Goal: Task Accomplishment & Management: Complete application form

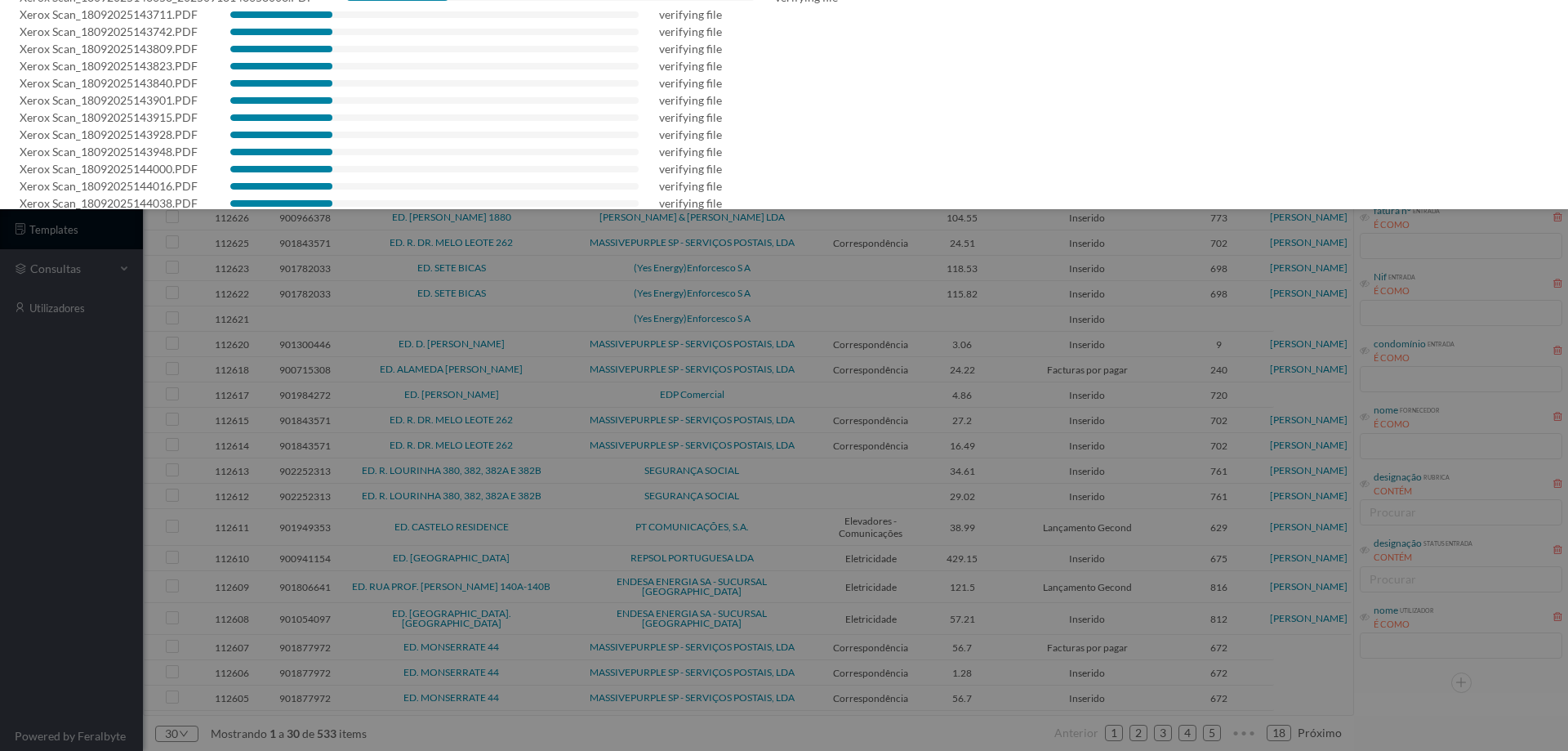
scroll to position [630, 0]
click at [36, 609] on div at bounding box center [784, 376] width 1568 height 751
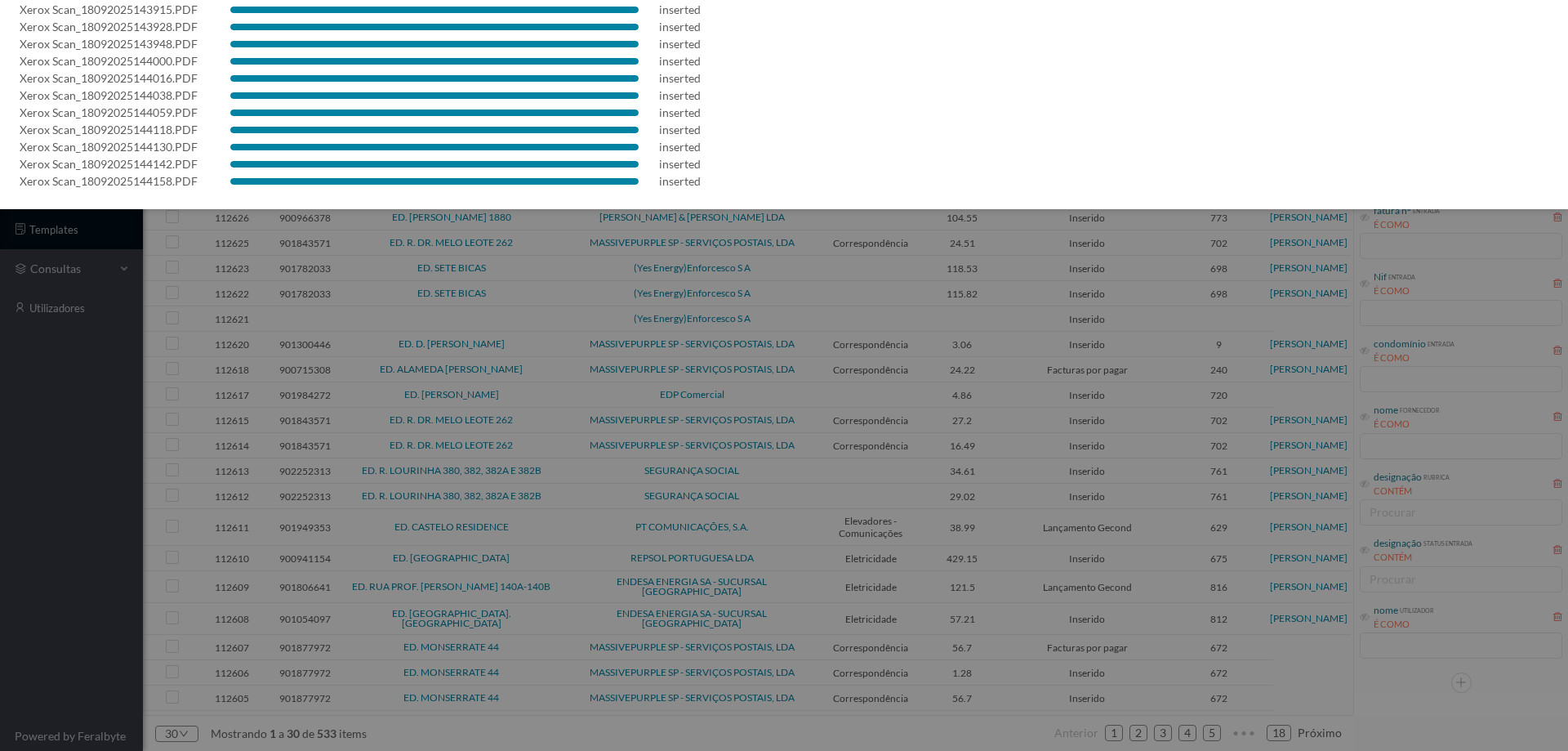
click at [76, 558] on div at bounding box center [784, 376] width 1568 height 751
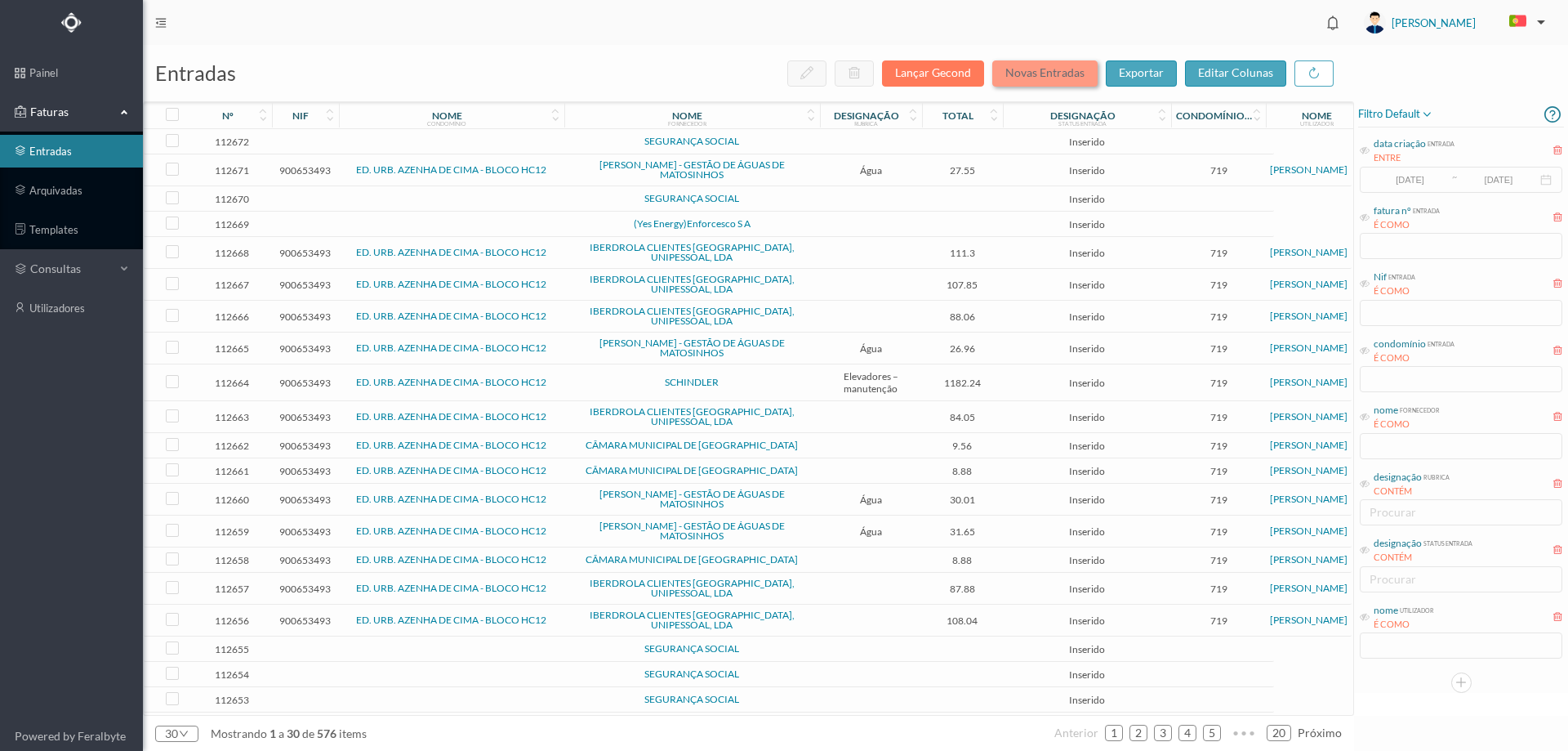
click at [1066, 67] on button "Novas Entradas" at bounding box center [1044, 73] width 105 height 26
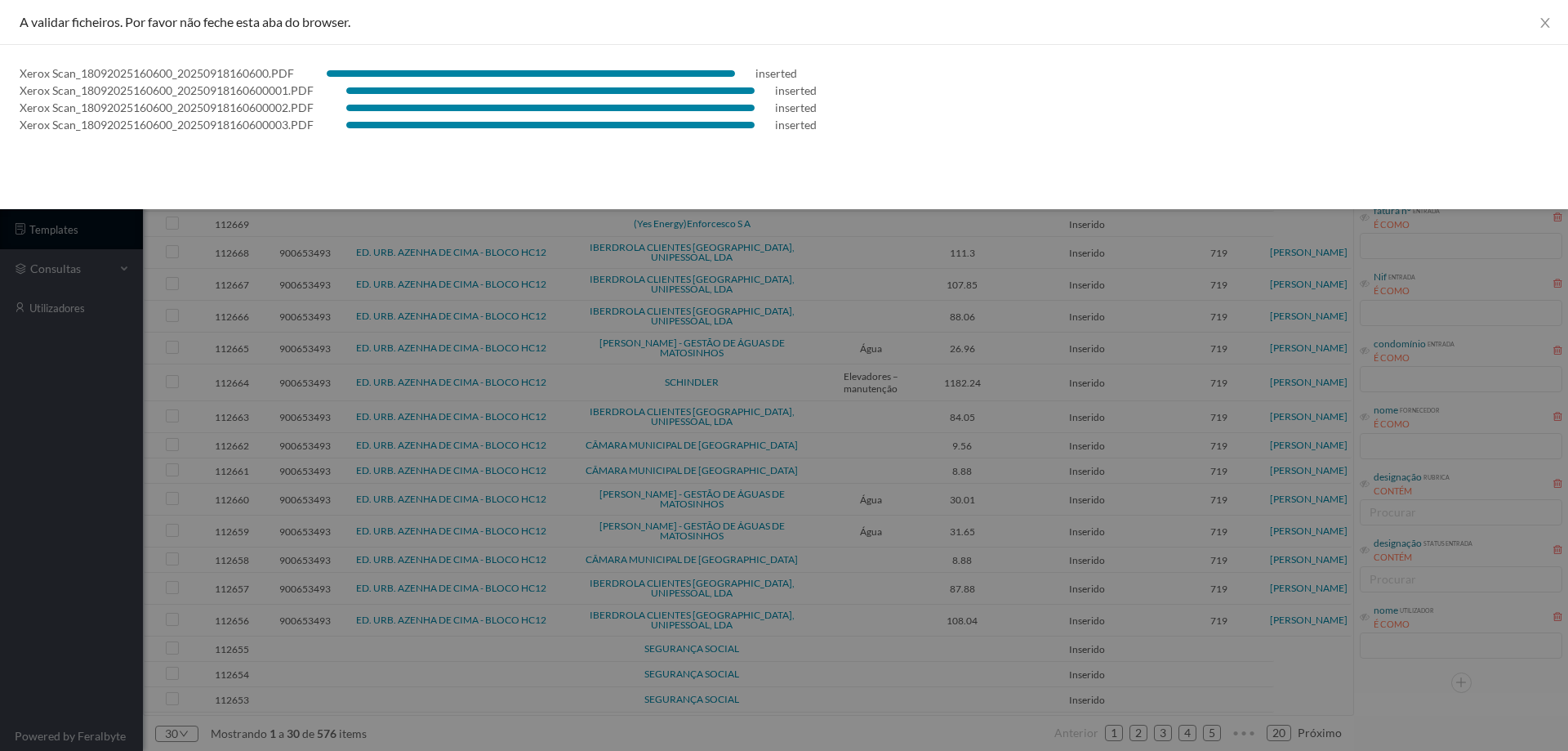
click at [137, 553] on div at bounding box center [784, 376] width 1568 height 751
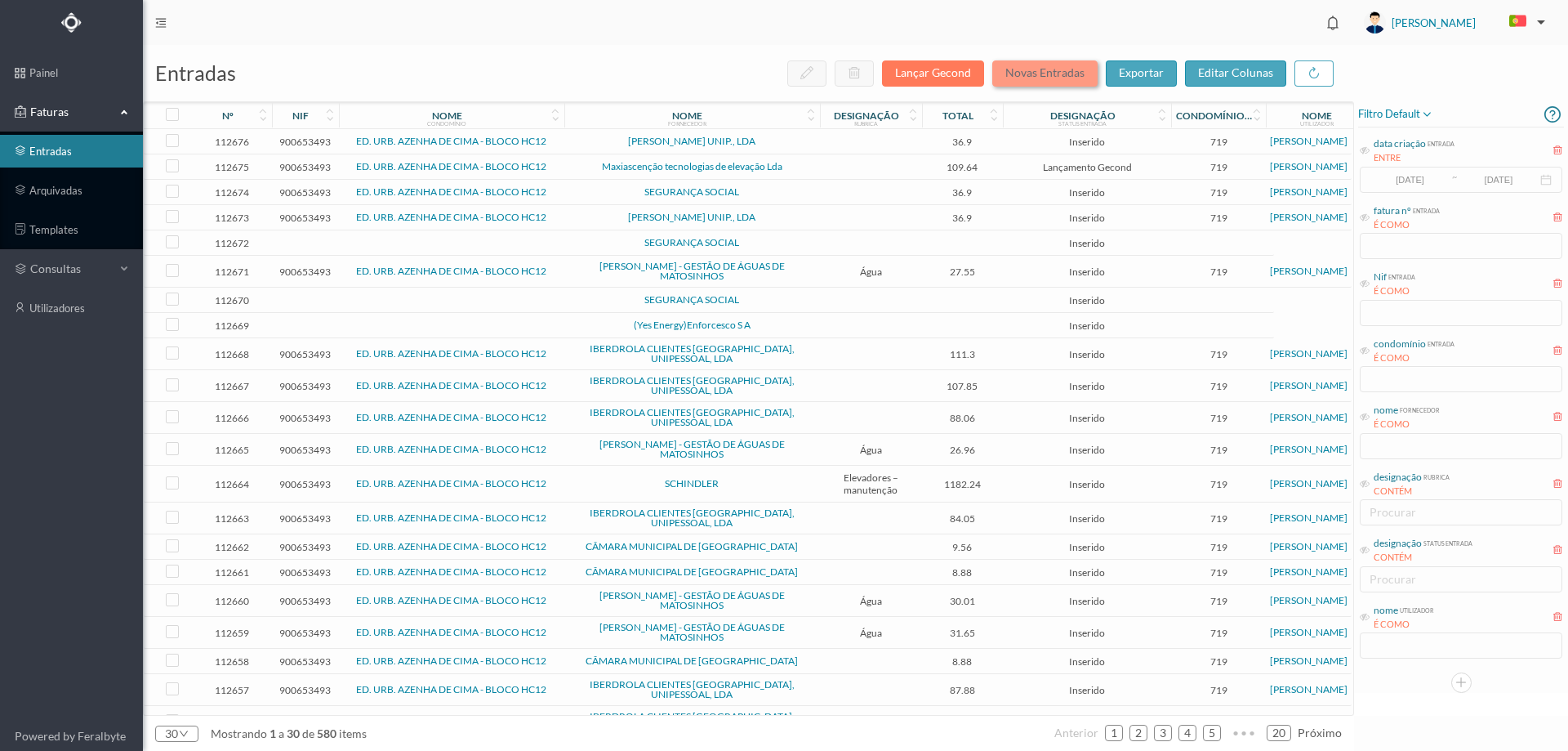
click at [1056, 71] on button "Novas Entradas" at bounding box center [1044, 73] width 105 height 26
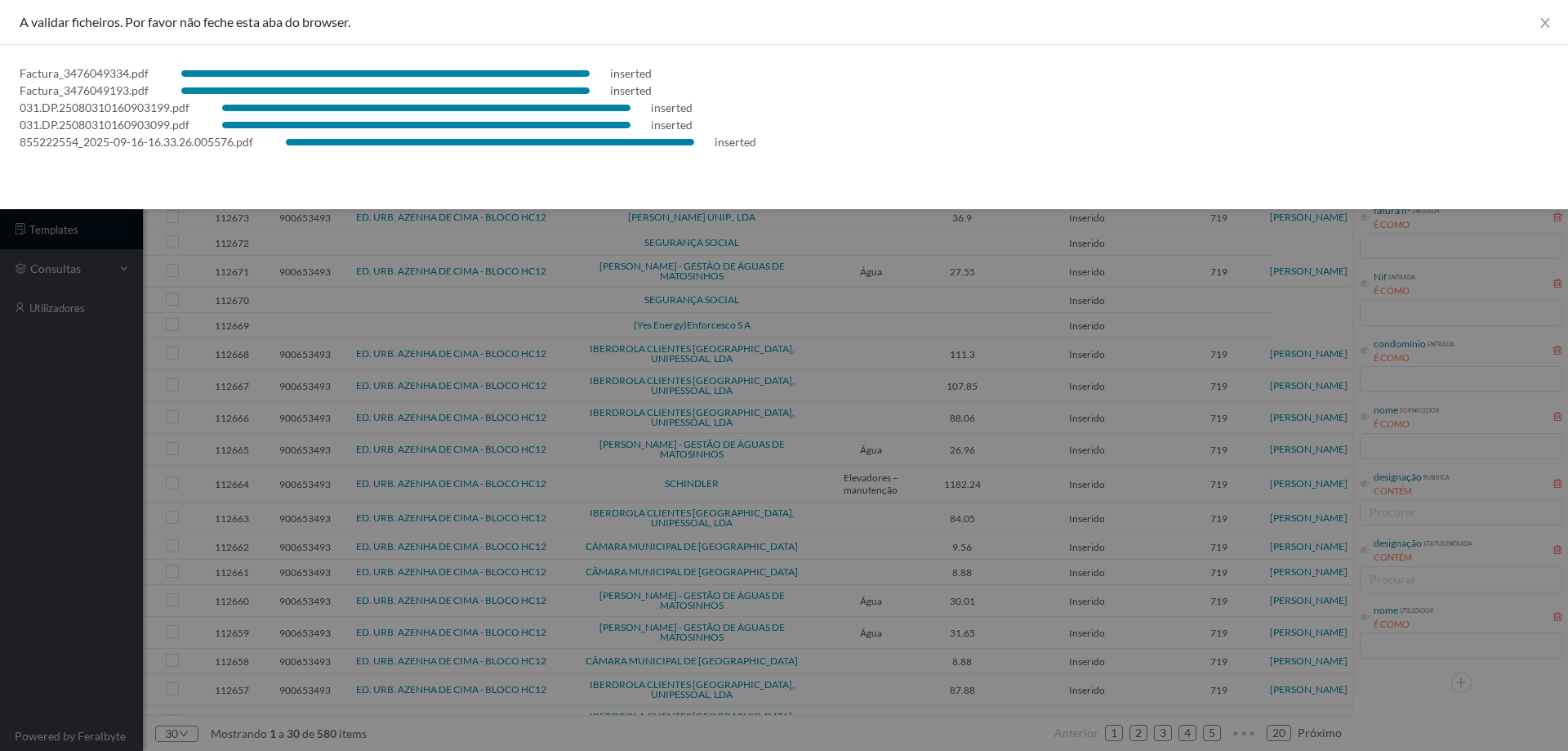
click at [8, 560] on div at bounding box center [784, 376] width 1568 height 751
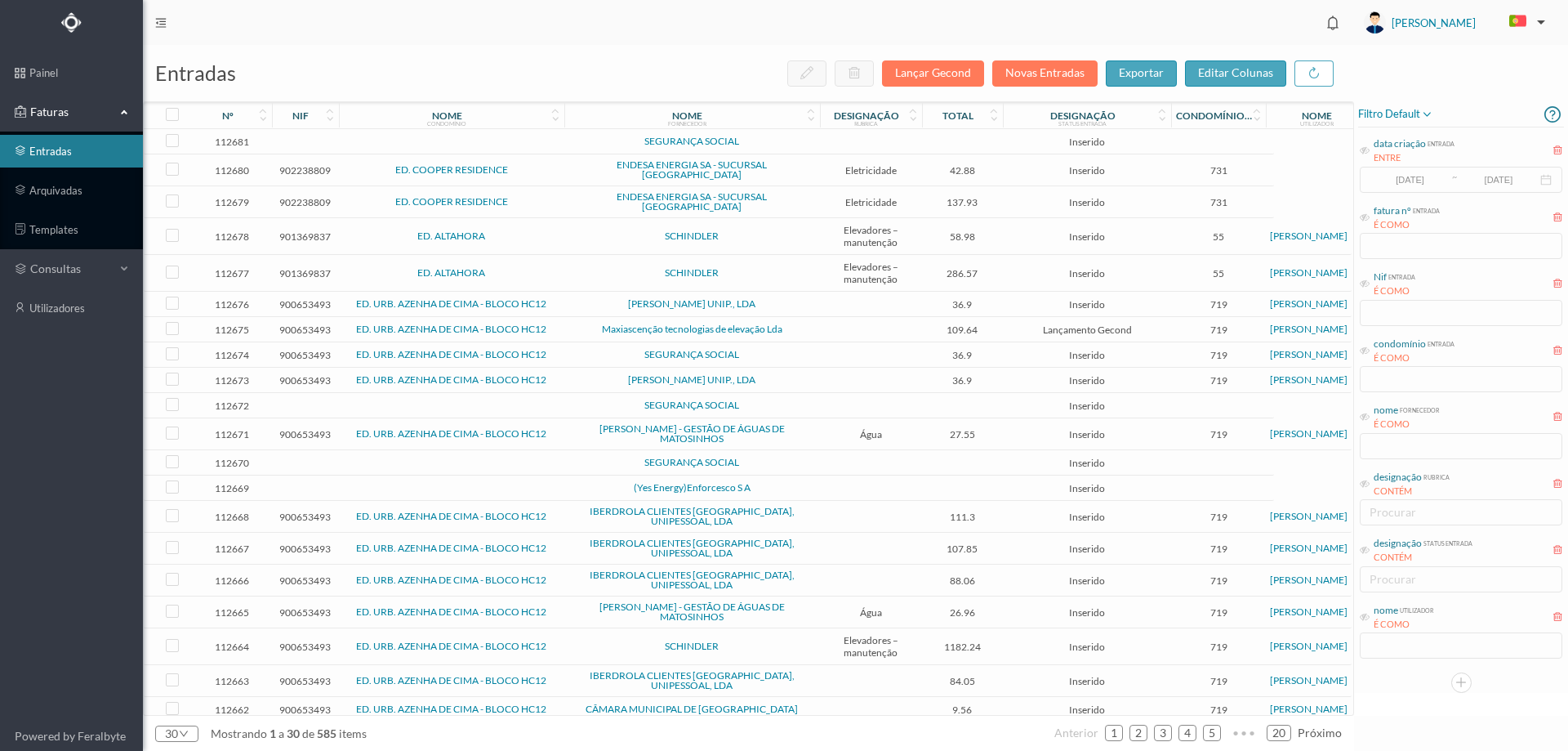
click at [901, 142] on td at bounding box center [871, 141] width 102 height 25
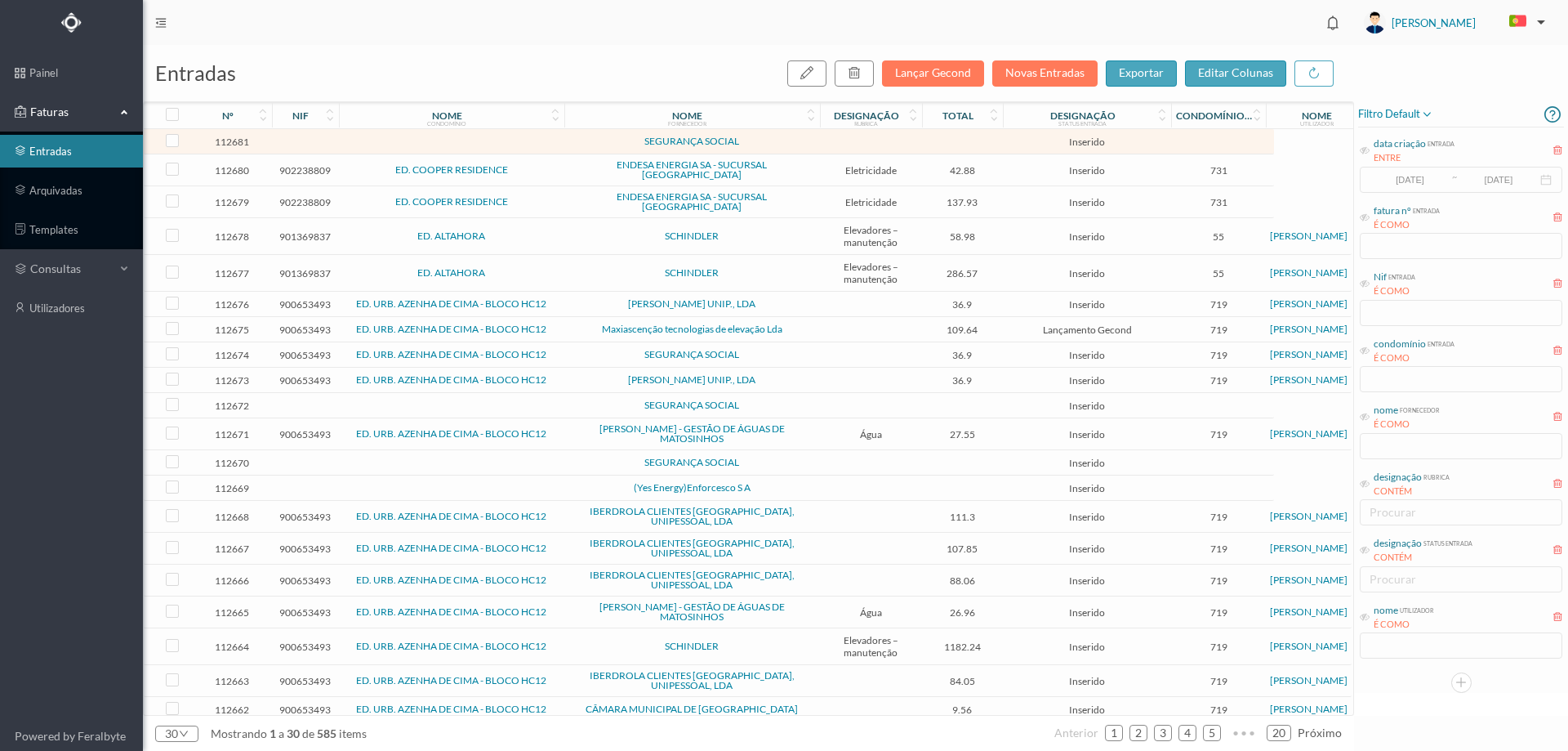
click at [901, 142] on td at bounding box center [871, 141] width 102 height 25
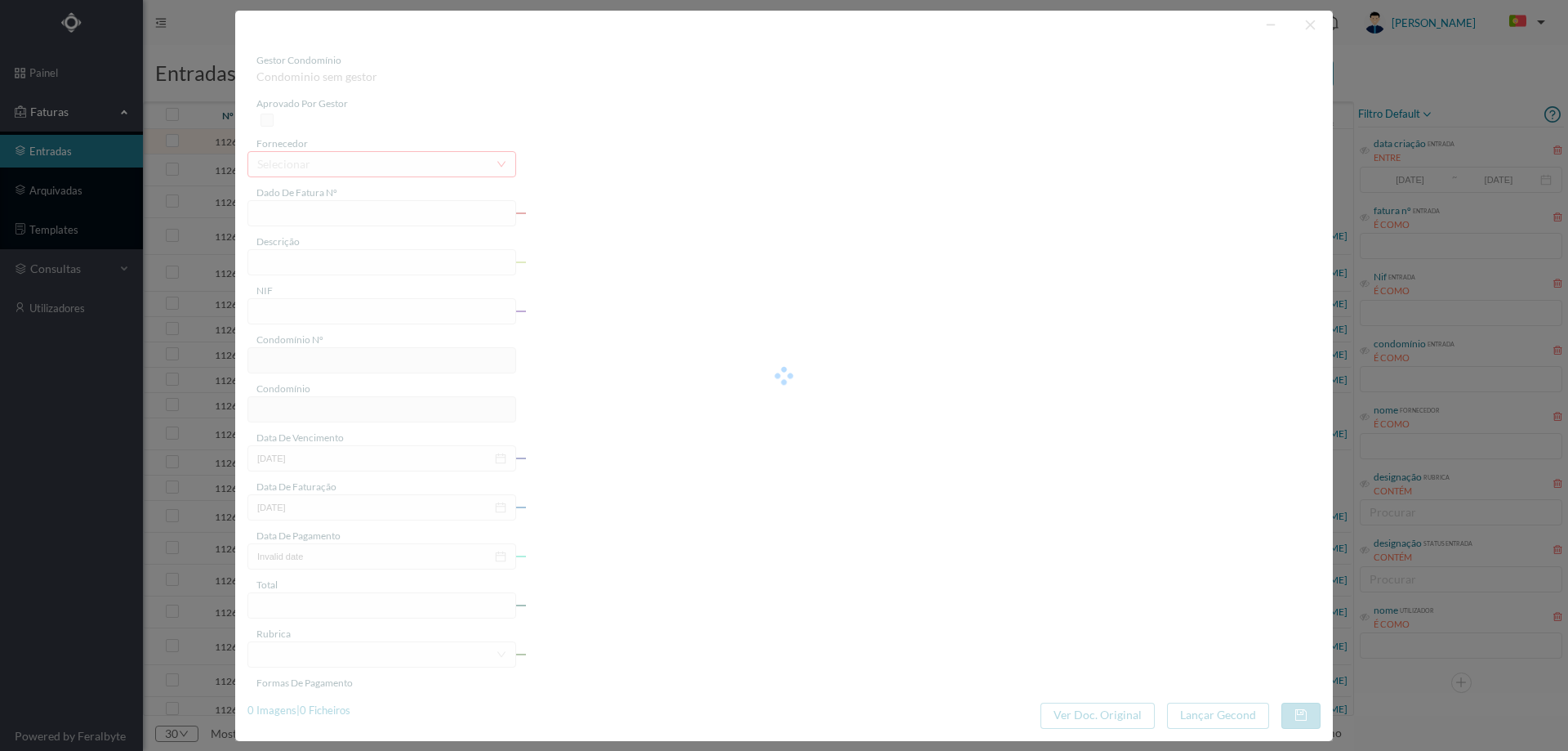
type input "0"
type input "Invalid date"
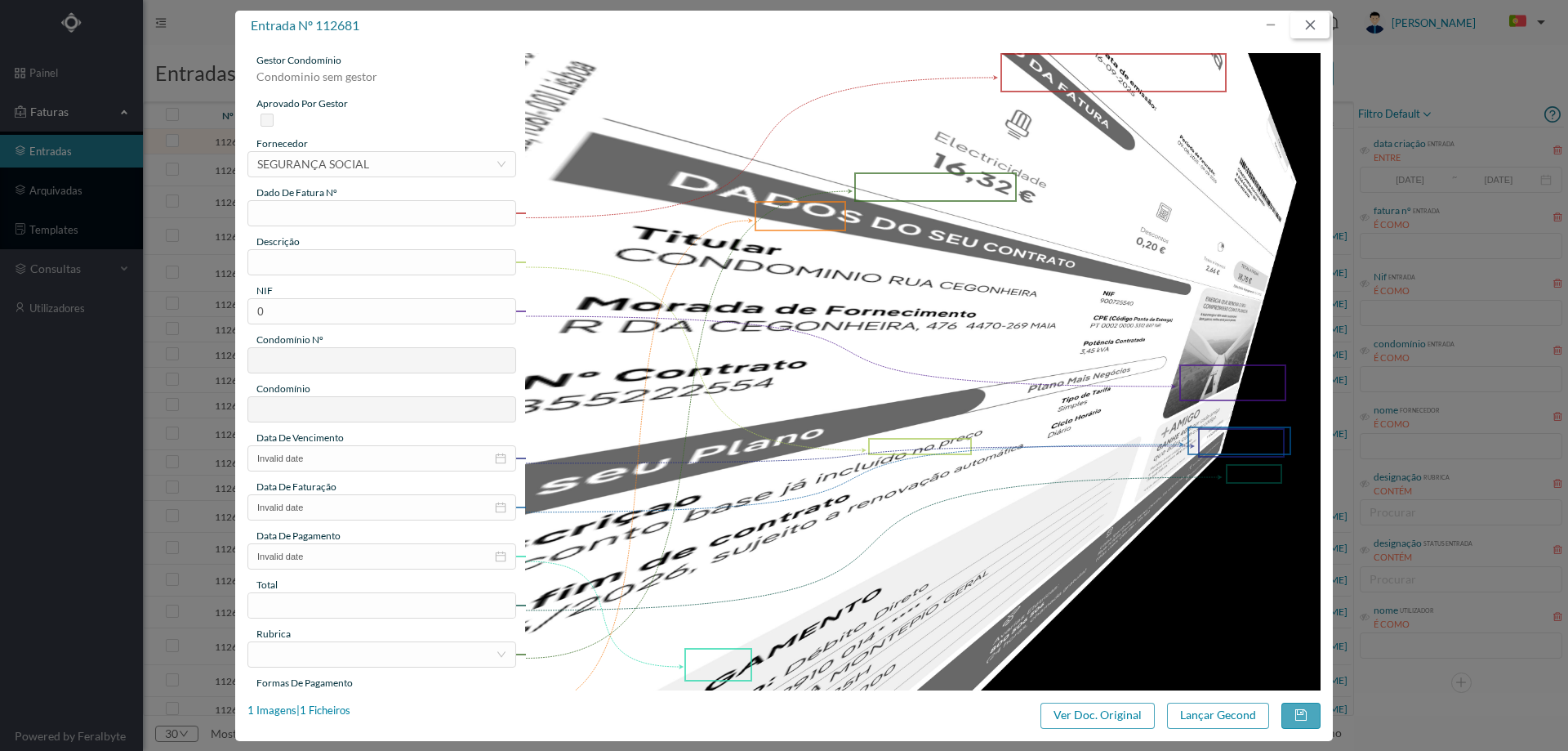
click at [1297, 23] on button "button" at bounding box center [1310, 25] width 40 height 26
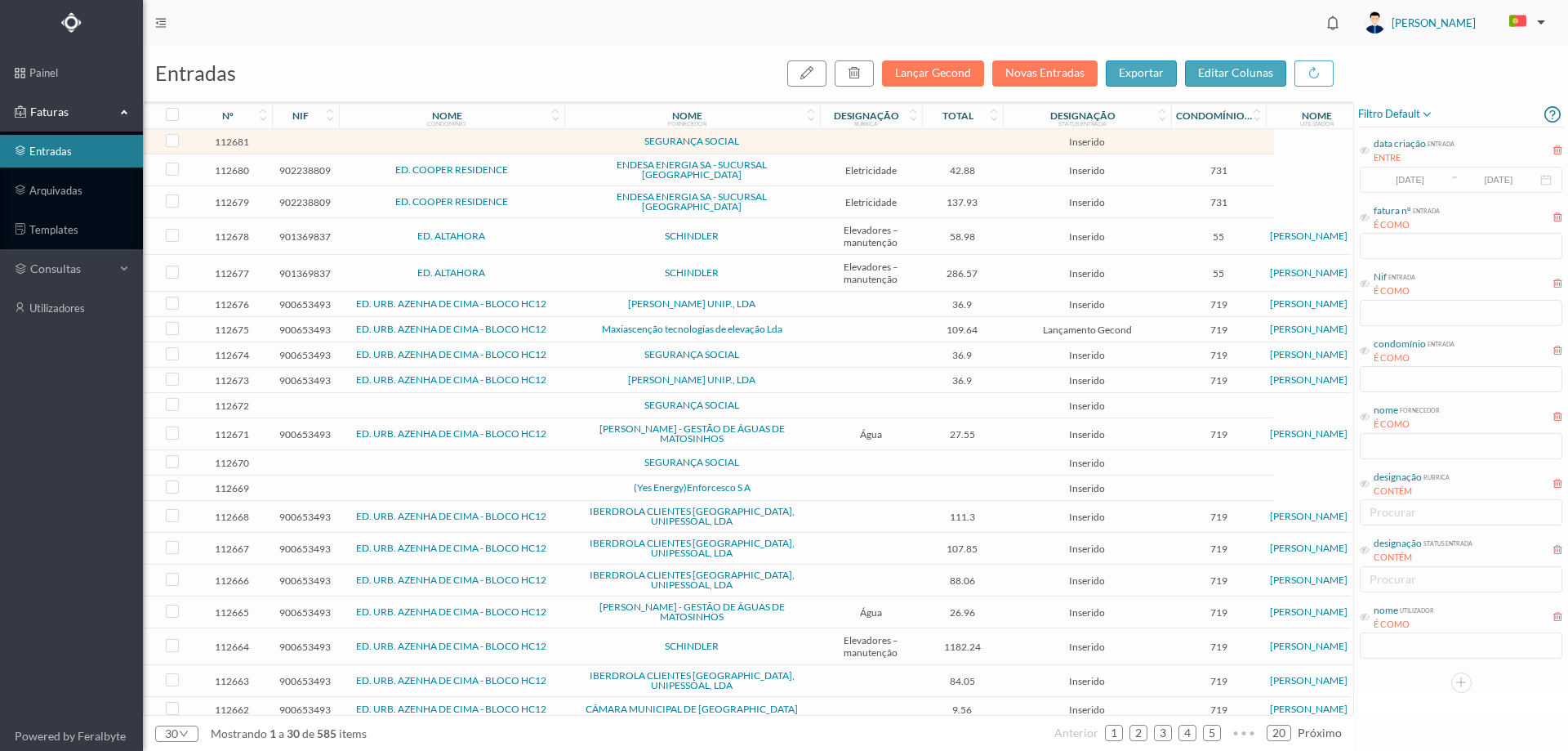
click at [533, 170] on span "ED. COOPER RESIDENCE" at bounding box center [451, 170] width 217 height 9
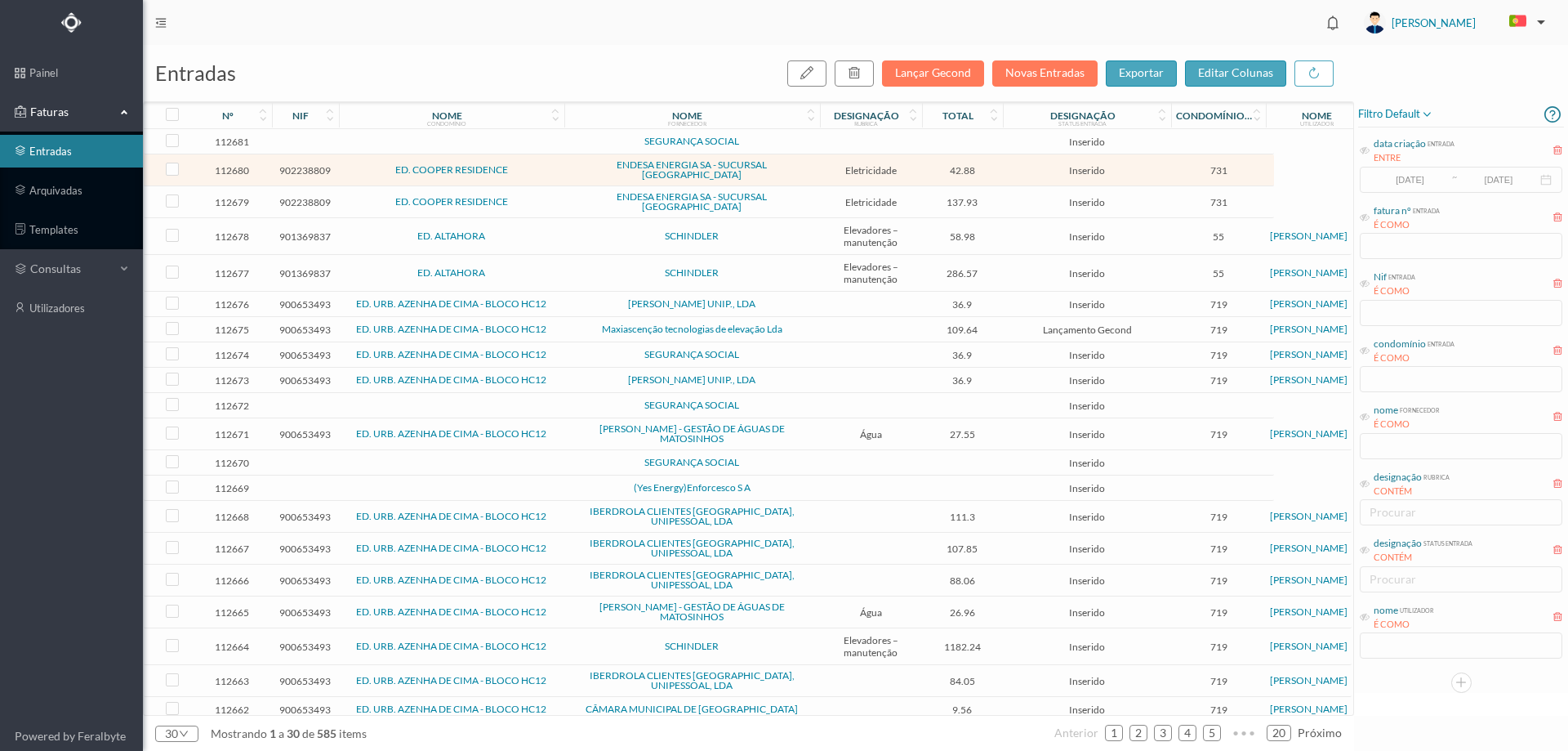
click at [533, 170] on span "ED. COOPER RESIDENCE" at bounding box center [451, 170] width 217 height 9
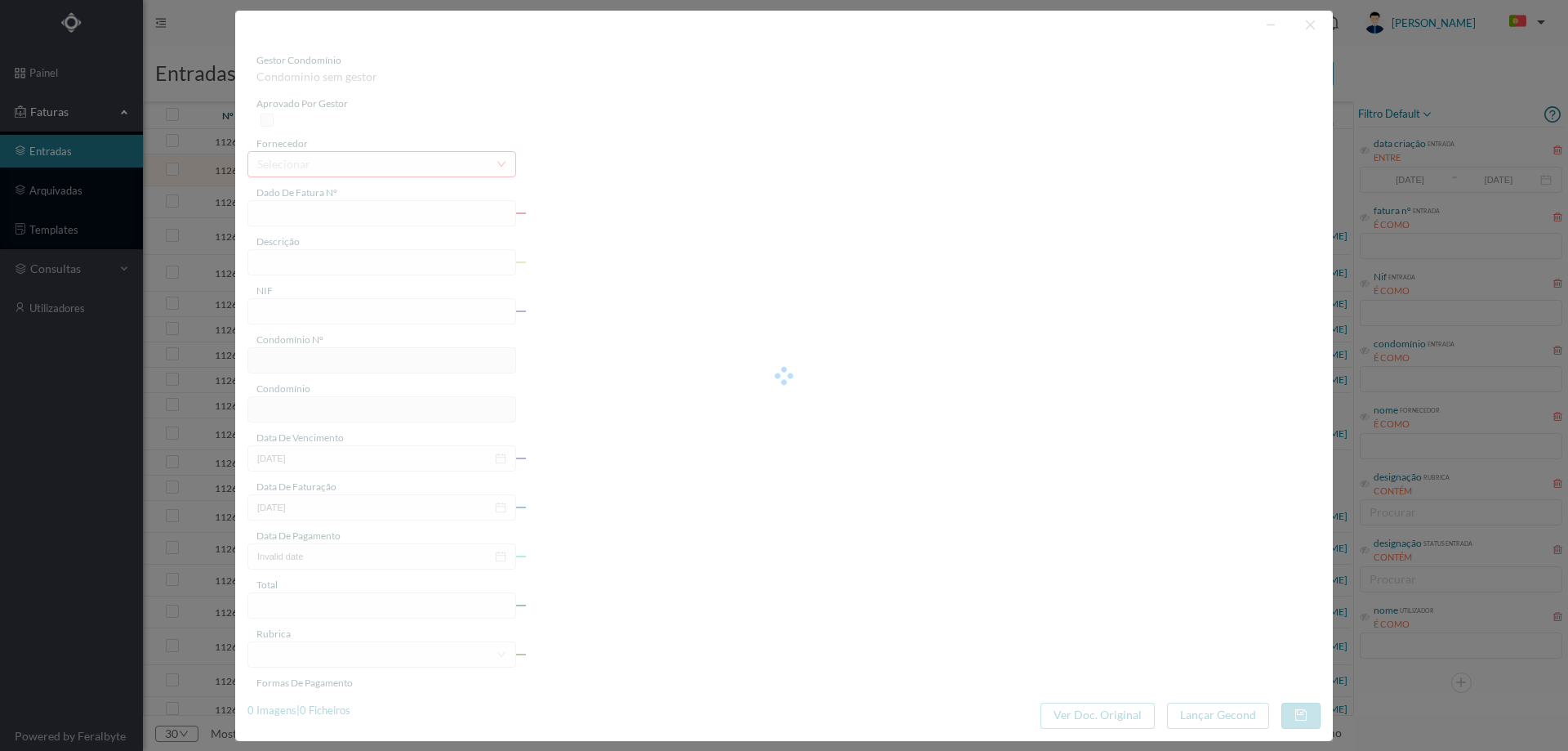
type input "FAC 0050312025/0021137390"
type input "Morada de rornetitist Rua de Pilar 32 GARAGE"
type input "902238809"
type input "15-09-2025"
type input "23-08-2025"
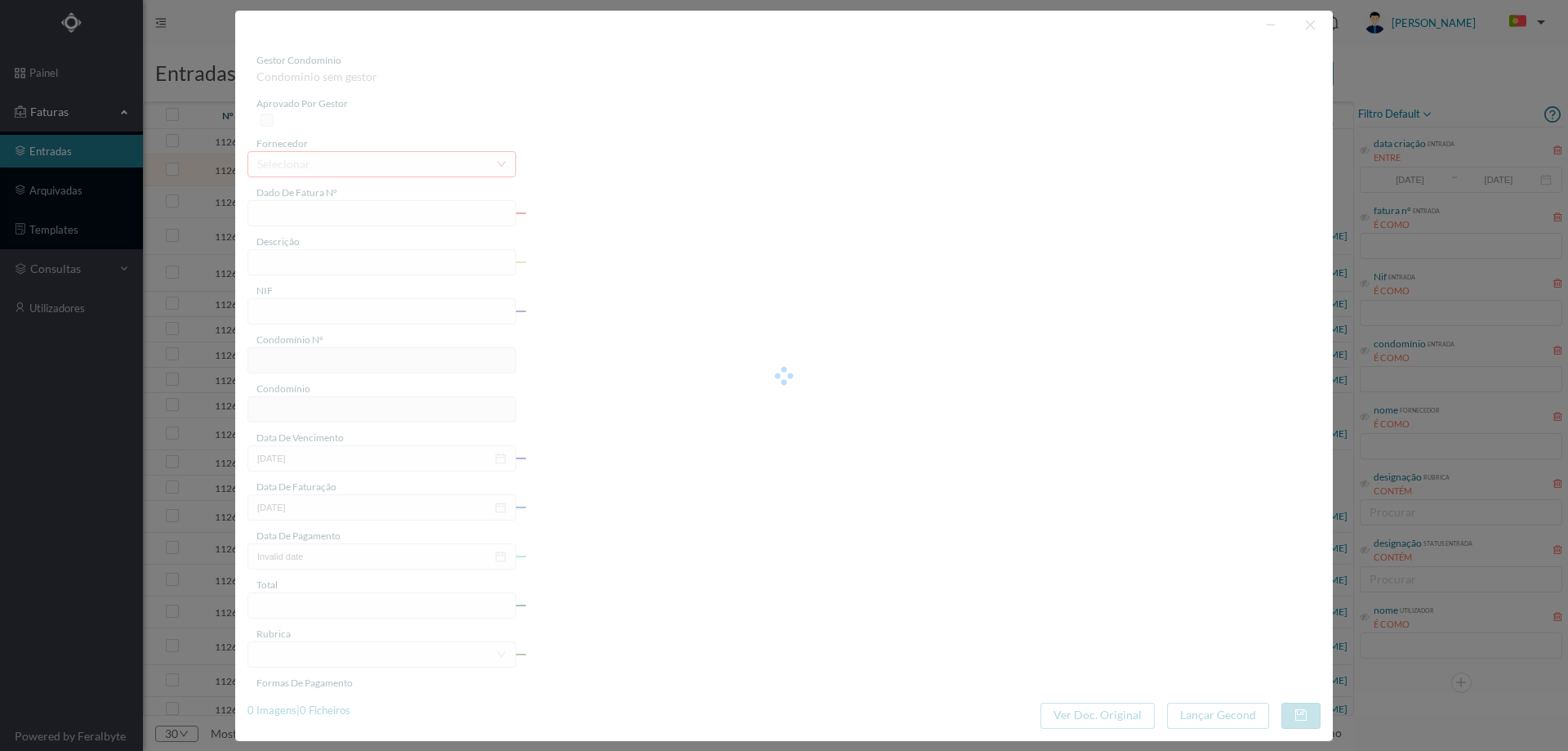
type input "15-09-2025"
type input "42.88"
type input "731"
type input "ED. COOPER RESIDENCE"
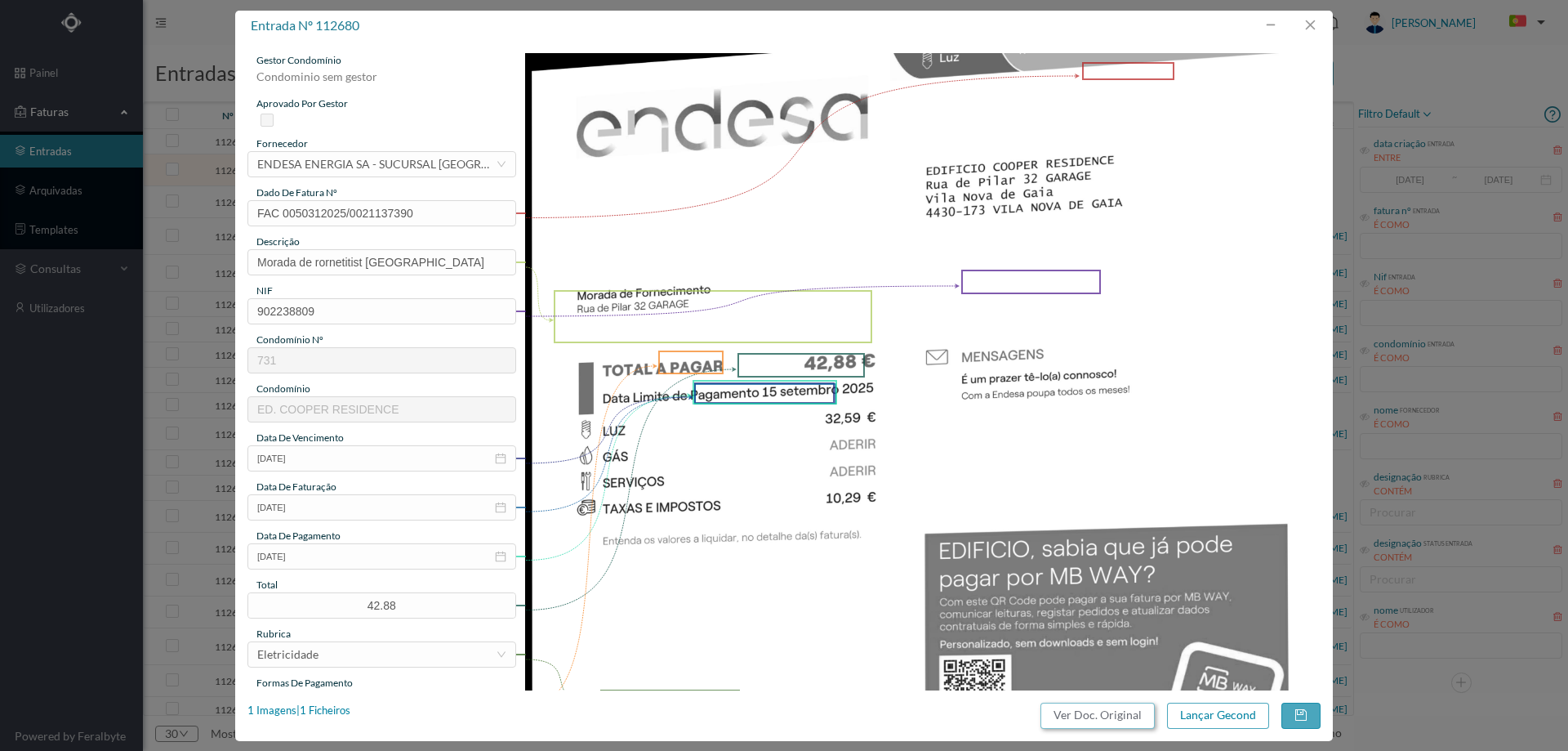
click at [1052, 715] on button "Ver Doc. Original" at bounding box center [1097, 716] width 115 height 26
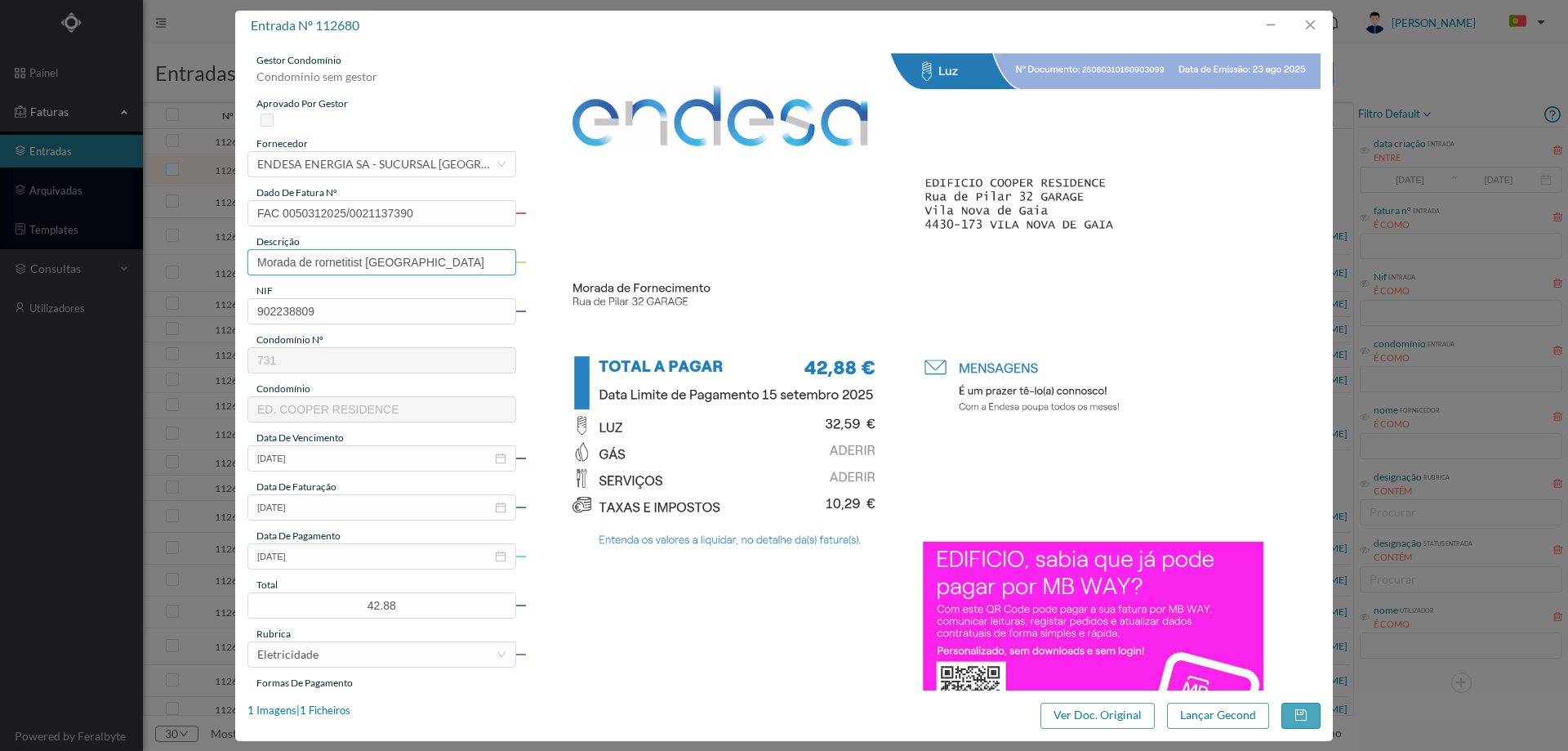
drag, startPoint x: 432, startPoint y: 264, endPoint x: 119, endPoint y: 268, distance: 313.0
click at [120, 268] on div "entrada nº 112680 gestor condomínio Condominio sem gestor aprovado por gestor f…" at bounding box center [784, 376] width 1568 height 751
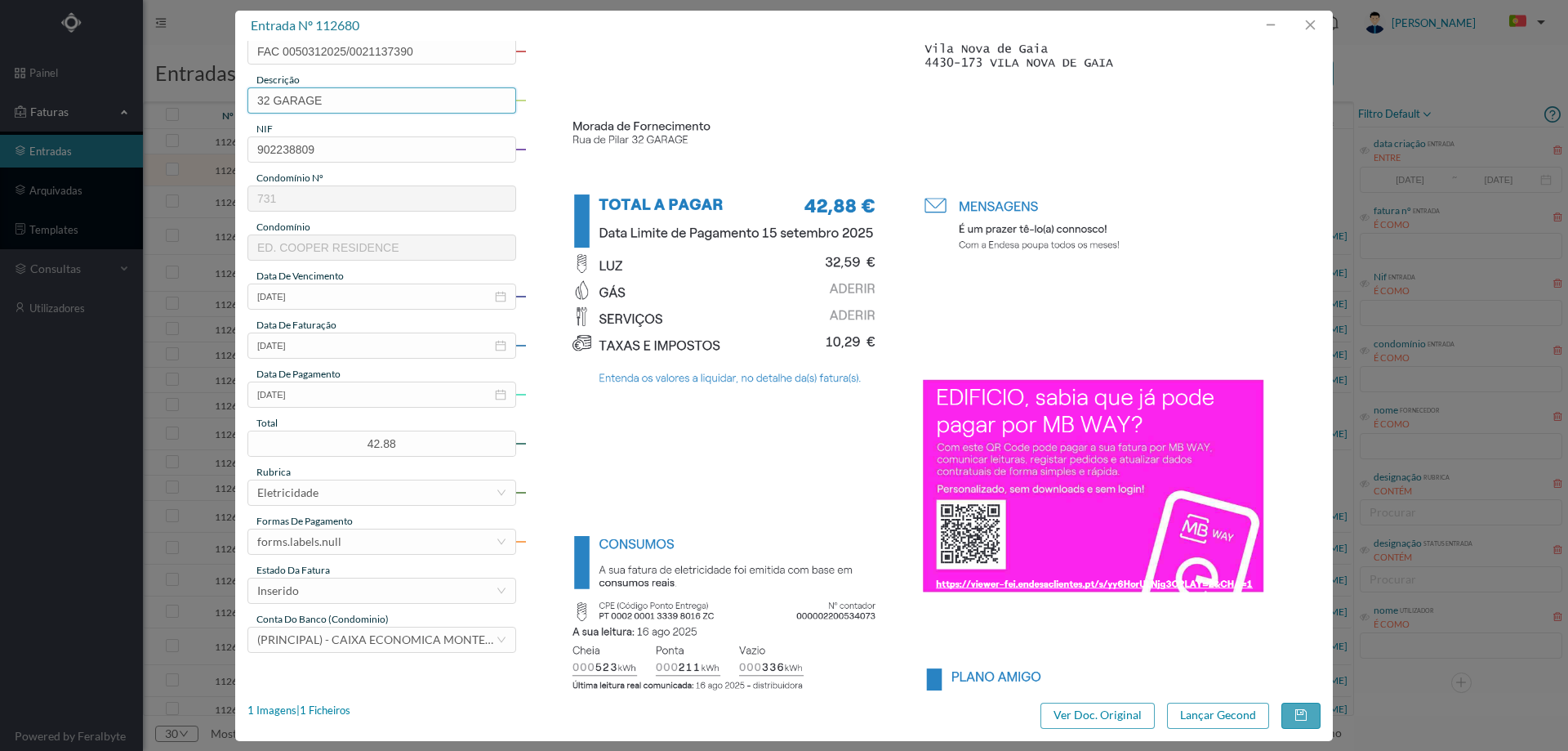
scroll to position [164, 0]
type input "32 GARAGE"
click at [320, 393] on input "15-09-2025" at bounding box center [381, 393] width 269 height 26
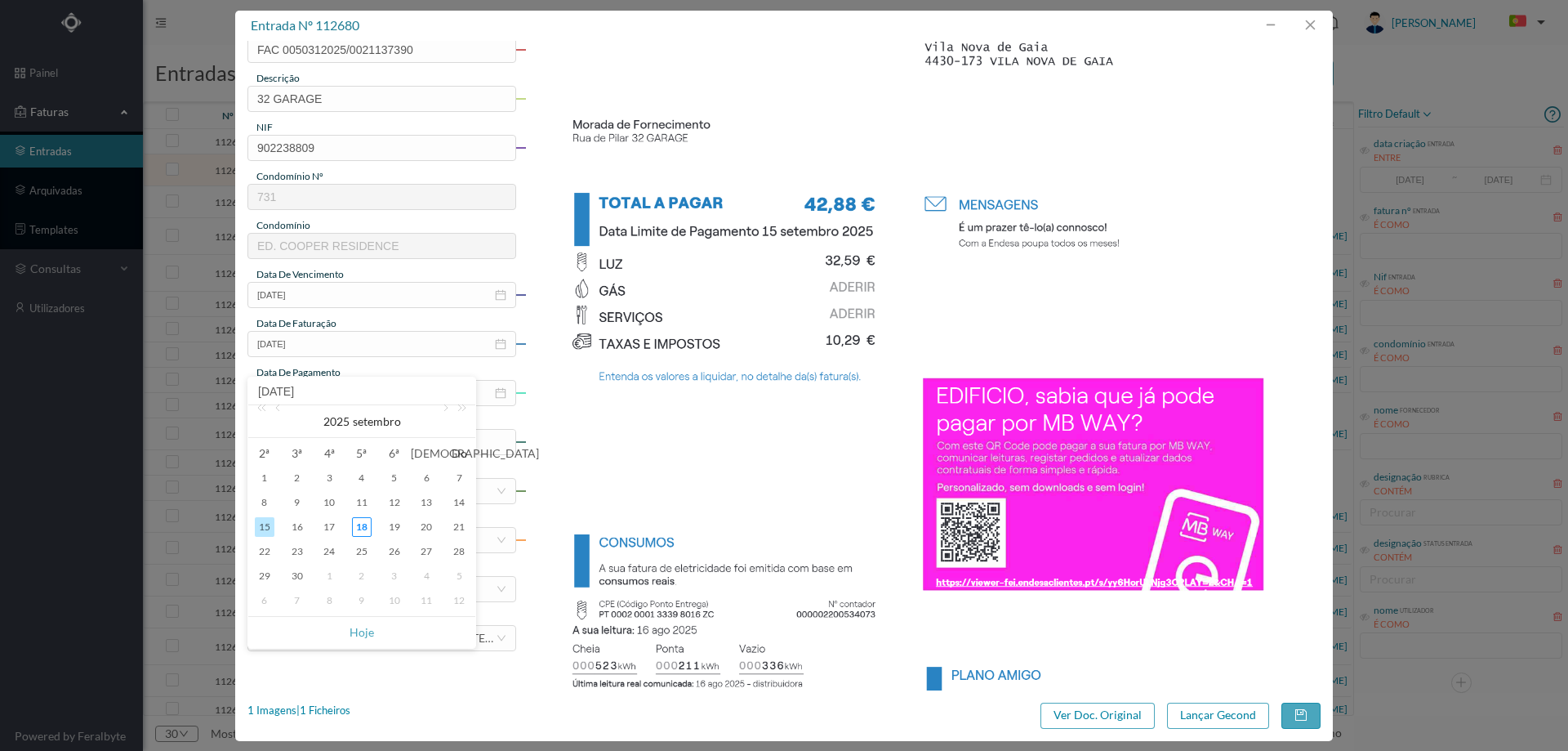
click at [361, 624] on link "Hoje" at bounding box center [362, 632] width 24 height 31
type input "18-09-2025"
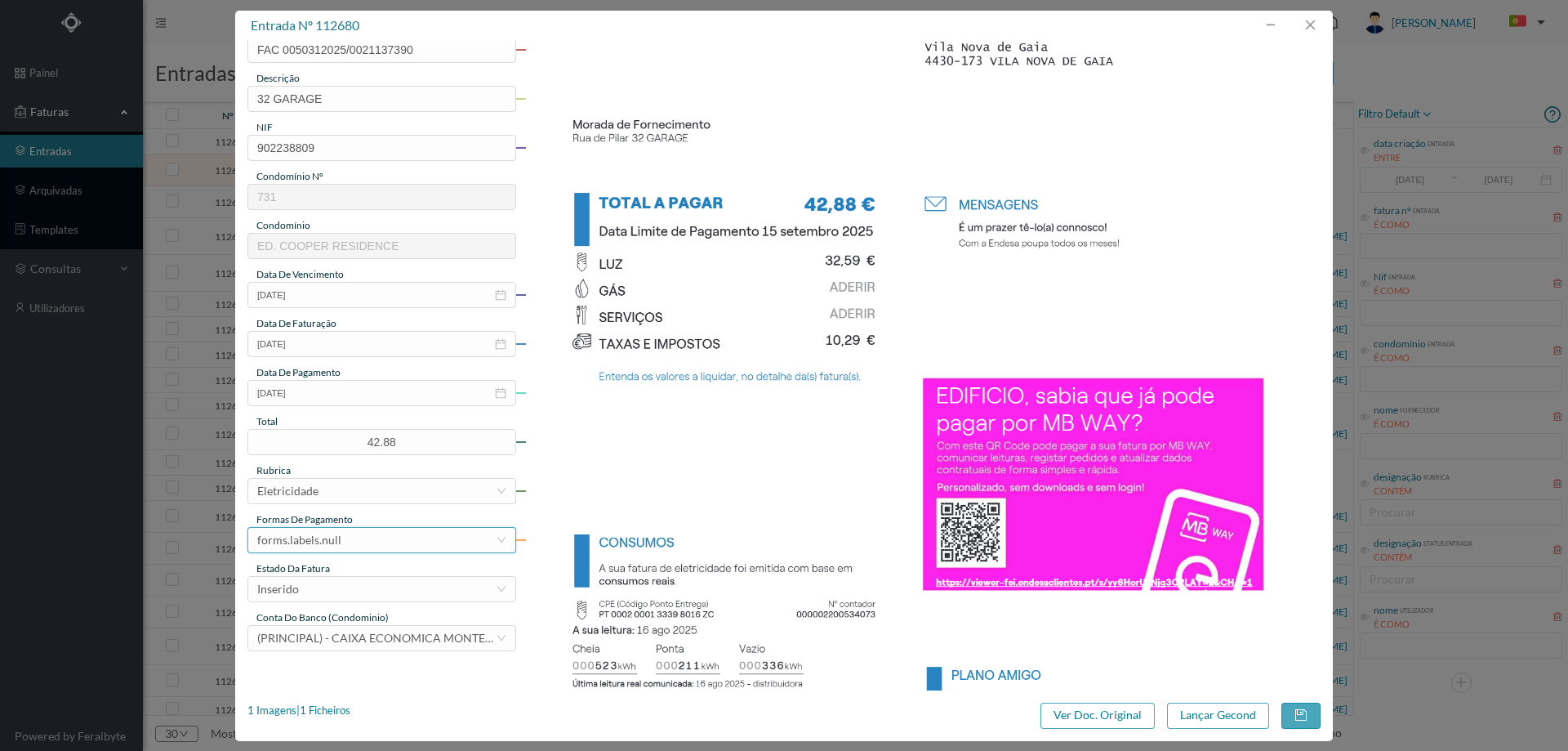
click at [345, 534] on div "forms.labels.null" at bounding box center [376, 540] width 239 height 24
click at [381, 387] on li "transferência bancária" at bounding box center [381, 387] width 267 height 26
click at [368, 569] on div "estado da fatura" at bounding box center [381, 568] width 269 height 15
drag, startPoint x: 356, startPoint y: 595, endPoint x: 357, endPoint y: 586, distance: 9.1
click at [356, 594] on div "Inserido" at bounding box center [376, 589] width 239 height 24
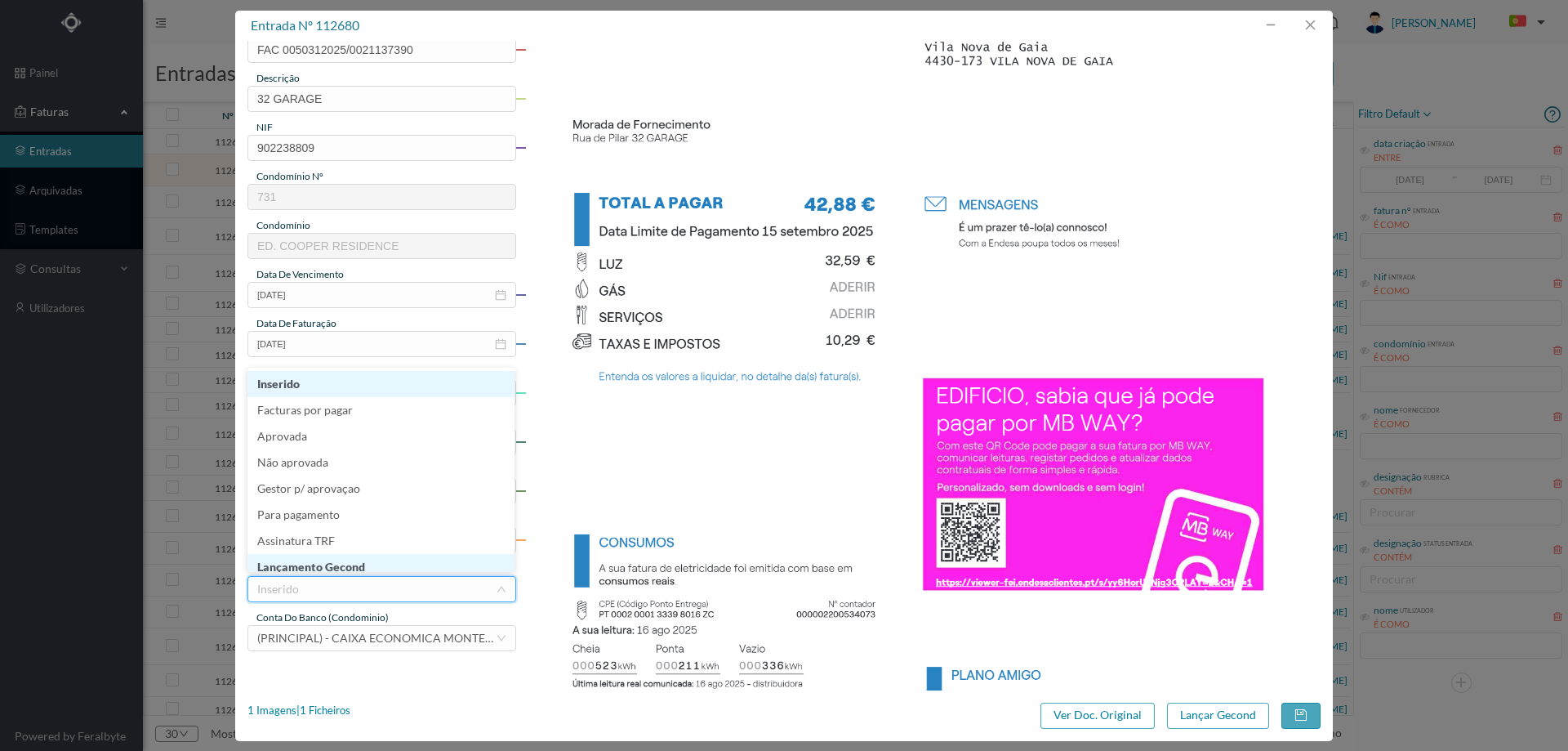
scroll to position [8, 0]
click at [357, 553] on li "Lançamento Gecond" at bounding box center [381, 558] width 267 height 26
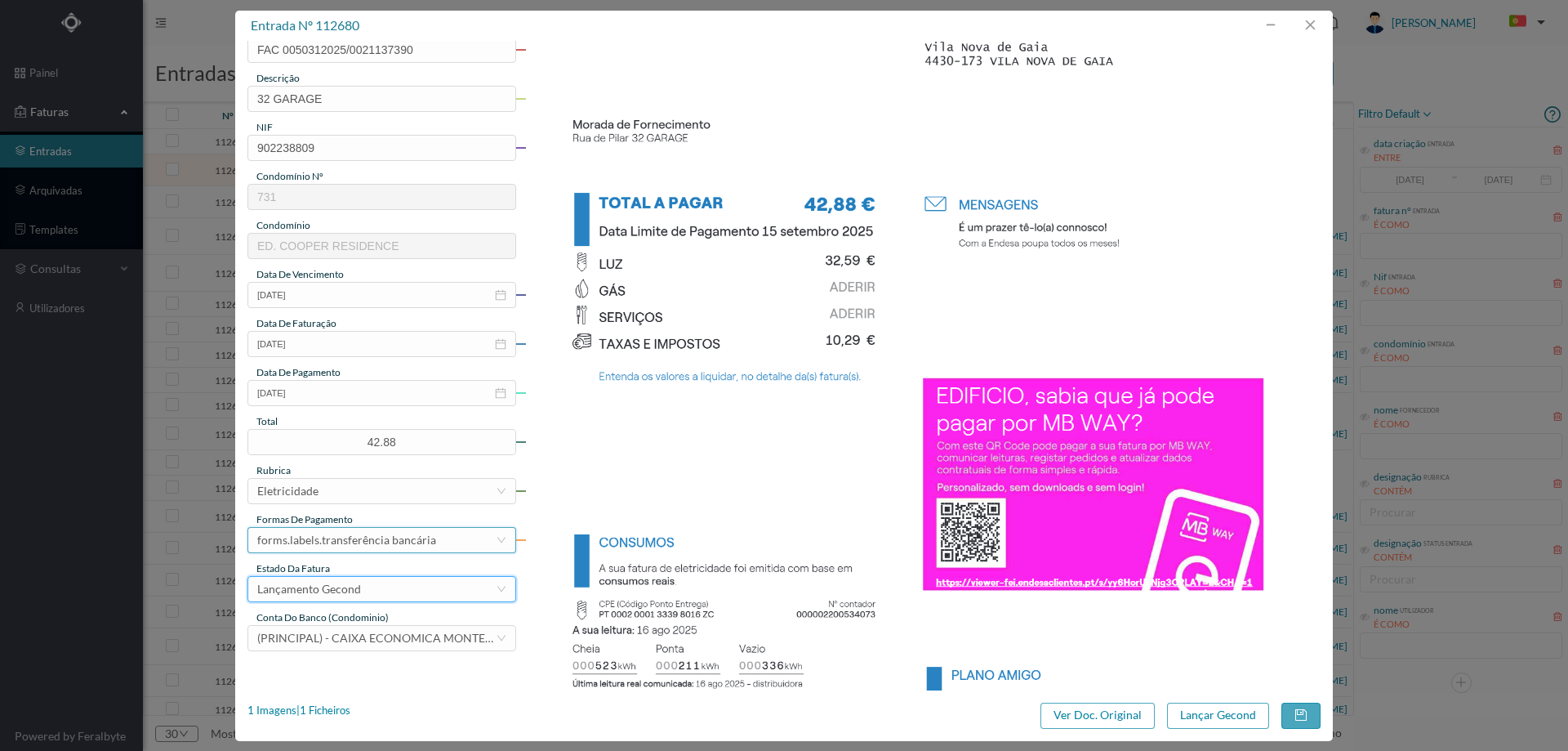
click at [407, 540] on div "forms.labels.transferência bancária" at bounding box center [347, 540] width 179 height 24
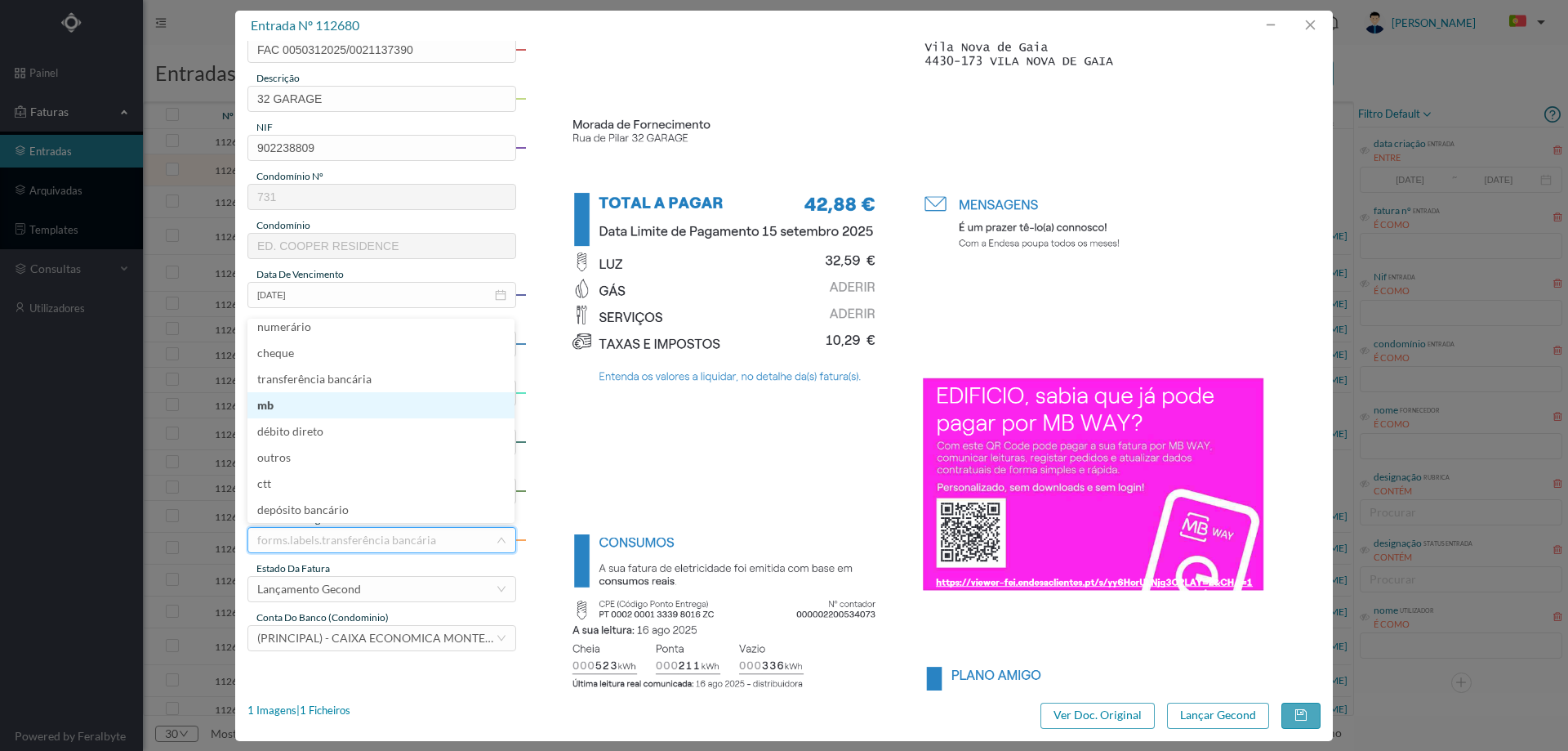
click at [324, 407] on li "mb" at bounding box center [381, 405] width 267 height 26
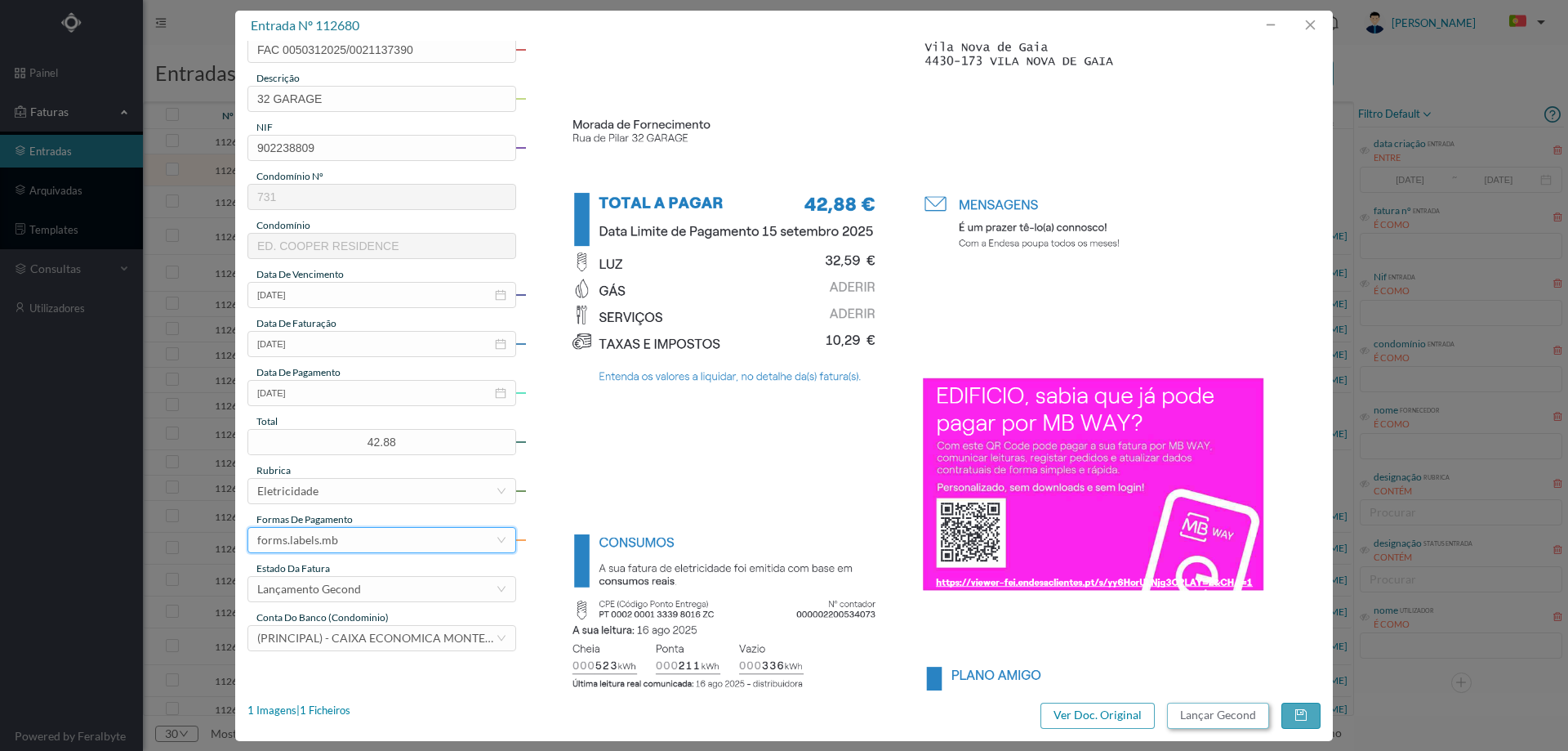
click at [1225, 711] on button "Lançar Gecond" at bounding box center [1218, 716] width 102 height 26
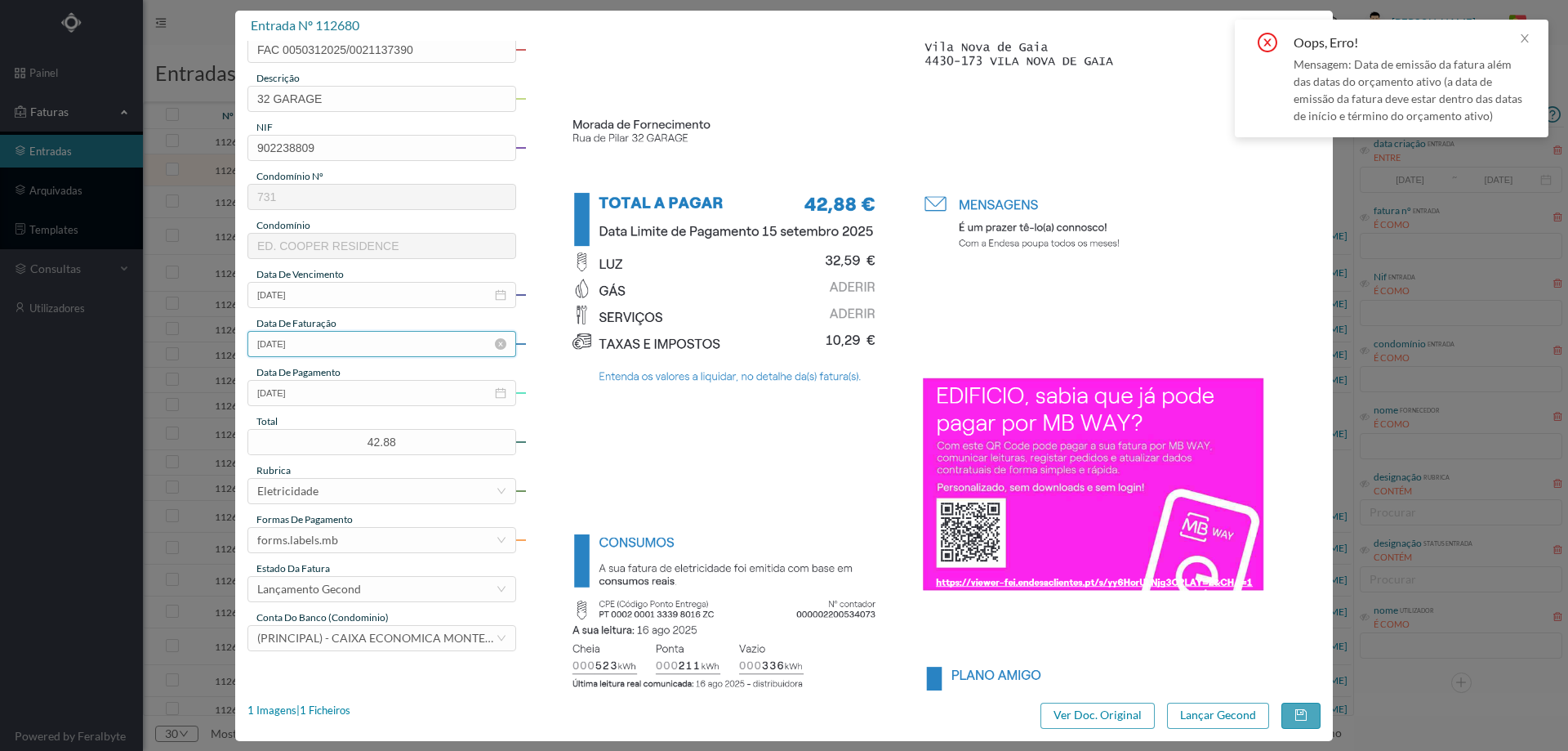
click at [352, 340] on input "23-08-2025" at bounding box center [381, 344] width 269 height 26
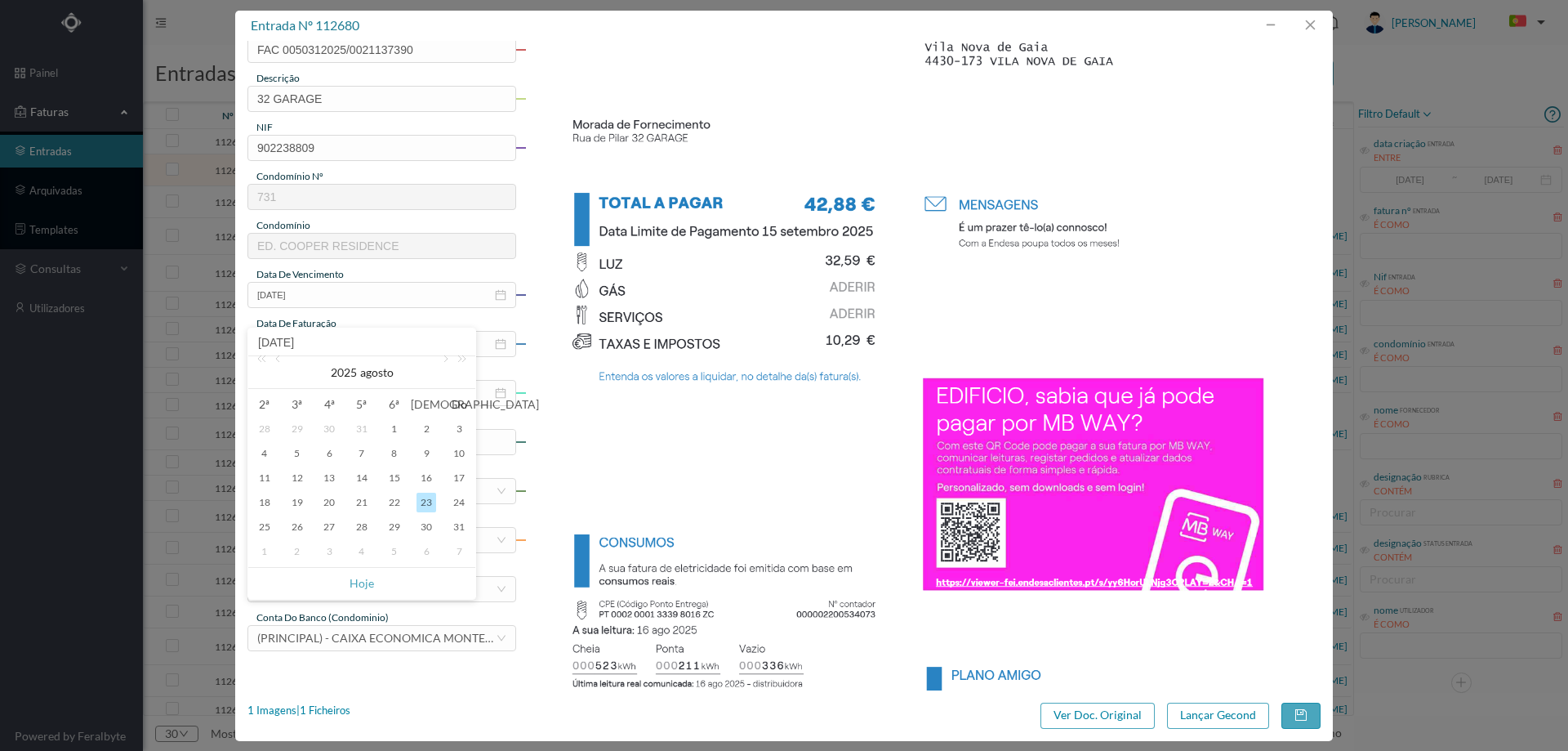
click at [255, 551] on div "1" at bounding box center [264, 551] width 20 height 20
type input "01-09-2025"
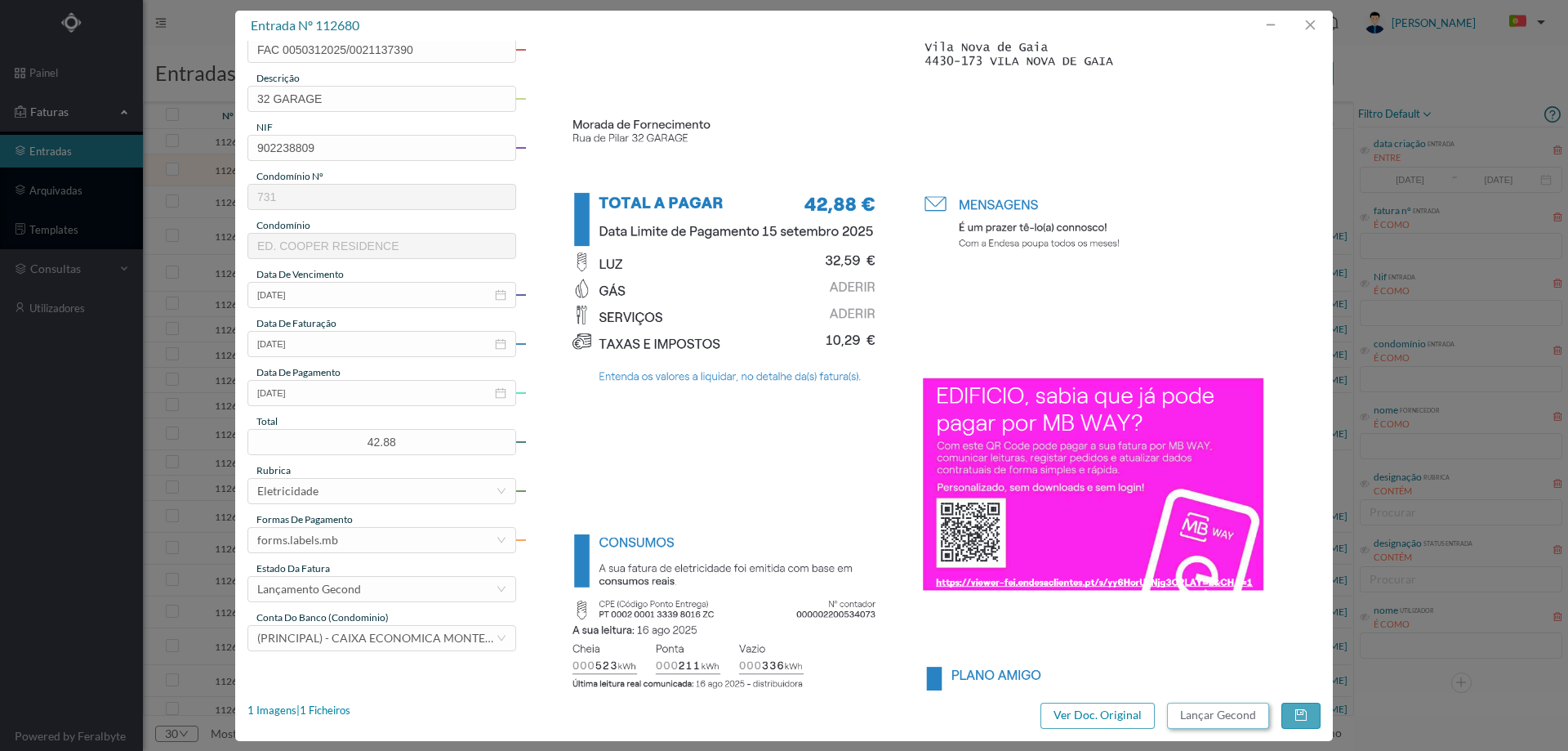
click at [1197, 713] on button "Lançar Gecond" at bounding box center [1218, 716] width 102 height 26
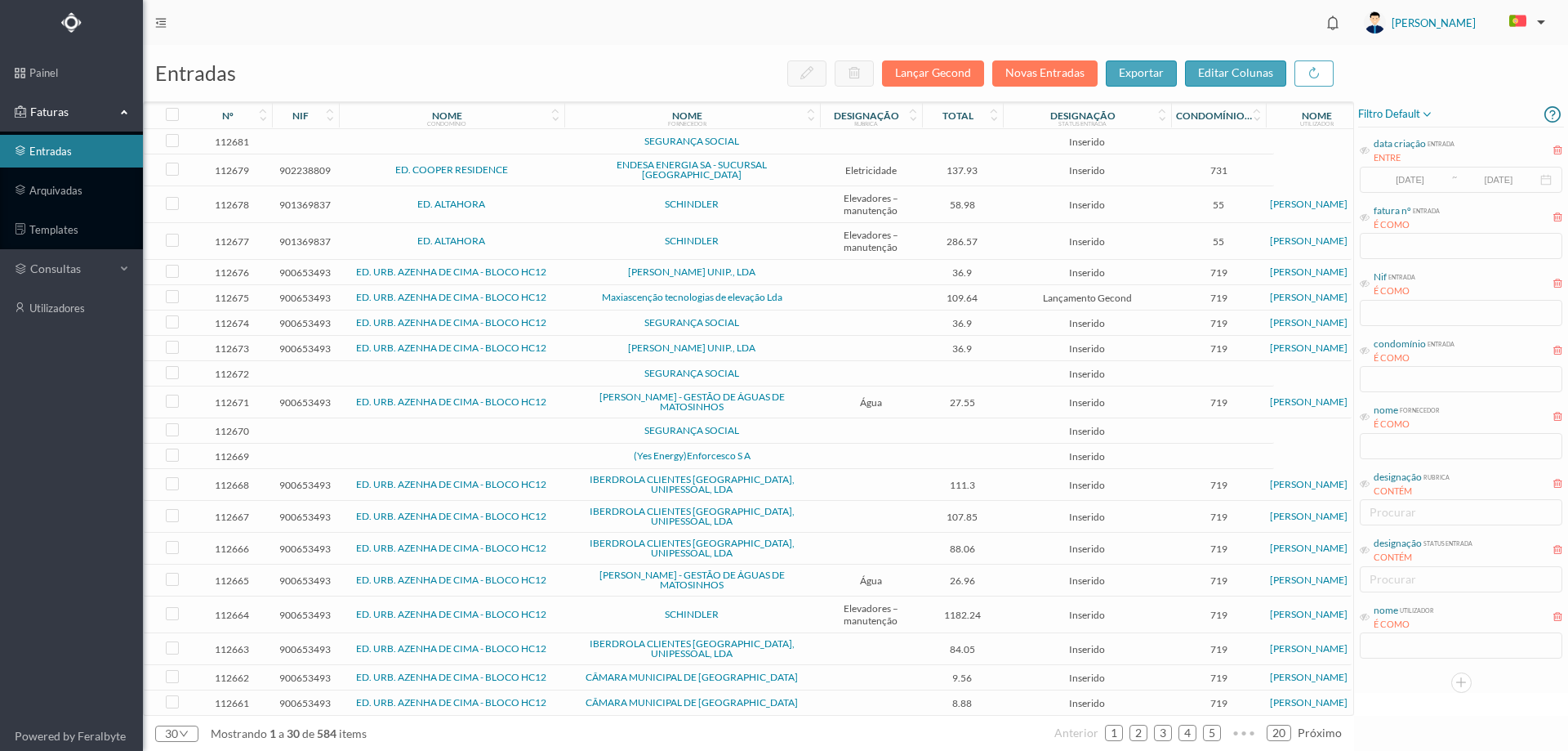
click at [529, 165] on span "ED. COOPER RESIDENCE" at bounding box center [451, 170] width 217 height 9
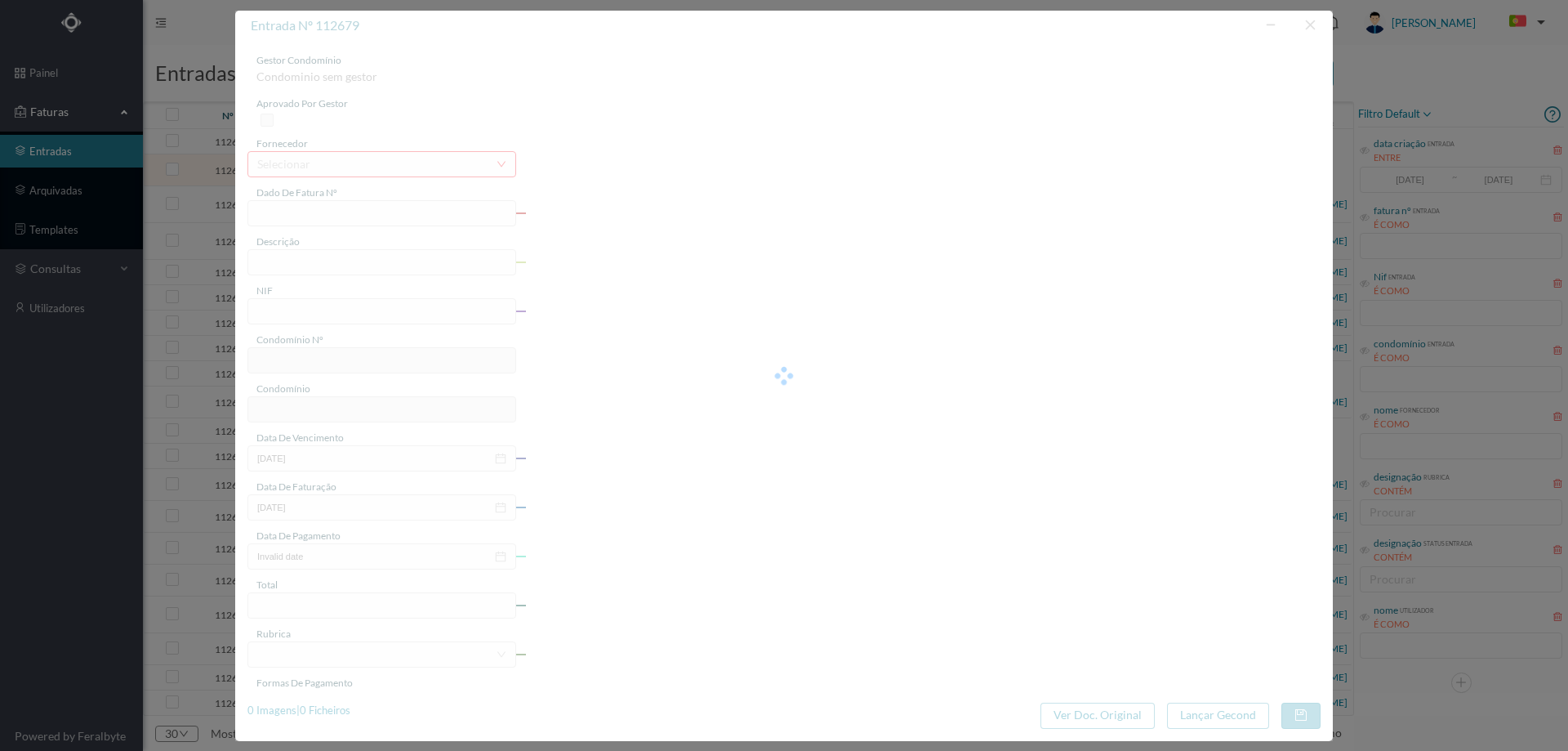
type input "FAC 0050312025/0021137393"
type input "Rua Particular João Félix | 698 SC"
type input "902238809"
type input "15-09-2025"
type input "23-08-2025"
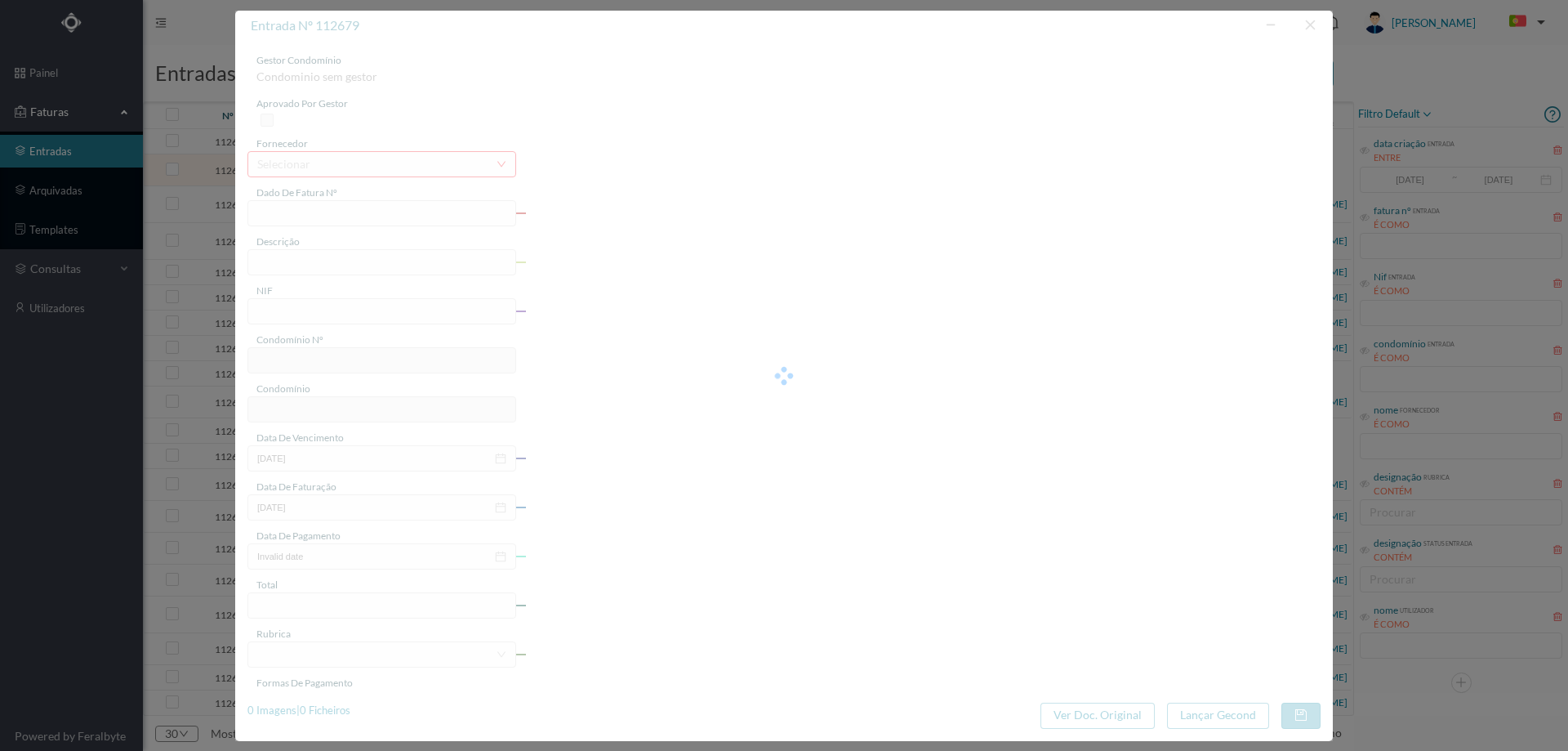
type input "15-09-2025"
type input "137.93"
type input "731"
type input "ED. COOPER RESIDENCE"
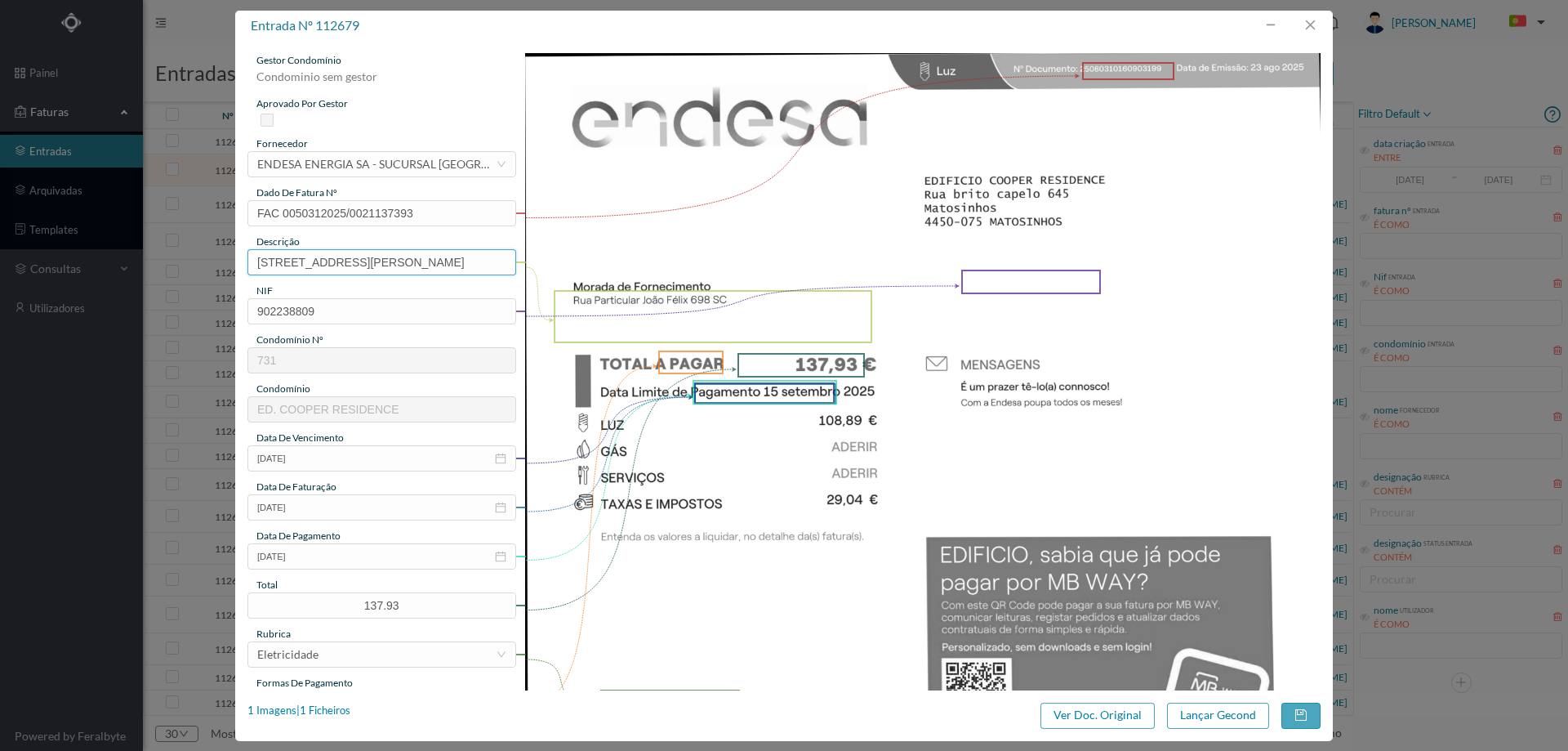
drag, startPoint x: 394, startPoint y: 261, endPoint x: 0, endPoint y: 307, distance: 396.7
click at [0, 307] on div "entrada nº 112679 gestor condomínio Condominio sem gestor aprovado por gestor f…" at bounding box center [784, 376] width 1568 height 751
type input "698 SC"
click at [329, 559] on input "15-09-2025" at bounding box center [381, 556] width 269 height 26
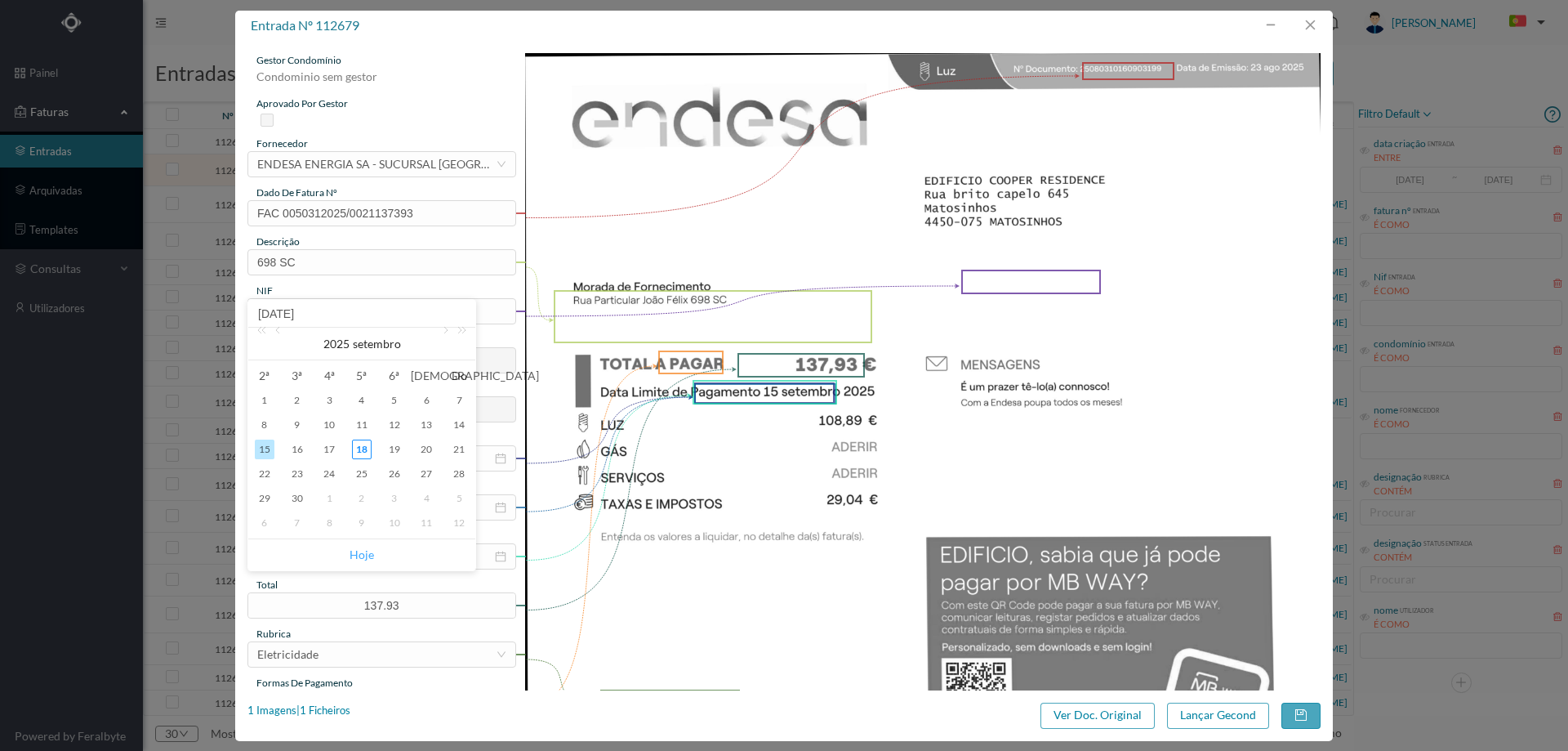
click at [367, 549] on link "Hoje" at bounding box center [362, 555] width 24 height 31
type input "18-09-2025"
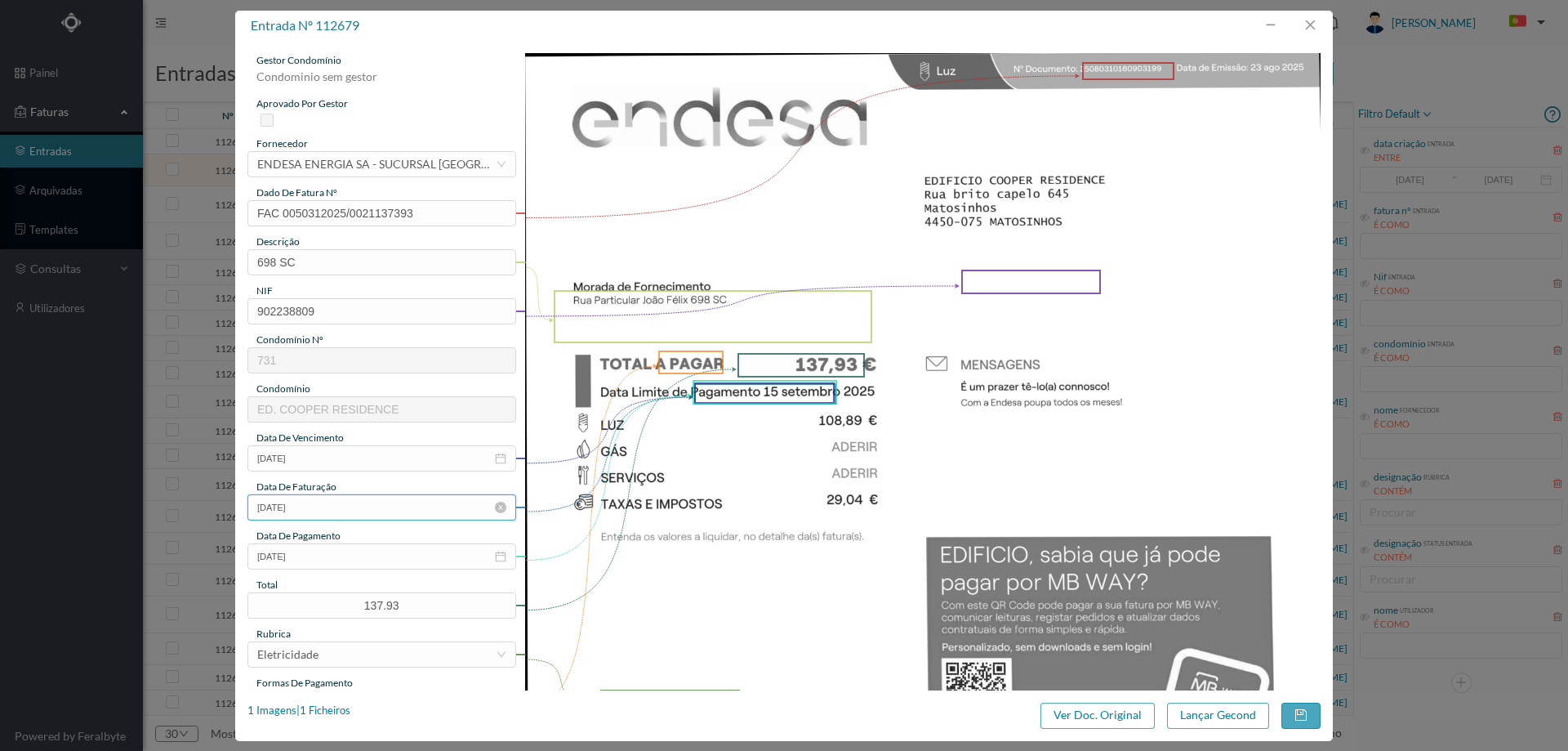
click at [341, 506] on input "23-08-2025" at bounding box center [381, 507] width 269 height 26
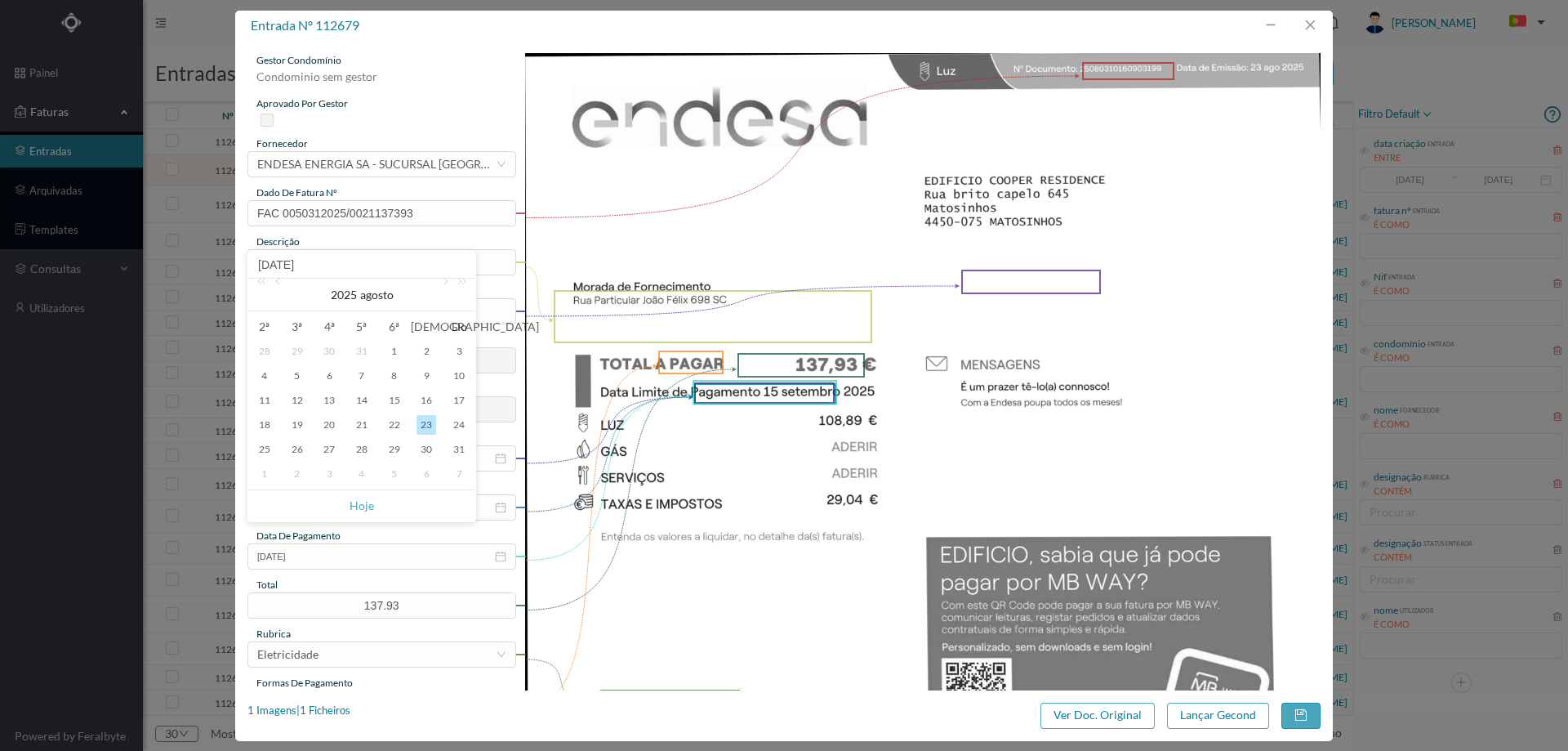
click at [259, 472] on div "1" at bounding box center [264, 474] width 20 height 20
type input "01-09-2025"
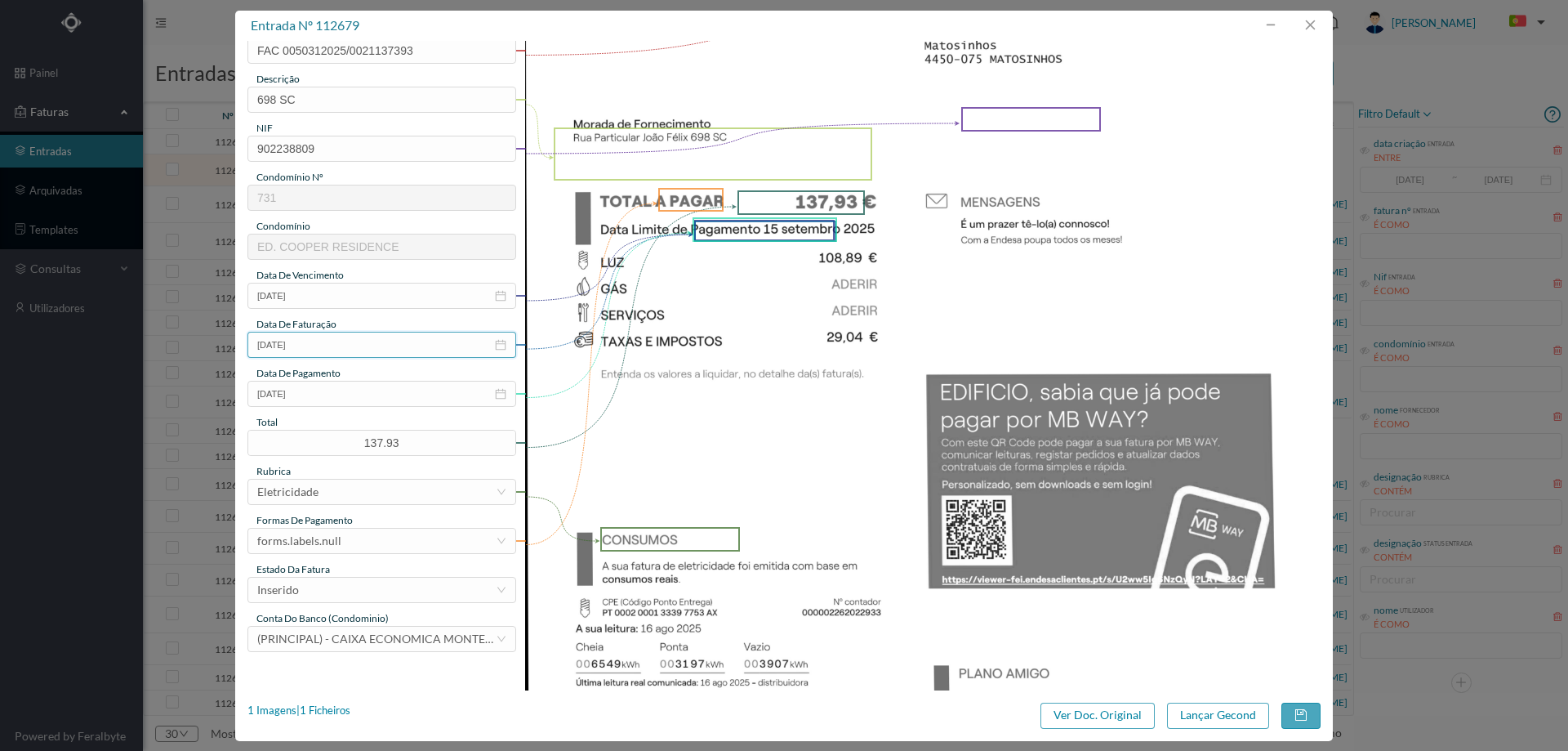
scroll to position [164, 0]
click at [338, 546] on div "forms.labels.null" at bounding box center [300, 540] width 84 height 24
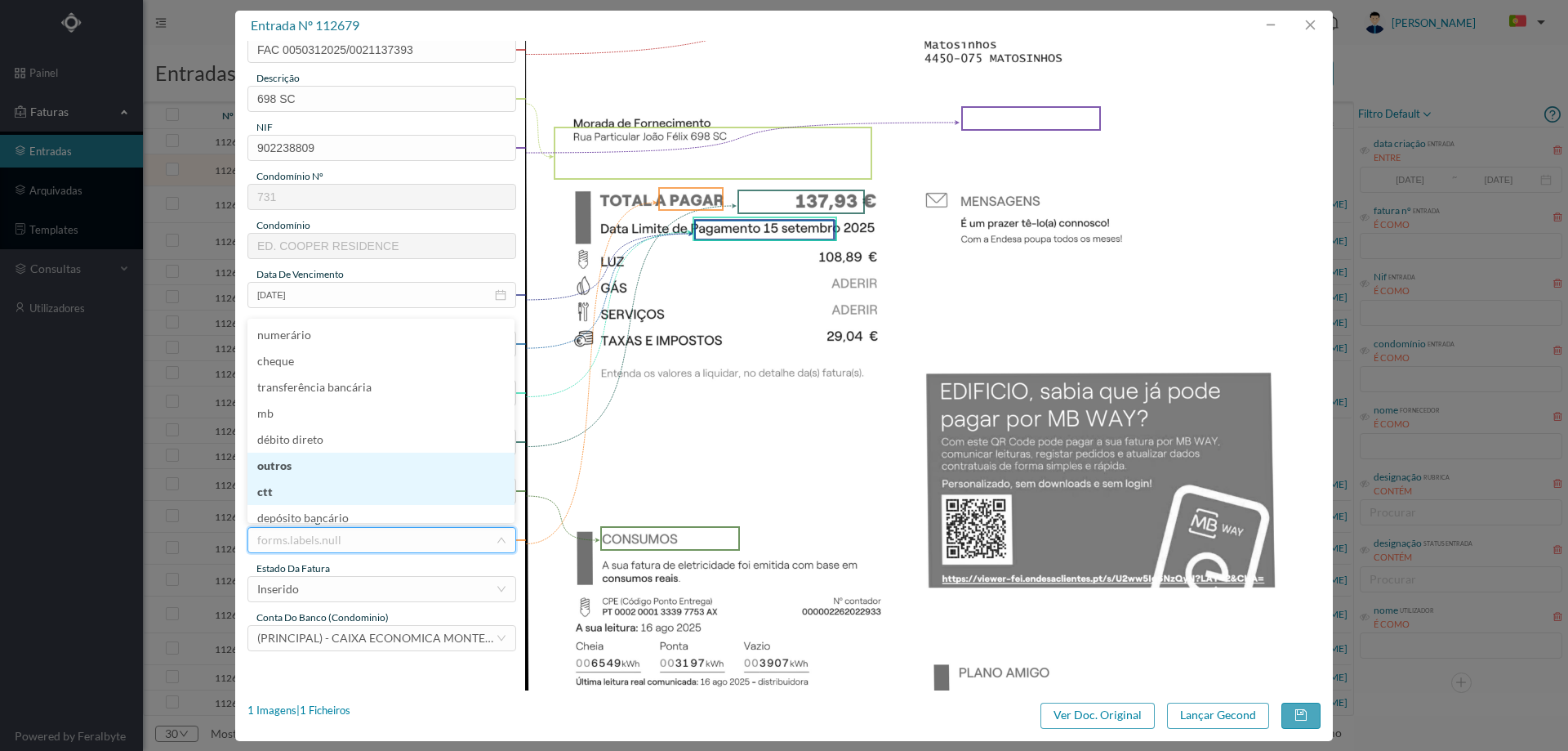
scroll to position [8, 0]
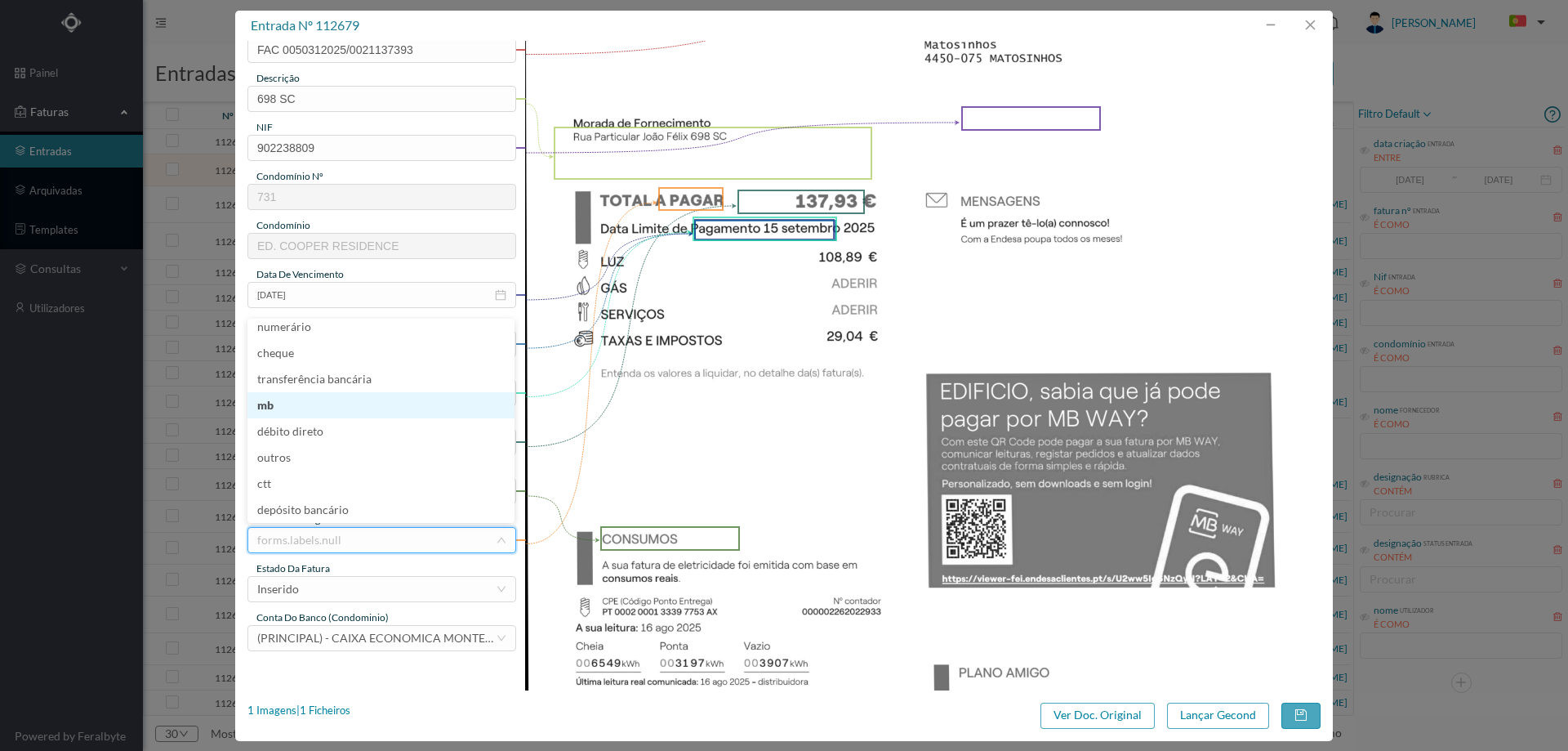
click at [330, 408] on li "mb" at bounding box center [381, 405] width 267 height 26
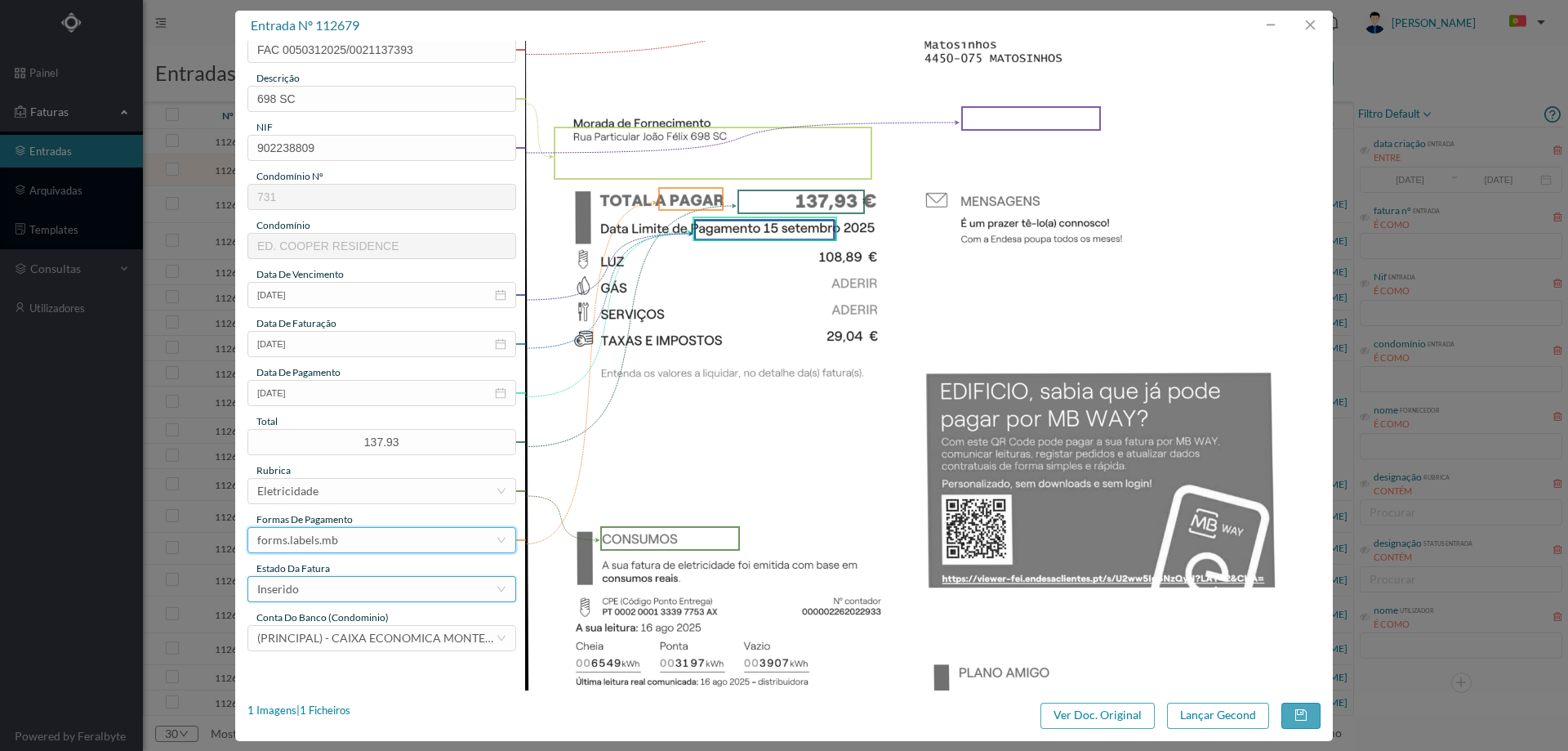
click at [328, 593] on div "Inserido" at bounding box center [376, 589] width 239 height 24
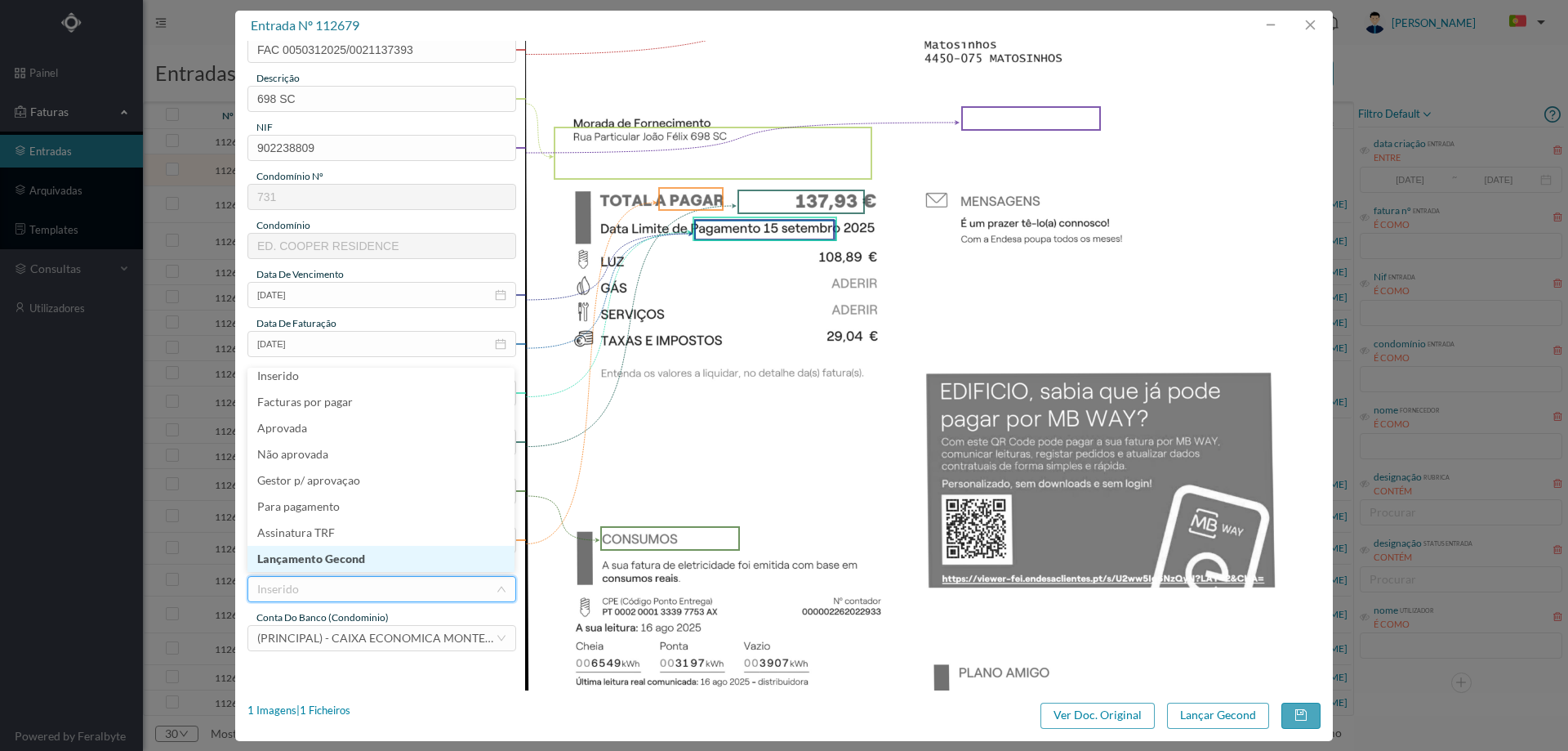
click at [332, 561] on li "Lançamento Gecond" at bounding box center [381, 558] width 267 height 26
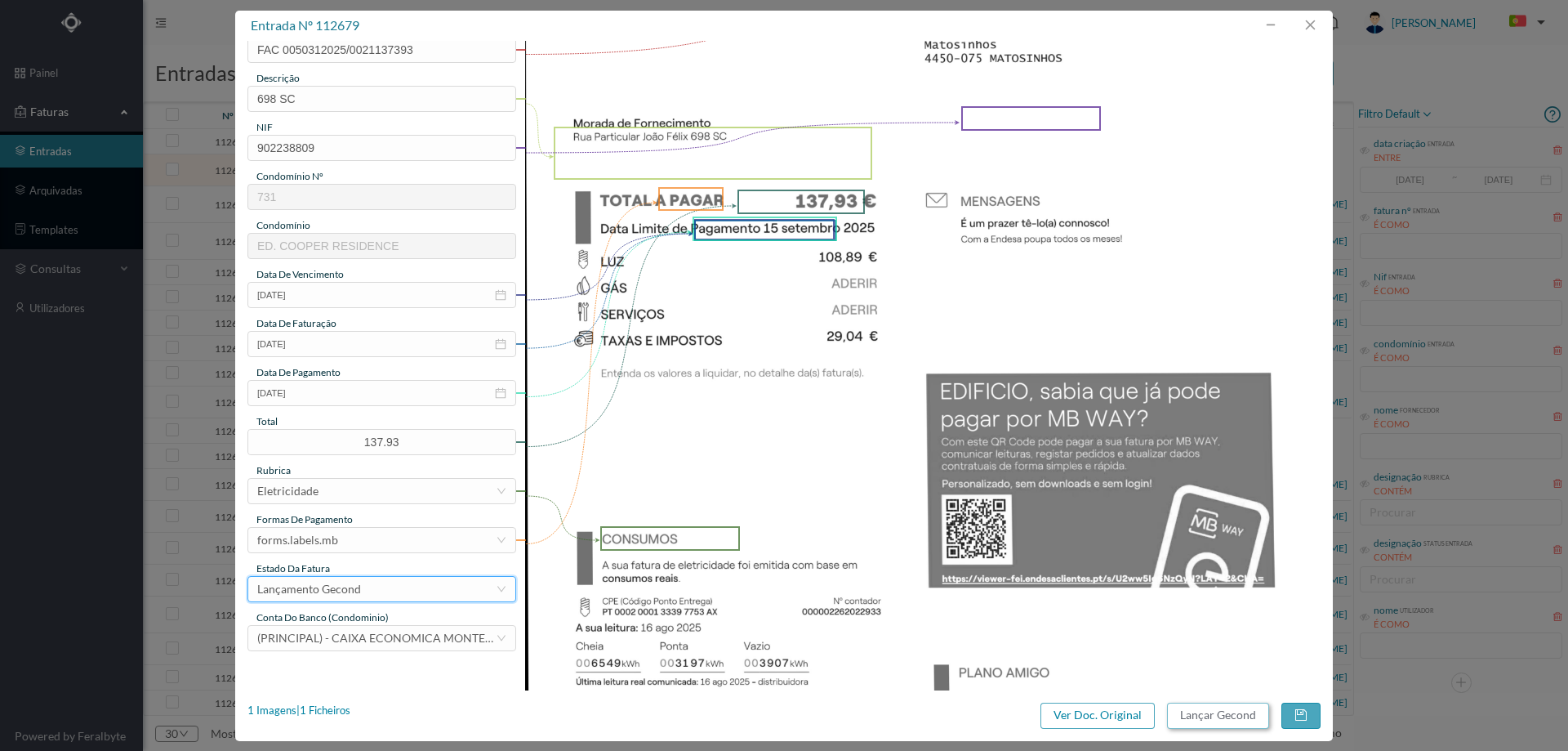
click at [1197, 717] on button "Lançar Gecond" at bounding box center [1218, 716] width 102 height 26
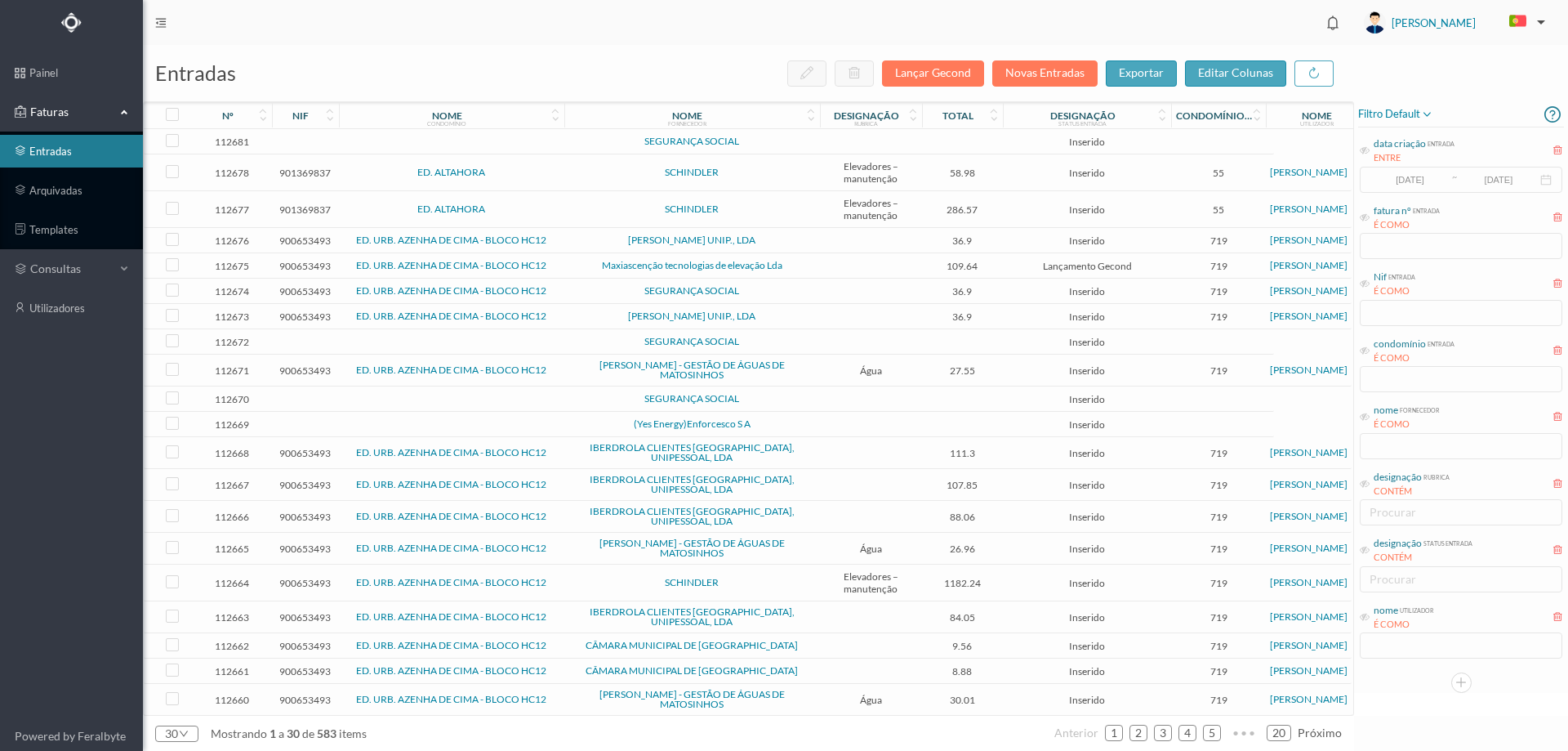
click at [568, 240] on span "[PERSON_NAME] UNIP., LDA" at bounding box center [691, 239] width 247 height 9
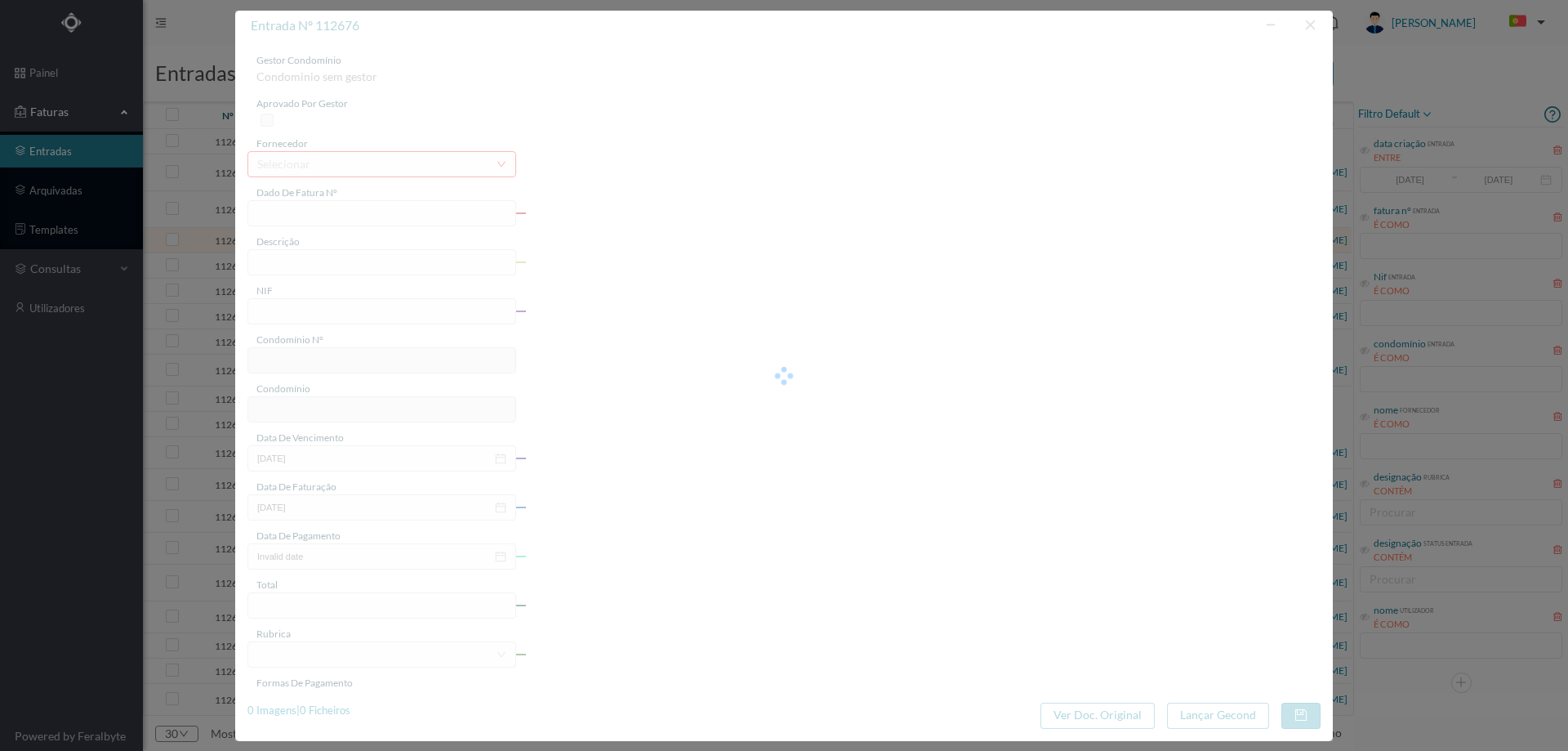
type input "FT 2025A1/792"
type input "900653493"
type input "Invalid date"
type input "05-05-2025"
type input "36.90"
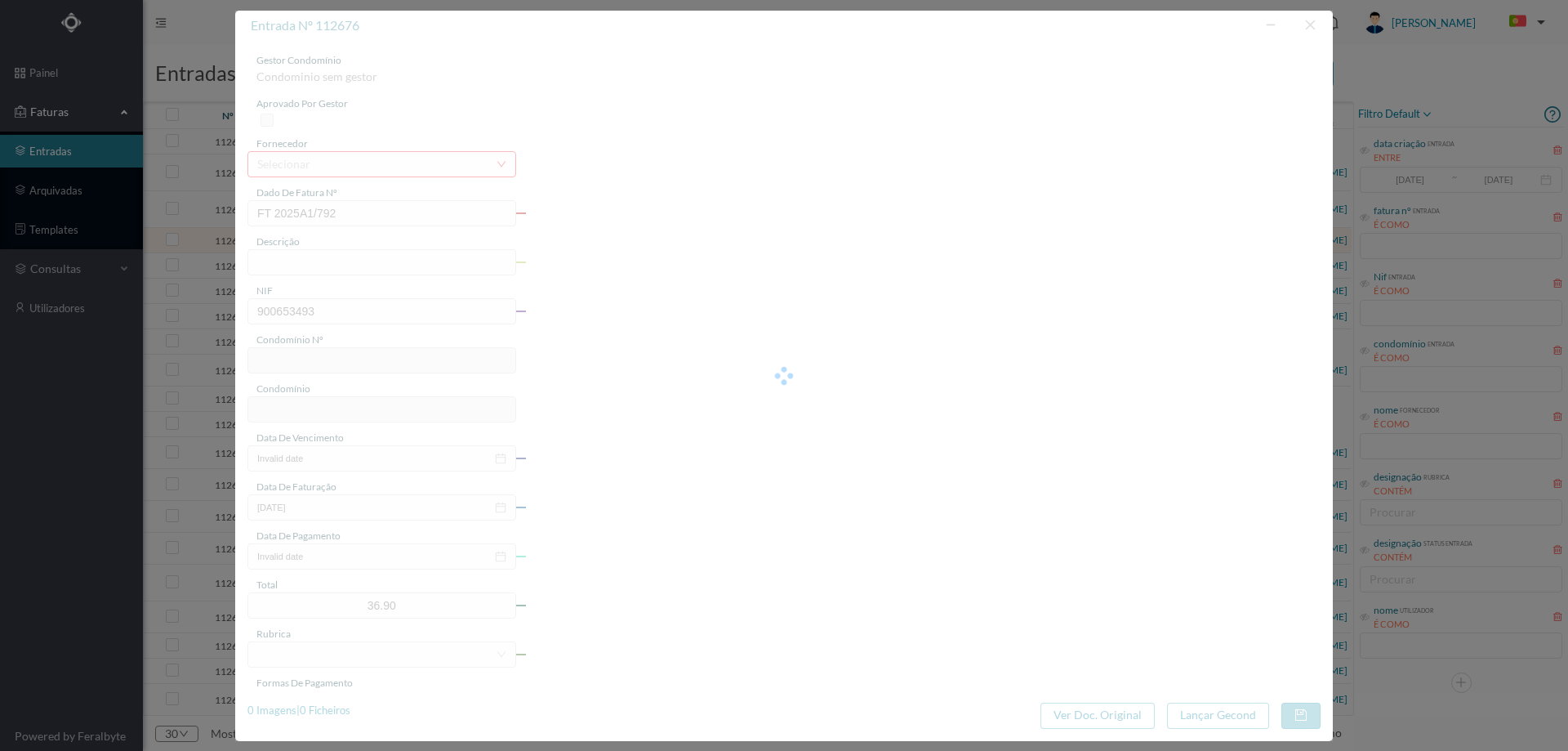
type input "719"
type input "ED. URB. AZENHA DE CIMA - BLOCO HC12"
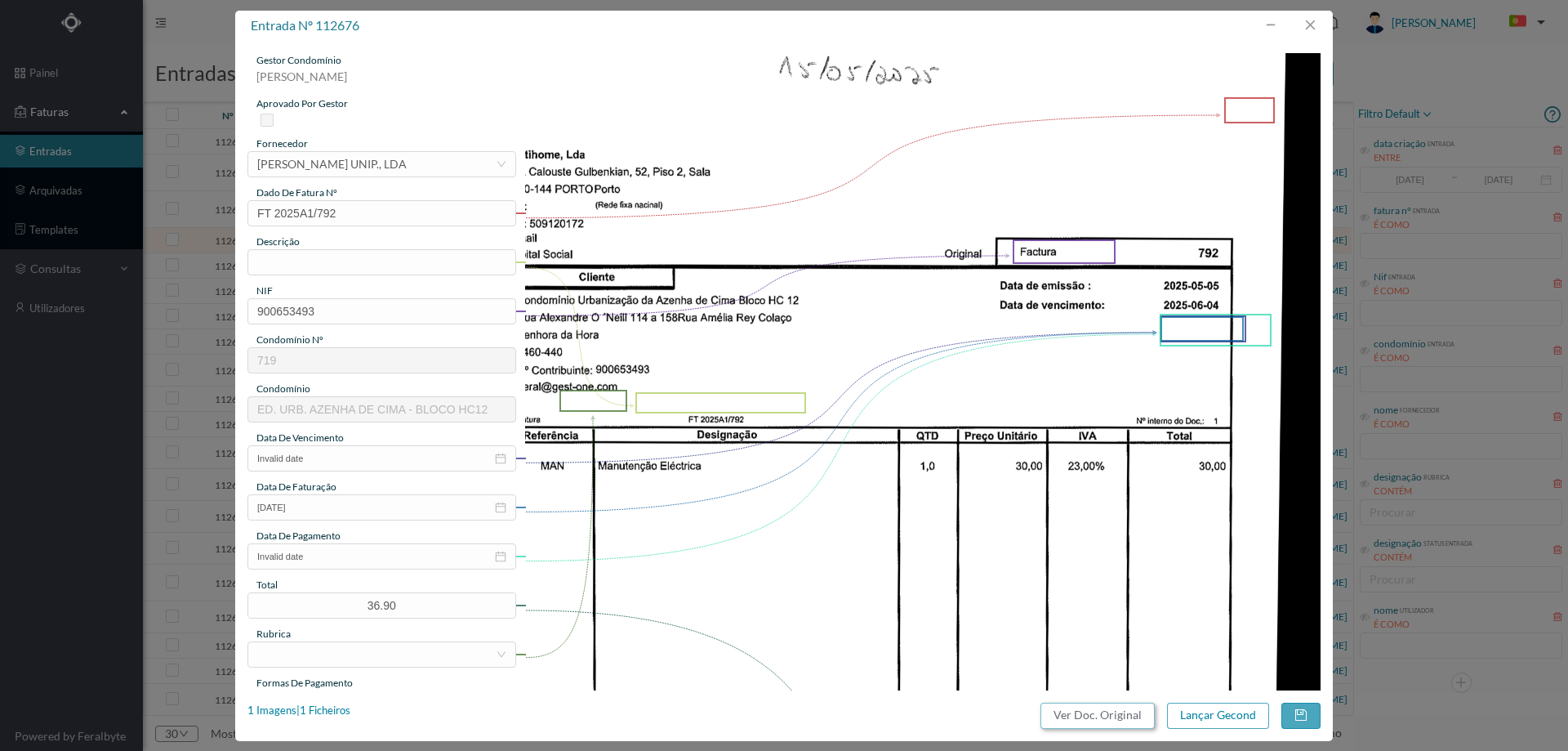
click at [1098, 719] on button "Ver Doc. Original" at bounding box center [1097, 716] width 115 height 26
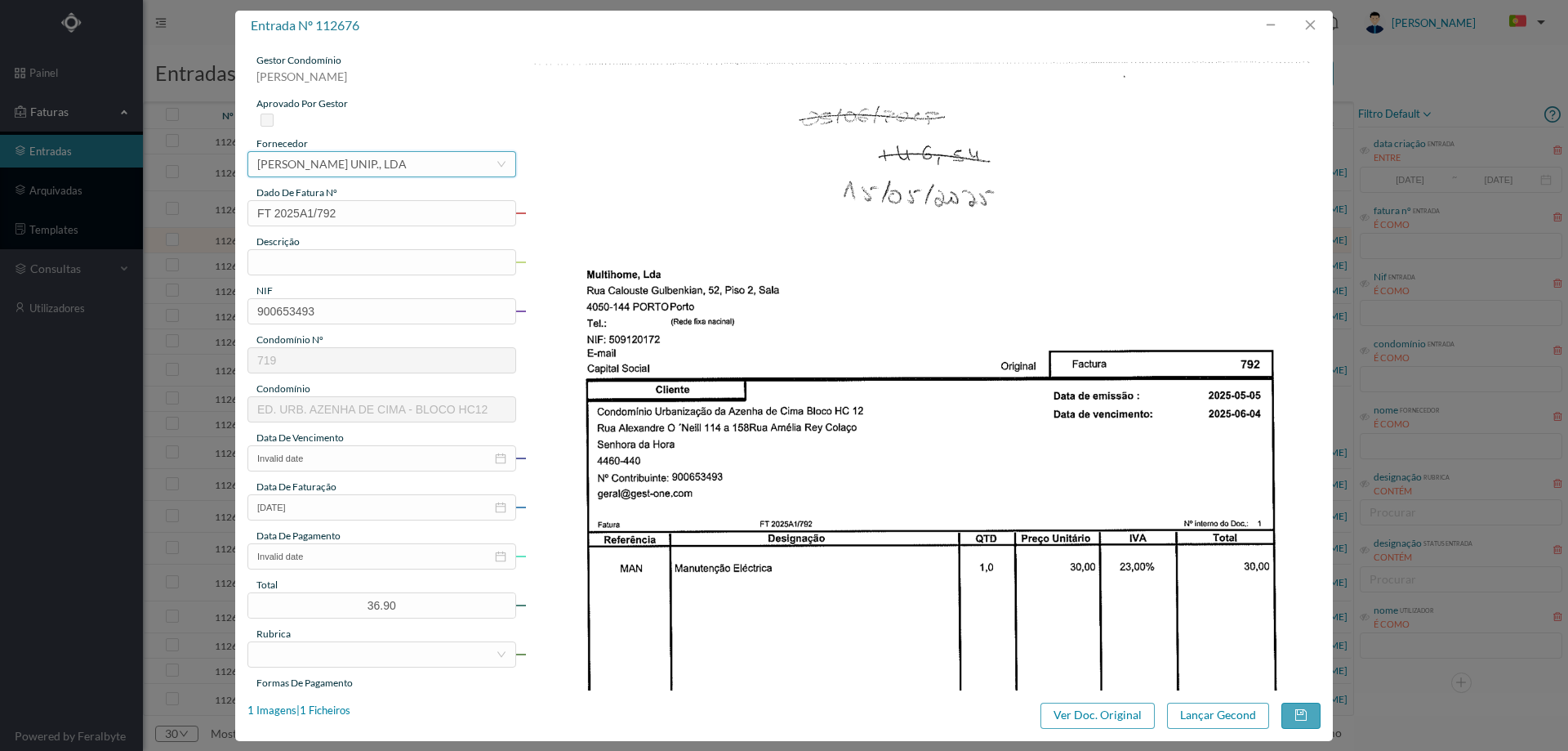
click at [400, 164] on div "PAULO MAGALHÃES FERREIRA UNIP., LDA" at bounding box center [332, 164] width 150 height 24
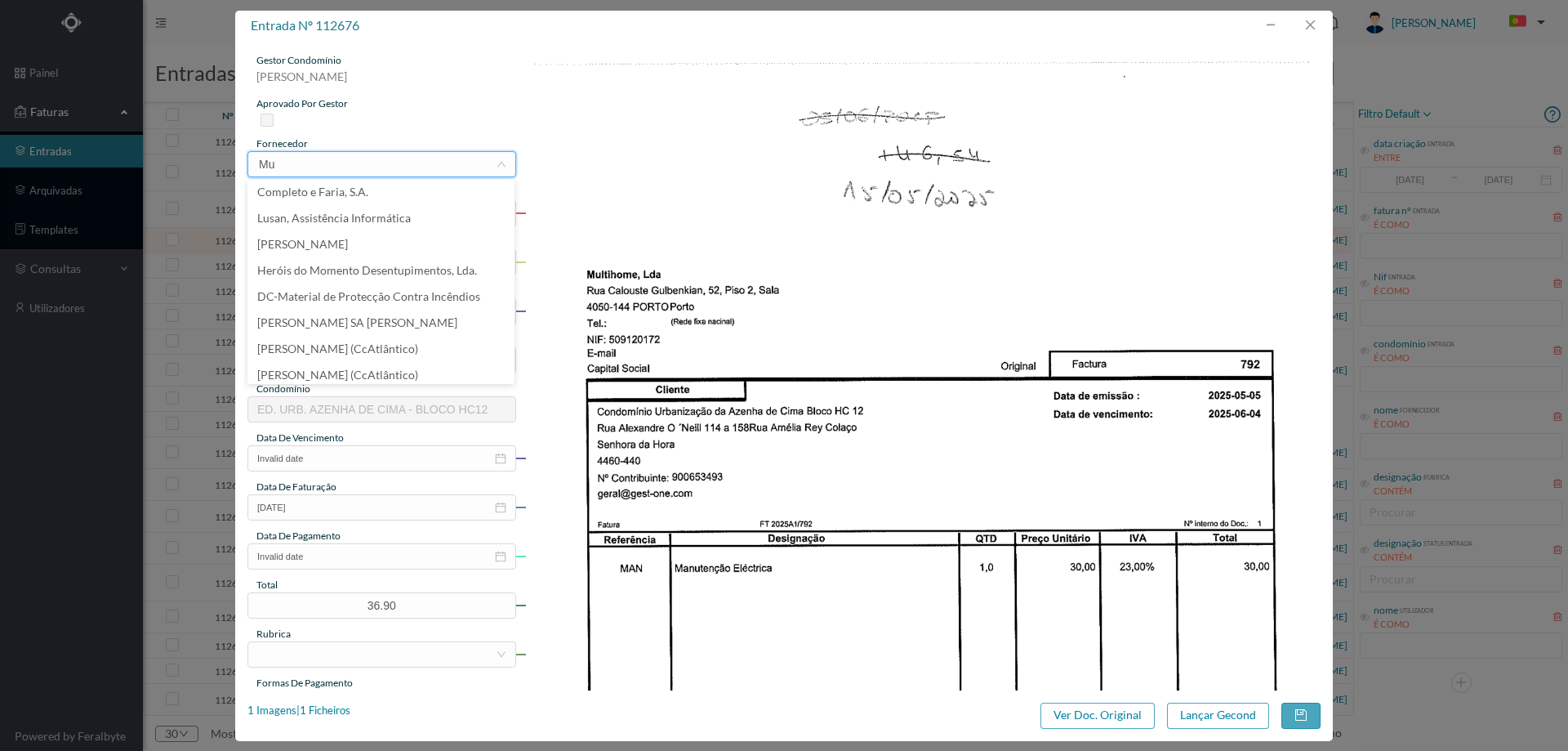
scroll to position [3, 0]
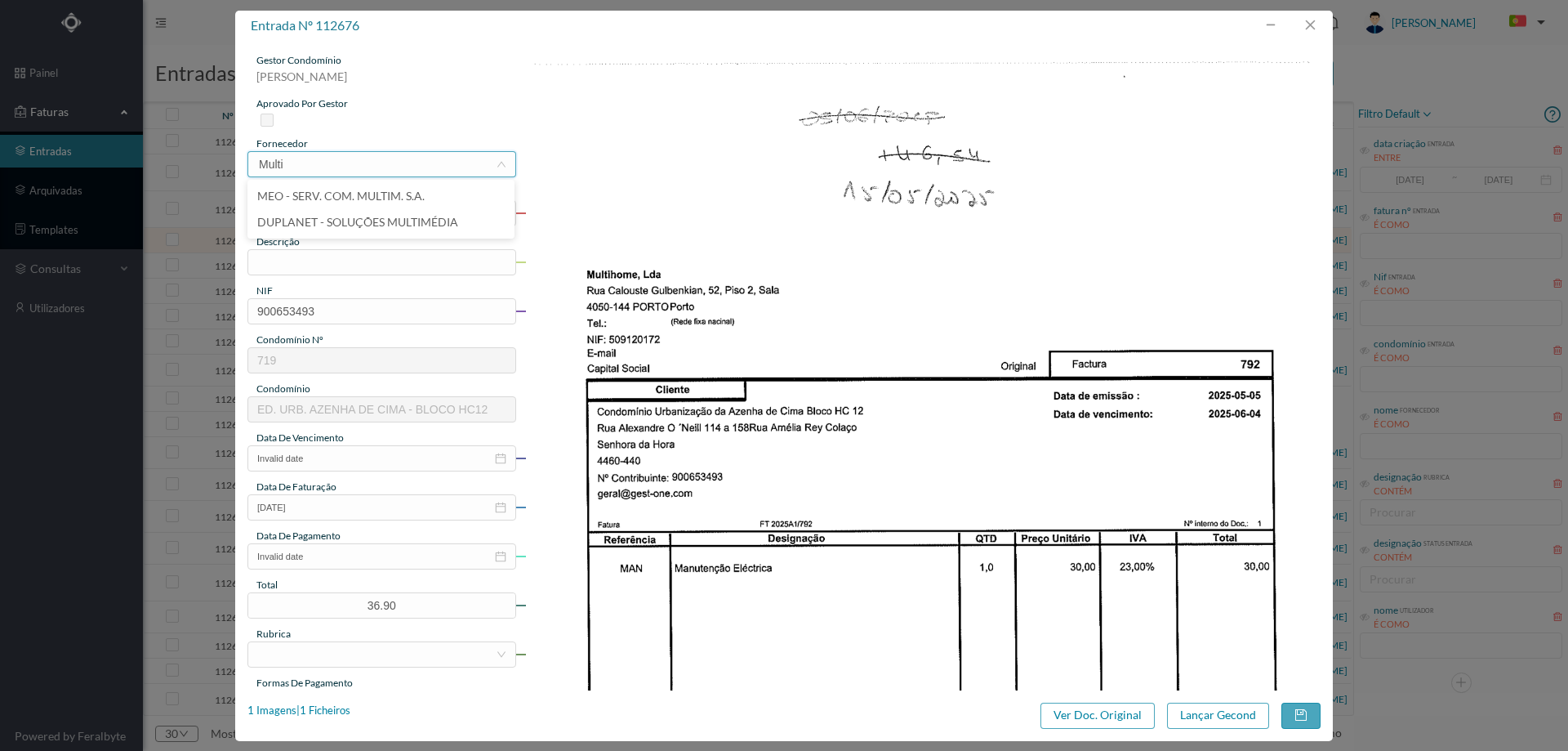
type input "Multi"
click at [653, 236] on img at bounding box center [923, 617] width 796 height 1126
click at [399, 163] on div "PAULO MAGALHÃES FERREIRA UNIP., LDA" at bounding box center [332, 164] width 150 height 24
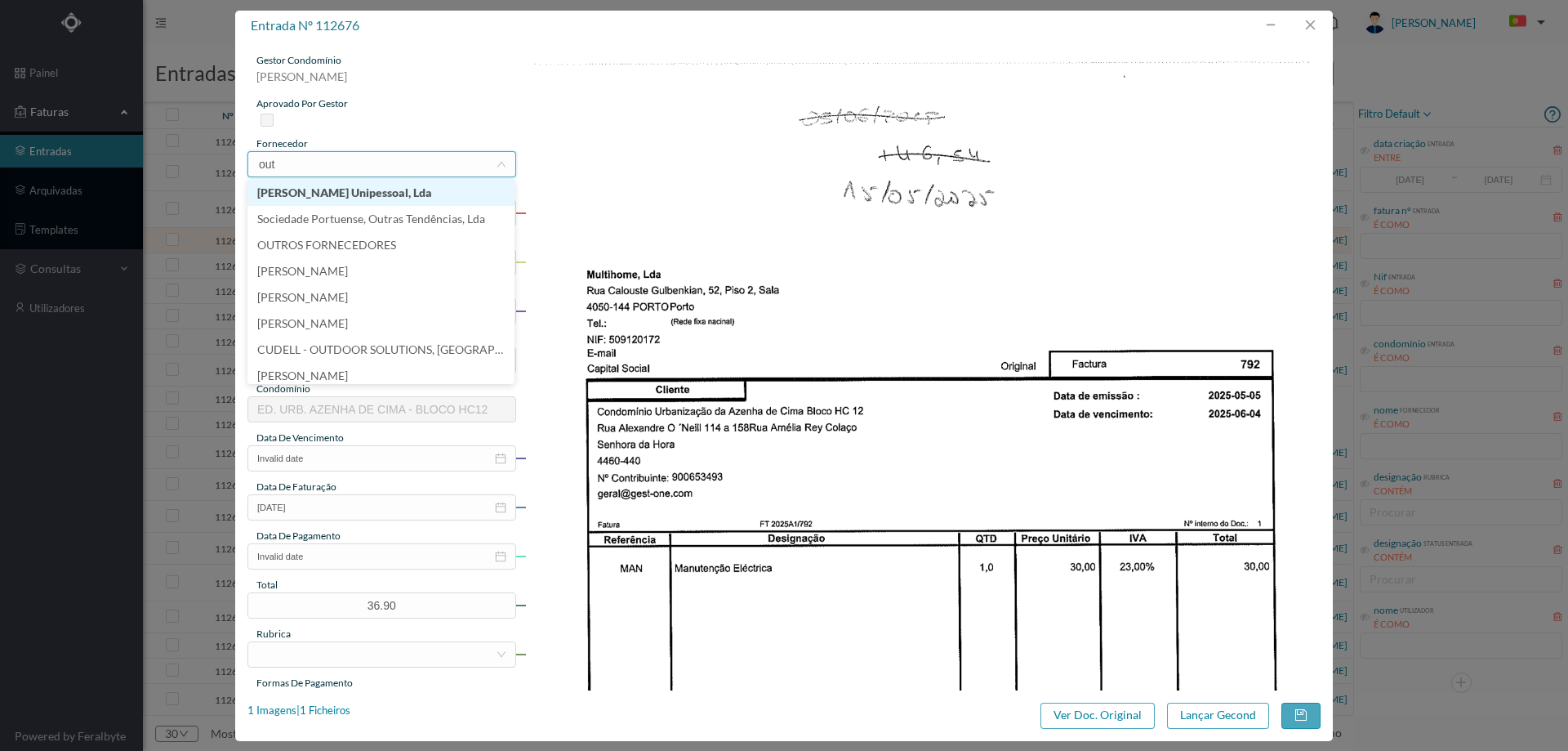
type input "outr"
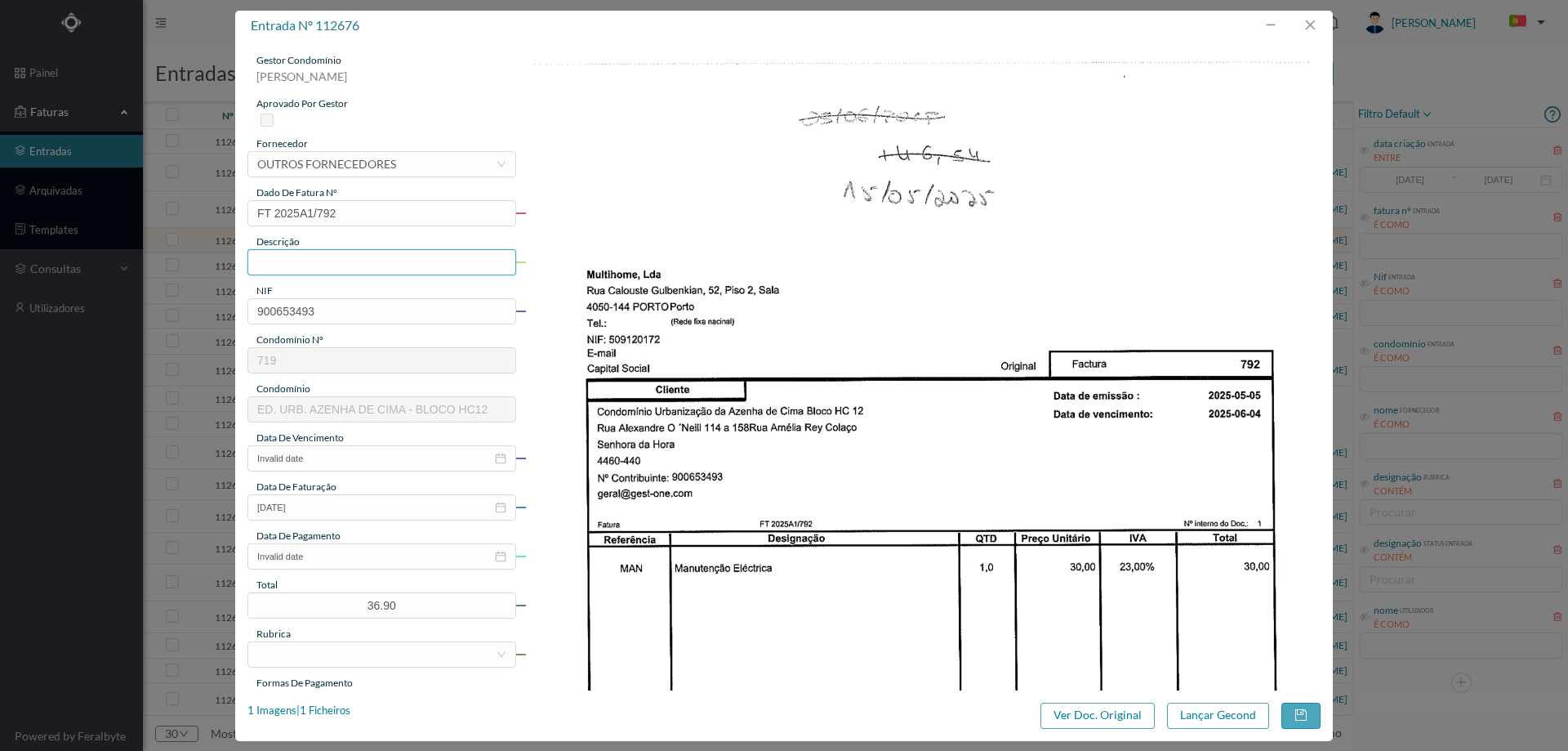
click at [342, 260] on input "text" at bounding box center [381, 262] width 269 height 26
type input "Manutenção elétrica"
click at [354, 469] on input "Invalid date" at bounding box center [381, 458] width 269 height 26
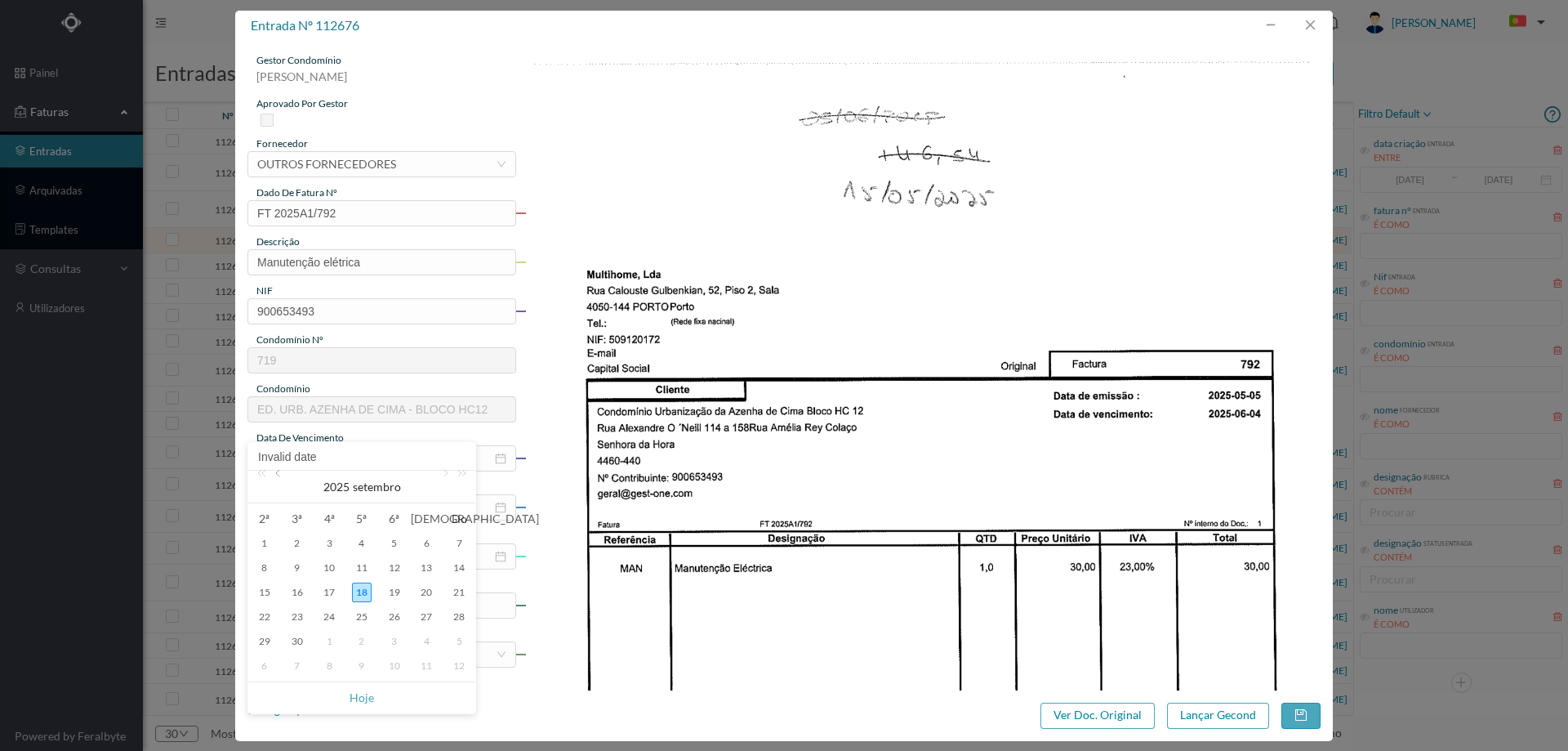
click at [284, 475] on link at bounding box center [279, 487] width 15 height 33
click at [367, 587] on div "15" at bounding box center [362, 592] width 20 height 20
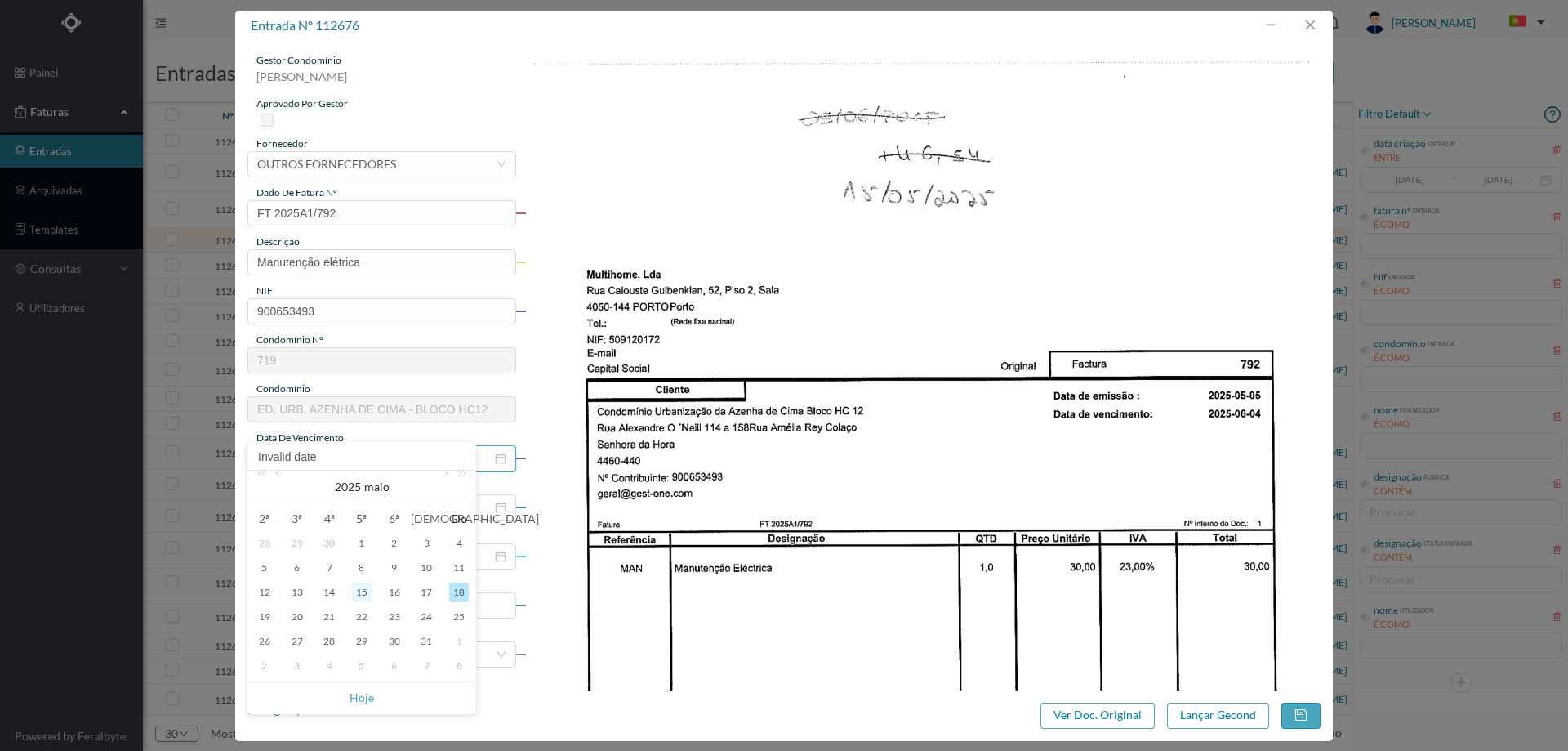
type input "15-05-2025"
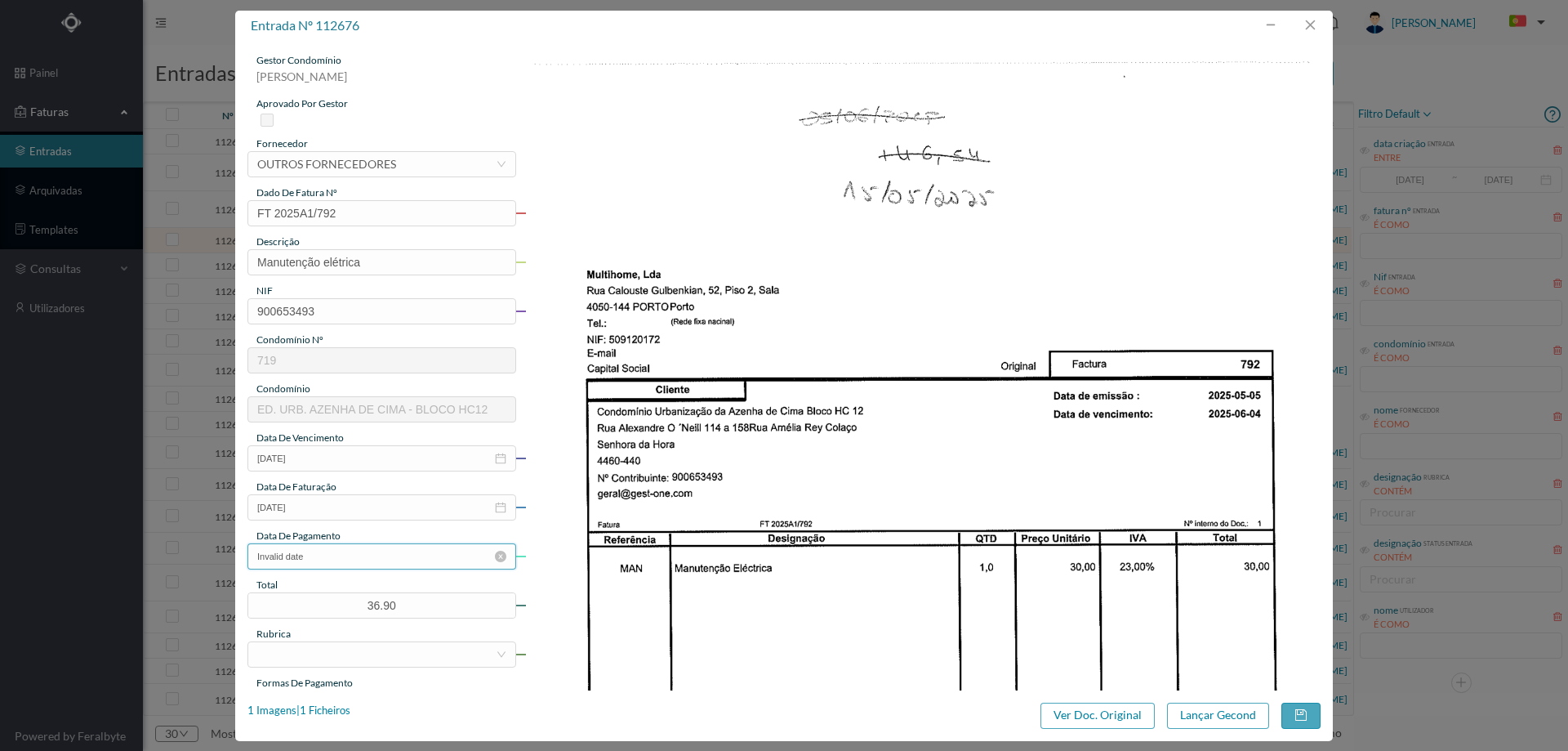
click at [337, 563] on input "Invalid date" at bounding box center [381, 556] width 269 height 26
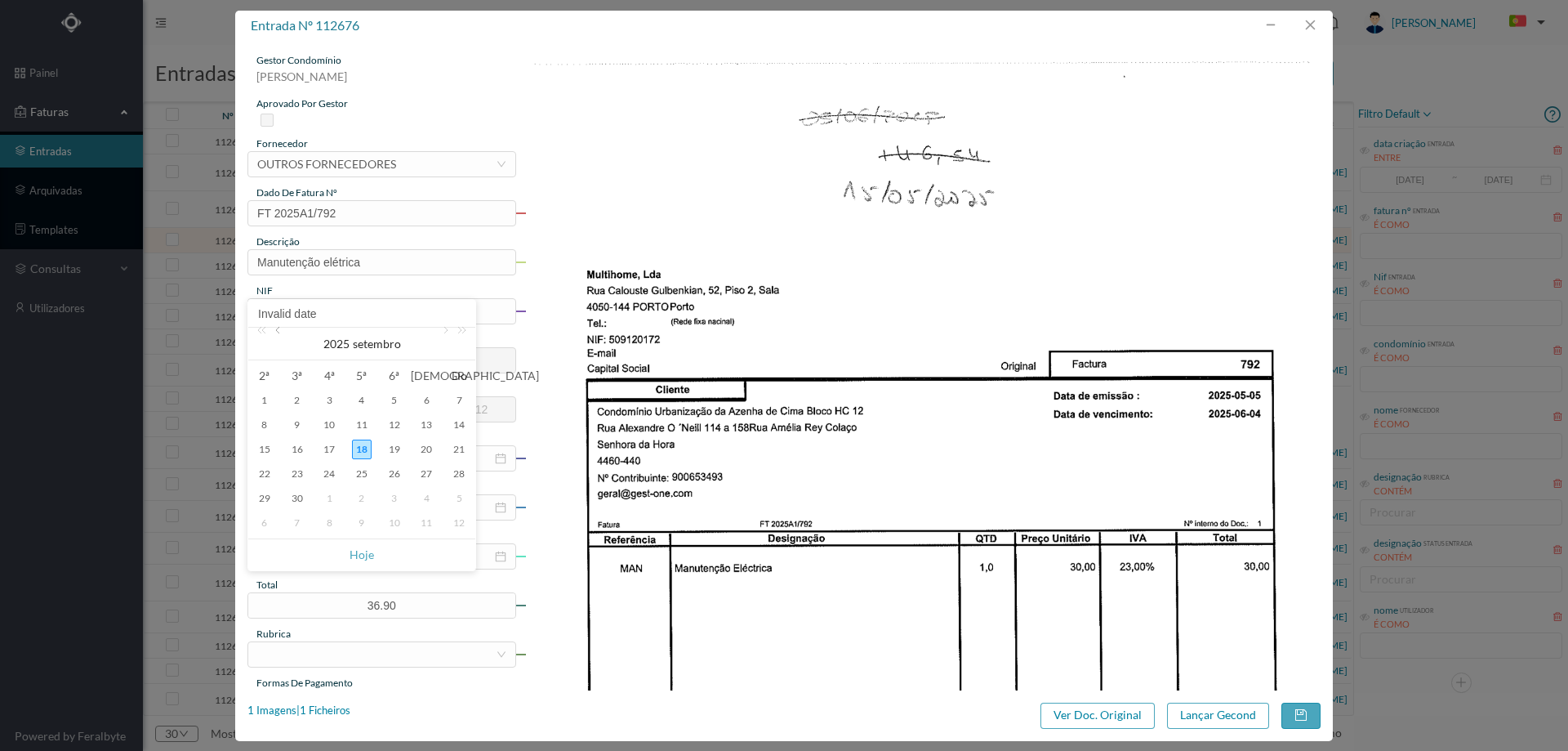
click at [282, 332] on link at bounding box center [279, 344] width 15 height 33
click at [363, 445] on div "15" at bounding box center [362, 449] width 20 height 20
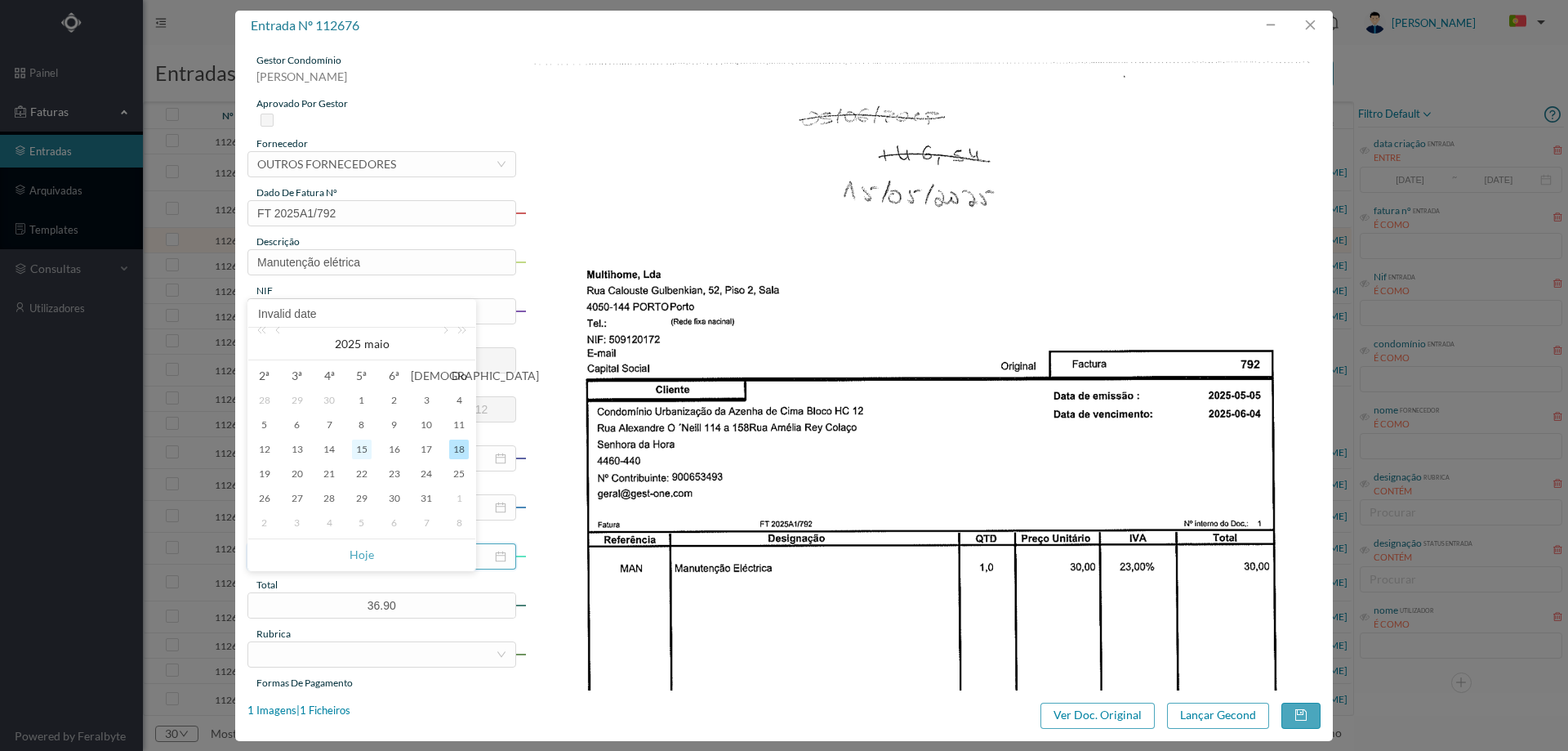
type input "15-05-2025"
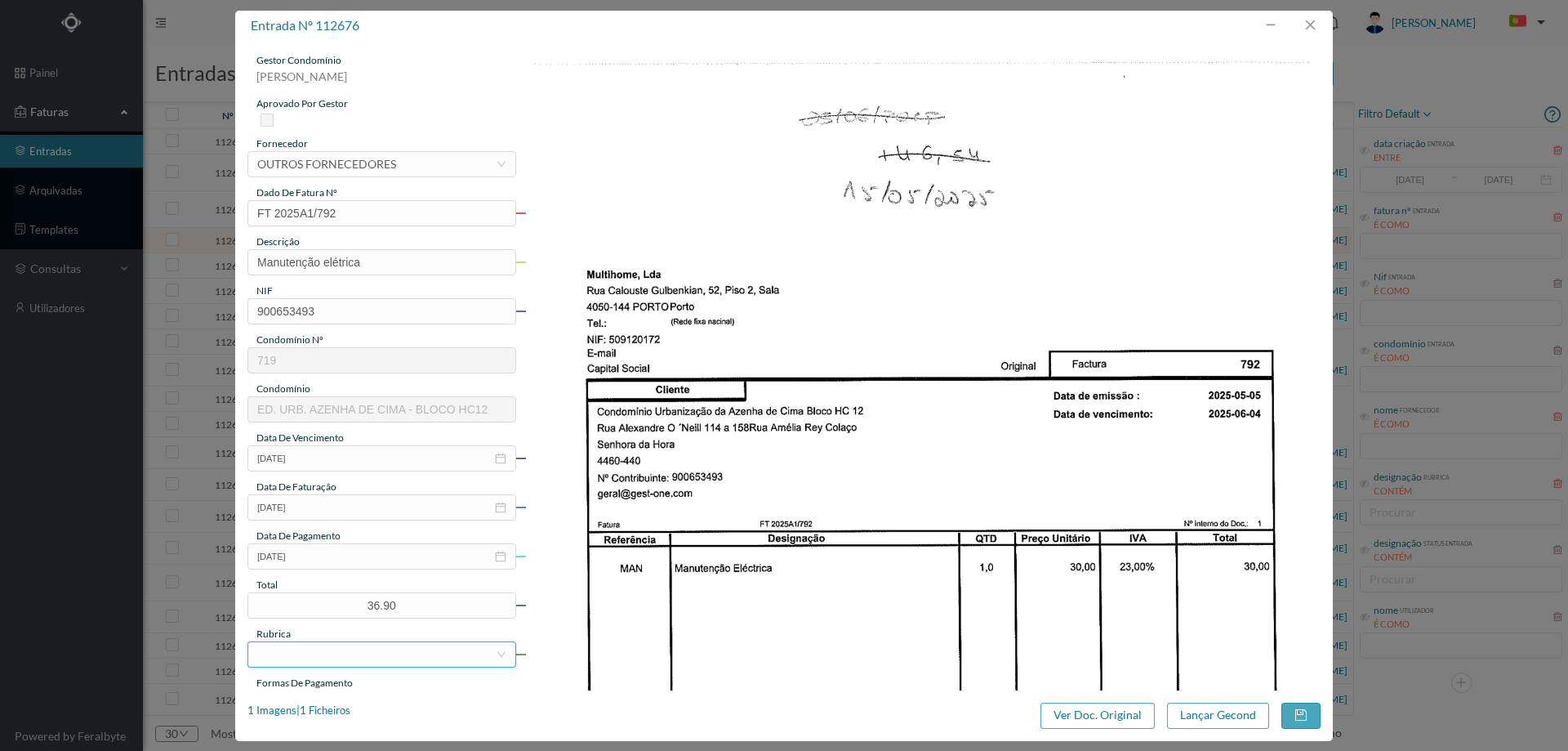
click at [357, 661] on div at bounding box center [376, 654] width 239 height 24
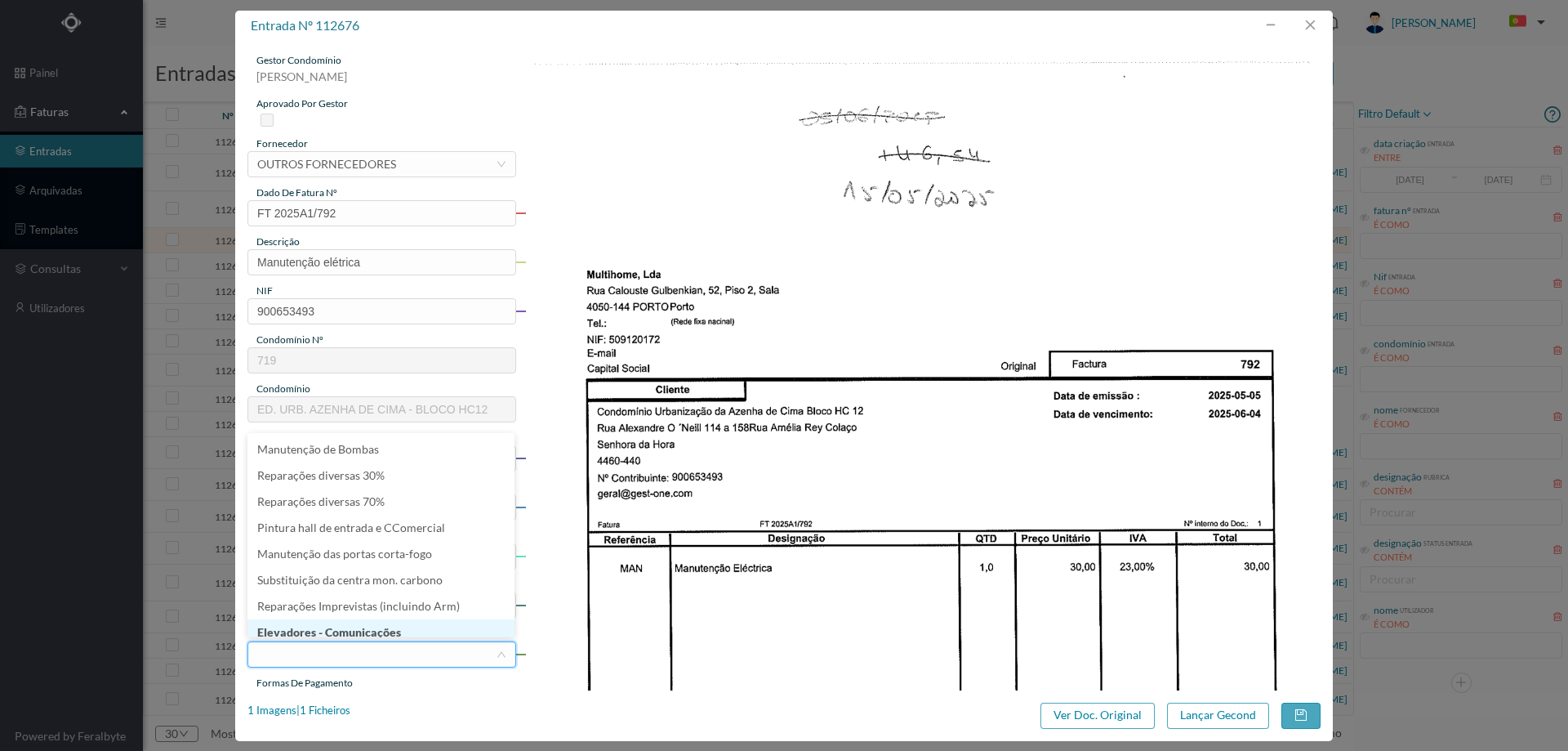
scroll to position [8, 0]
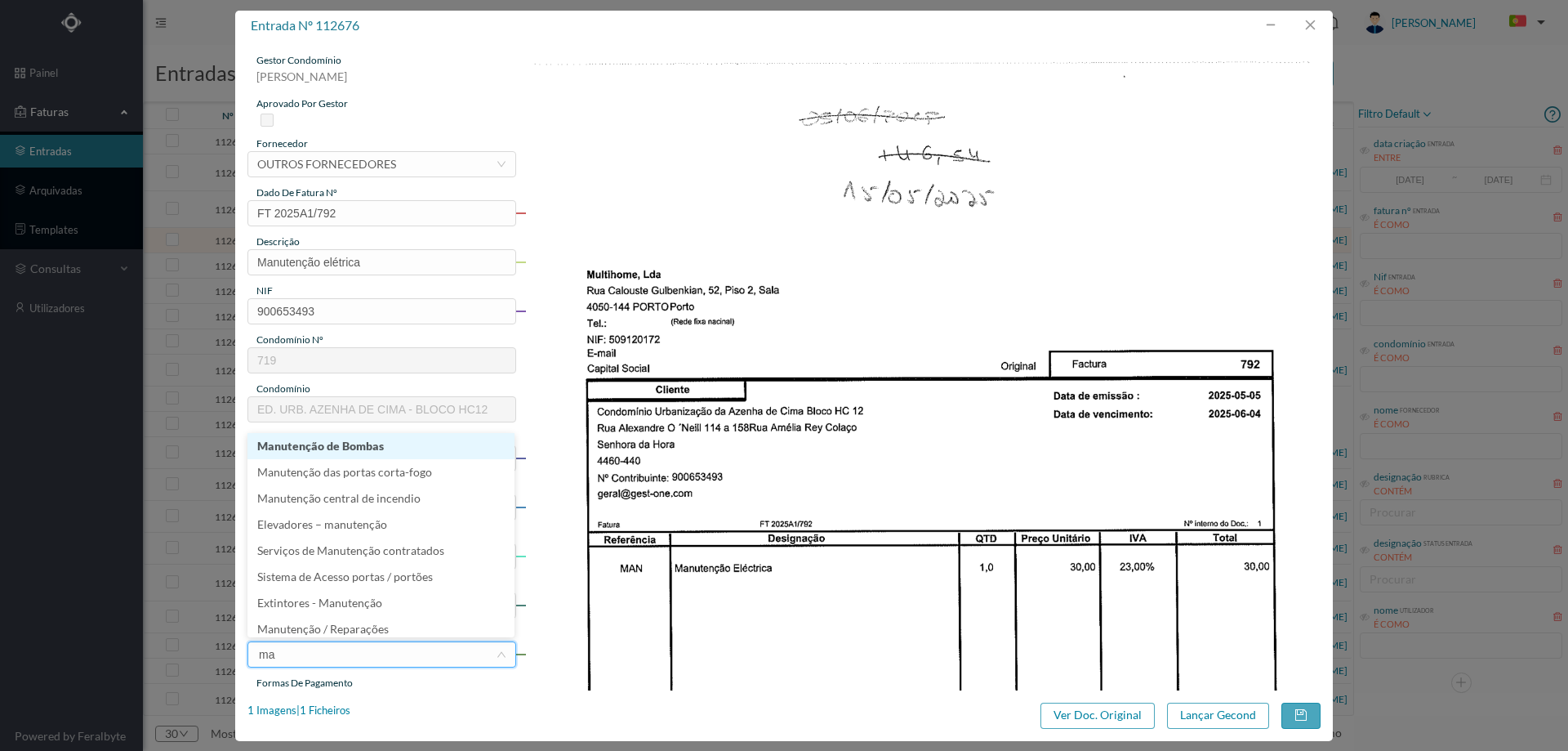
type input "man"
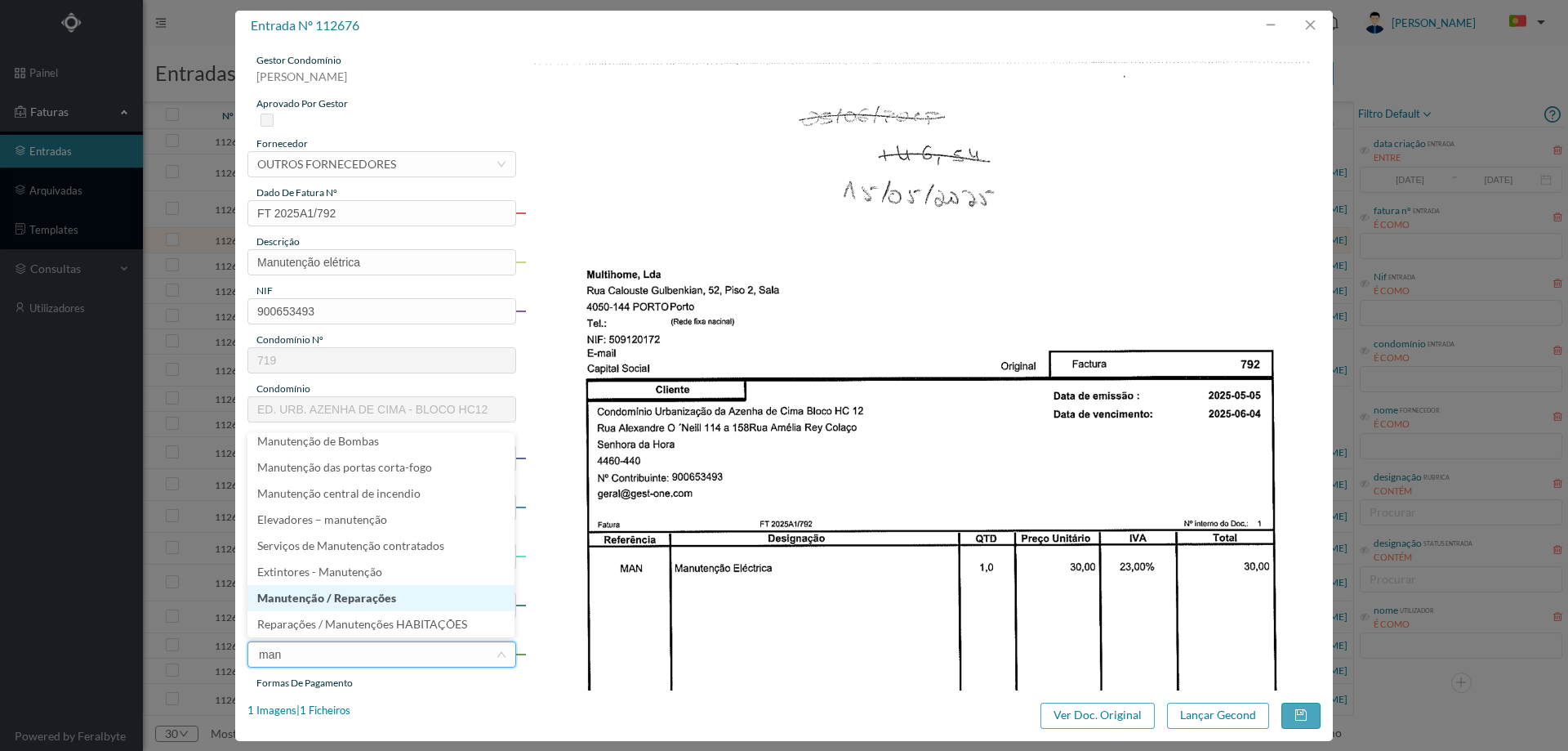
click at [381, 598] on li "Manutenção / Reparações" at bounding box center [381, 598] width 267 height 26
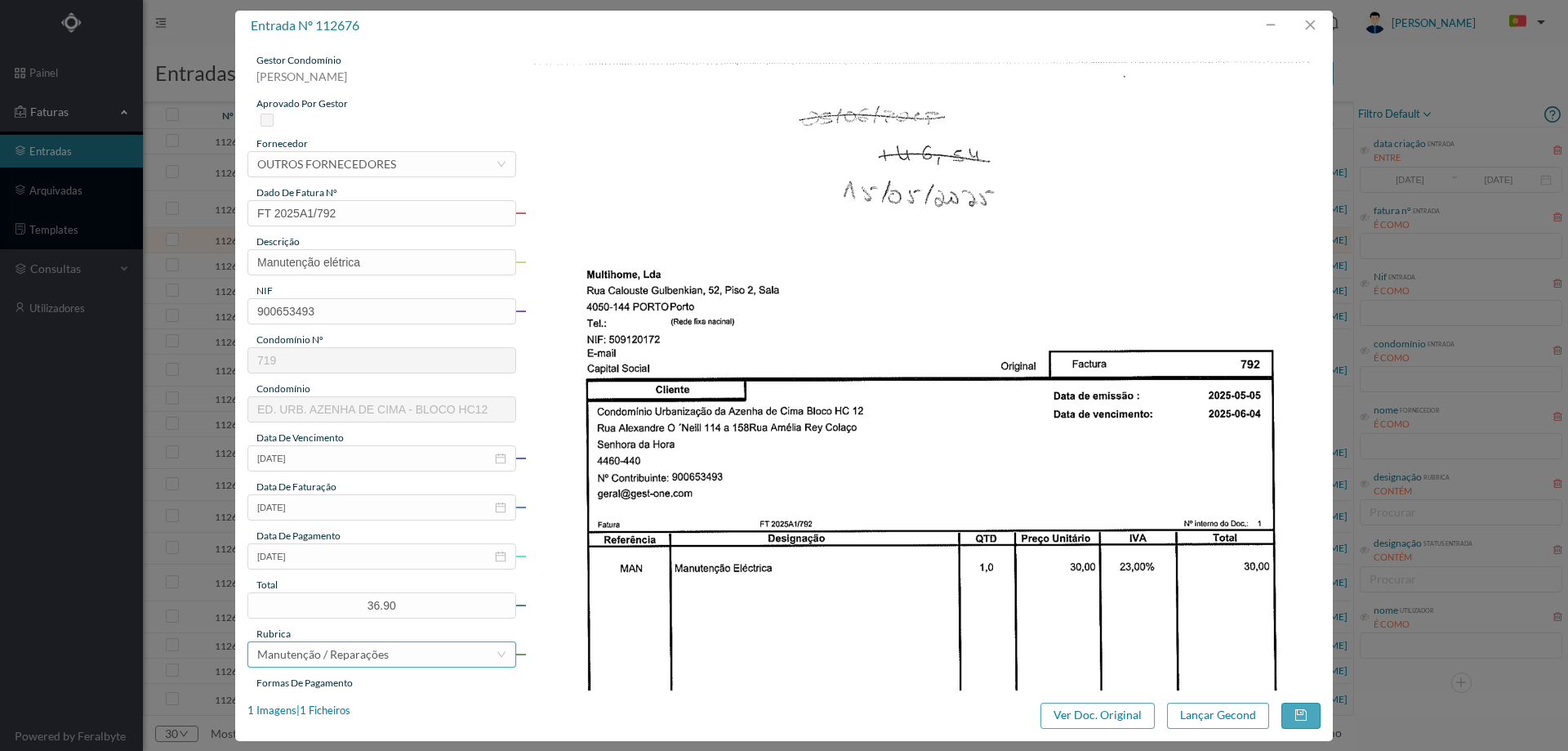
scroll to position [245, 0]
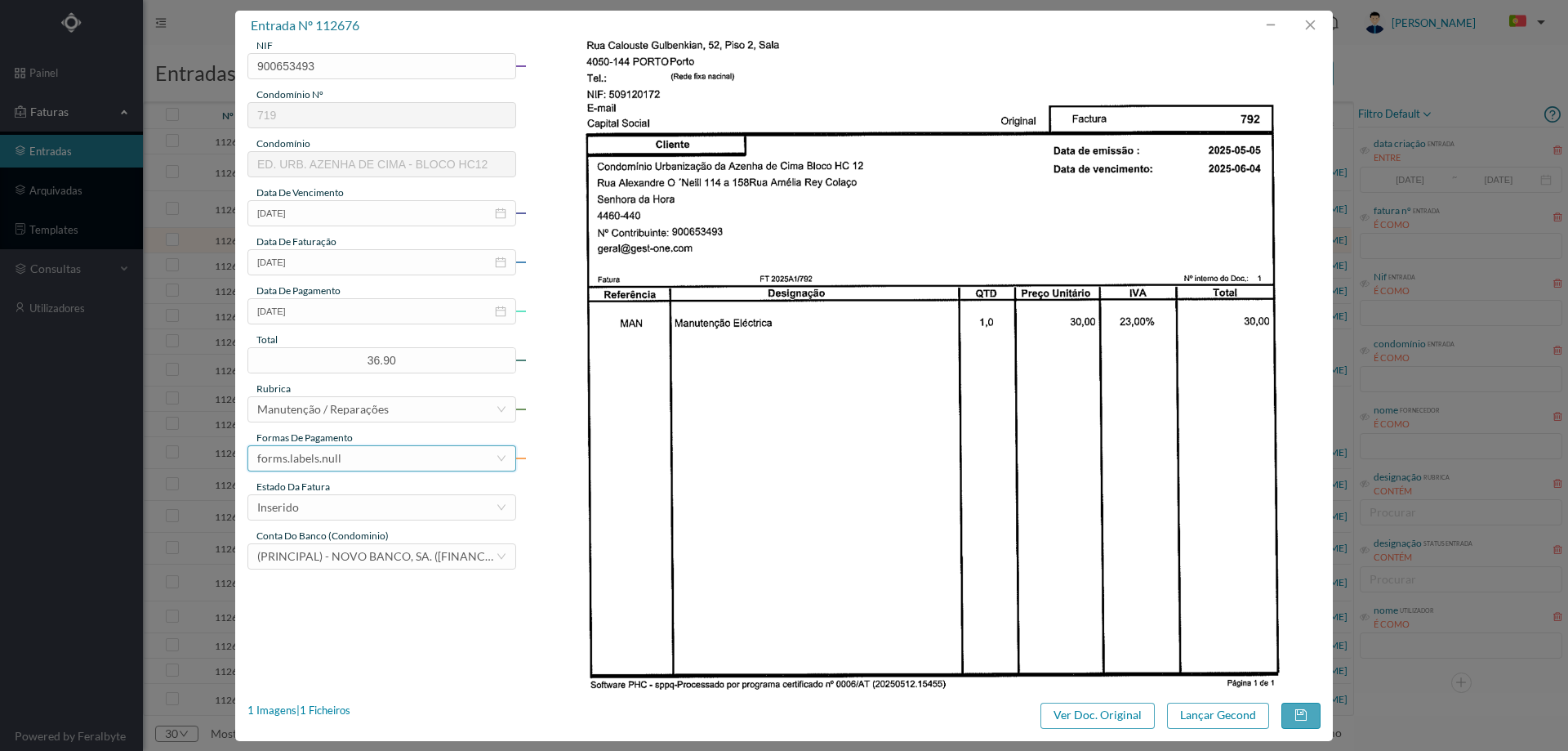
click at [373, 462] on div "forms.labels.null" at bounding box center [376, 458] width 239 height 24
click at [345, 543] on li "transferência bancária" at bounding box center [381, 543] width 267 height 26
click at [332, 500] on div "Inserido" at bounding box center [376, 507] width 239 height 24
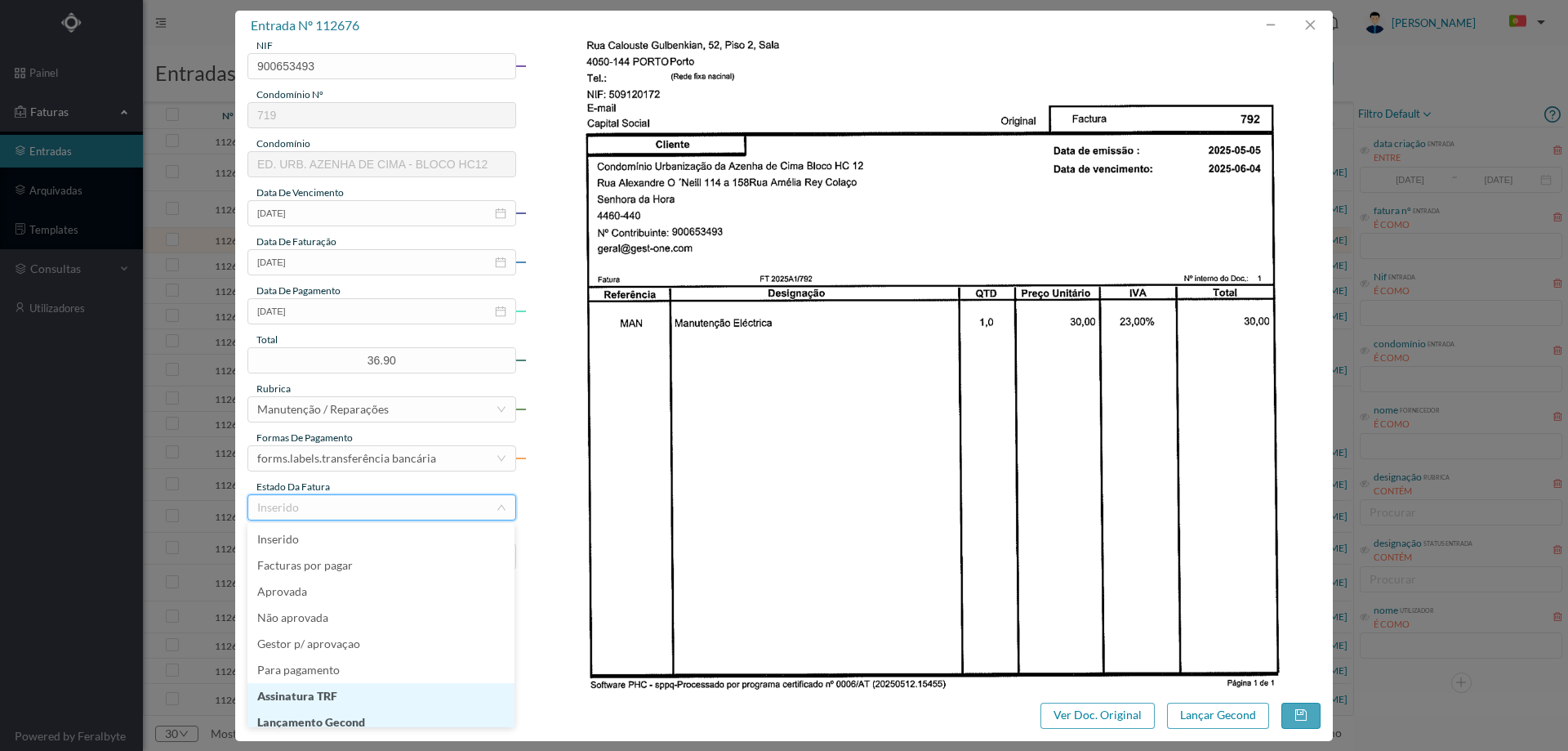
scroll to position [8, 0]
click at [344, 711] on li "Lançamento Gecond" at bounding box center [381, 714] width 267 height 26
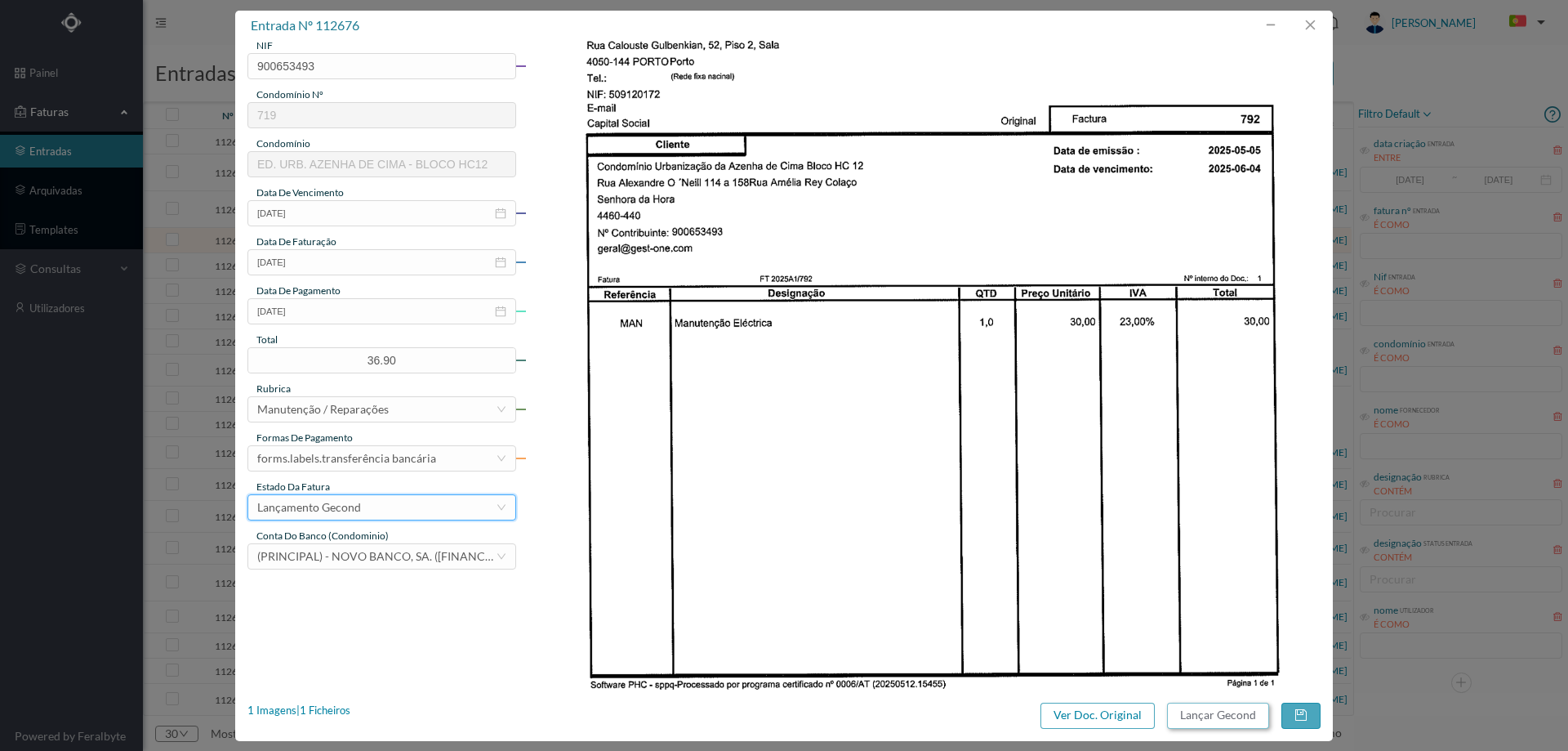
click at [1208, 711] on button "Lançar Gecond" at bounding box center [1218, 716] width 102 height 26
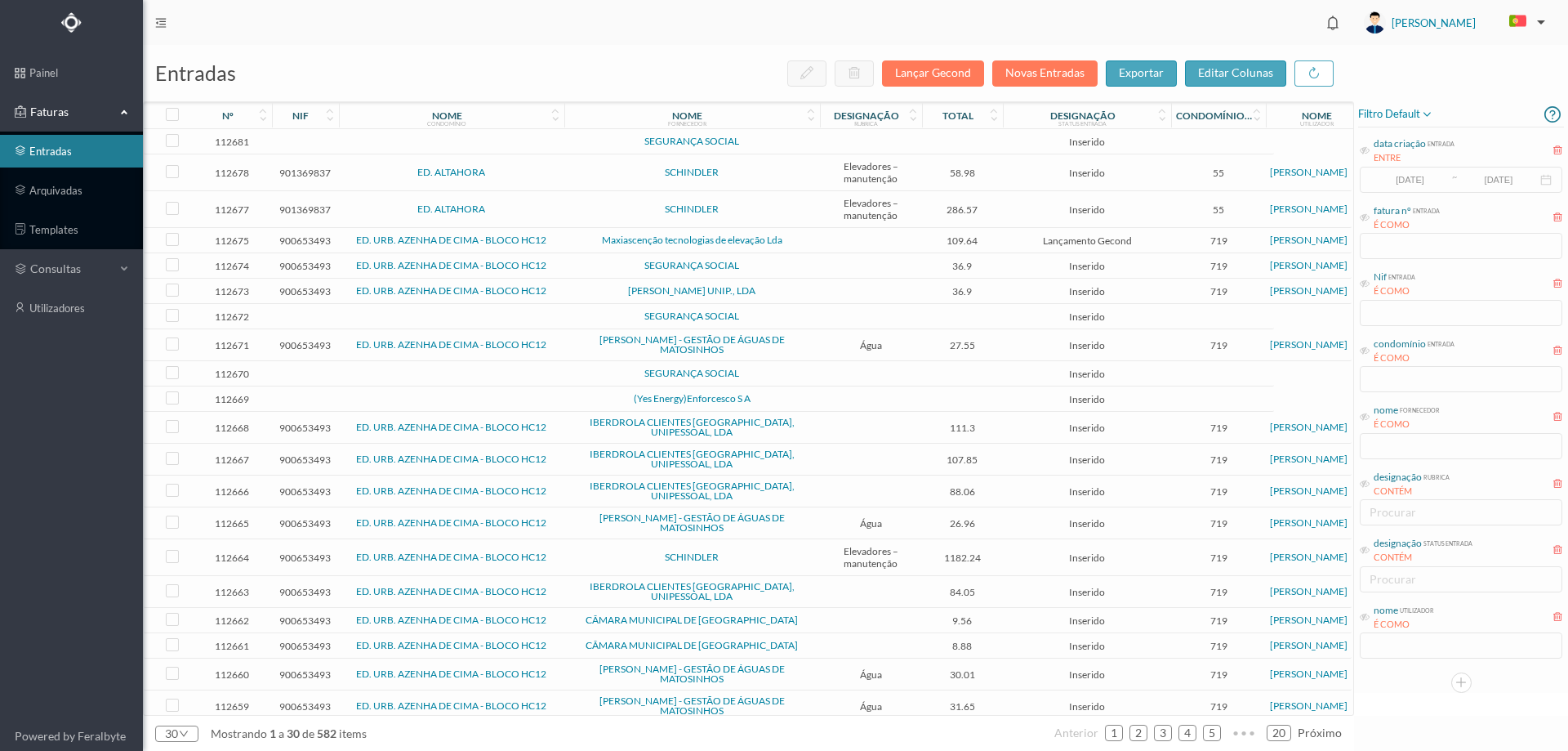
click at [566, 238] on td "Maxiascenção tecnologias de elevação Lda" at bounding box center [691, 240] width 256 height 25
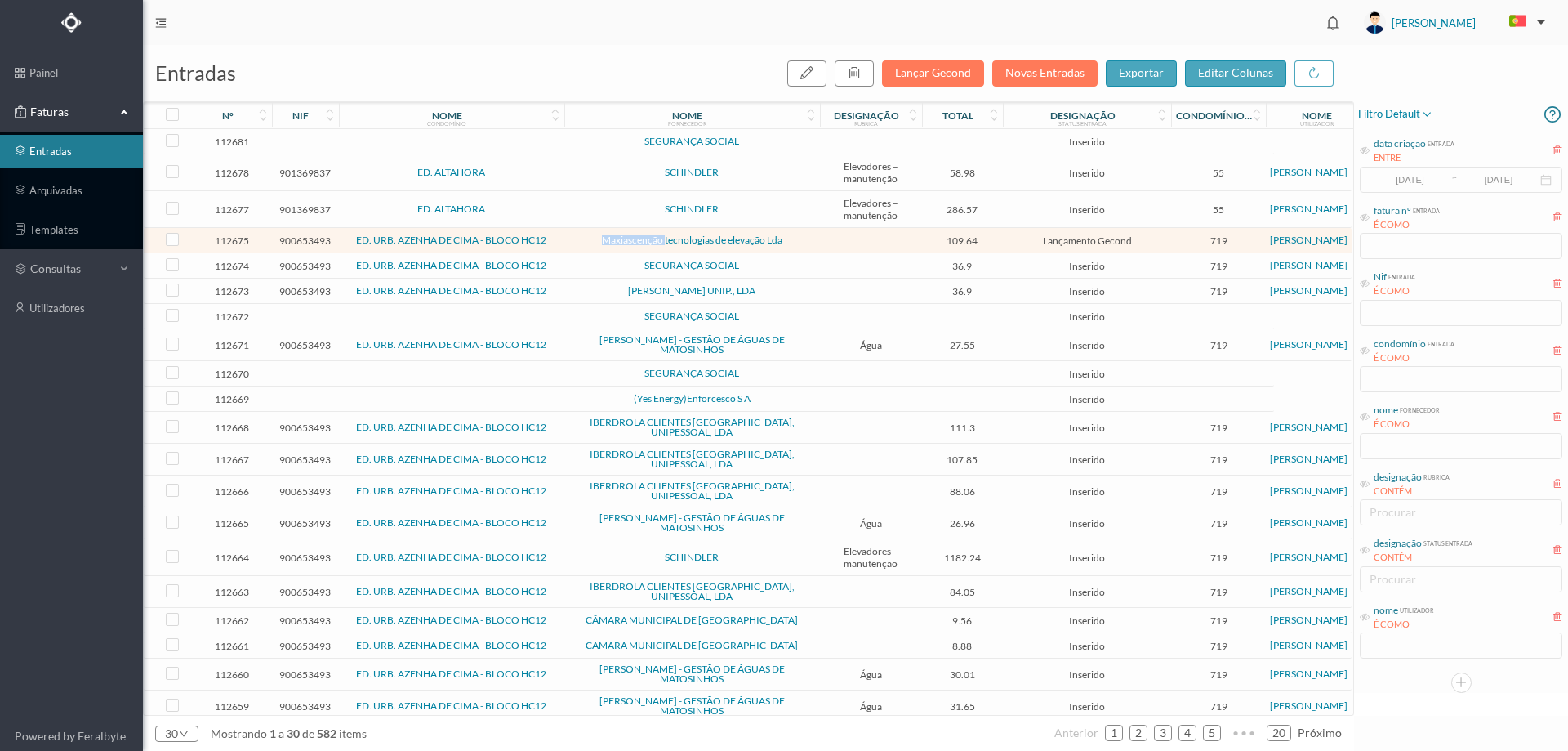
click at [566, 238] on td "Maxiascenção tecnologias de elevação Lda" at bounding box center [691, 240] width 256 height 25
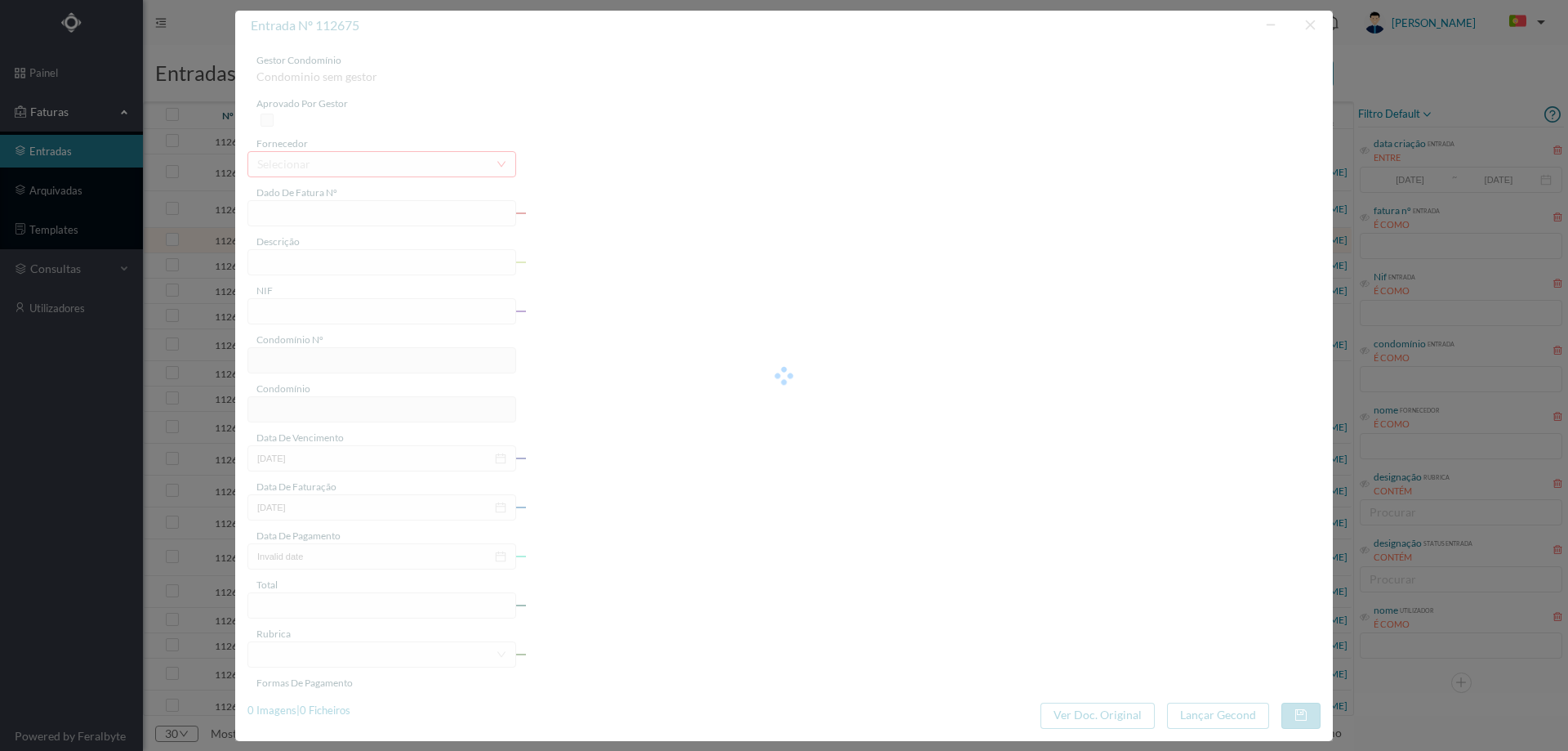
type input "FT 2025A1/831"
type input "900653493"
type input "Invalid date"
type input "2025-05-13"
type input "109.64"
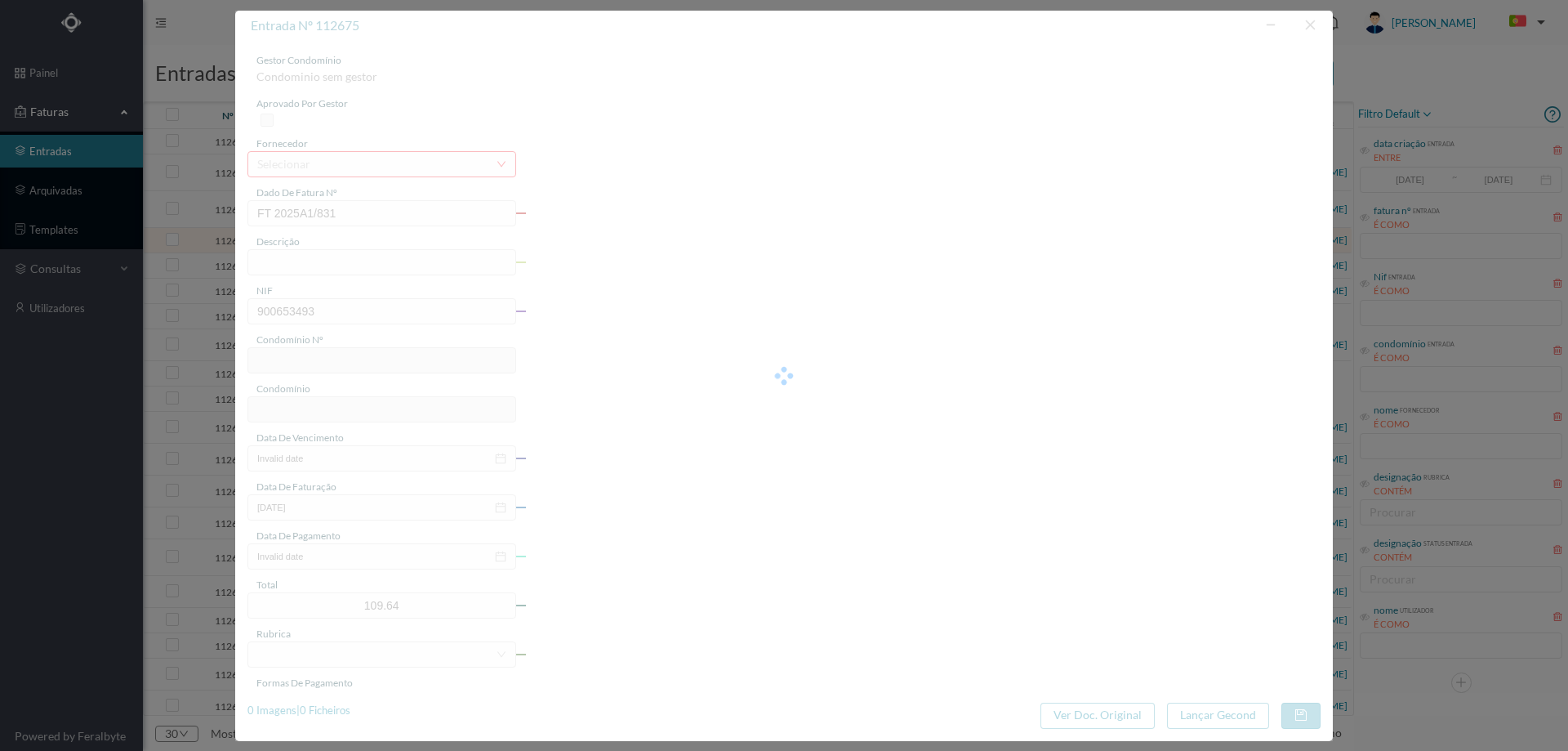
type input "719"
type input "ED. URB. AZENHA DE CIMA - BLOCO HC12"
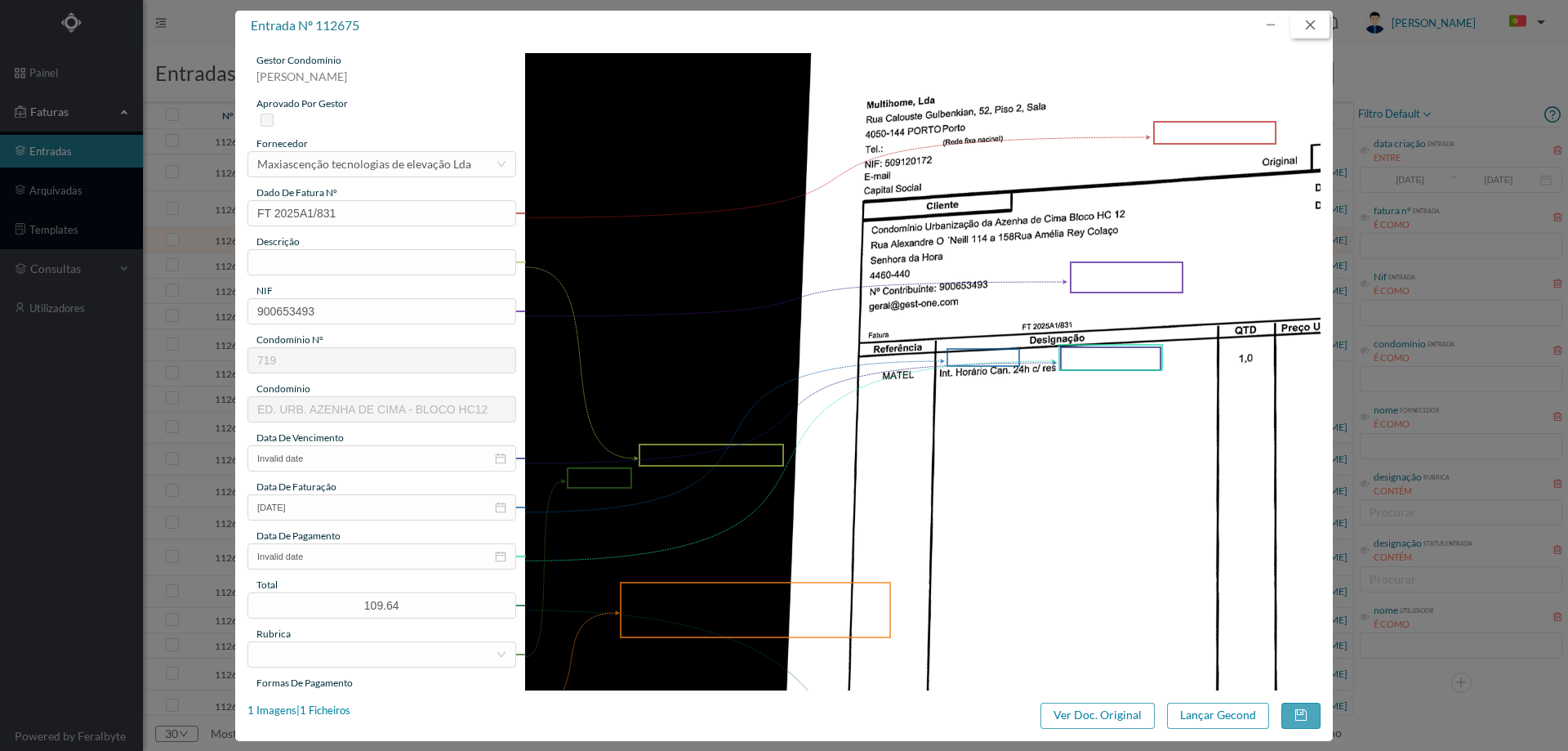
click at [1320, 22] on button "button" at bounding box center [1310, 25] width 40 height 26
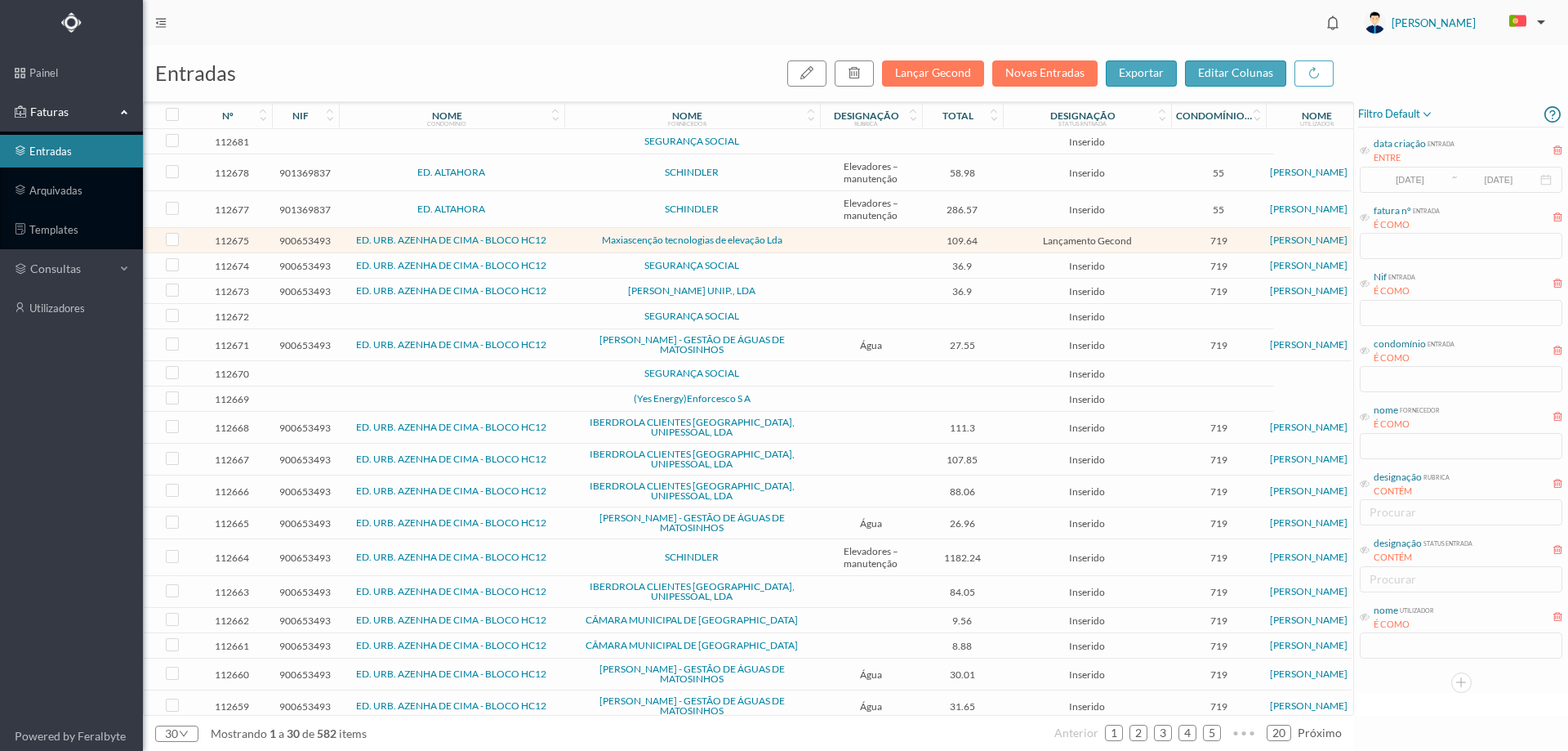
click at [576, 311] on span "SEGURANÇA SOCIAL" at bounding box center [691, 315] width 247 height 9
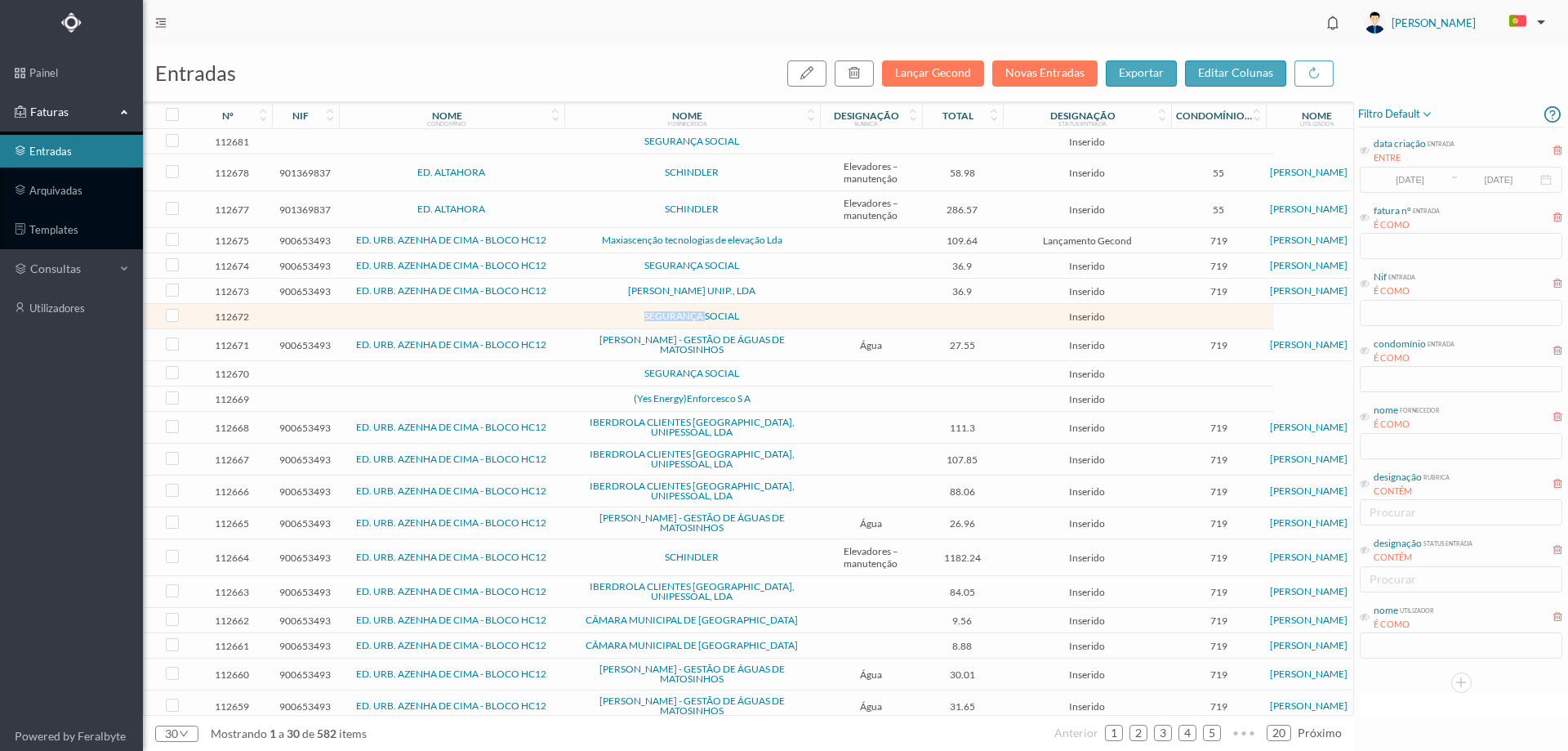
click at [576, 311] on span "SEGURANÇA SOCIAL" at bounding box center [691, 315] width 247 height 9
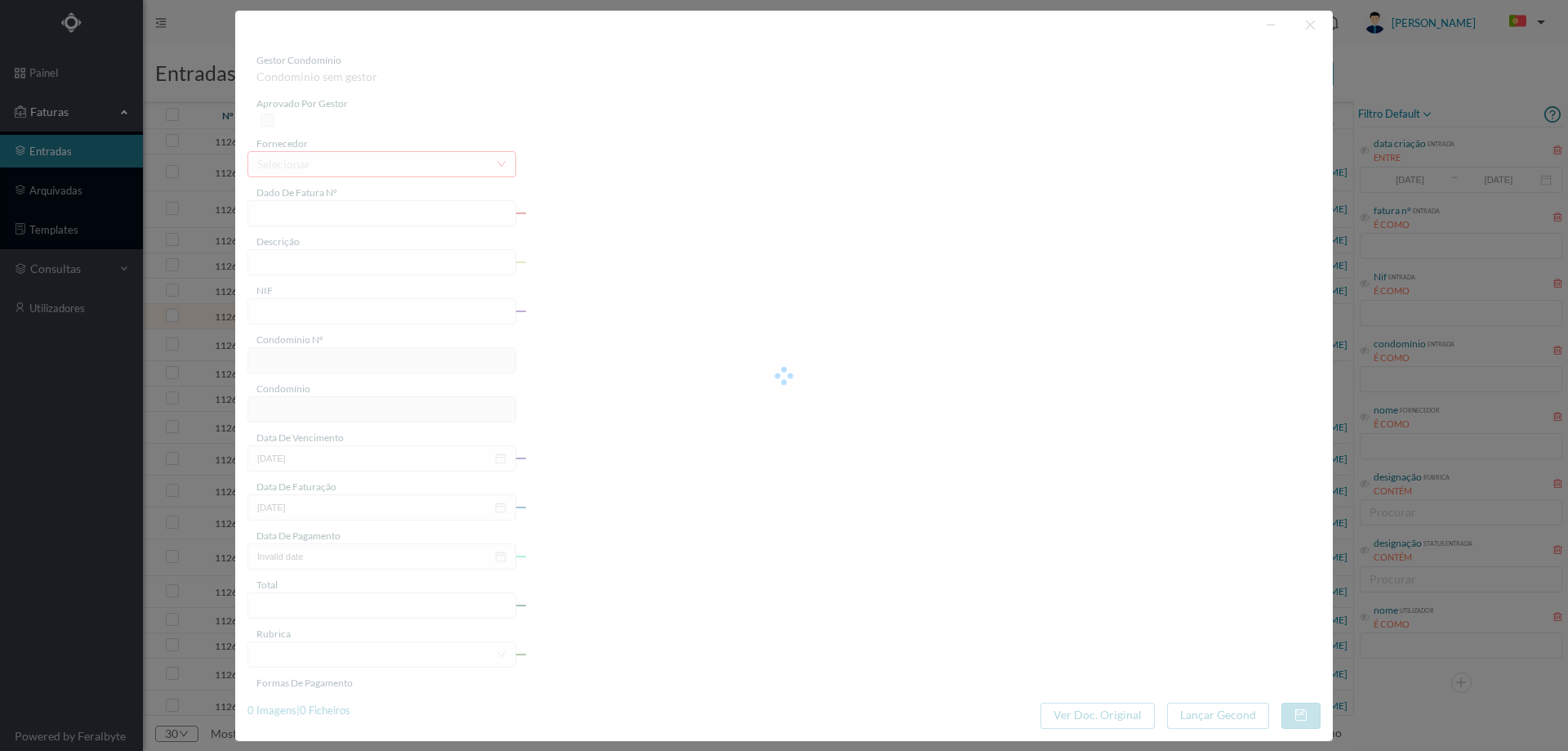
type input "0"
type input "Invalid date"
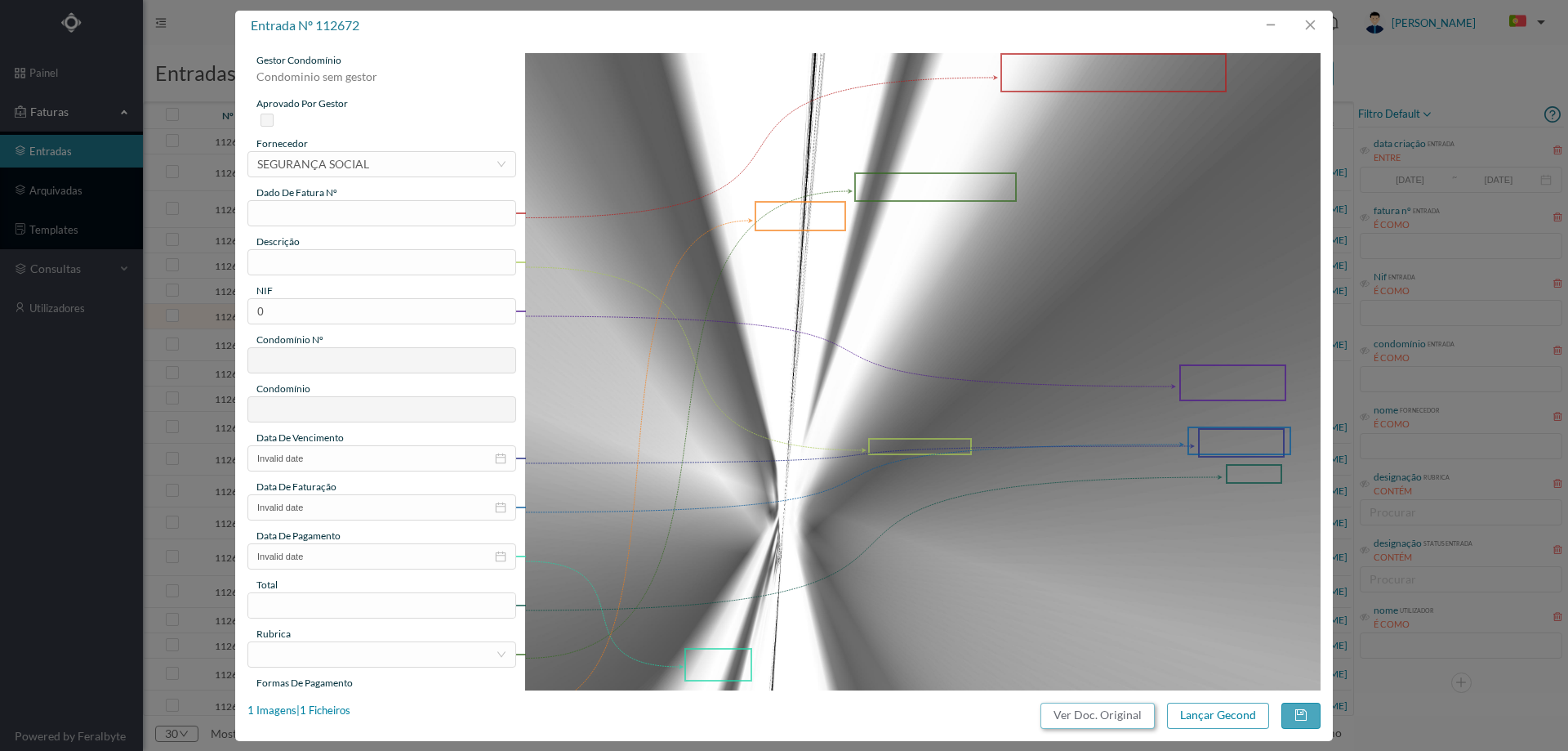
click at [1102, 714] on button "Ver Doc. Original" at bounding box center [1097, 716] width 115 height 26
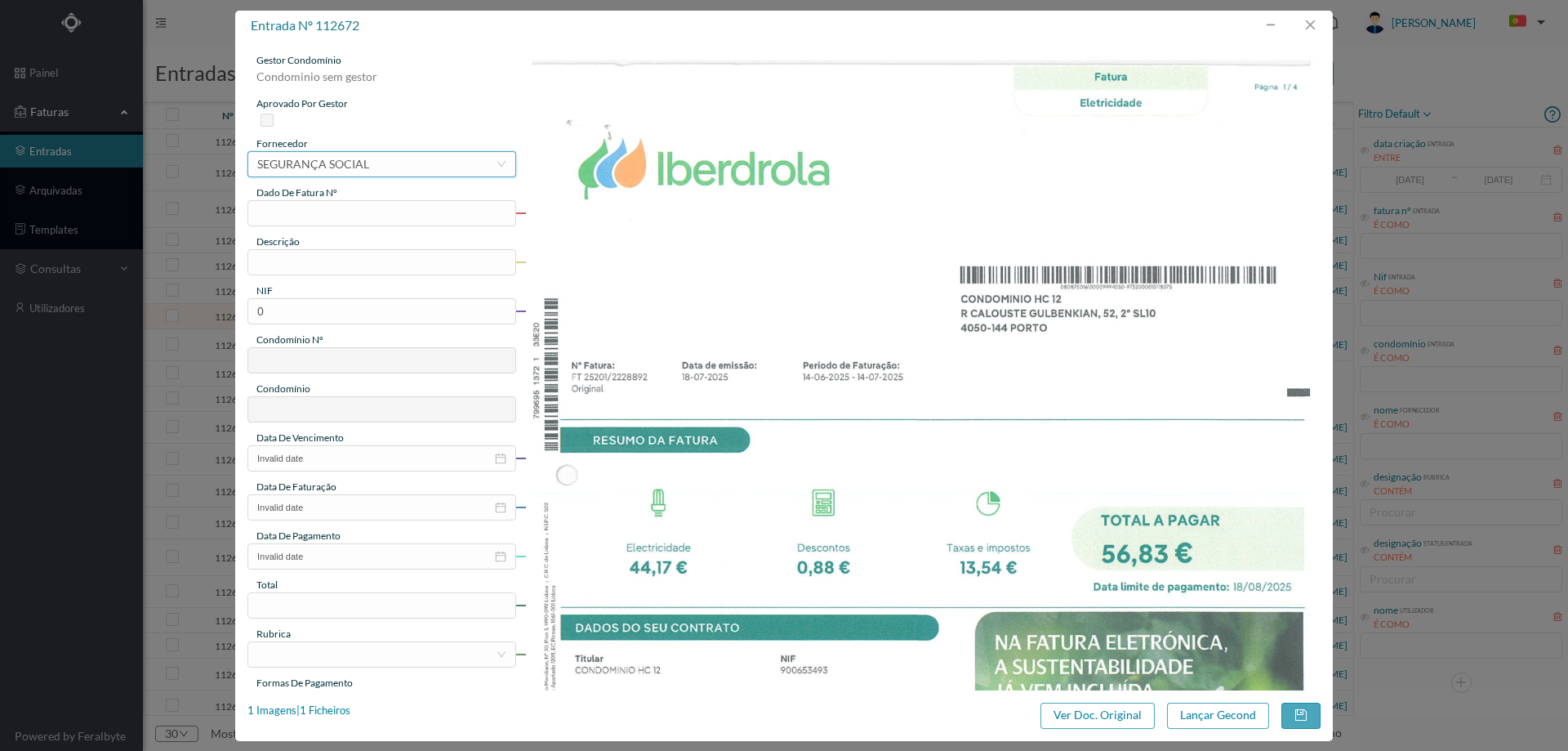
click at [447, 160] on div "selecionar SEGURANÇA SOCIAL" at bounding box center [376, 164] width 239 height 24
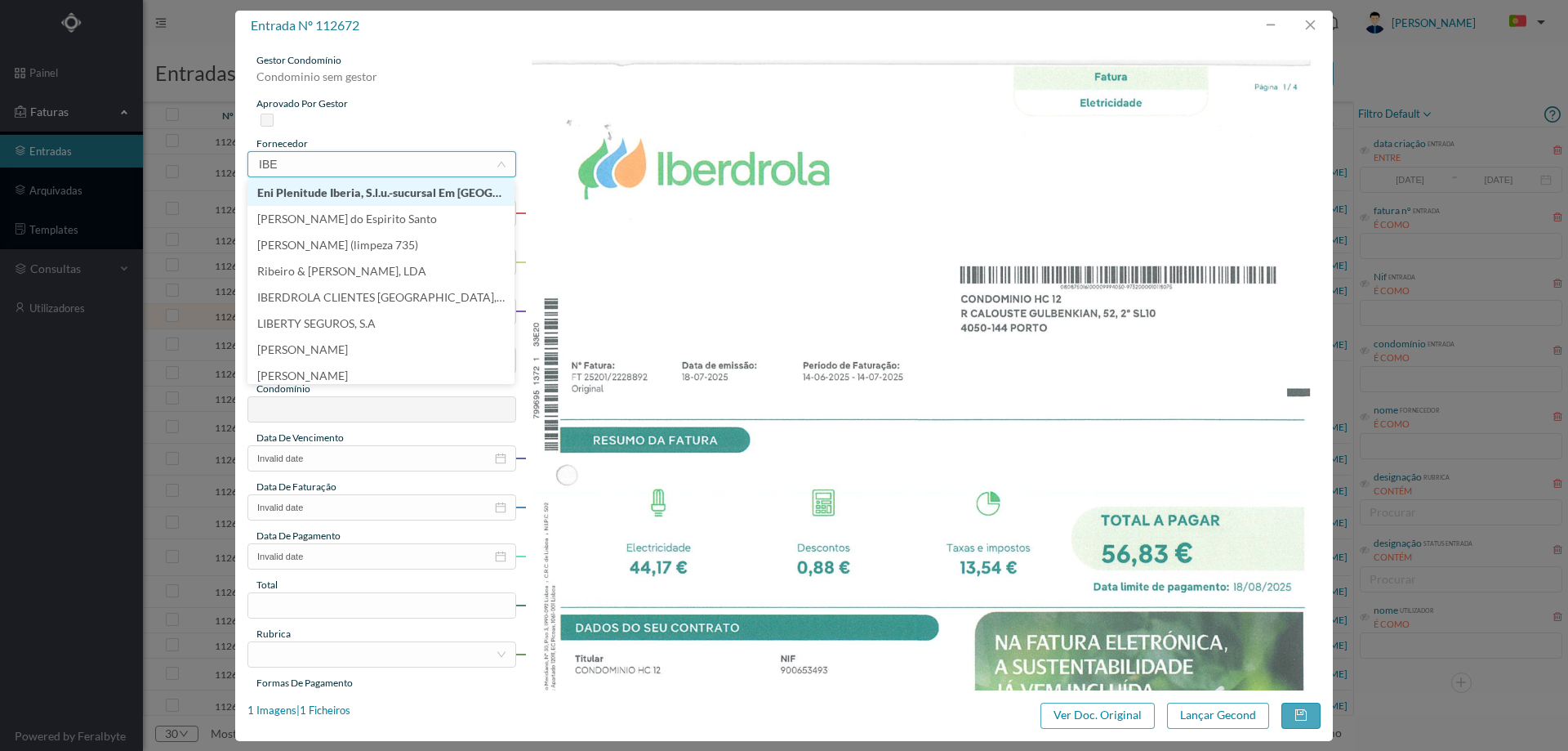
type input "IBER"
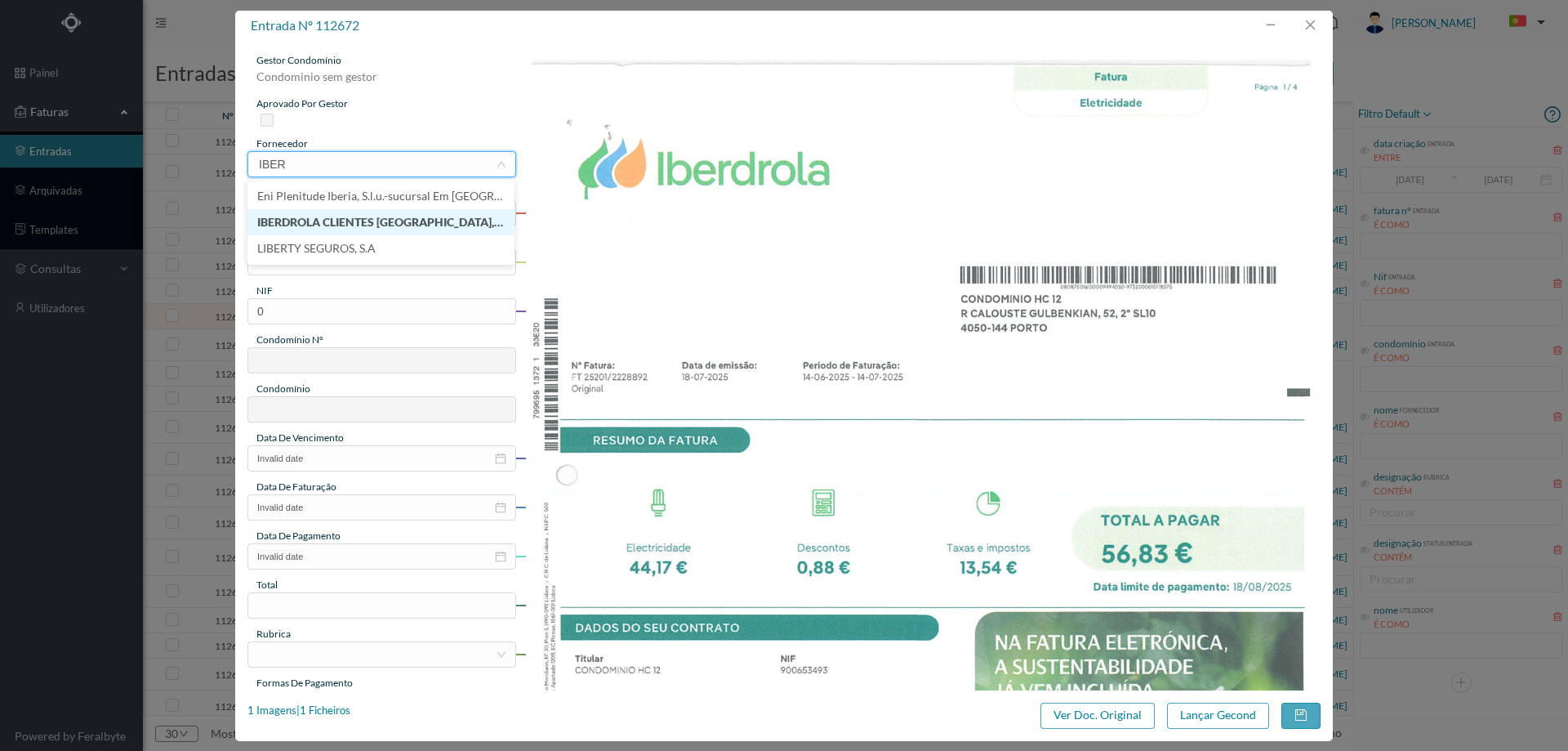
click at [358, 220] on li "IBERDROLA CLIENTES [GEOGRAPHIC_DATA], UNIPESSOAL, LDA" at bounding box center [381, 222] width 267 height 26
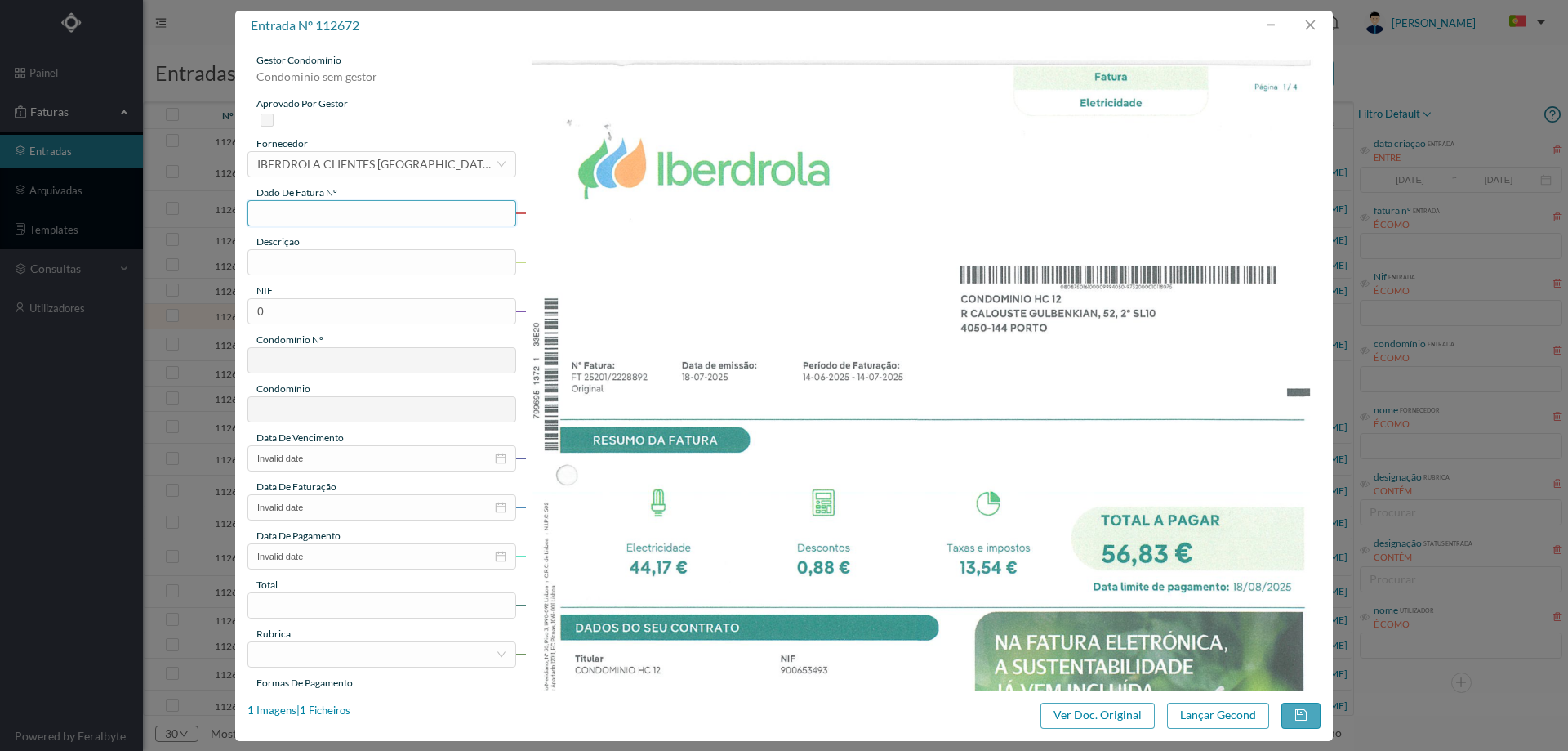
click at [356, 214] on input "text" at bounding box center [381, 213] width 269 height 26
type input "FT25201/2228892"
click at [365, 276] on div "gestor condomínio Condominio sem gestor aprovado por gestor fornecedor selecion…" at bounding box center [381, 434] width 269 height 761
click at [365, 264] on input "text" at bounding box center [381, 262] width 269 height 26
type input "14.06.2025 a 14.07.2025"
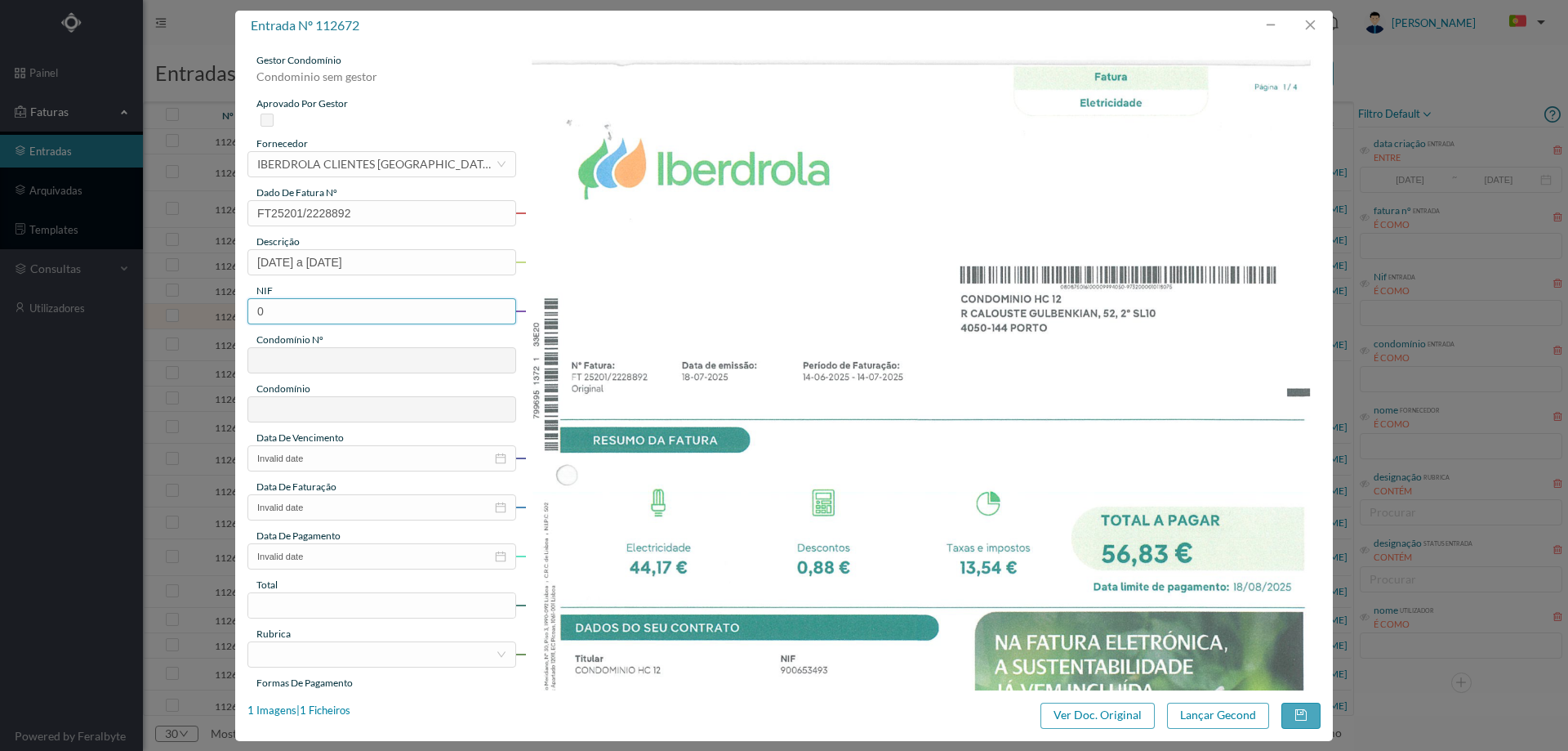
click at [315, 307] on input "0" at bounding box center [381, 311] width 269 height 26
paste input "900653493"
drag, startPoint x: 259, startPoint y: 308, endPoint x: 226, endPoint y: 308, distance: 33.0
click at [226, 308] on div "entrada nº 112672 gestor condomínio Condominio sem gestor aprovado por gestor f…" at bounding box center [784, 376] width 1568 height 751
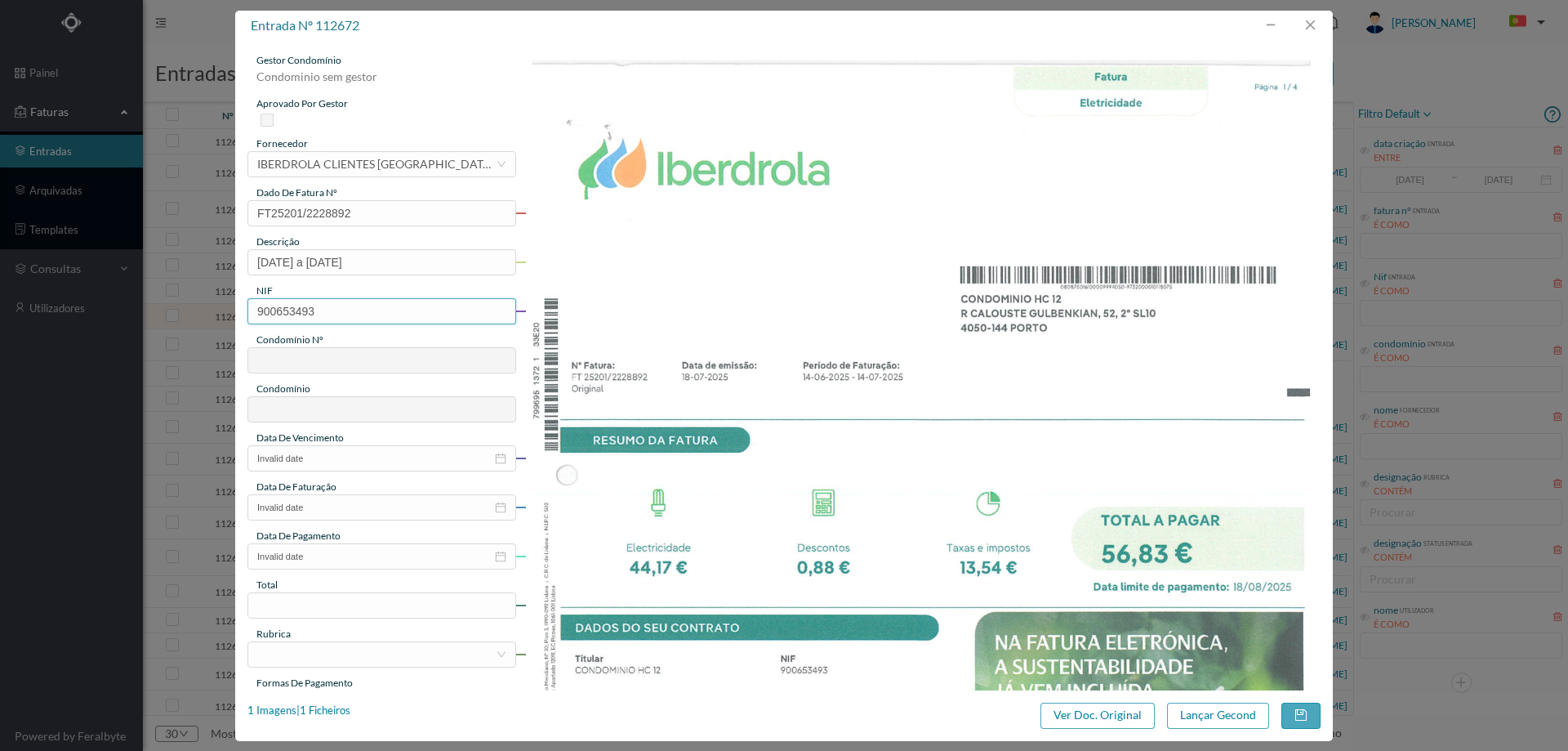
type input "900653493"
type input "719"
type input "ED. URB. AZENHA DE CIMA - BLOCO HC12"
type input "900653493"
click at [342, 457] on input "Invalid date" at bounding box center [381, 458] width 269 height 26
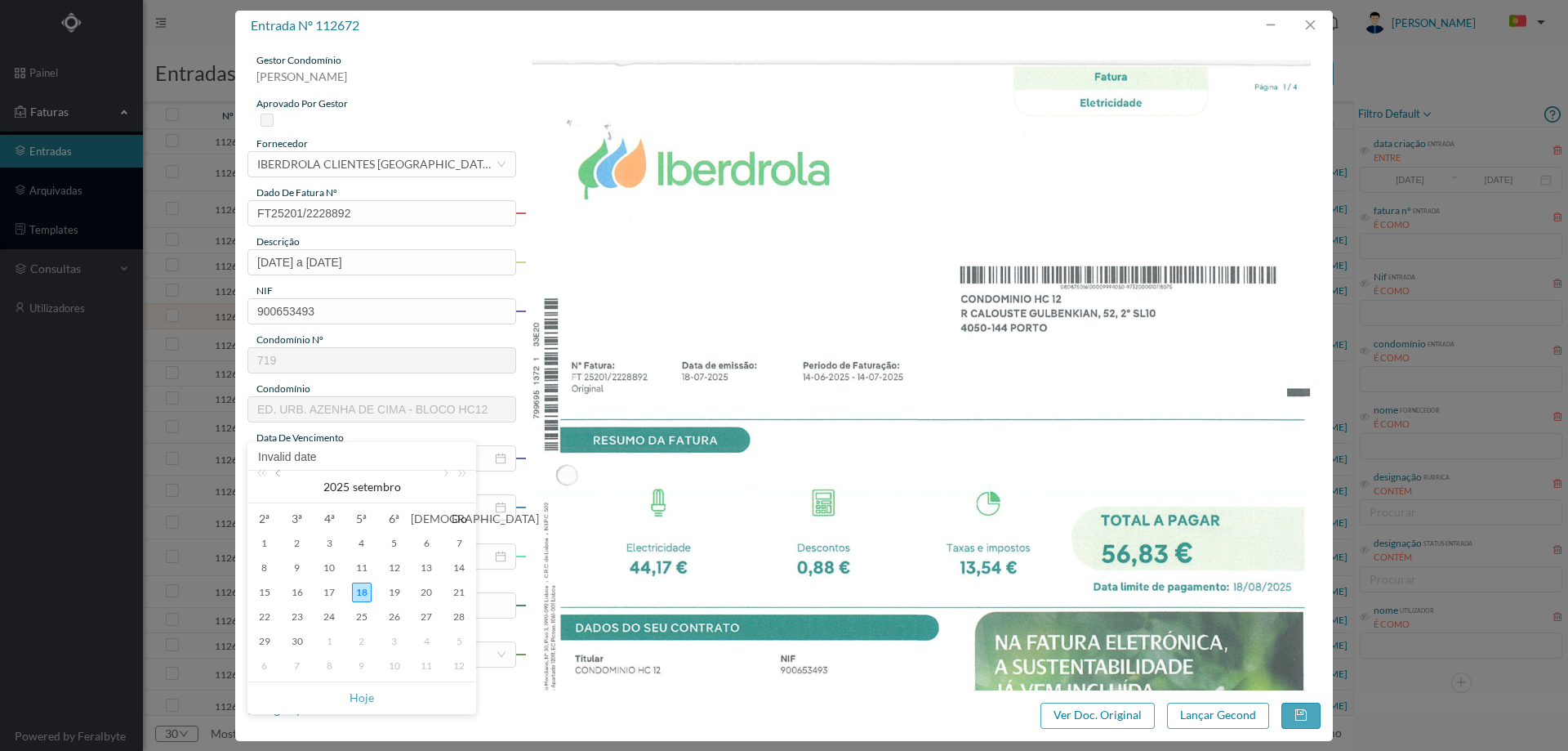
click at [282, 478] on link at bounding box center [279, 487] width 15 height 33
click at [257, 618] on div "18" at bounding box center [264, 617] width 20 height 20
type input "2025-08-18"
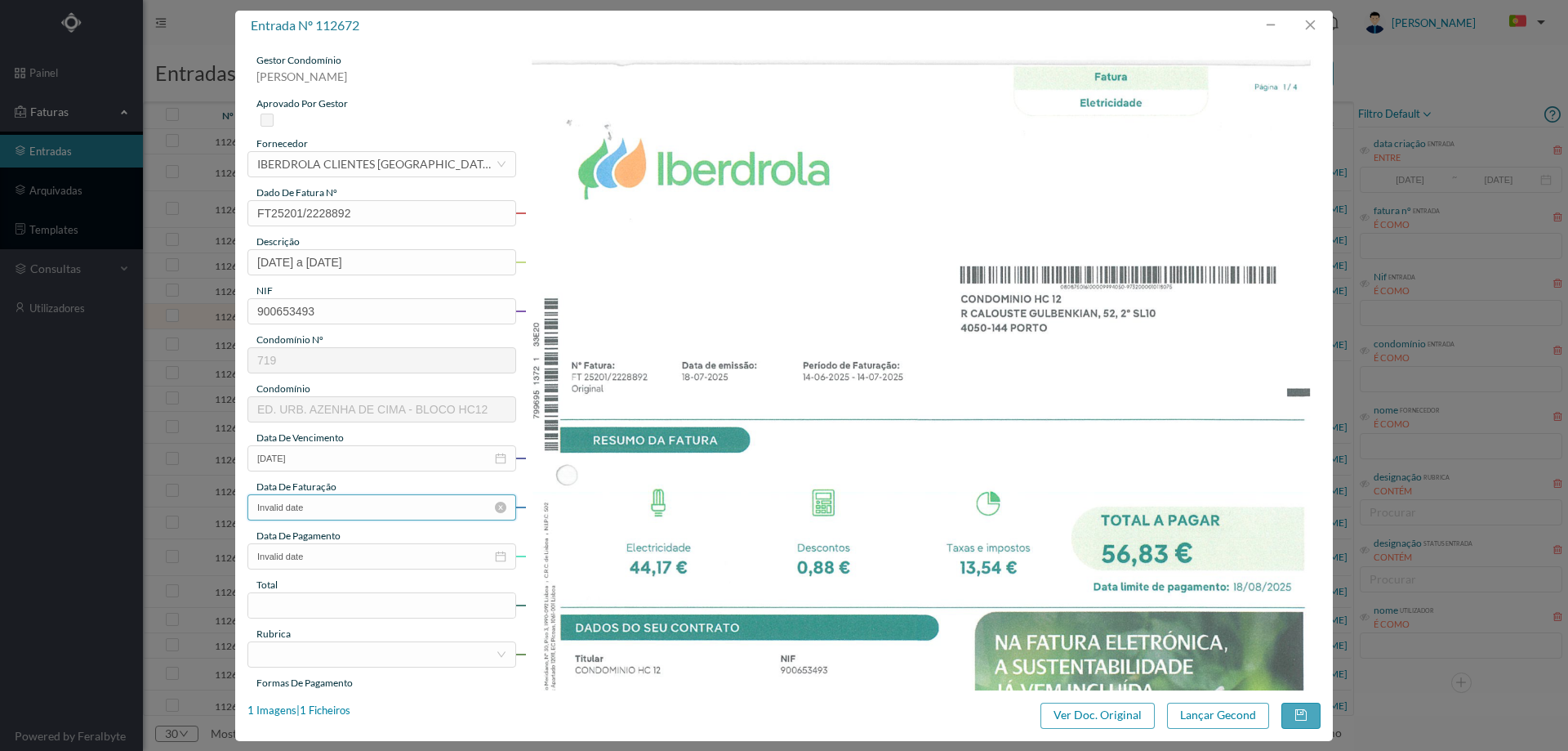
click at [334, 505] on input "Invalid date" at bounding box center [381, 507] width 269 height 26
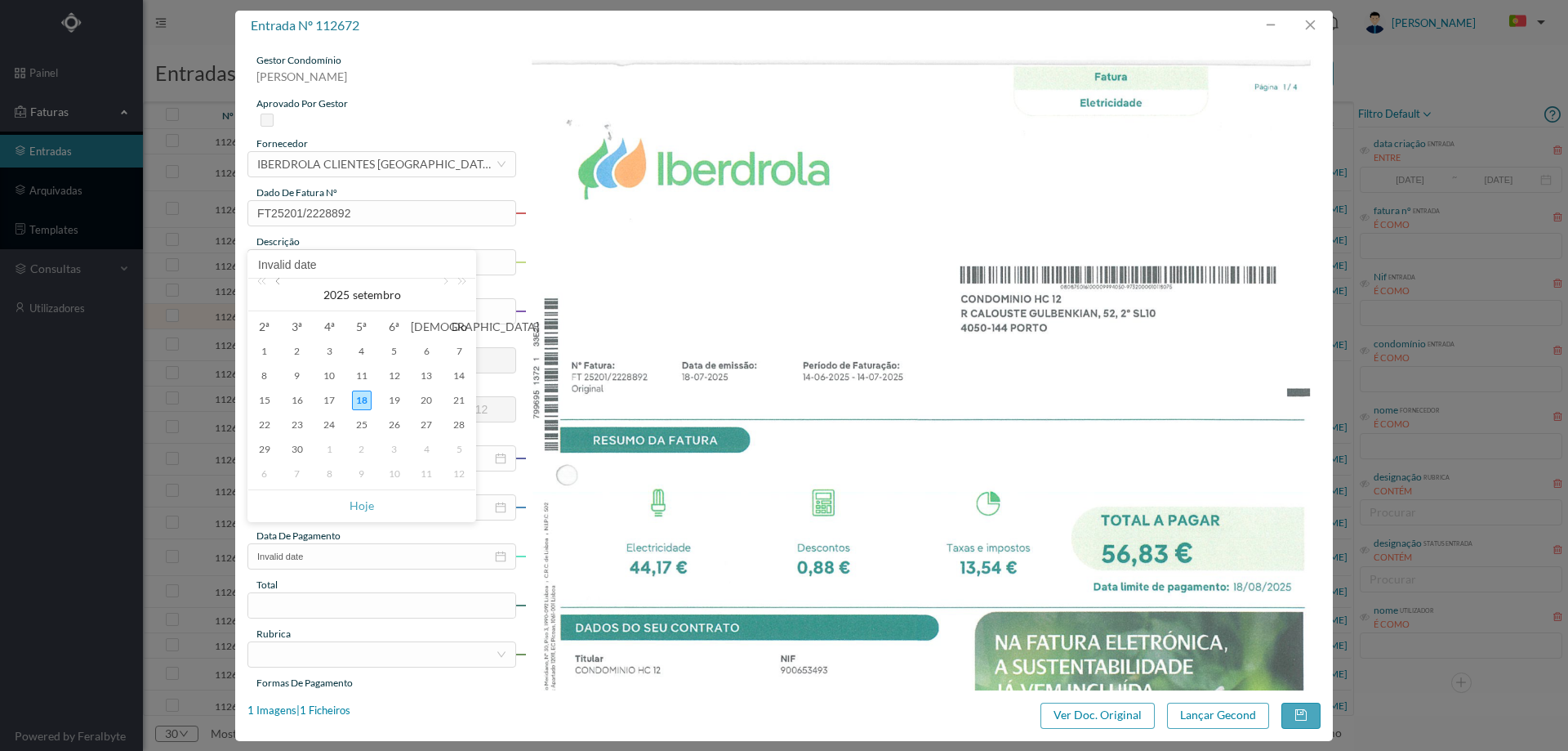
click at [279, 289] on link at bounding box center [279, 295] width 15 height 33
click at [395, 400] on div "18" at bounding box center [394, 400] width 20 height 20
type input "2025-07-18"
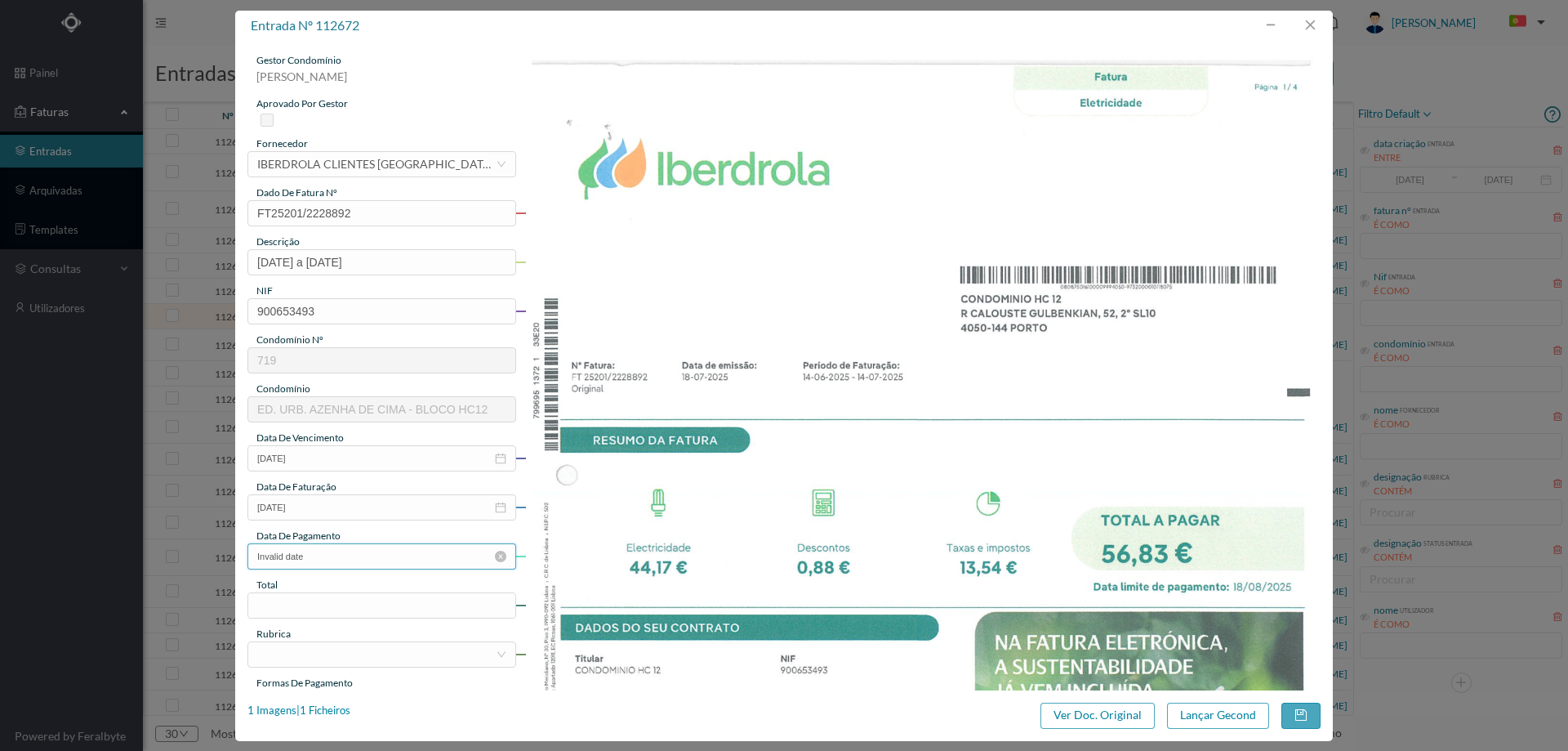
click at [356, 558] on input "Invalid date" at bounding box center [381, 556] width 269 height 26
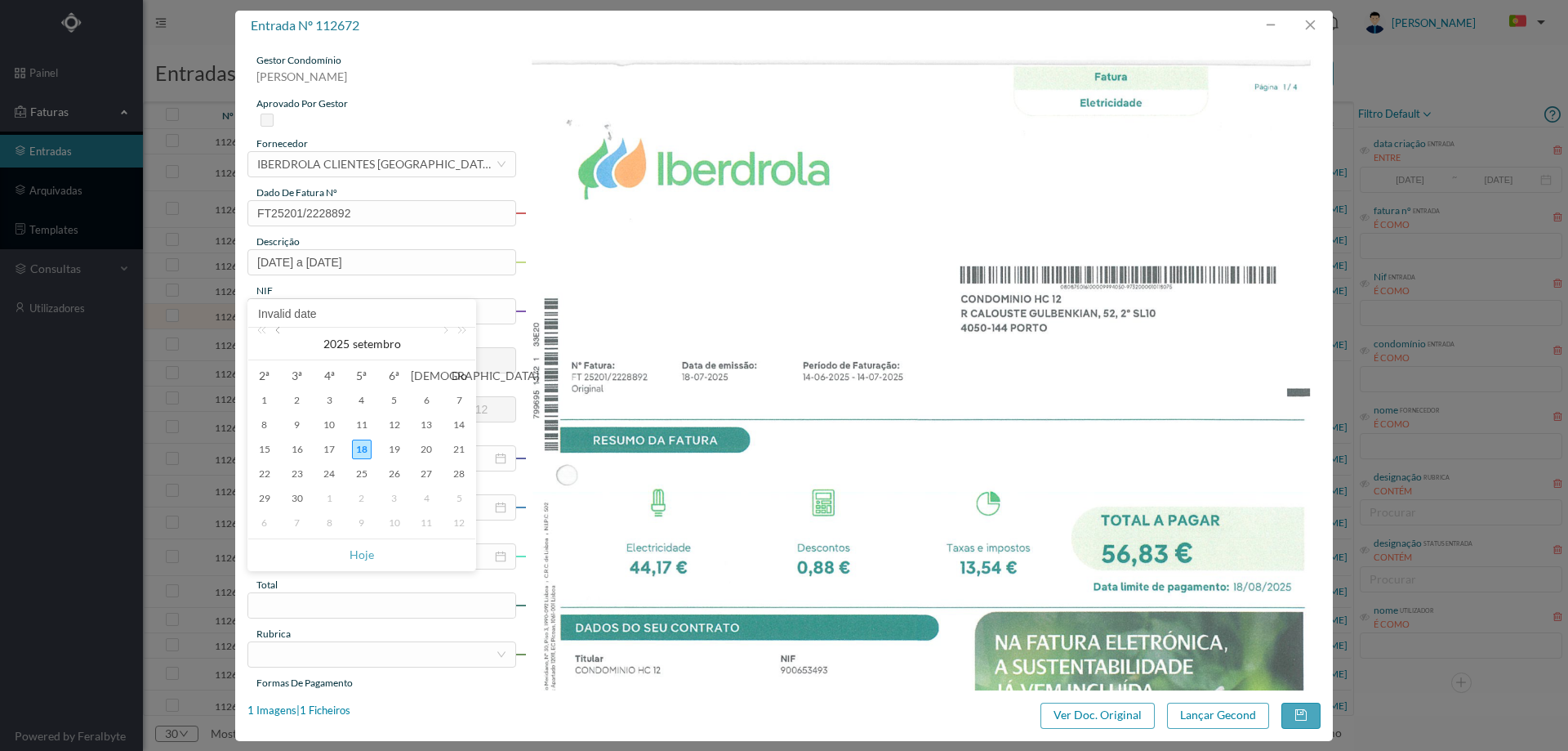
click at [283, 338] on link at bounding box center [279, 344] width 15 height 33
click at [265, 473] on div "18" at bounding box center [264, 474] width 20 height 20
type input "2025-08-18"
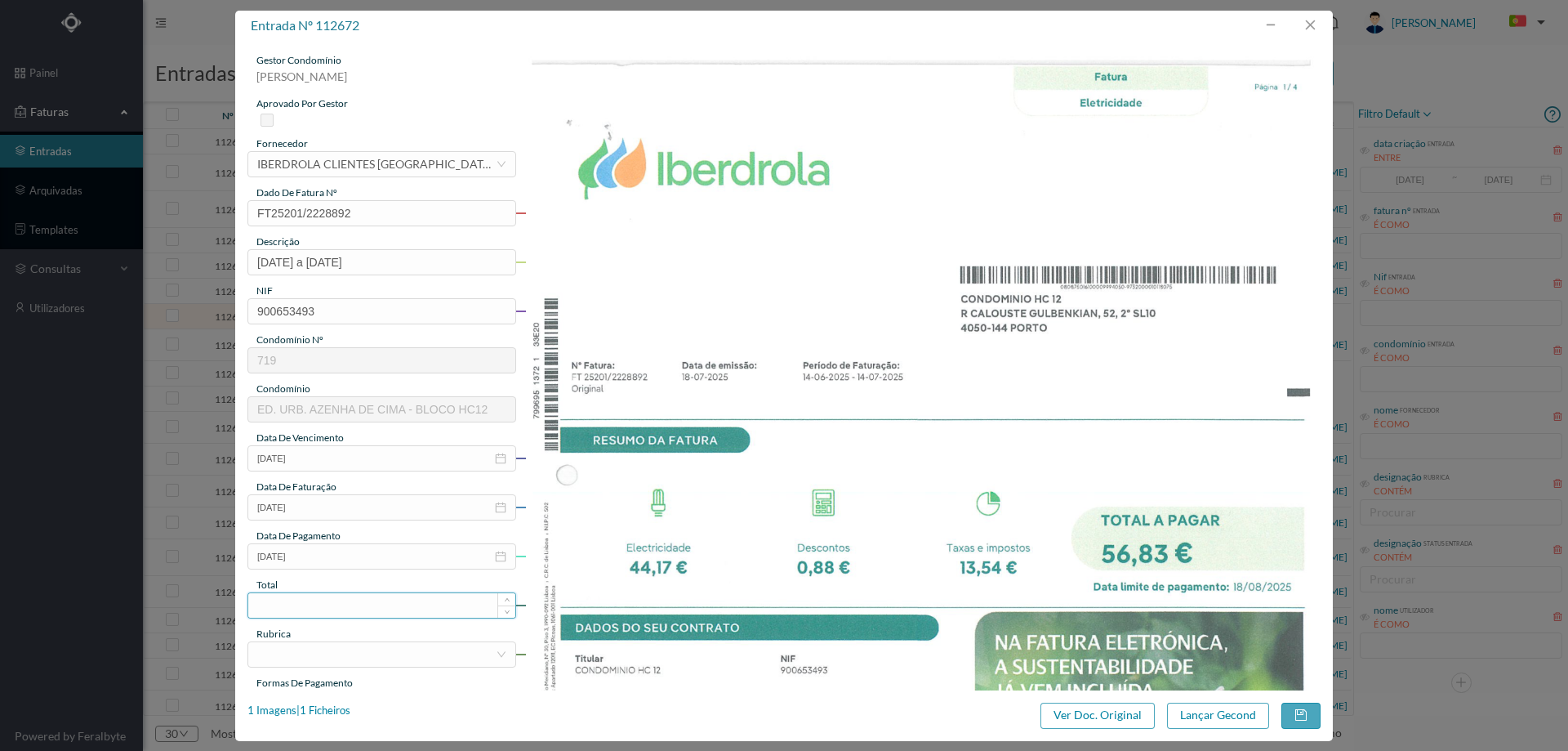
click at [337, 613] on input at bounding box center [381, 605] width 267 height 24
type input "56.83"
click at [326, 652] on div at bounding box center [376, 654] width 239 height 24
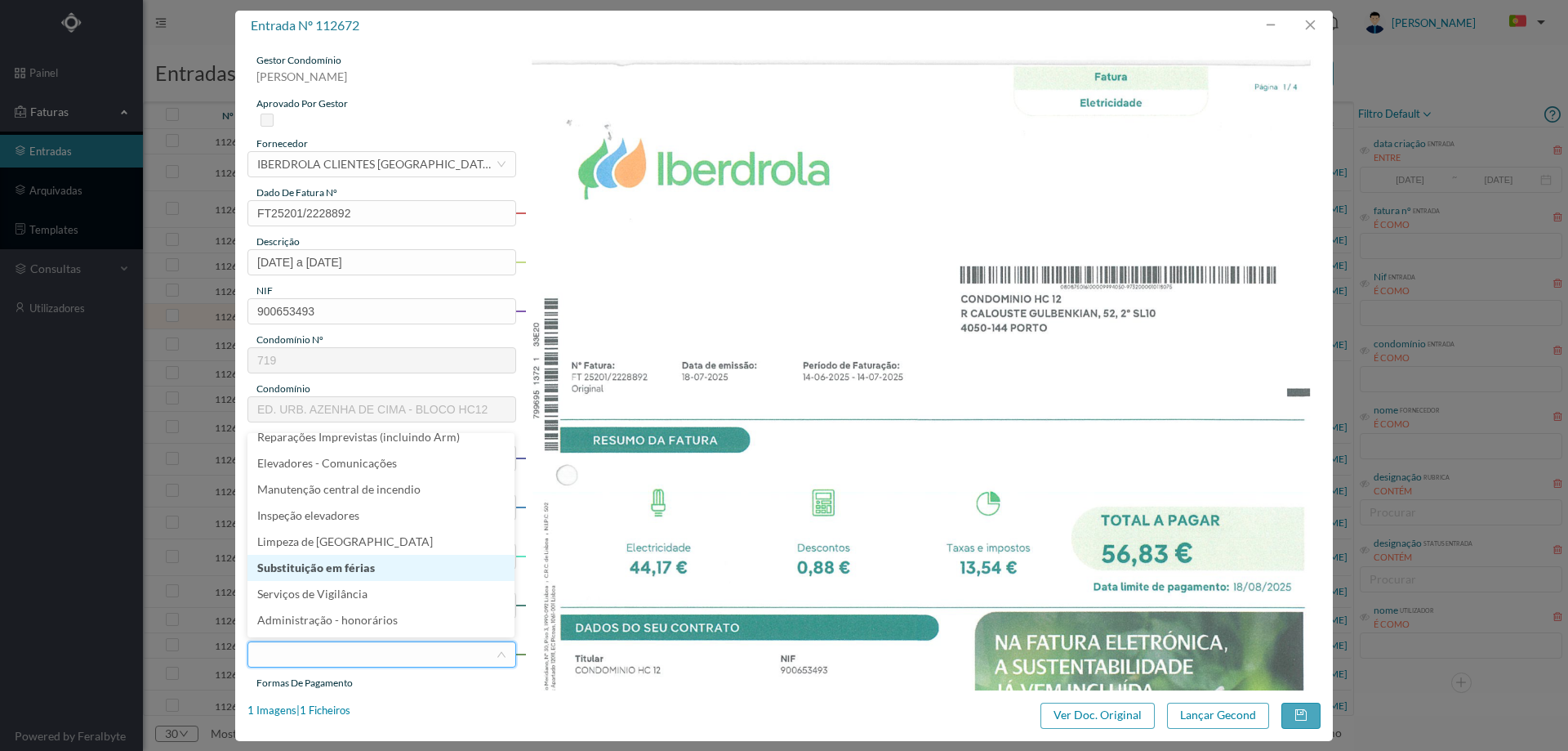
scroll to position [251, 0]
click at [327, 589] on li "Eletricidade" at bounding box center [381, 590] width 267 height 26
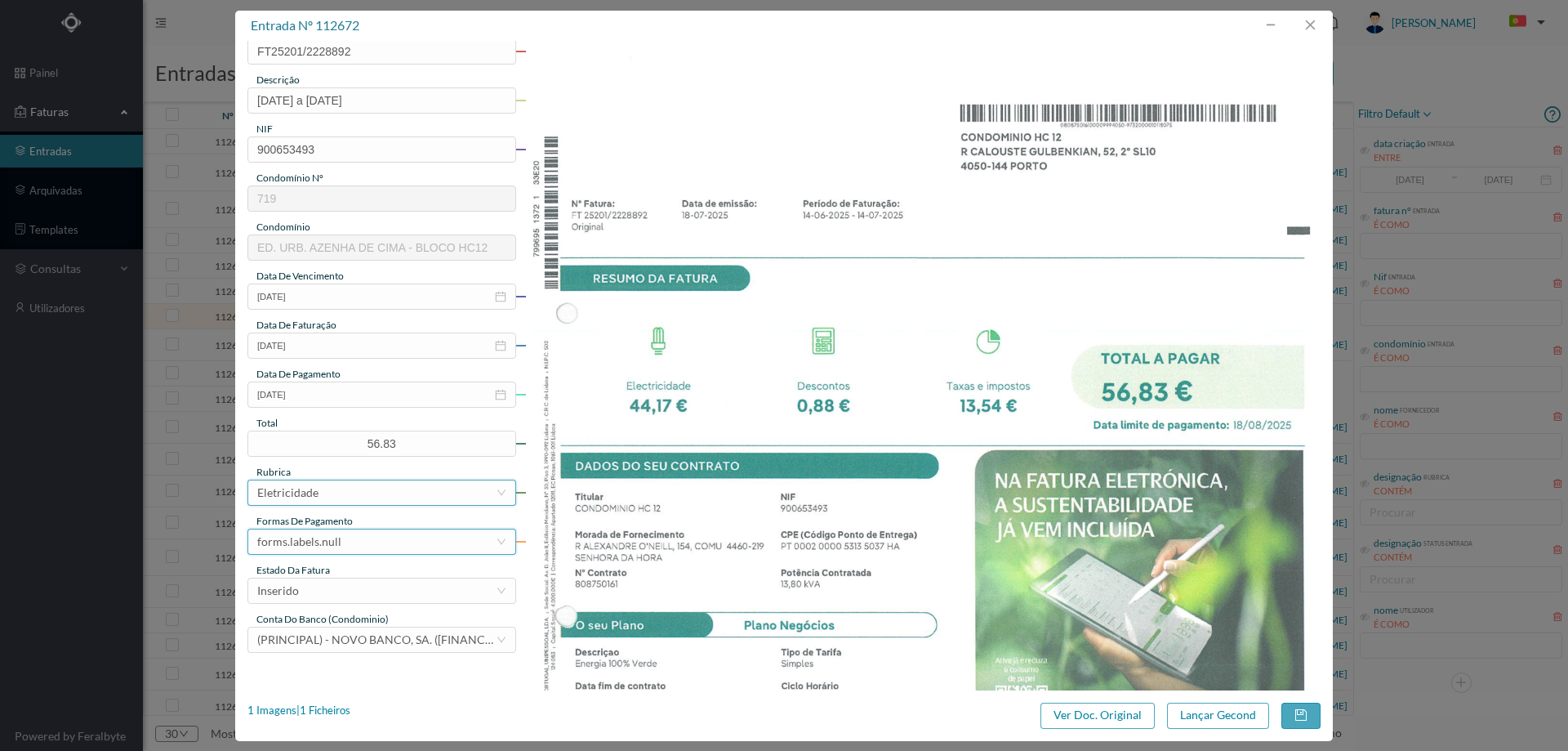
scroll to position [164, 0]
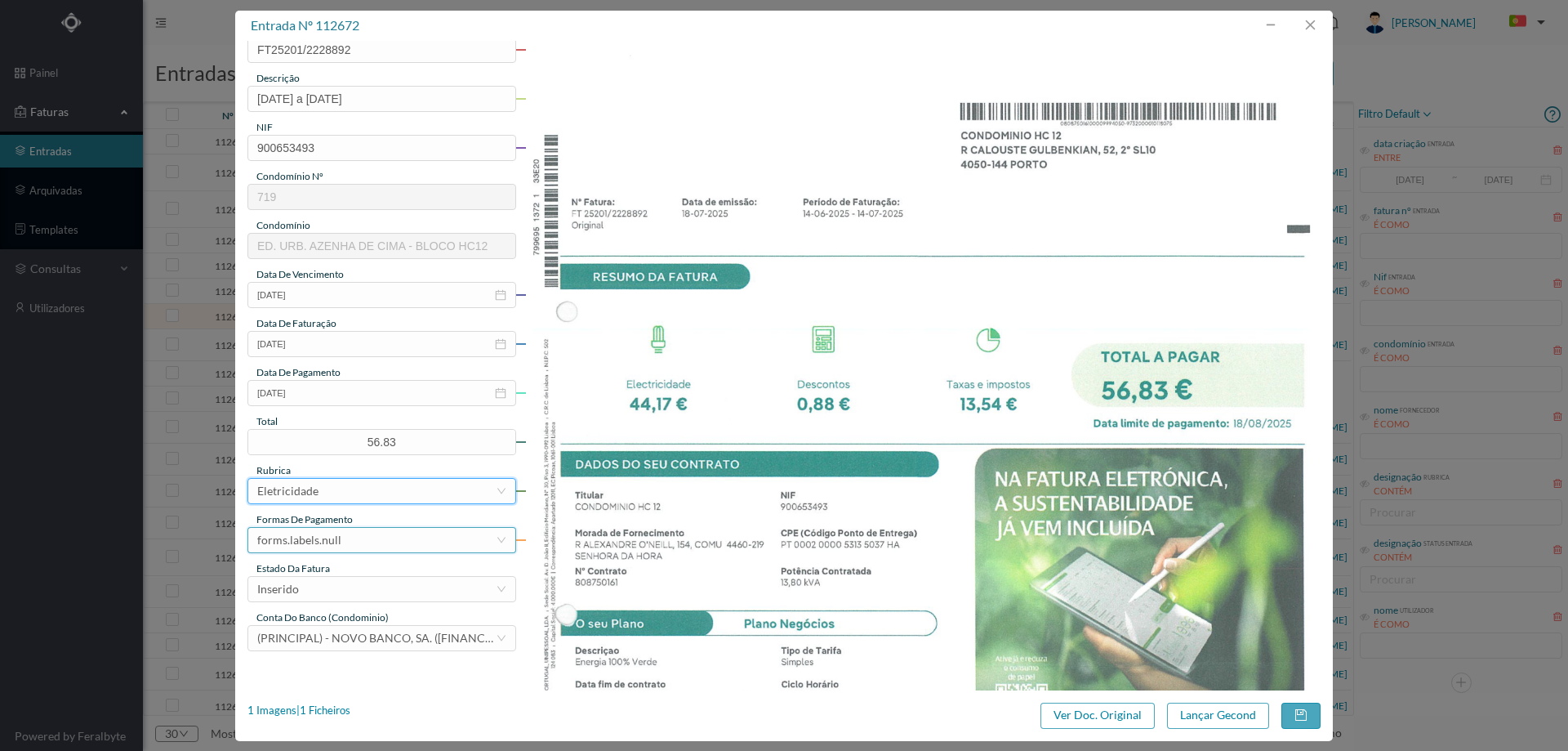
click at [341, 535] on div "forms.labels.null" at bounding box center [376, 540] width 239 height 24
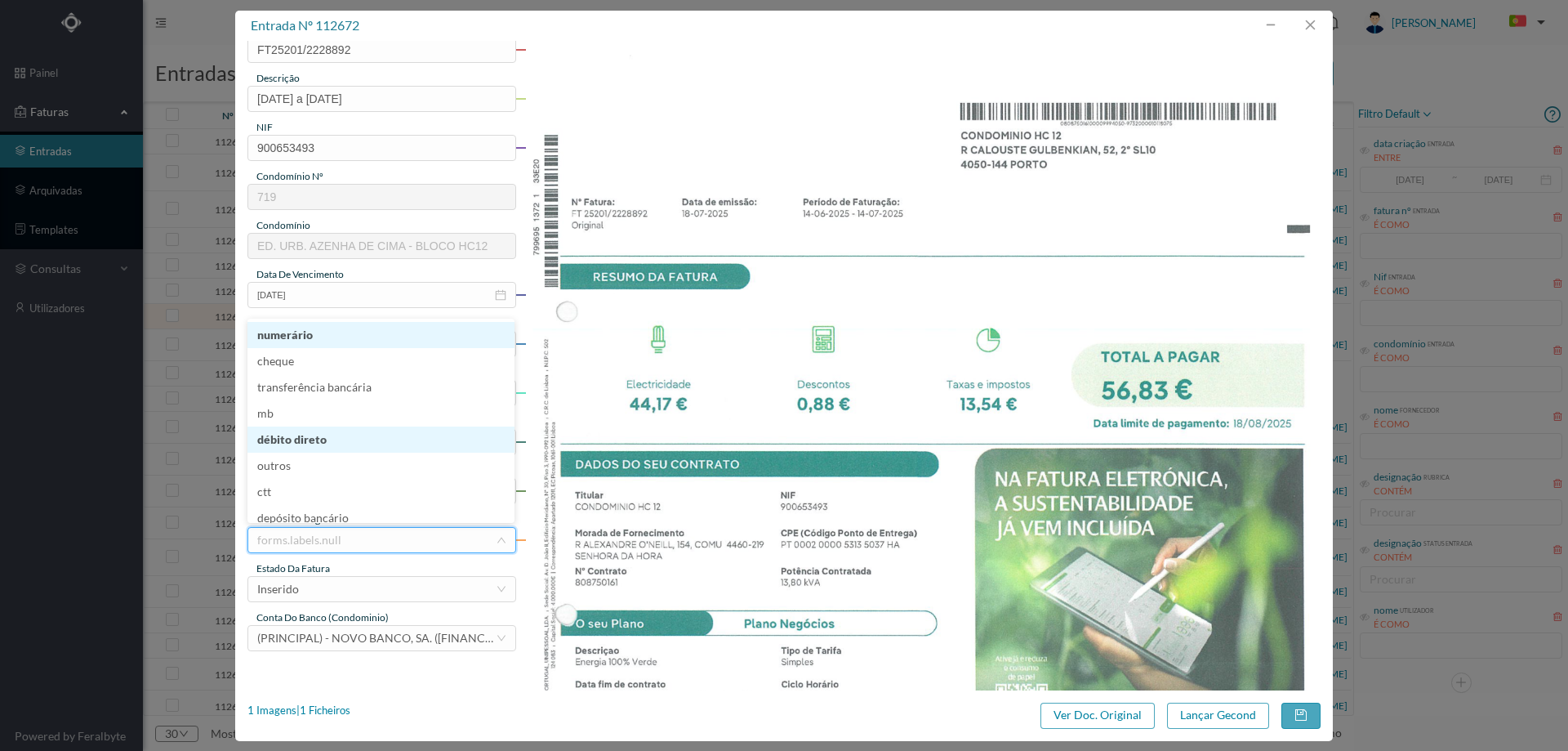
scroll to position [8, 0]
click at [312, 425] on li "débito direto" at bounding box center [381, 431] width 267 height 26
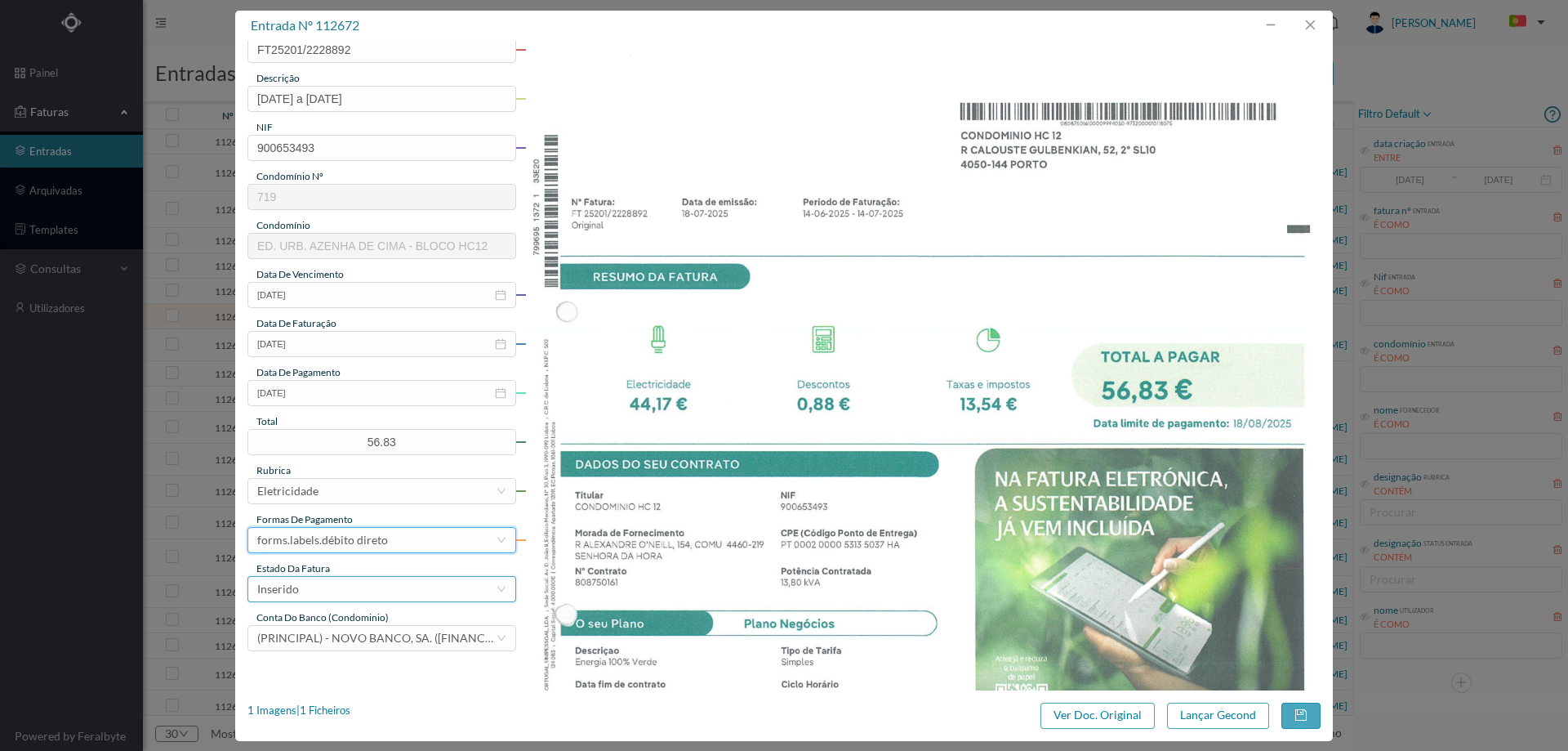
click at [318, 583] on div "Inserido" at bounding box center [376, 589] width 239 height 24
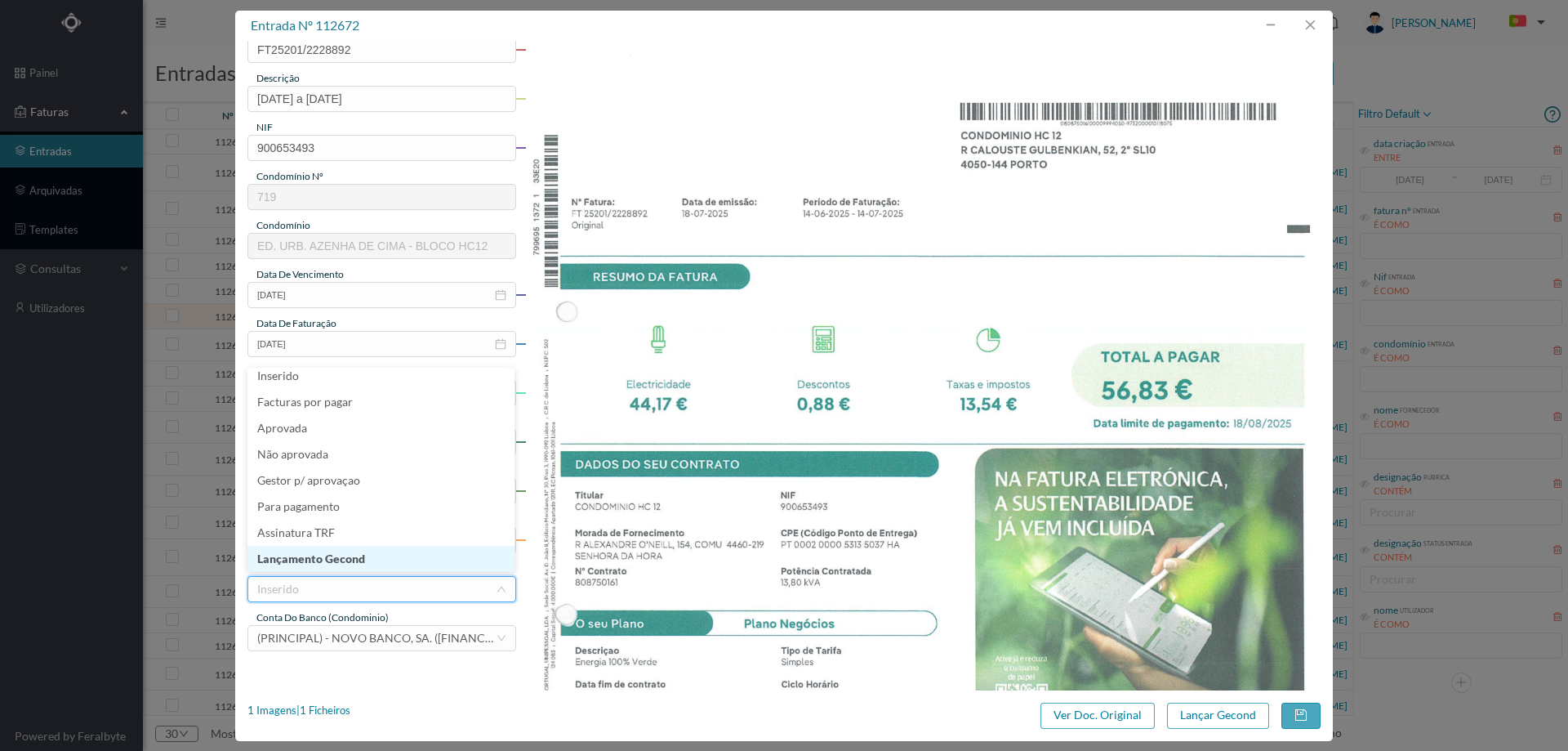
click at [329, 558] on li "Lançamento Gecond" at bounding box center [381, 558] width 267 height 26
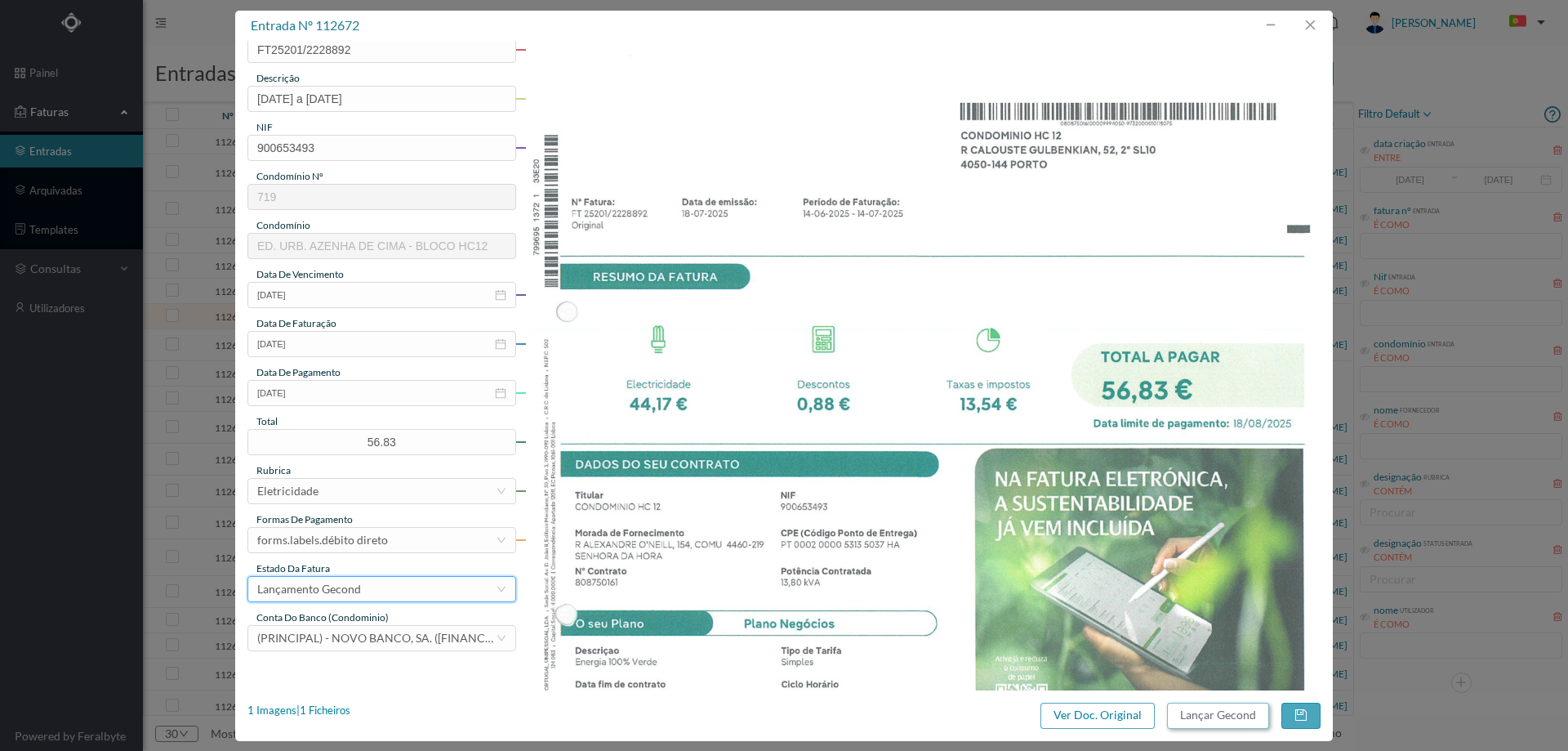
click at [1222, 711] on button "Lançar Gecond" at bounding box center [1218, 716] width 102 height 26
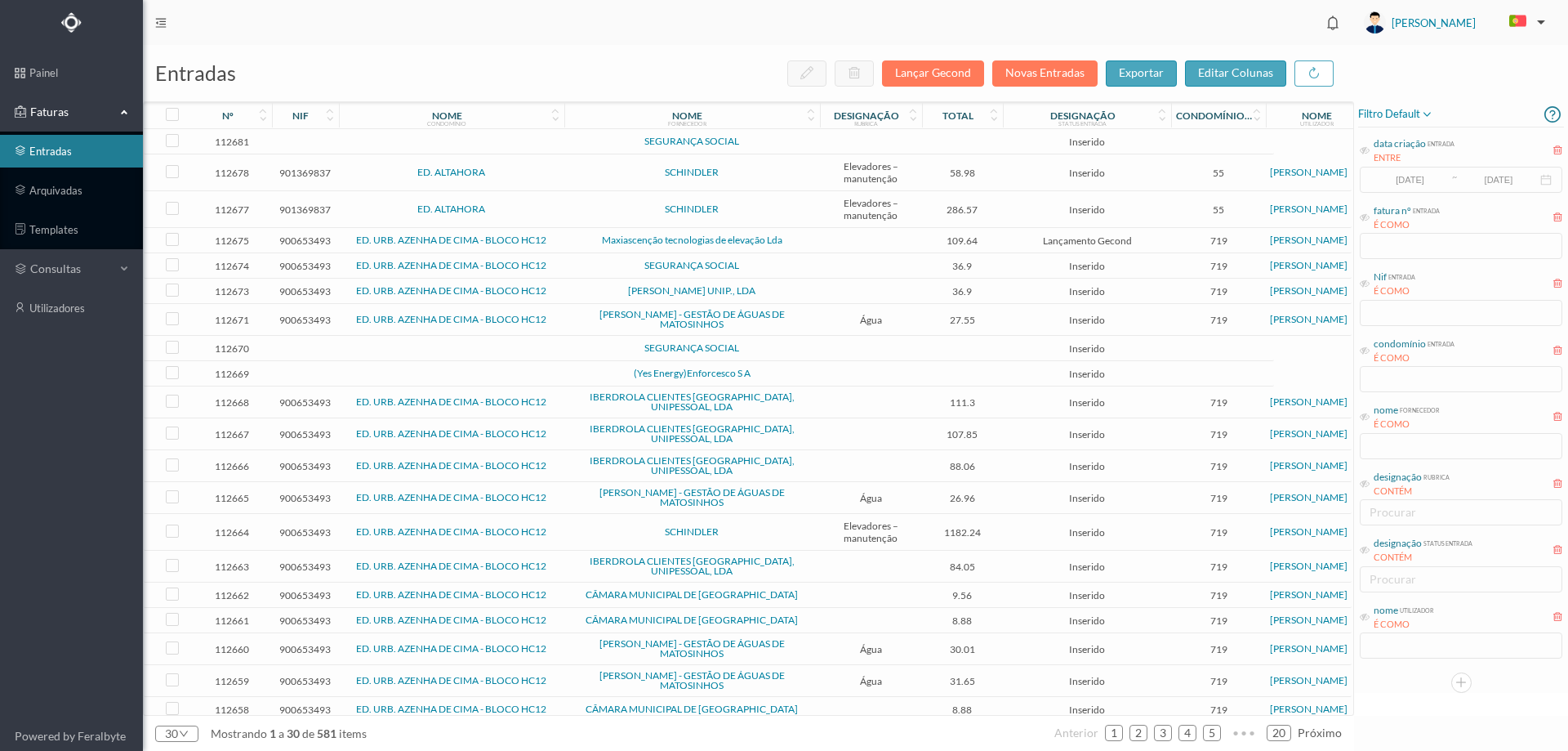
click at [793, 357] on td "SEGURANÇA SOCIAL" at bounding box center [691, 348] width 256 height 25
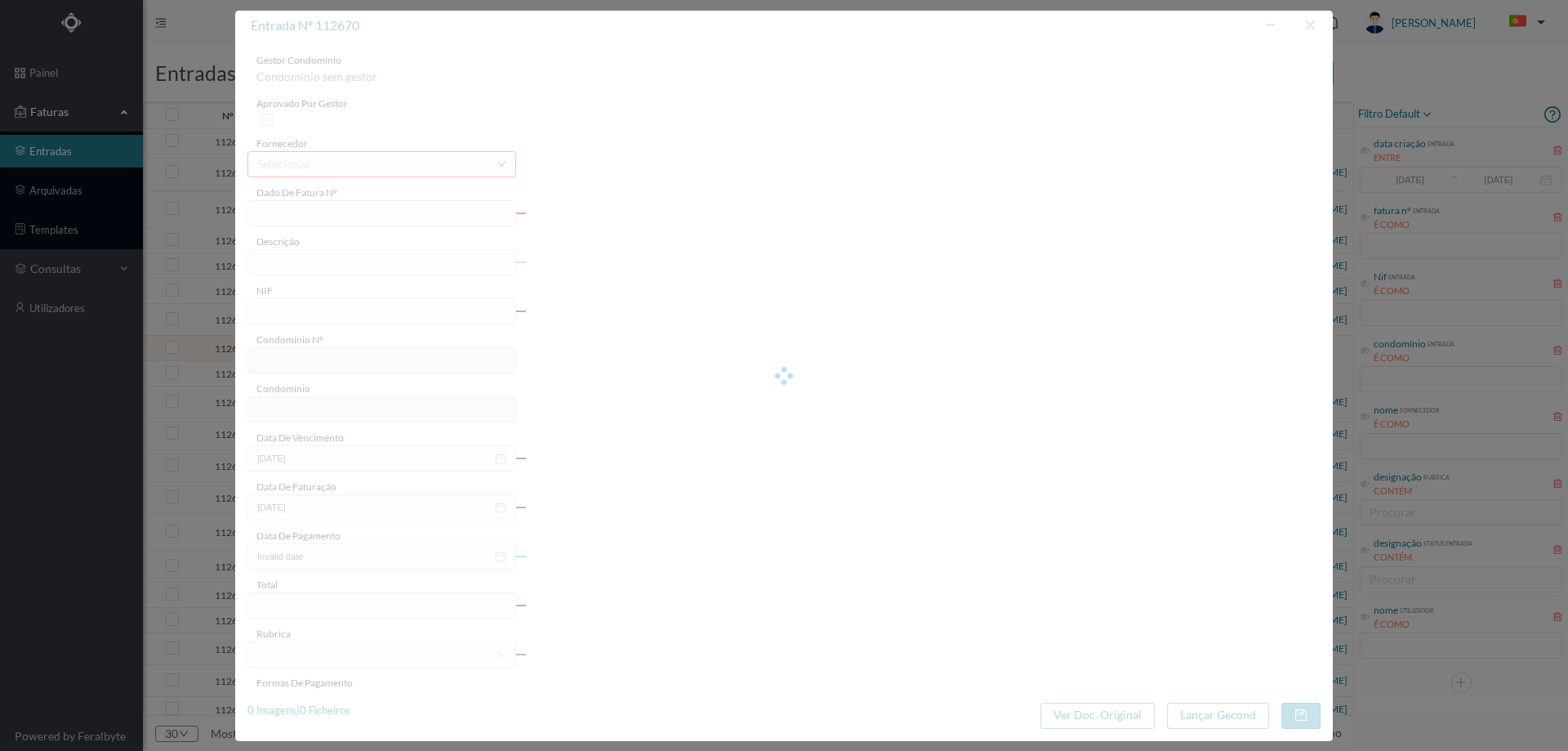
type input "0"
type input "Invalid date"
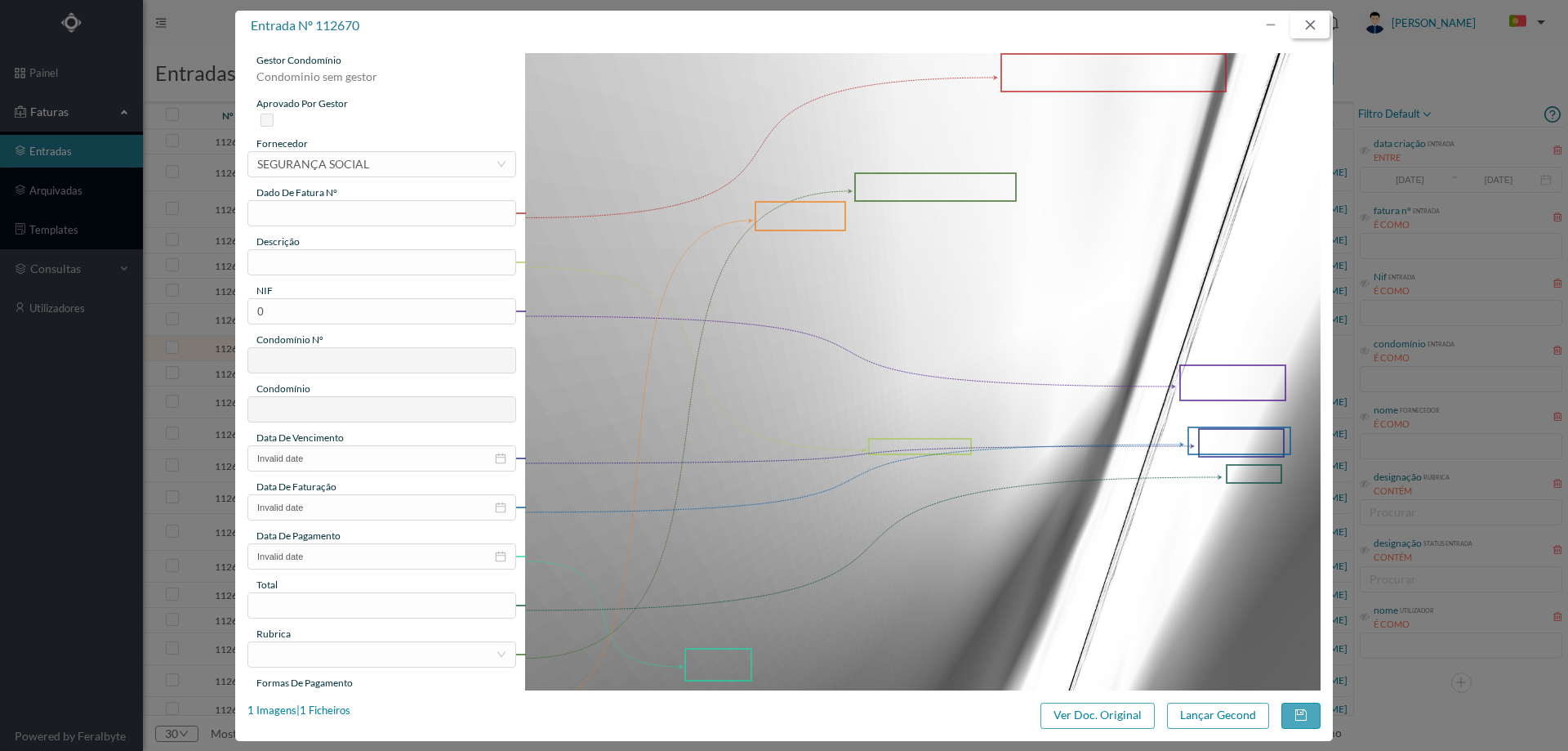
click at [1309, 23] on button "button" at bounding box center [1310, 25] width 40 height 26
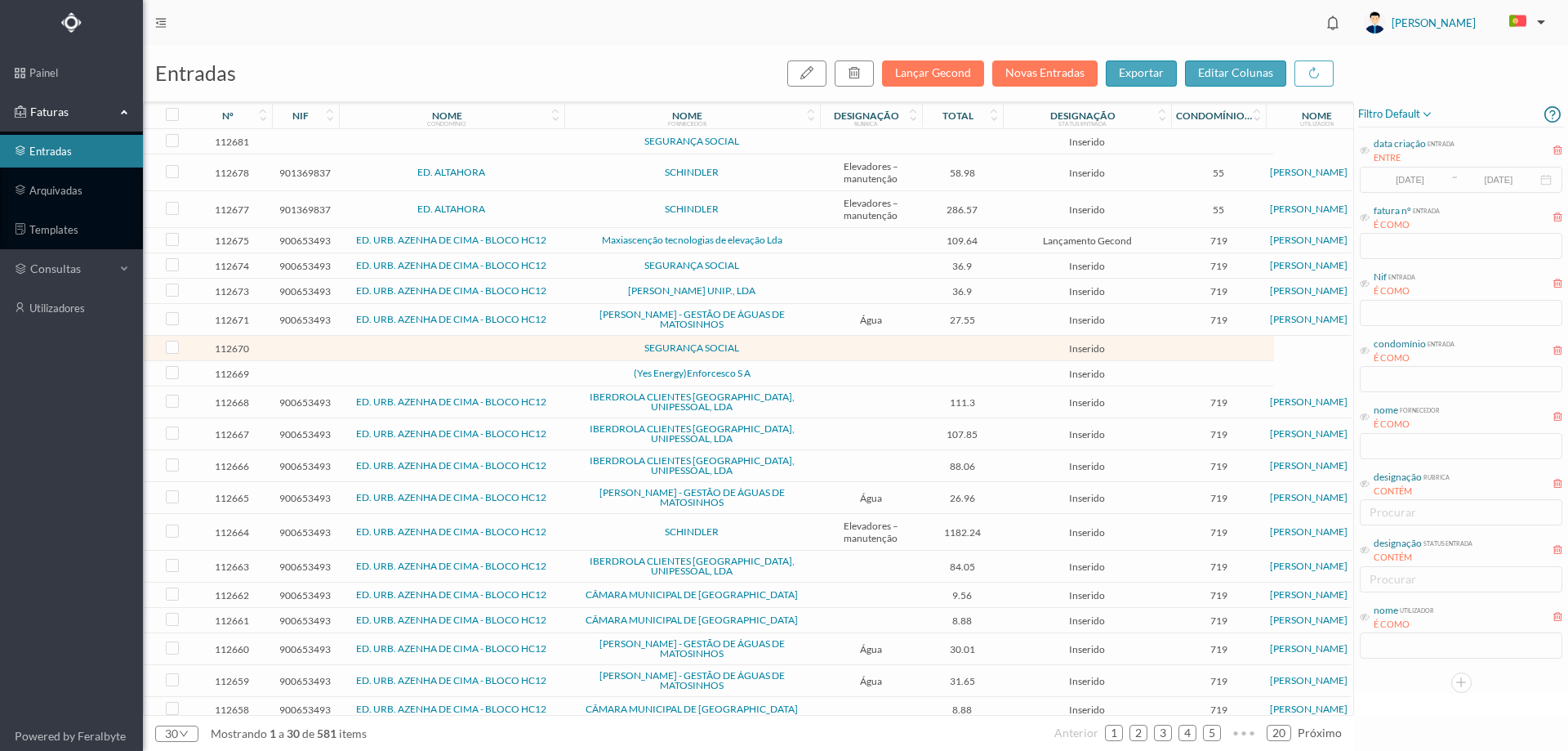
click at [826, 324] on span "Água" at bounding box center [871, 320] width 94 height 12
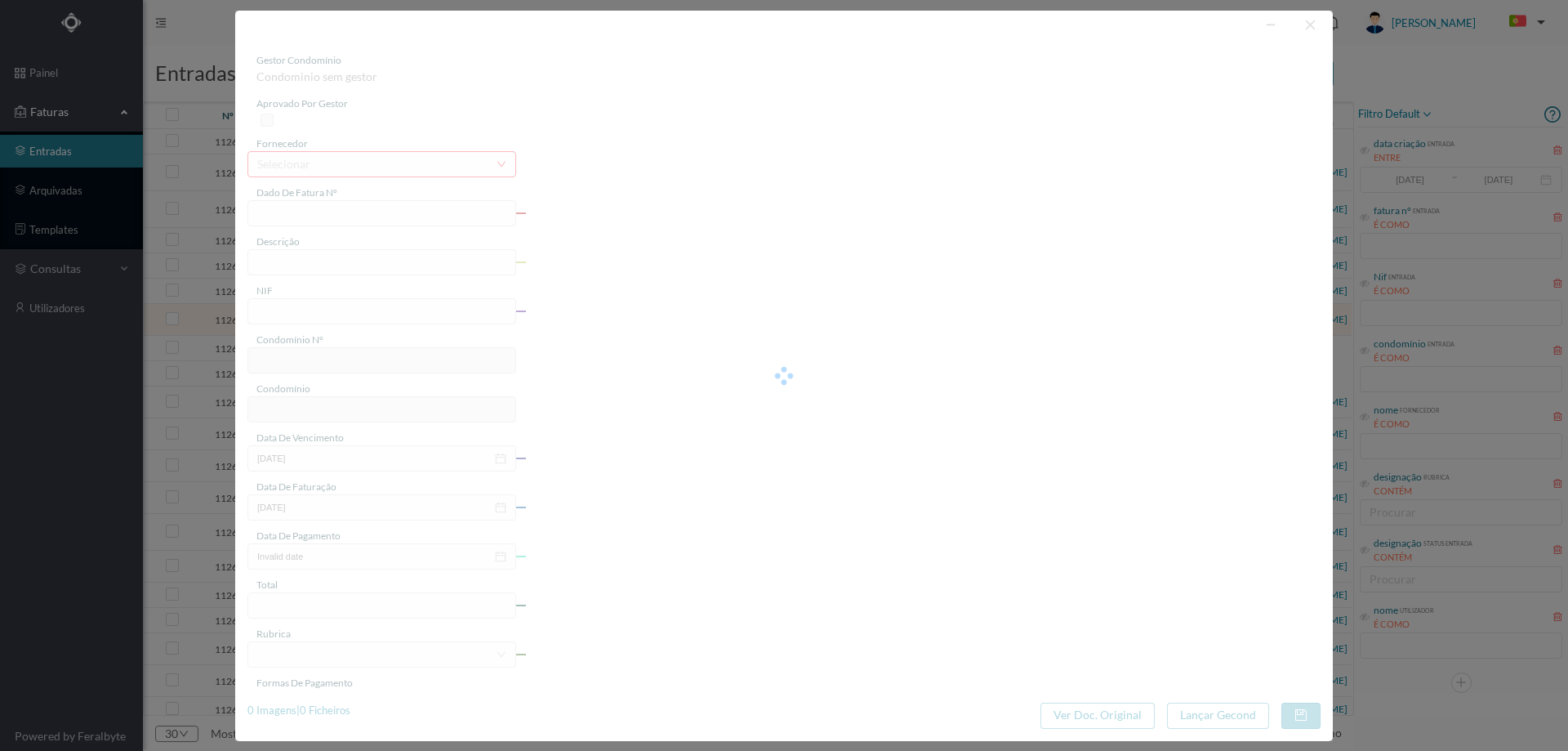
type input "FA K4025FA/10331994"
type input "05.04.2025 a 05.06.2025"
type input "900653493"
type input "01-07-2025"
type input "11-06-2025"
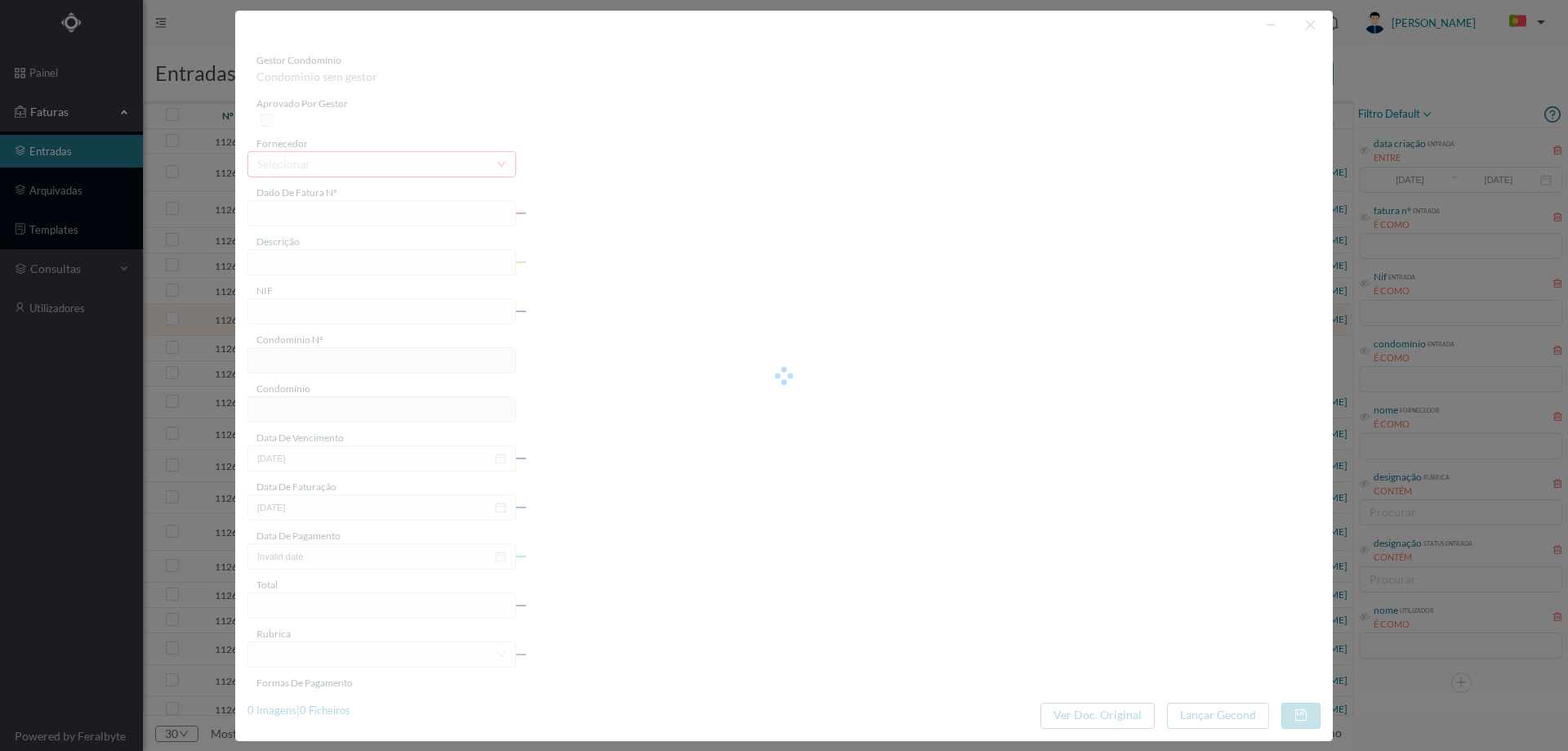
type input "01-07-2025"
type input "27.55"
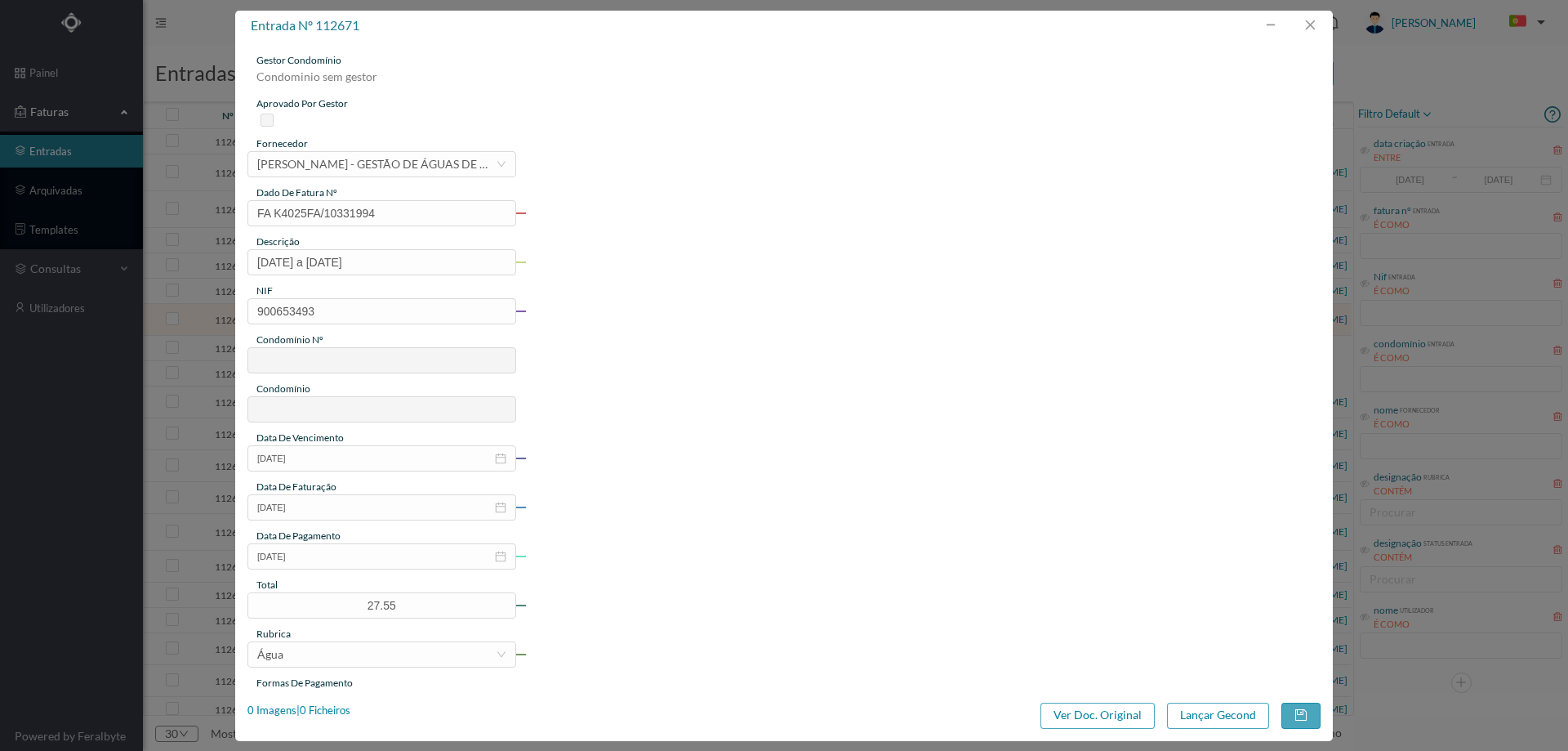
type input "719"
type input "ED. URB. AZENHA DE CIMA - BLOCO HC12"
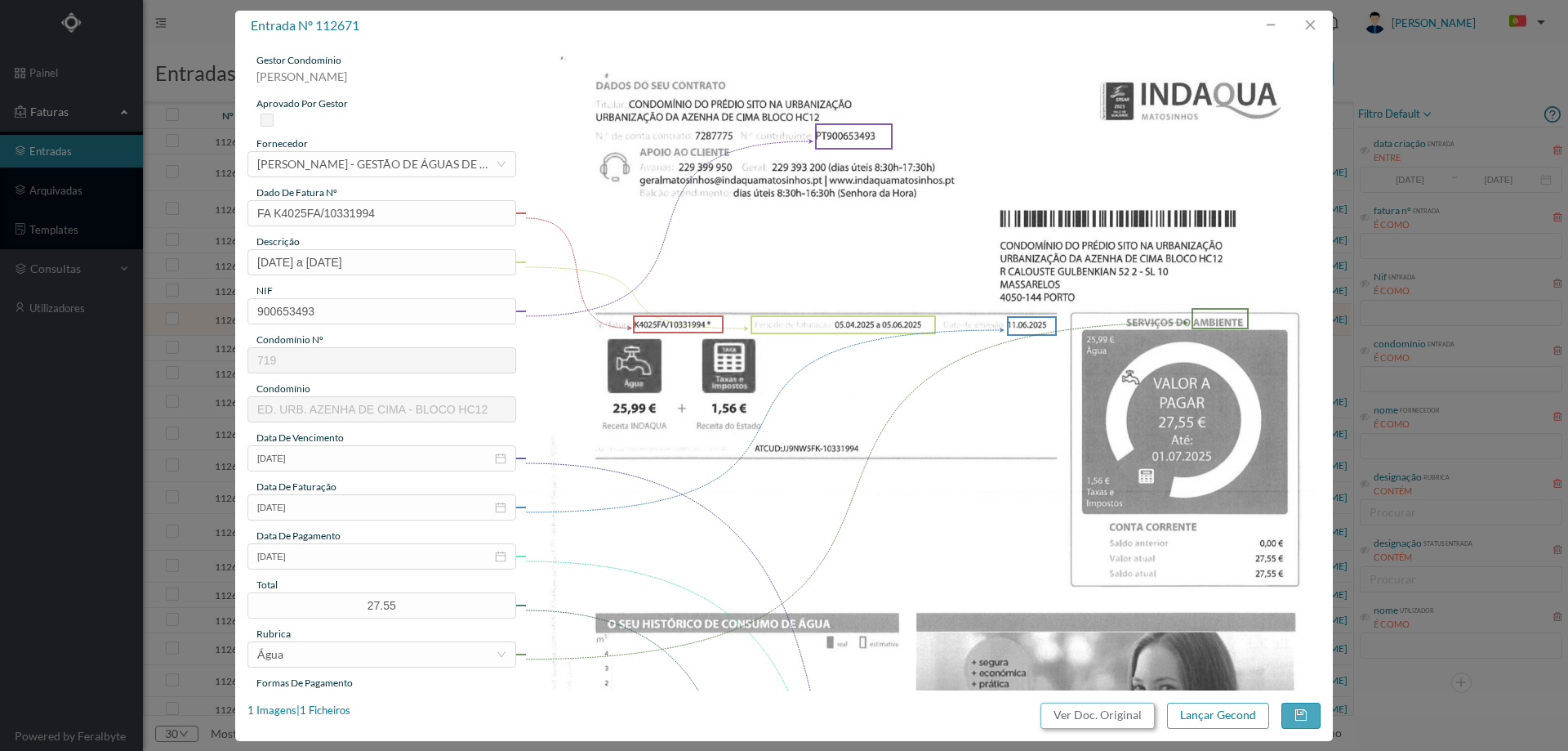
click at [1119, 716] on button "Ver Doc. Original" at bounding box center [1097, 716] width 115 height 26
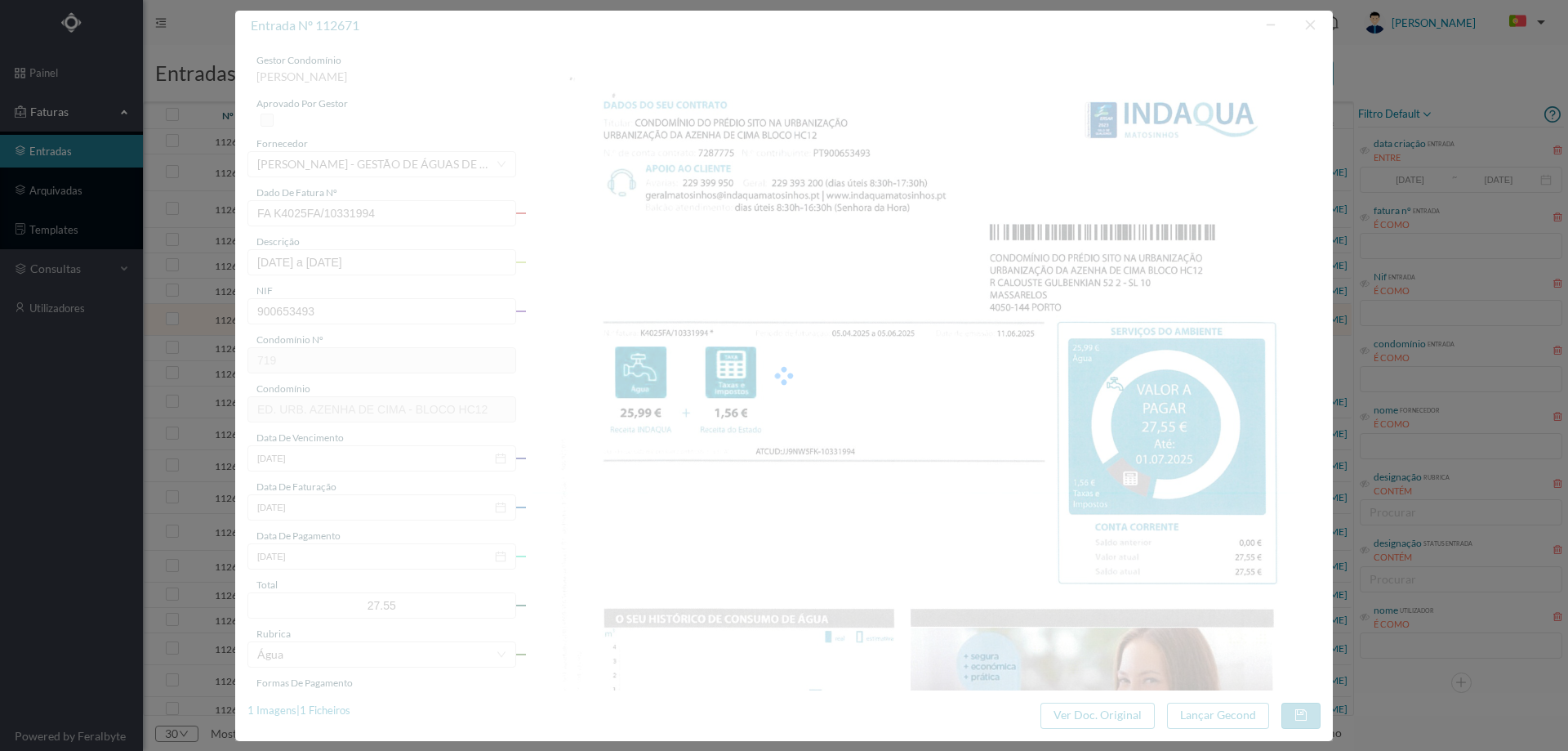
scroll to position [164, 0]
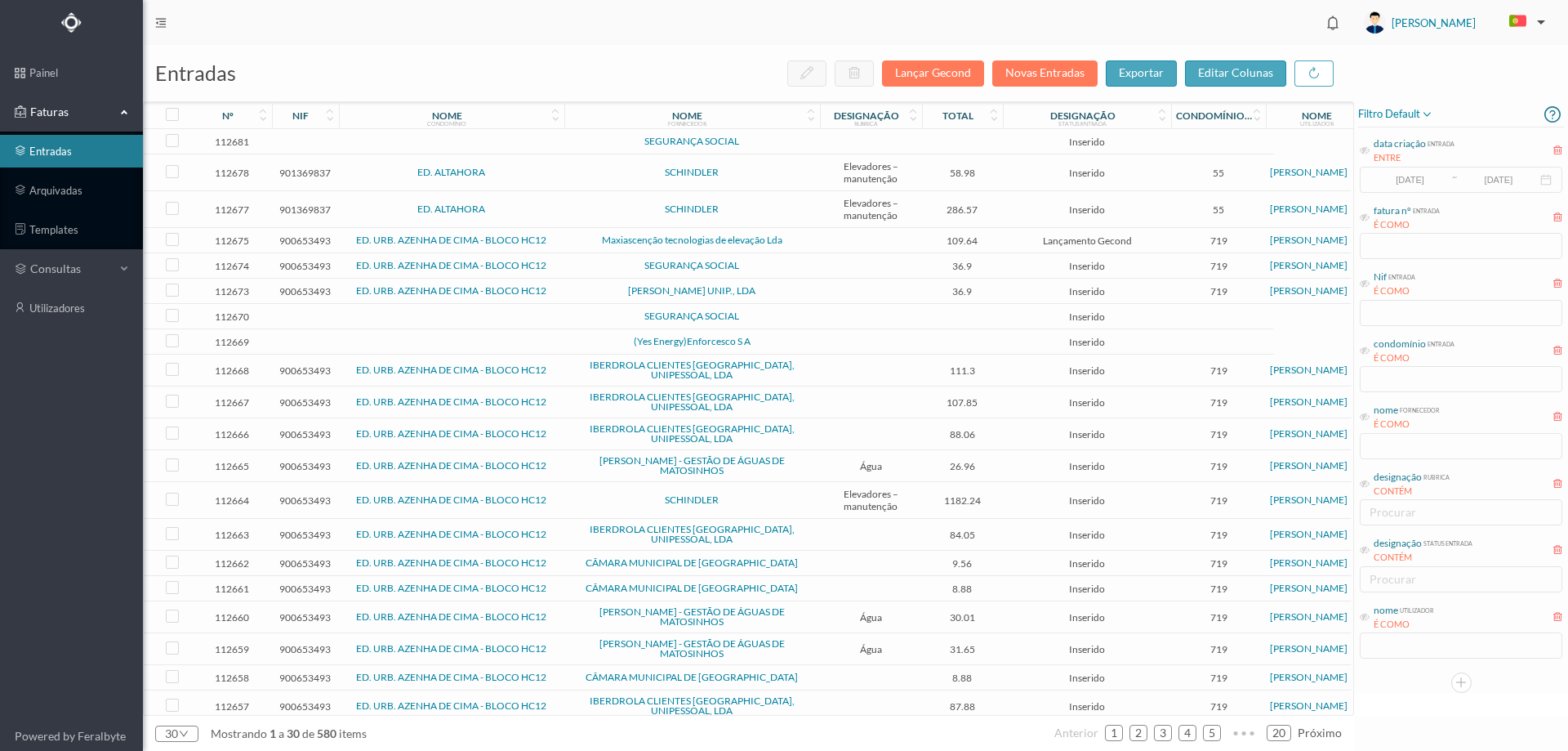
click at [806, 315] on span "SEGURANÇA SOCIAL" at bounding box center [691, 315] width 247 height 9
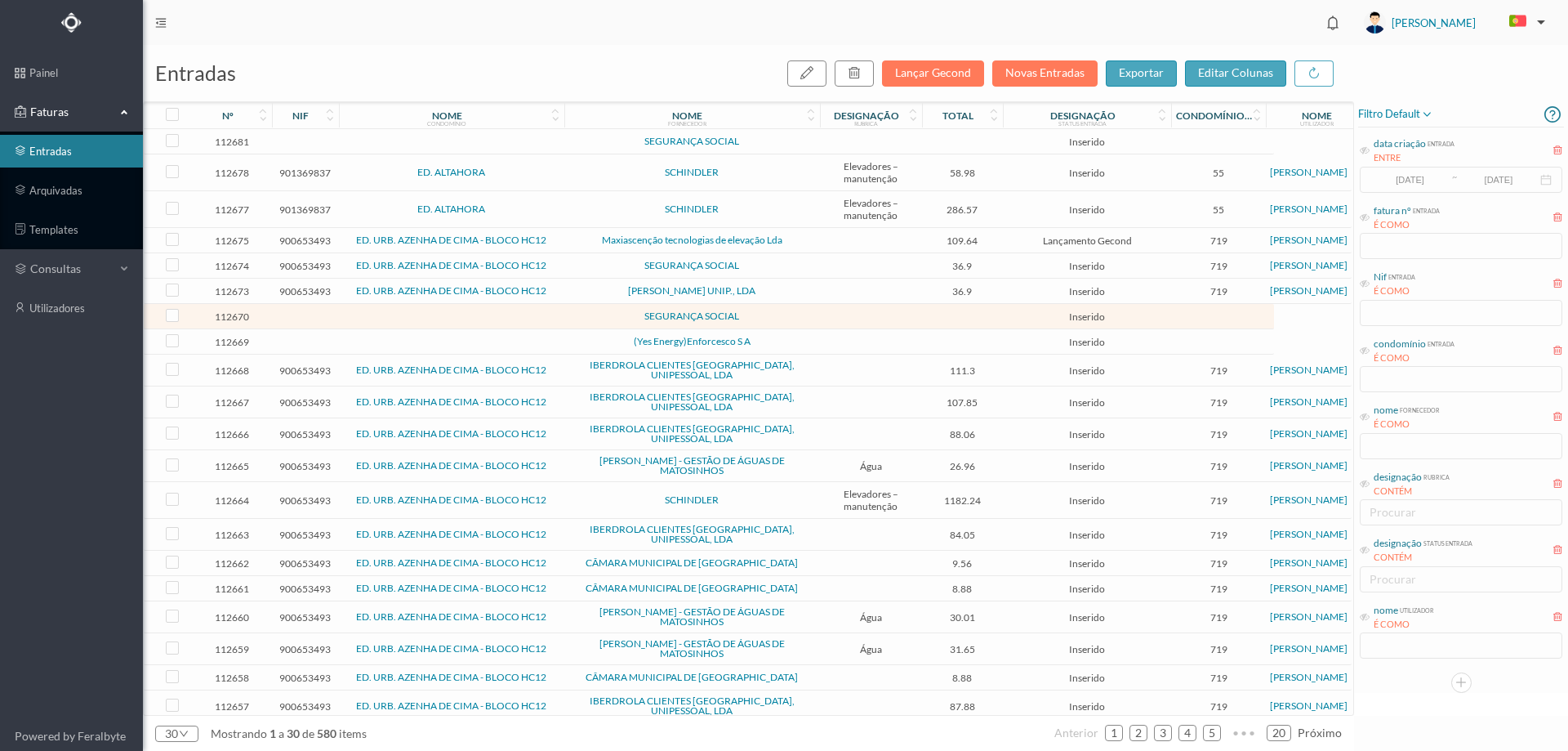
click at [806, 315] on span "SEGURANÇA SOCIAL" at bounding box center [691, 315] width 247 height 9
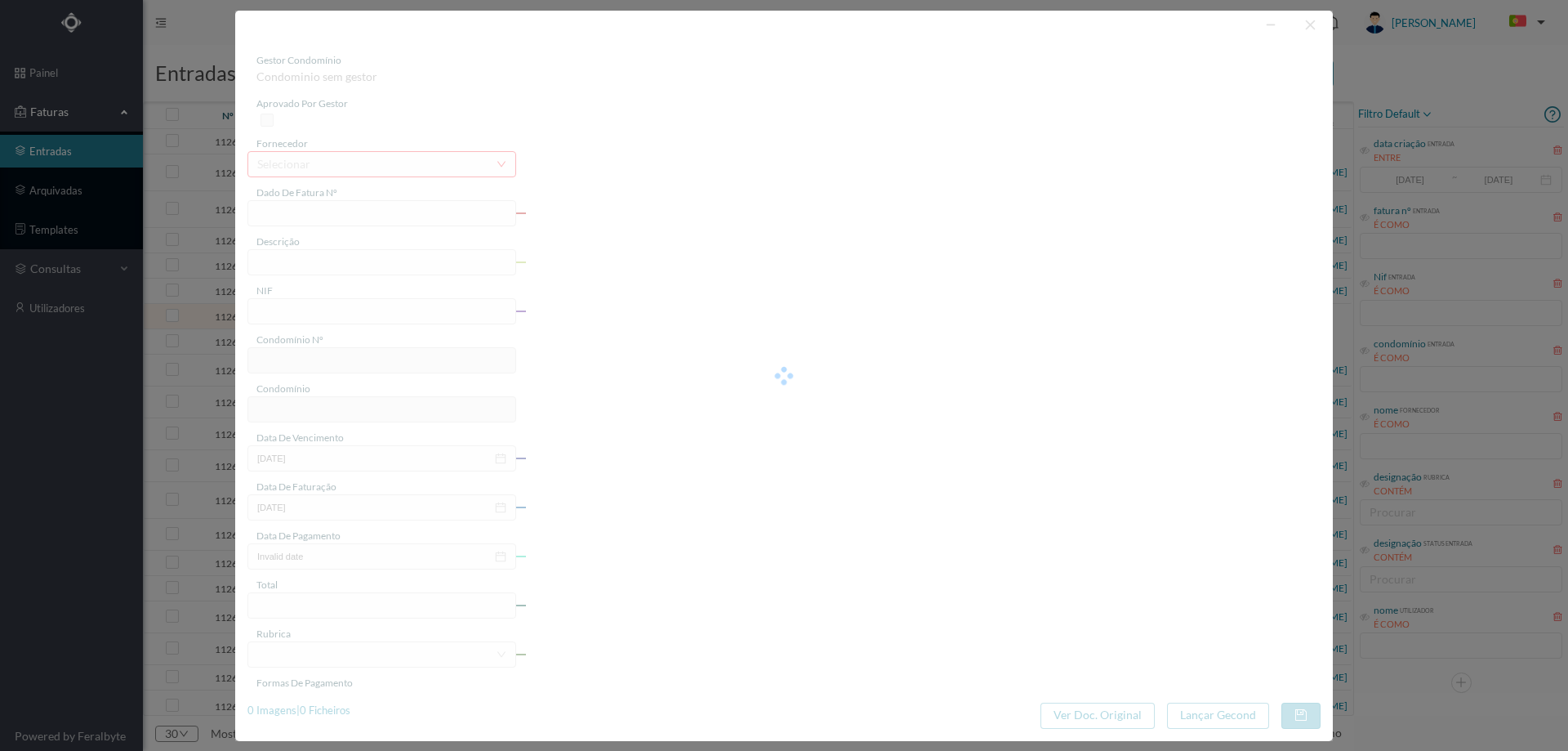
type input "0"
type input "Invalid date"
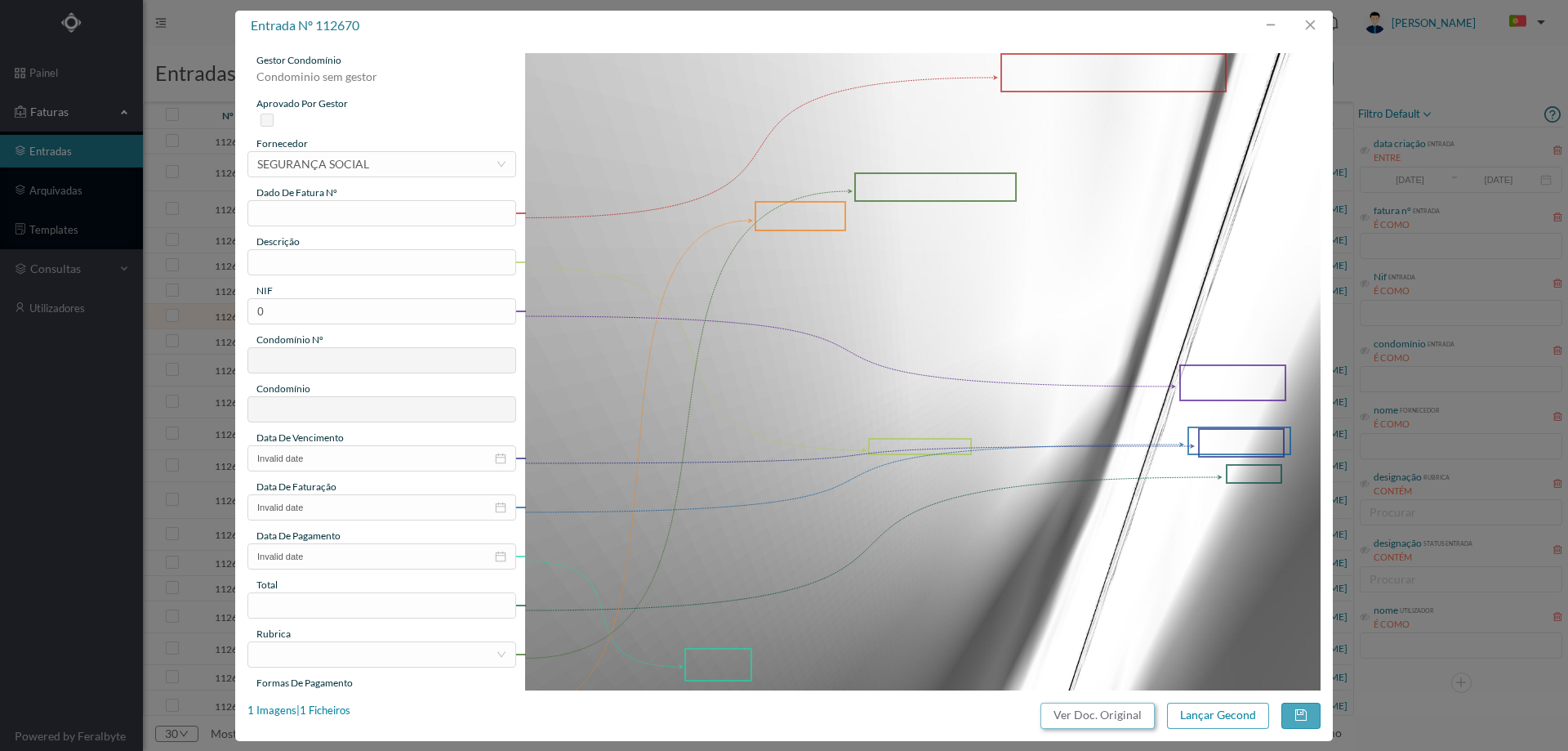
click at [1130, 718] on button "Ver Doc. Original" at bounding box center [1097, 716] width 115 height 26
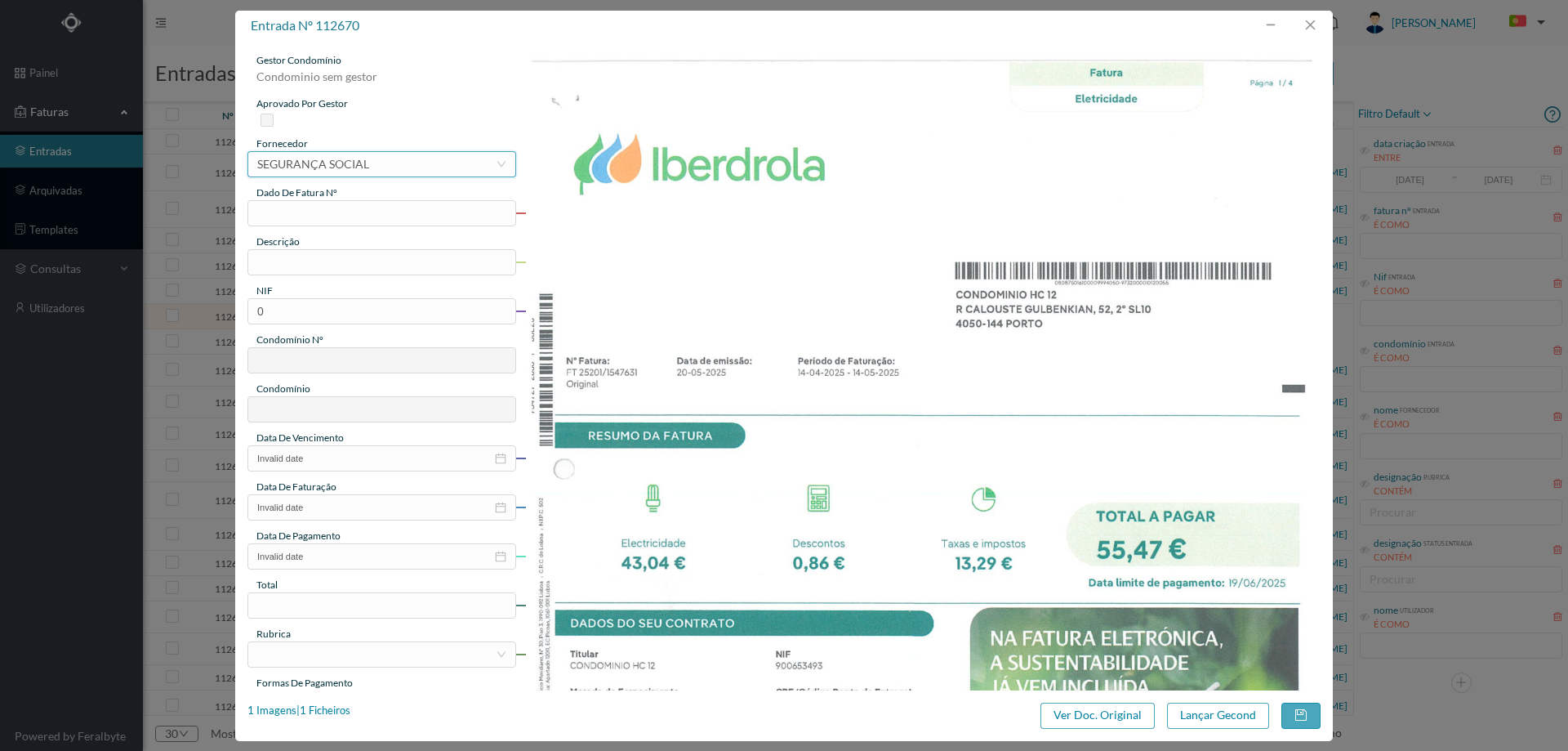
click at [363, 164] on div "SEGURANÇA SOCIAL" at bounding box center [313, 164] width 112 height 24
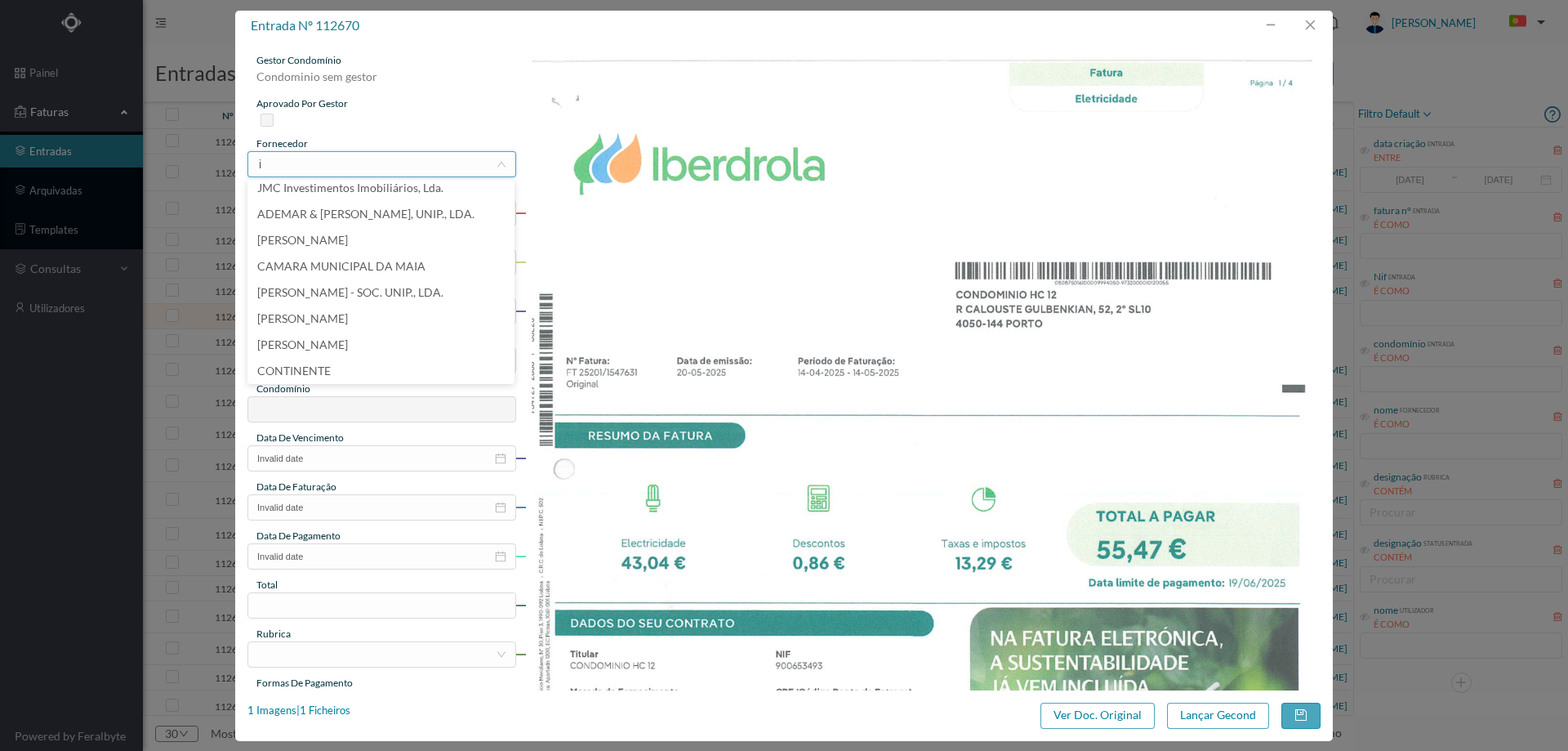
scroll to position [3, 0]
type input "iber"
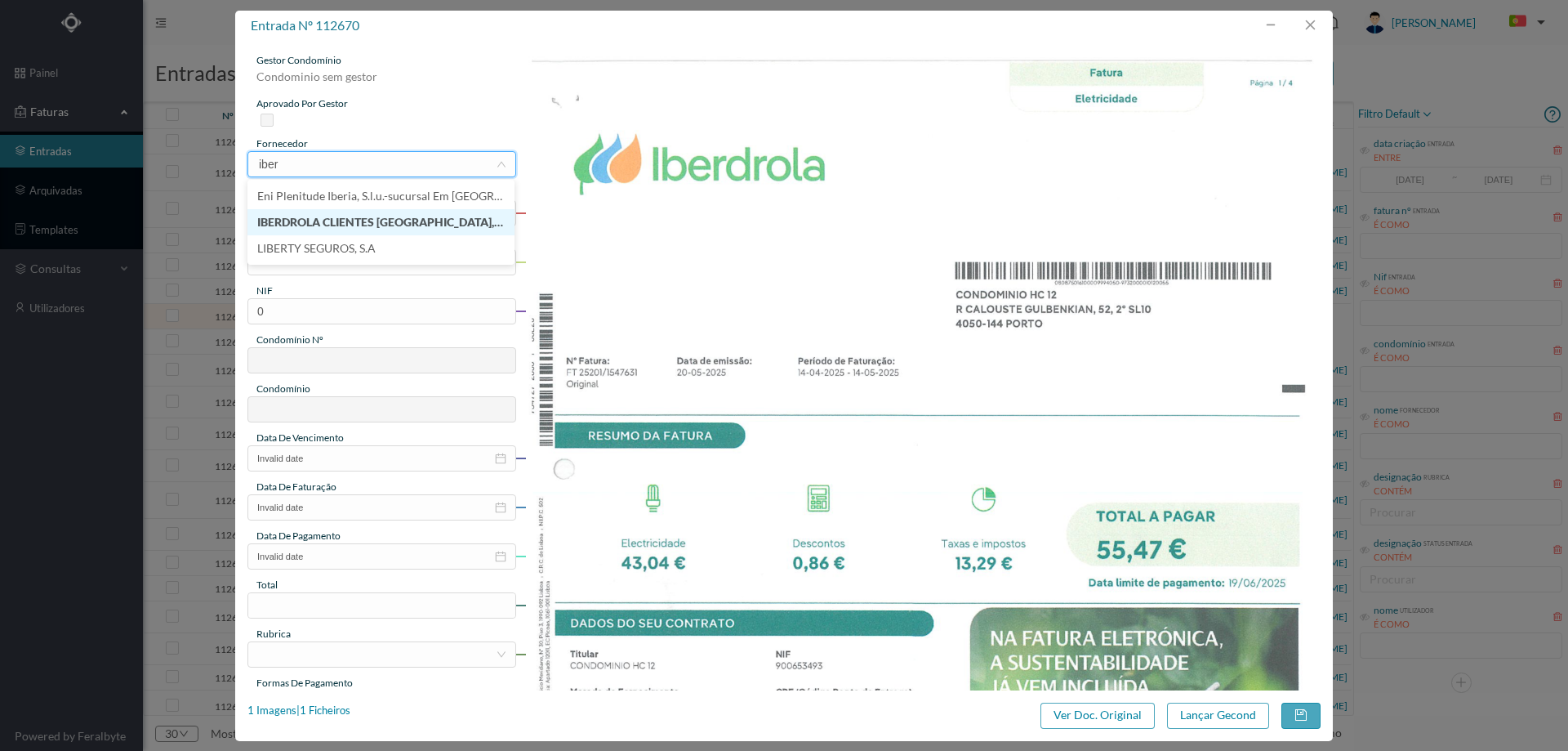
click at [383, 212] on li "IBERDROLA CLIENTES [GEOGRAPHIC_DATA], UNIPESSOAL, LDA" at bounding box center [381, 222] width 267 height 26
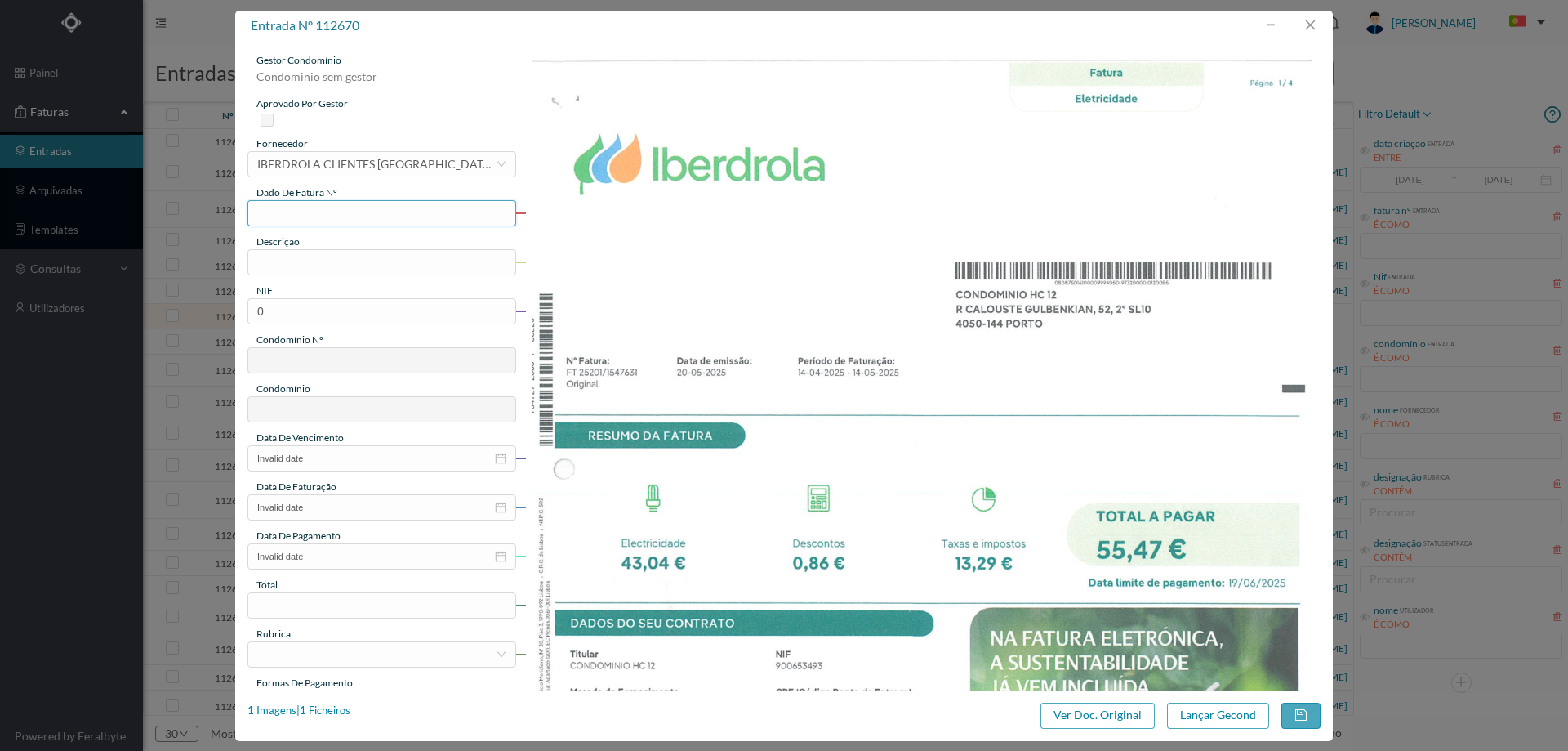
click at [356, 211] on input "text" at bounding box center [381, 213] width 269 height 26
type input "f"
type input "FT25201/1547631"
click at [326, 262] on input "text" at bounding box center [381, 262] width 269 height 26
type input "14.04.2025 a 14.05.2025"
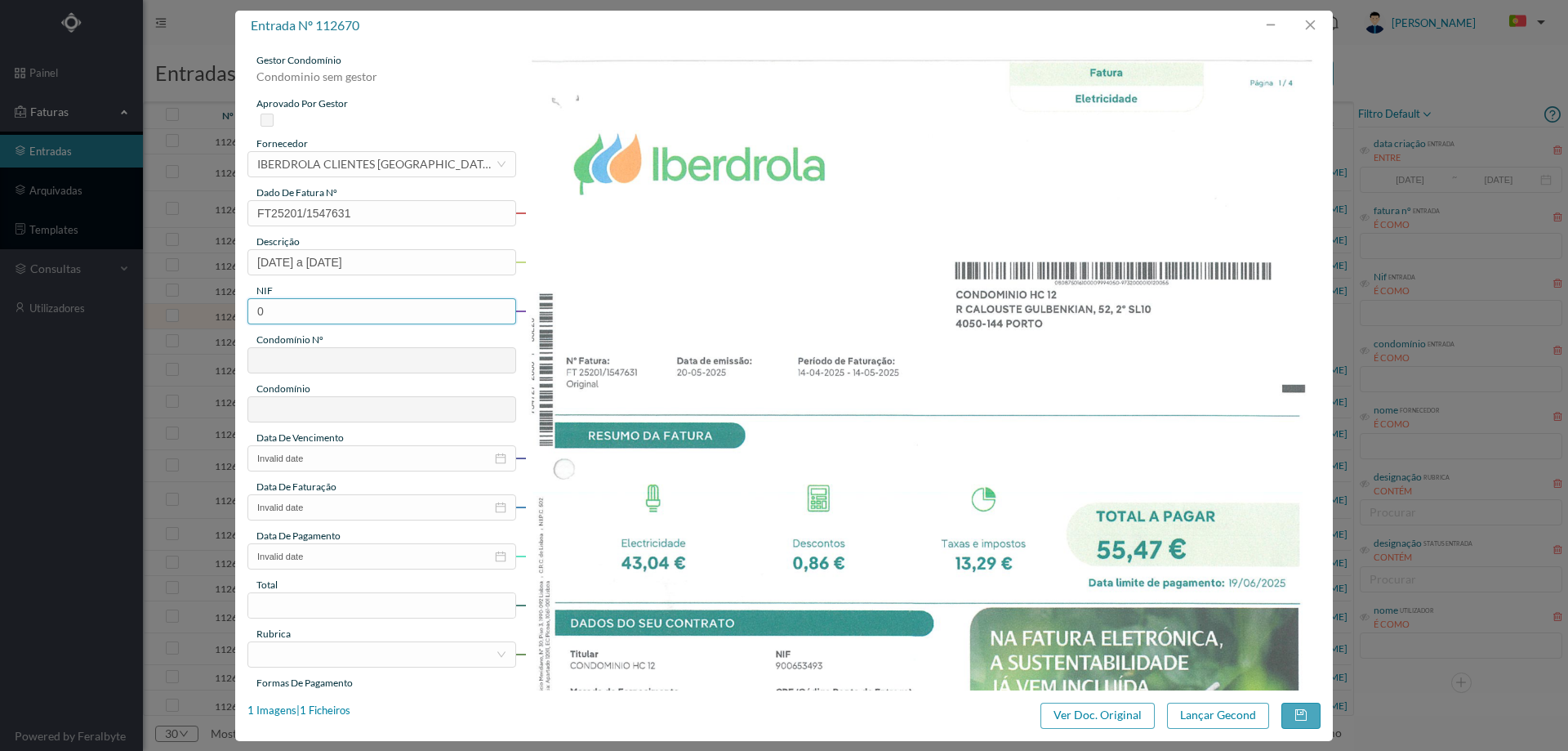
click at [338, 312] on input "0" at bounding box center [381, 311] width 269 height 26
paste input "900653493"
drag, startPoint x: 260, startPoint y: 307, endPoint x: 231, endPoint y: 305, distance: 29.1
click at [231, 305] on div "entrada nº 112670 gestor condomínio Condominio sem gestor aprovado por gestor f…" at bounding box center [784, 376] width 1568 height 751
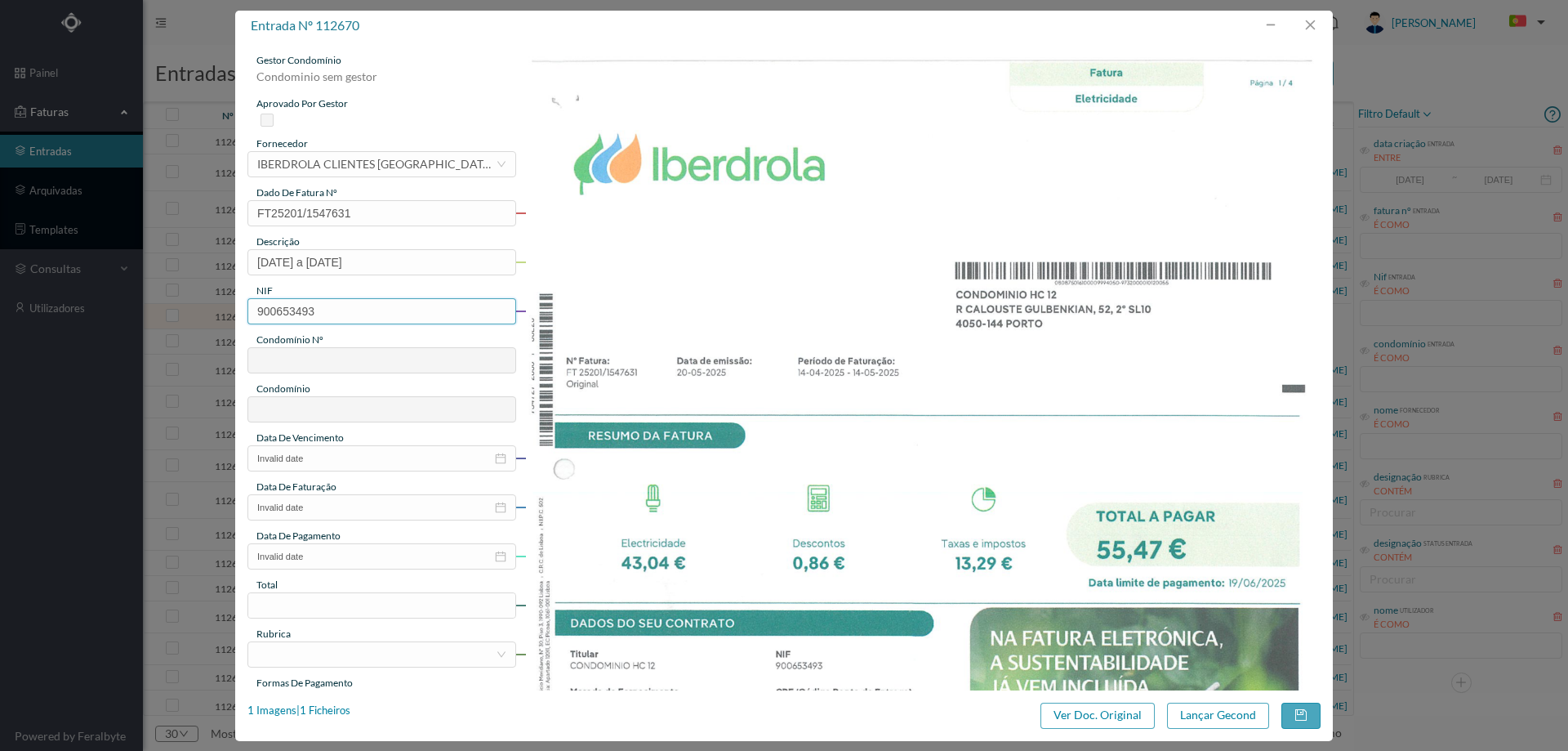
type input "900653493"
type input "719"
type input "ED. URB. AZENHA DE CIMA - BLOCO HC12"
type input "900653493"
click at [335, 459] on input "Invalid date" at bounding box center [381, 458] width 269 height 26
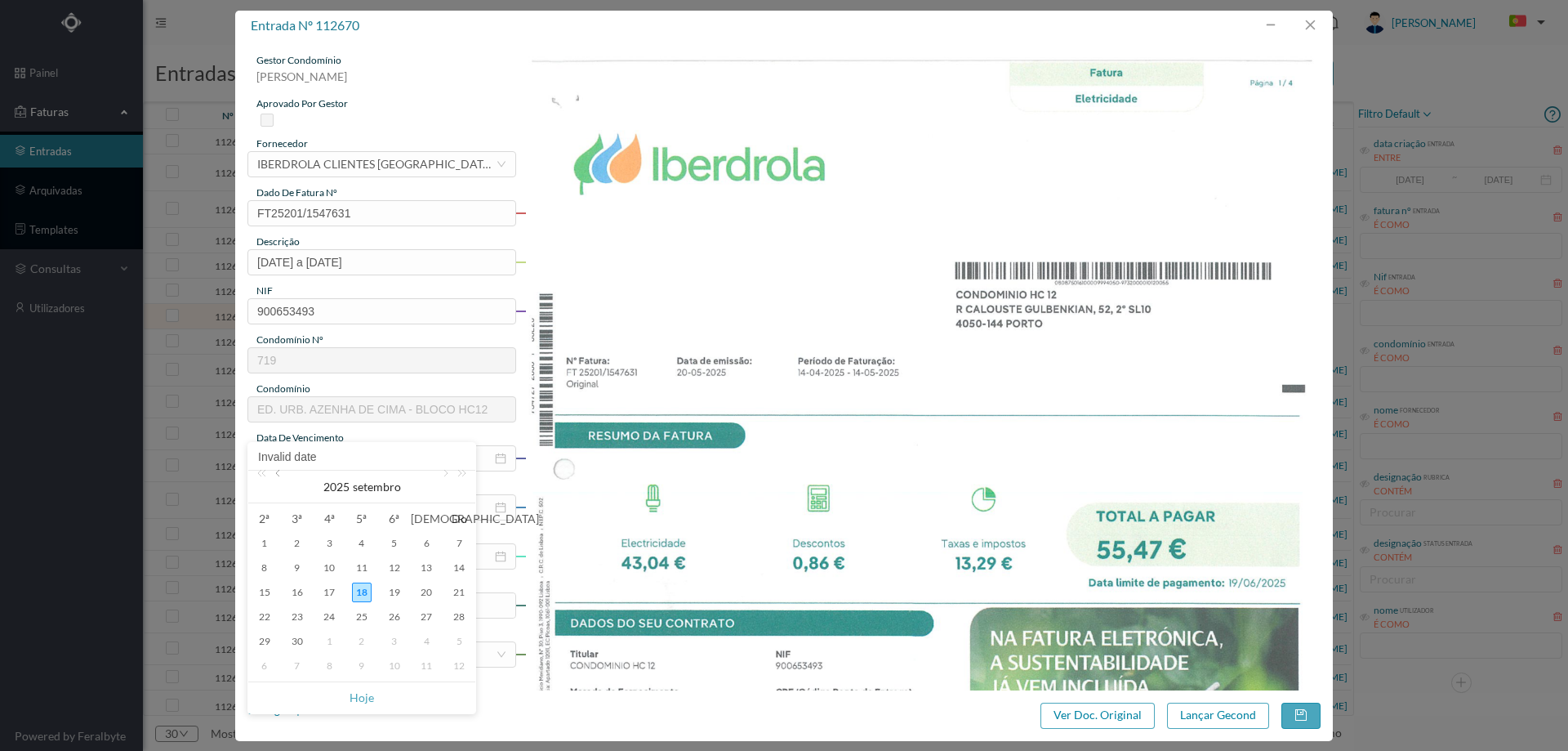
click at [286, 481] on link at bounding box center [279, 487] width 15 height 33
click at [364, 614] on div "19" at bounding box center [362, 617] width 20 height 20
type input "2025-06-19"
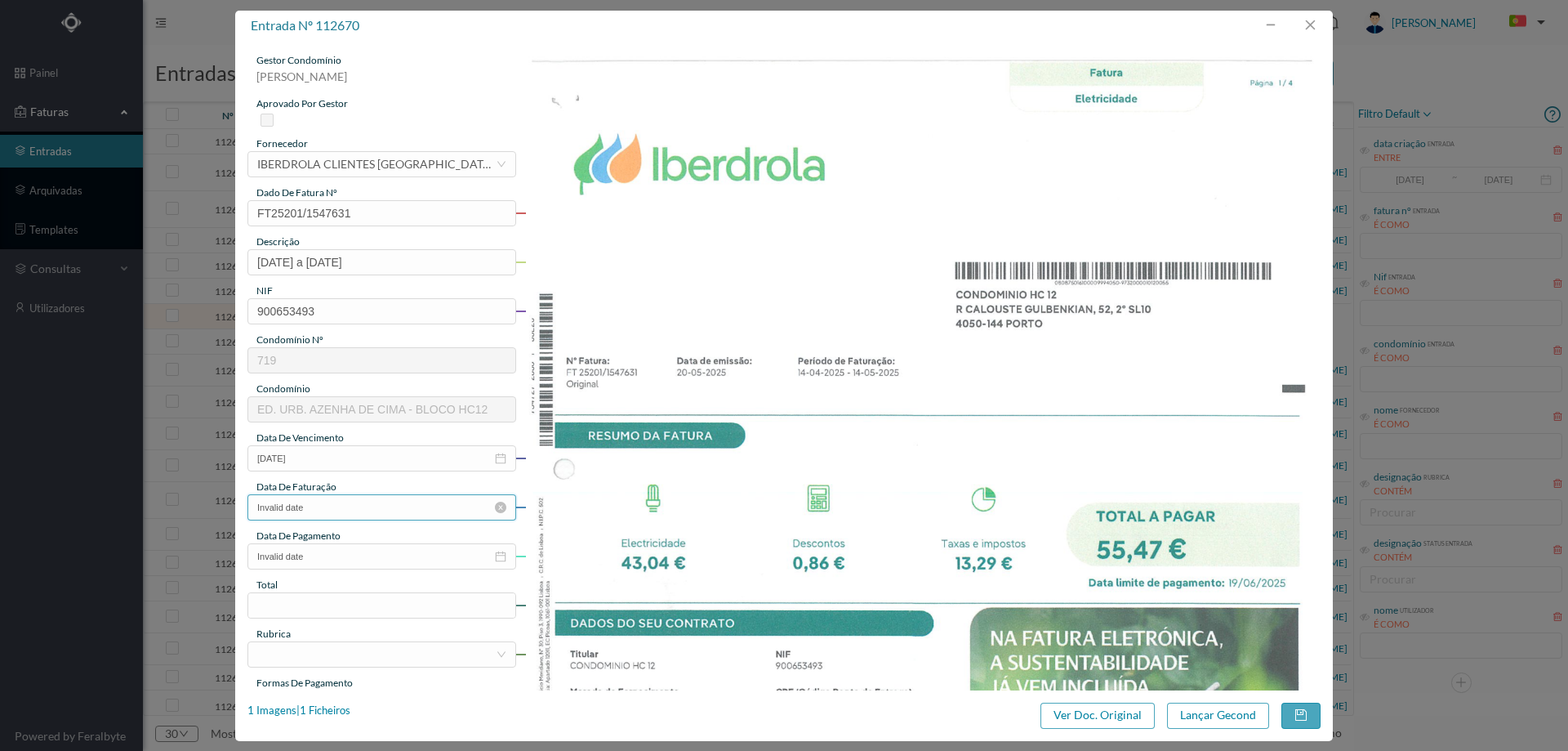
click at [349, 512] on input "Invalid date" at bounding box center [381, 507] width 269 height 26
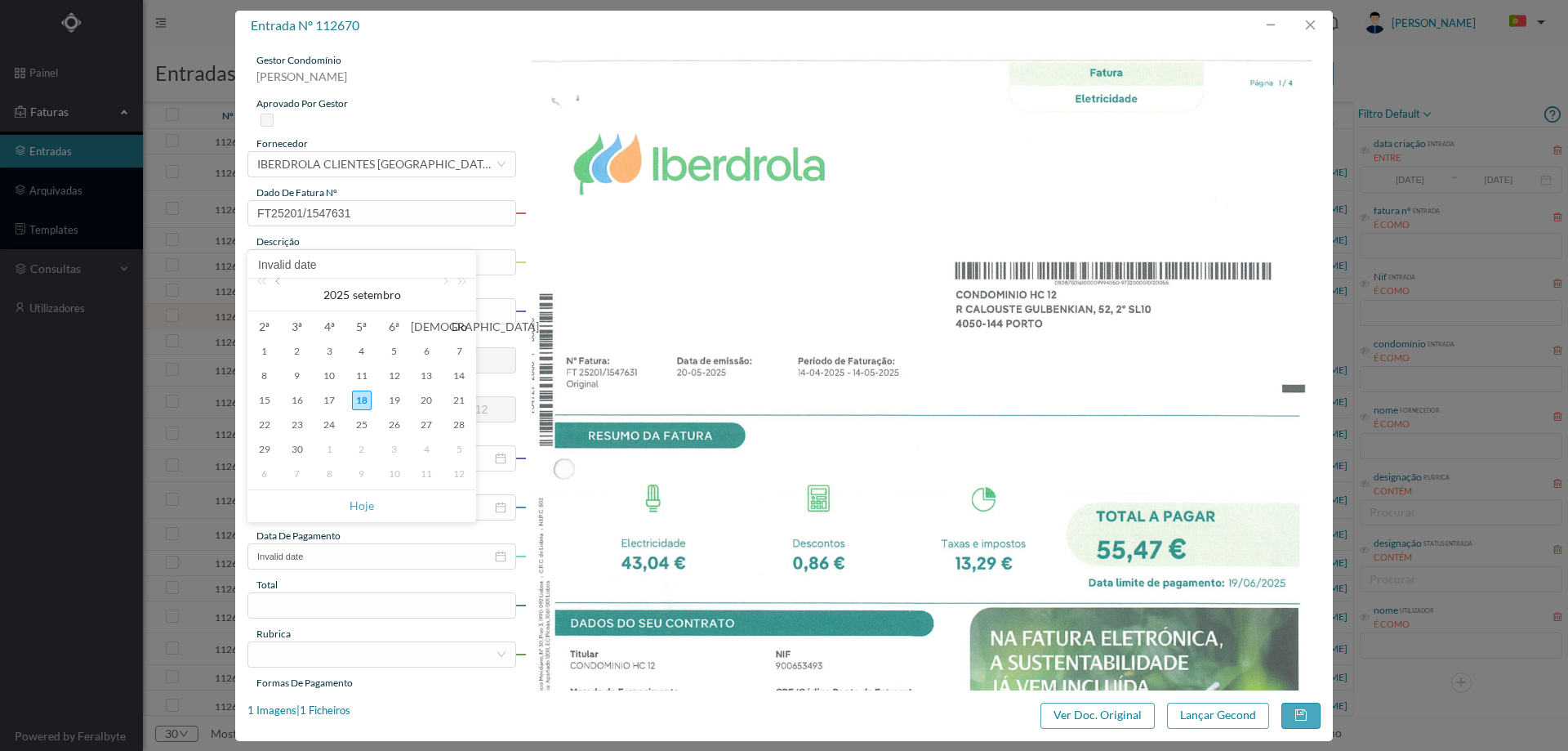
click at [279, 283] on link at bounding box center [279, 295] width 15 height 33
click at [298, 432] on div "20" at bounding box center [297, 425] width 20 height 20
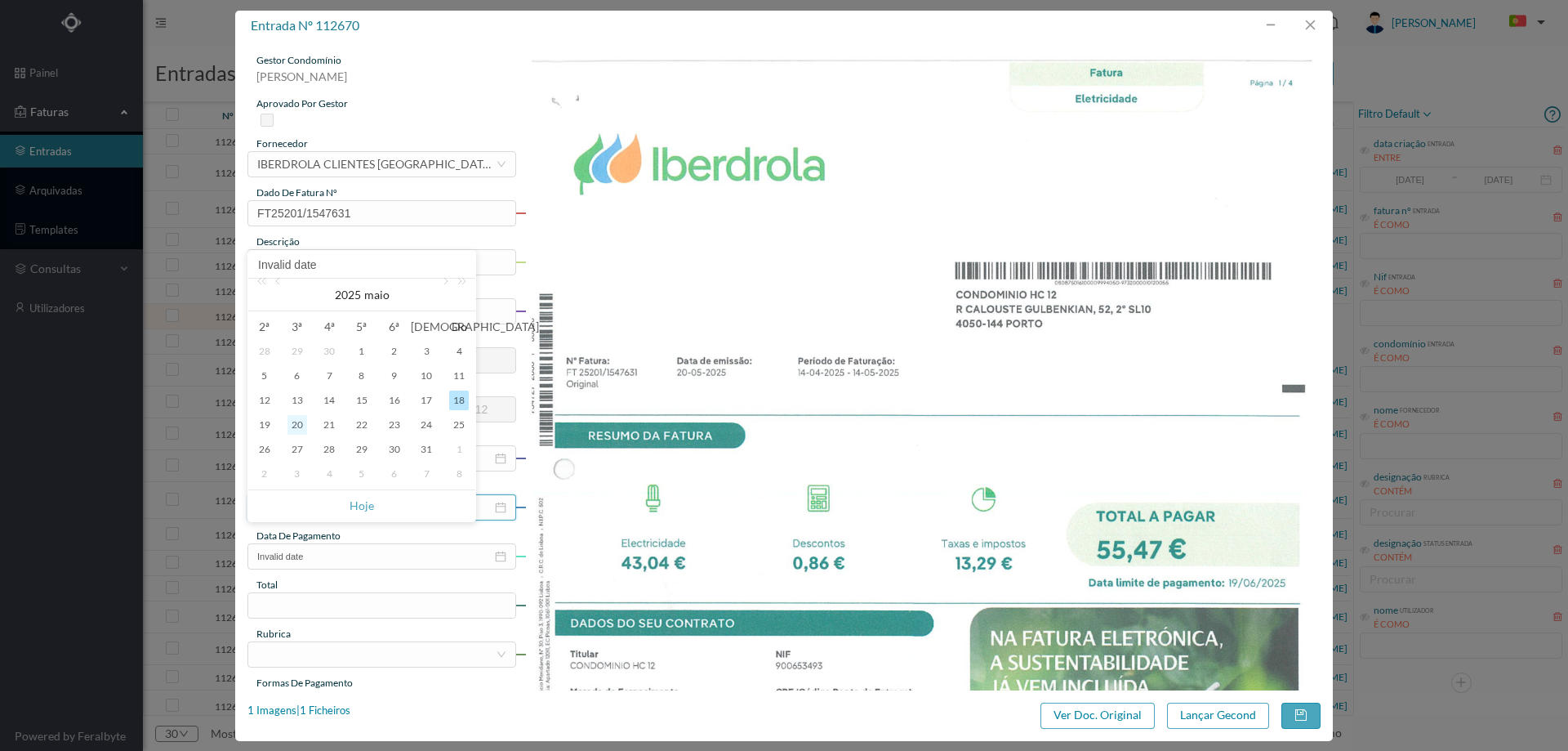
type input "2025-05-20"
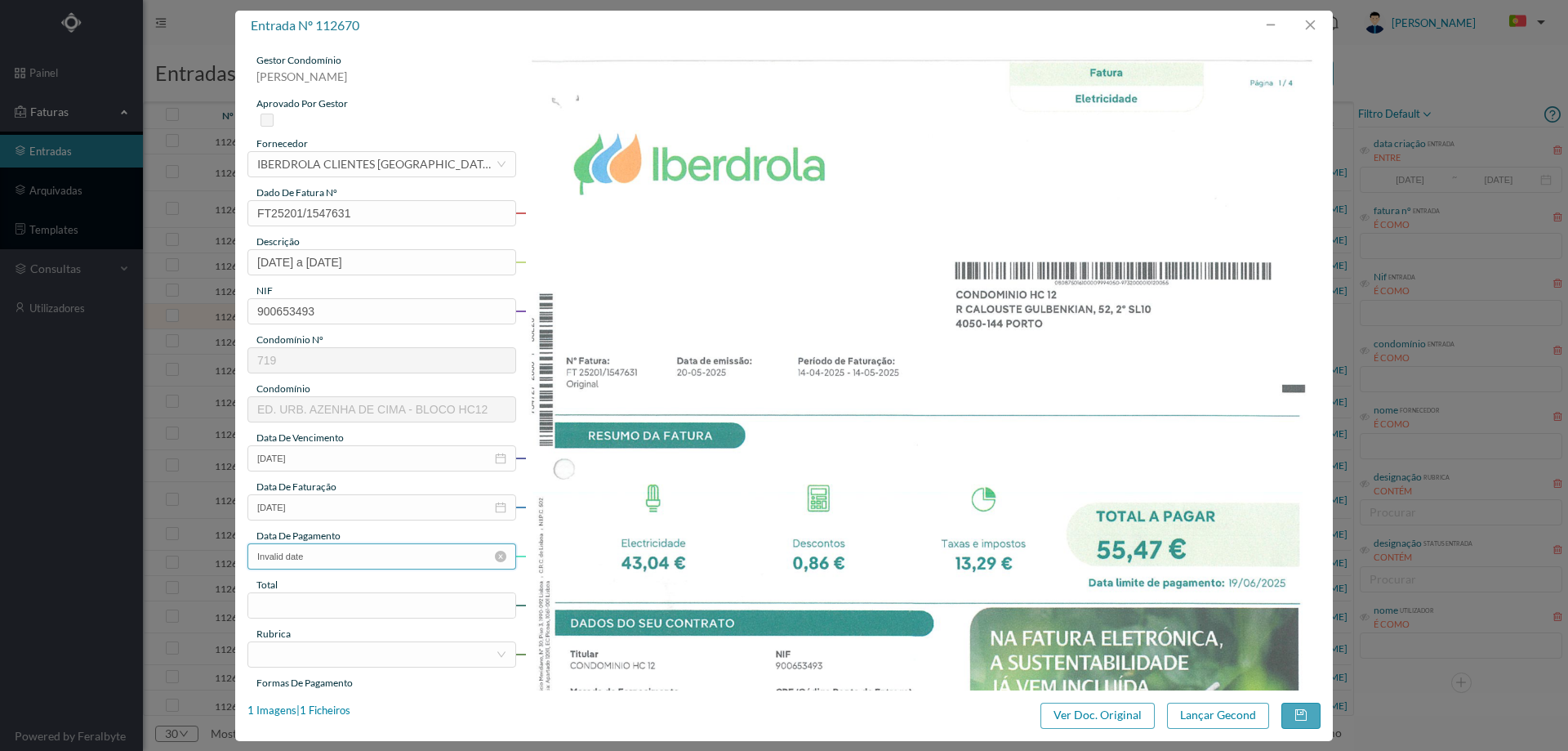
click at [338, 559] on input "Invalid date" at bounding box center [381, 556] width 269 height 26
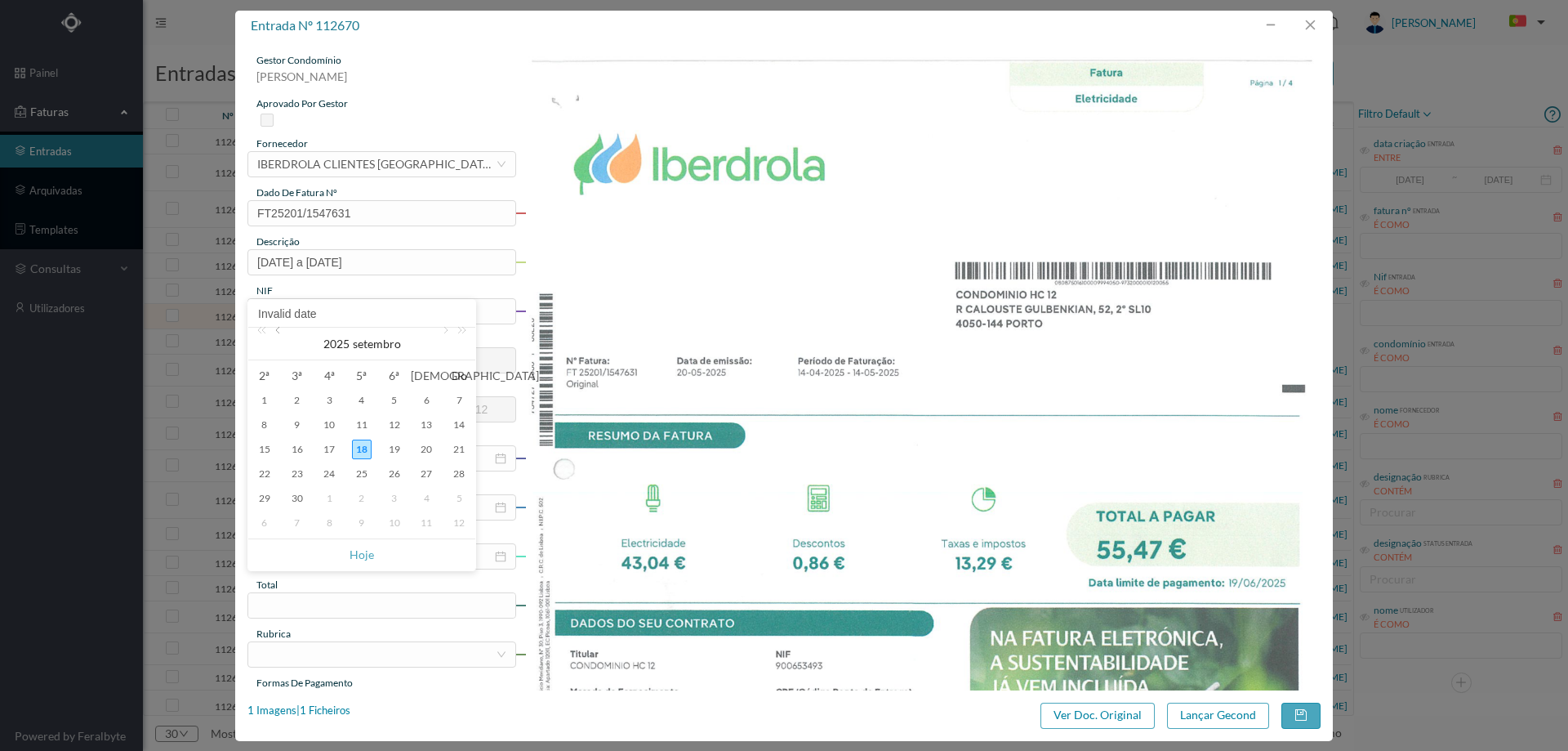
click at [282, 333] on link at bounding box center [279, 344] width 15 height 33
click at [362, 478] on div "19" at bounding box center [362, 474] width 20 height 20
type input "2025-06-19"
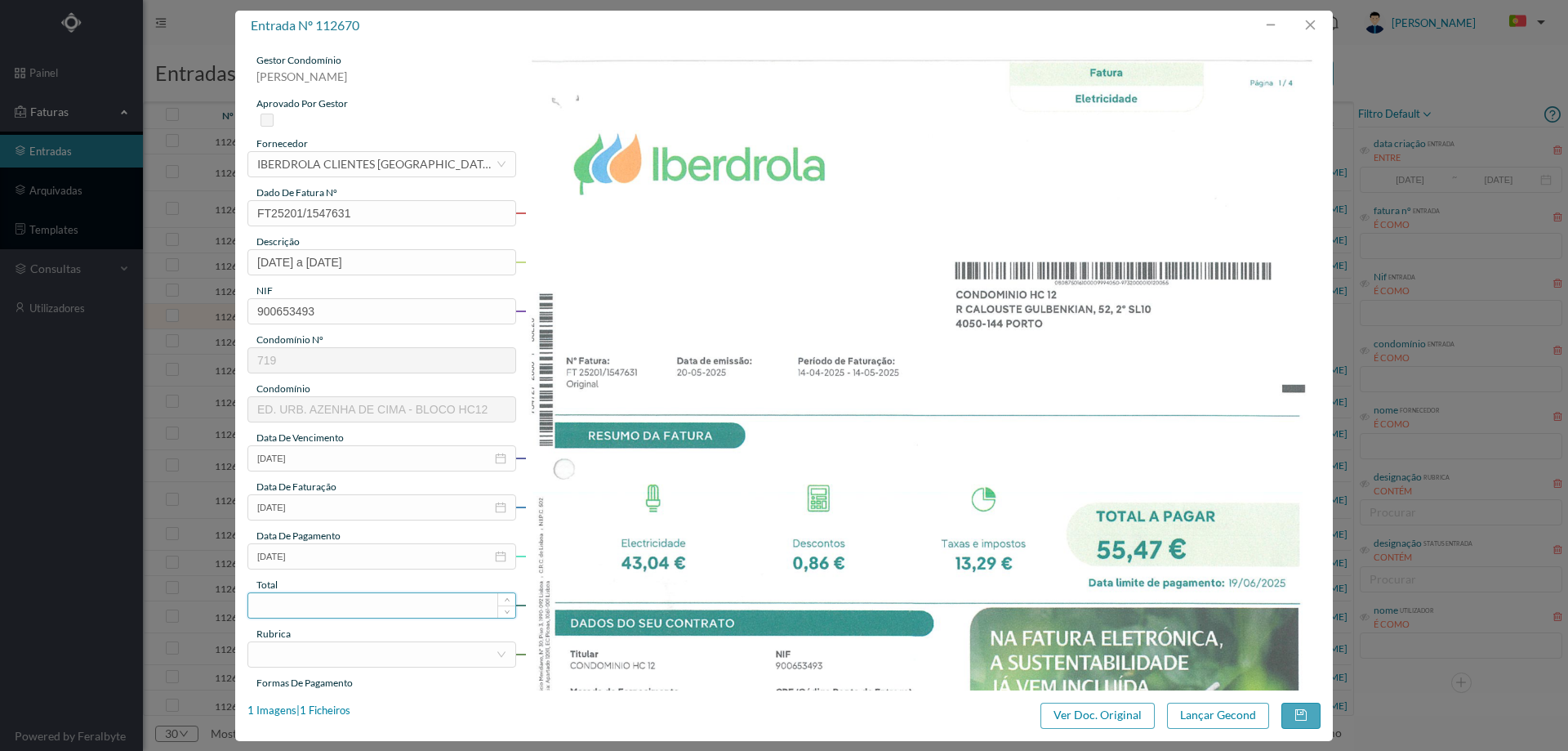
click at [349, 612] on input at bounding box center [381, 605] width 267 height 24
type input "55.47"
click at [323, 649] on div at bounding box center [376, 654] width 239 height 24
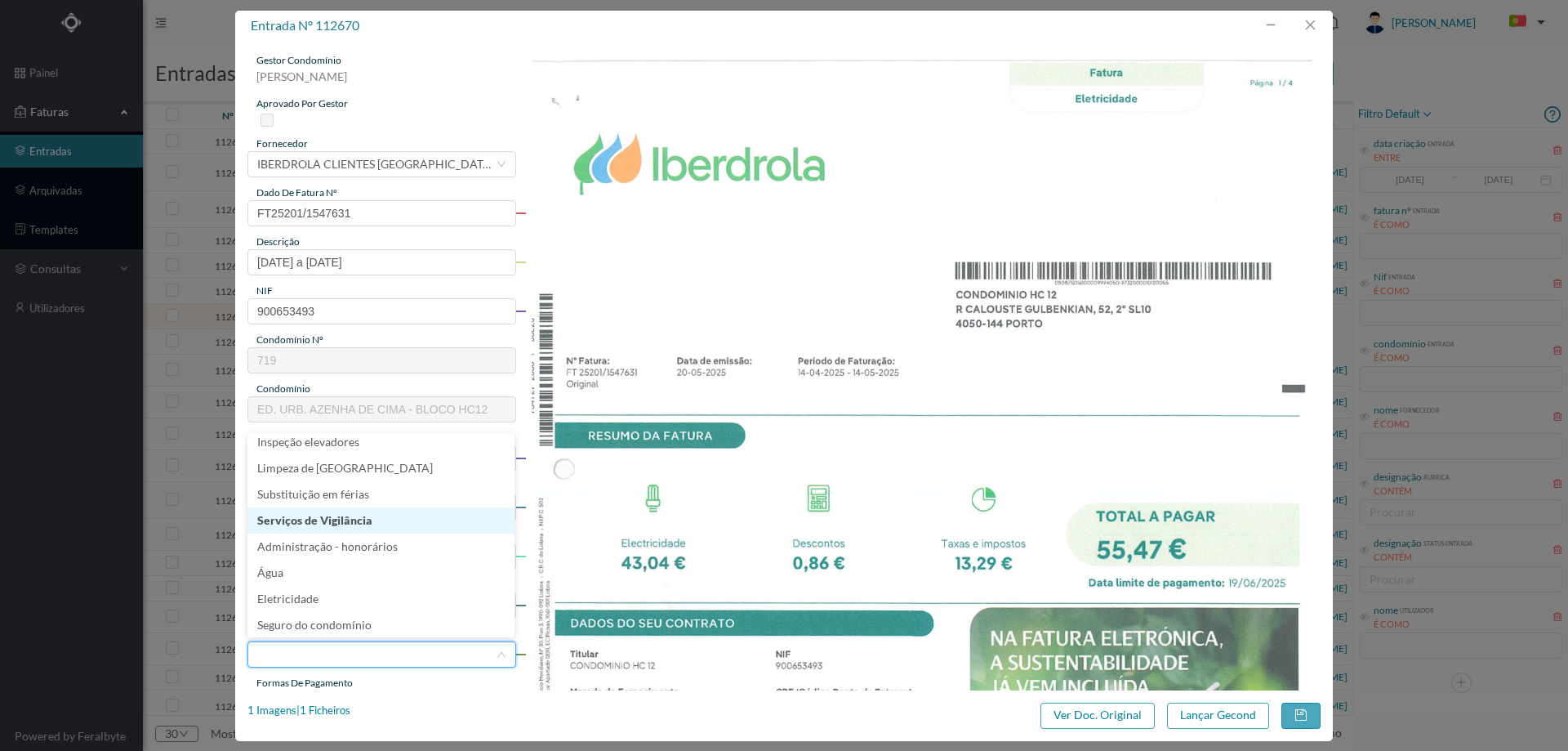
scroll to position [245, 0]
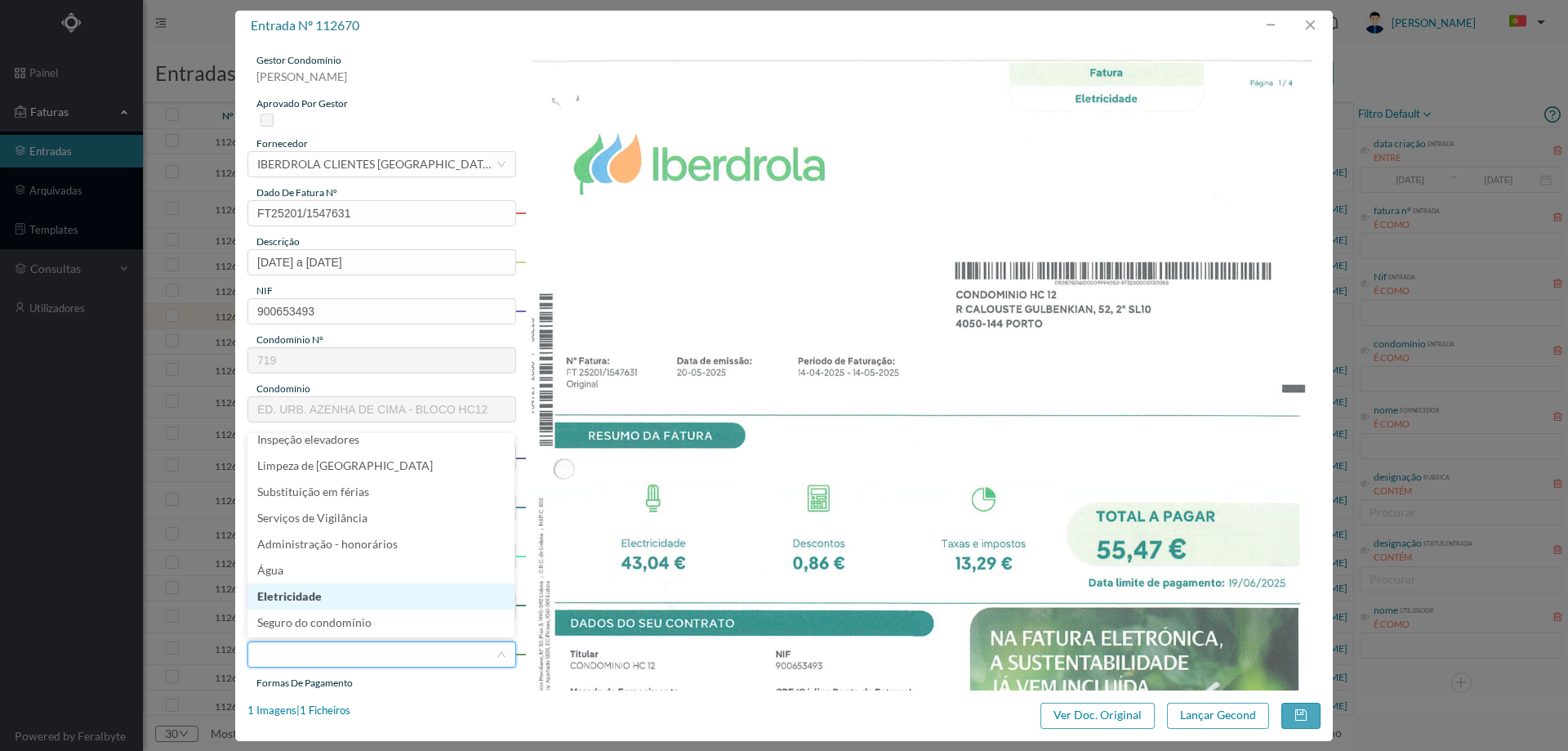
click at [344, 595] on li "Eletricidade" at bounding box center [381, 596] width 267 height 26
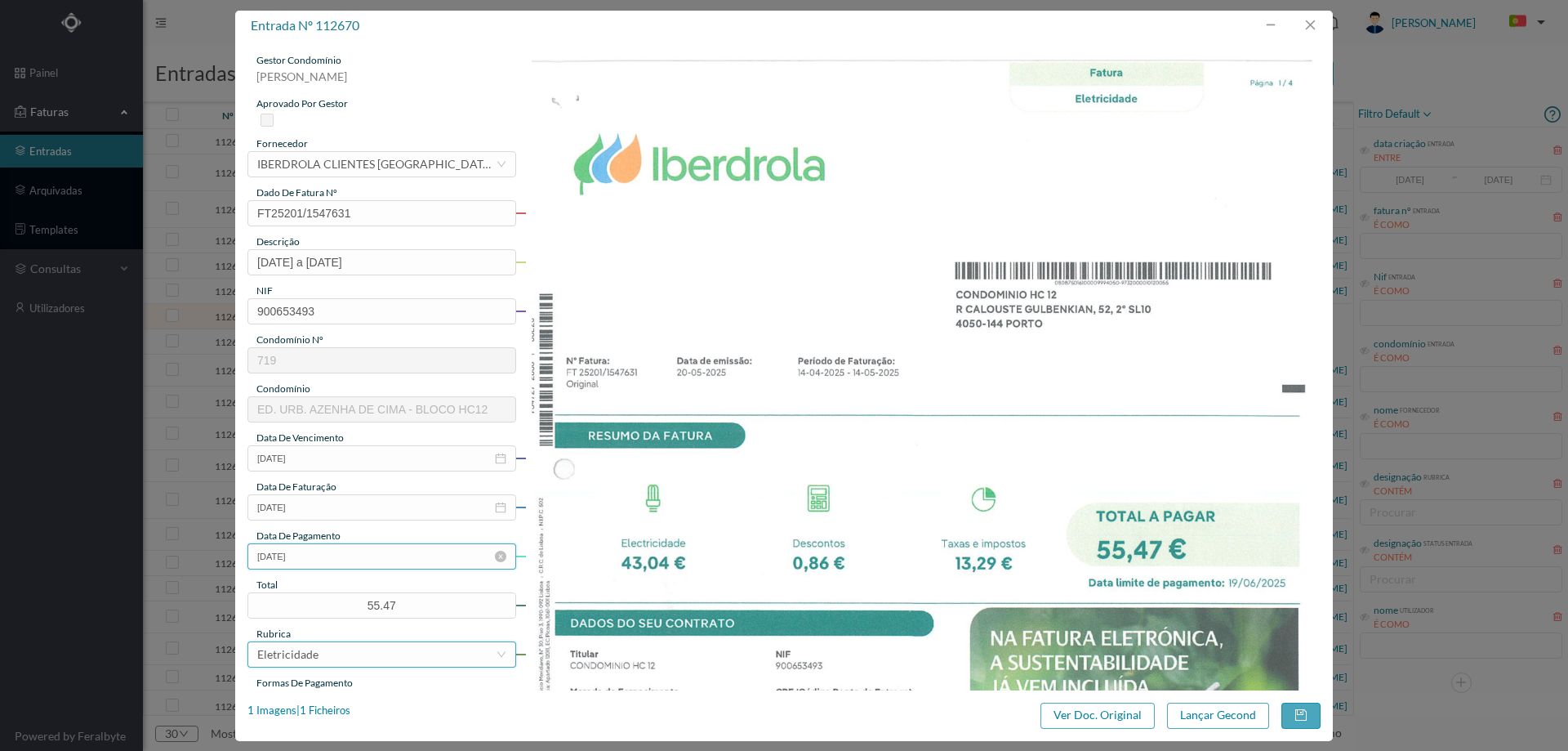
scroll to position [82, 0]
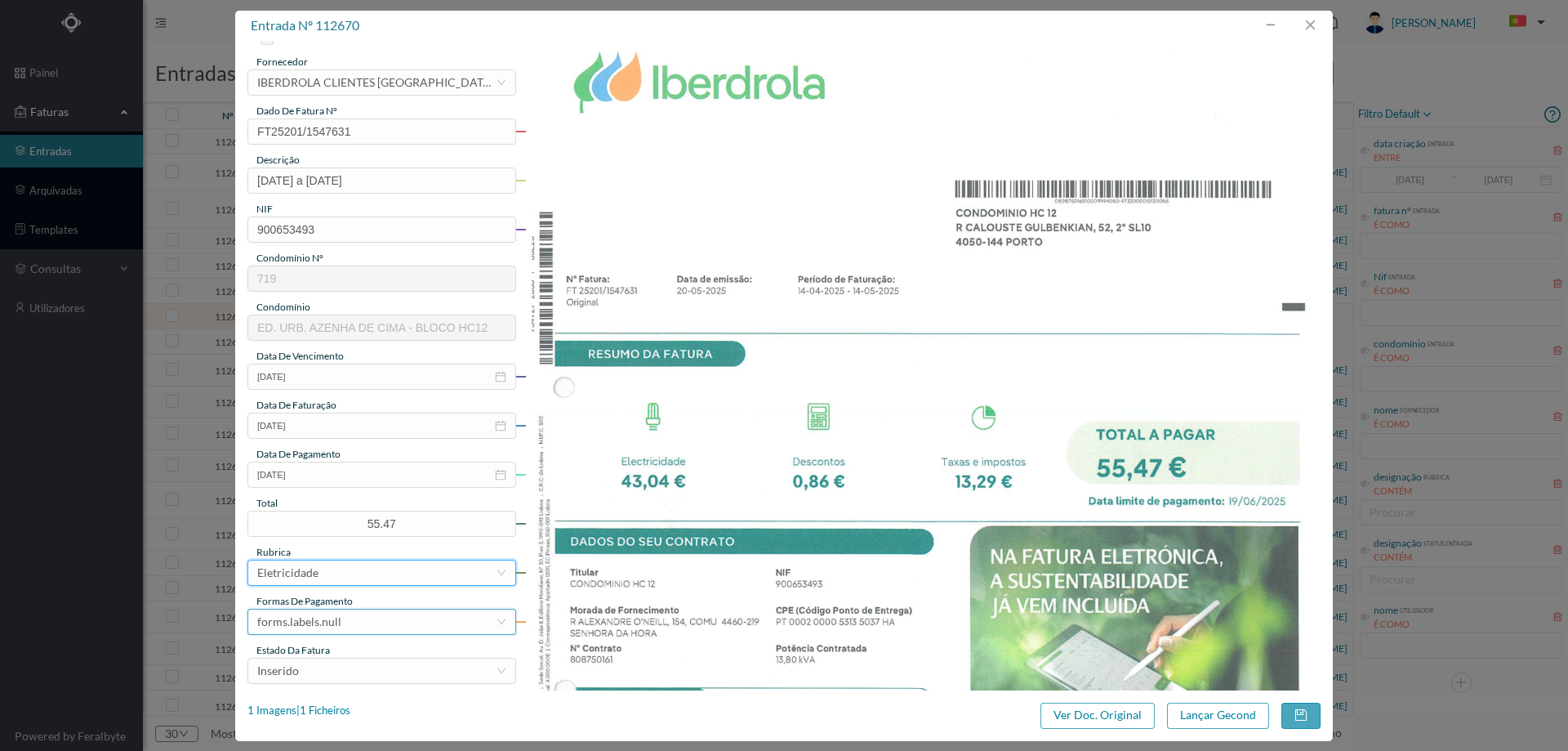
click at [356, 615] on div "forms.labels.null" at bounding box center [376, 621] width 239 height 24
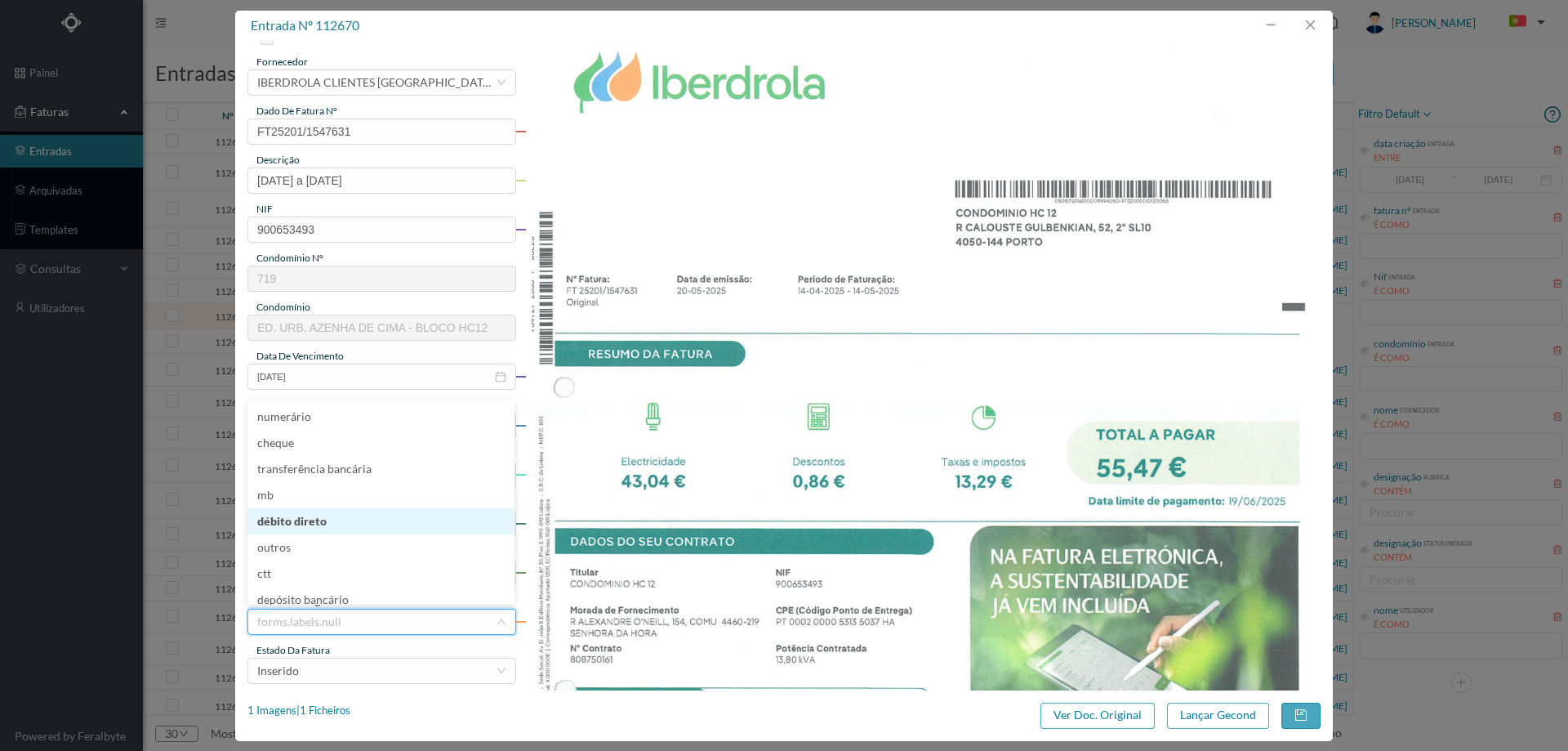
click at [356, 530] on li "débito direto" at bounding box center [381, 521] width 267 height 26
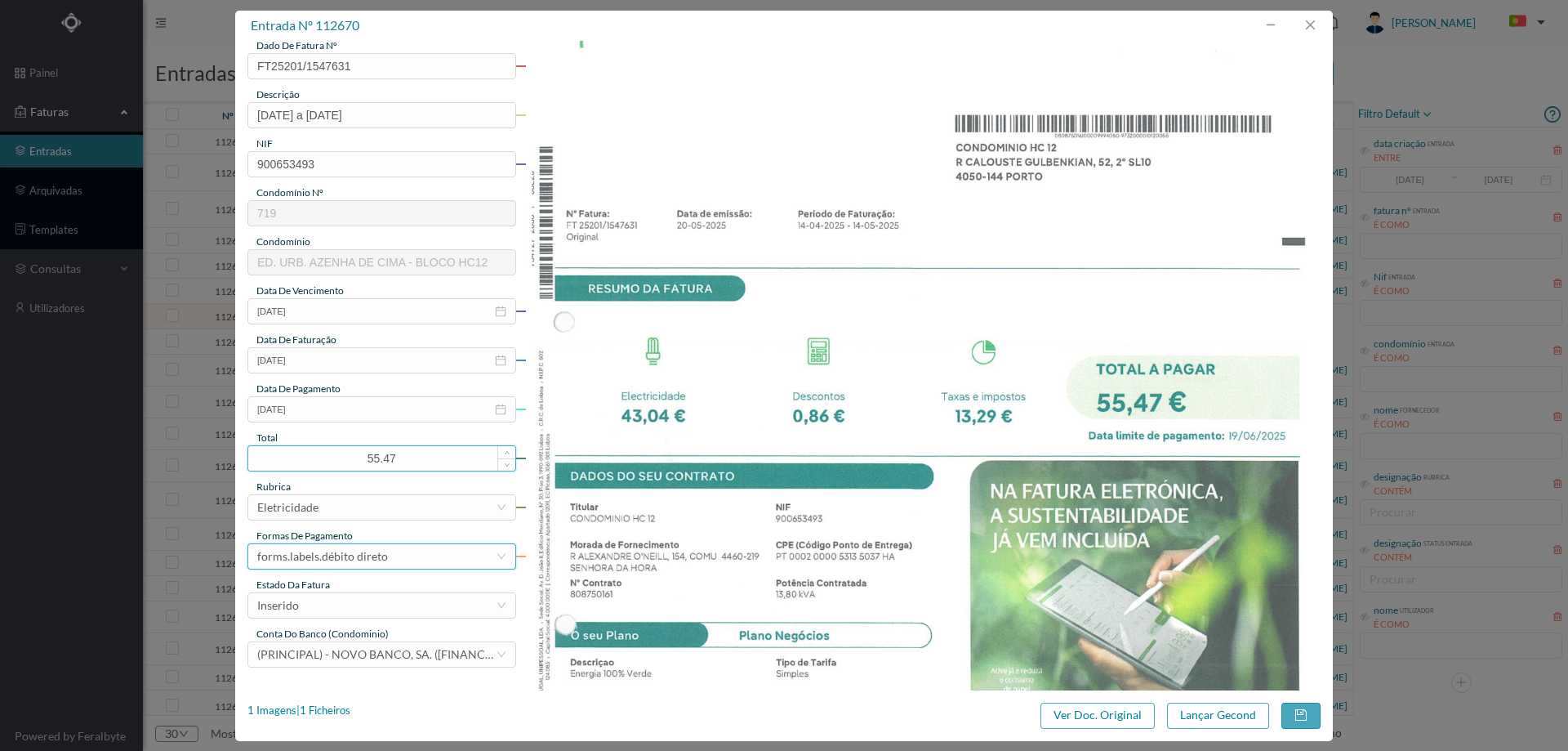
scroll to position [245, 0]
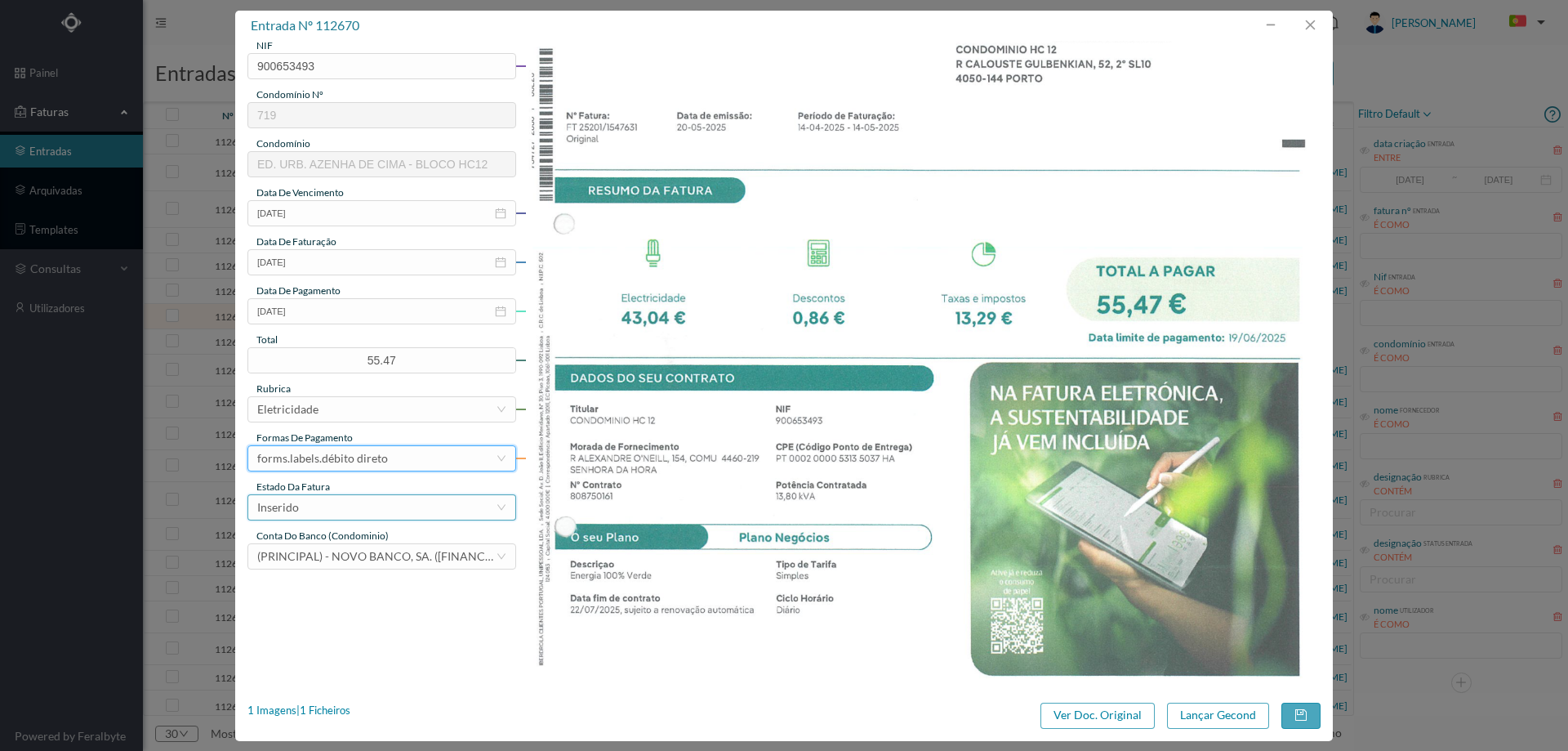
click at [361, 498] on div "Inserido" at bounding box center [376, 507] width 239 height 24
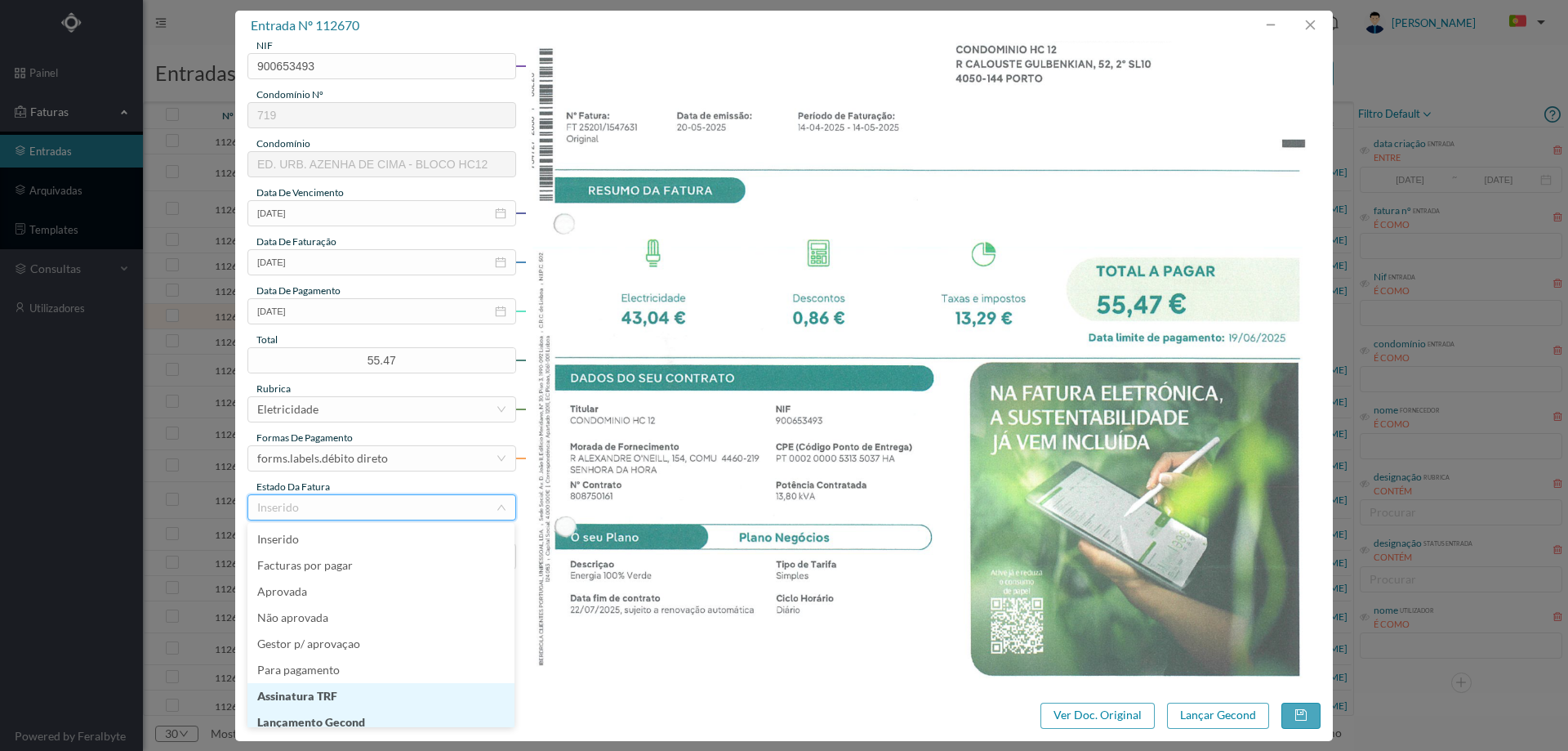
scroll to position [8, 0]
click at [368, 709] on li "Lançamento Gecond" at bounding box center [381, 714] width 267 height 26
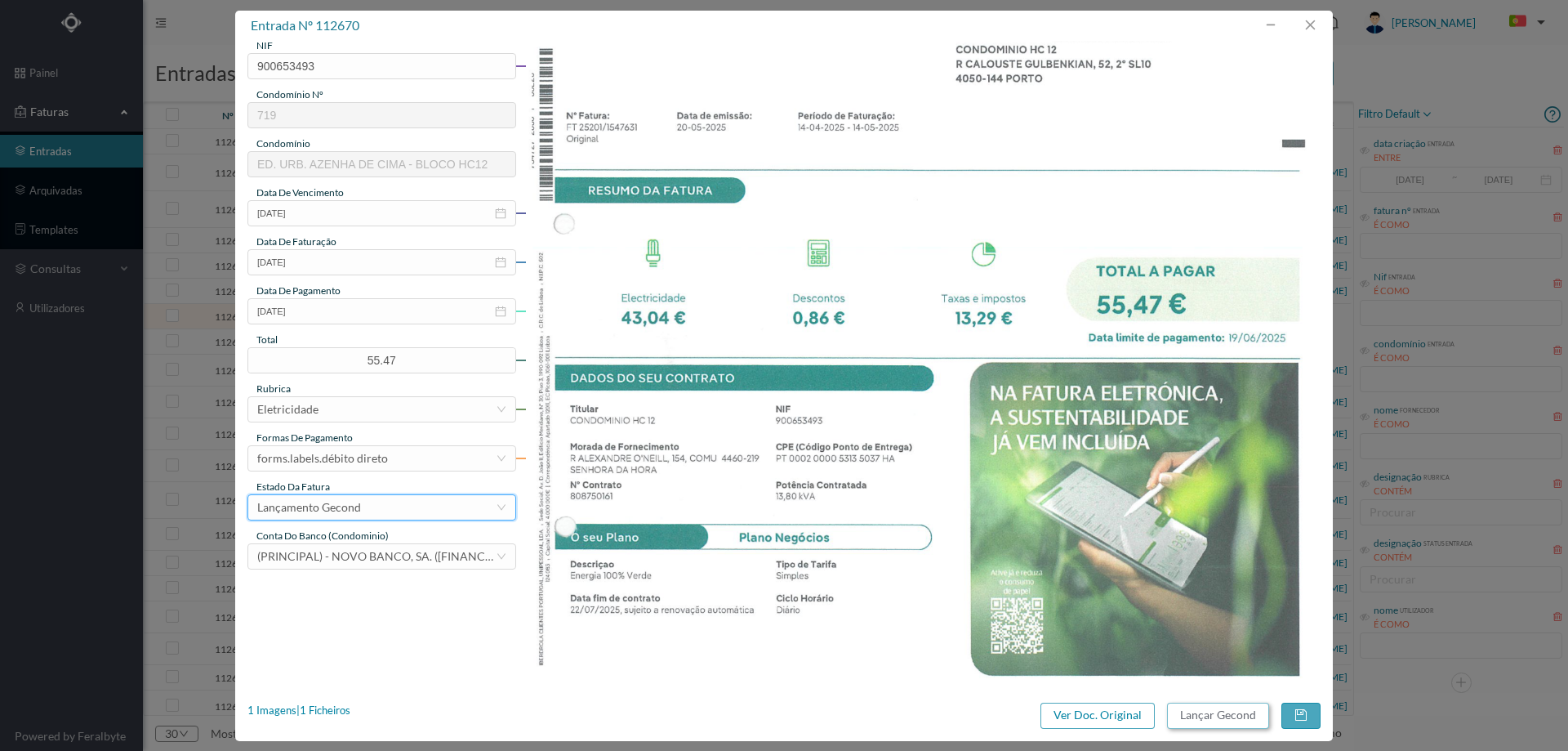
click at [1220, 719] on button "Lançar Gecond" at bounding box center [1218, 716] width 102 height 26
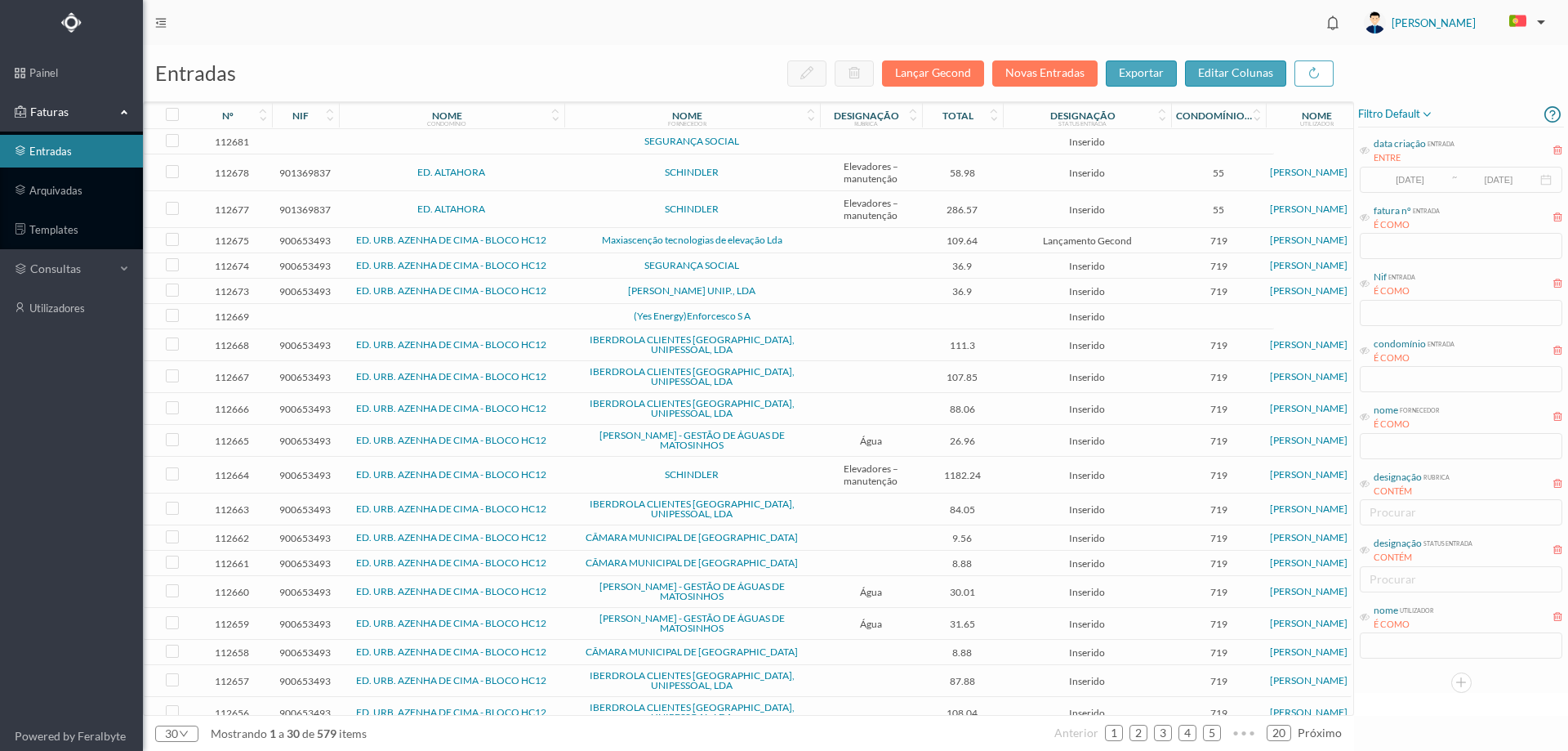
click at [812, 312] on span "(Yes Energy)Enforcesco S A" at bounding box center [691, 315] width 247 height 9
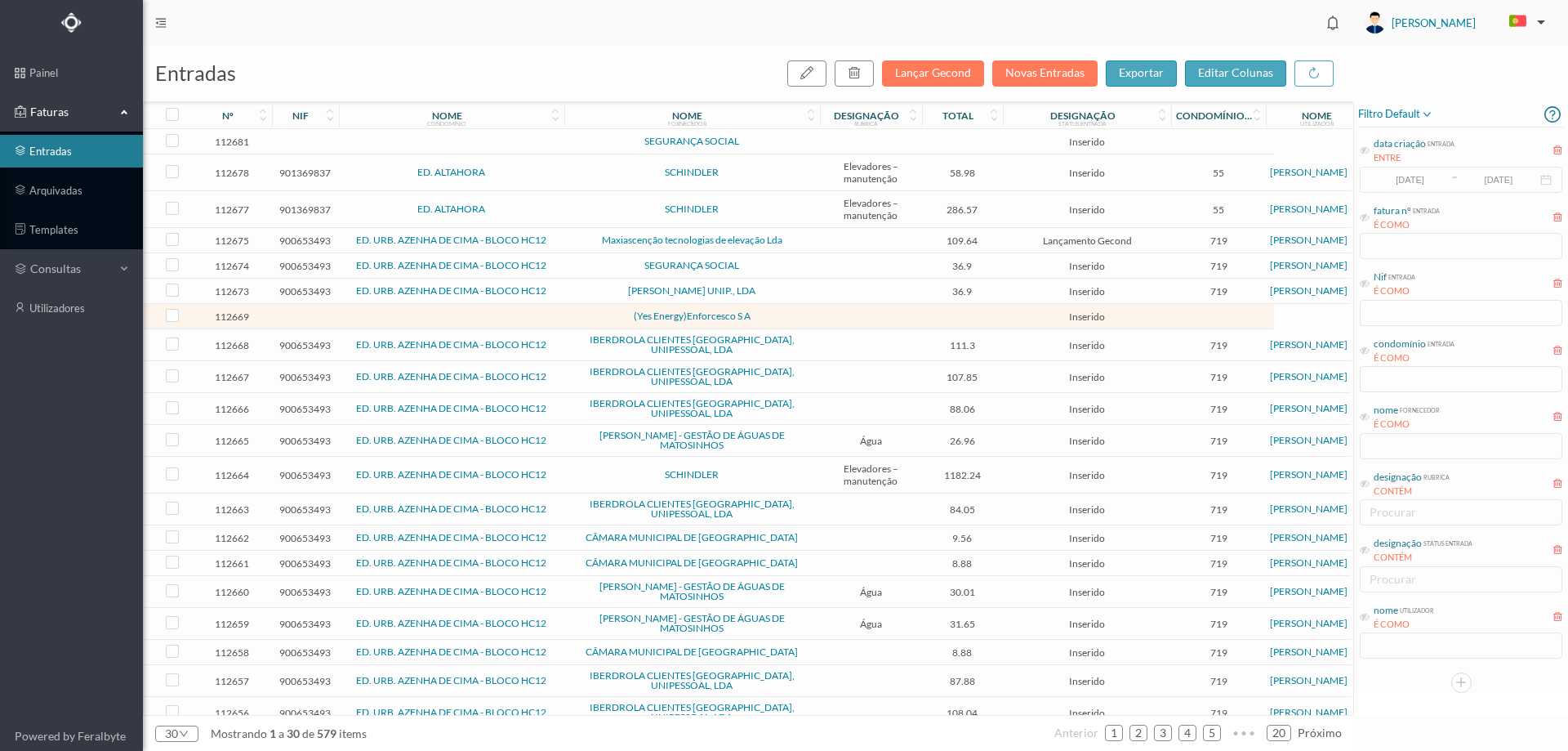
click at [812, 312] on span "(Yes Energy)Enforcesco S A" at bounding box center [691, 315] width 247 height 9
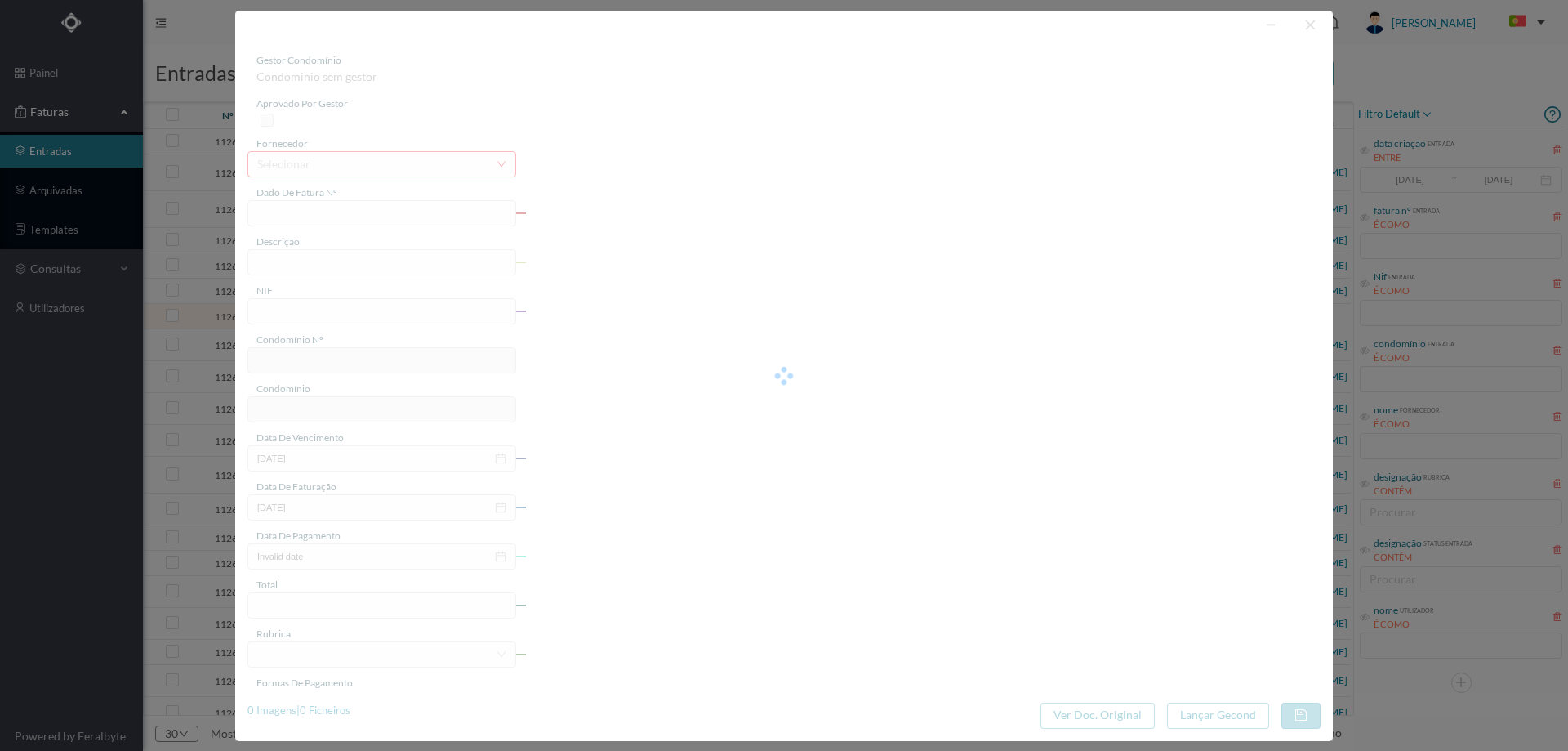
type input "0"
type input "Invalid date"
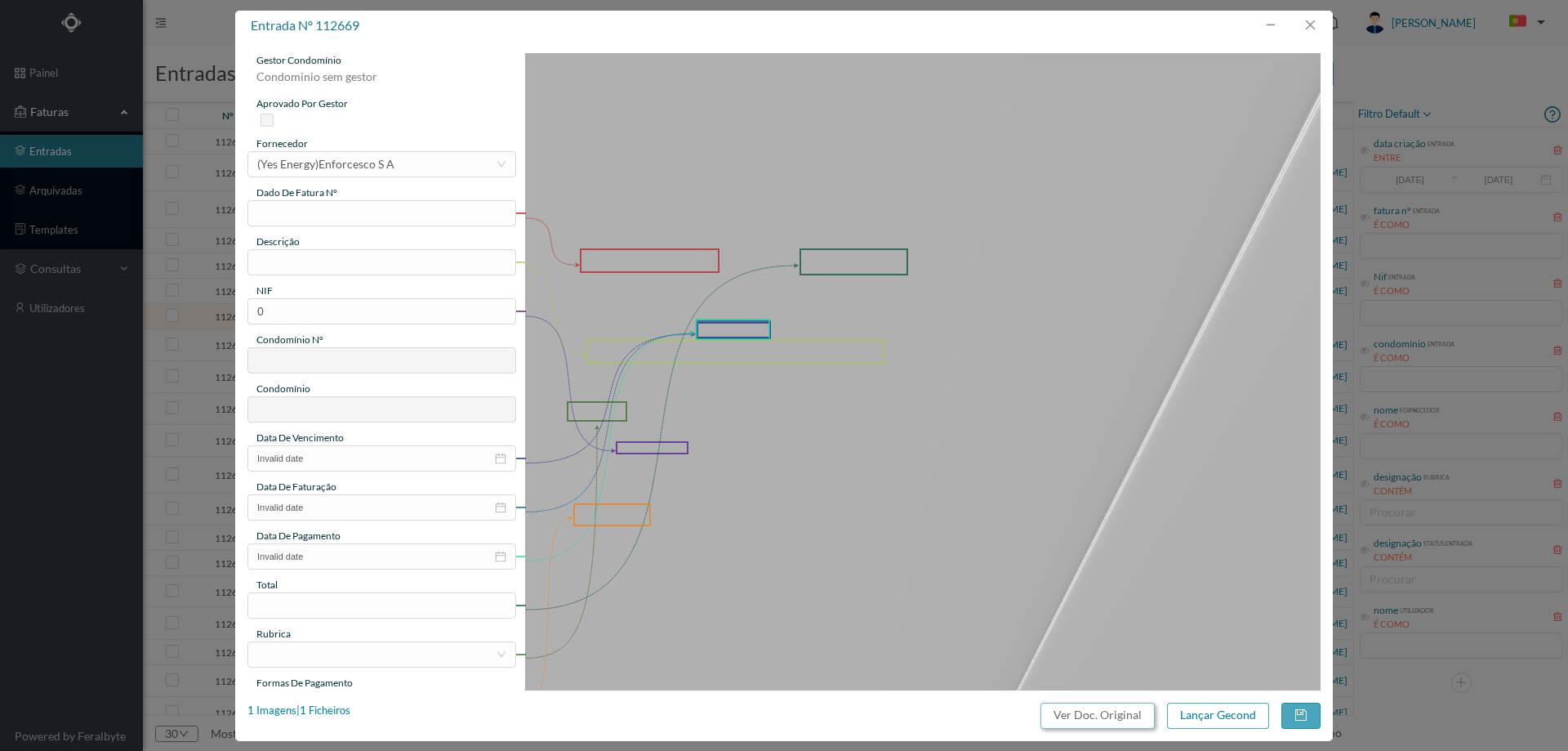
click at [1094, 713] on button "Ver Doc. Original" at bounding box center [1097, 716] width 115 height 26
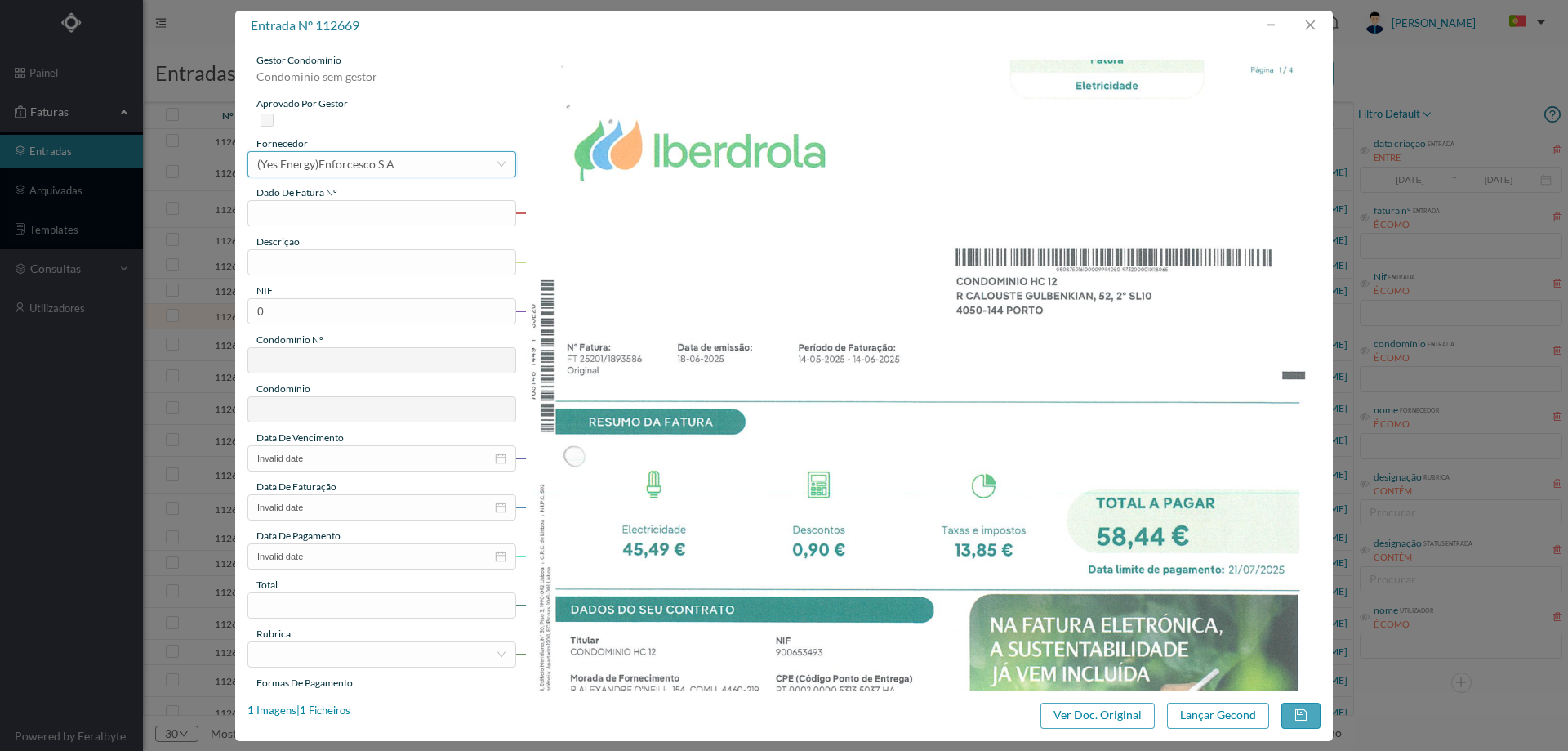
click at [381, 164] on div "(Yes Energy)Enforcesco S A" at bounding box center [325, 164] width 137 height 24
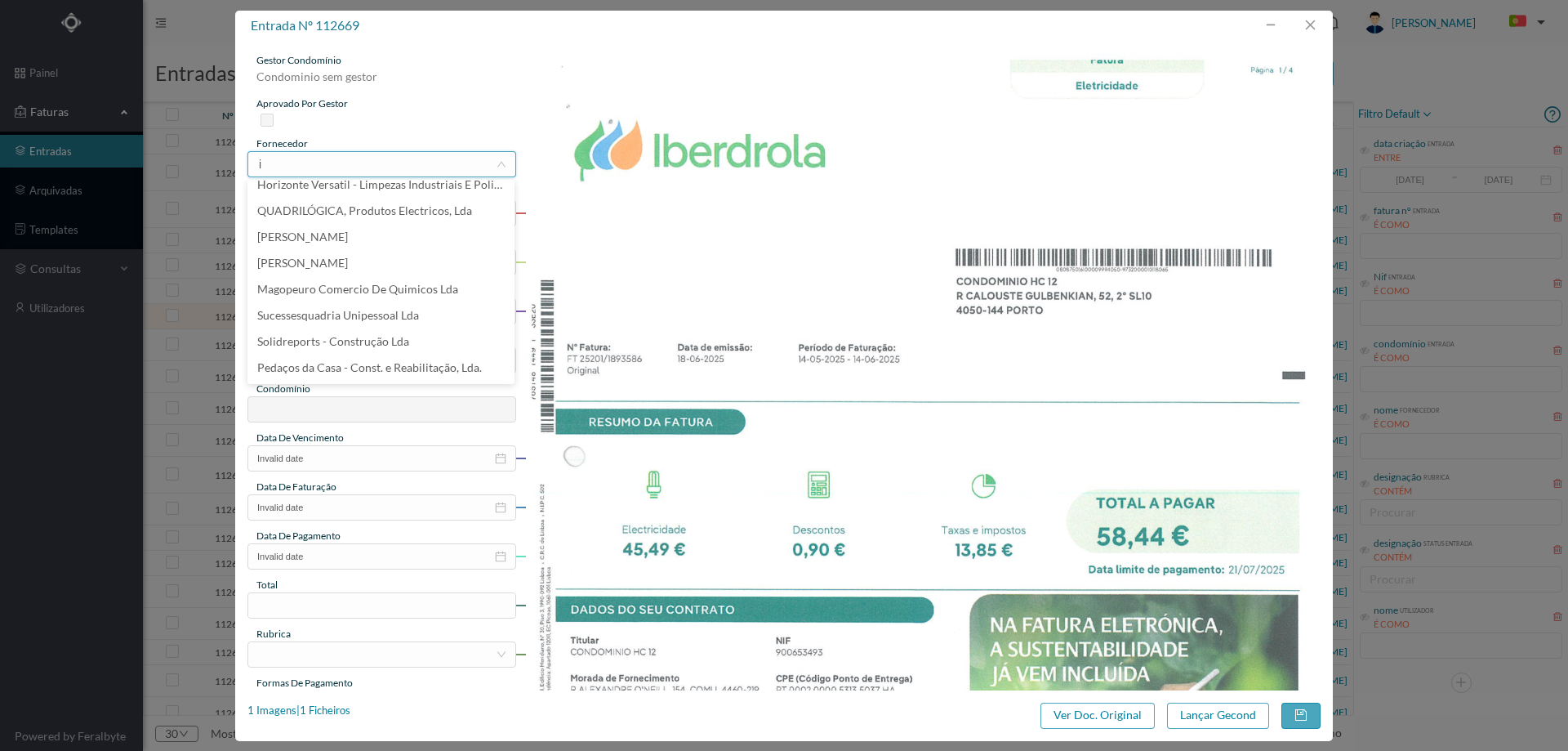
scroll to position [3, 0]
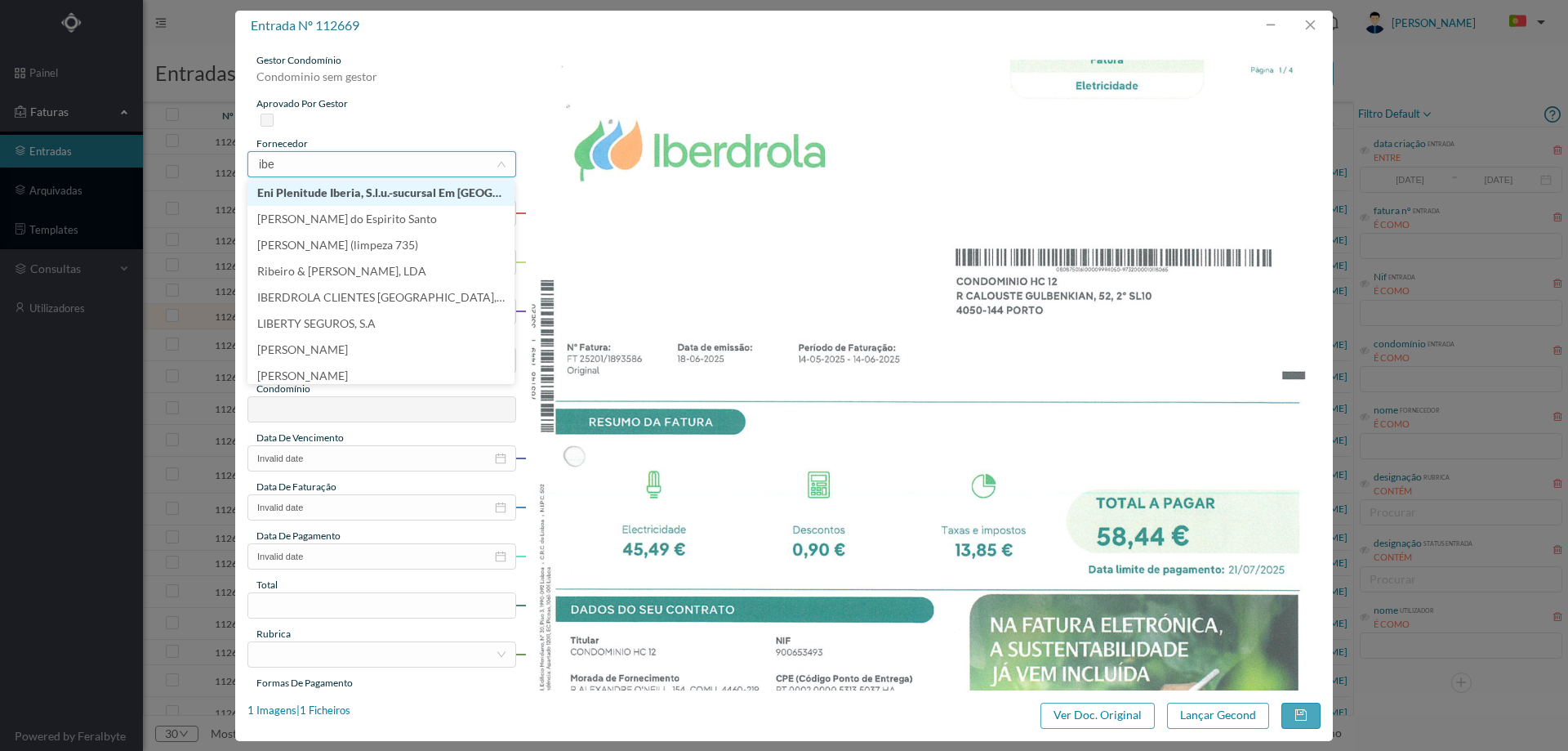
type input "iber"
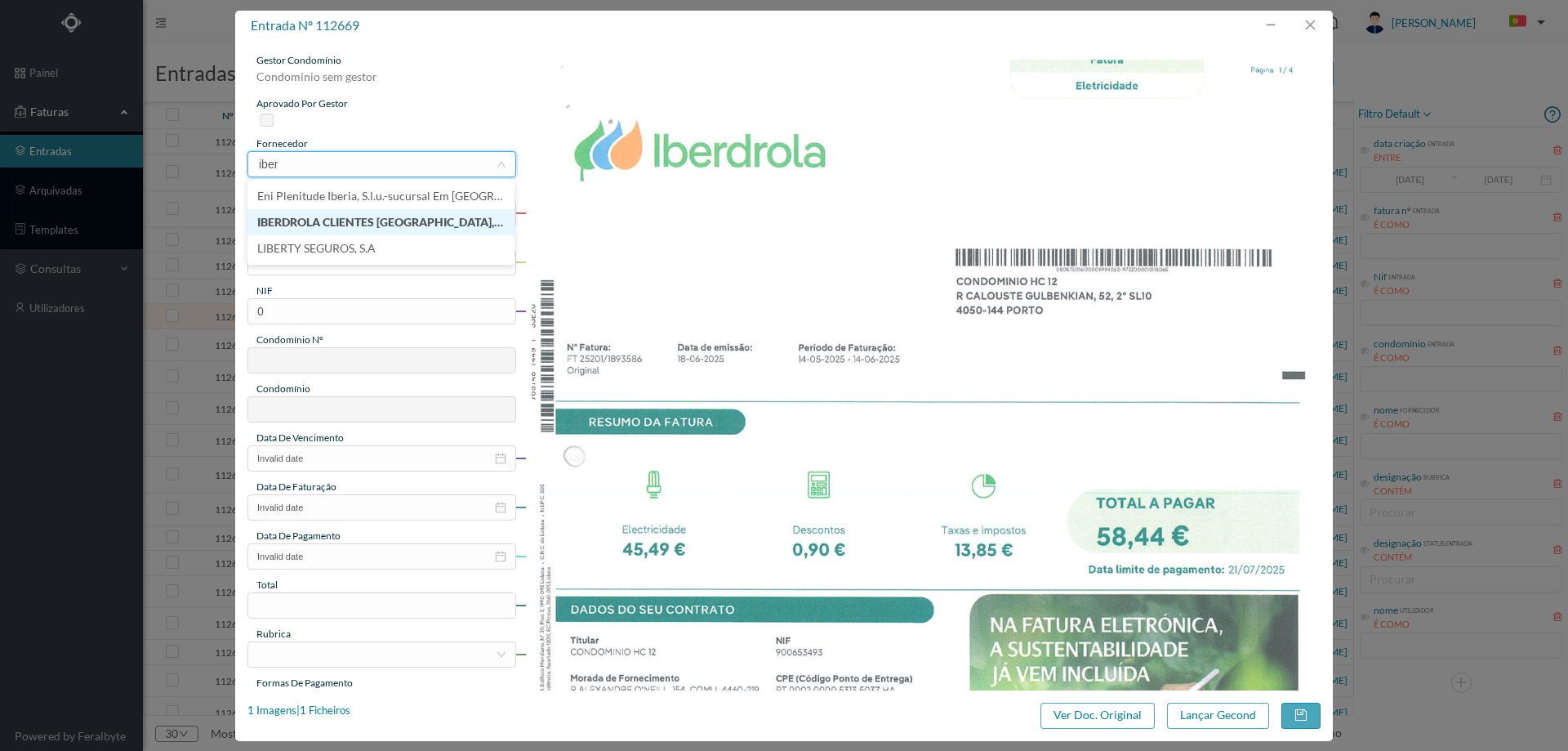
click at [374, 216] on li "IBERDROLA CLIENTES [GEOGRAPHIC_DATA], UNIPESSOAL, LDA" at bounding box center [381, 222] width 267 height 26
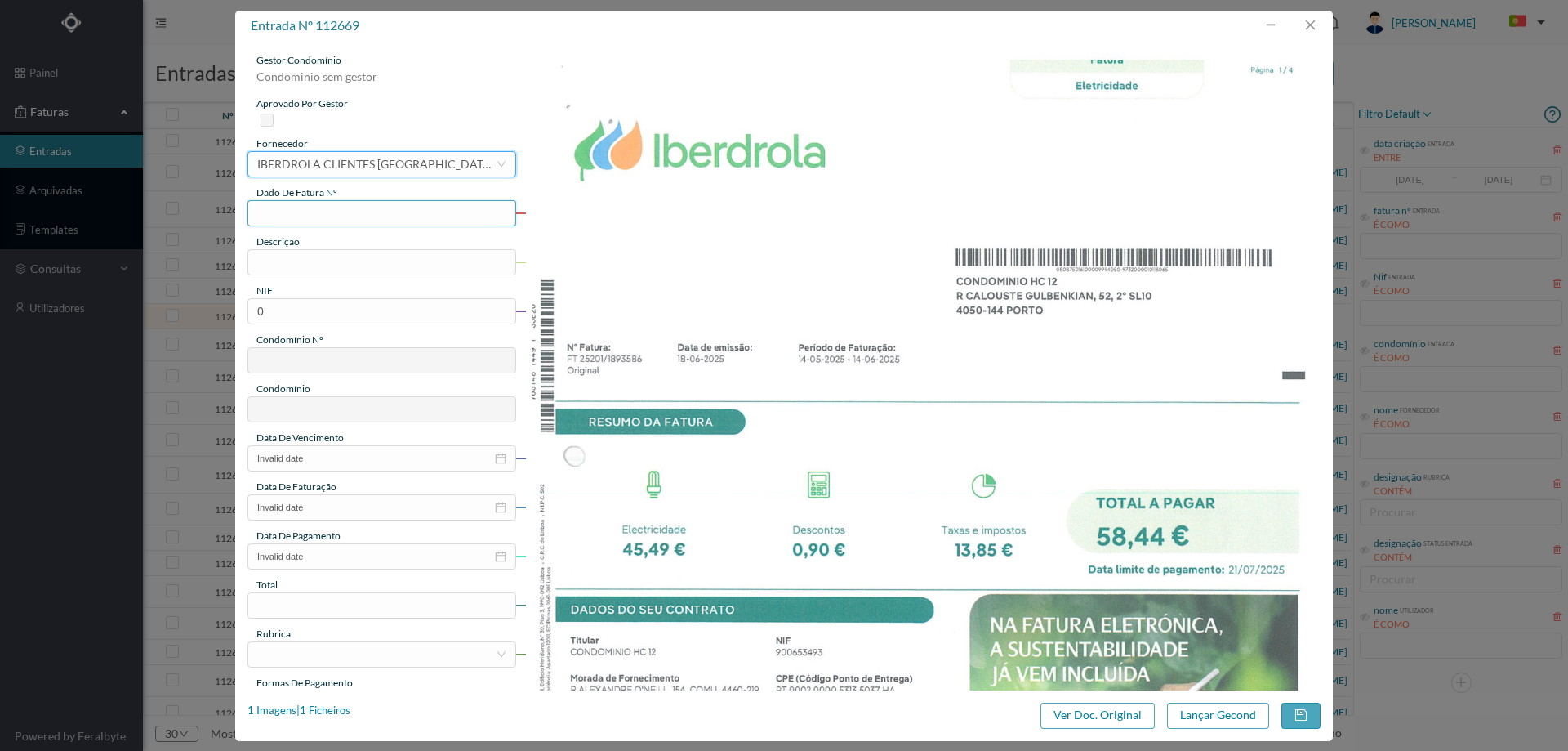
click at [350, 214] on input "text" at bounding box center [381, 213] width 269 height 26
type input "f"
type input "FT25201/1893586"
click at [328, 265] on input "text" at bounding box center [381, 262] width 269 height 26
type input "14.05.2025 a 14.06.2025"
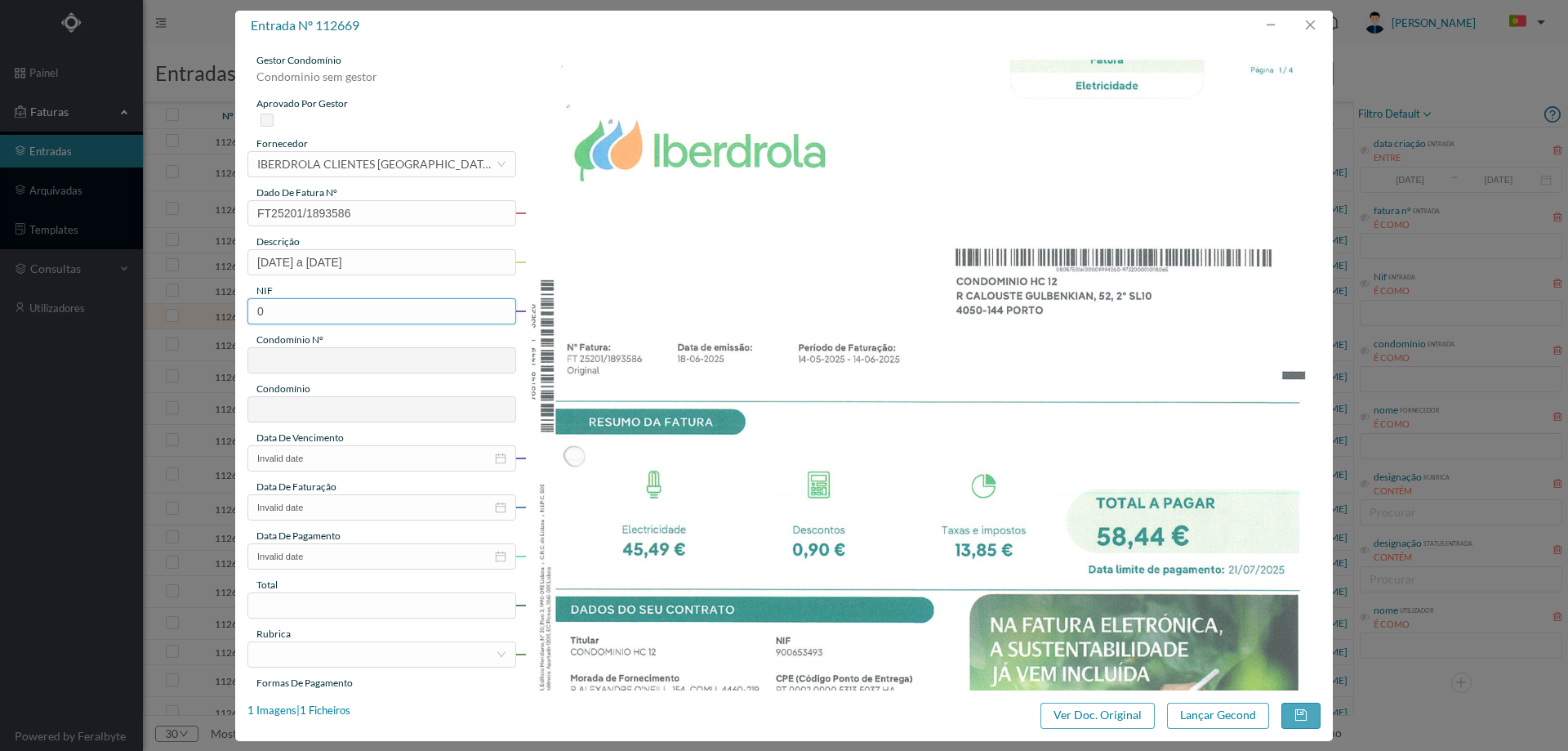
drag, startPoint x: 325, startPoint y: 297, endPoint x: 201, endPoint y: 269, distance: 127.1
click at [201, 269] on div "entrada nº 112669 gestor condomínio Condominio sem gestor aprovado por gestor f…" at bounding box center [784, 376] width 1568 height 751
paste input "900653493"
click at [263, 309] on input "900653493" at bounding box center [381, 311] width 269 height 26
type input "900653493"
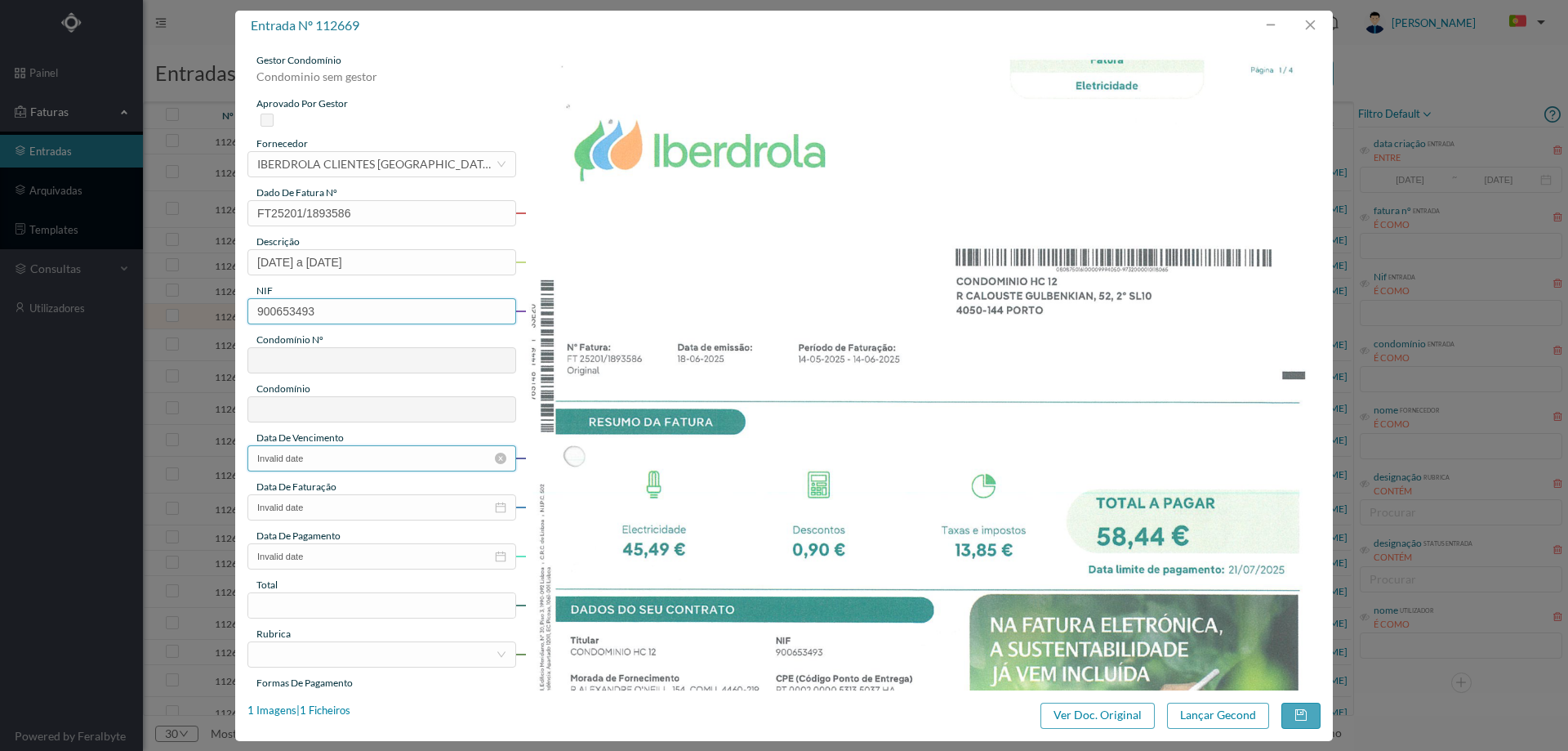
type input "719"
type input "ED. URB. AZENHA DE CIMA - BLOCO HC12"
type input "900653493"
click at [342, 456] on input "Invalid date" at bounding box center [381, 458] width 269 height 26
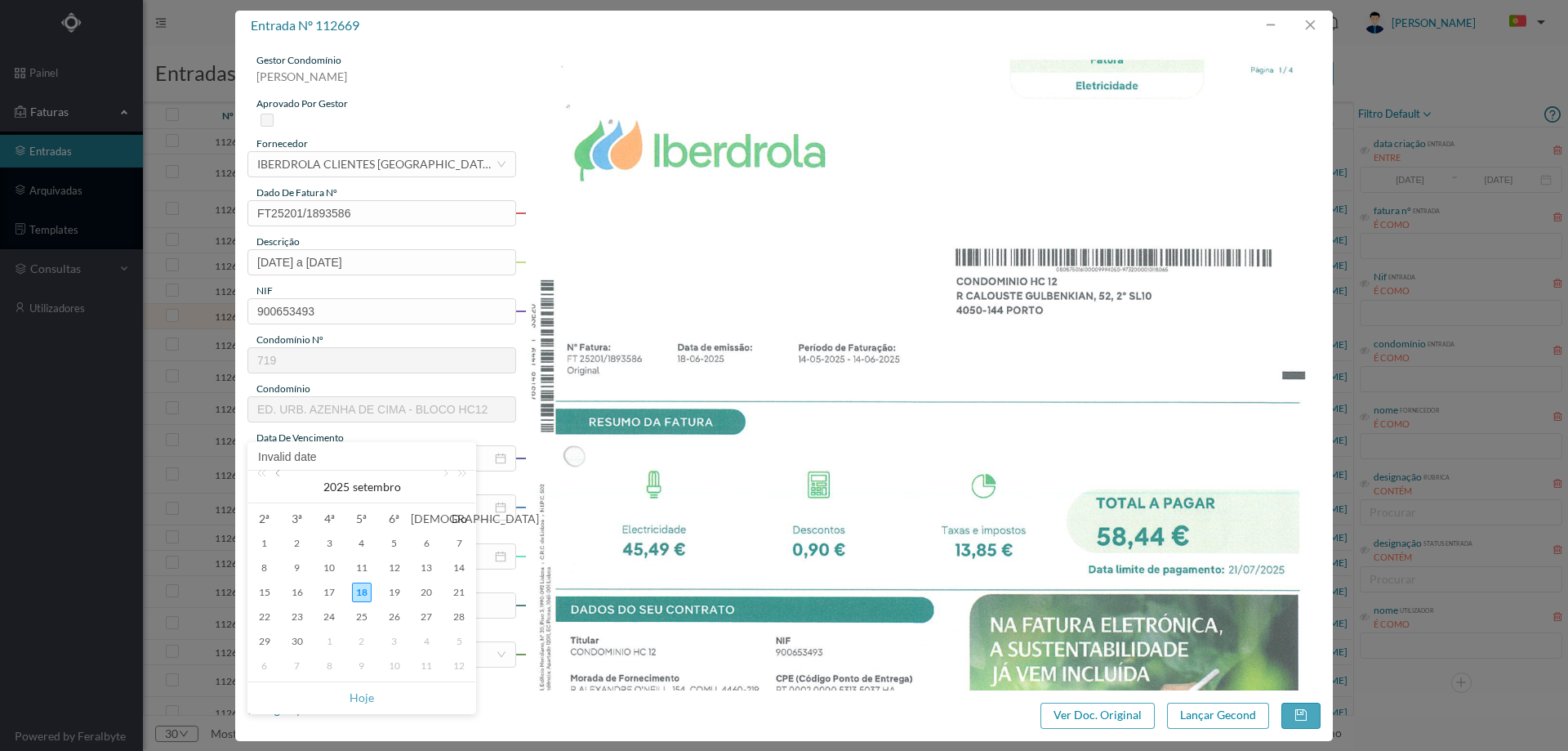
click at [281, 479] on link at bounding box center [279, 487] width 15 height 33
click at [255, 617] on div "21" at bounding box center [264, 617] width 20 height 20
type input "21-07-2025"
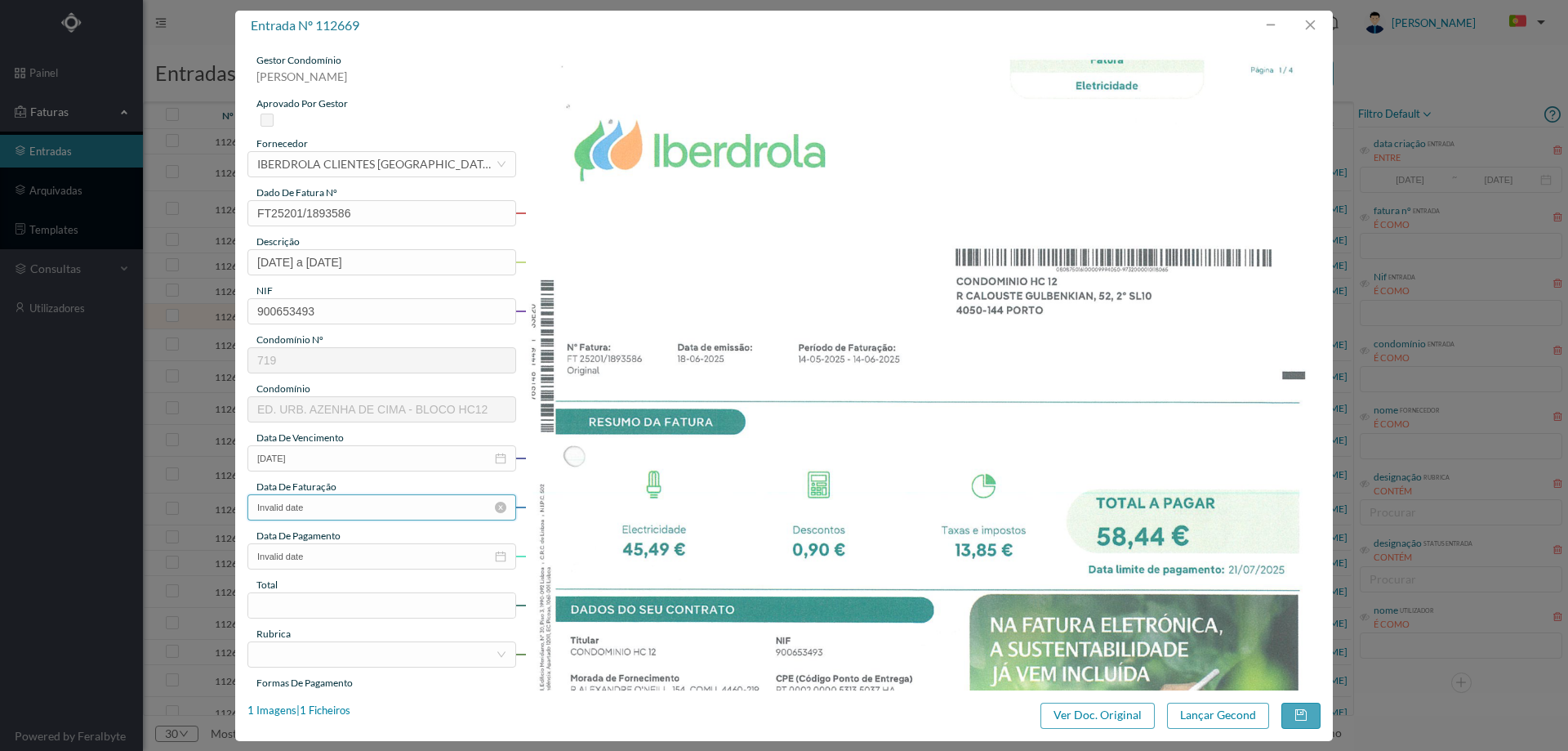
click at [339, 508] on input "Invalid date" at bounding box center [381, 507] width 269 height 26
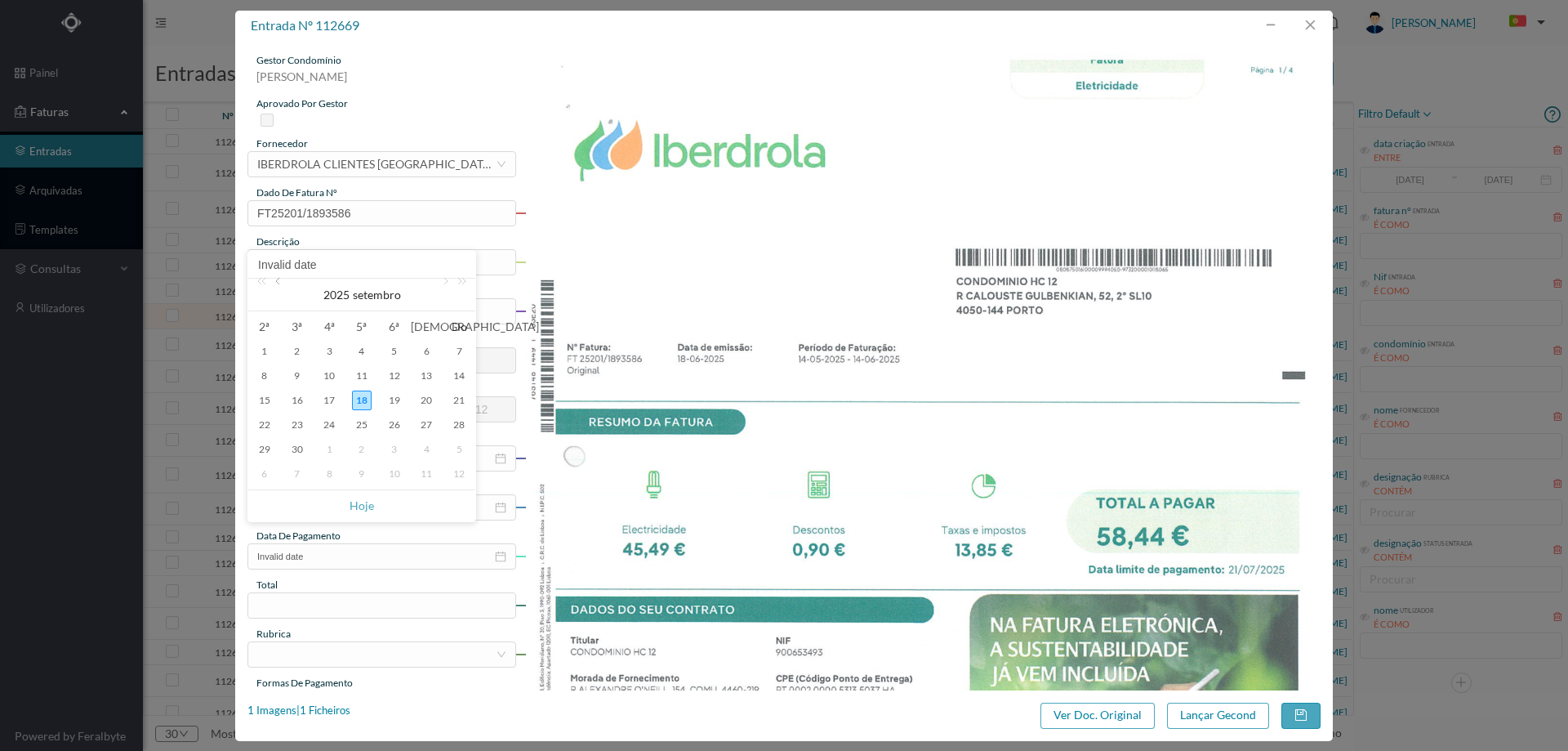
click at [276, 280] on link at bounding box center [279, 295] width 15 height 33
click at [331, 420] on div "18" at bounding box center [329, 425] width 20 height 20
type input "18-06-2025"
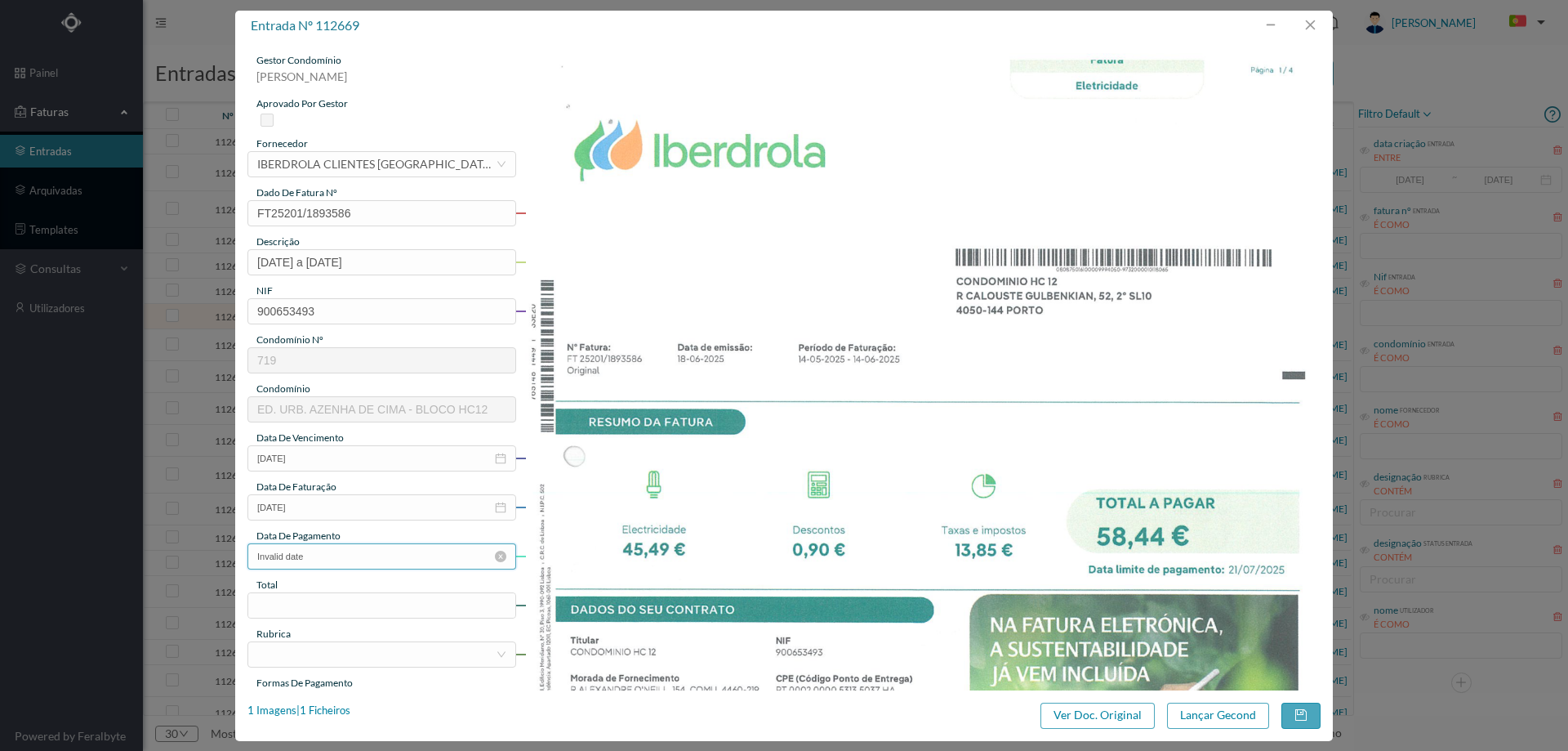
click at [340, 549] on input "Invalid date" at bounding box center [381, 556] width 269 height 26
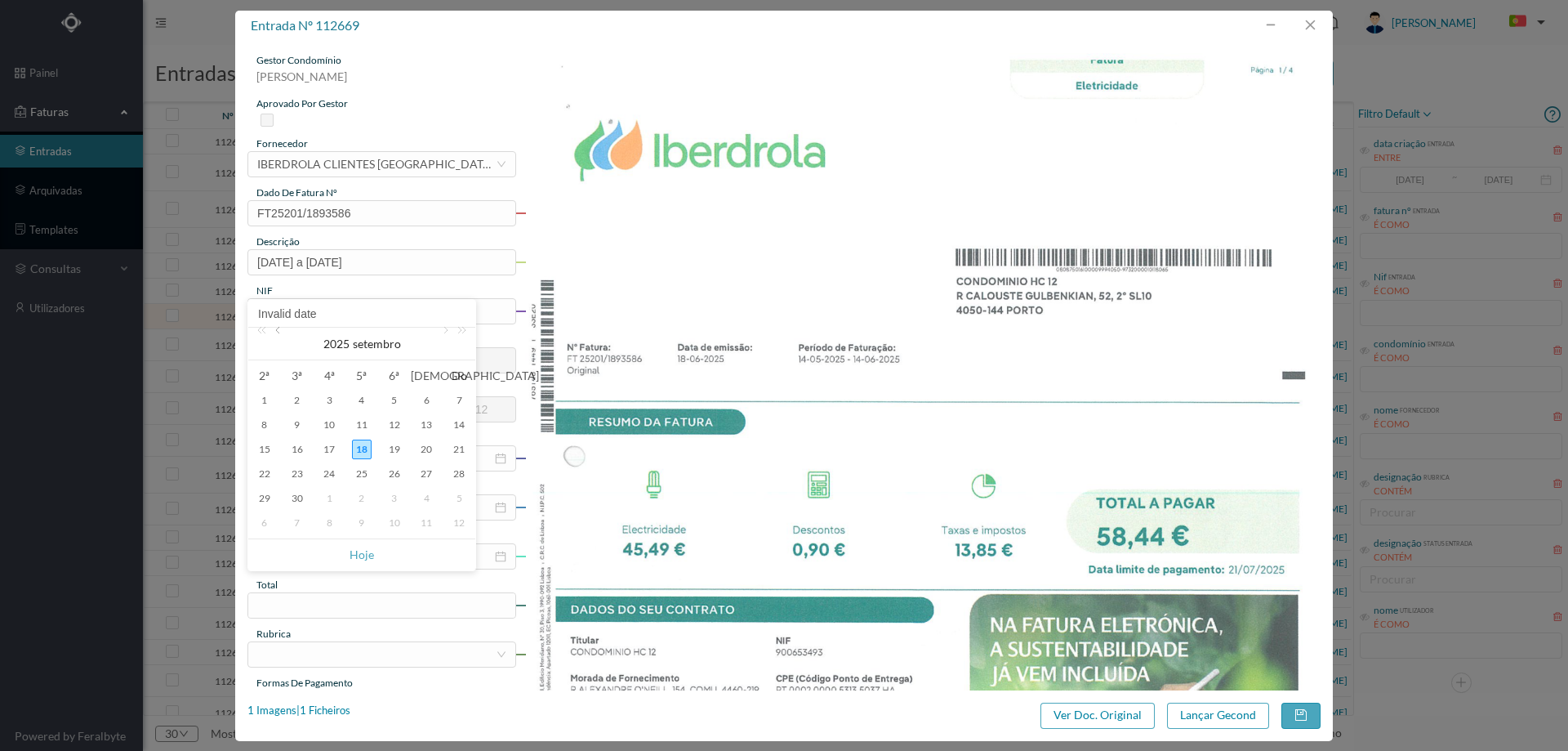
click at [284, 335] on link at bounding box center [279, 344] width 15 height 33
click at [263, 469] on div "21" at bounding box center [264, 474] width 20 height 20
type input "21-07-2025"
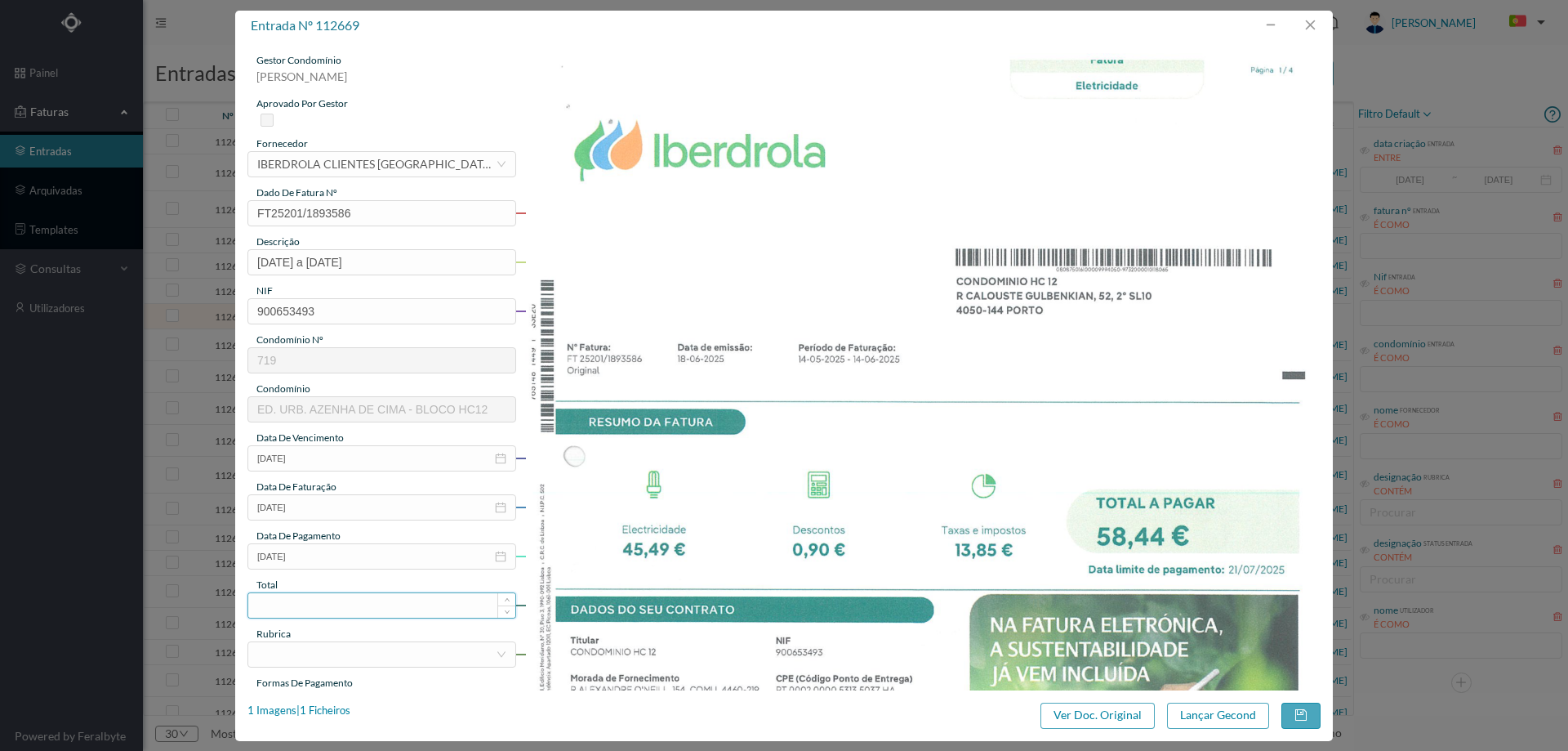
click at [361, 617] on input at bounding box center [381, 605] width 267 height 24
type input "58.44"
click at [368, 651] on div at bounding box center [376, 654] width 239 height 24
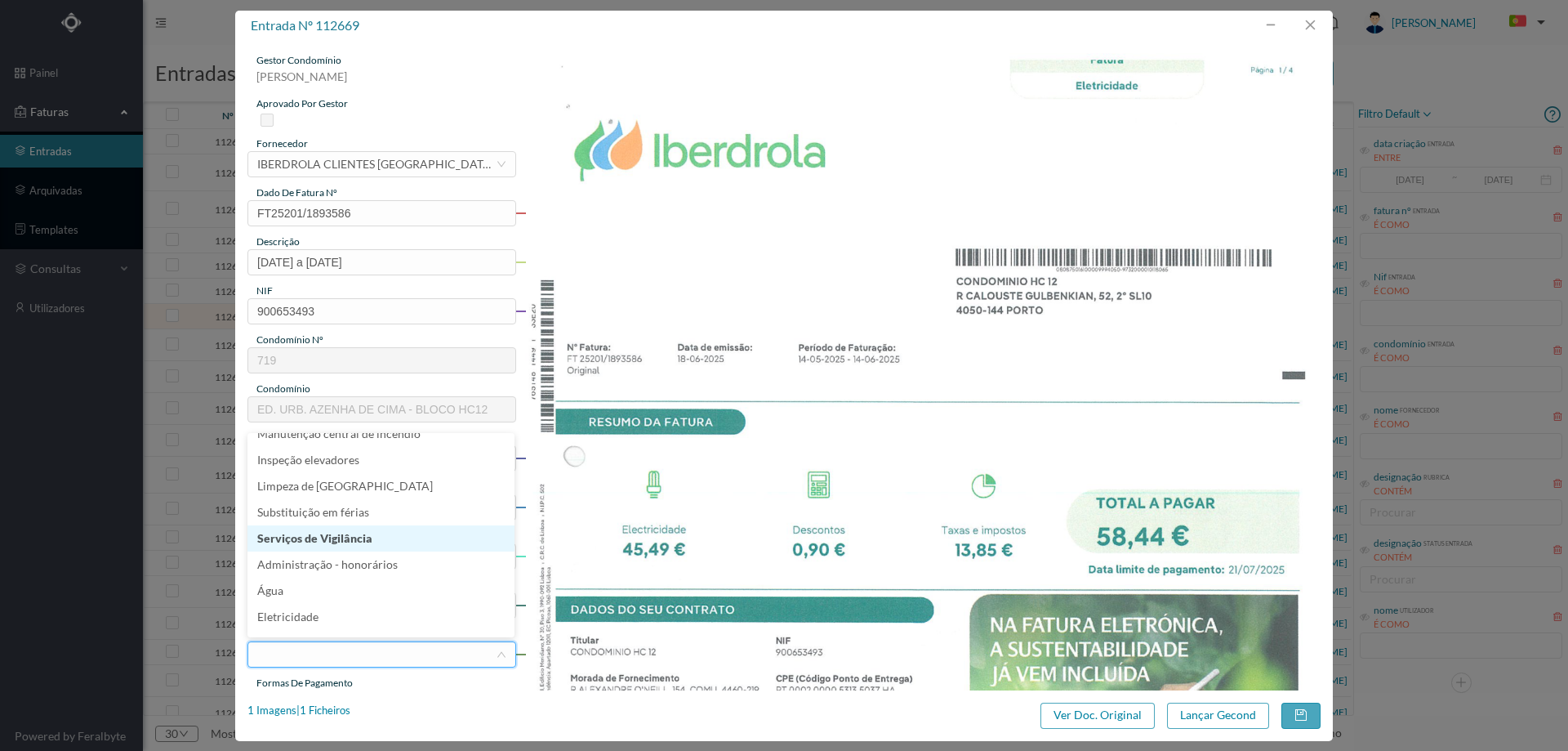
scroll to position [253, 0]
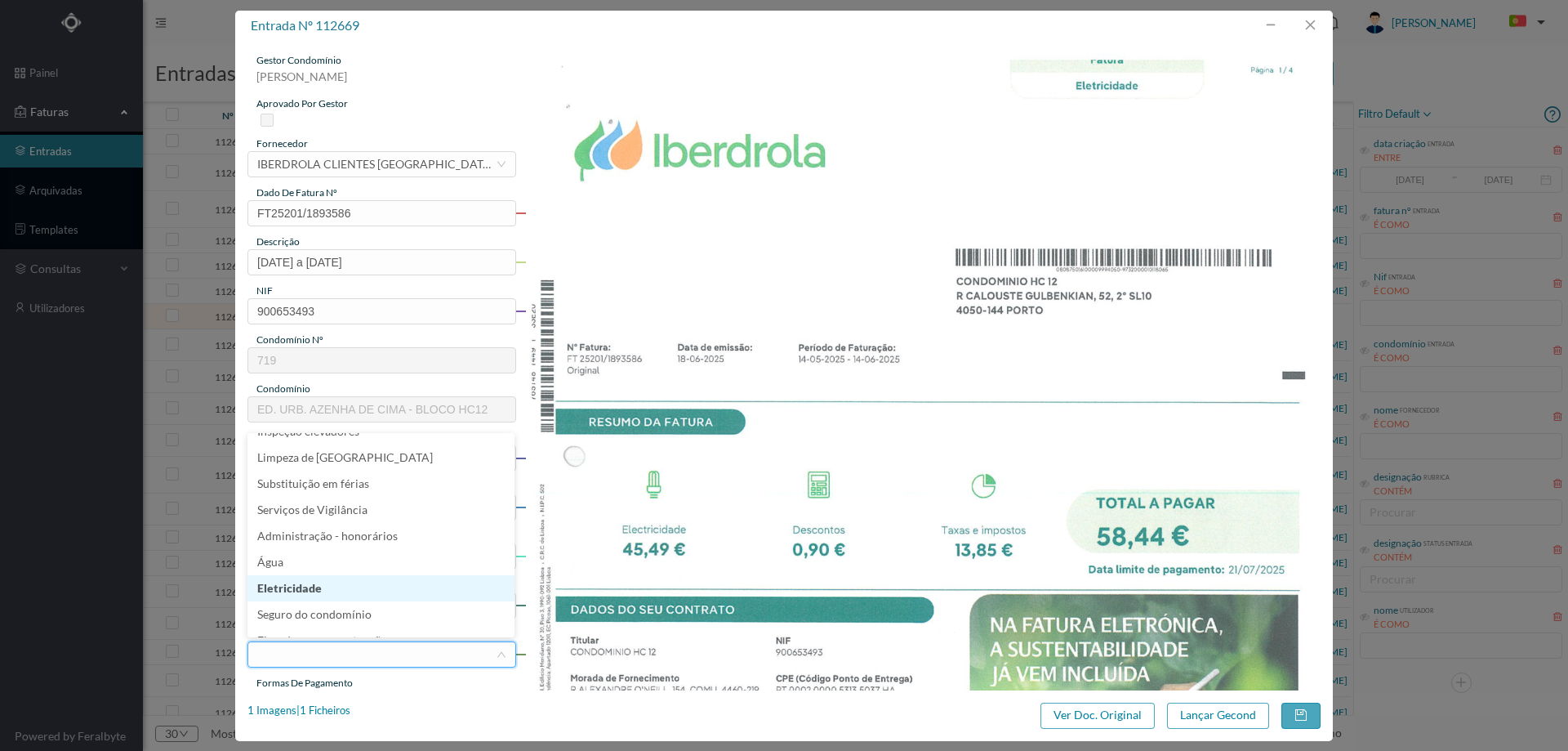
click at [317, 587] on li "Eletricidade" at bounding box center [381, 588] width 267 height 26
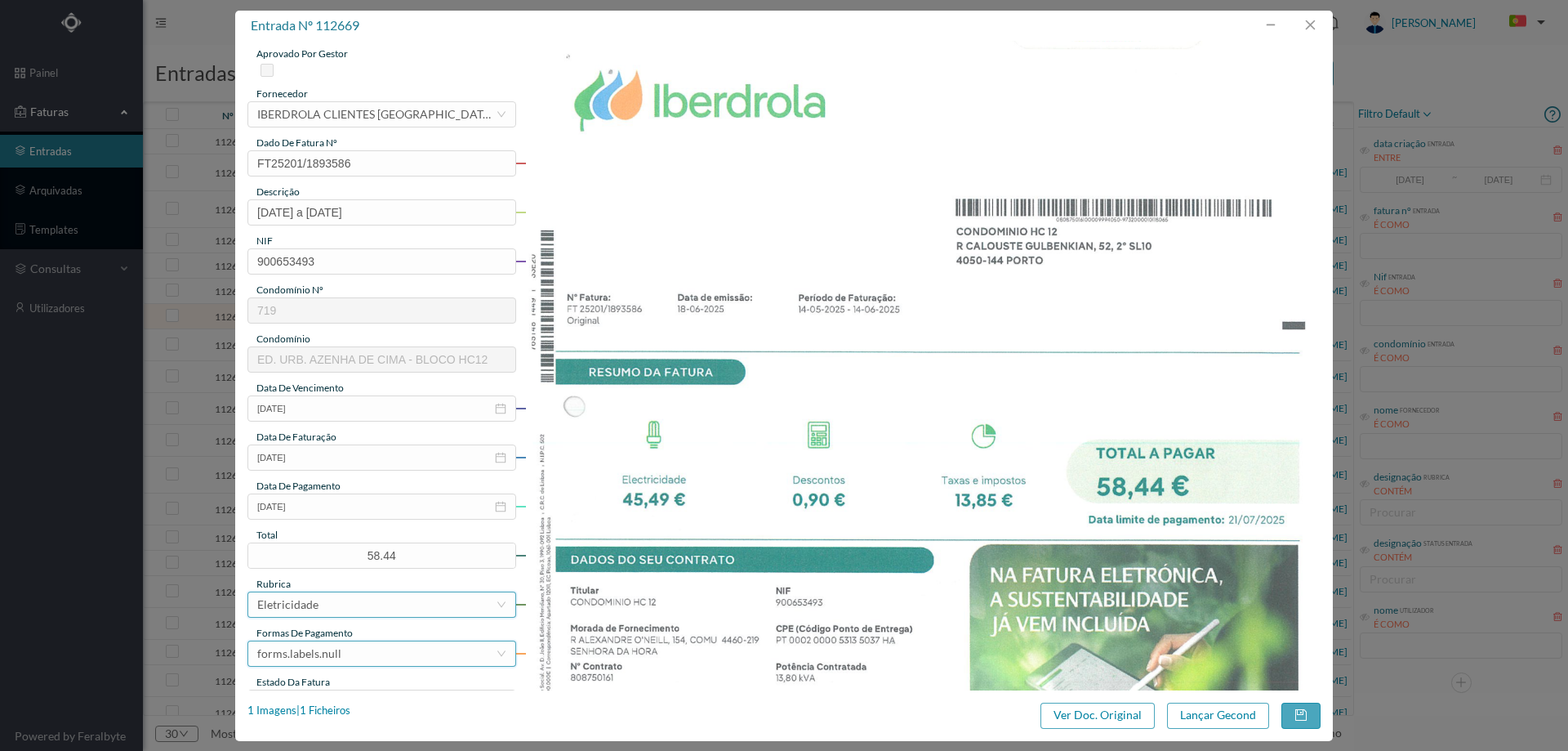
scroll to position [164, 0]
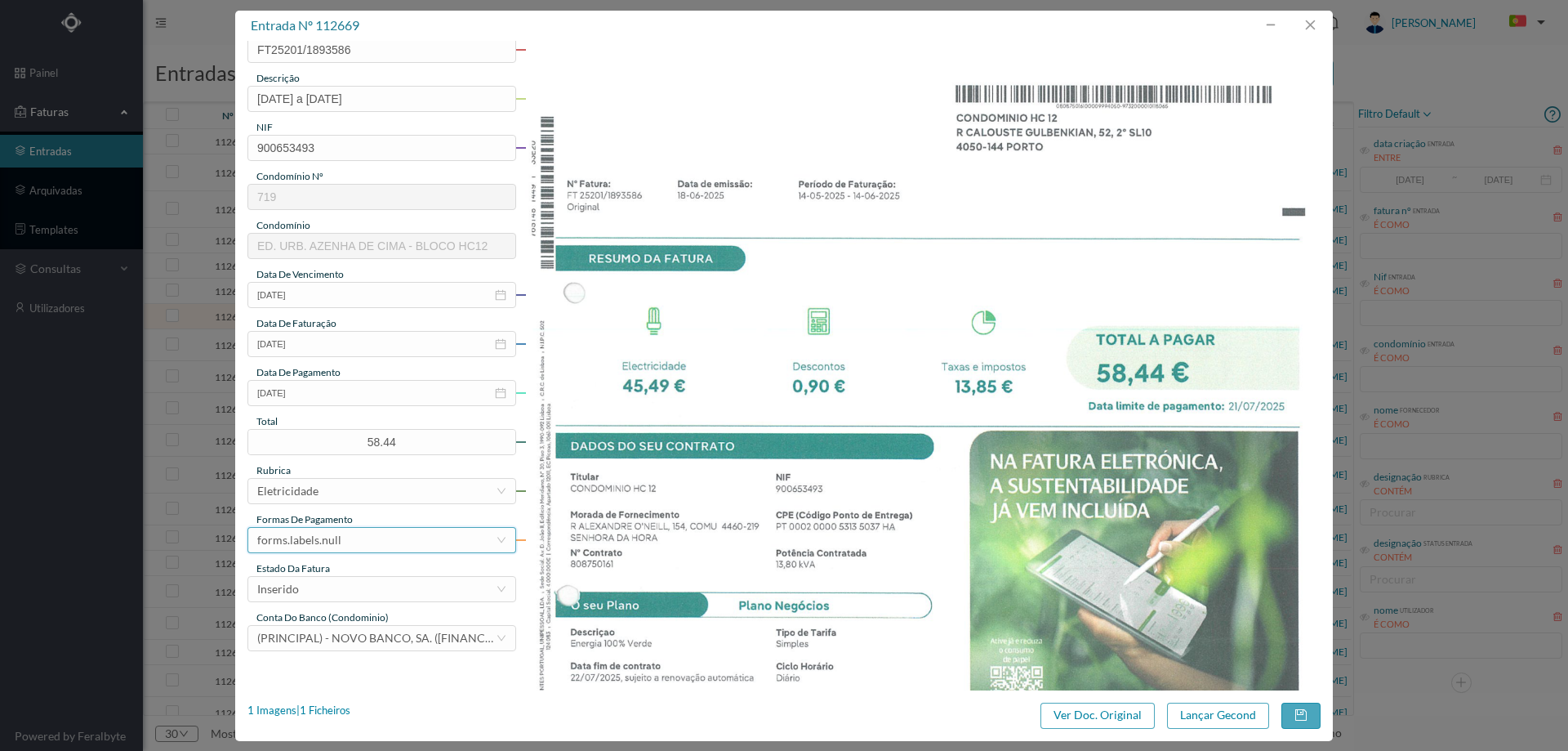
click at [373, 544] on div "forms.labels.null" at bounding box center [376, 540] width 239 height 24
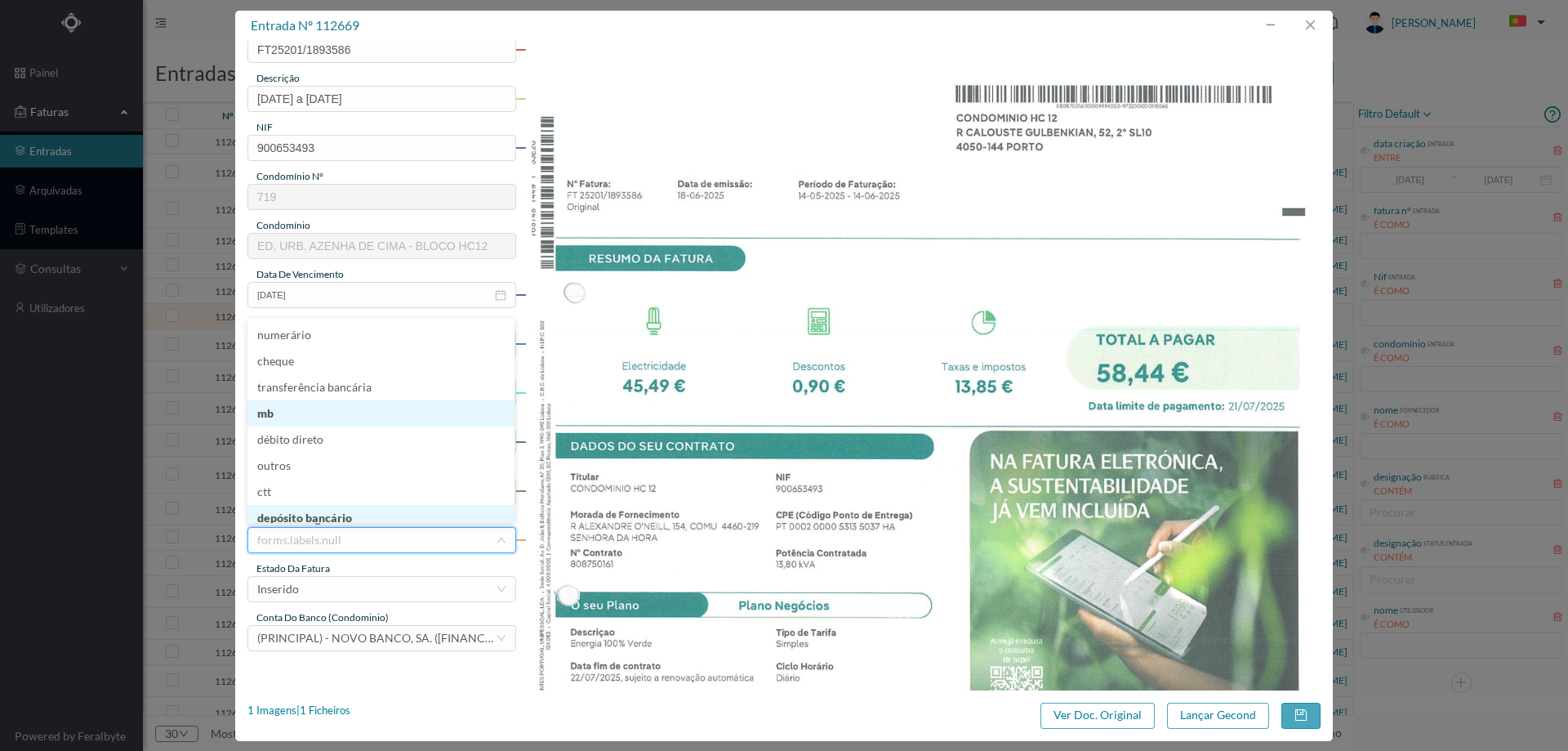
scroll to position [8, 0]
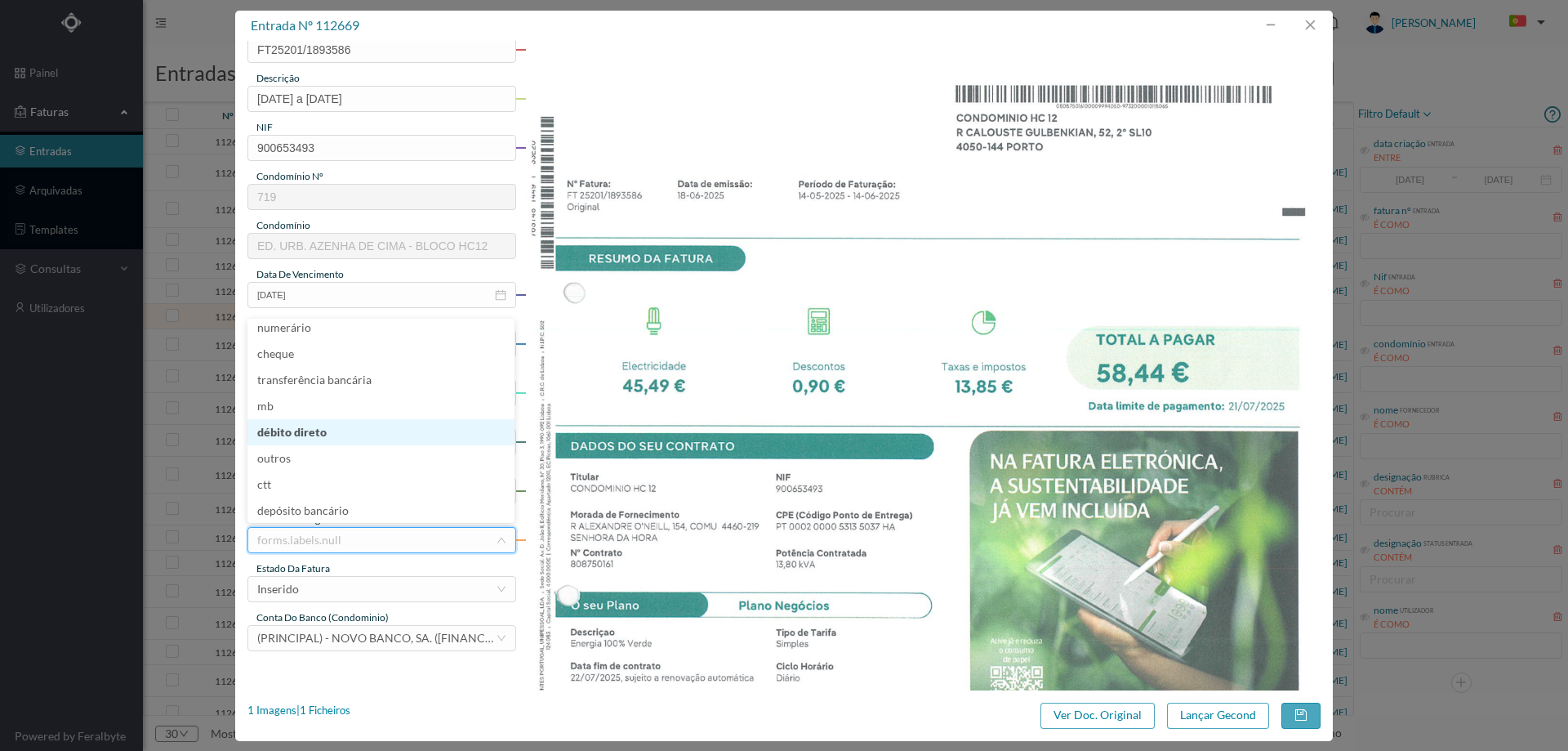
click at [340, 432] on li "débito direto" at bounding box center [381, 432] width 267 height 26
click at [315, 600] on div "Inserido" at bounding box center [376, 589] width 239 height 24
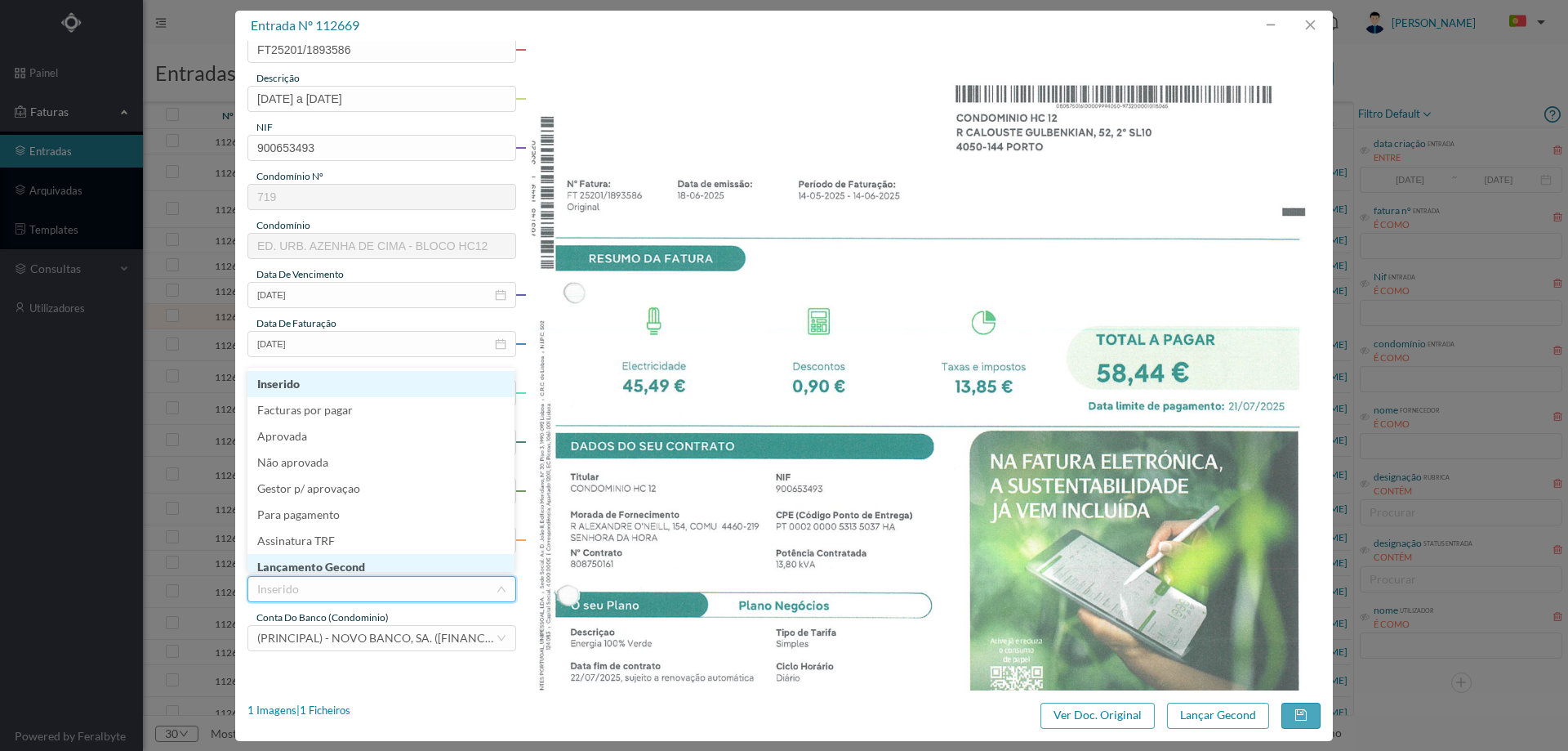
scroll to position [8, 0]
click at [333, 566] on li "Lançamento Gecond" at bounding box center [381, 558] width 267 height 26
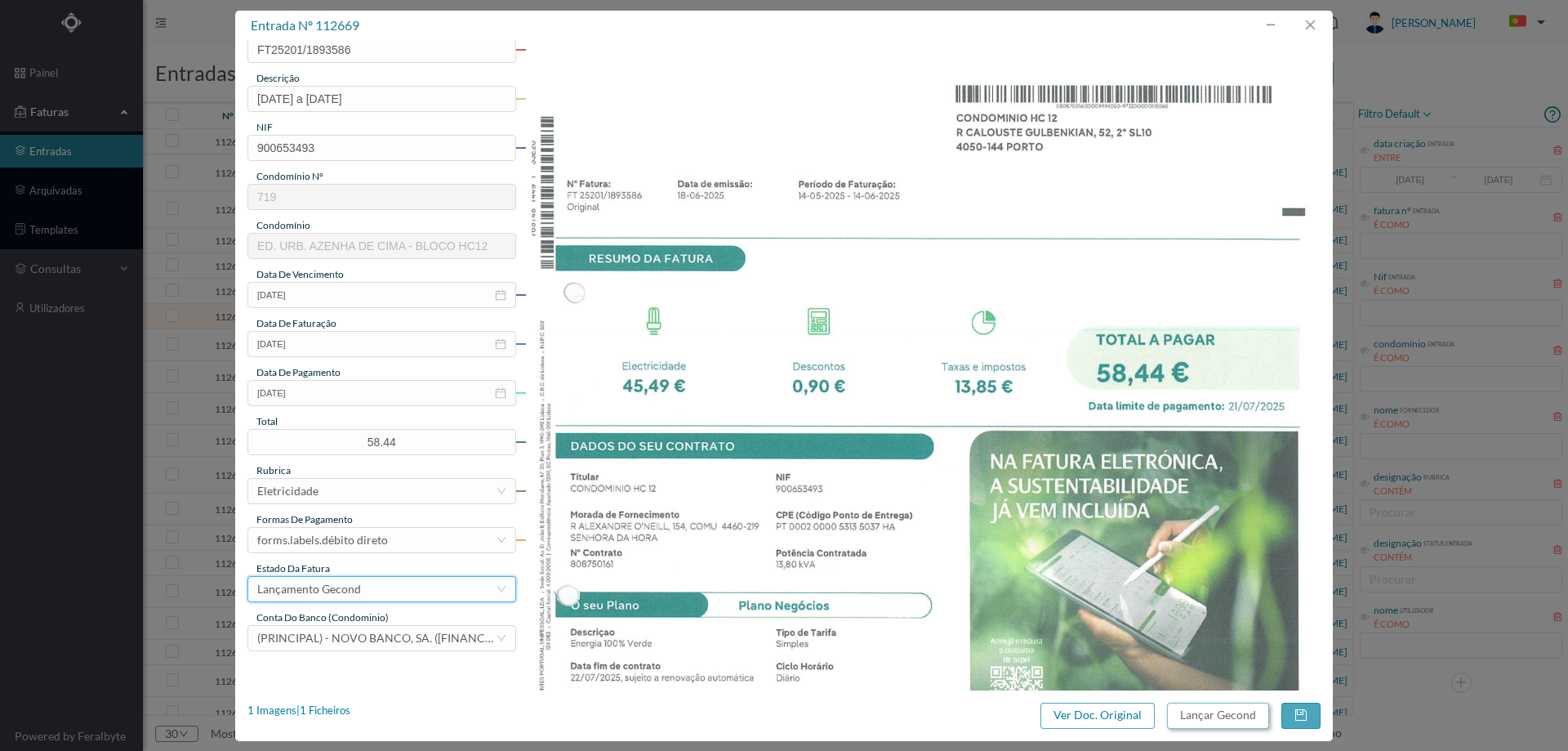
click at [1225, 706] on button "Lançar Gecond" at bounding box center [1218, 716] width 102 height 26
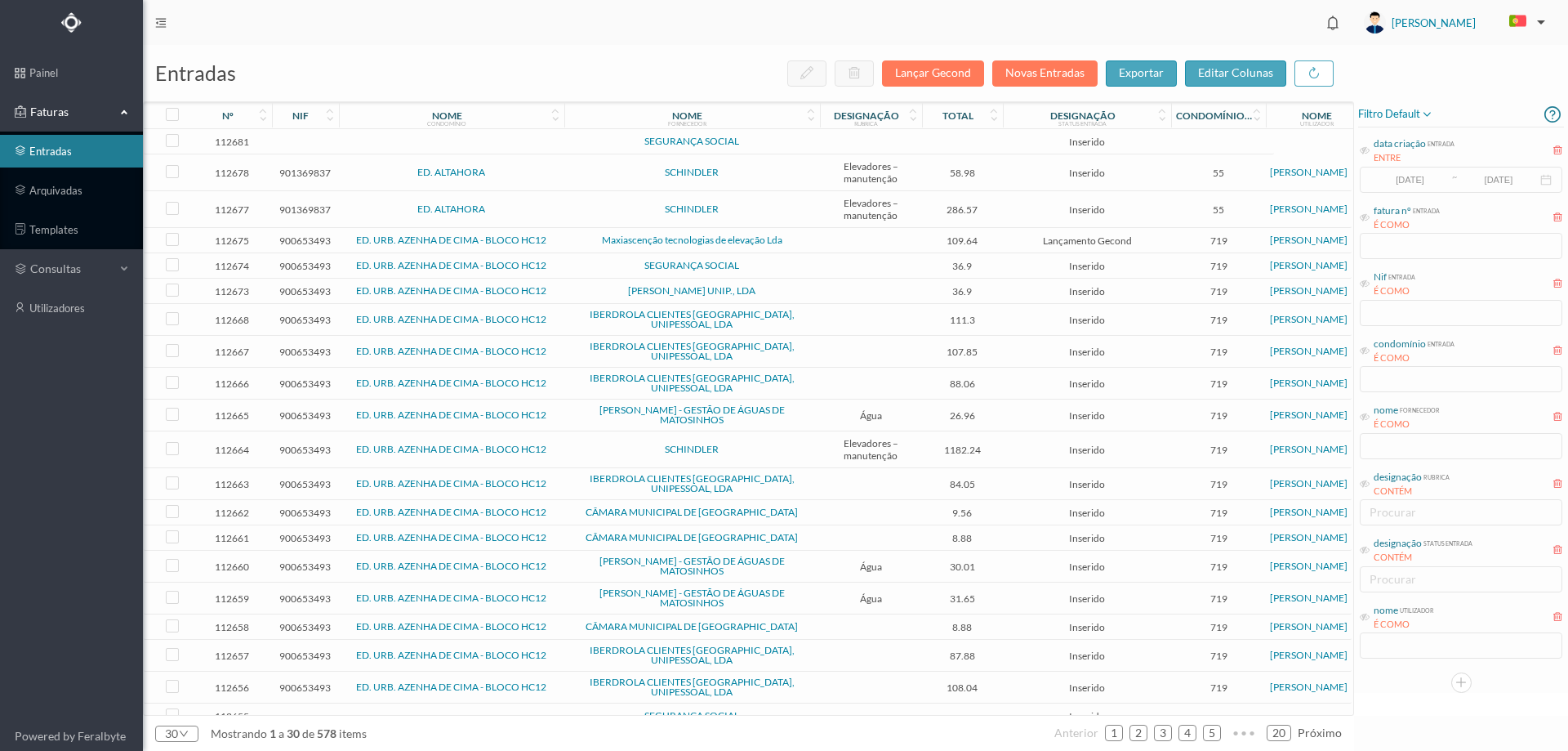
click at [557, 410] on span "ED. URB. AZENHA DE CIMA - BLOCO HC12" at bounding box center [451, 414] width 217 height 9
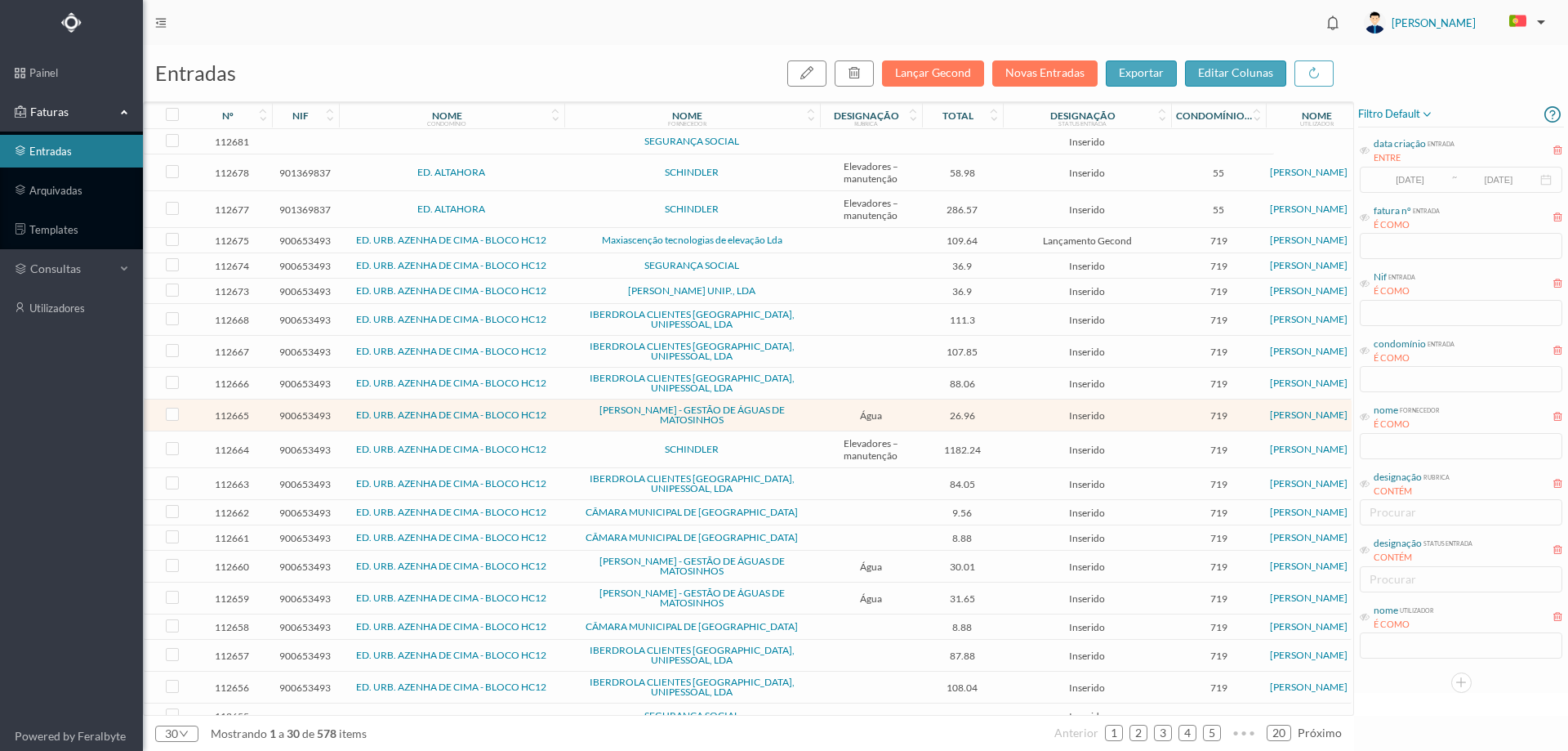
click at [838, 308] on td at bounding box center [871, 320] width 102 height 32
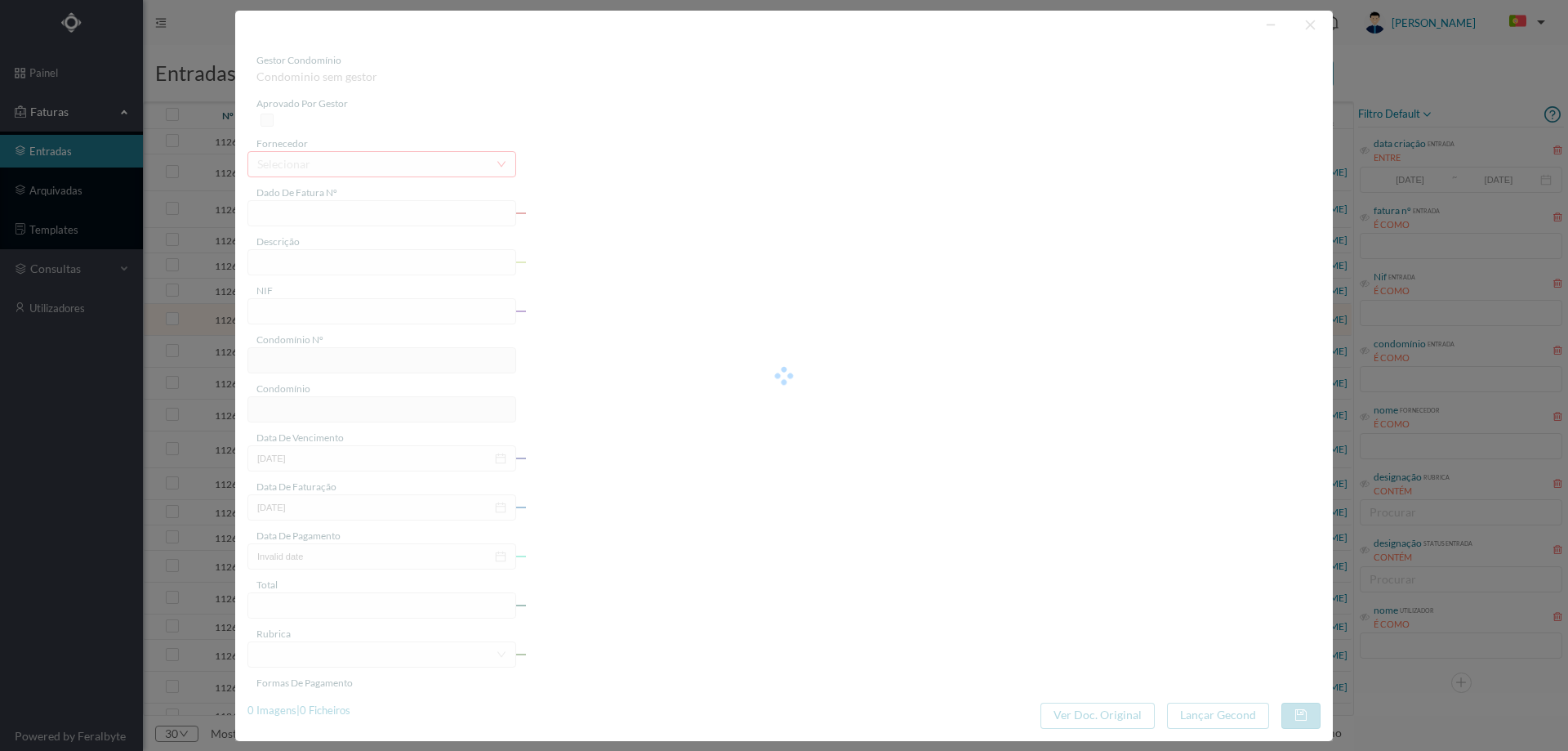
type input "FT 25201/1550071"
type input "900653493"
type input "Invalid date"
type input "[DATE]"
type input "111.30"
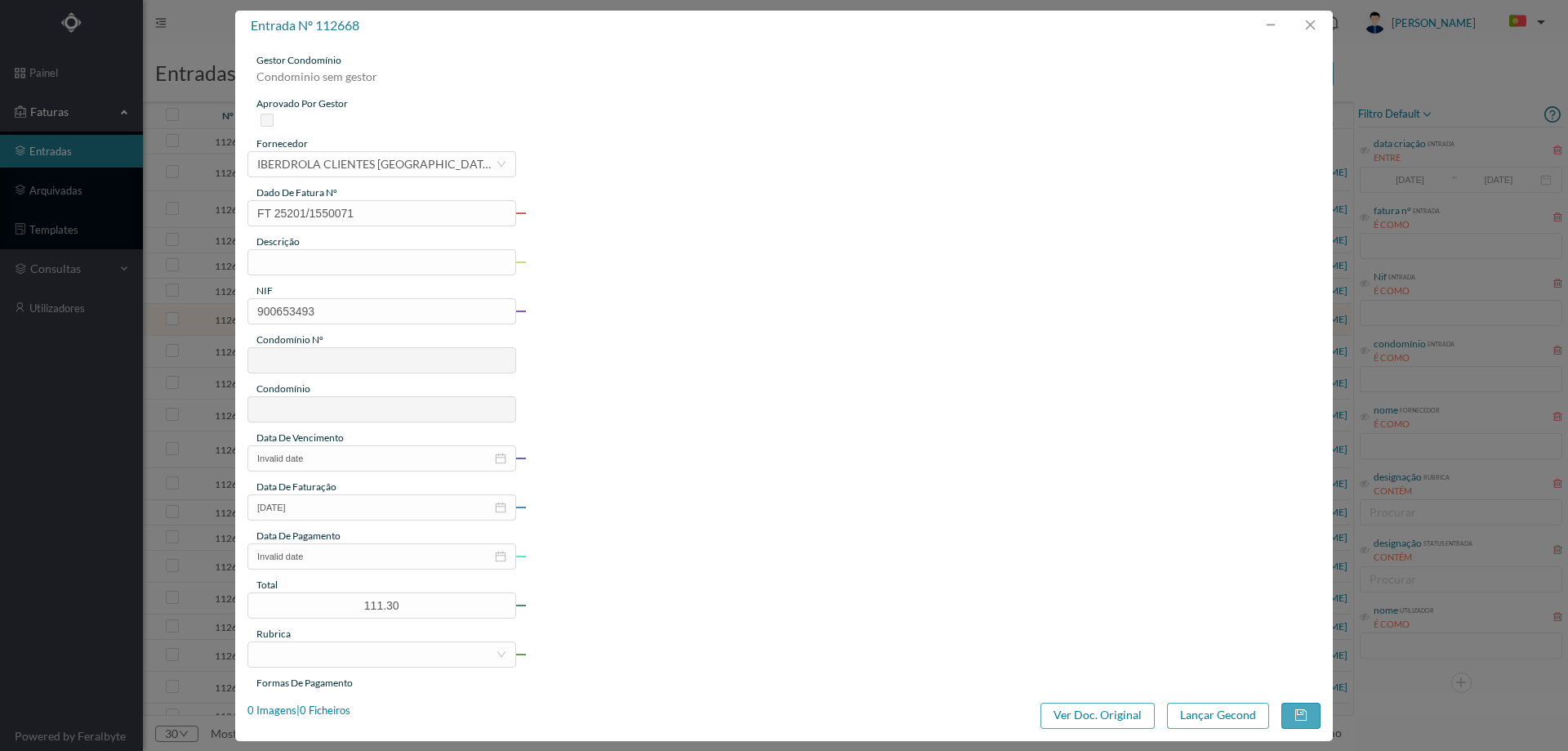
type input "719"
type input "ED. URB. AZENHA DE CIMA - BLOCO HC12"
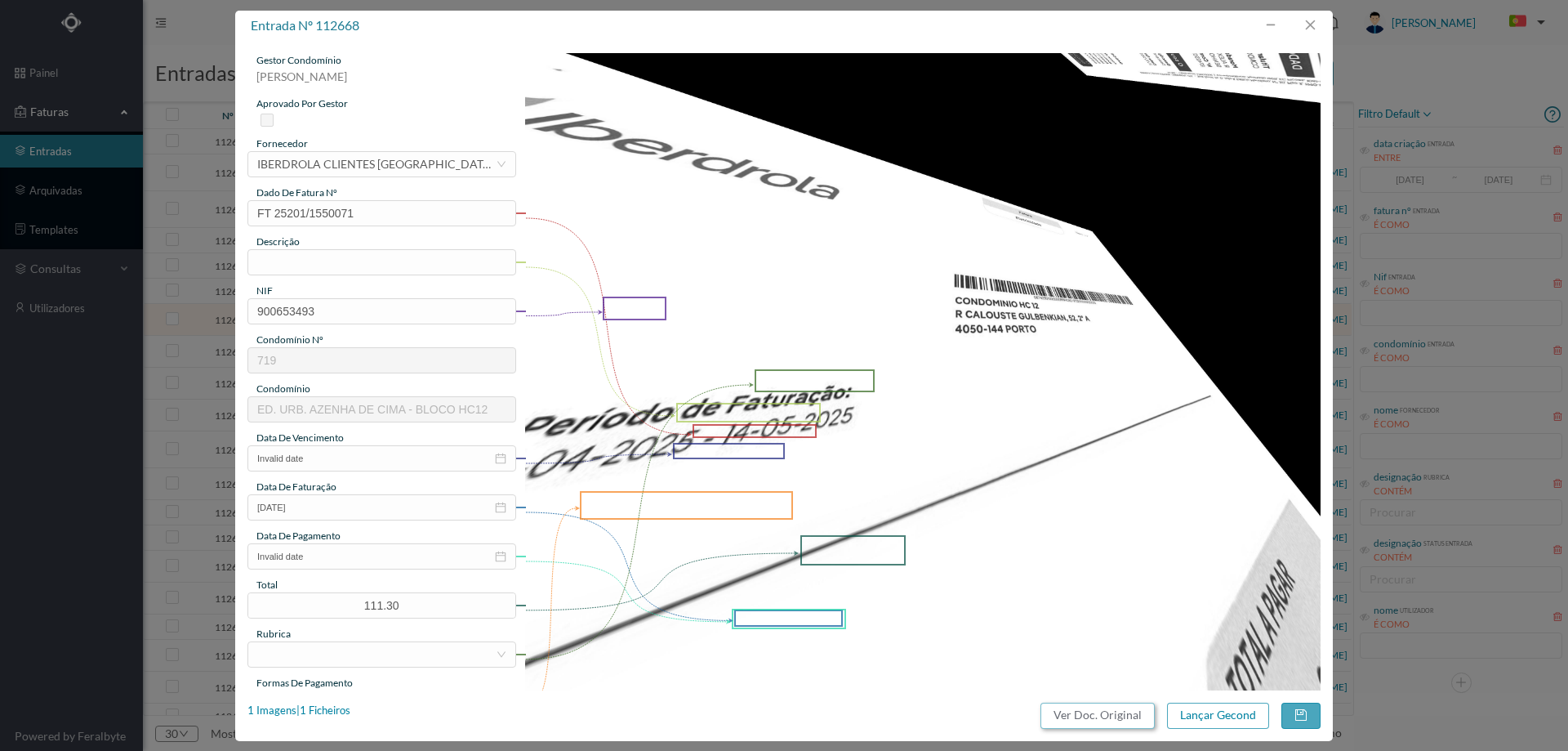
drag, startPoint x: 1083, startPoint y: 711, endPoint x: 928, endPoint y: 116, distance: 614.9
click at [1083, 710] on button "Ver Doc. Original" at bounding box center [1097, 716] width 115 height 26
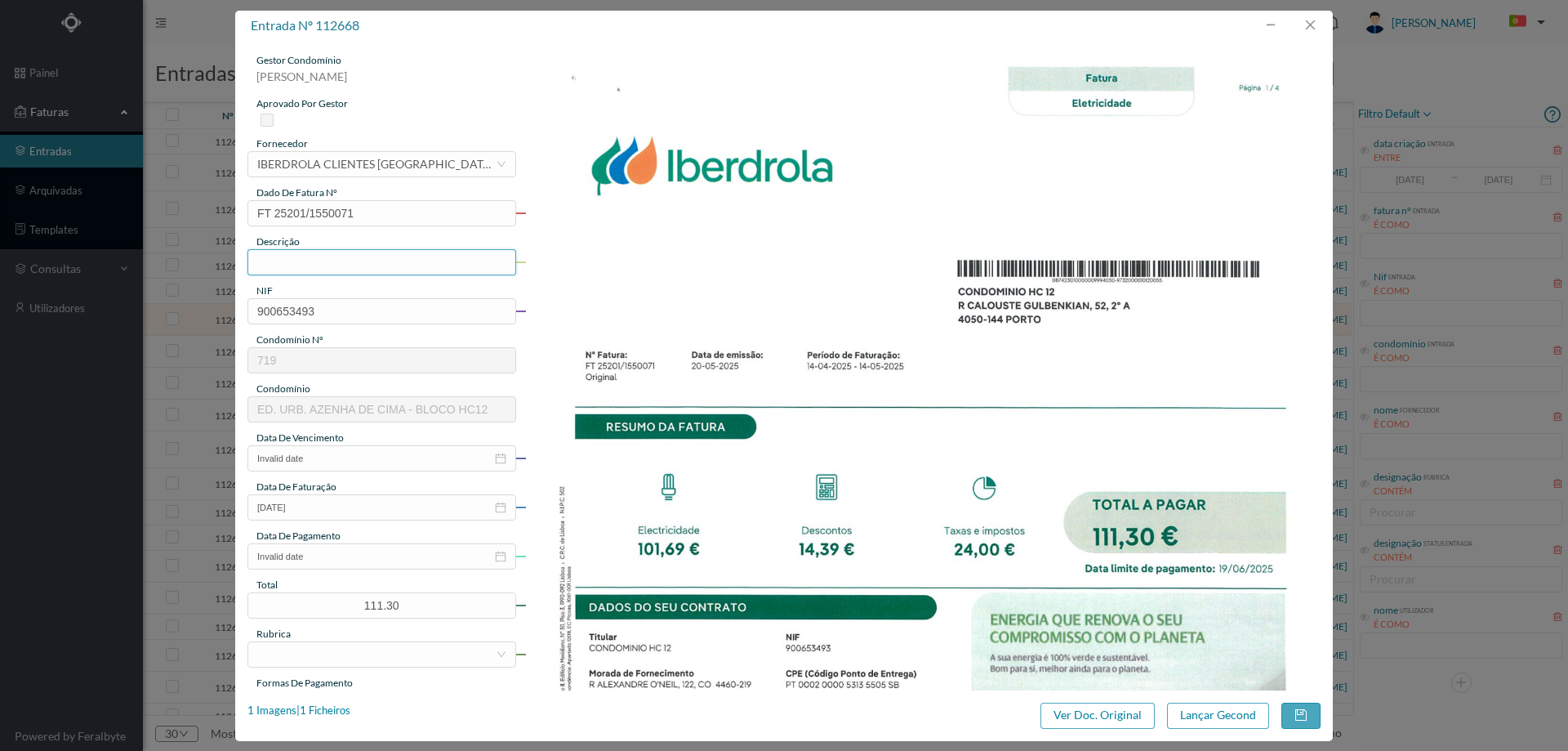
click at [312, 260] on input "text" at bounding box center [381, 262] width 269 height 26
type input "[DATE] a [DATE]"
click at [354, 460] on input "Invalid date" at bounding box center [381, 458] width 269 height 26
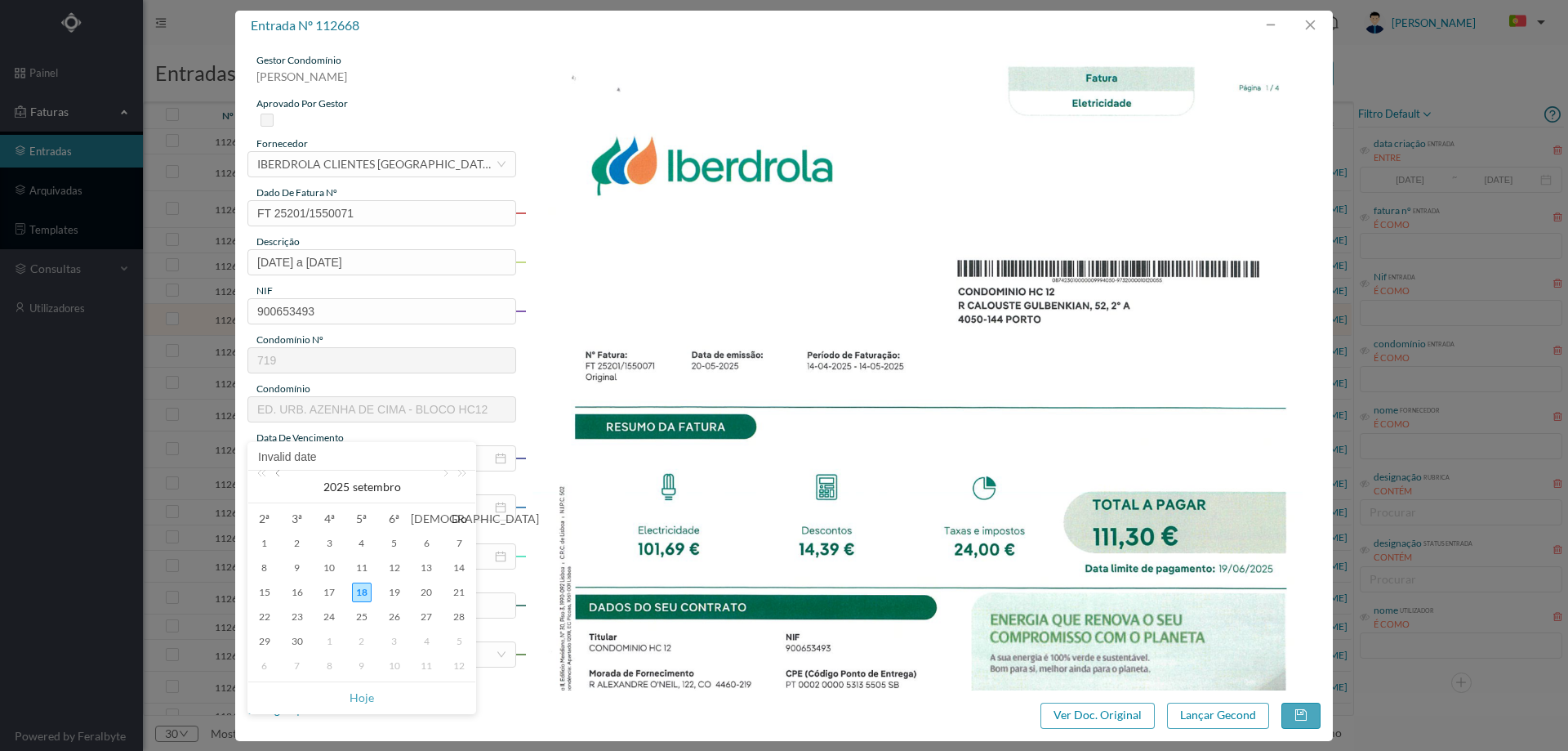
click at [276, 479] on link at bounding box center [279, 487] width 15 height 33
click at [276, 479] on link at bounding box center [279, 487] width 15 height 33
click at [356, 611] on div "19" at bounding box center [362, 617] width 20 height 20
type input "[DATE]"
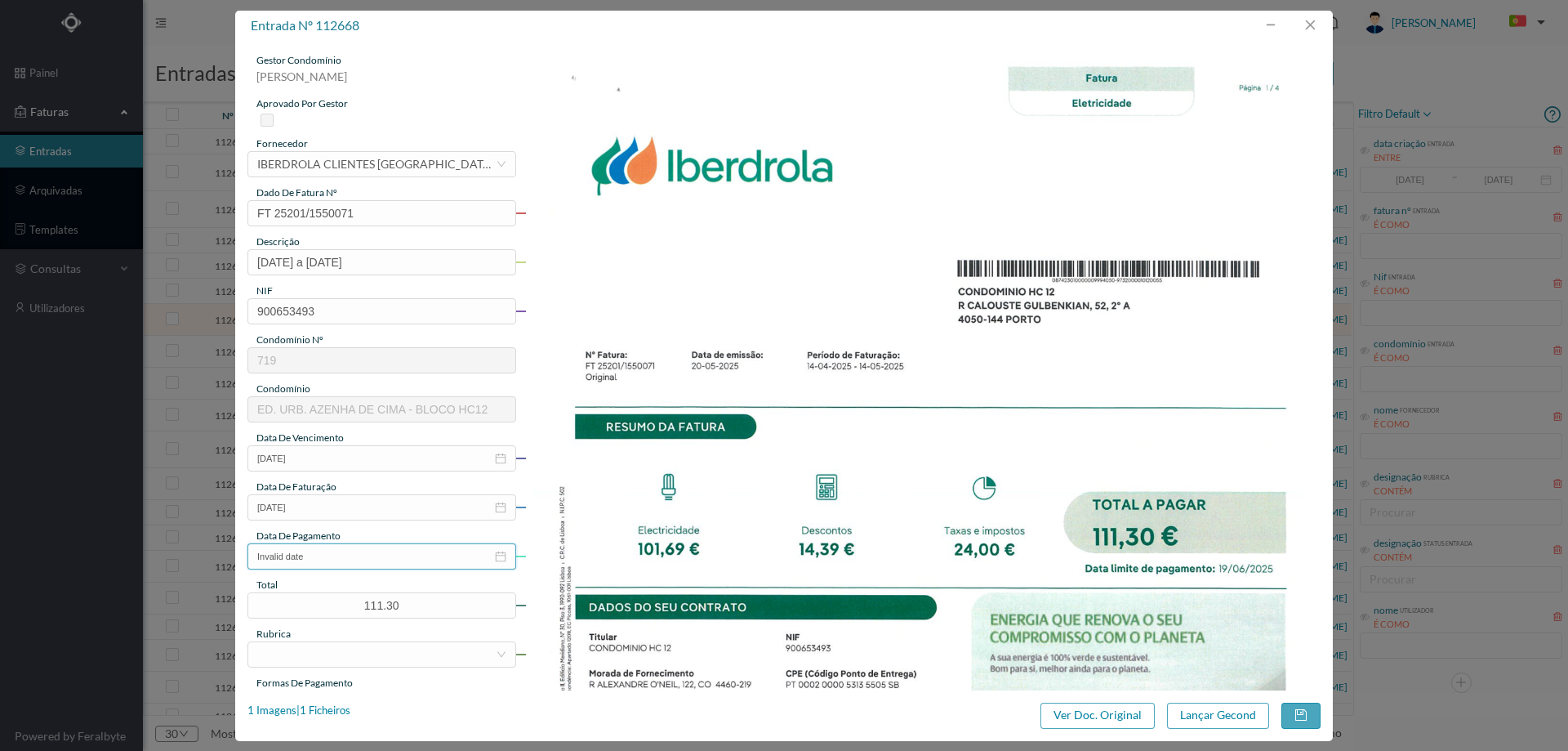
drag, startPoint x: 340, startPoint y: 557, endPoint x: 198, endPoint y: 555, distance: 142.0
click at [198, 555] on div "entrada nº 112668 gestor condomínio [PERSON_NAME] aprovado por gestor fornecedo…" at bounding box center [784, 376] width 1568 height 751
click at [448, 552] on input "Invalid date" at bounding box center [381, 556] width 269 height 26
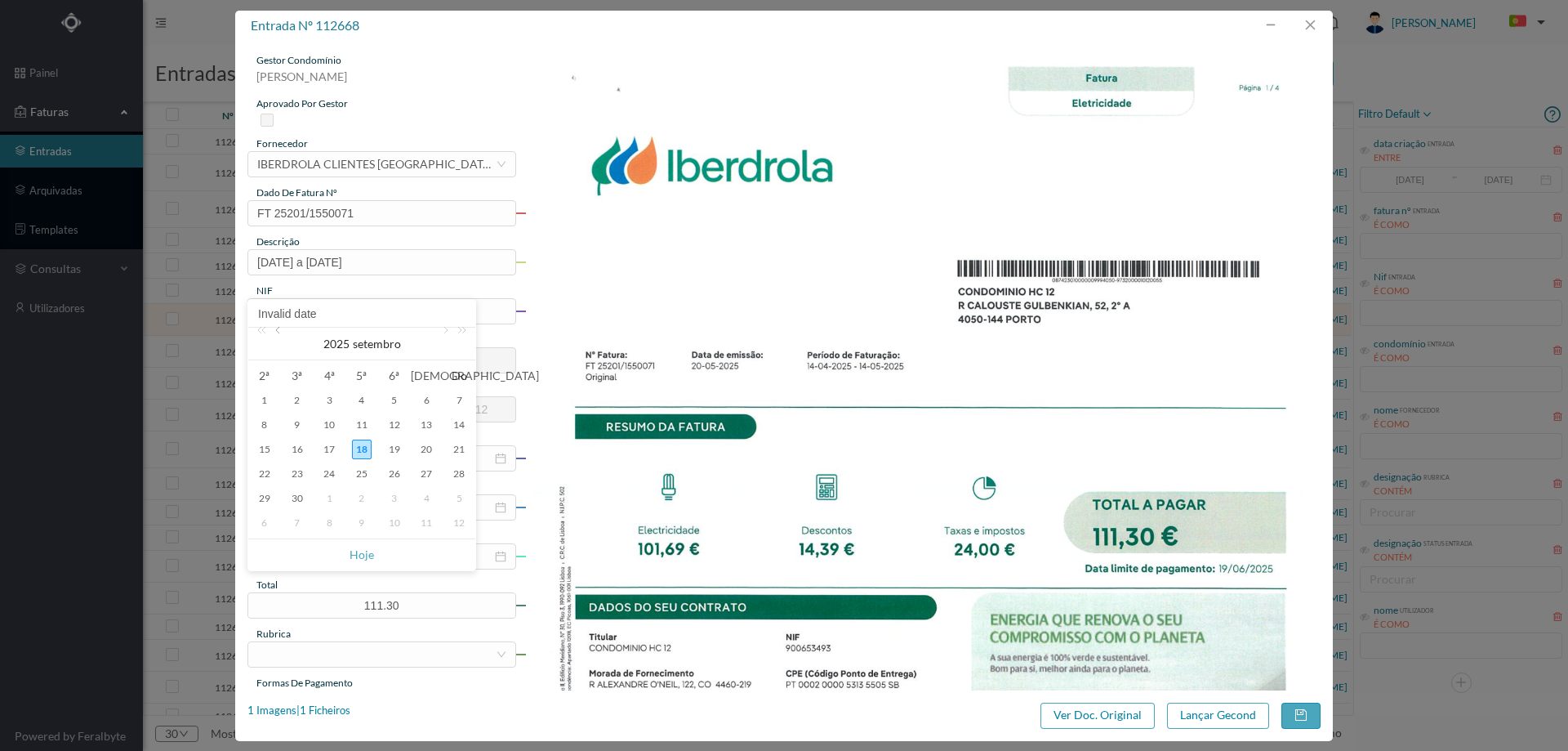
click at [275, 330] on link at bounding box center [279, 344] width 15 height 33
click at [444, 339] on link at bounding box center [443, 344] width 15 height 33
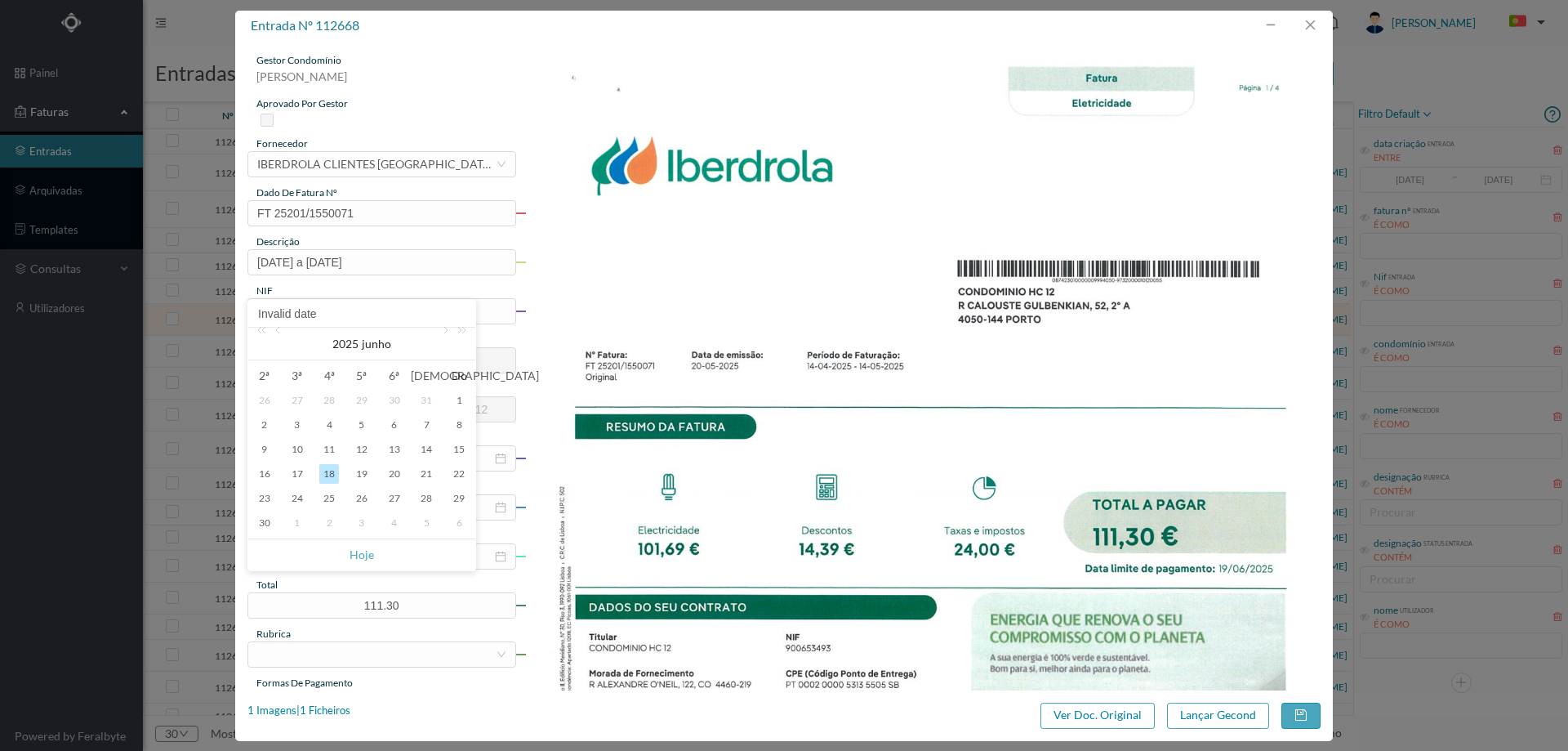
click at [360, 474] on div "19" at bounding box center [362, 474] width 20 height 20
type input "[DATE]"
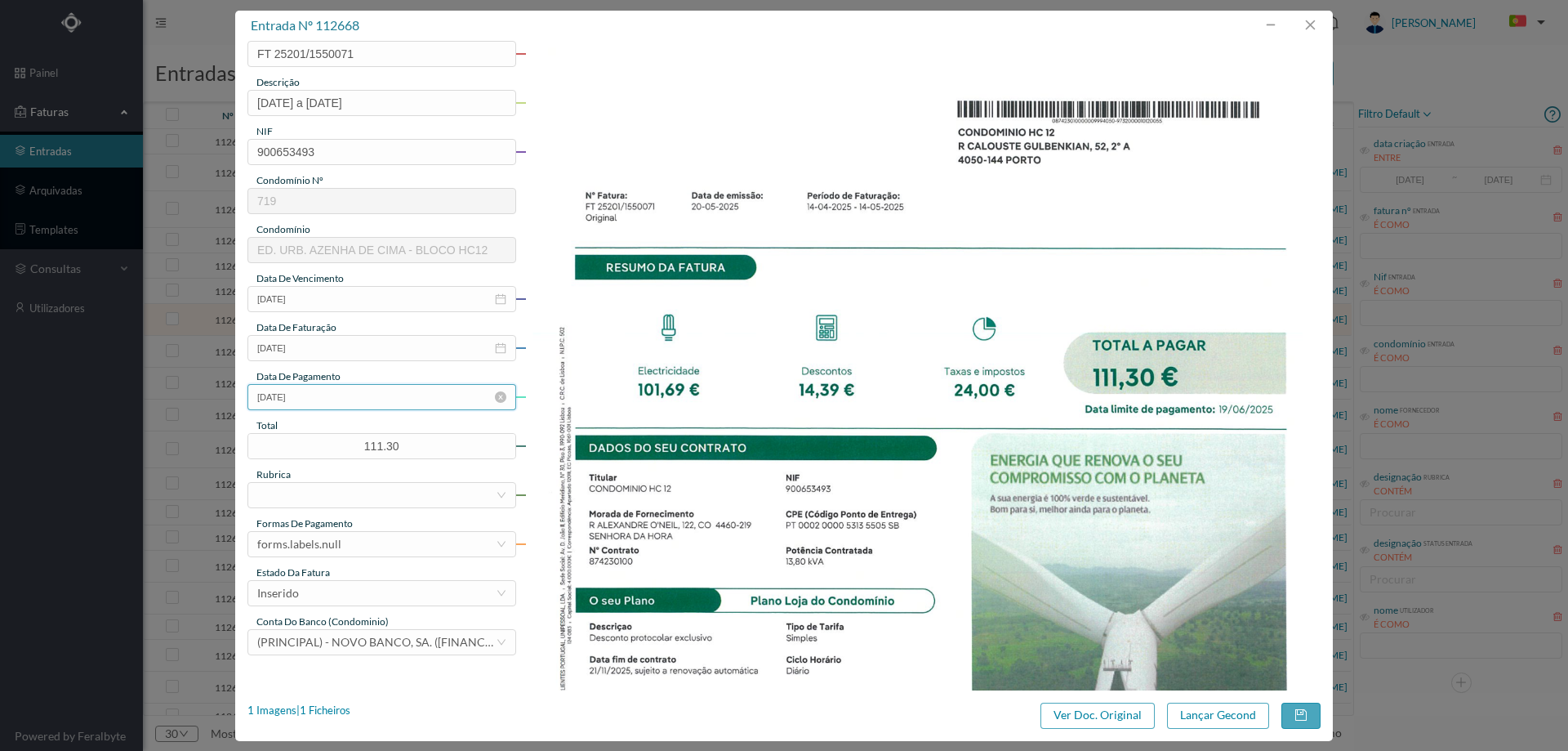
scroll to position [164, 0]
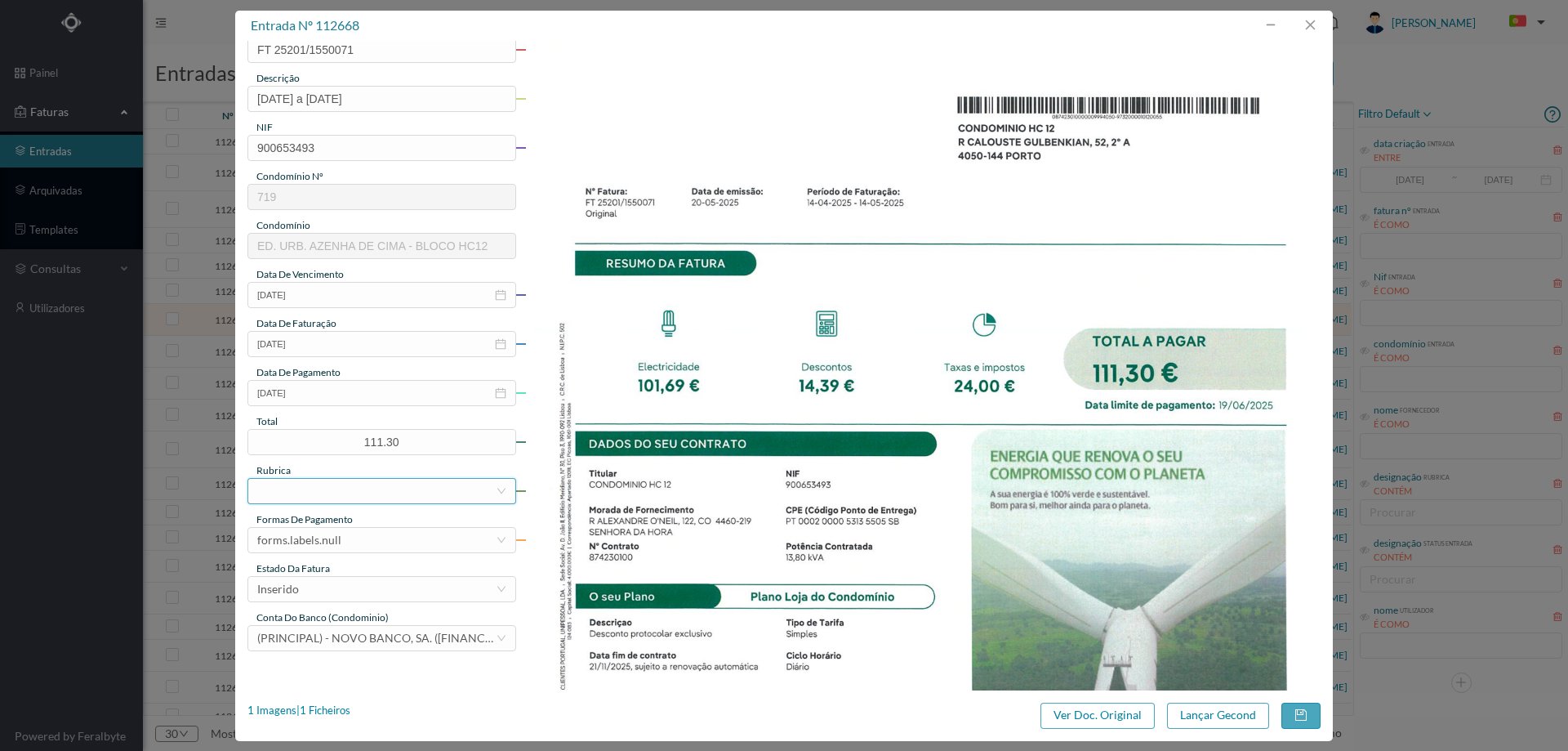
click at [366, 490] on div at bounding box center [376, 491] width 239 height 24
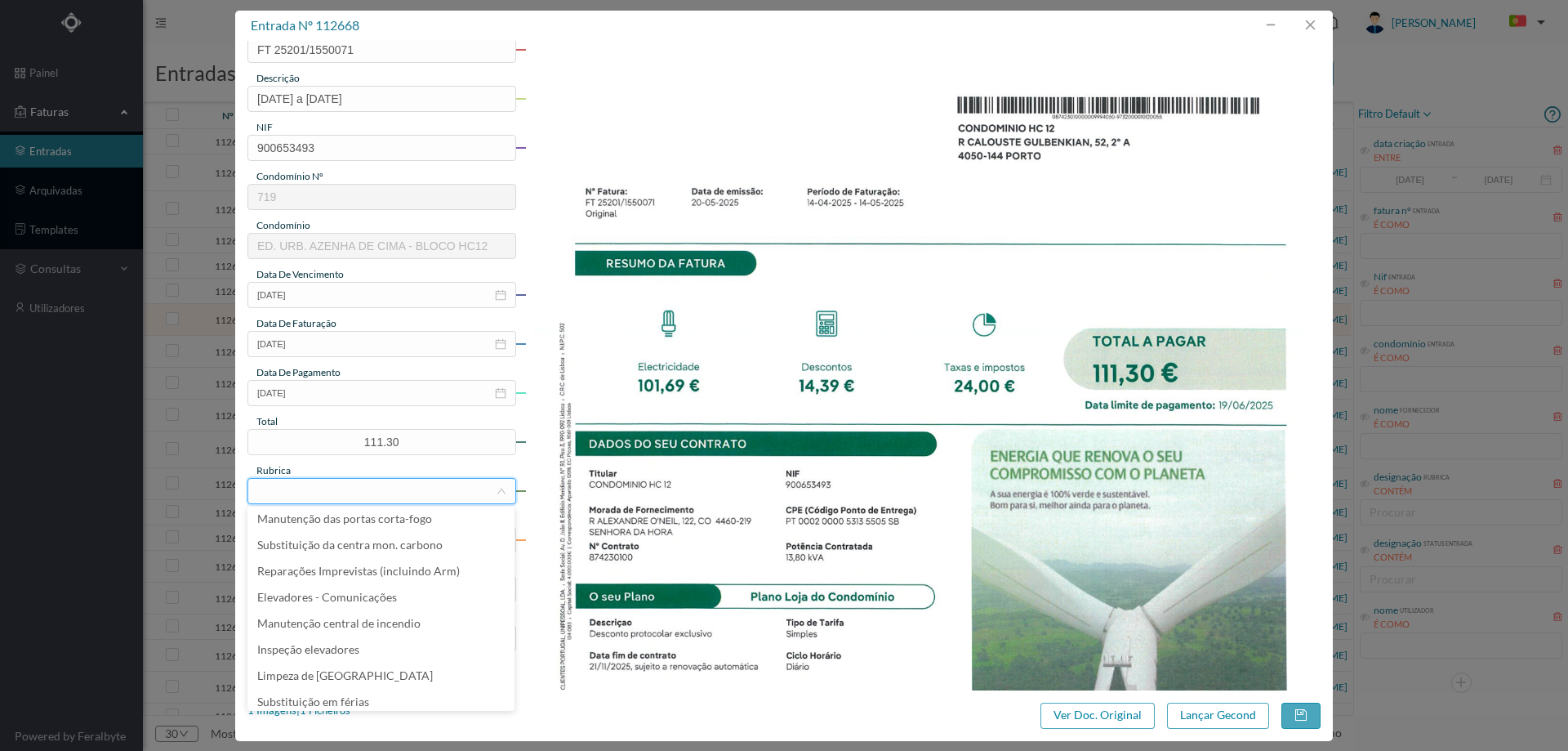
scroll to position [245, 0]
click at [340, 663] on li "Eletricidade" at bounding box center [381, 669] width 267 height 26
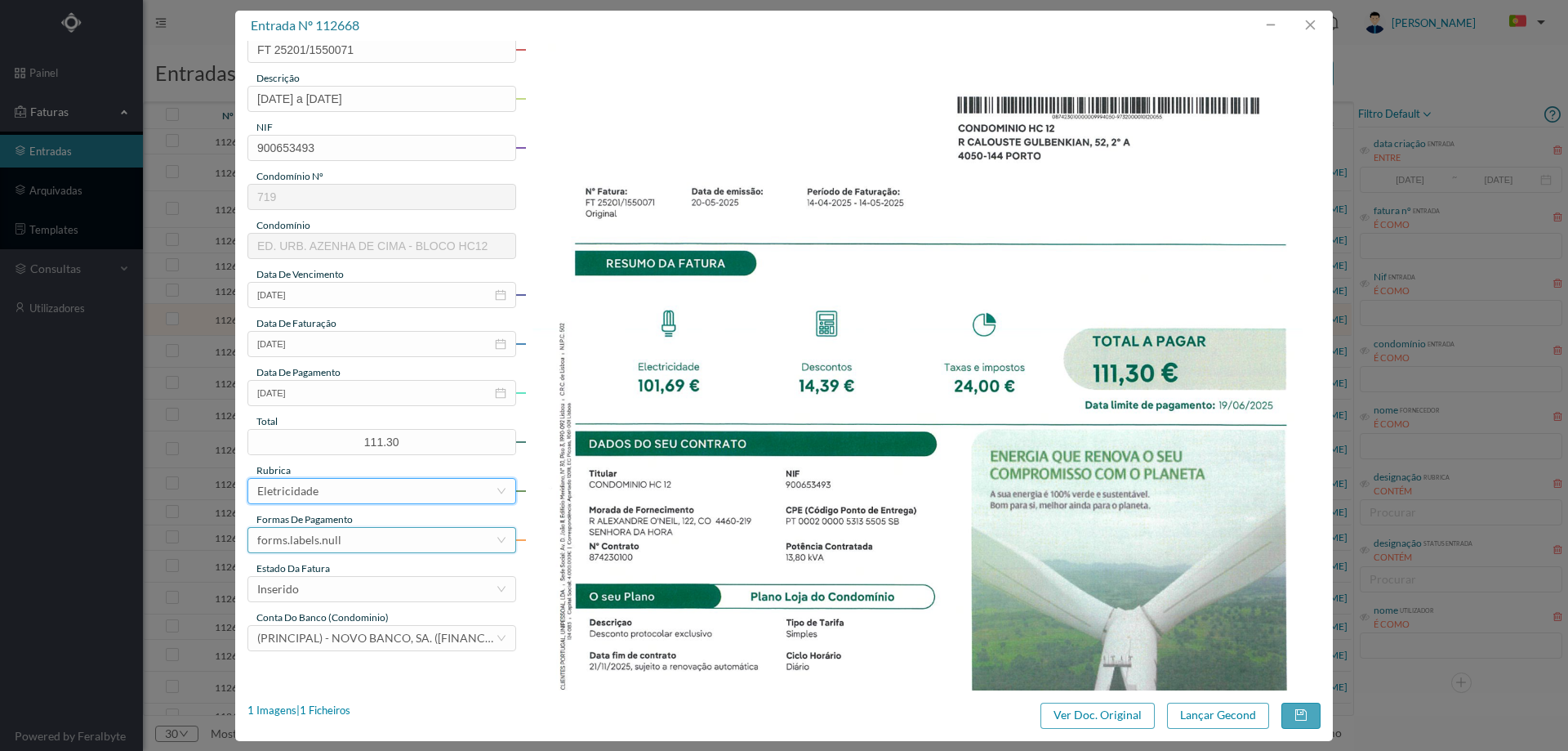
click at [356, 535] on div "forms.labels.null" at bounding box center [376, 540] width 239 height 24
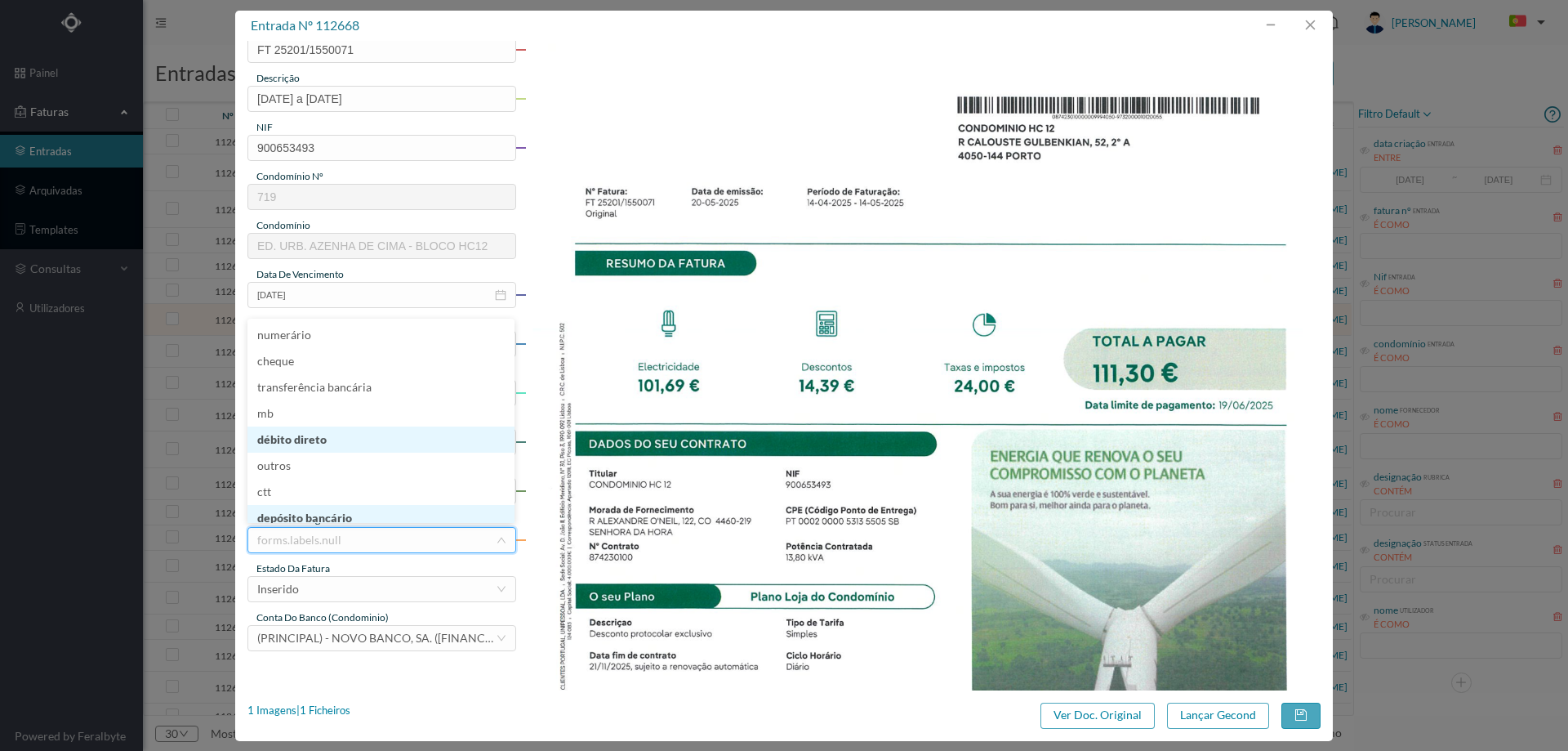
scroll to position [3, 0]
click at [353, 435] on li "débito direto" at bounding box center [381, 436] width 267 height 26
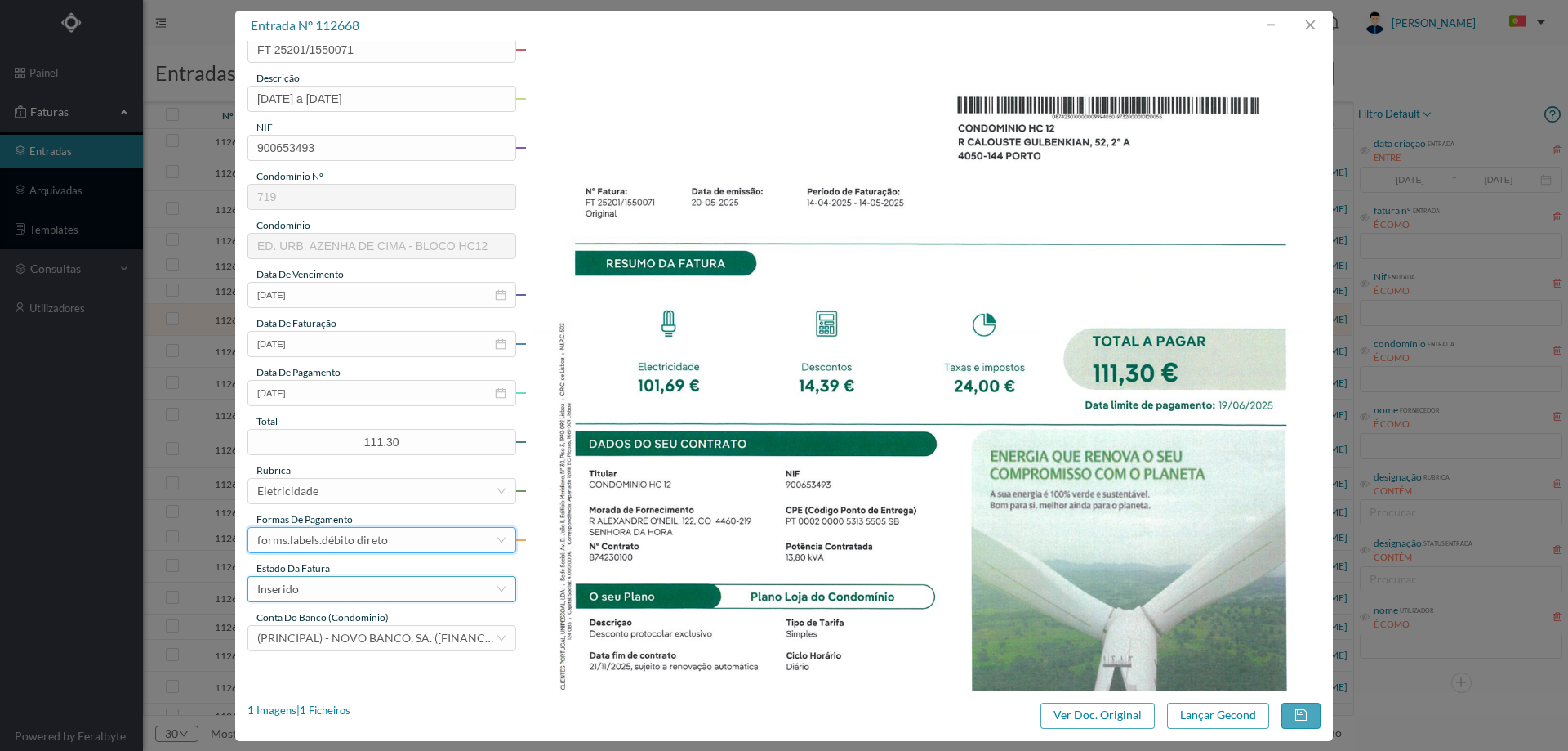
click at [372, 593] on div "Inserido" at bounding box center [376, 589] width 239 height 24
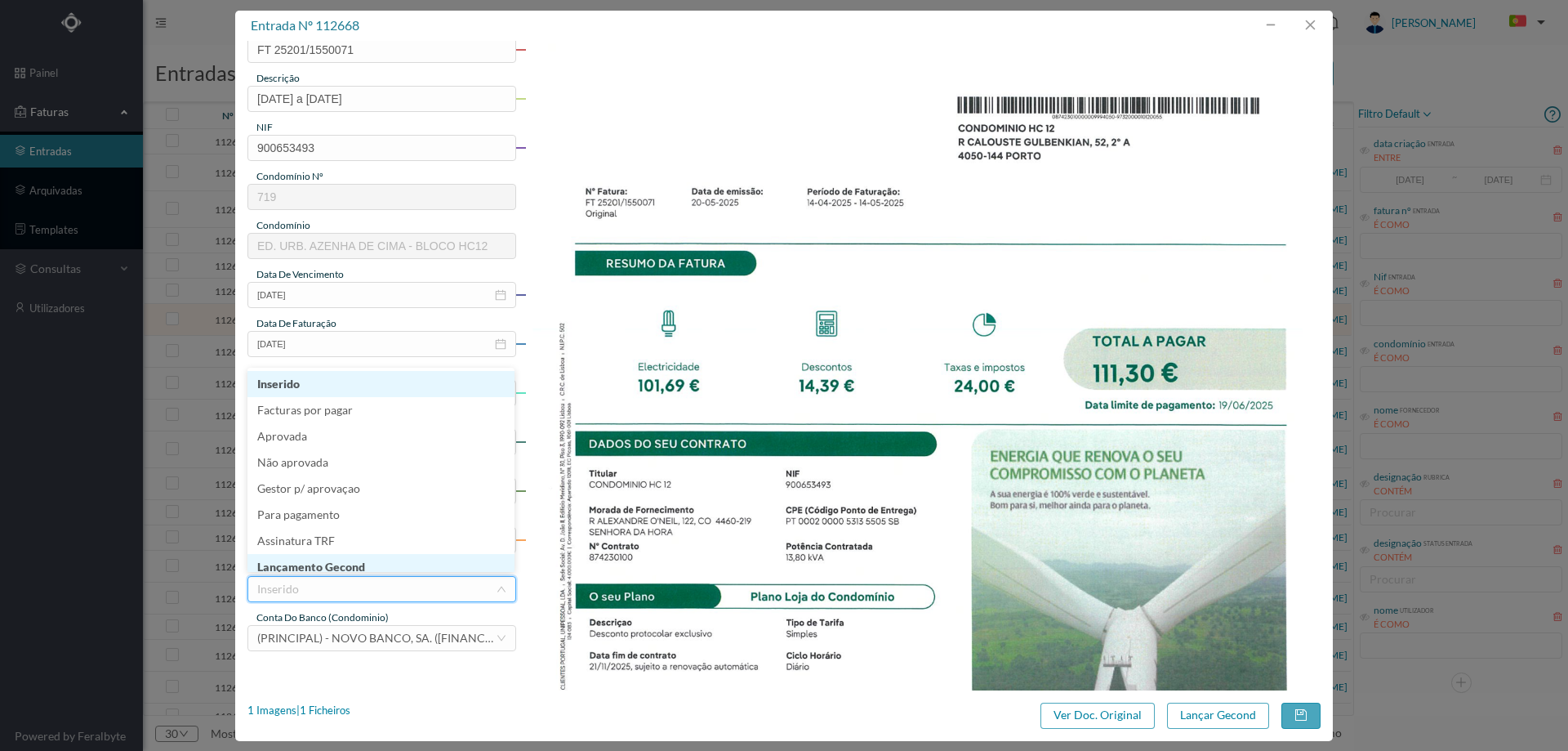
scroll to position [8, 0]
click at [373, 562] on li "Lançamento Gecond" at bounding box center [381, 559] width 267 height 26
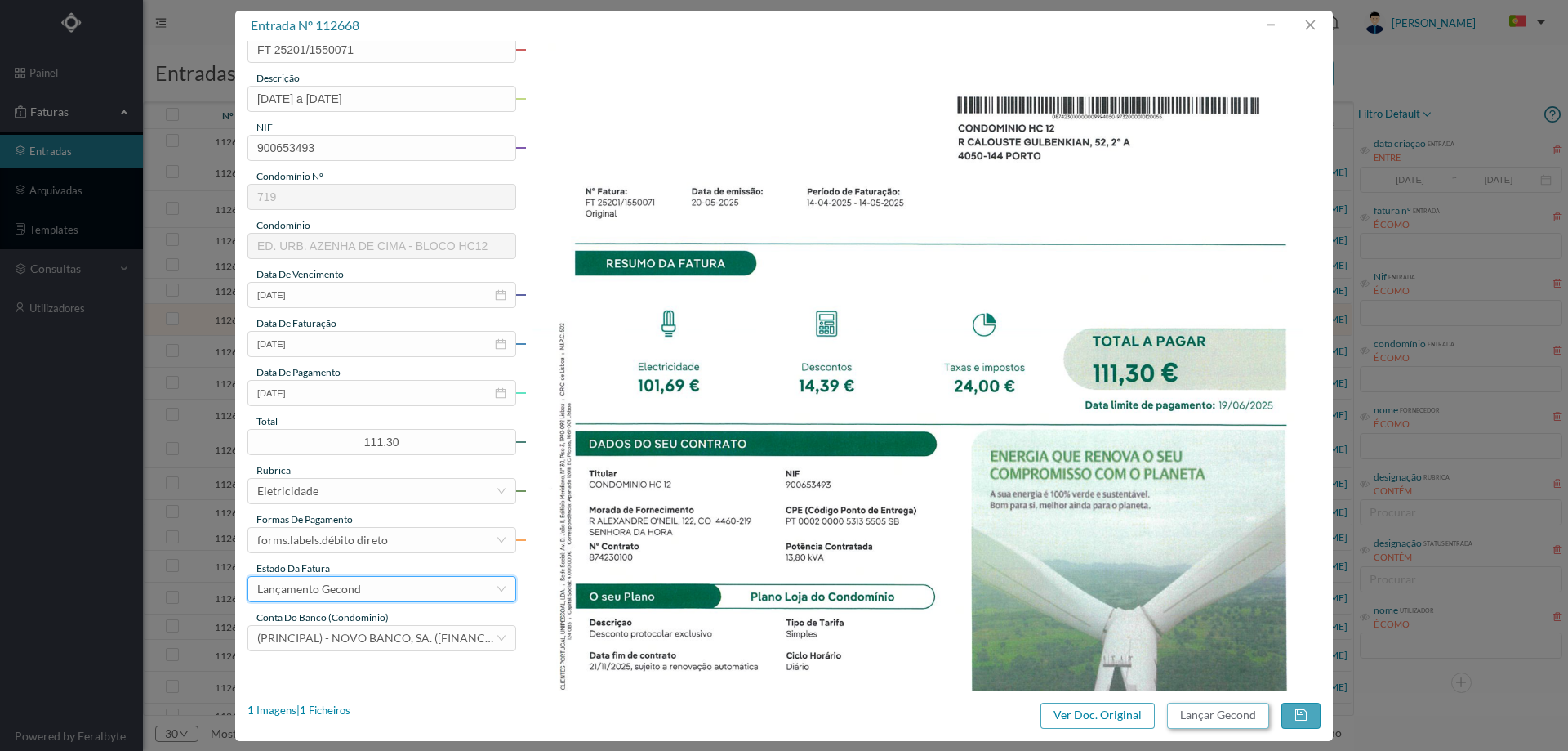
click at [1212, 716] on button "Lançar Gecond" at bounding box center [1218, 716] width 102 height 26
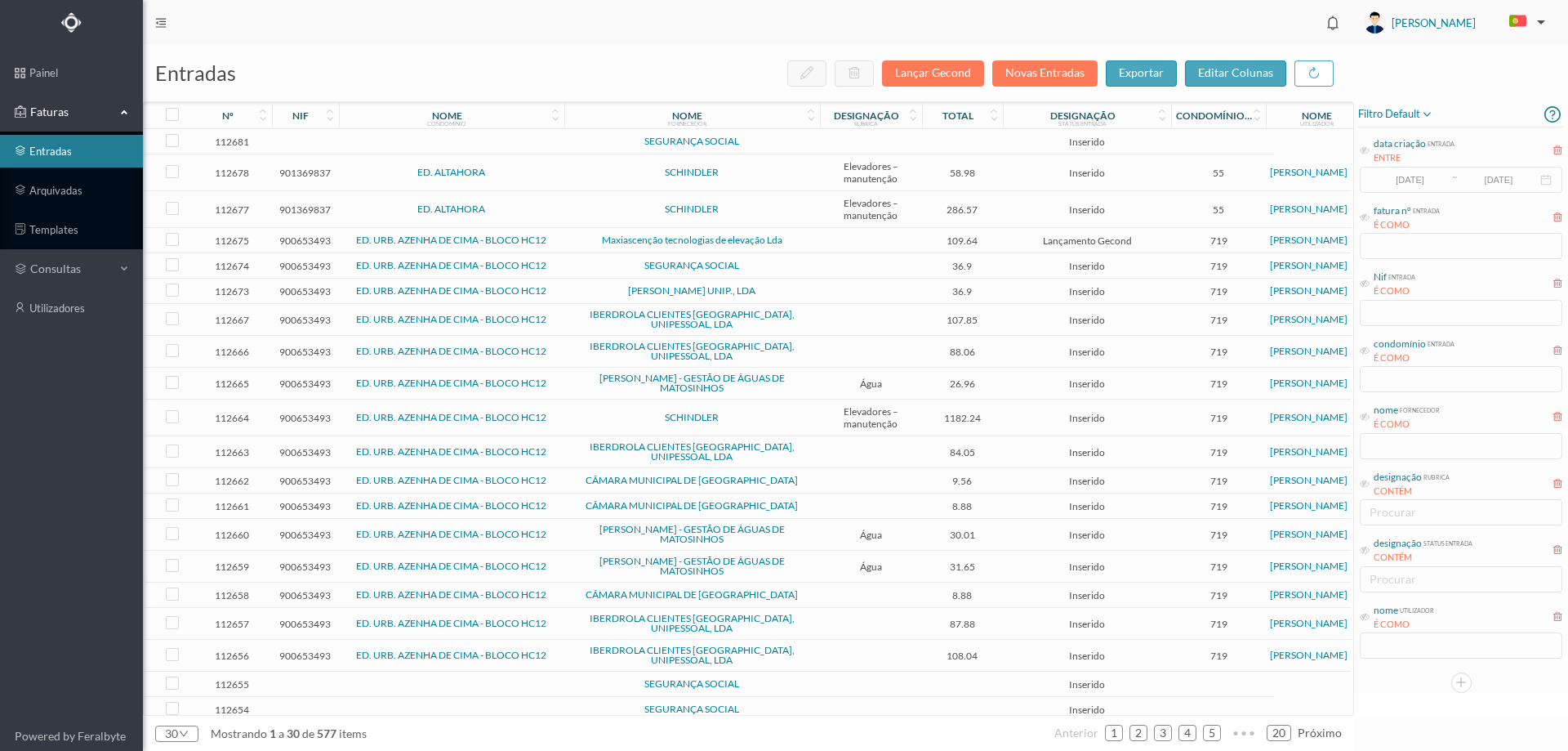
click at [851, 312] on td at bounding box center [871, 320] width 102 height 32
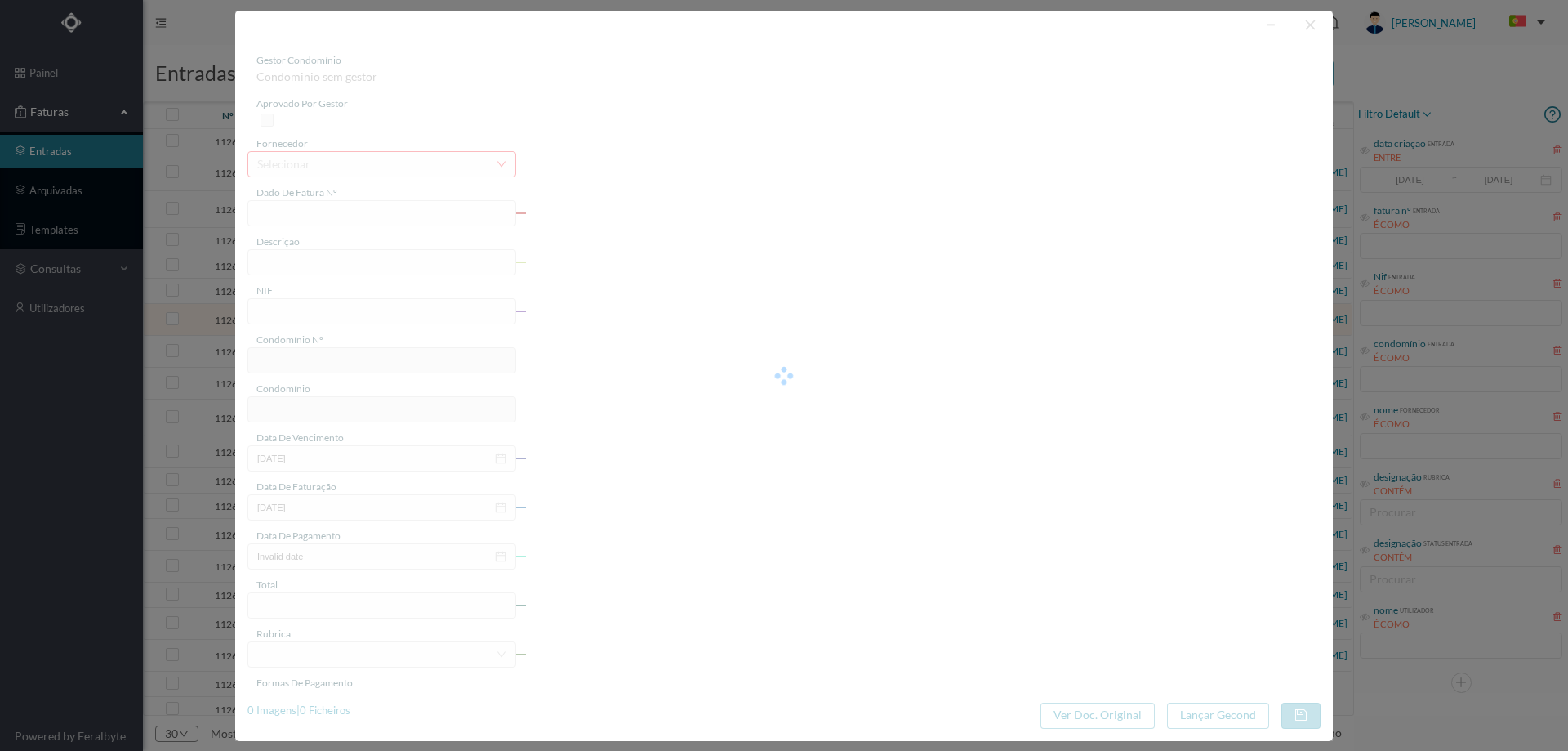
type input "FT 25201/1253959"
type input "900653493"
type input "Invalid date"
type input "[DATE]"
type input "107.85"
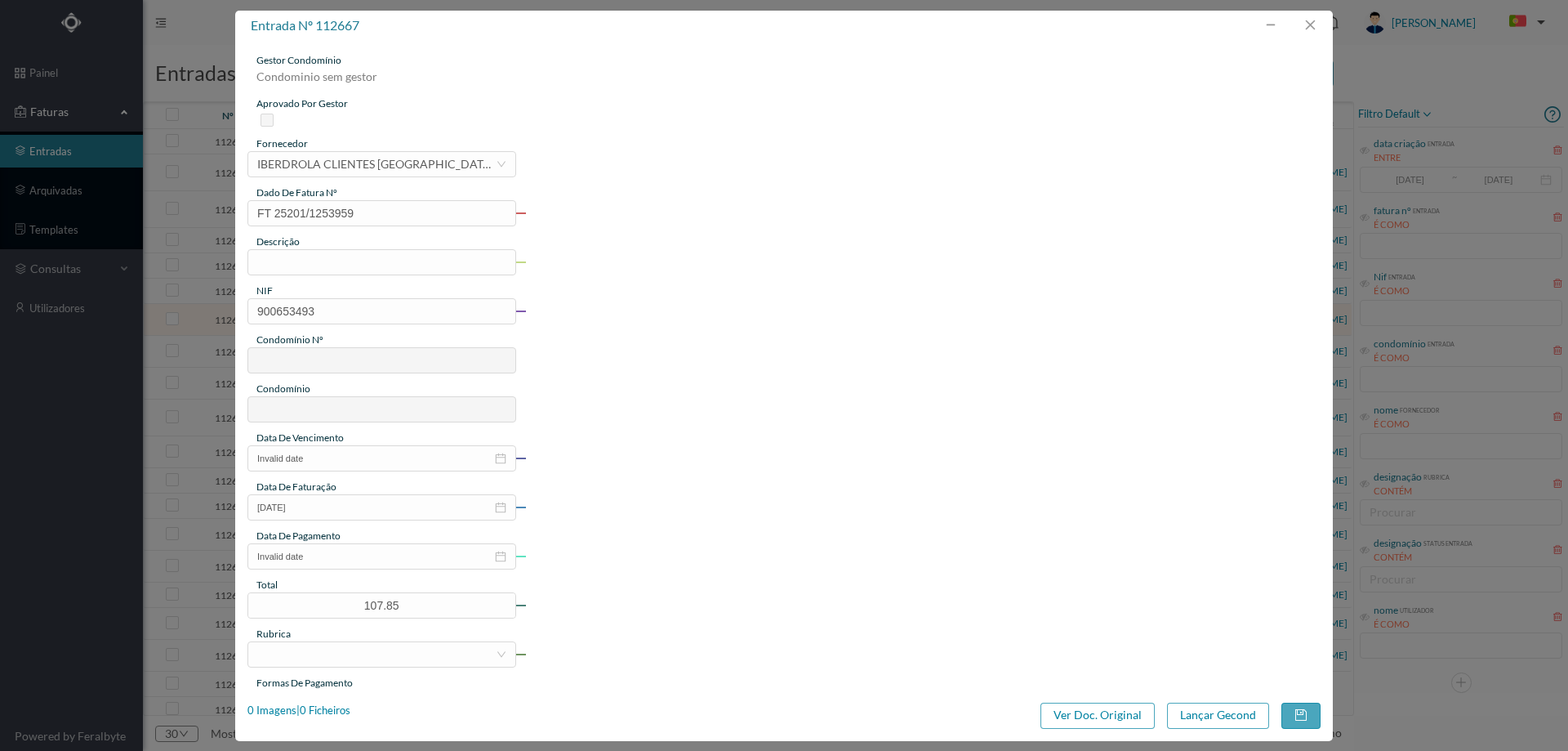
type input "719"
type input "ED. URB. AZENHA DE CIMA - BLOCO HC12"
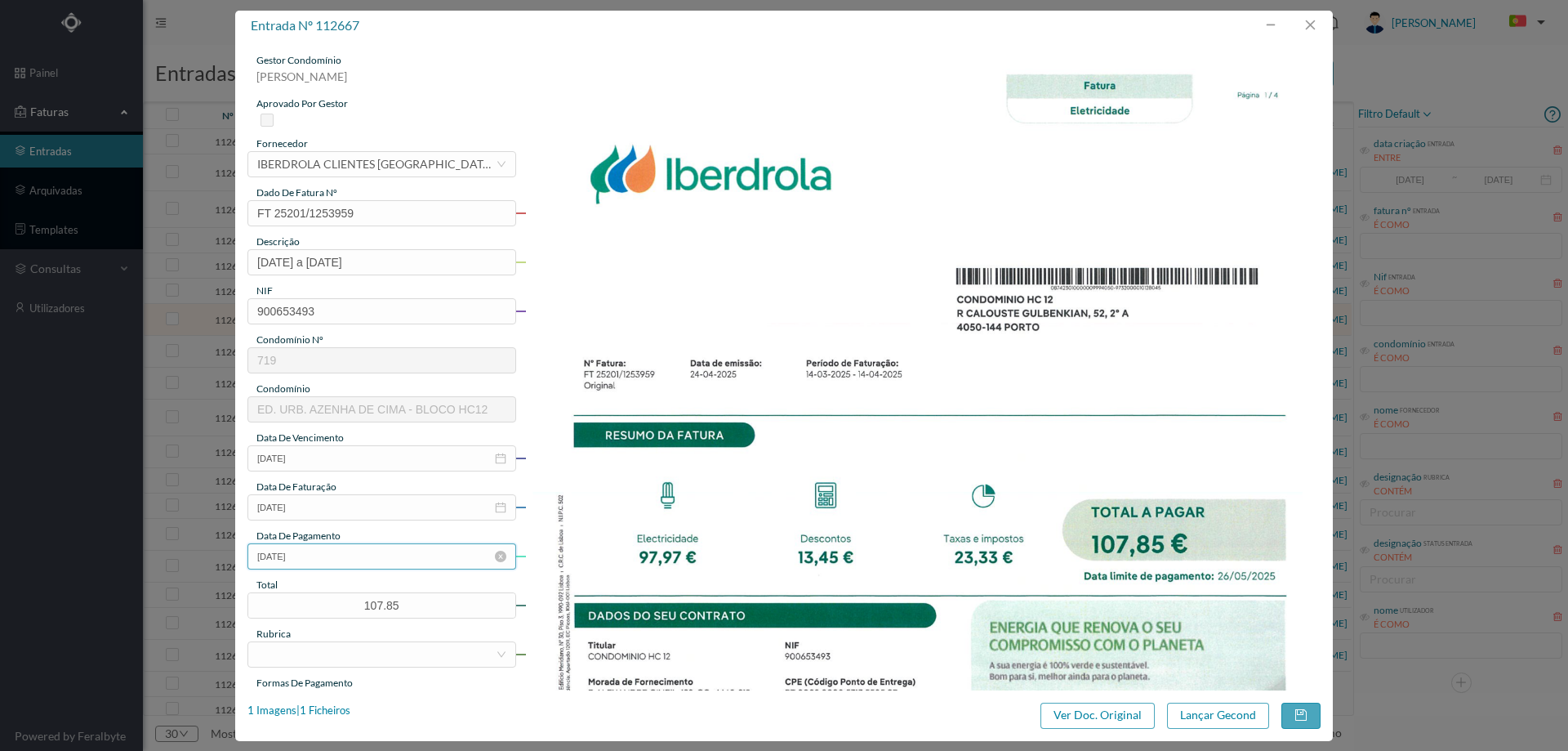
scroll to position [164, 0]
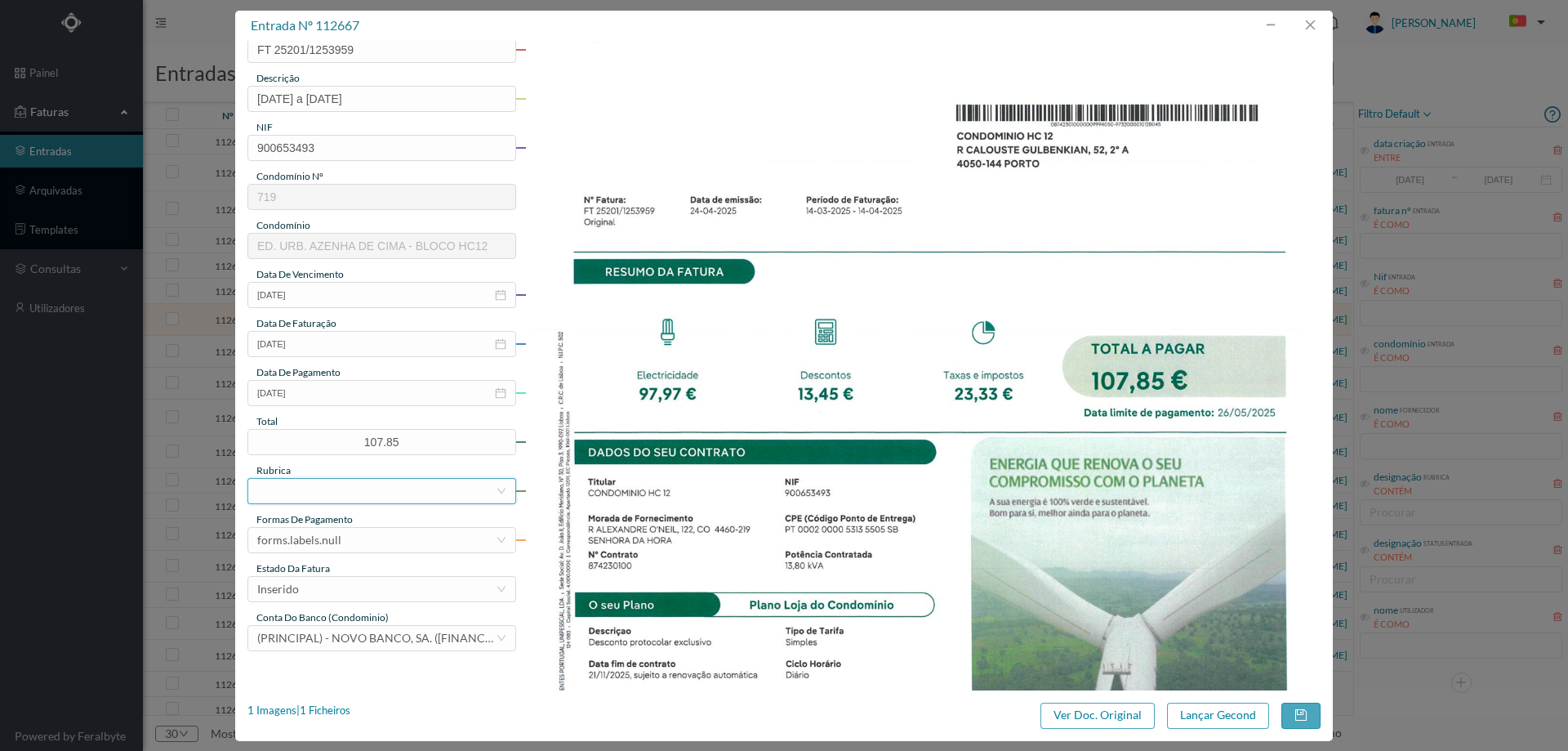
click at [326, 495] on div at bounding box center [376, 491] width 239 height 24
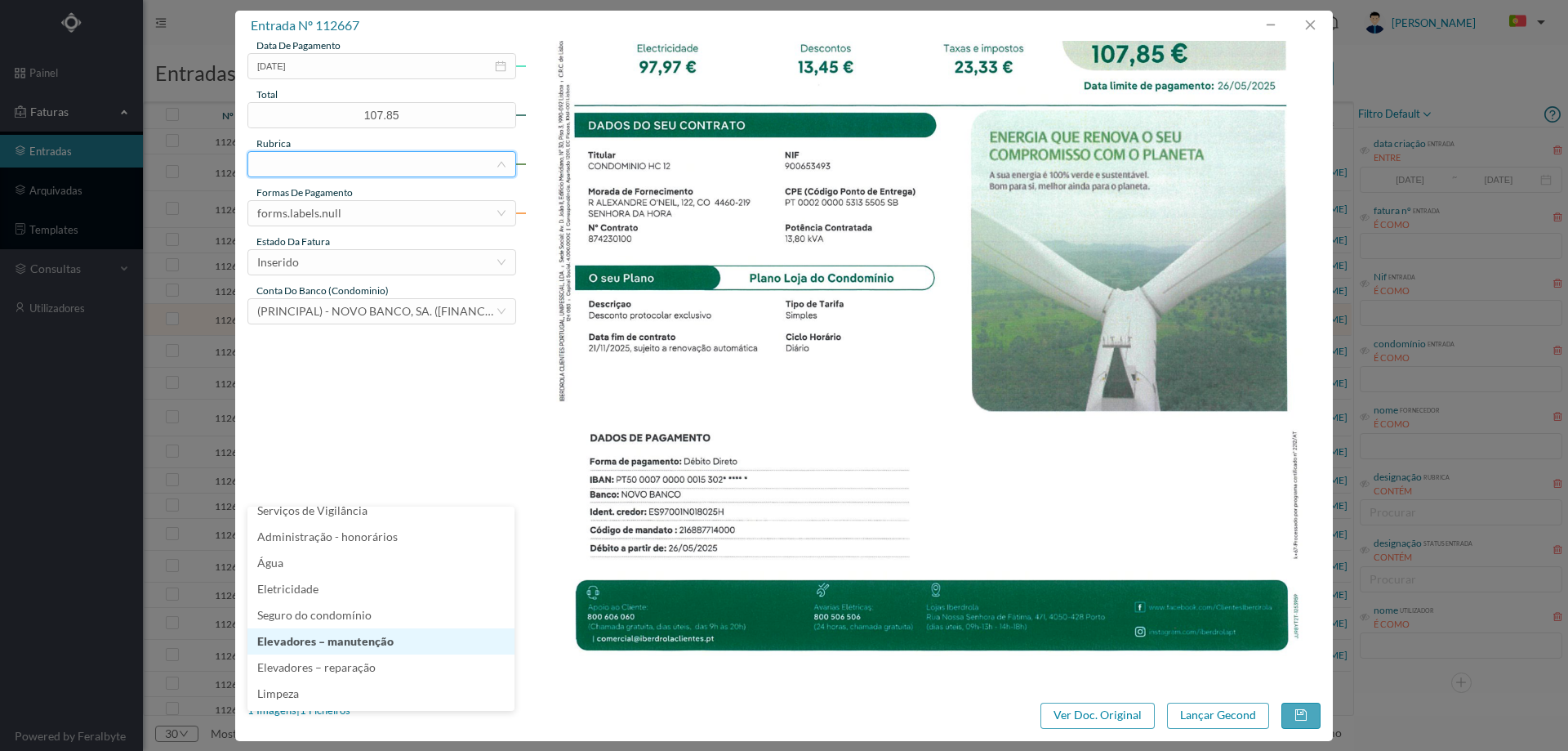
scroll to position [326, 0]
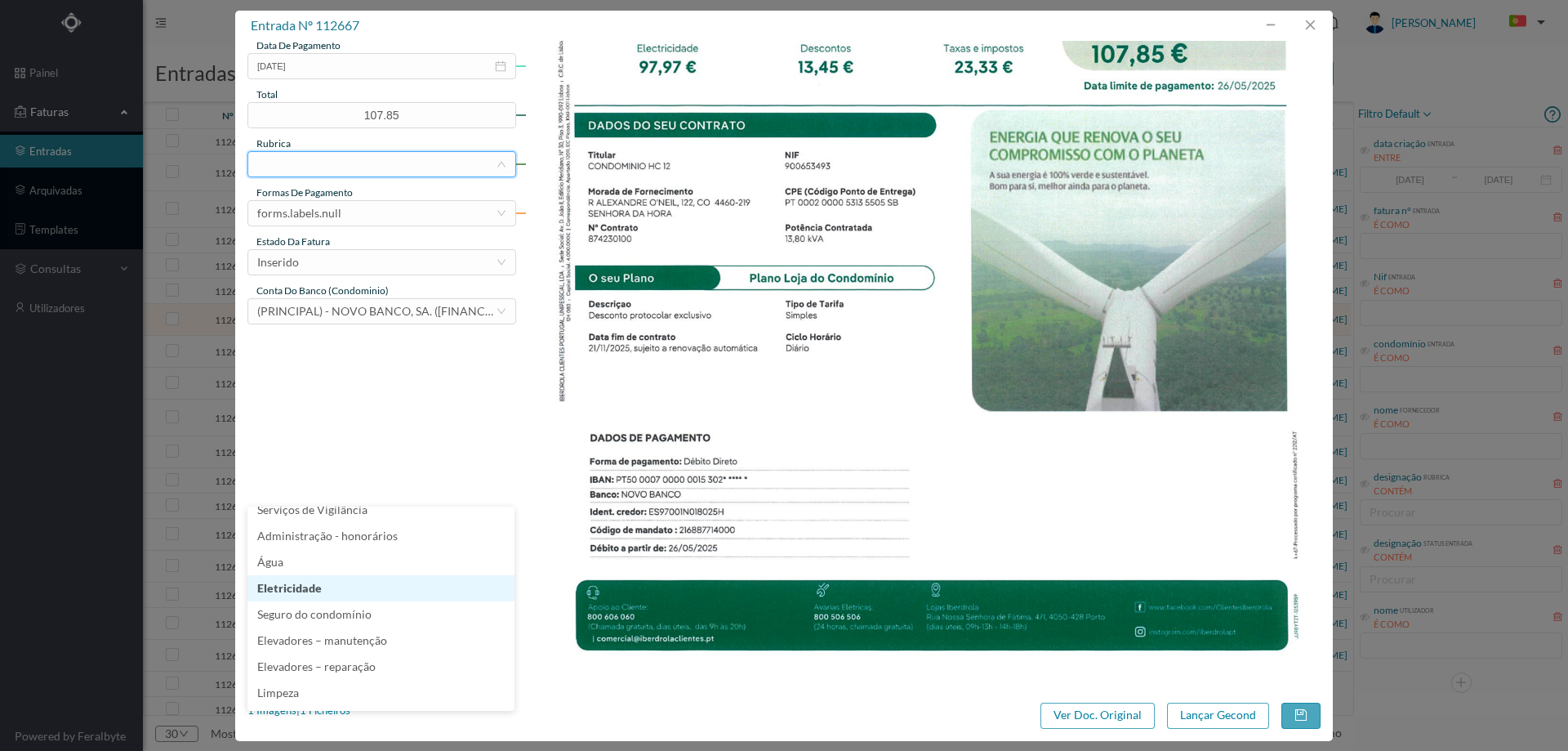
click at [341, 592] on li "Eletricidade" at bounding box center [381, 588] width 267 height 26
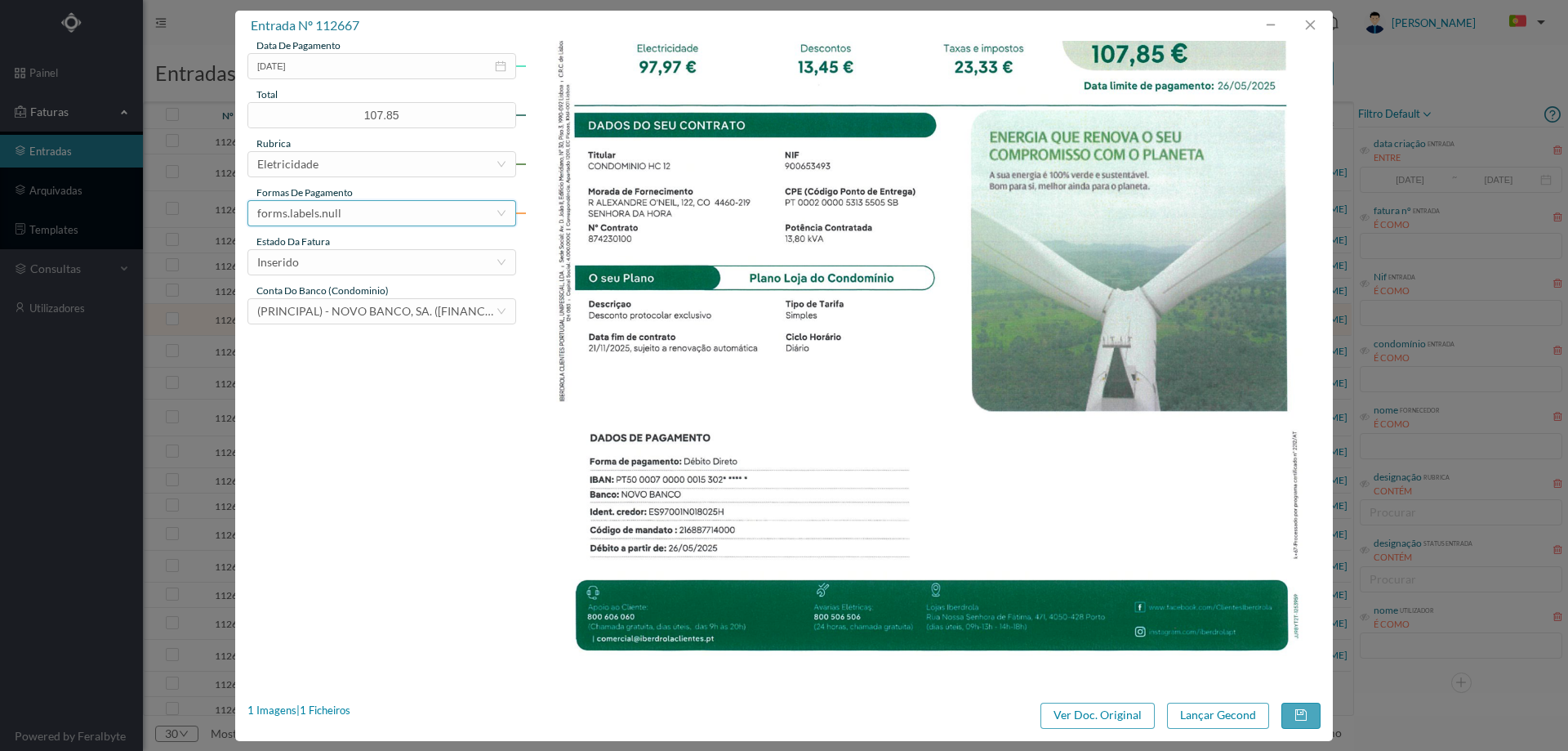
click at [375, 208] on div "forms.labels.null" at bounding box center [376, 213] width 239 height 24
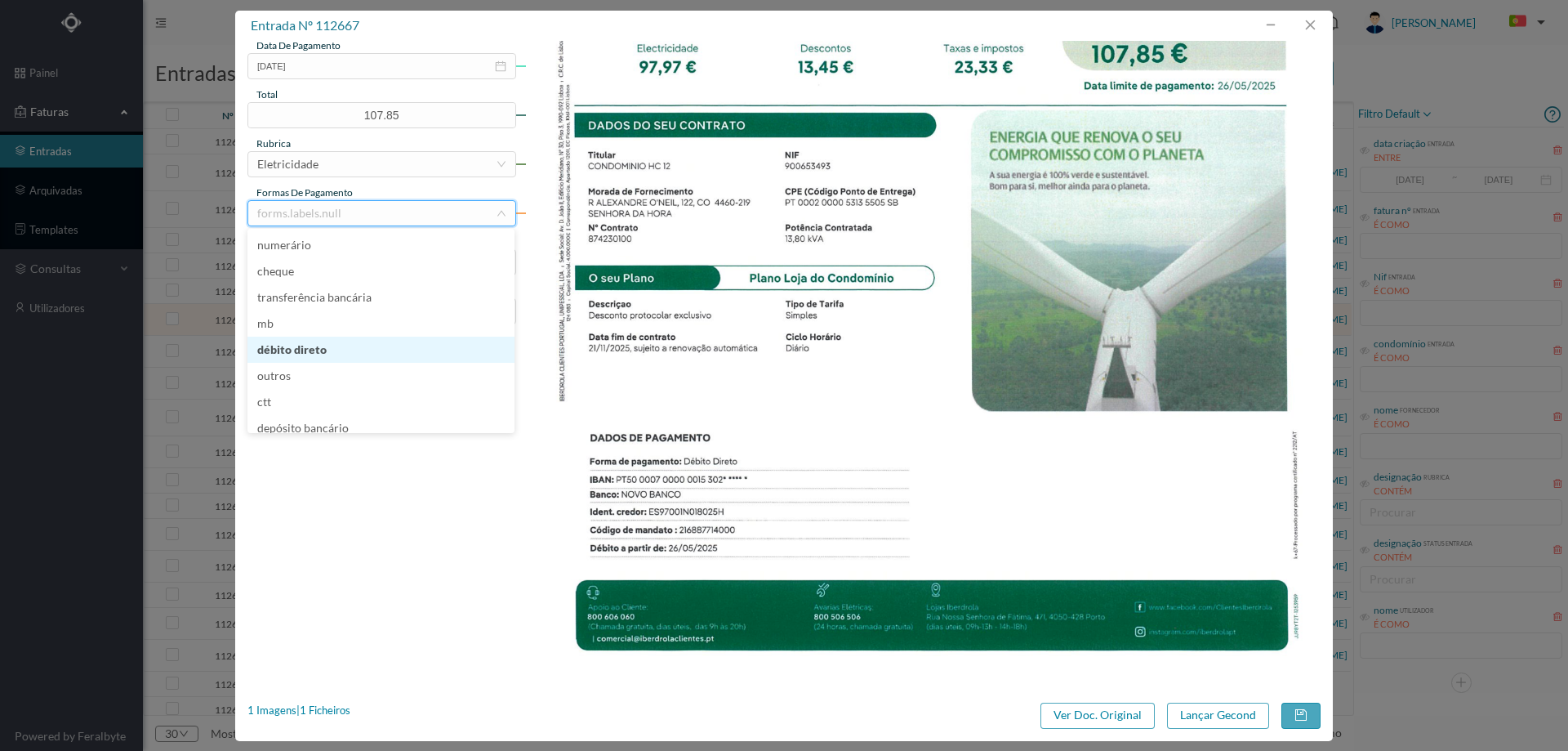
click at [314, 348] on li "débito direto" at bounding box center [381, 350] width 267 height 26
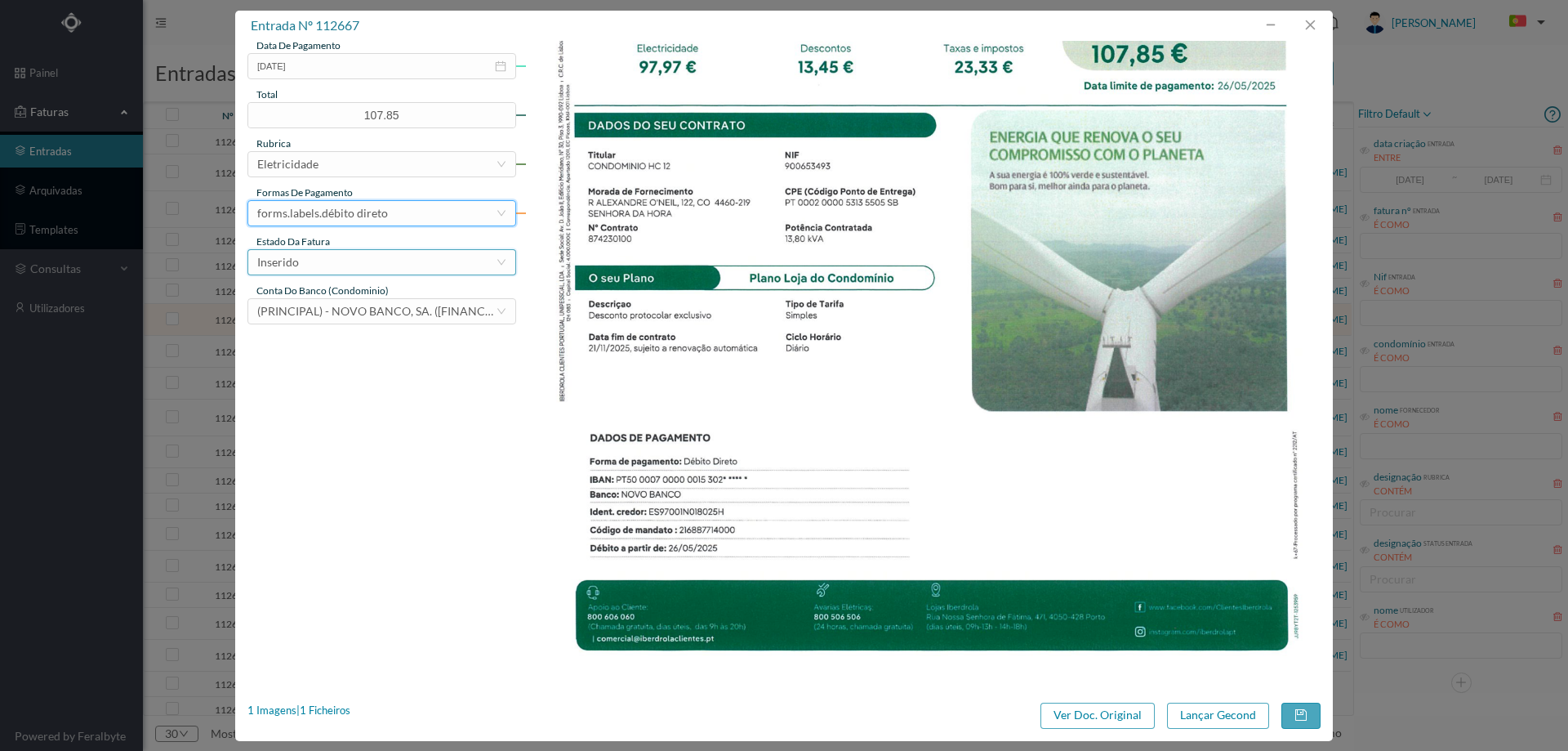
drag, startPoint x: 368, startPoint y: 251, endPoint x: 368, endPoint y: 270, distance: 19.0
click at [369, 251] on div "Inserido" at bounding box center [376, 262] width 239 height 24
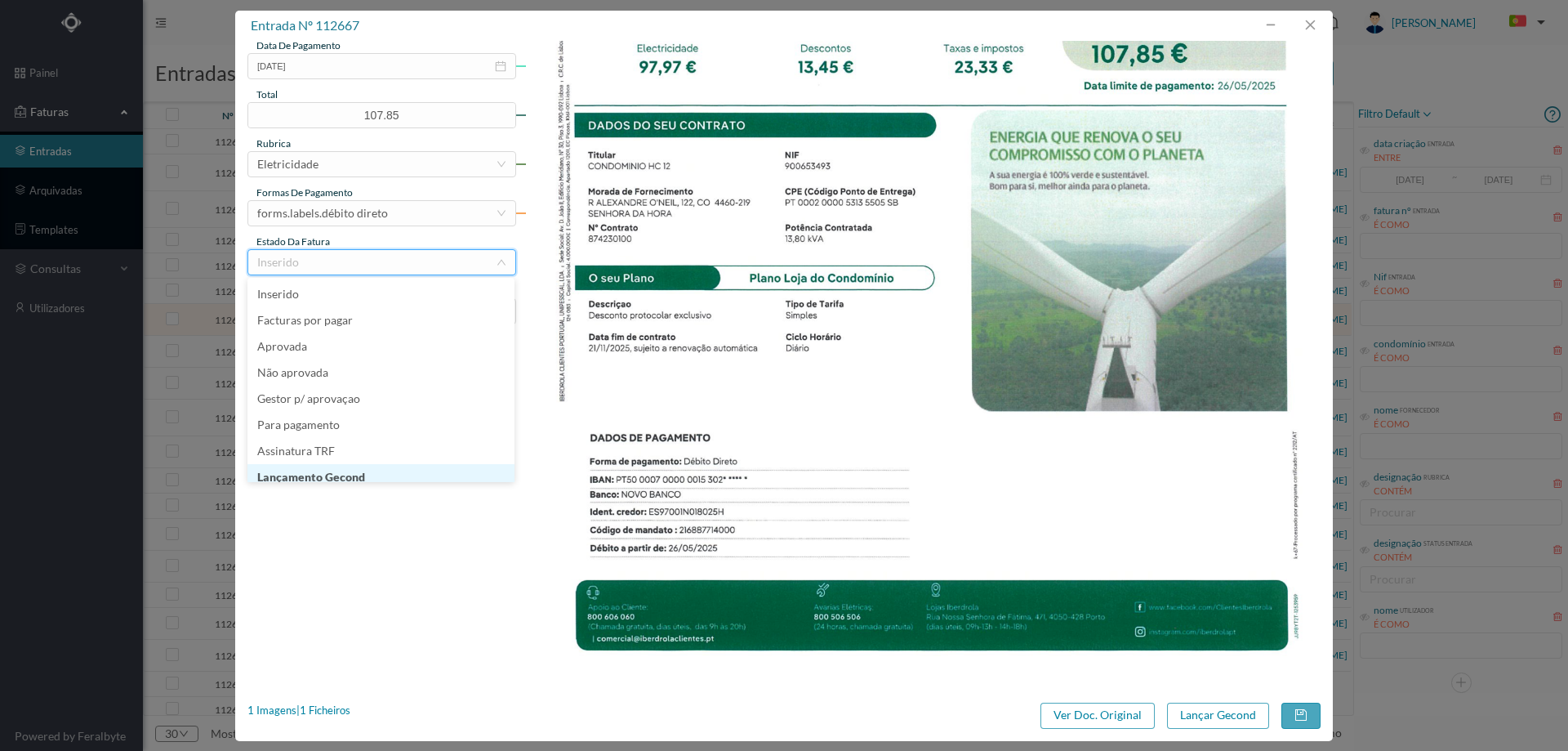
scroll to position [8, 0]
click at [374, 472] on li "Lançamento Gecond" at bounding box center [381, 469] width 267 height 26
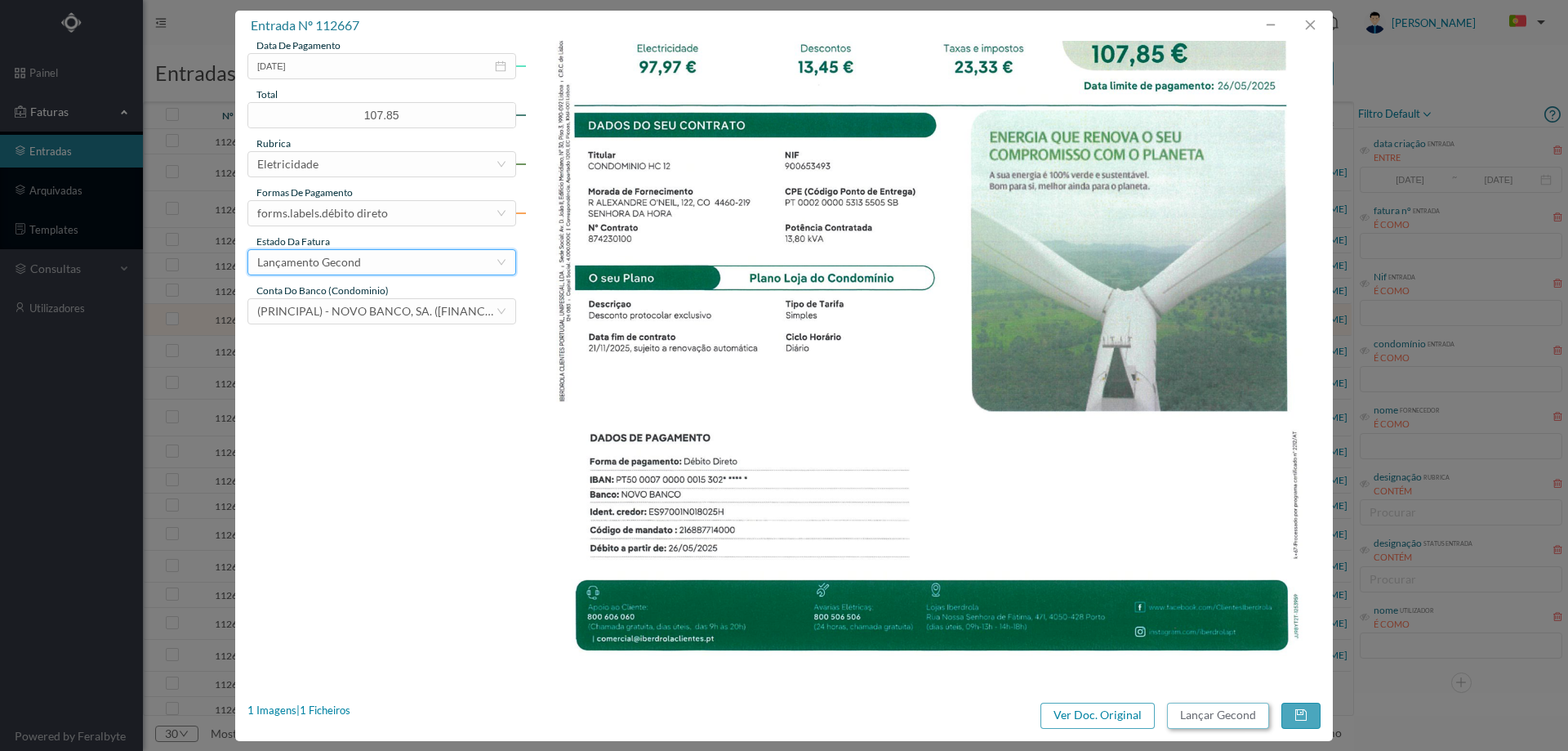
click at [1206, 705] on button "Lançar Gecond" at bounding box center [1218, 716] width 102 height 26
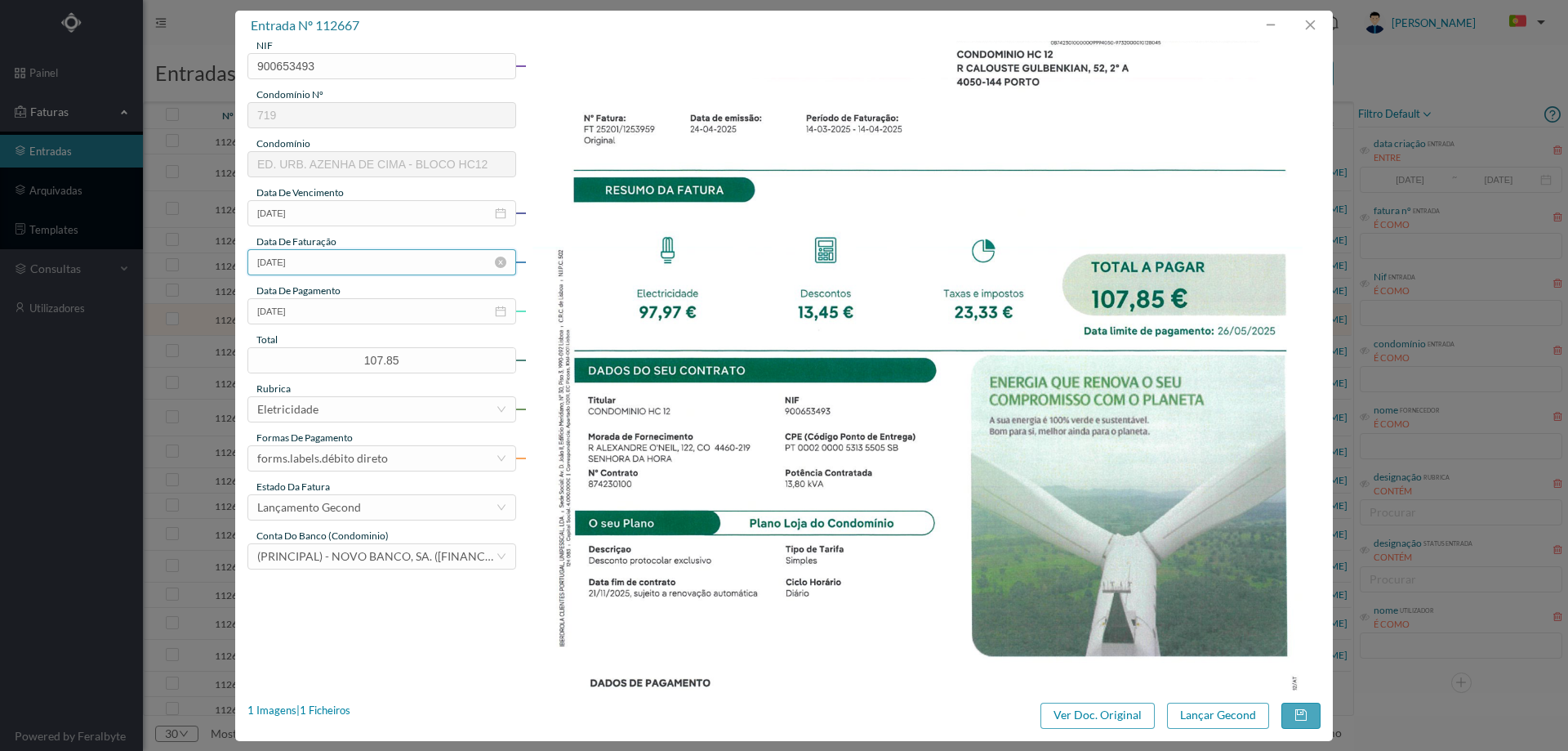
click at [336, 249] on input "24-04-2025" at bounding box center [381, 262] width 269 height 26
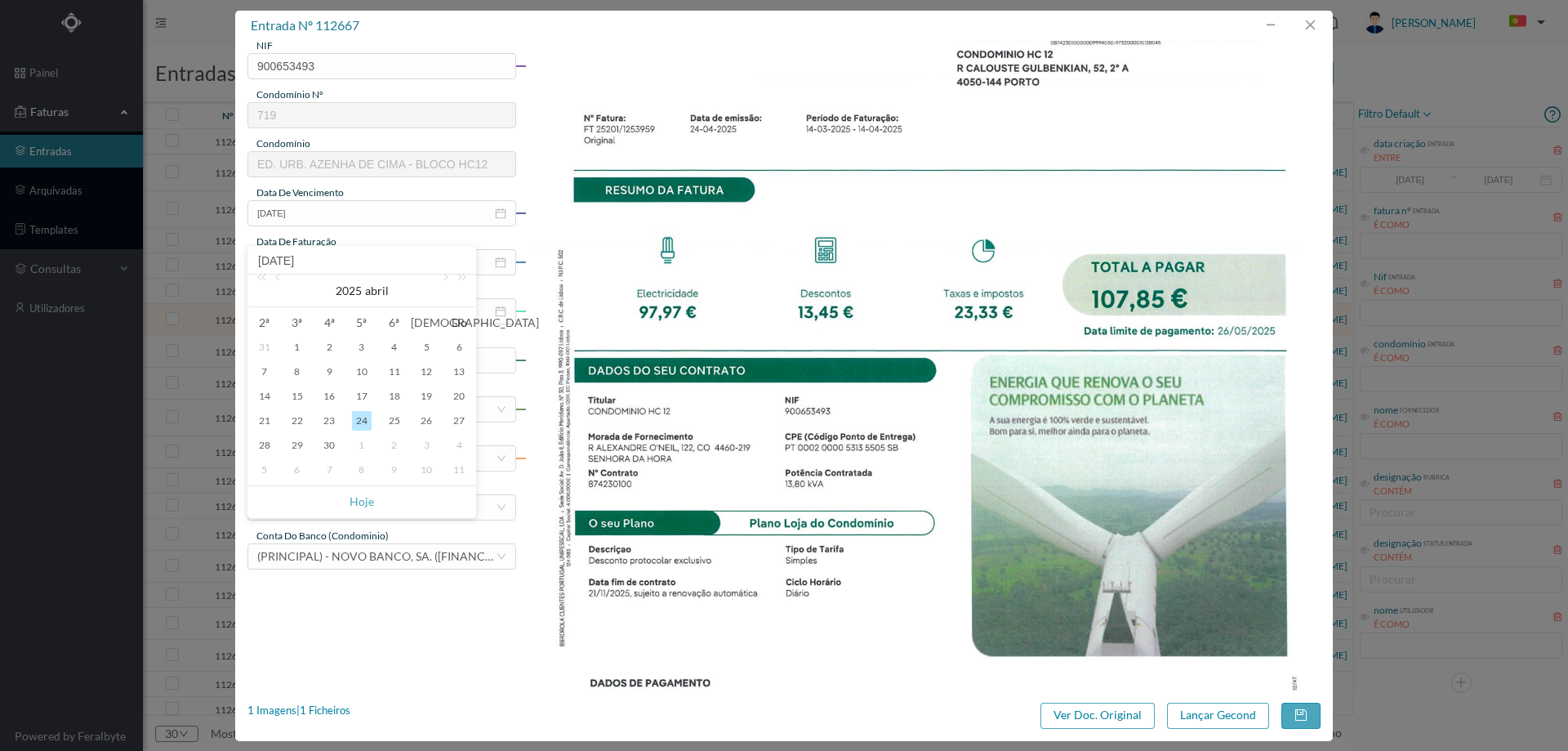
click at [357, 449] on div "1" at bounding box center [362, 444] width 20 height 20
type input "01-05-2025"
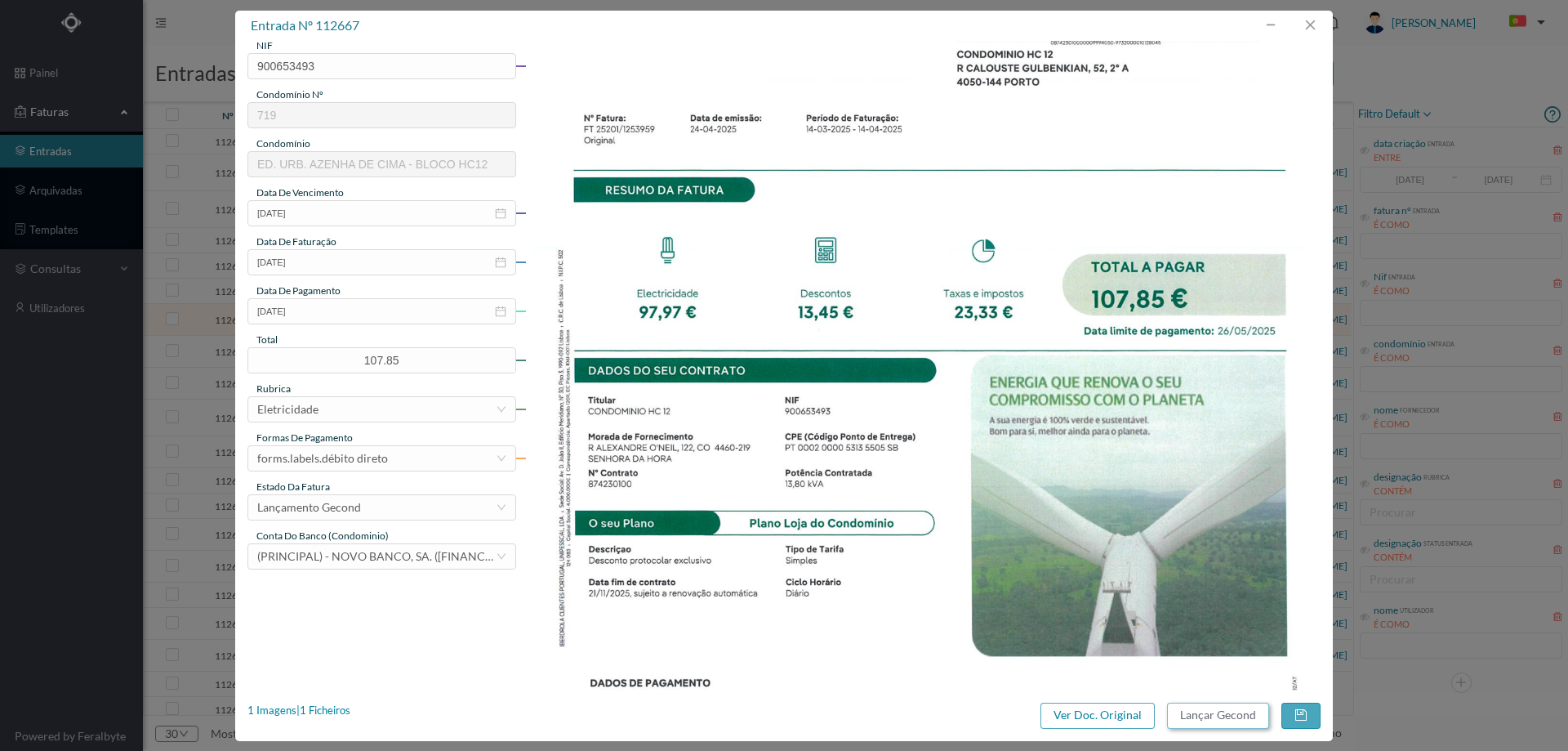
click at [1198, 725] on button "Lançar Gecond" at bounding box center [1218, 716] width 102 height 26
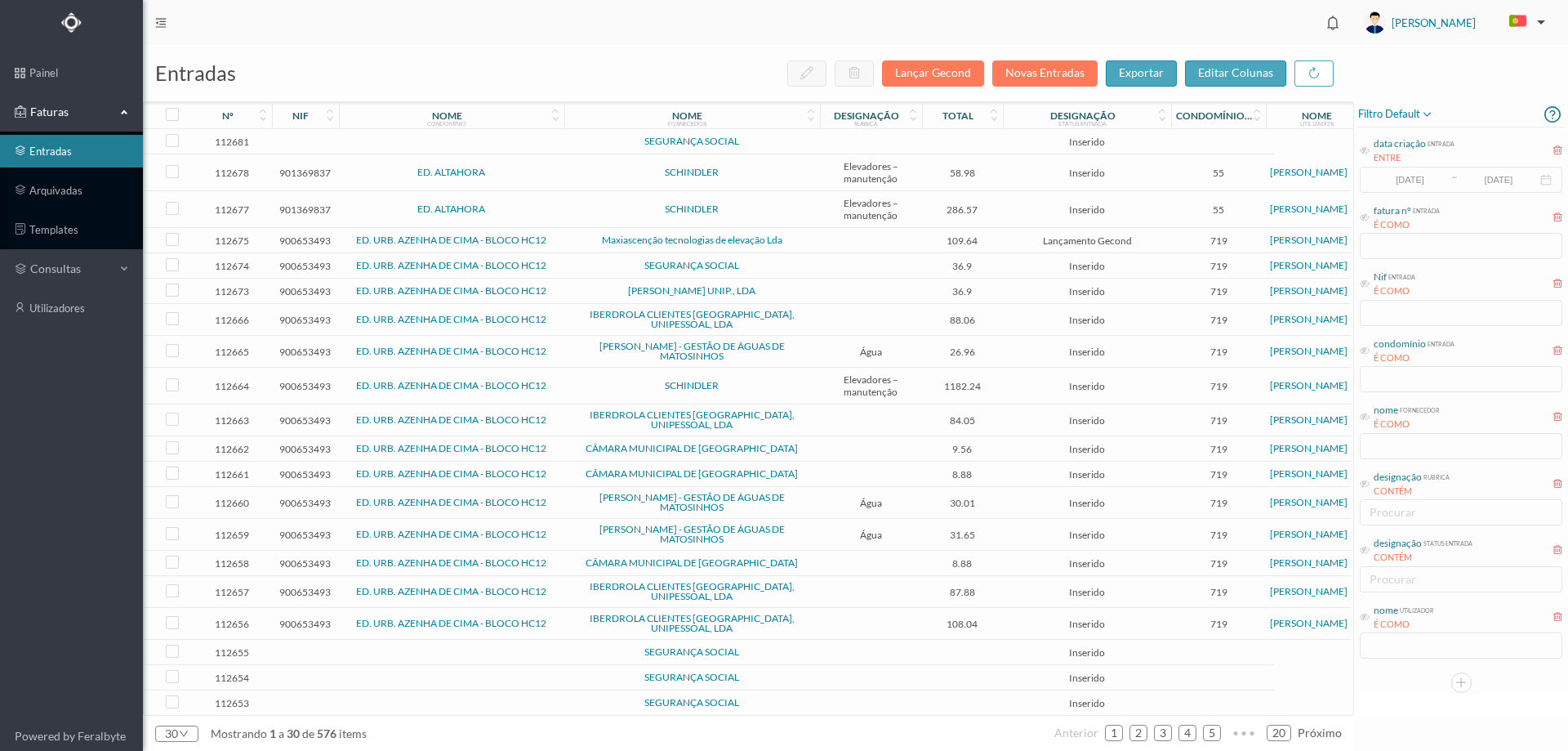
click at [870, 318] on td at bounding box center [871, 320] width 102 height 32
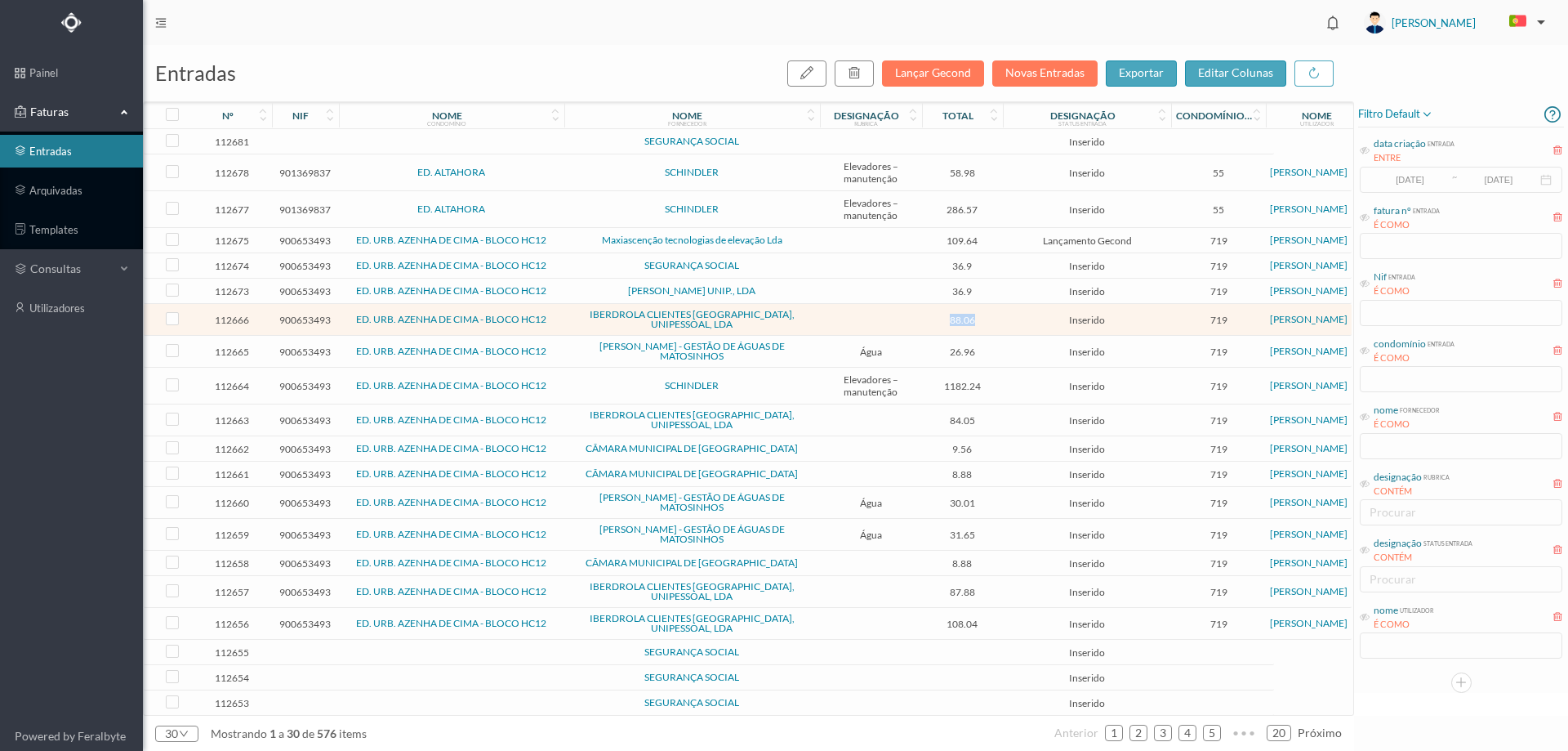
click at [870, 318] on td at bounding box center [871, 320] width 102 height 32
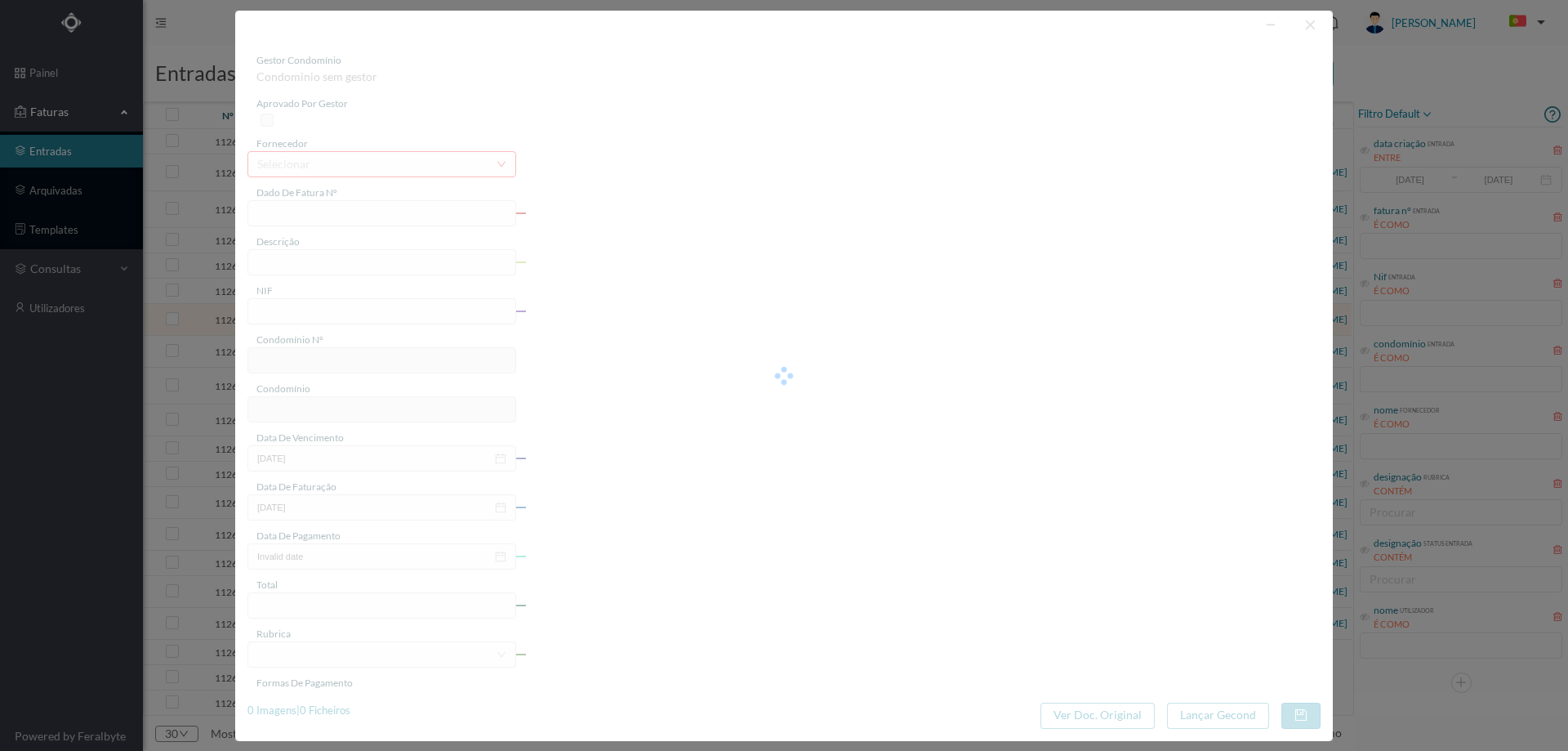
type input "FT 25201/1253963"
type input "900653493"
type input "Invalid date"
type input "24-04-2025"
type input "88.06"
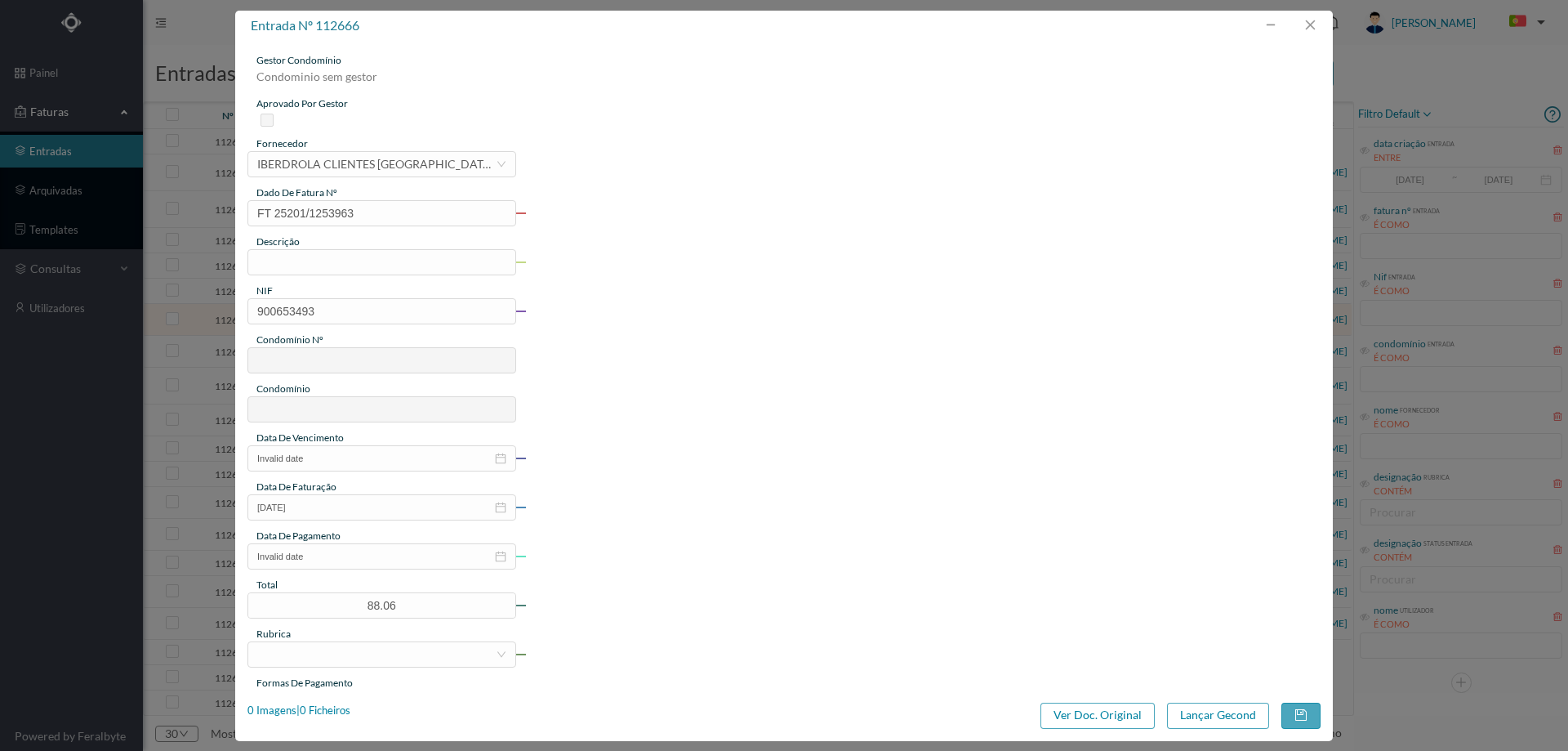
type input "719"
type input "ED. URB. AZENHA DE CIMA - BLOCO HC12"
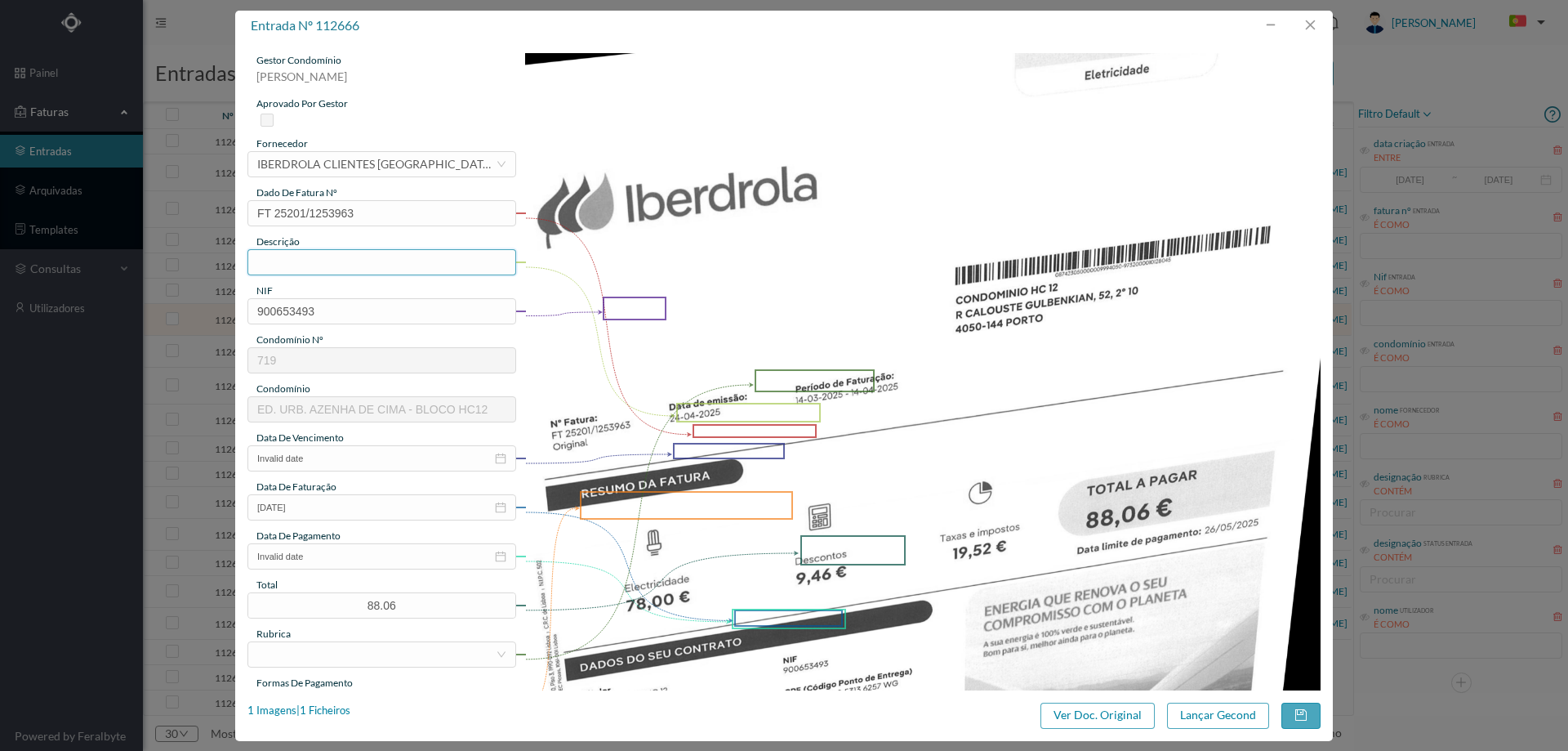
click at [411, 270] on input "text" at bounding box center [381, 262] width 269 height 26
type input "14.03.2025 a 14.04.2025"
click at [324, 461] on input "Invalid date" at bounding box center [381, 458] width 269 height 26
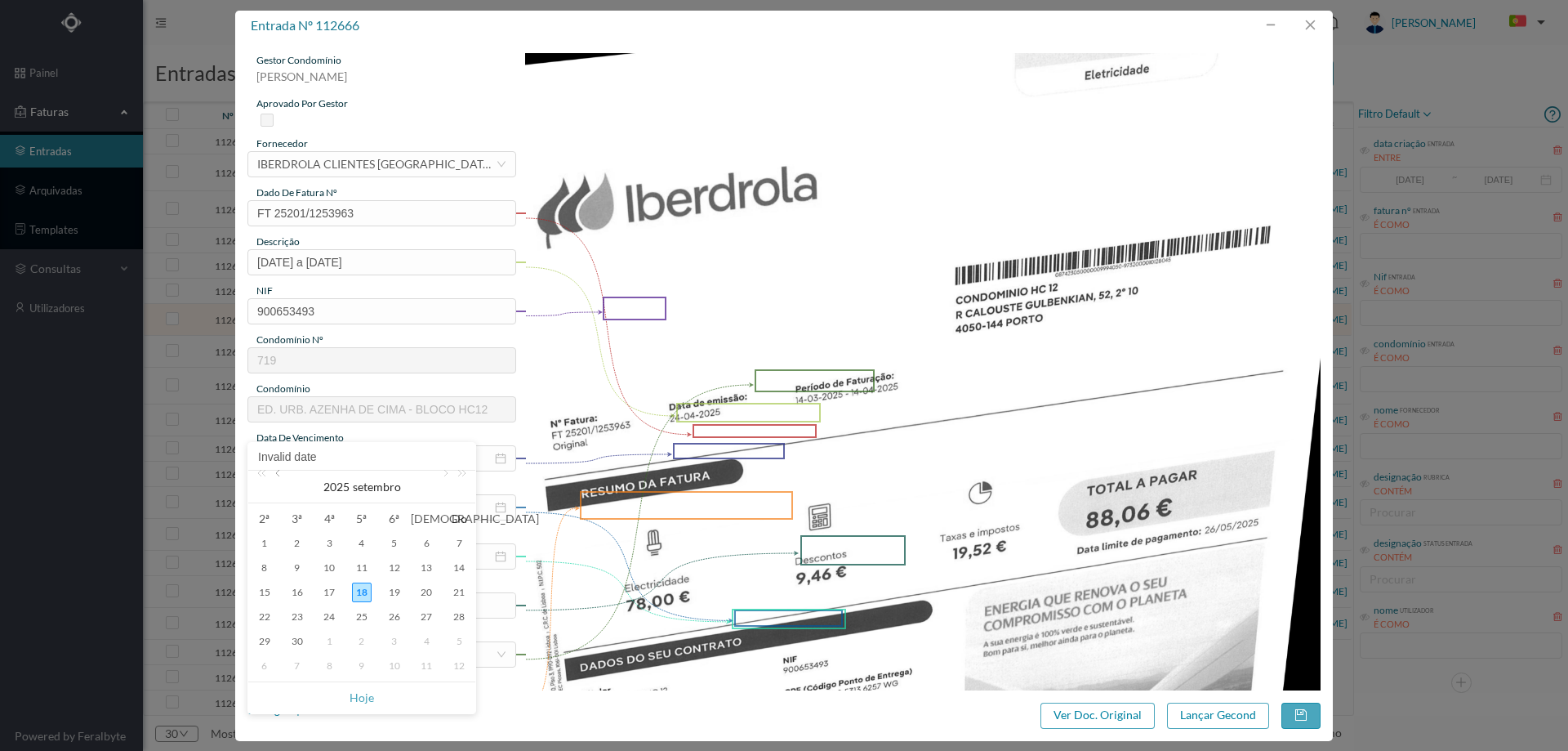
click at [285, 481] on link at bounding box center [279, 487] width 15 height 33
click at [269, 641] on div "26" at bounding box center [264, 641] width 20 height 20
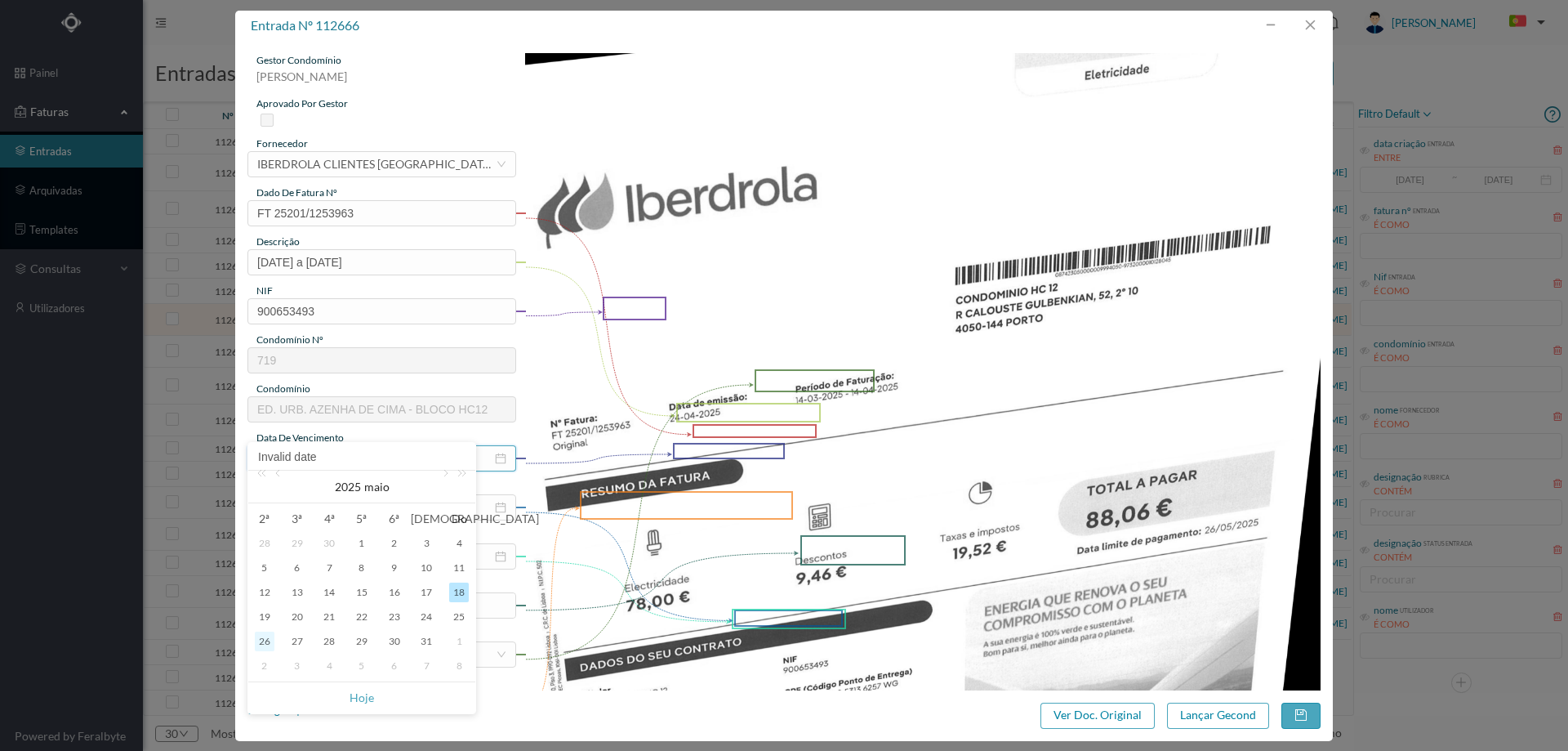
type input "26-05-2025"
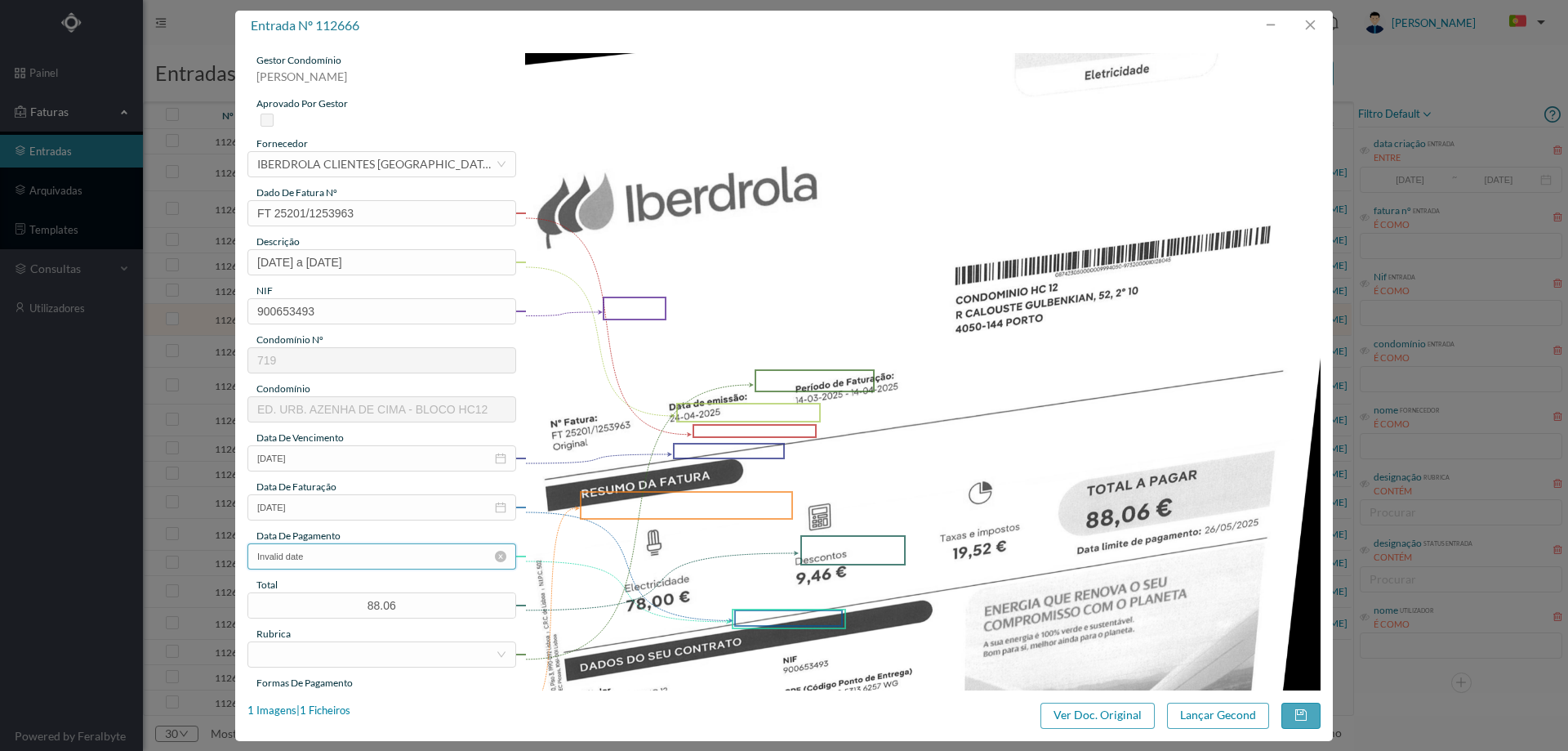
click at [344, 551] on input "Invalid date" at bounding box center [381, 556] width 269 height 26
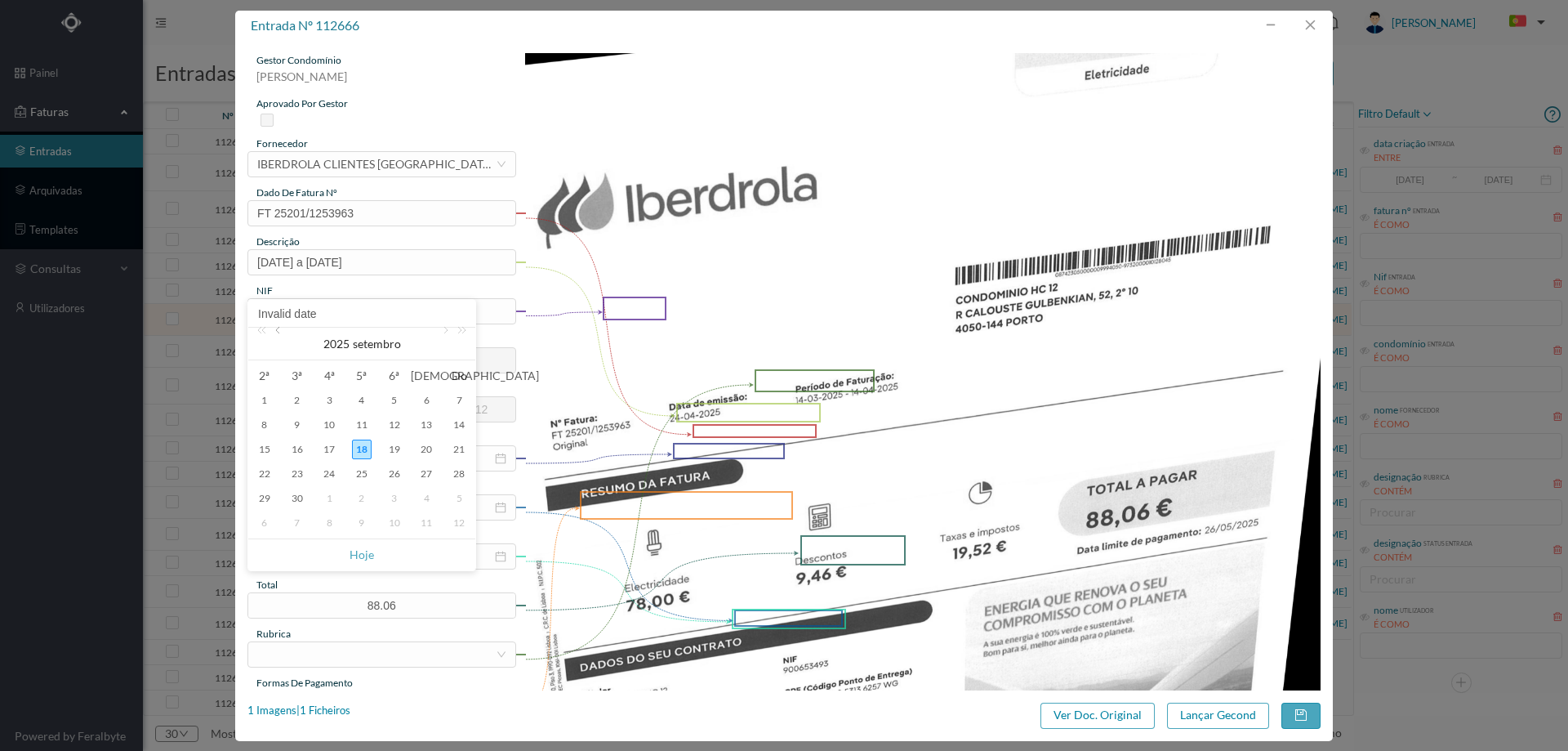
click at [277, 332] on link at bounding box center [279, 344] width 15 height 33
click at [361, 497] on div "26" at bounding box center [362, 498] width 20 height 20
type input "26-06-2025"
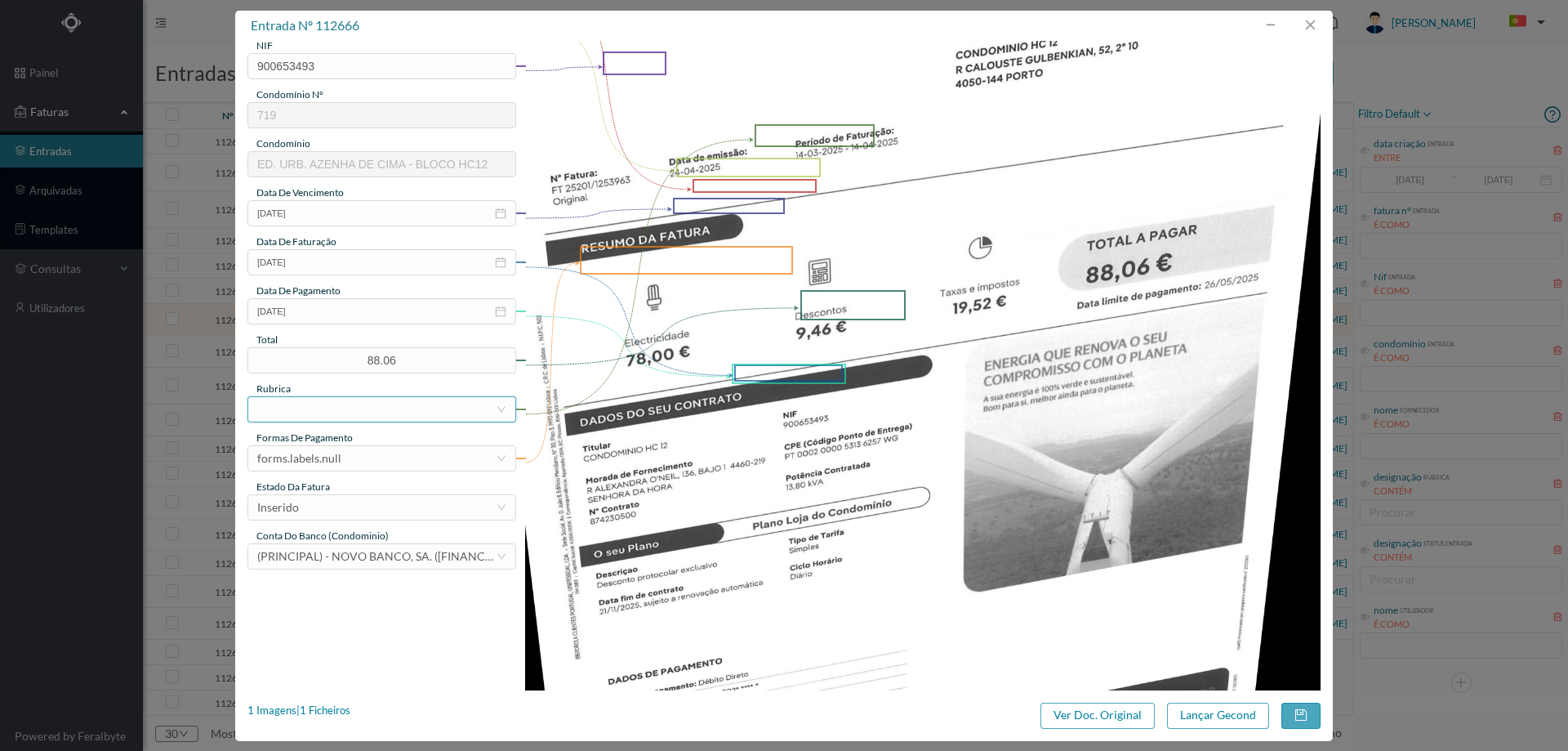
click at [372, 405] on div at bounding box center [376, 409] width 239 height 24
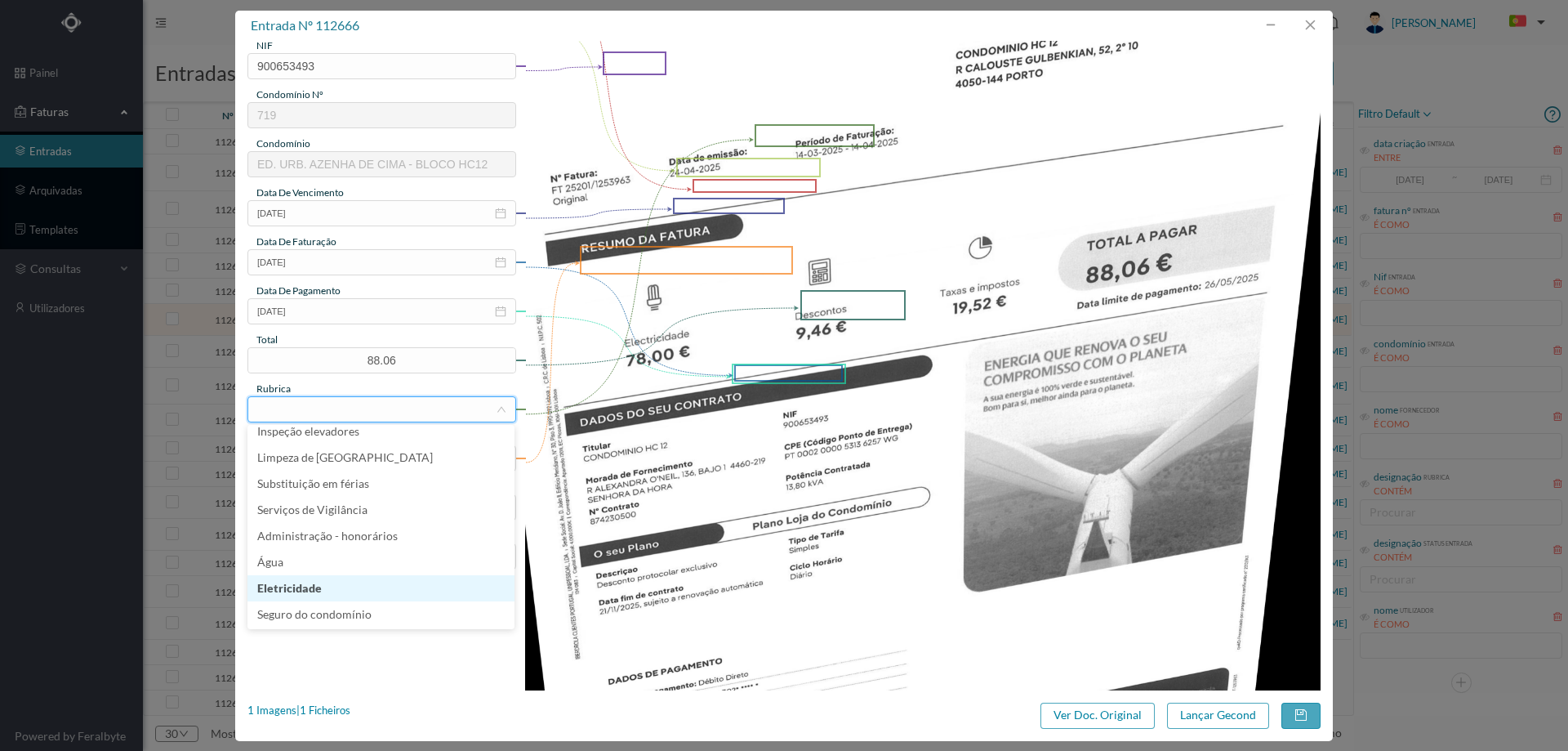
click at [356, 575] on li "Eletricidade" at bounding box center [381, 588] width 267 height 26
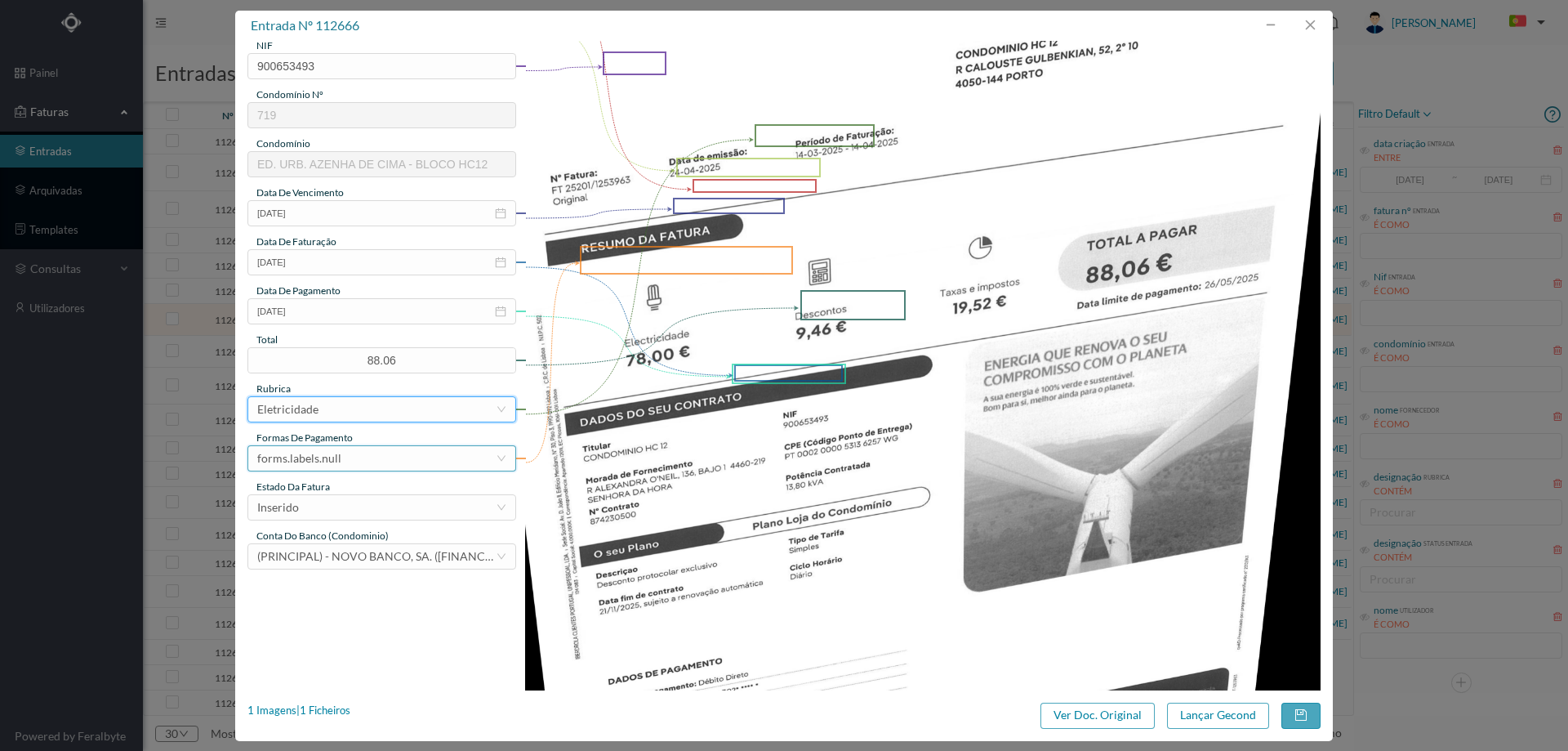
click at [329, 462] on div "forms.labels.null" at bounding box center [300, 458] width 84 height 24
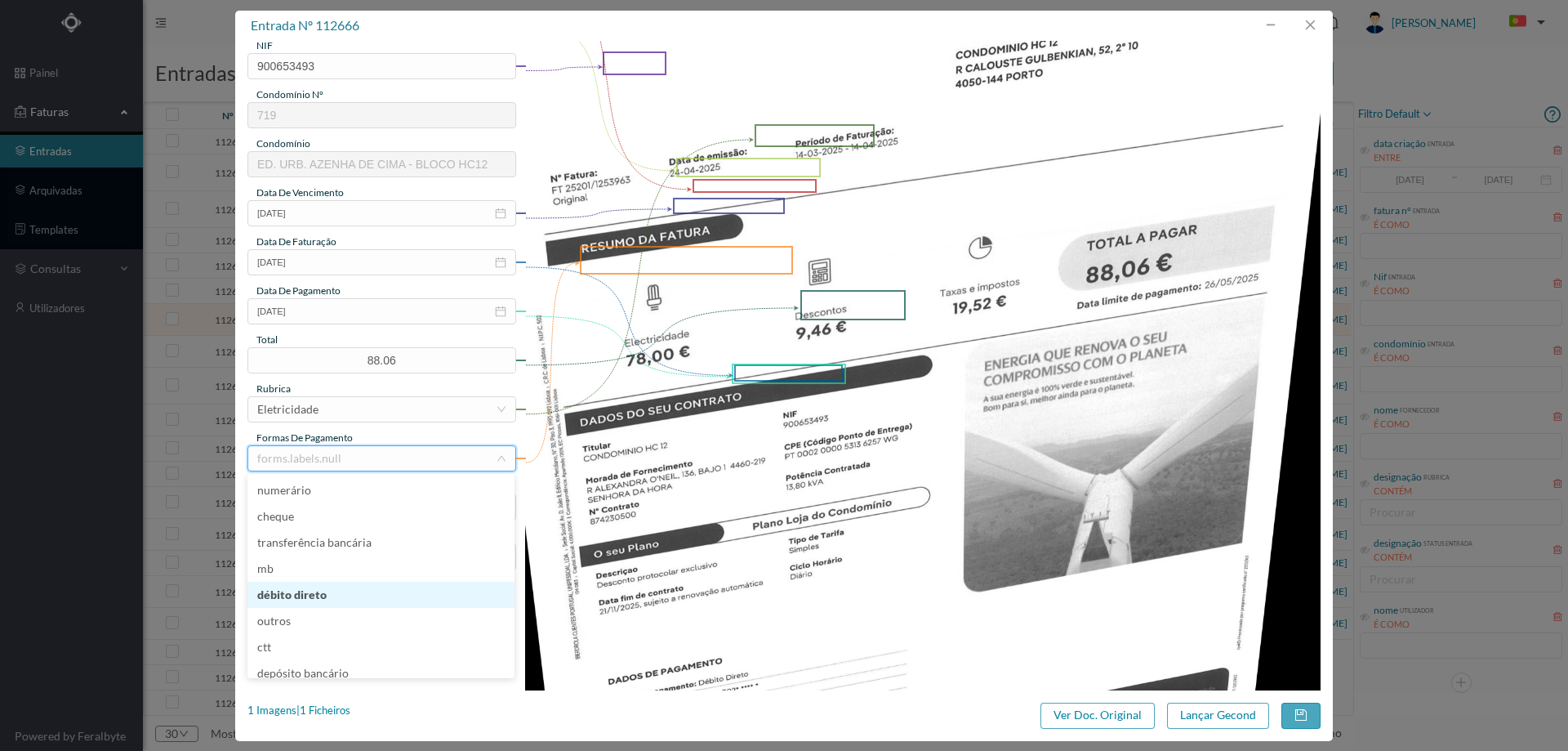
click at [321, 587] on li "débito direto" at bounding box center [381, 594] width 267 height 26
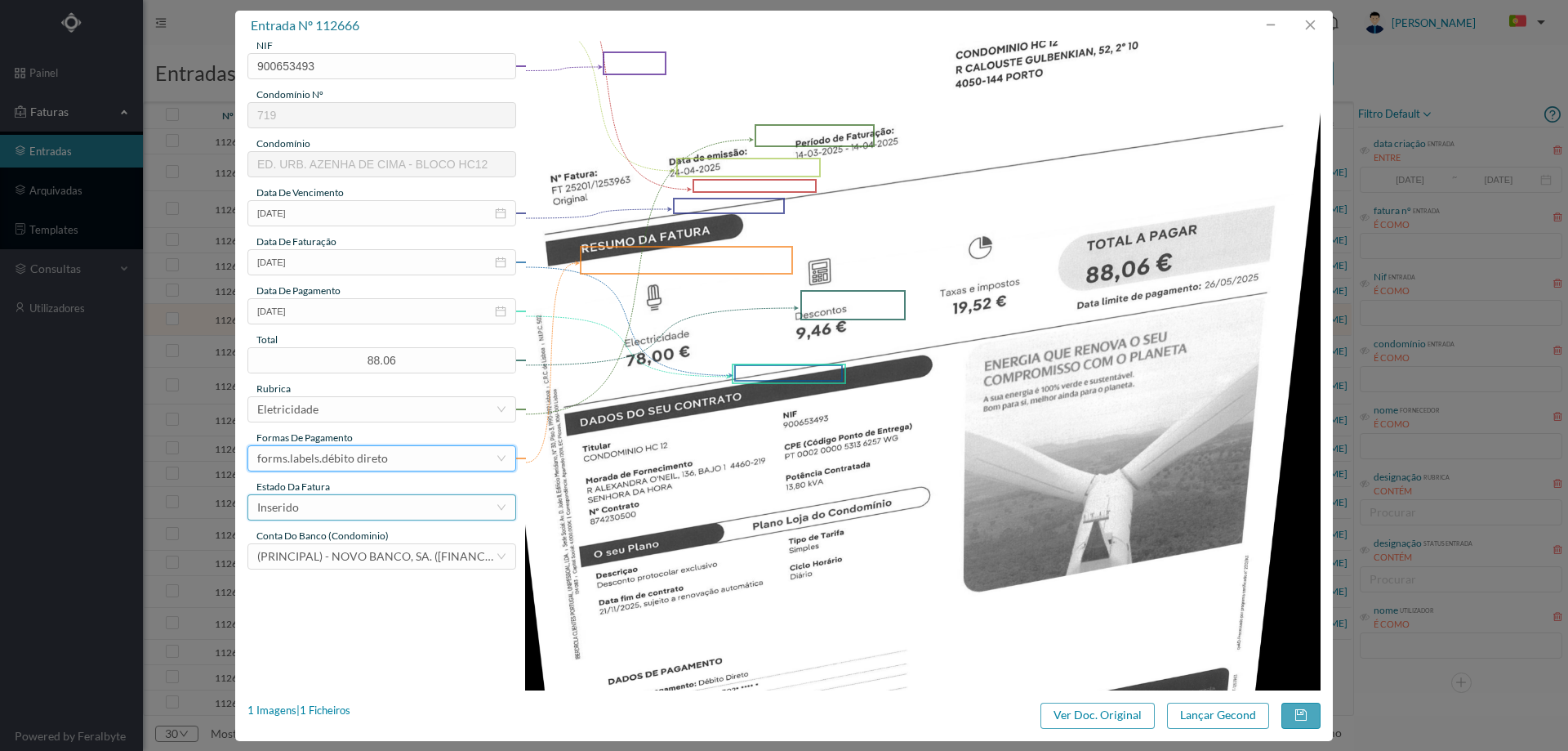
click at [345, 508] on div "Inserido" at bounding box center [376, 507] width 239 height 24
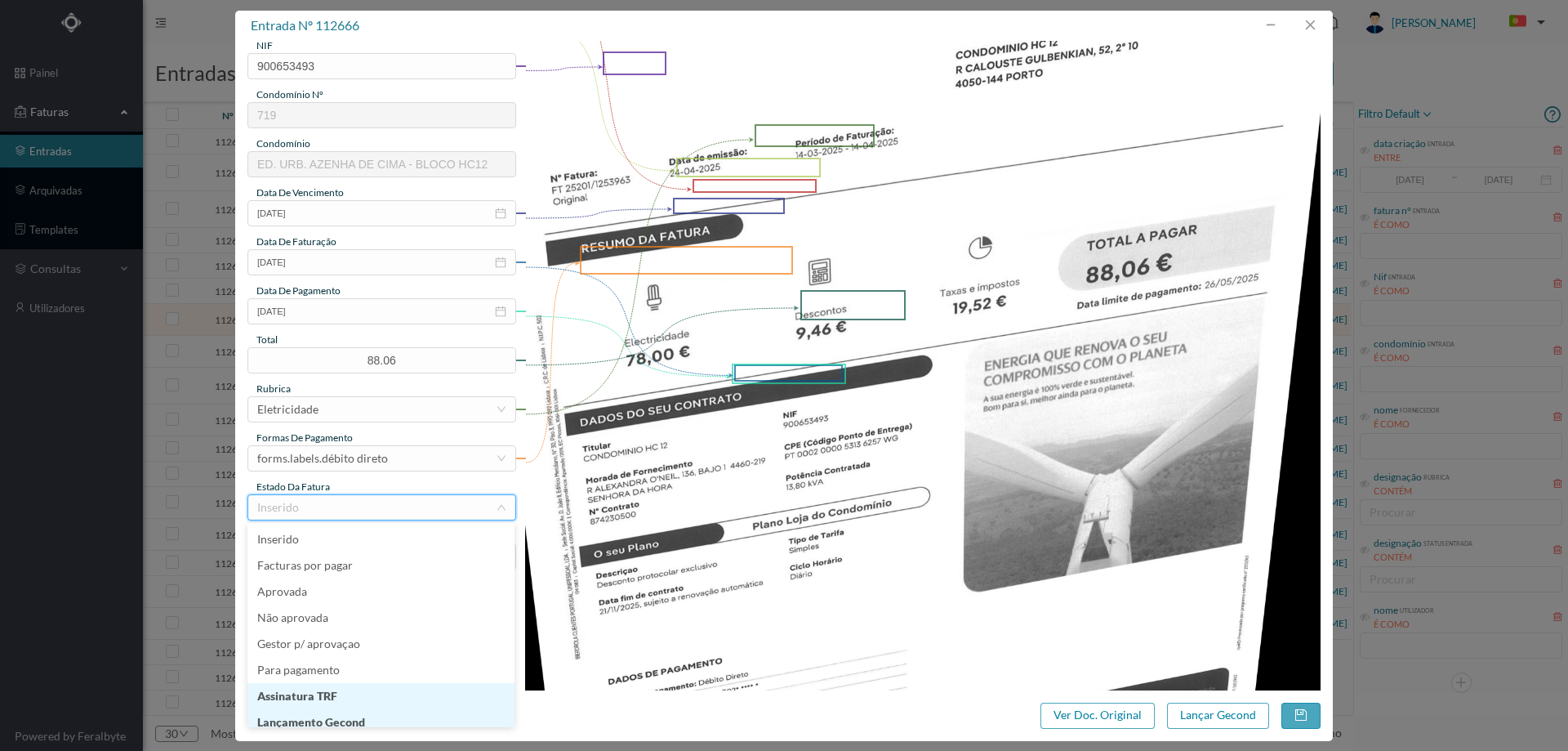
scroll to position [8, 0]
click at [314, 718] on li "Lançamento Gecond" at bounding box center [381, 714] width 267 height 26
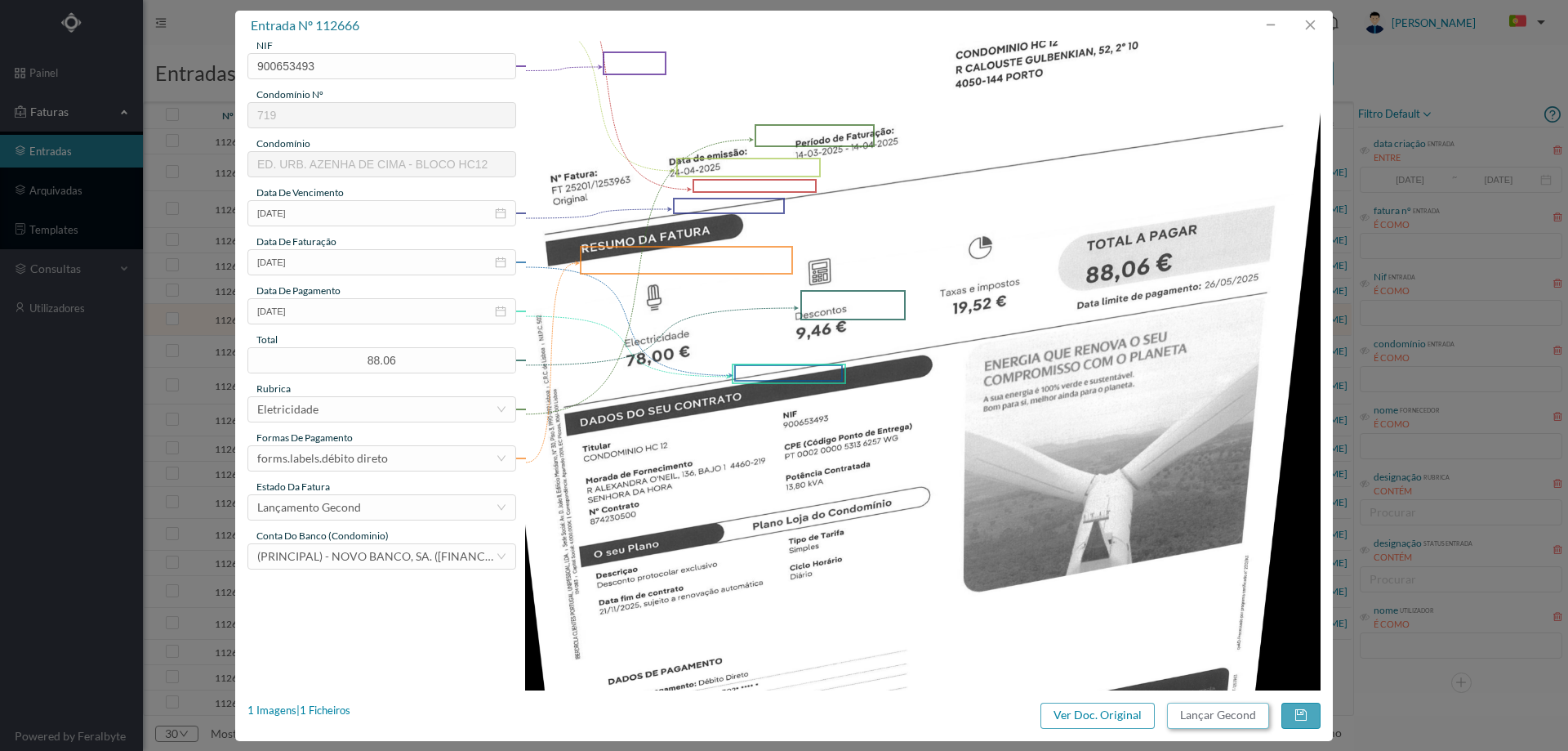
click at [1211, 716] on button "Lançar Gecond" at bounding box center [1218, 716] width 102 height 26
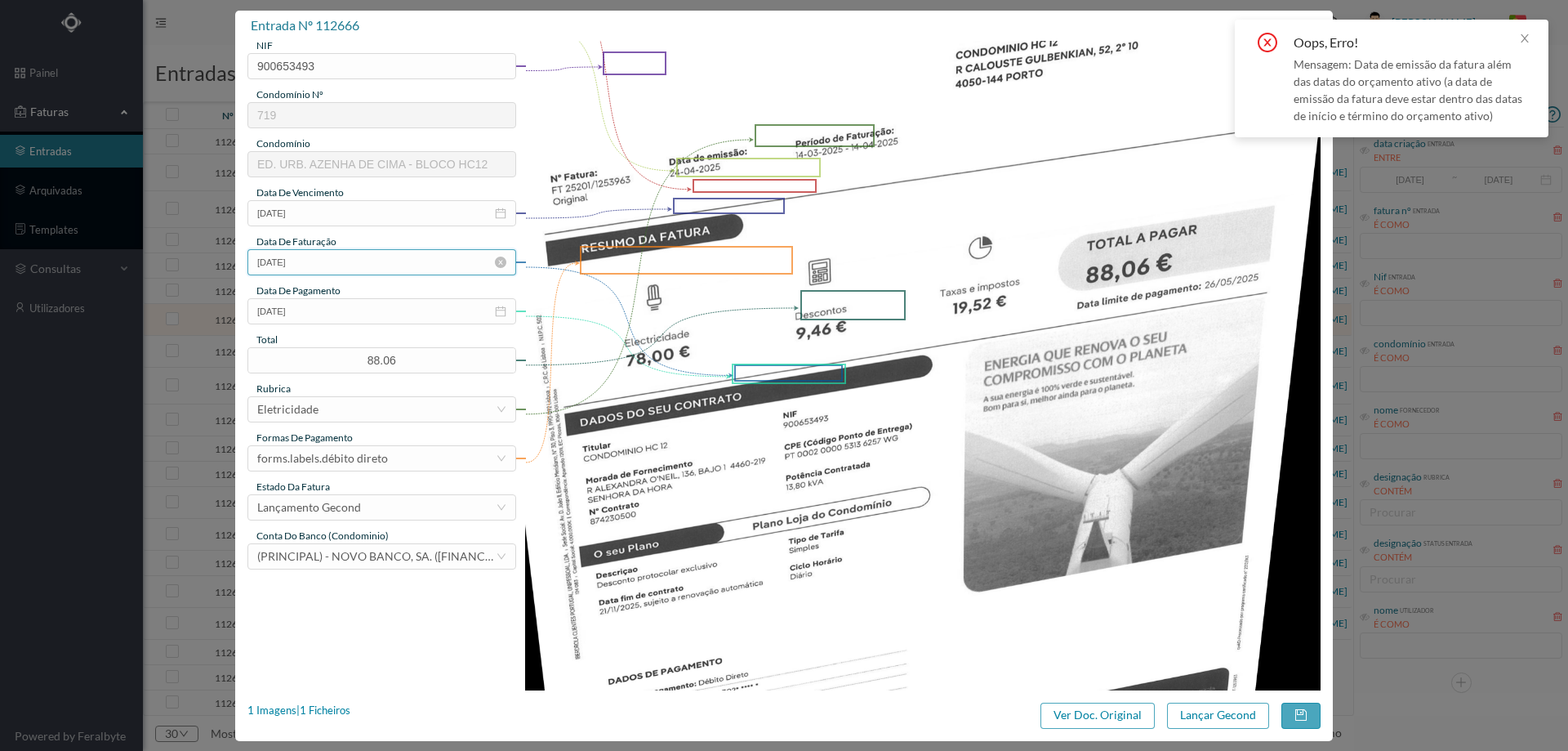
click at [319, 264] on input "24-04-2025" at bounding box center [381, 262] width 269 height 26
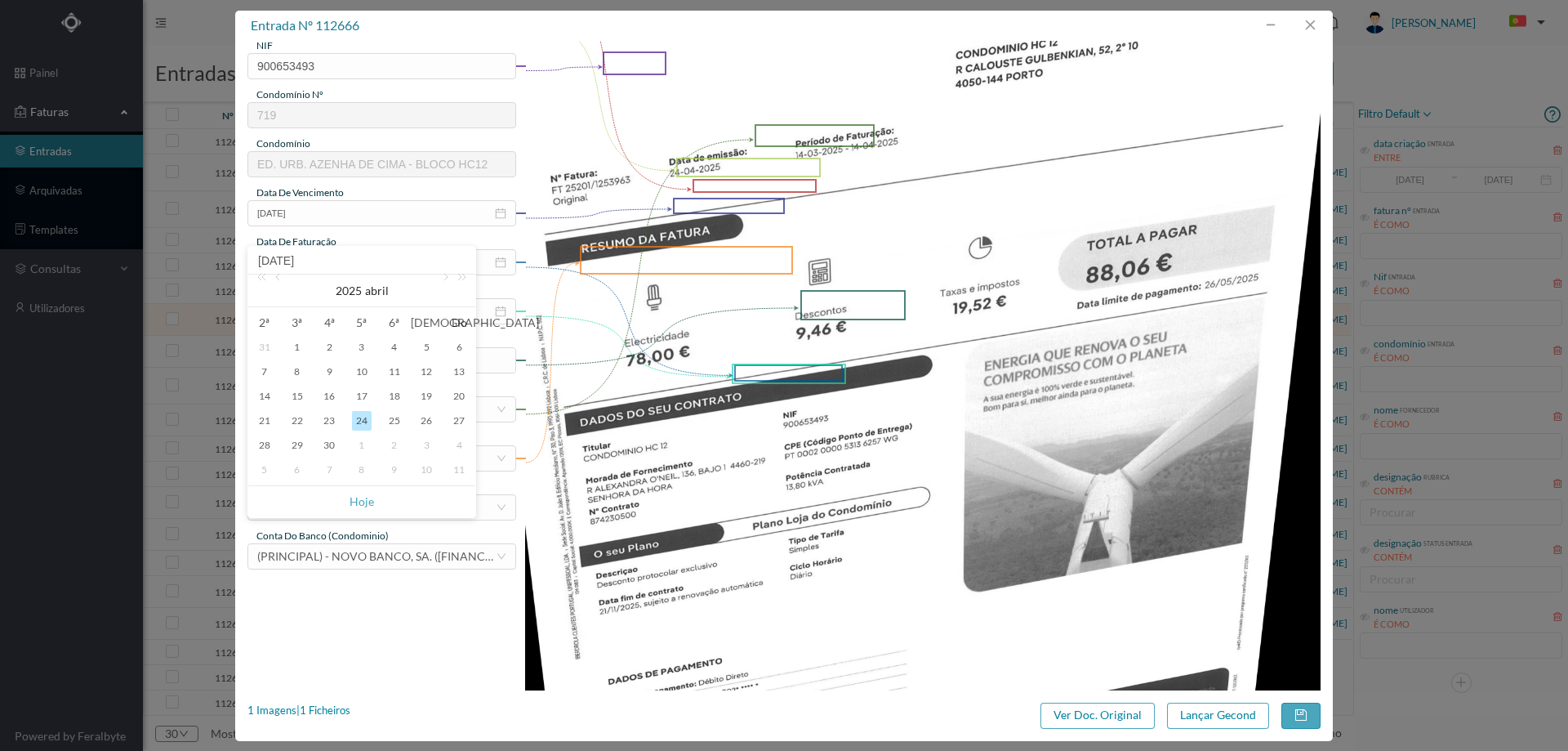
click at [367, 443] on div "1" at bounding box center [362, 444] width 20 height 20
type input "01-05-2025"
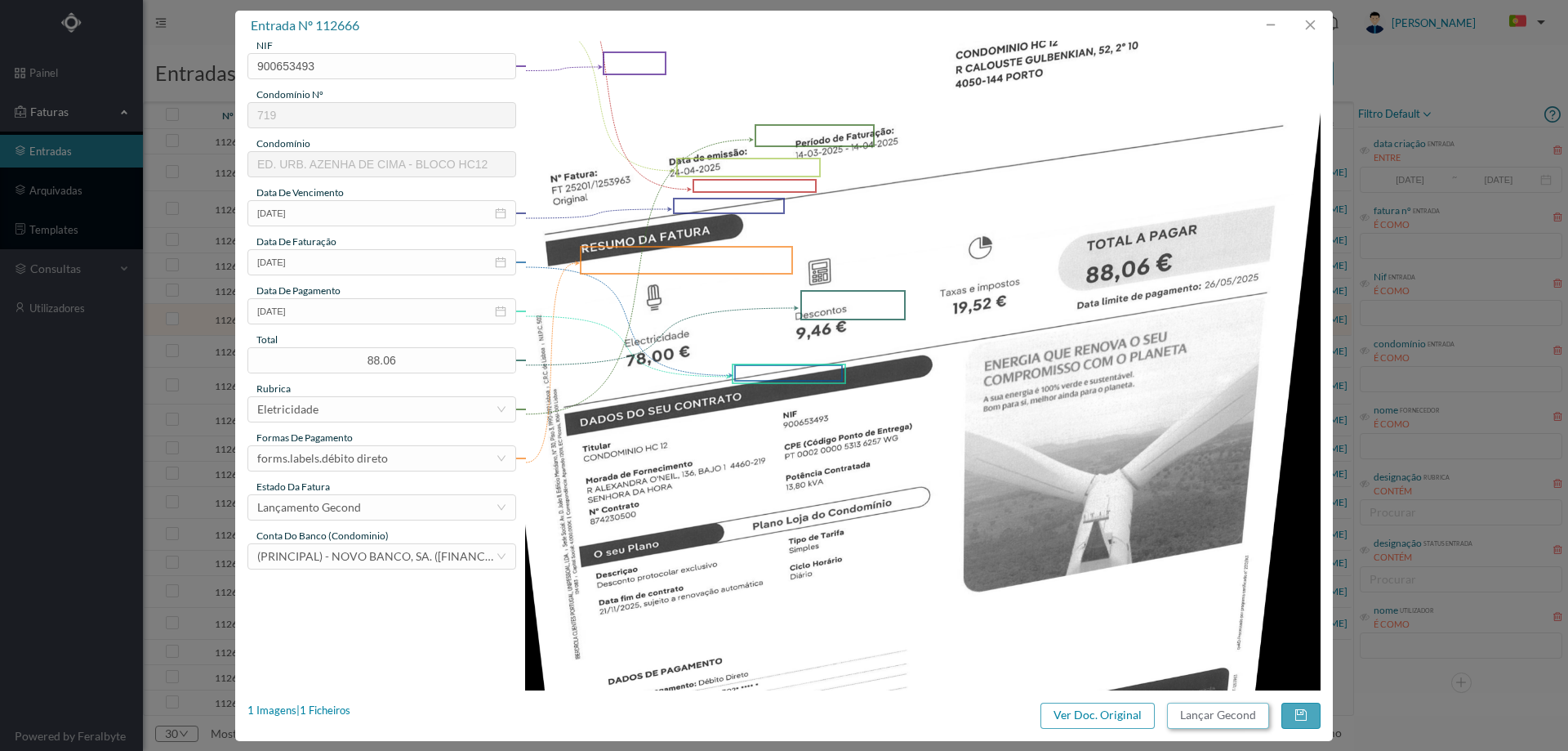
click at [1205, 704] on button "Lançar Gecond" at bounding box center [1218, 716] width 102 height 26
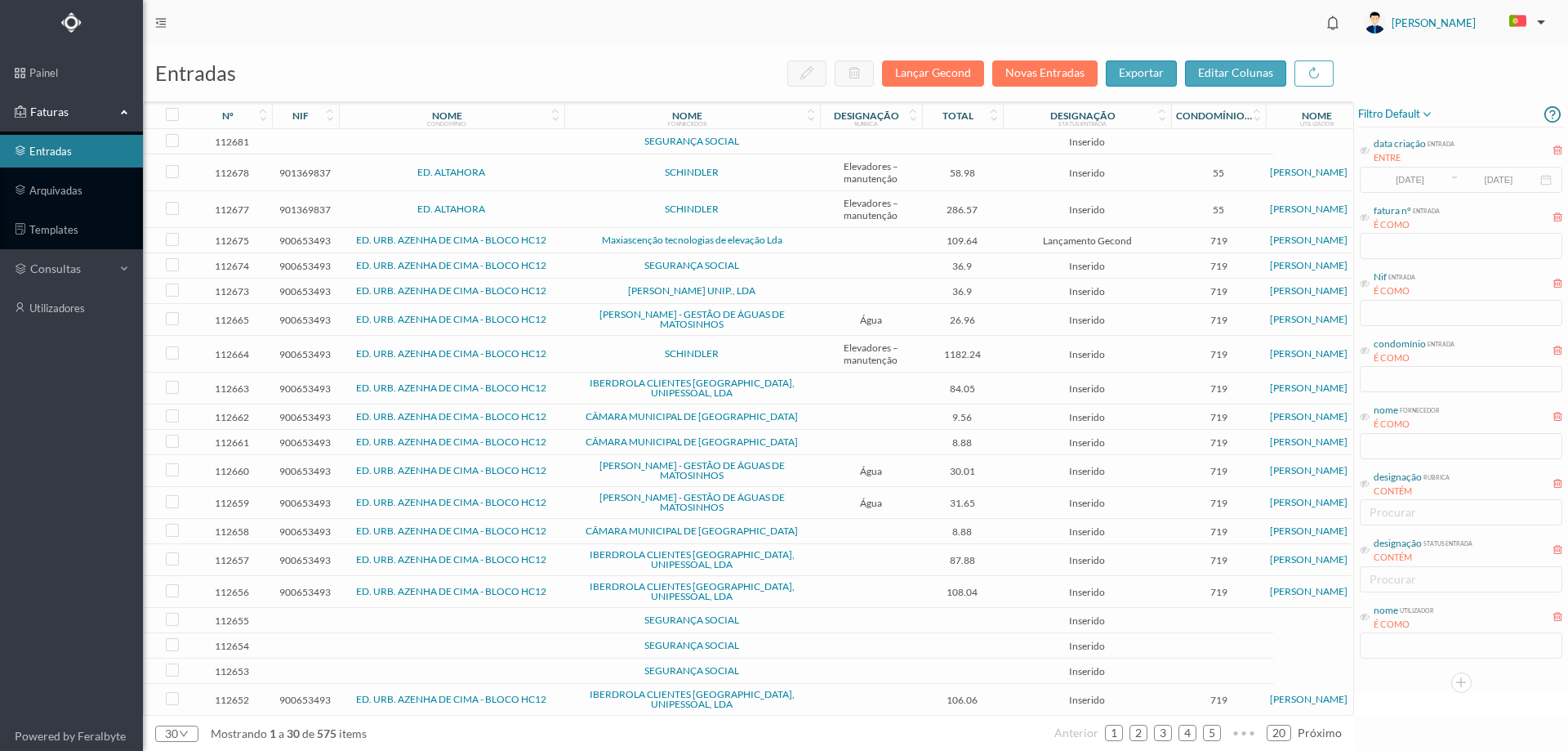
click at [832, 317] on span "Água" at bounding box center [871, 320] width 94 height 12
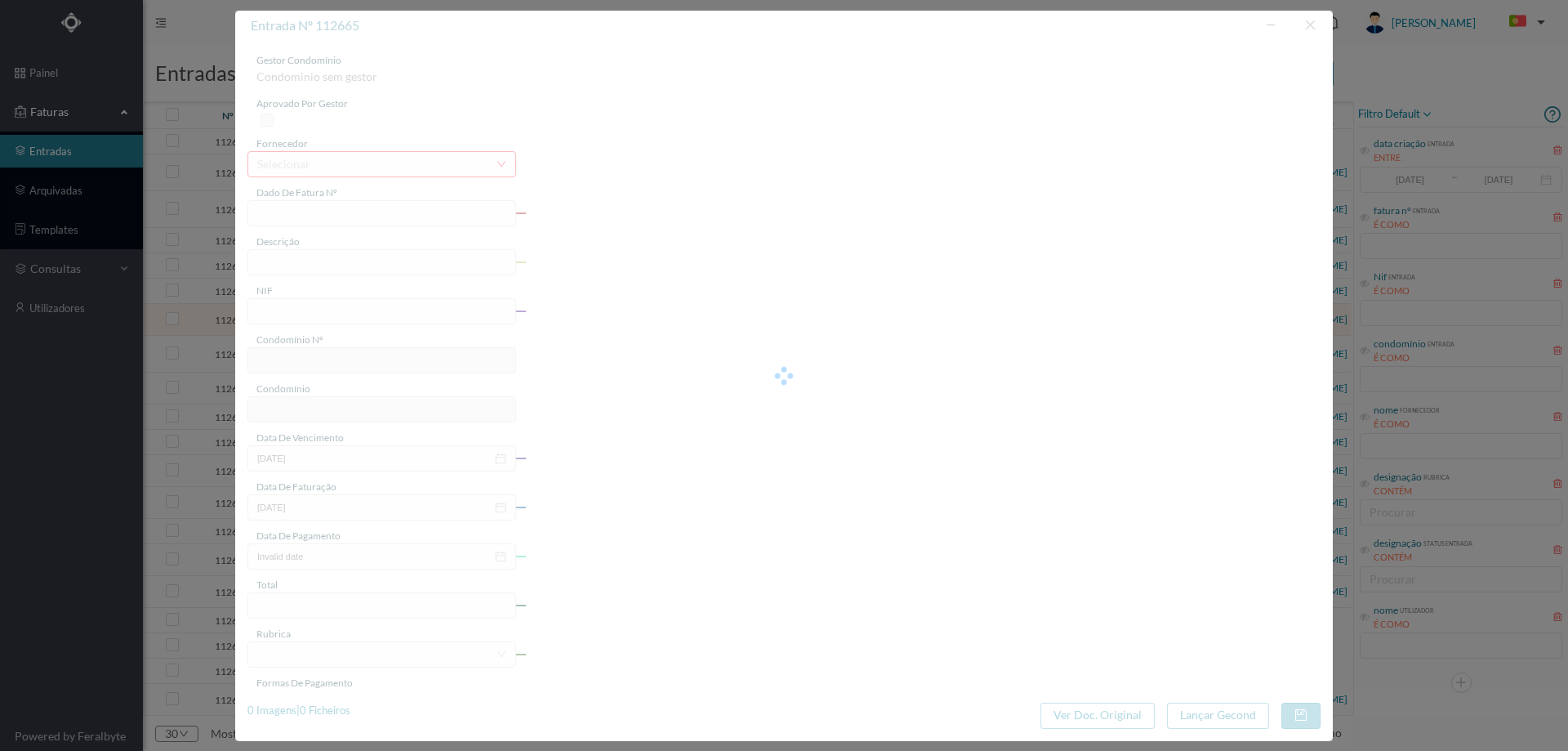
type input "FA K4025FA/10203637"
type input "07.02.2025 a 04.04.2025"
type input "900653493"
type input "29-04-2025"
type input "09-04-2025"
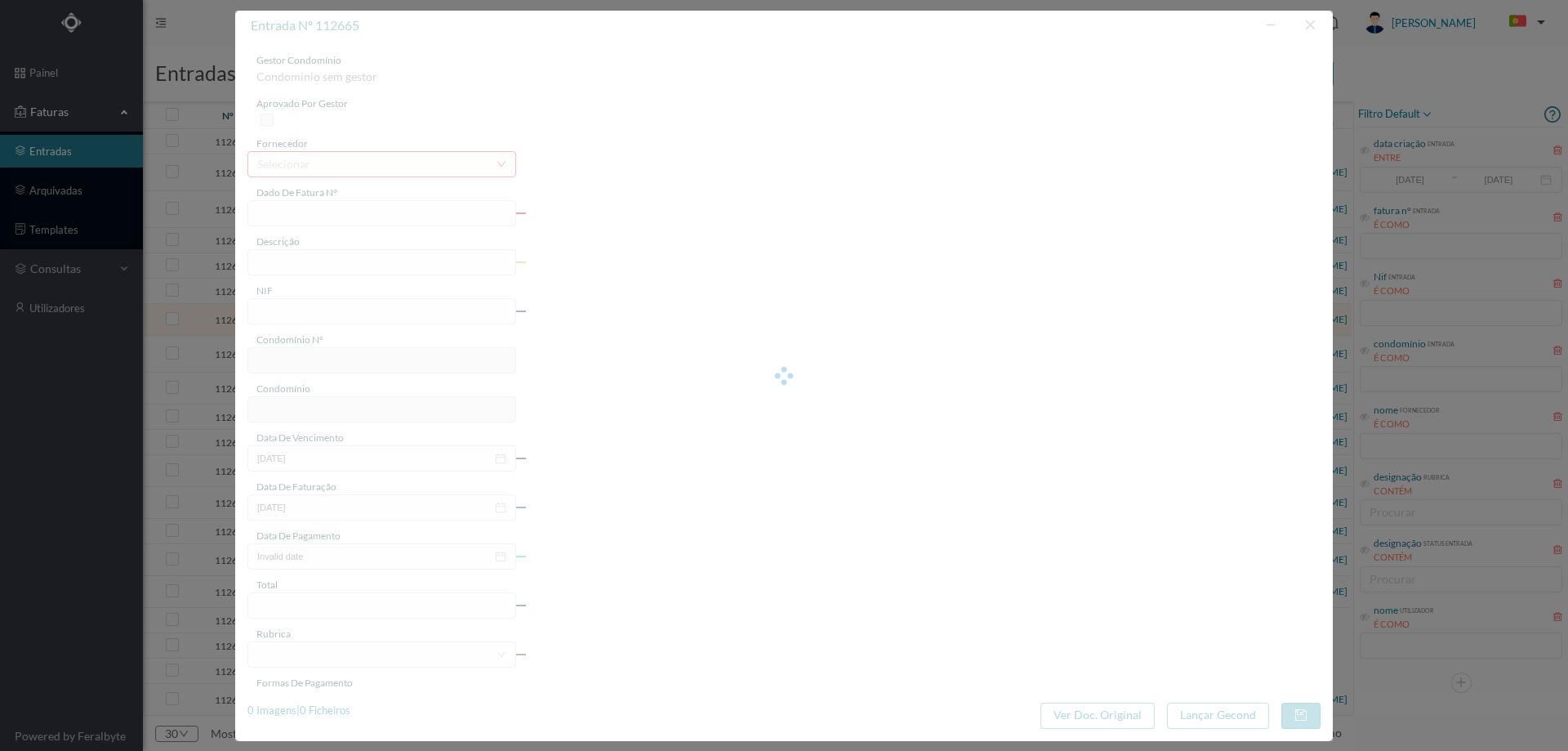
type input "29-04-2025"
type input "26.96"
type input "719"
type input "ED. URB. AZENHA DE CIMA - BLOCO HC12"
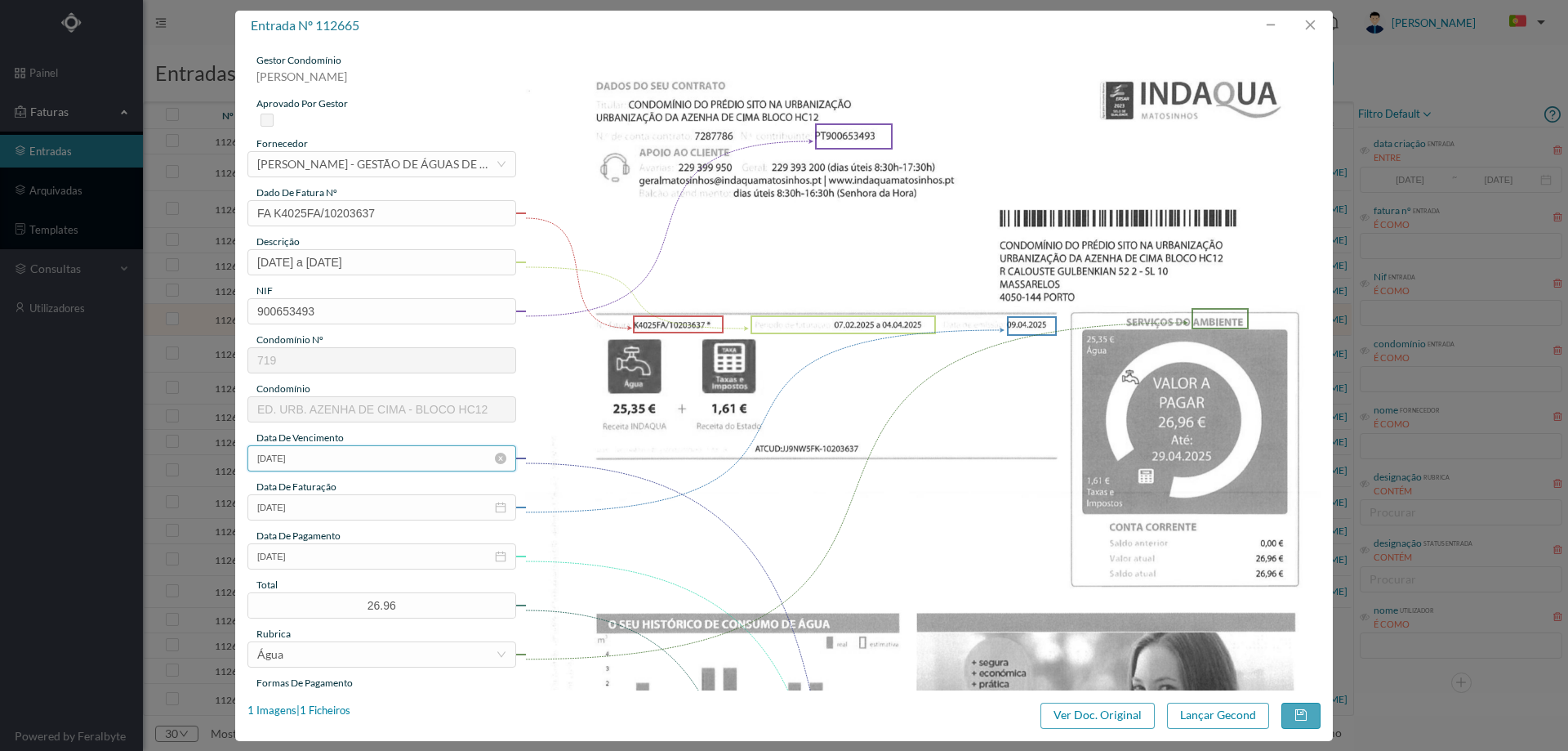
click at [326, 464] on input "[DATE]" at bounding box center [381, 458] width 269 height 26
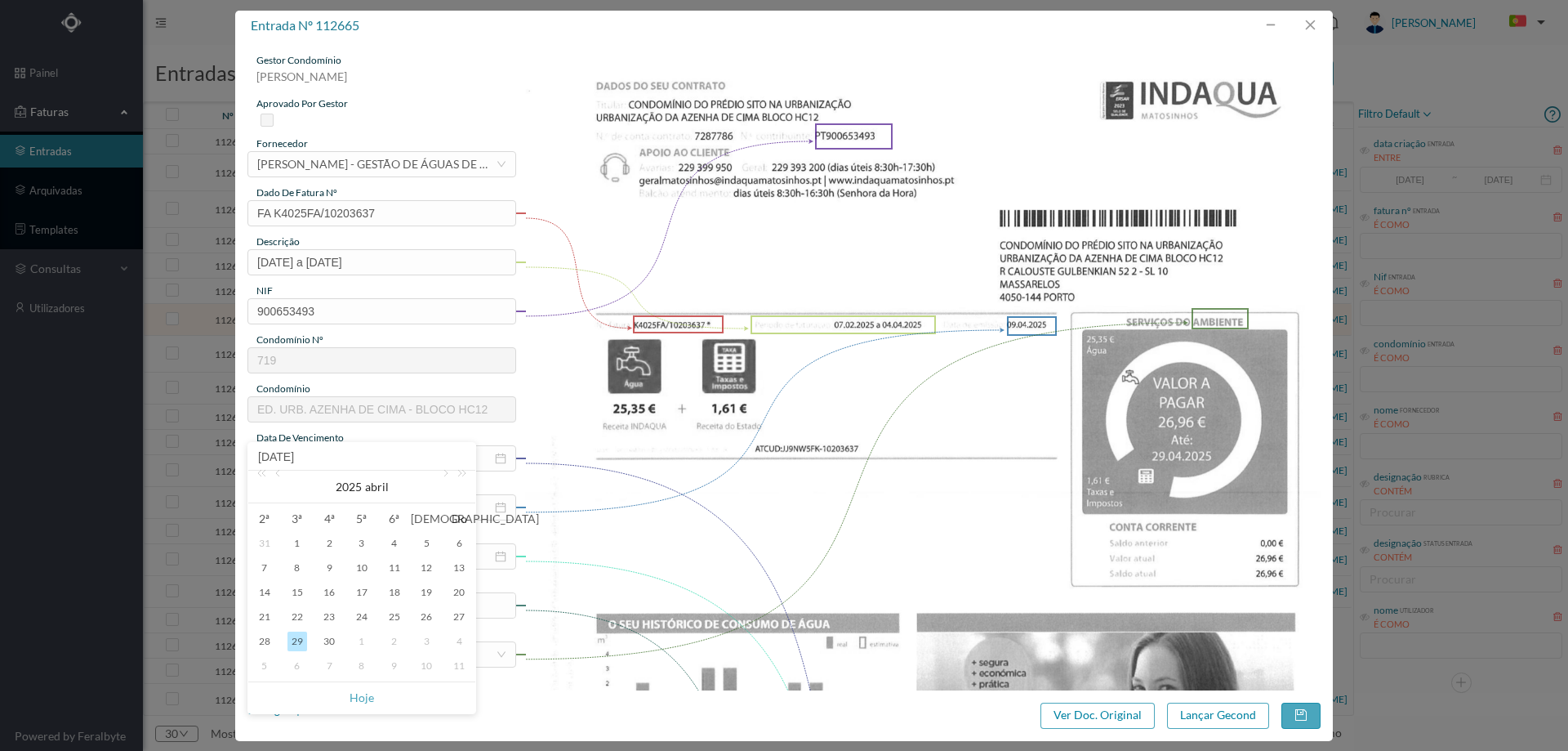
click at [356, 641] on div "1" at bounding box center [362, 641] width 20 height 20
type input "[DATE]"
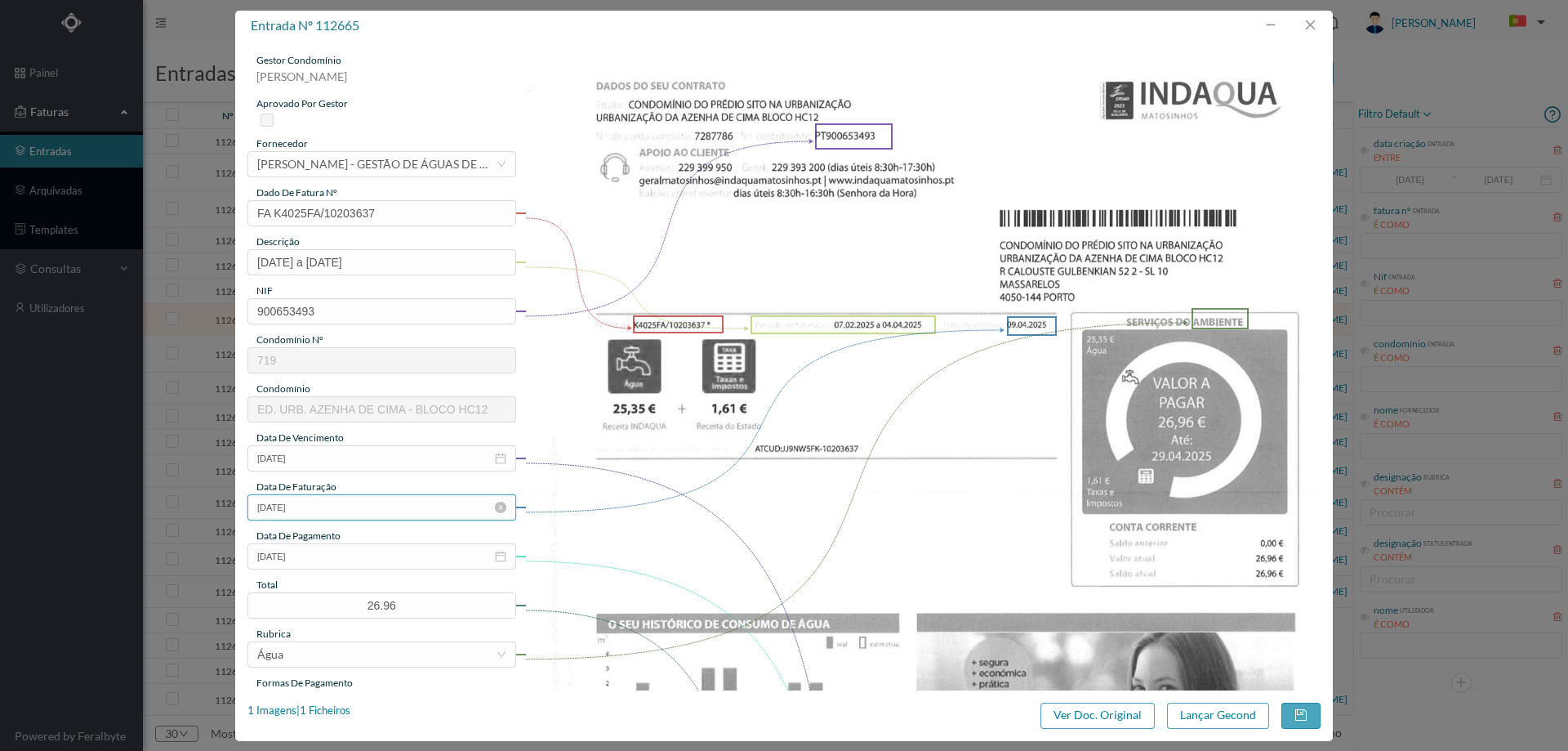
click at [356, 518] on input "[DATE]" at bounding box center [381, 507] width 269 height 26
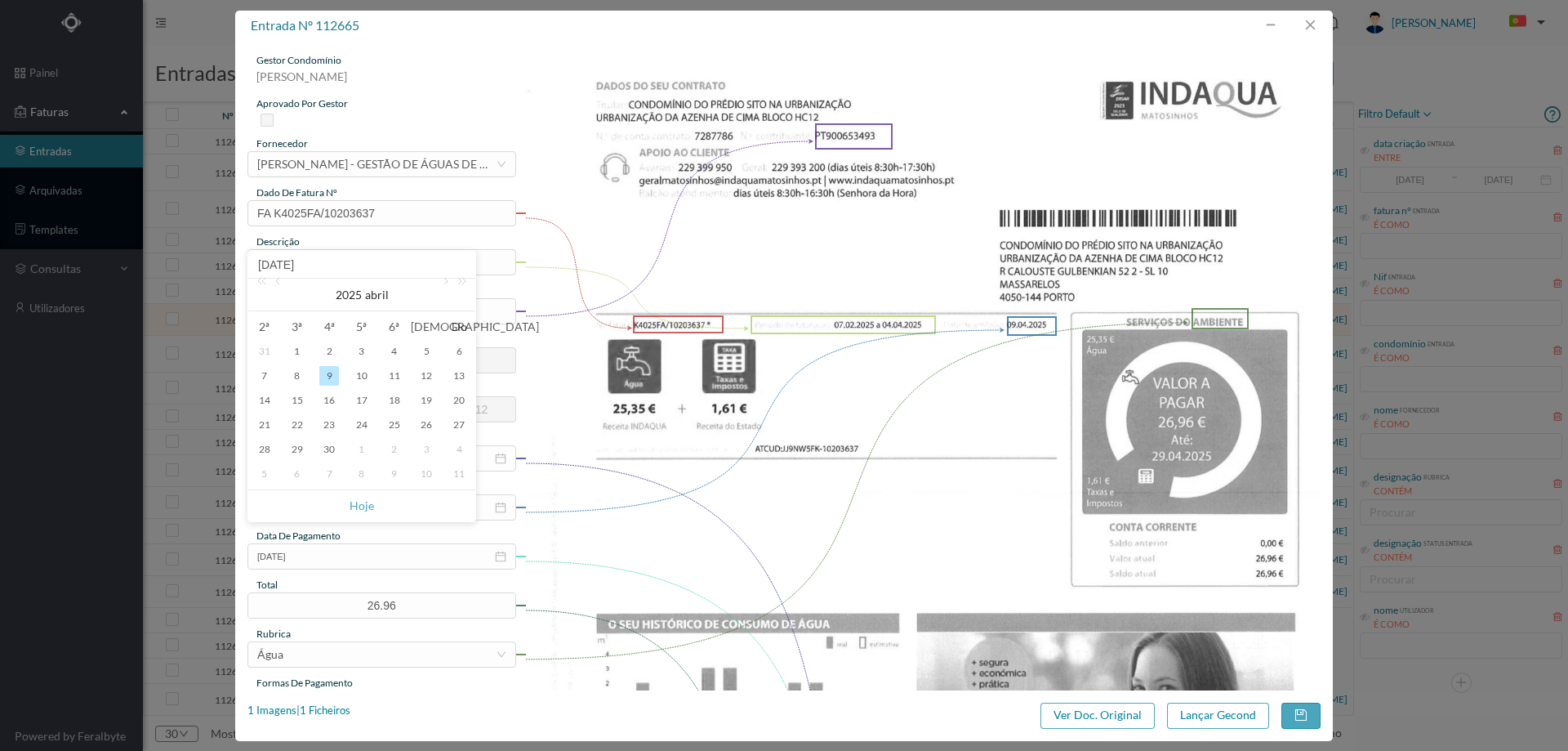
click at [367, 451] on div "1" at bounding box center [362, 449] width 20 height 20
type input "[DATE]"
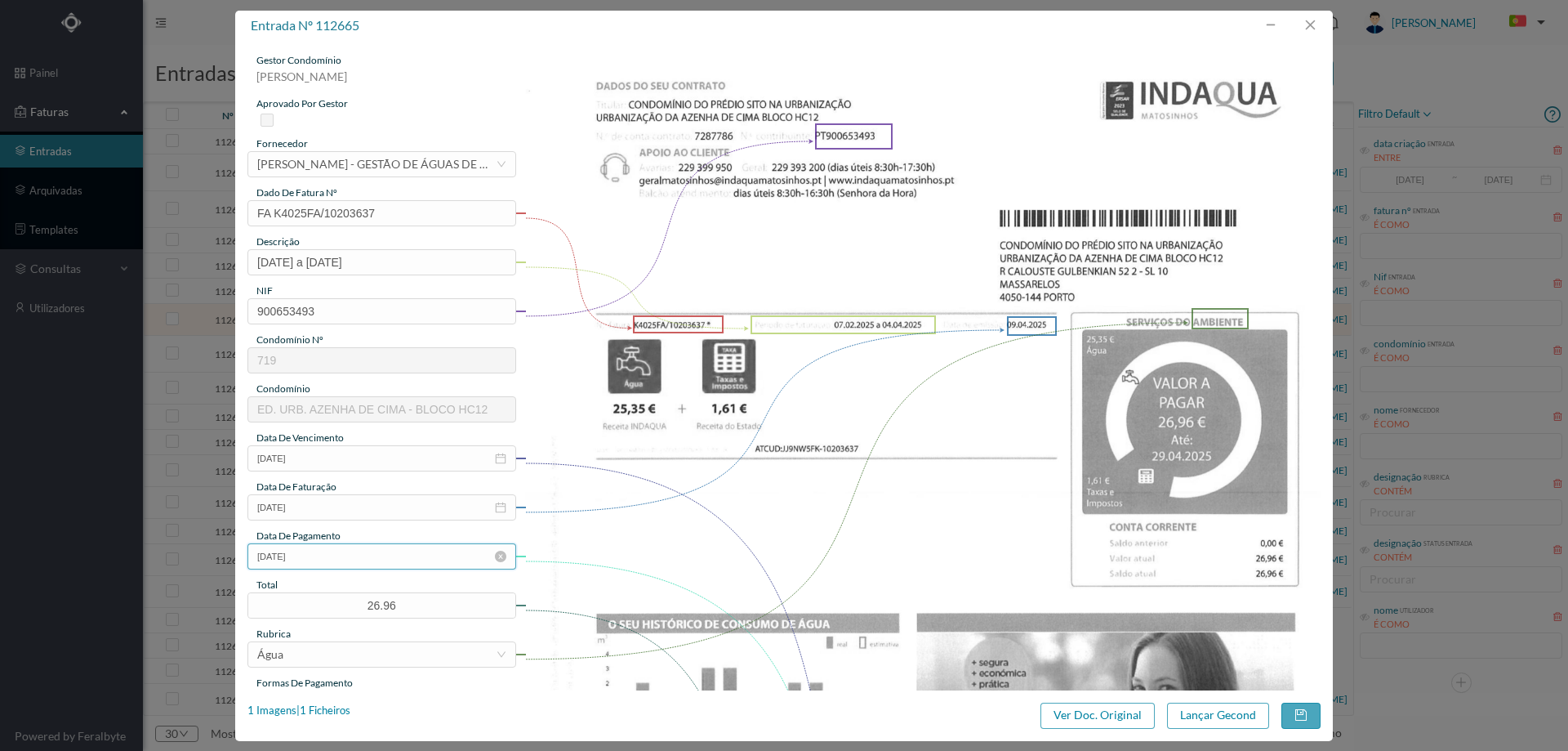
click at [372, 555] on input "[DATE]" at bounding box center [381, 556] width 269 height 26
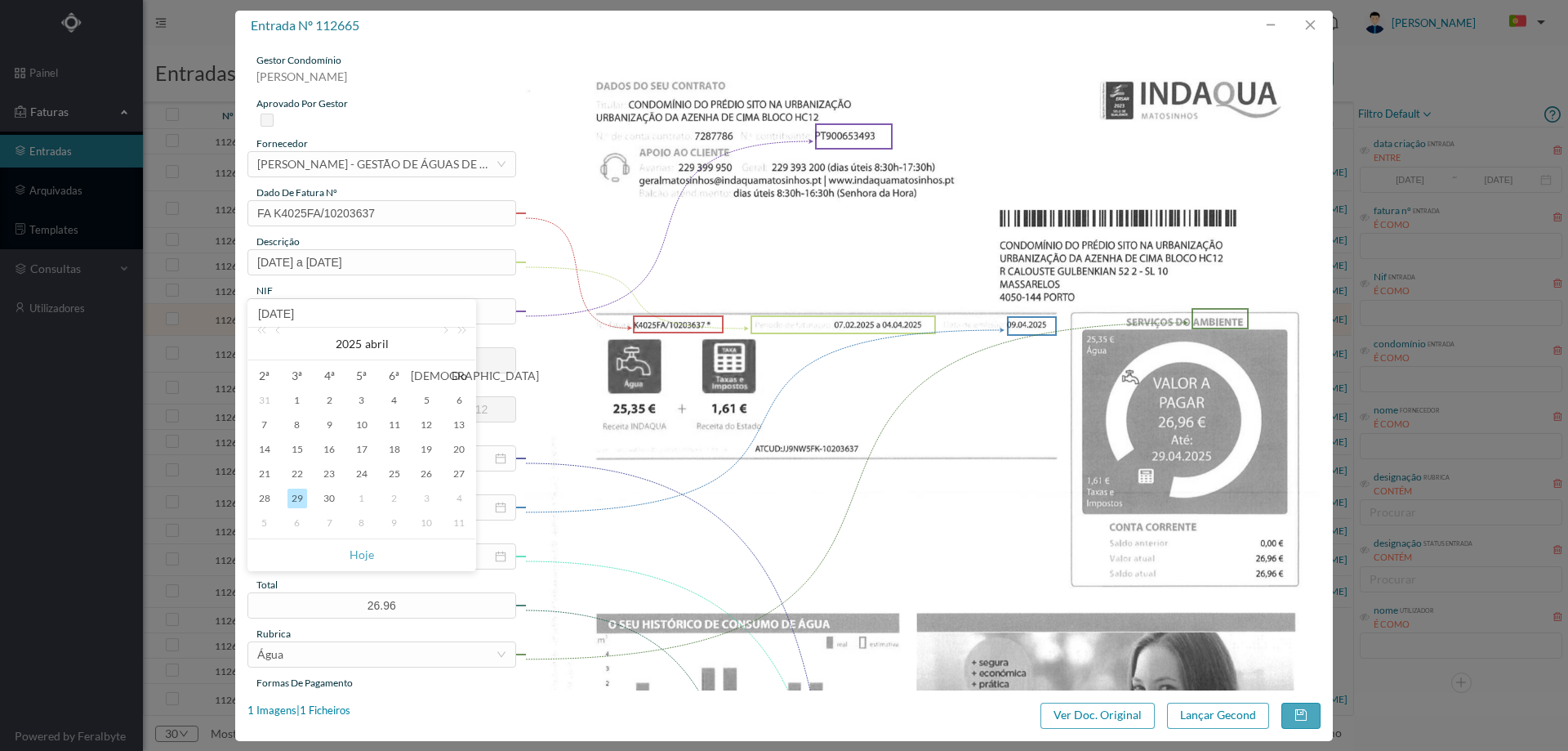
click at [360, 500] on div "1" at bounding box center [362, 498] width 20 height 20
type input "[DATE]"
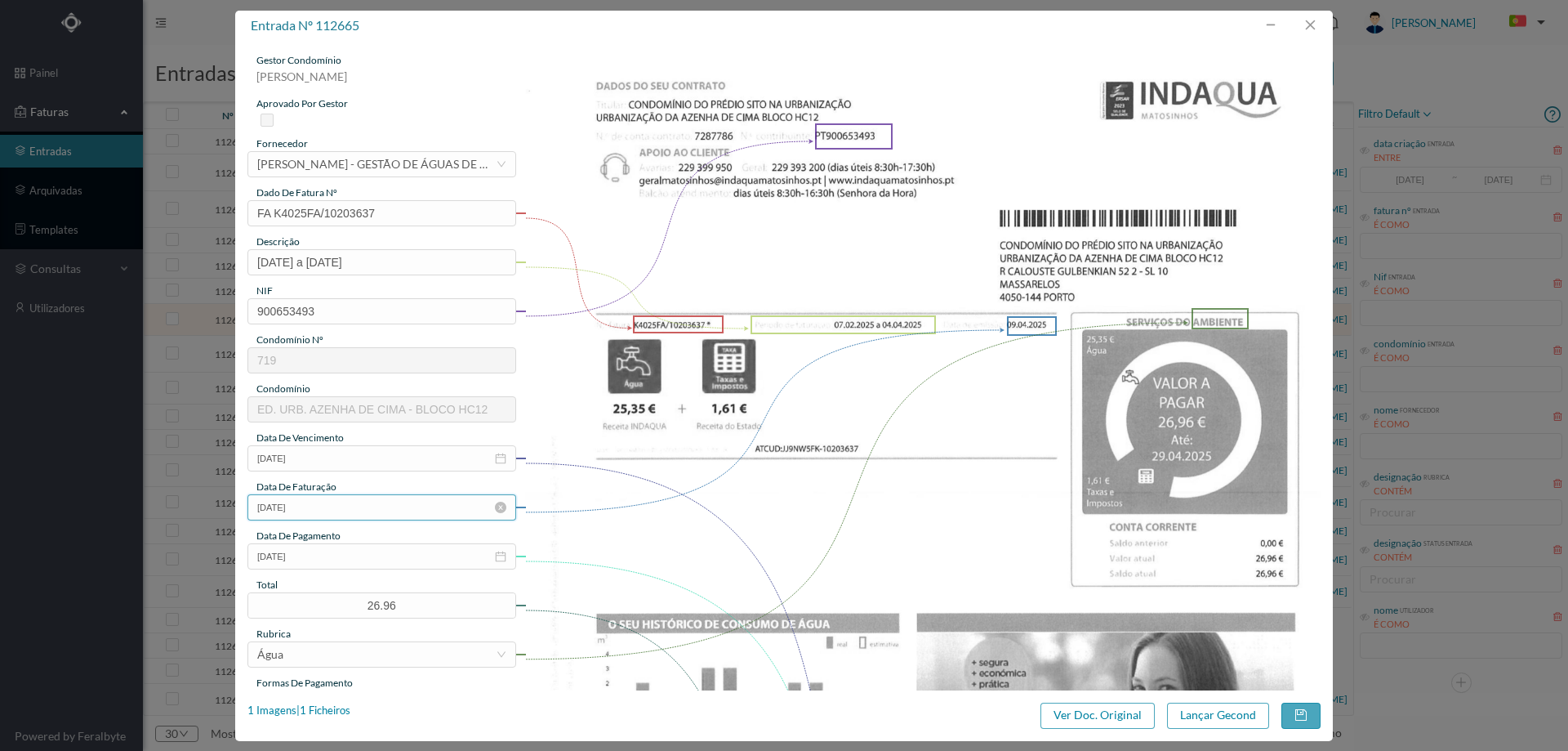
click at [361, 515] on input "[DATE]" at bounding box center [381, 507] width 269 height 26
click at [653, 562] on img at bounding box center [923, 616] width 796 height 1125
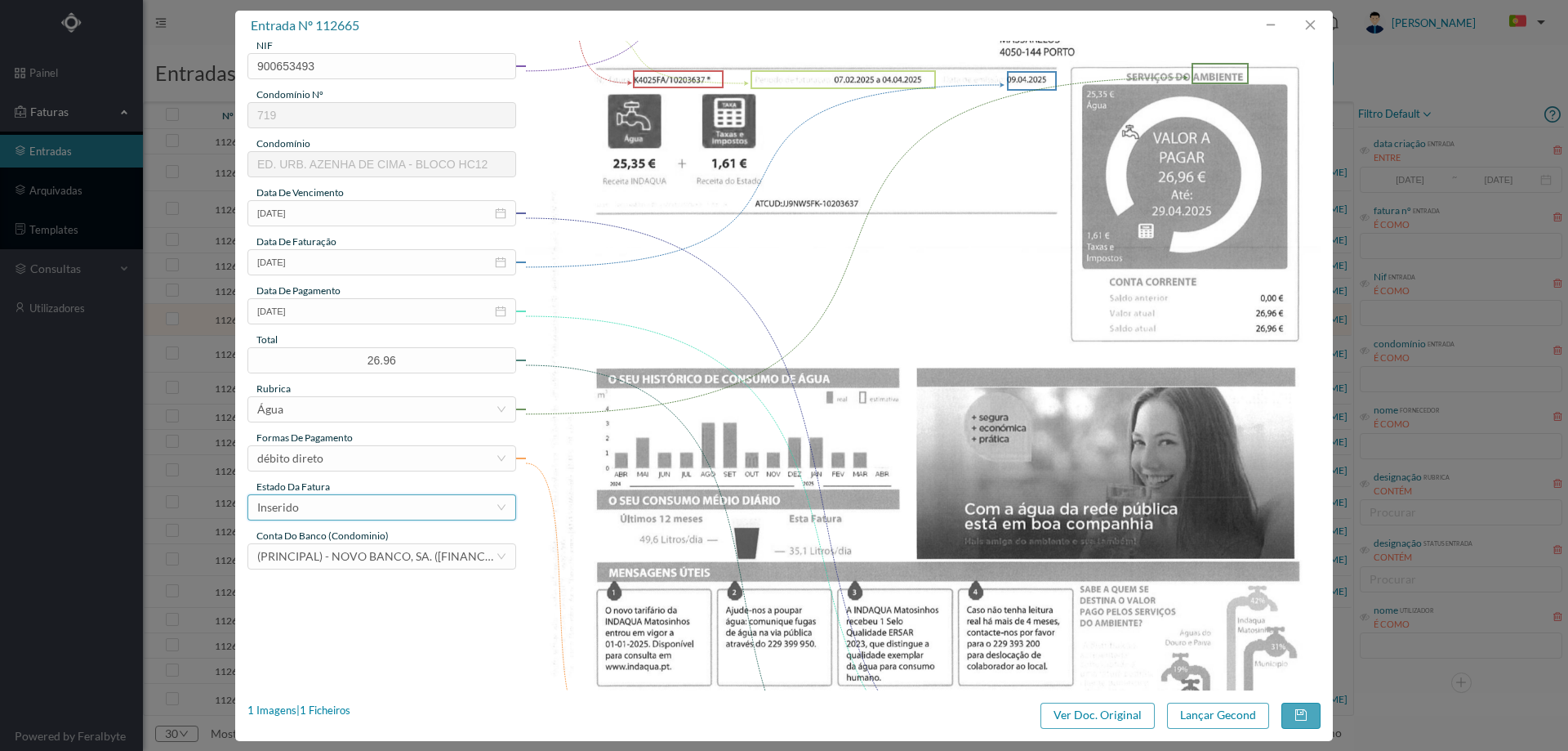
click at [316, 512] on div "Inserido" at bounding box center [376, 507] width 239 height 24
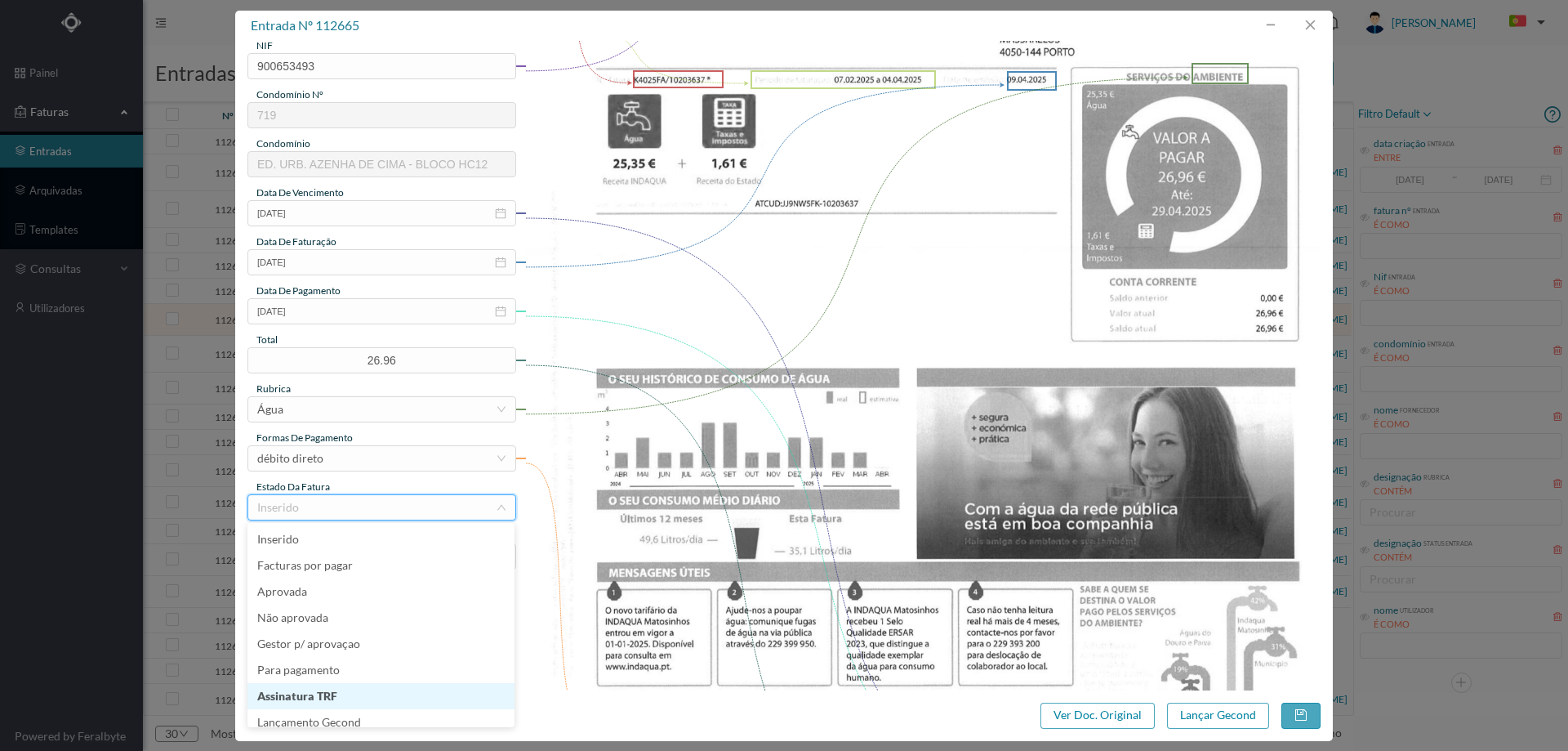
scroll to position [8, 0]
drag, startPoint x: 352, startPoint y: 705, endPoint x: 718, endPoint y: 711, distance: 366.0
click at [353, 705] on li "Lançamento Gecond" at bounding box center [381, 714] width 267 height 26
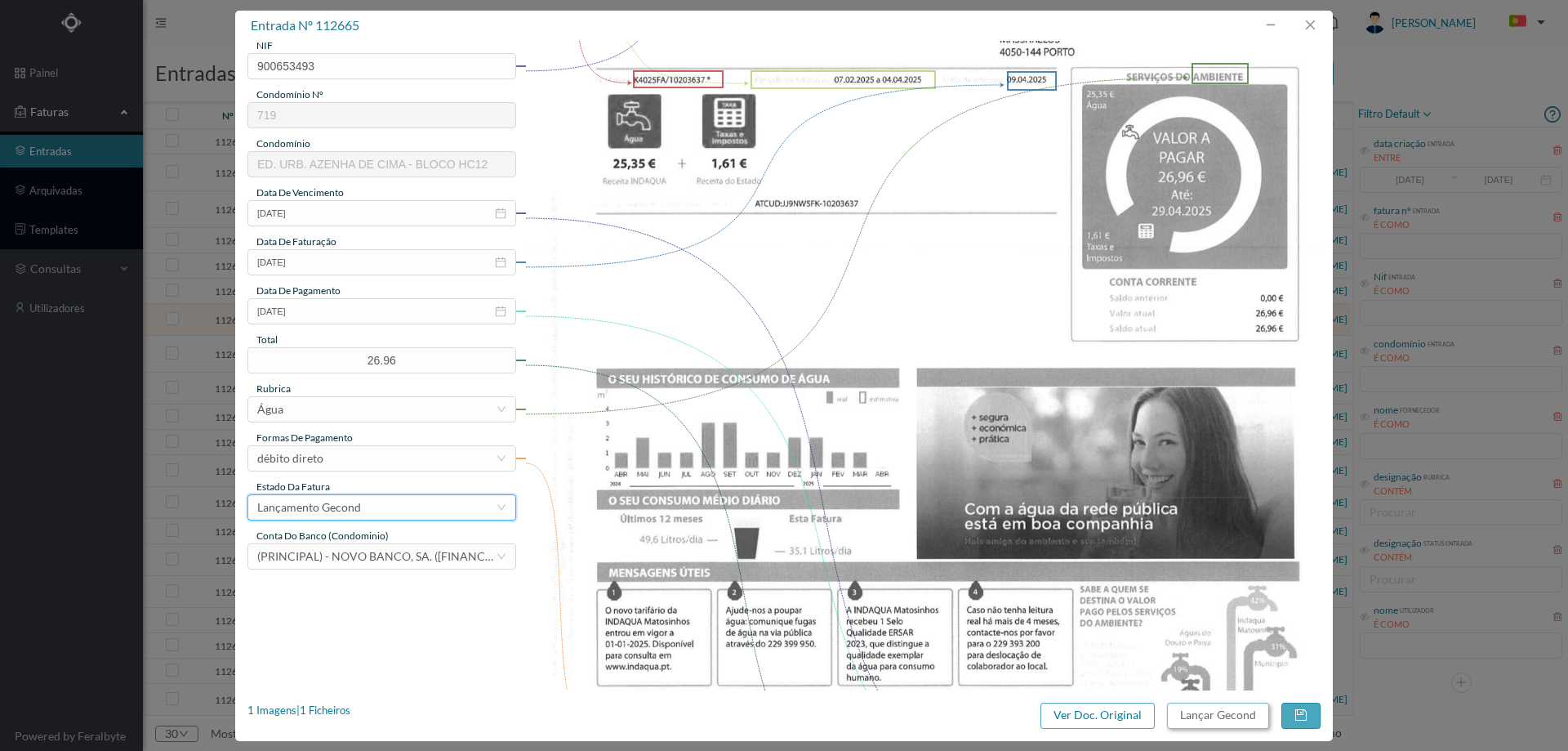
click at [1196, 717] on button "Lançar Gecond" at bounding box center [1218, 716] width 102 height 26
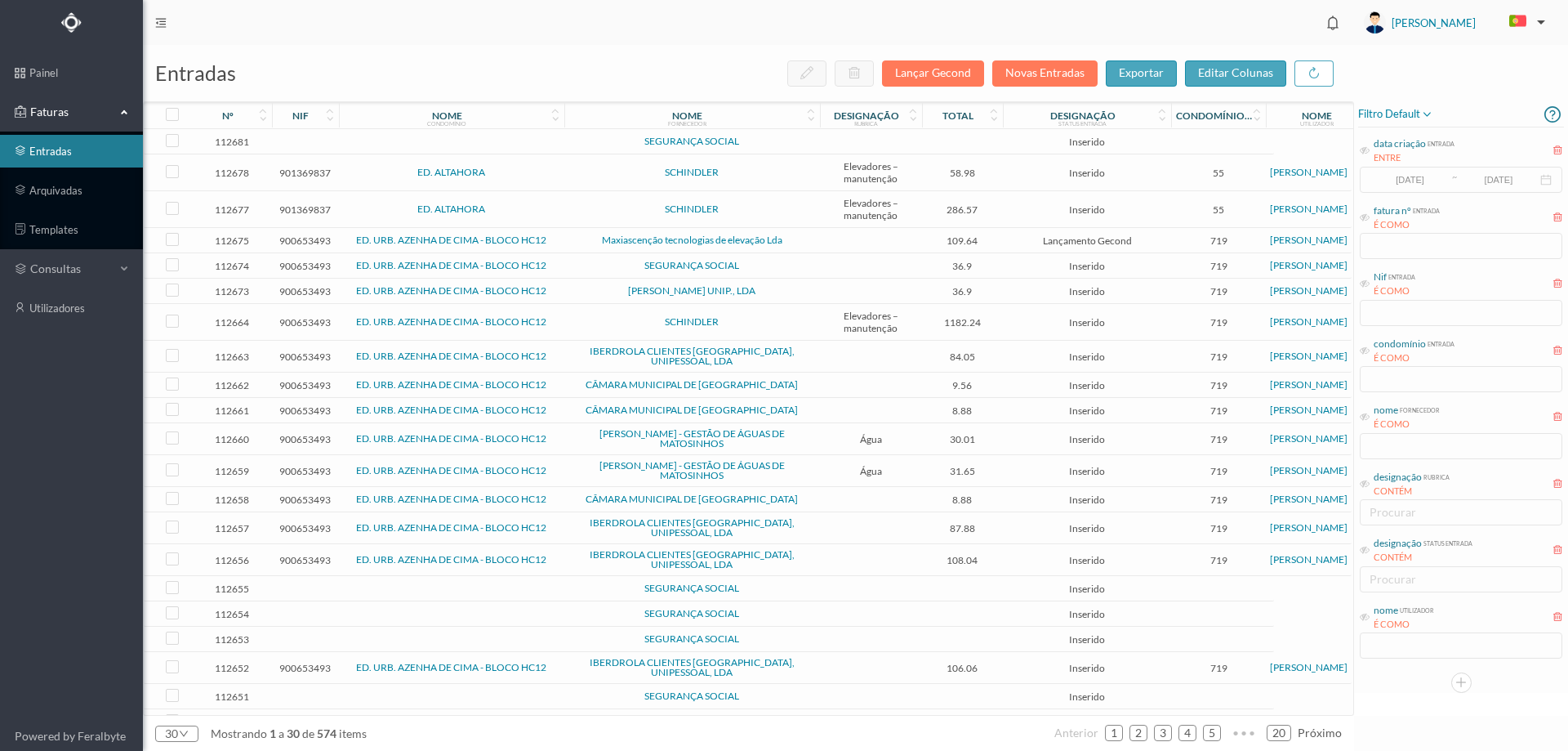
click at [609, 320] on span "SCHINDLER" at bounding box center [691, 321] width 247 height 9
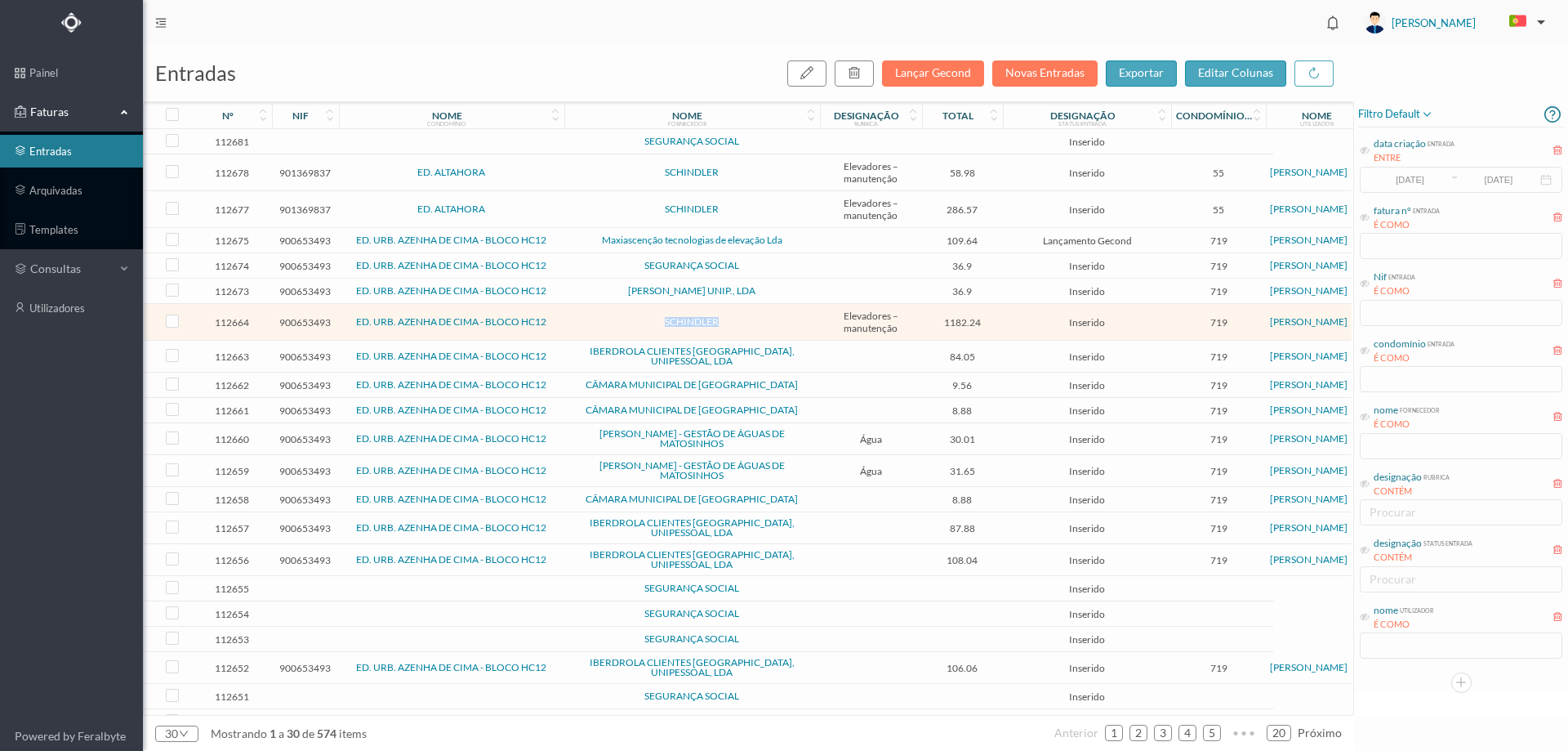
click at [609, 320] on span "SCHINDLER" at bounding box center [691, 321] width 247 height 9
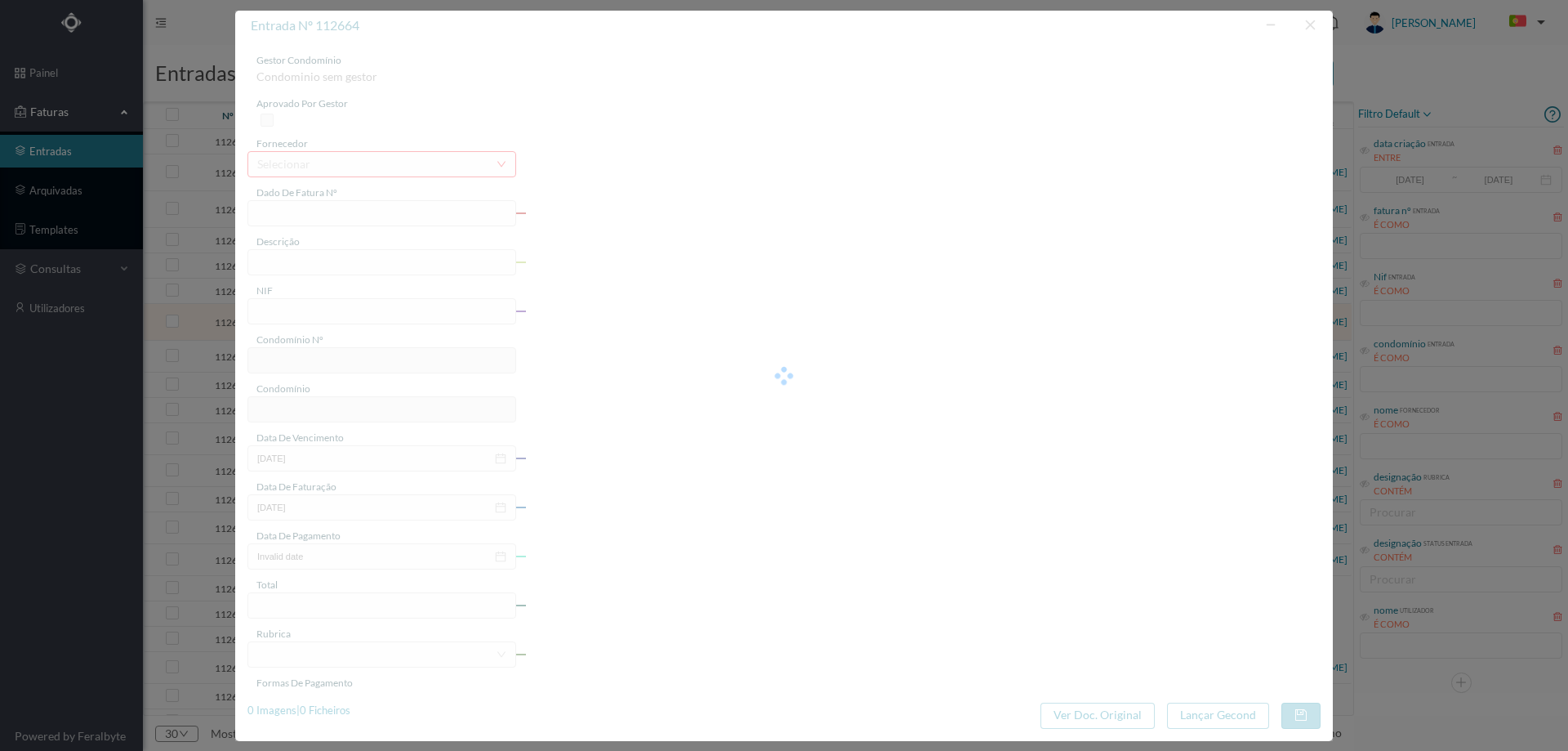
type input "YA1I BE01/0355726693"
type input "SENHORA DA Serviço Assistência: De 01.04.2025 a 30.06.2025"
type input "900653493"
type input "01-04-2025"
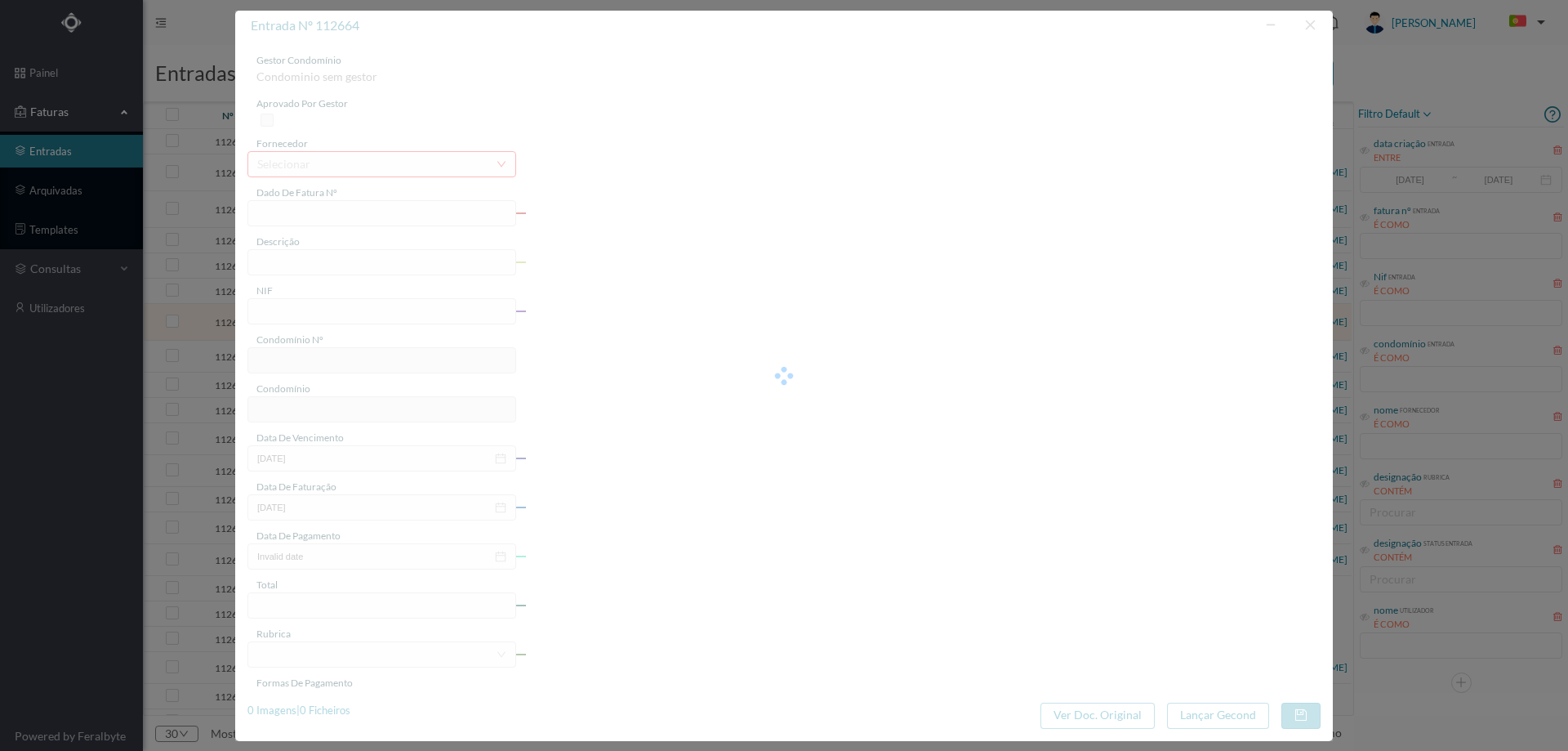
type input "1182.24"
type input "719"
type input "ED. URB. AZENHA DE CIMA - BLOCO HC12"
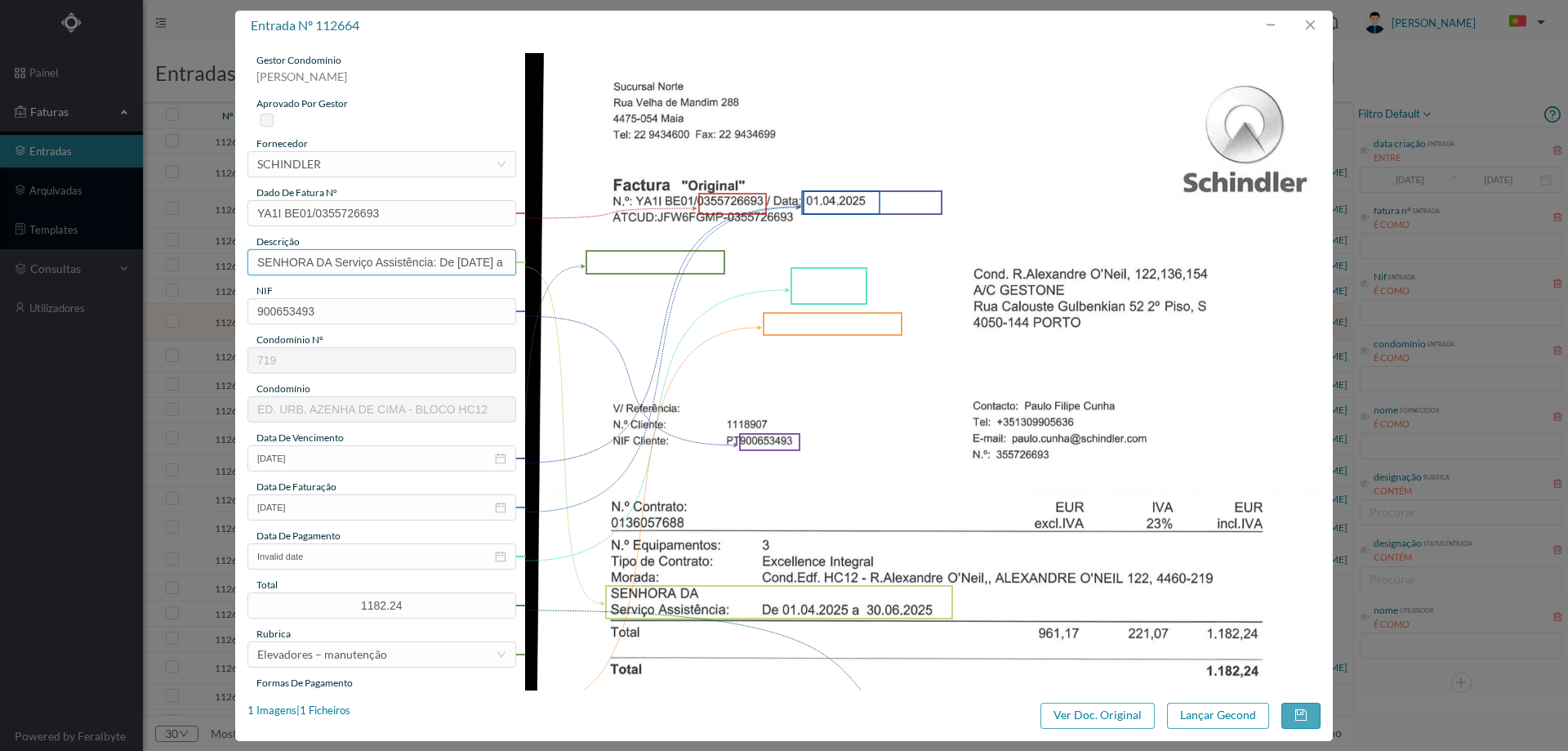
click at [396, 257] on input "SENHORA DA Serviço Assistência: De 01.04.2025 a 30.06.2025" at bounding box center [381, 262] width 269 height 26
type input "m"
type input "Manutenção elevadores Abril a Junho"
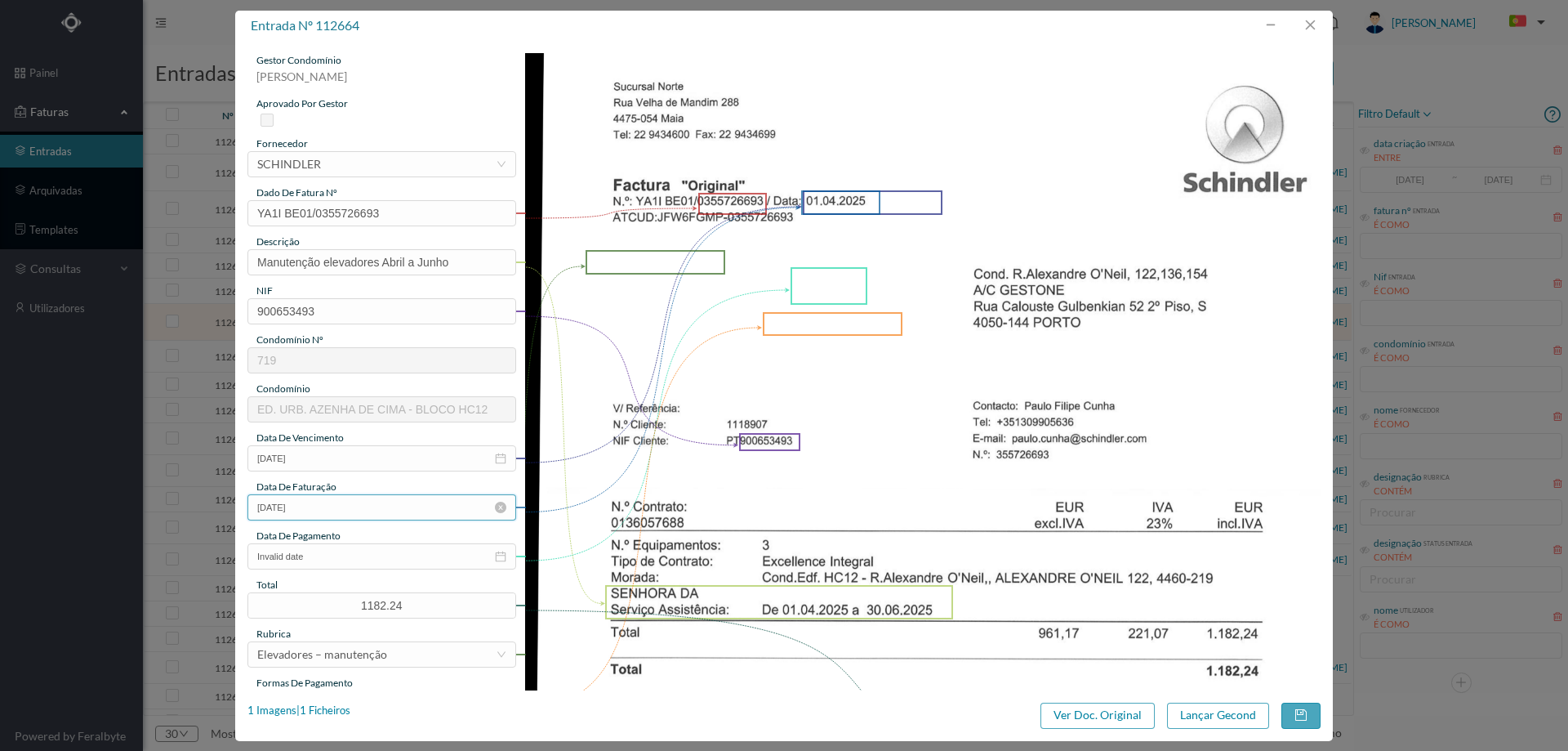
click at [340, 496] on input "01-04-2025" at bounding box center [381, 507] width 269 height 26
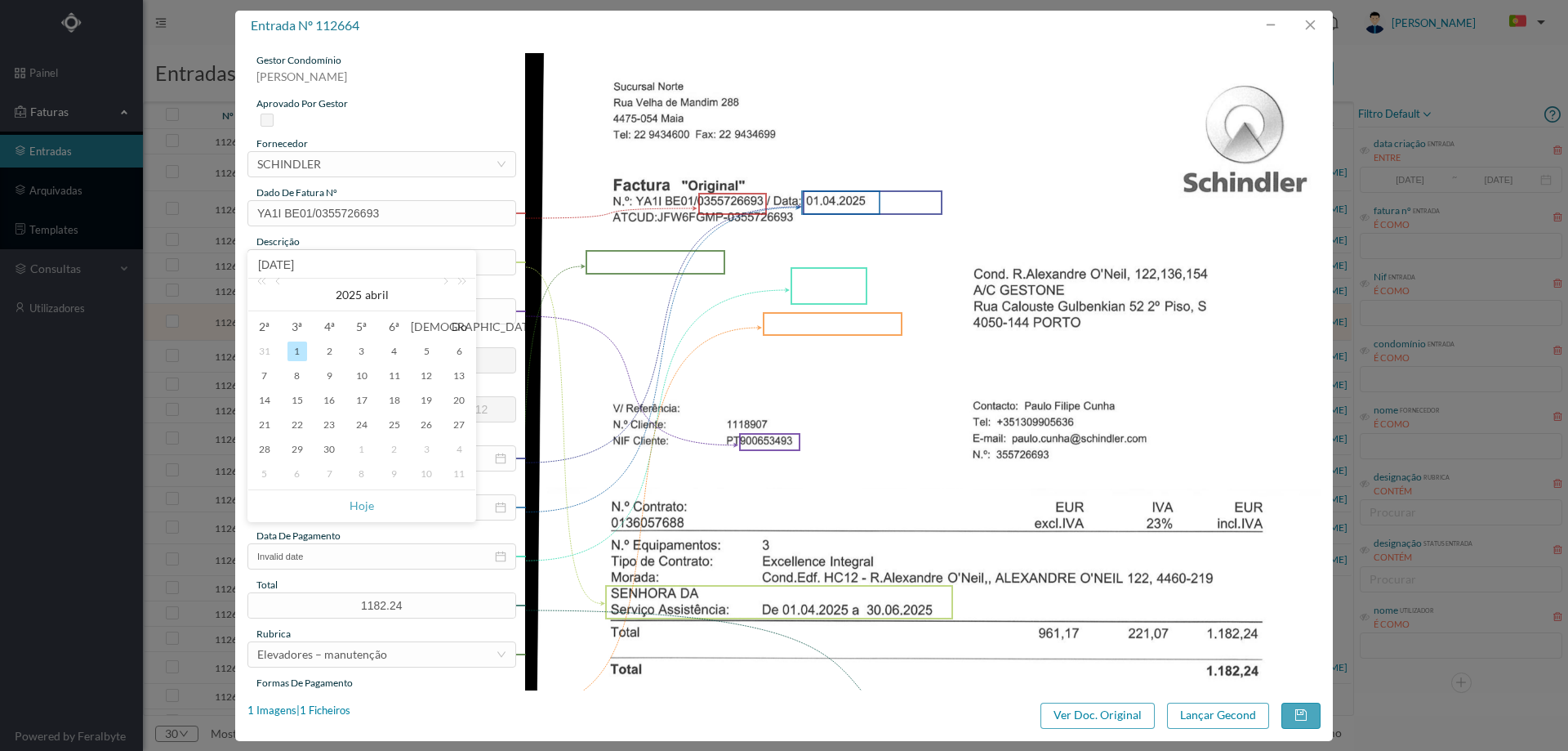
click at [361, 448] on div "1" at bounding box center [362, 449] width 20 height 20
type input "[DATE]"
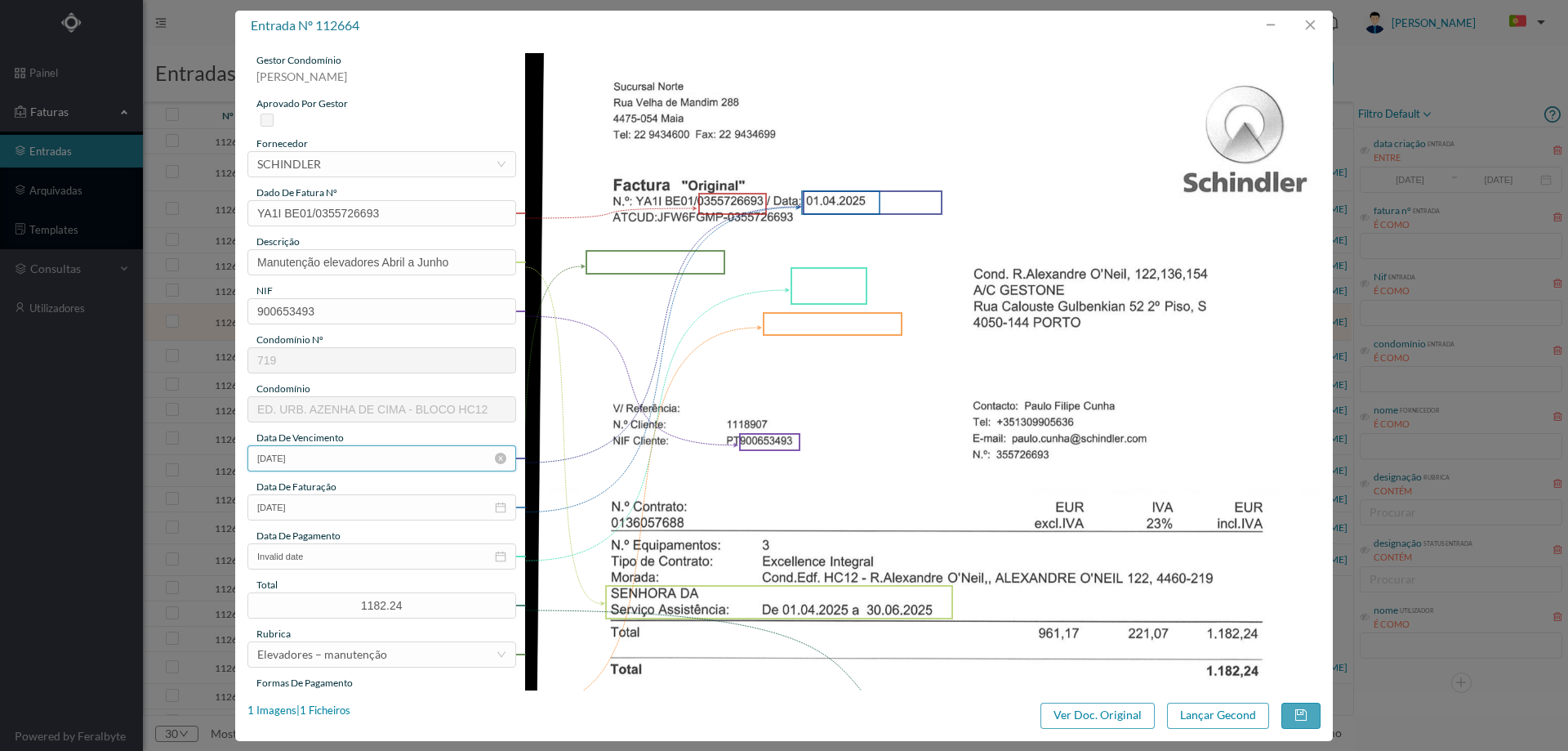
click at [346, 457] on input "01-04-2025" at bounding box center [381, 458] width 269 height 26
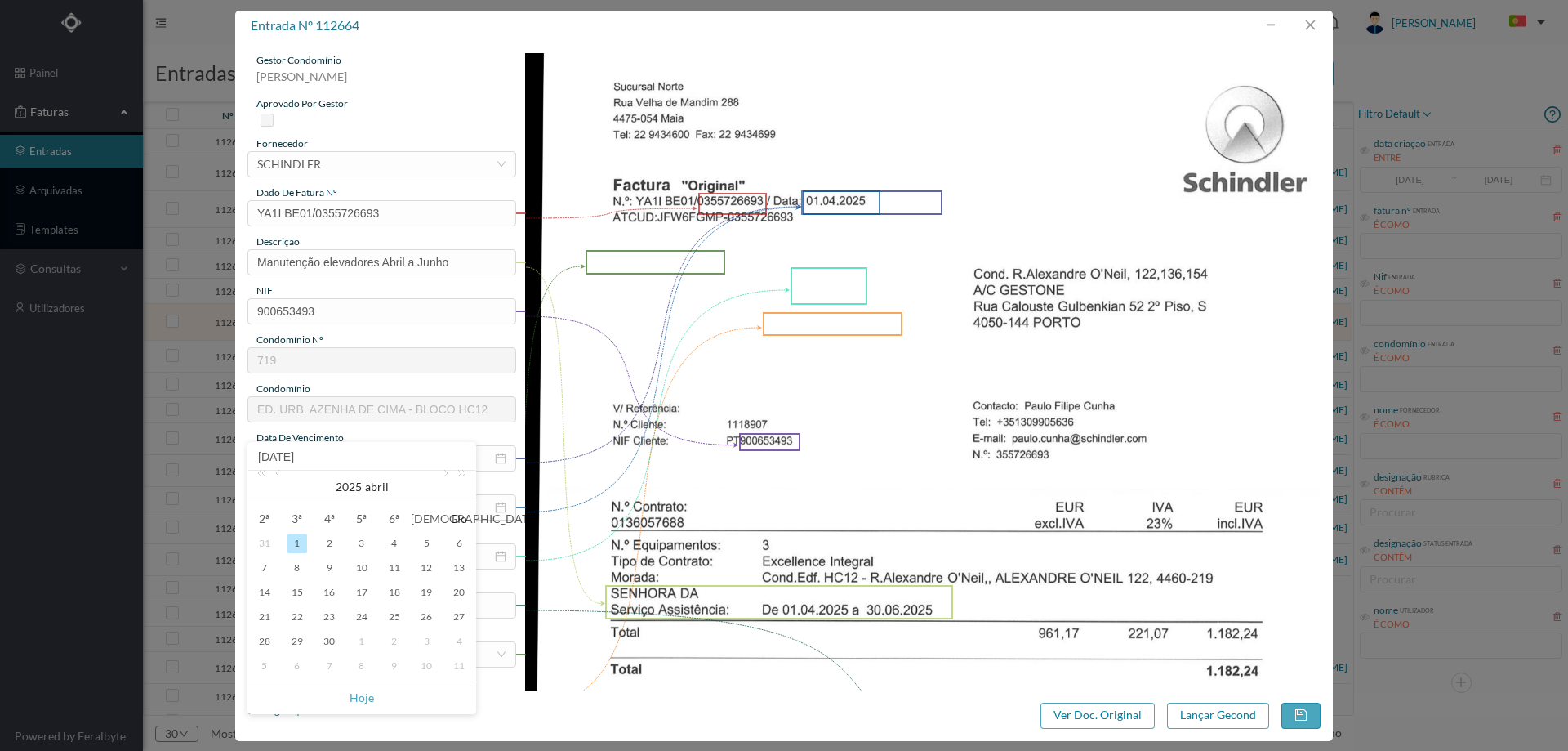
click at [361, 640] on div "1" at bounding box center [362, 641] width 20 height 20
type input "[DATE]"
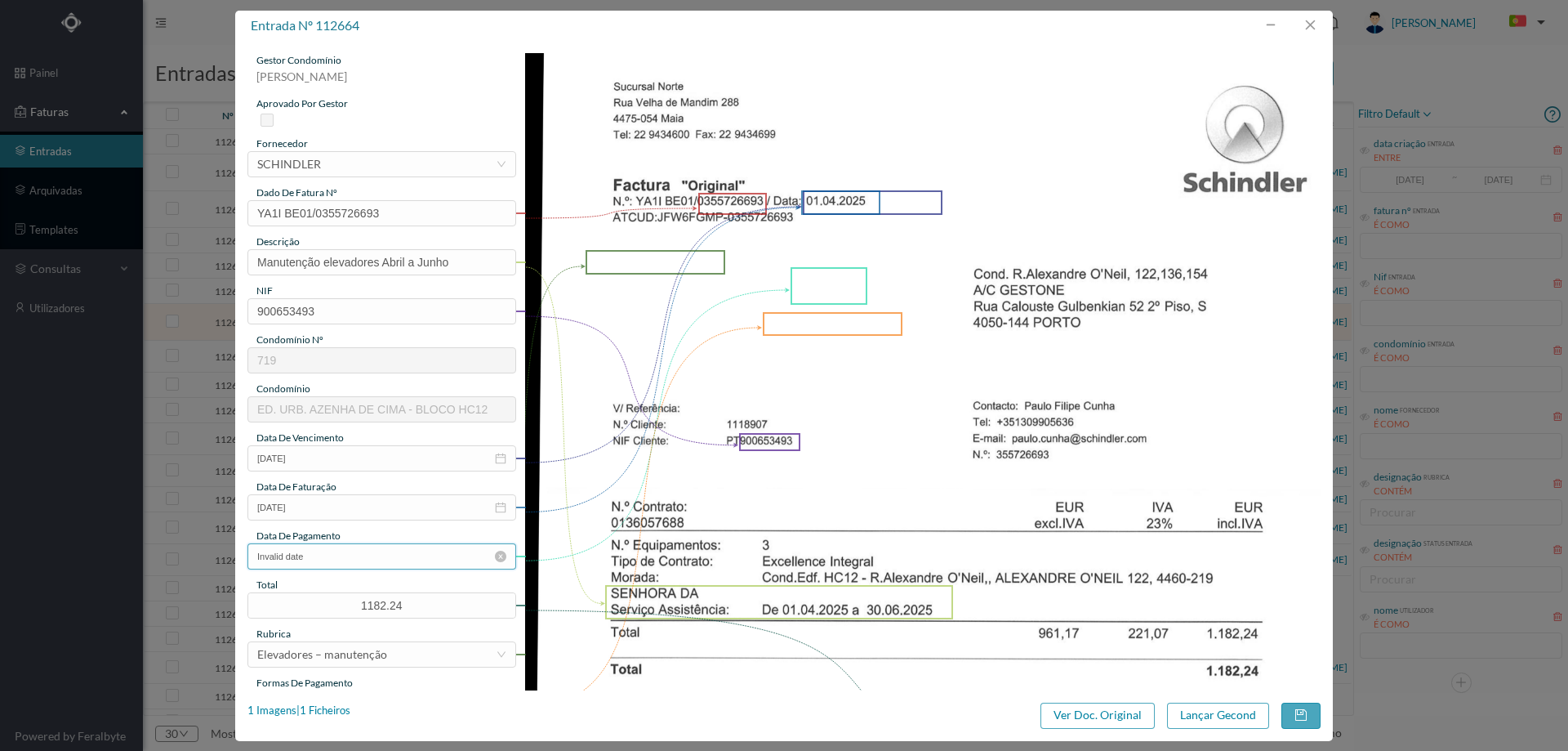
click at [400, 560] on input "Invalid date" at bounding box center [381, 556] width 269 height 26
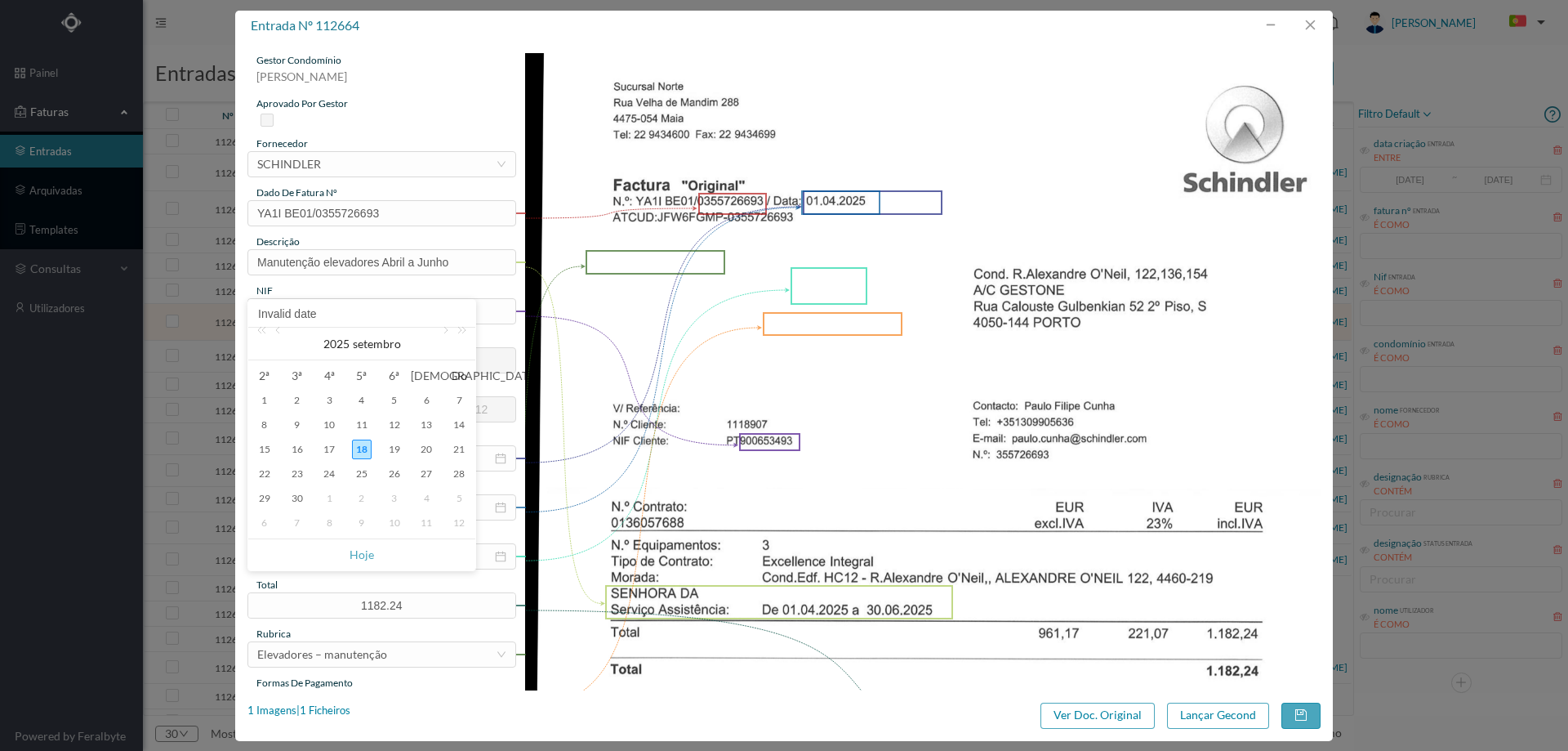
click at [329, 498] on div "1" at bounding box center [329, 498] width 20 height 20
type input "2025-10-01"
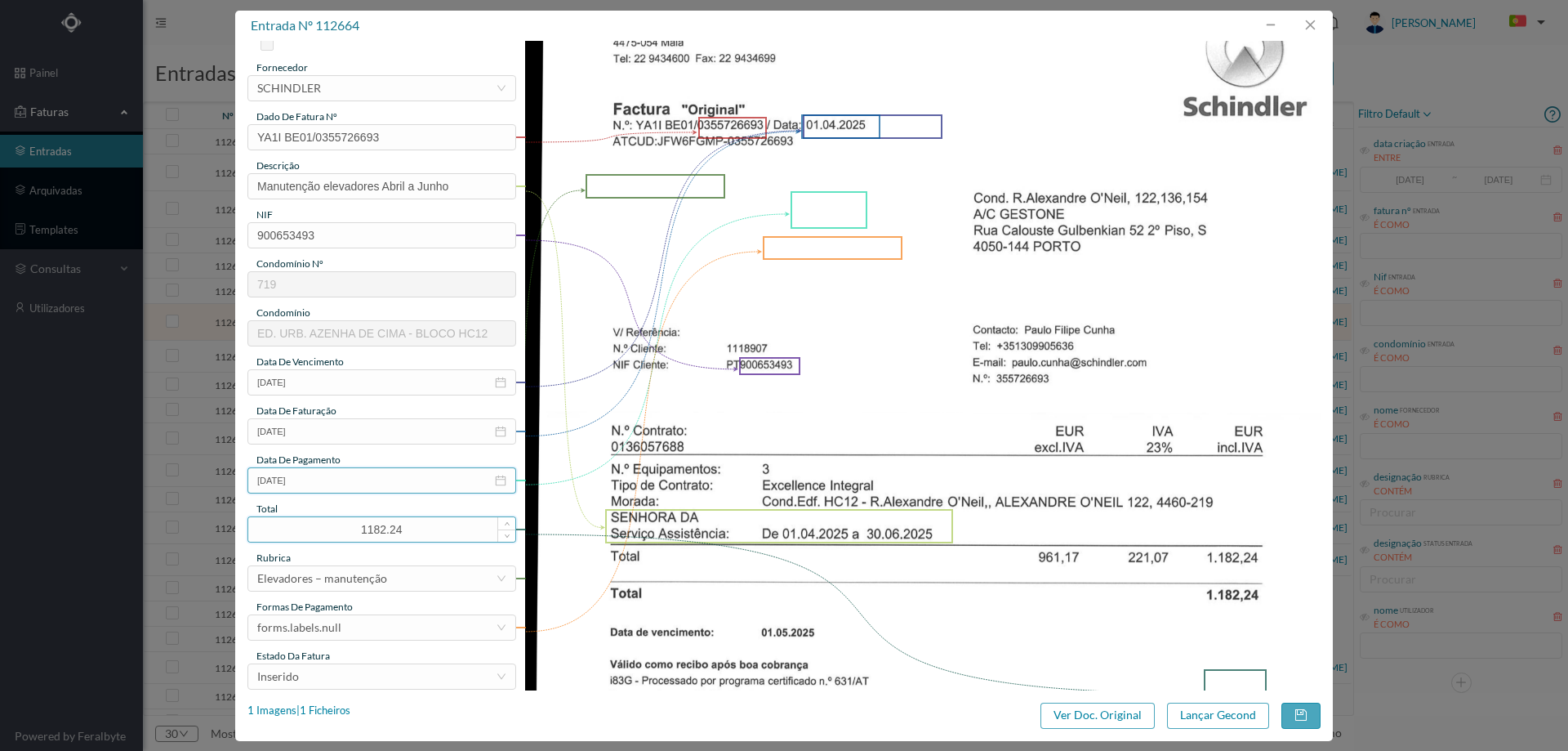
scroll to position [164, 0]
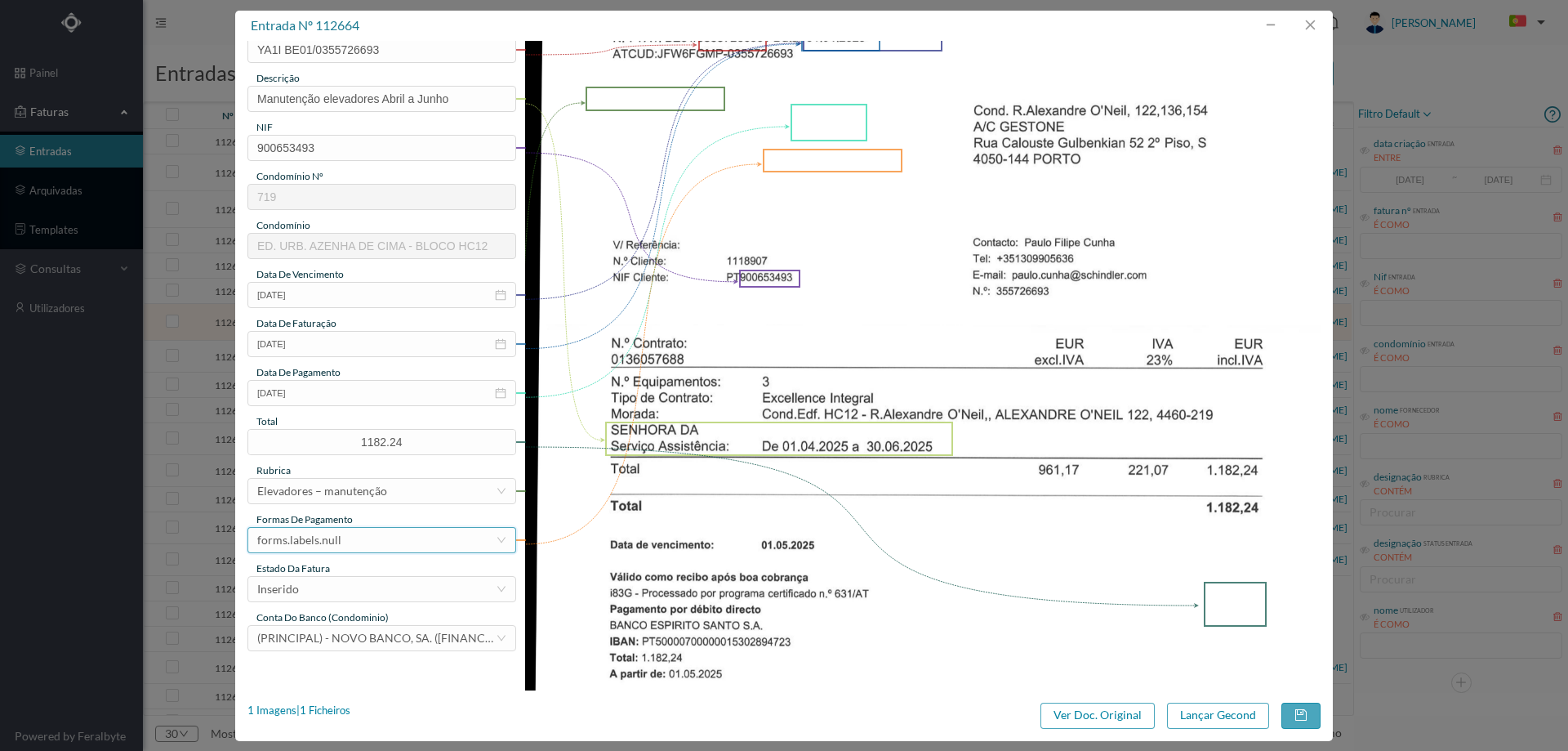
click at [338, 542] on div "forms.labels.null" at bounding box center [300, 540] width 84 height 24
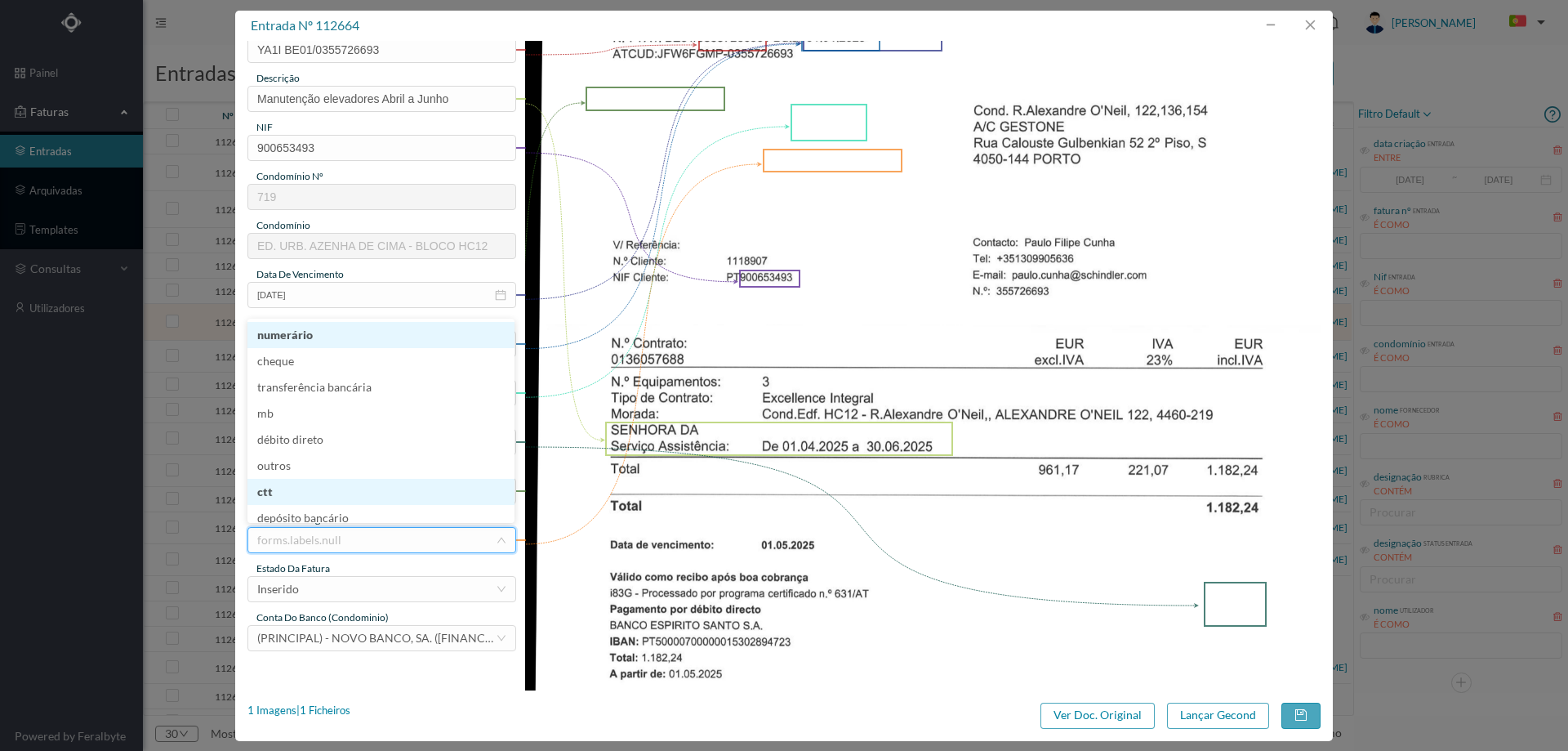
scroll to position [8, 0]
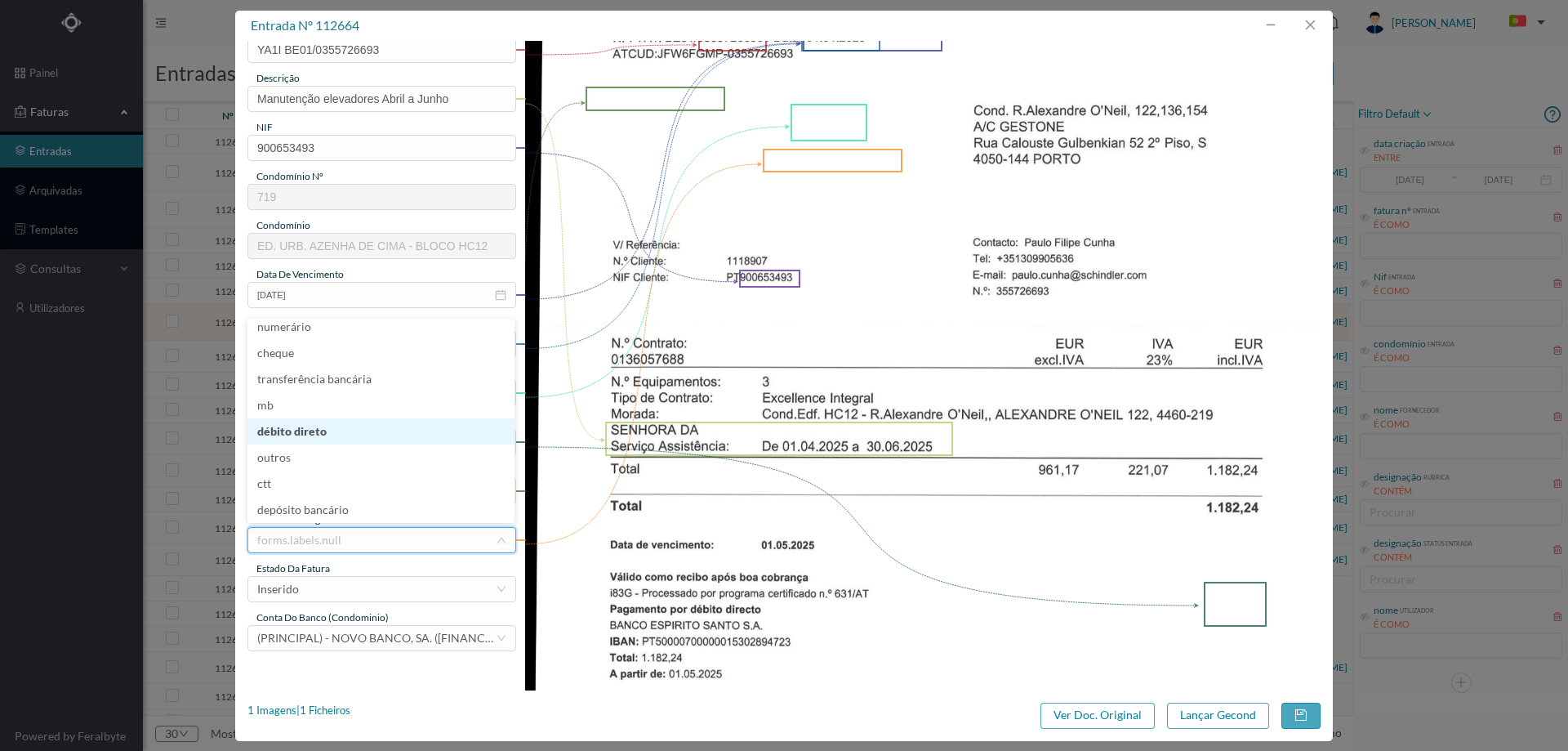
click at [348, 438] on li "débito direto" at bounding box center [381, 431] width 267 height 26
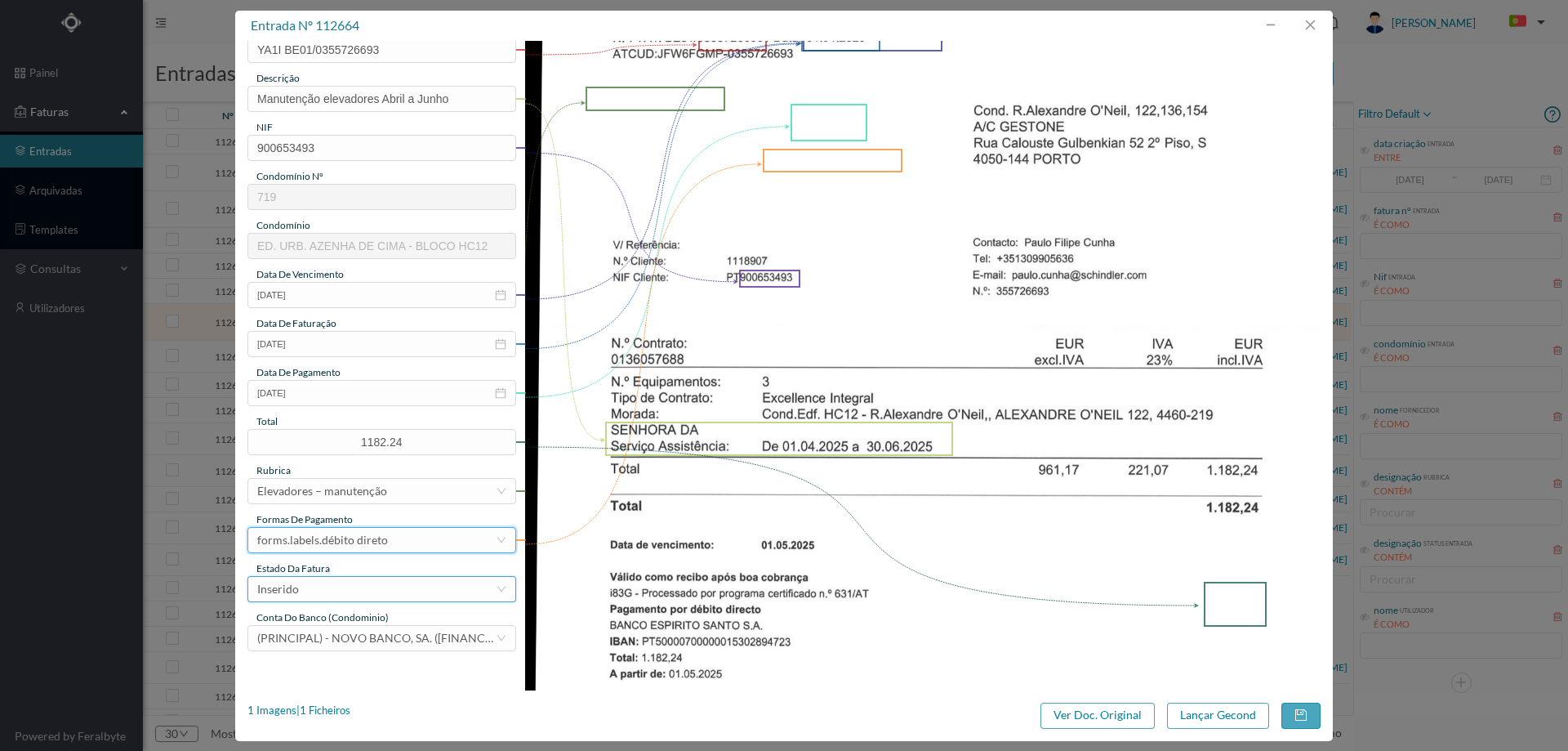
click at [334, 580] on div "Inserido" at bounding box center [376, 589] width 239 height 24
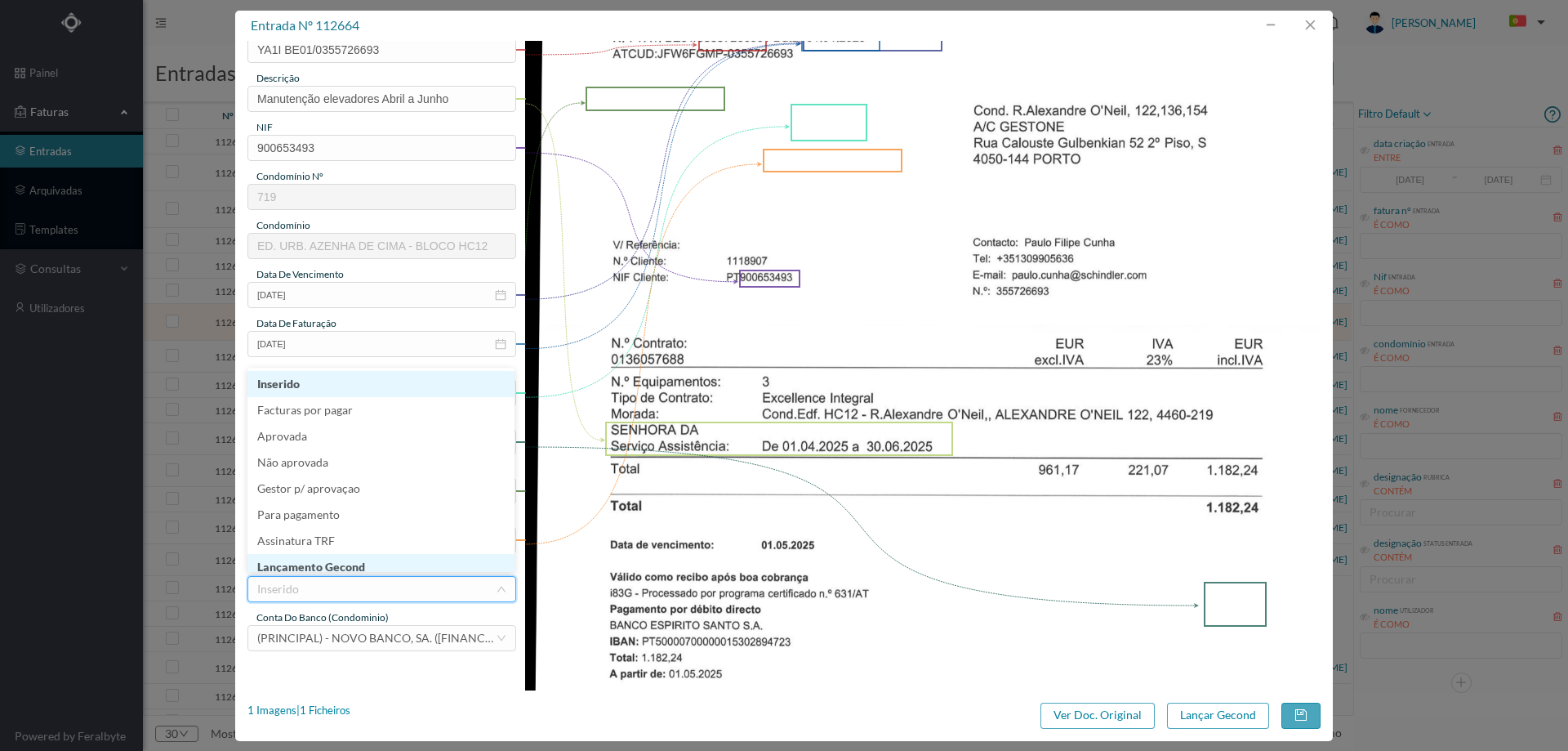
scroll to position [7, 0]
click at [344, 555] on li "Lançamento Gecond" at bounding box center [381, 560] width 267 height 26
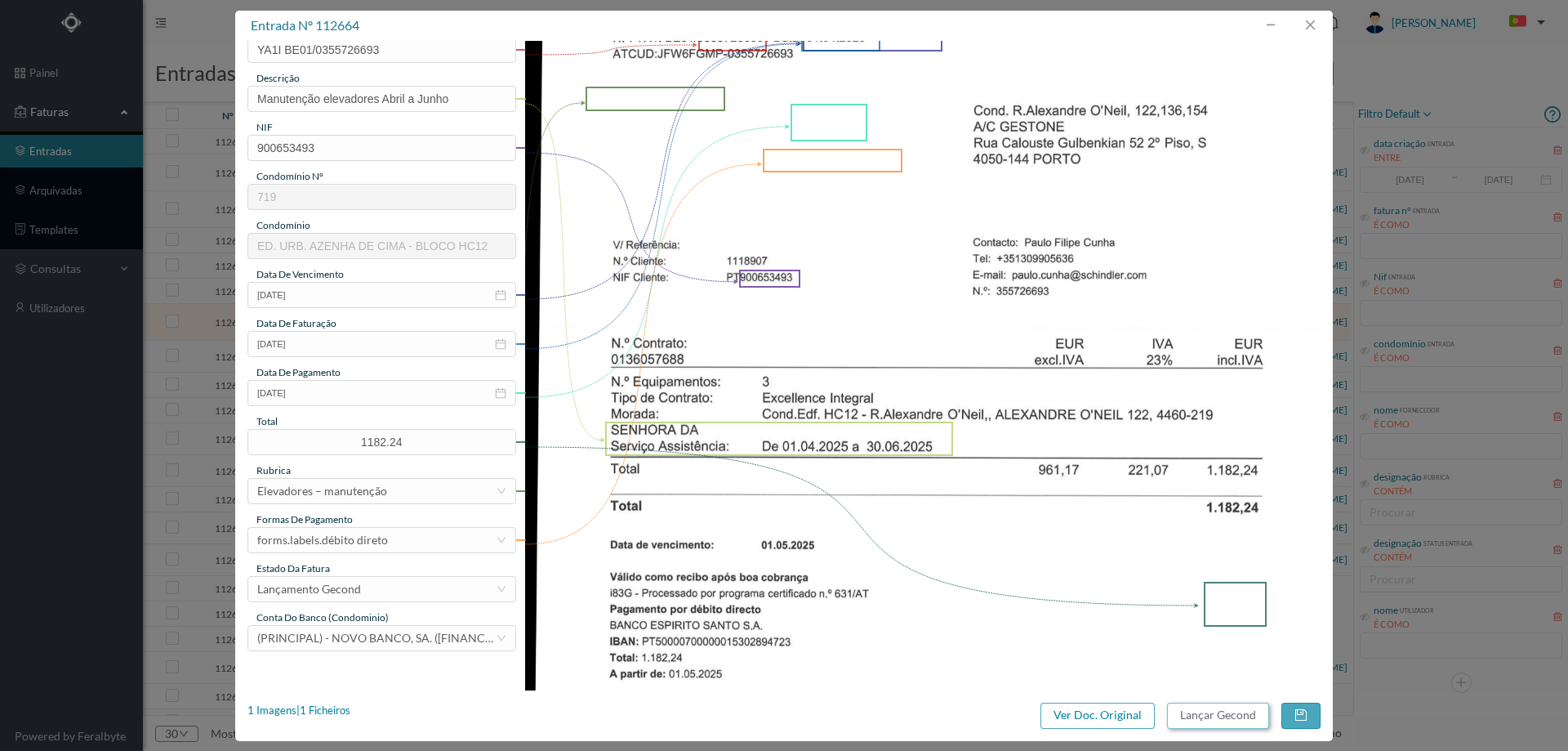
click at [1191, 718] on button "Lançar Gecond" at bounding box center [1218, 716] width 102 height 26
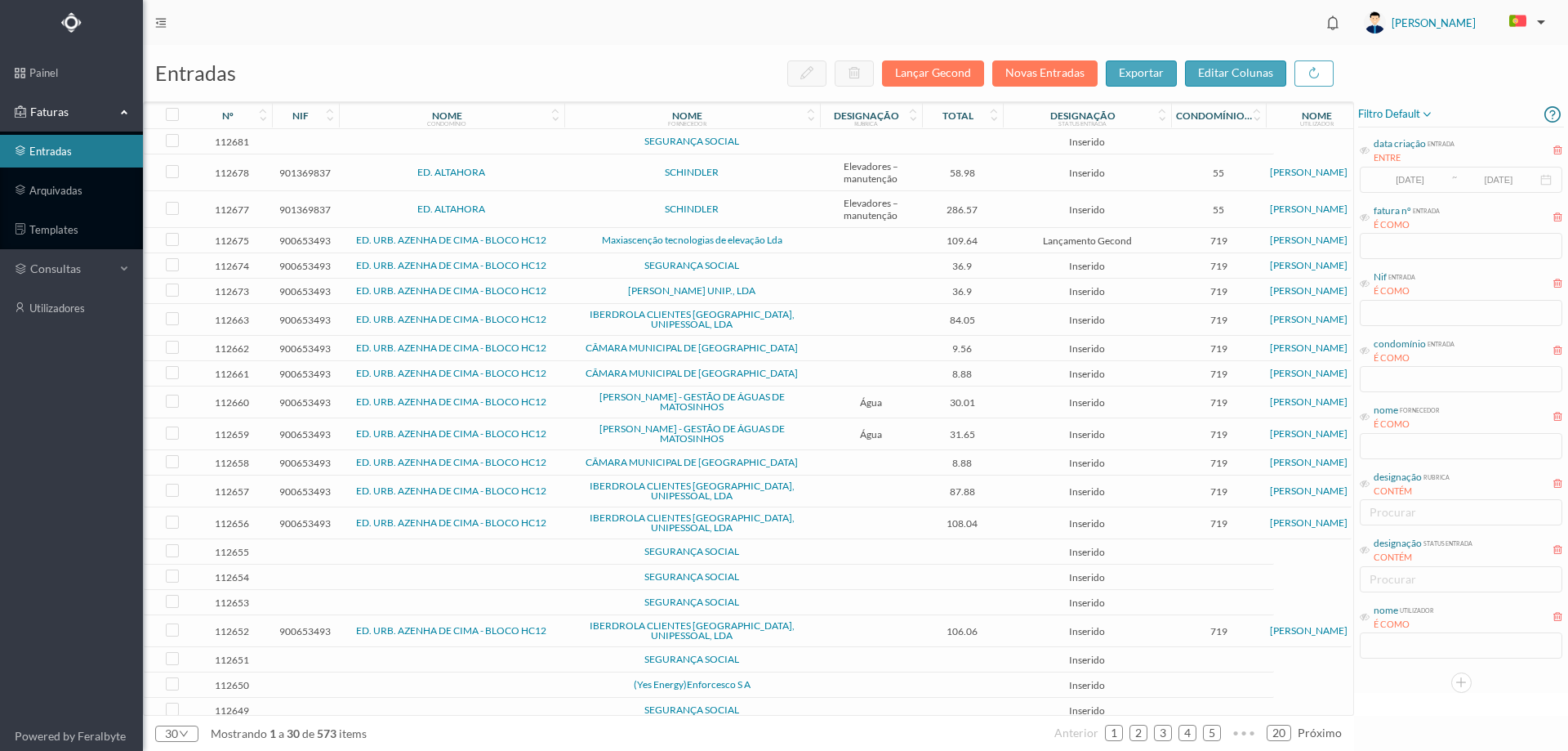
click at [820, 308] on td at bounding box center [871, 320] width 102 height 32
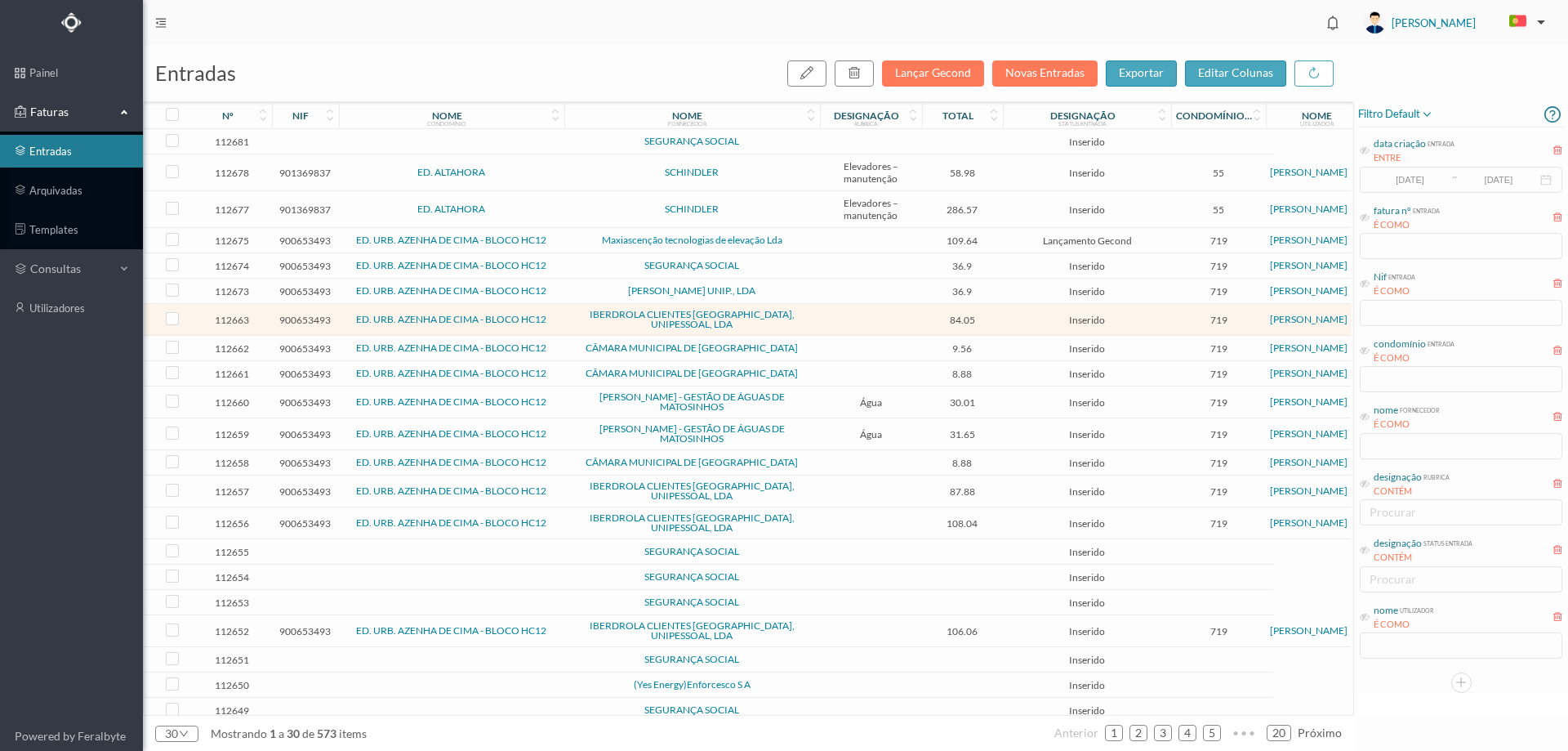
click at [820, 308] on td at bounding box center [871, 320] width 102 height 32
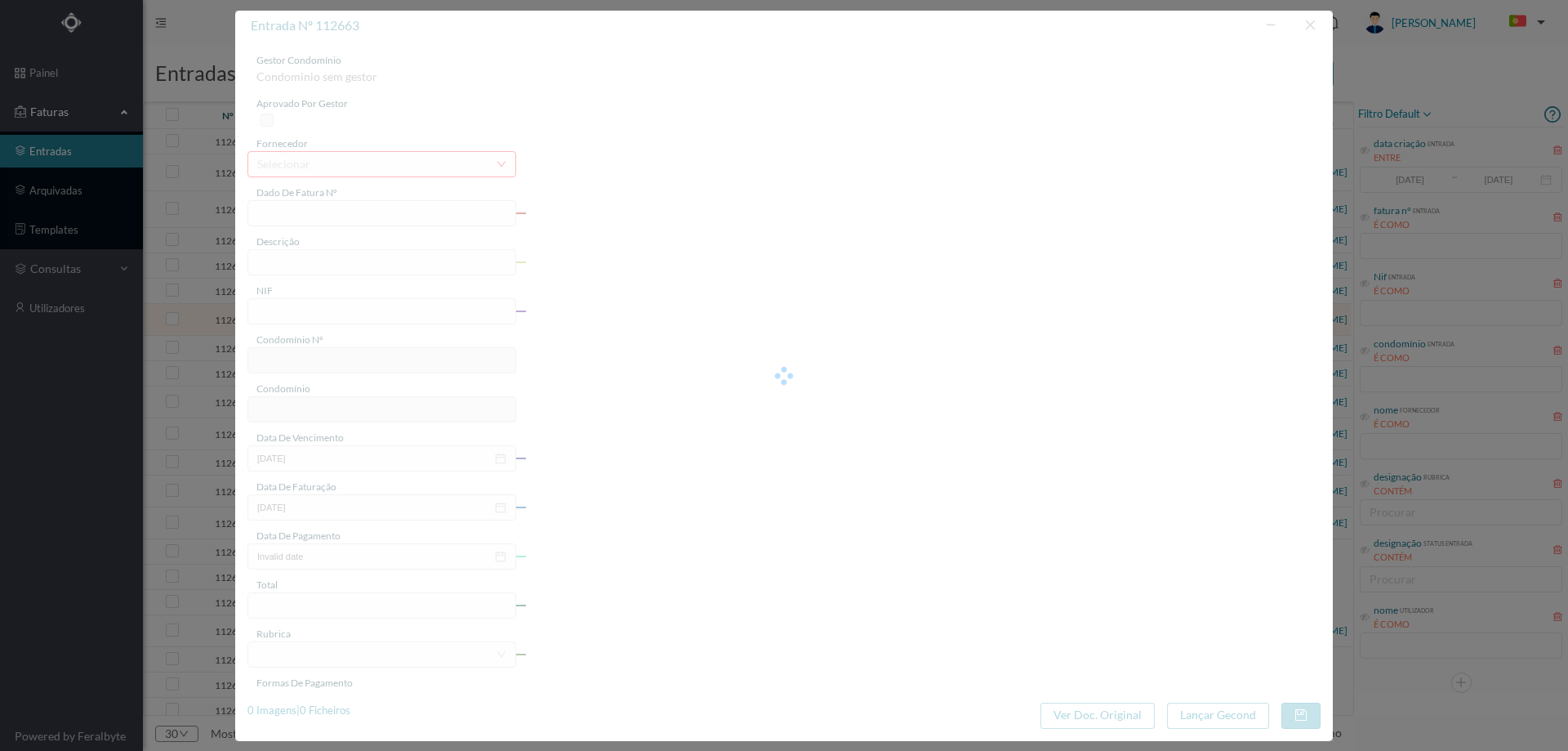
type input "FT 25201/1550072"
type input "900653493"
type input "Invalid date"
type input "[DATE]"
type input "84.05"
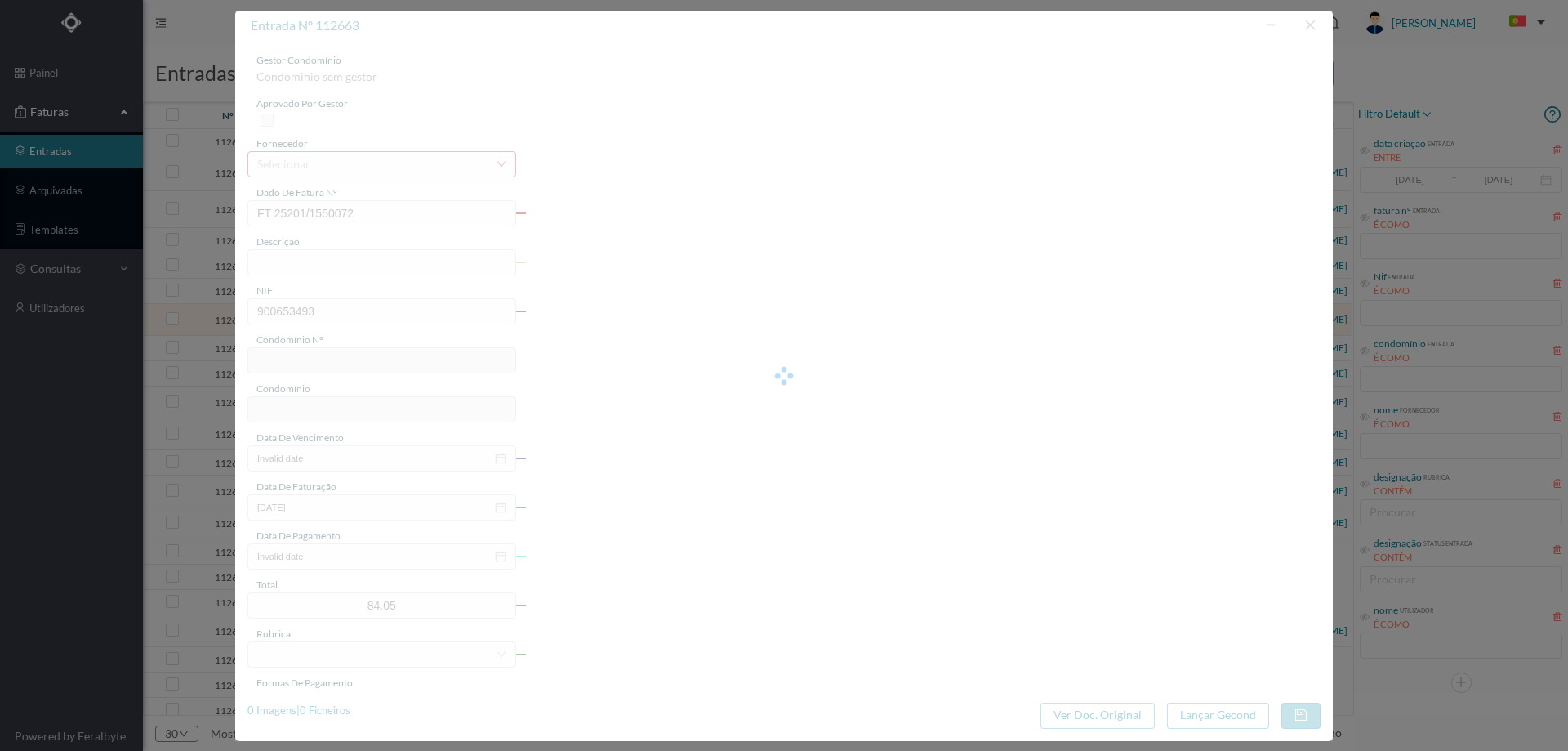
type input "719"
type input "ED. URB. AZENHA DE CIMA - BLOCO HC12"
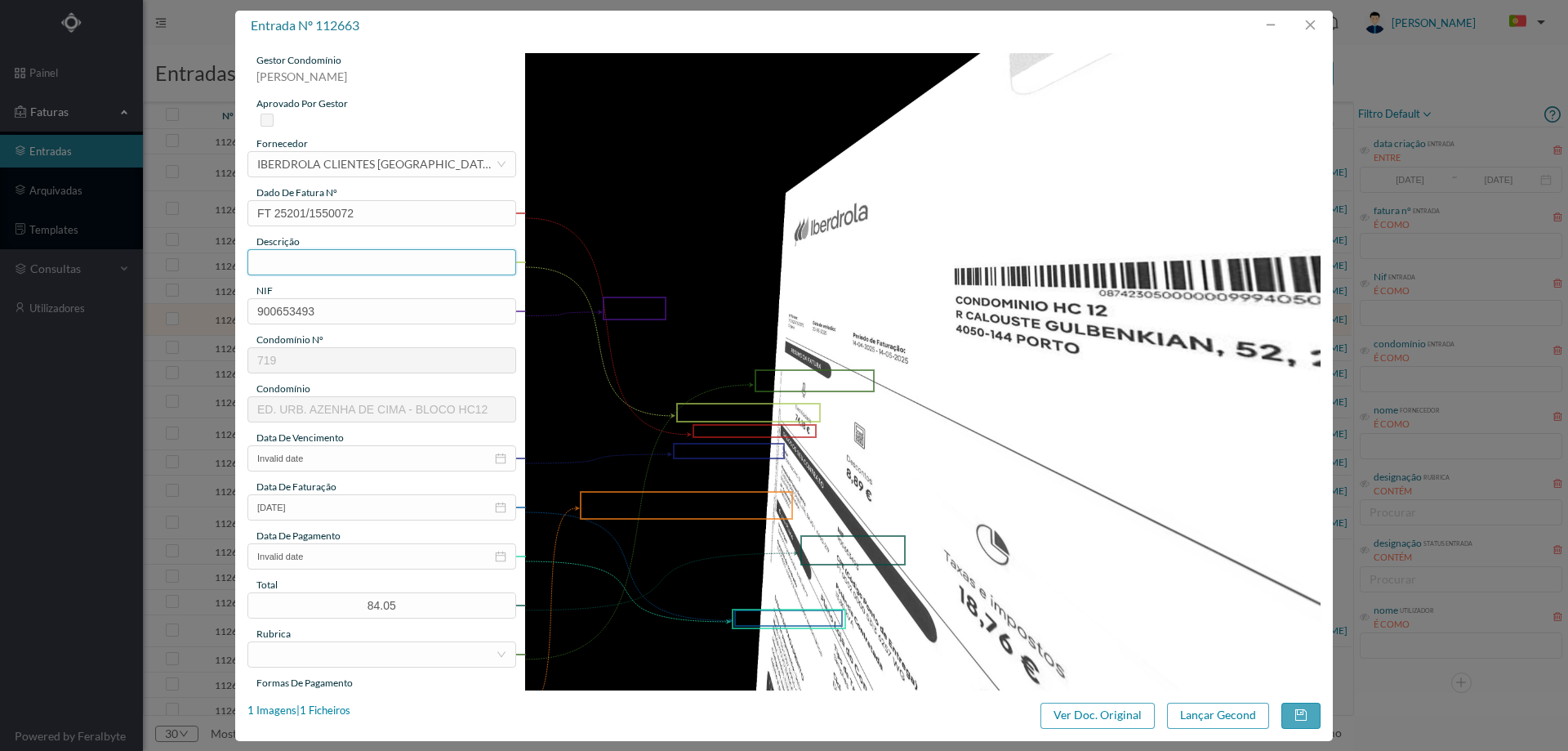
click at [340, 254] on input "text" at bounding box center [381, 262] width 269 height 26
type input "[DATE] a [DATE]"
click at [334, 461] on input "Invalid date" at bounding box center [381, 458] width 269 height 26
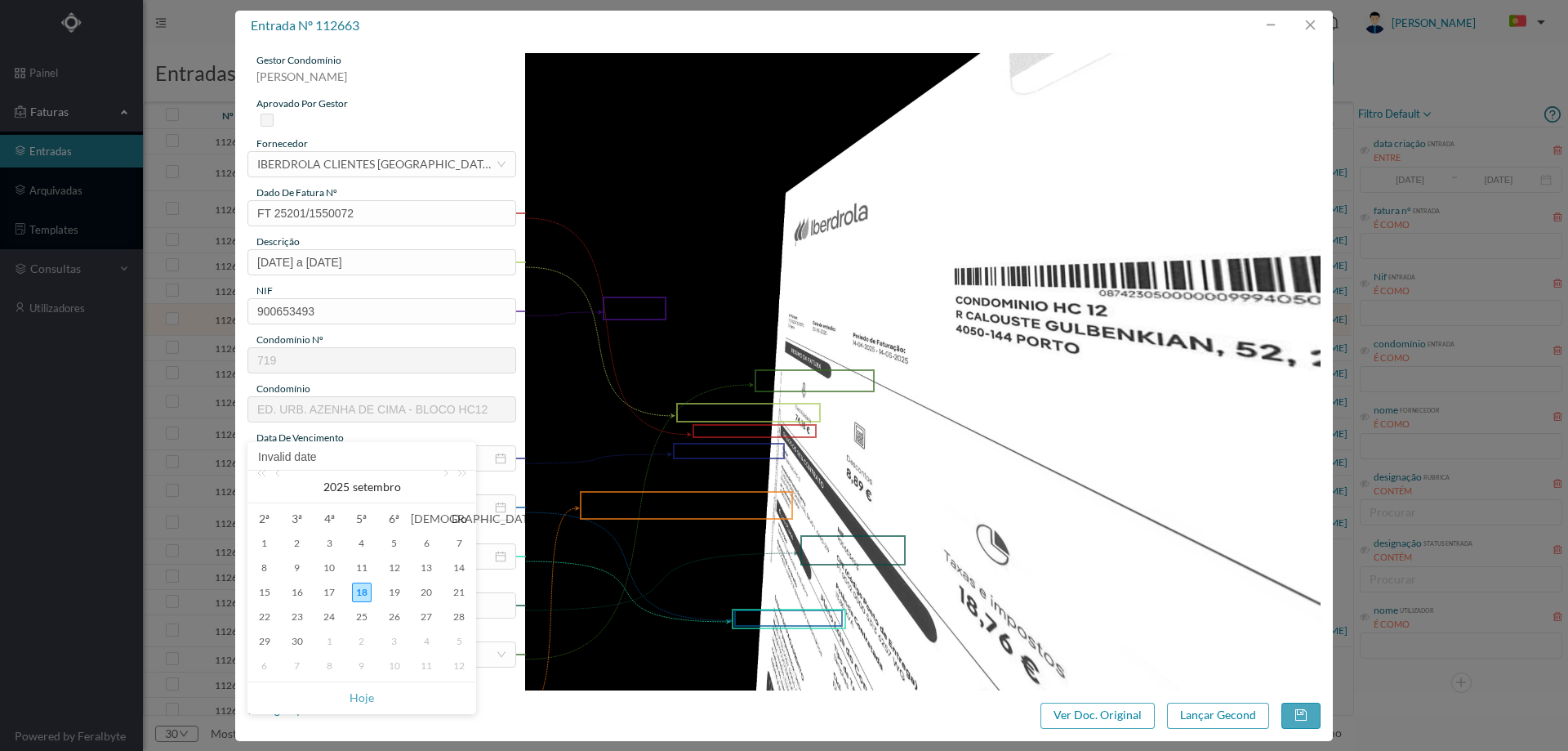
click at [285, 465] on input "Invalid date" at bounding box center [362, 456] width 211 height 18
click at [281, 474] on link at bounding box center [279, 487] width 15 height 33
click at [280, 473] on link at bounding box center [279, 487] width 15 height 33
click at [276, 473] on link at bounding box center [279, 487] width 15 height 33
click at [363, 617] on div "19" at bounding box center [362, 617] width 20 height 20
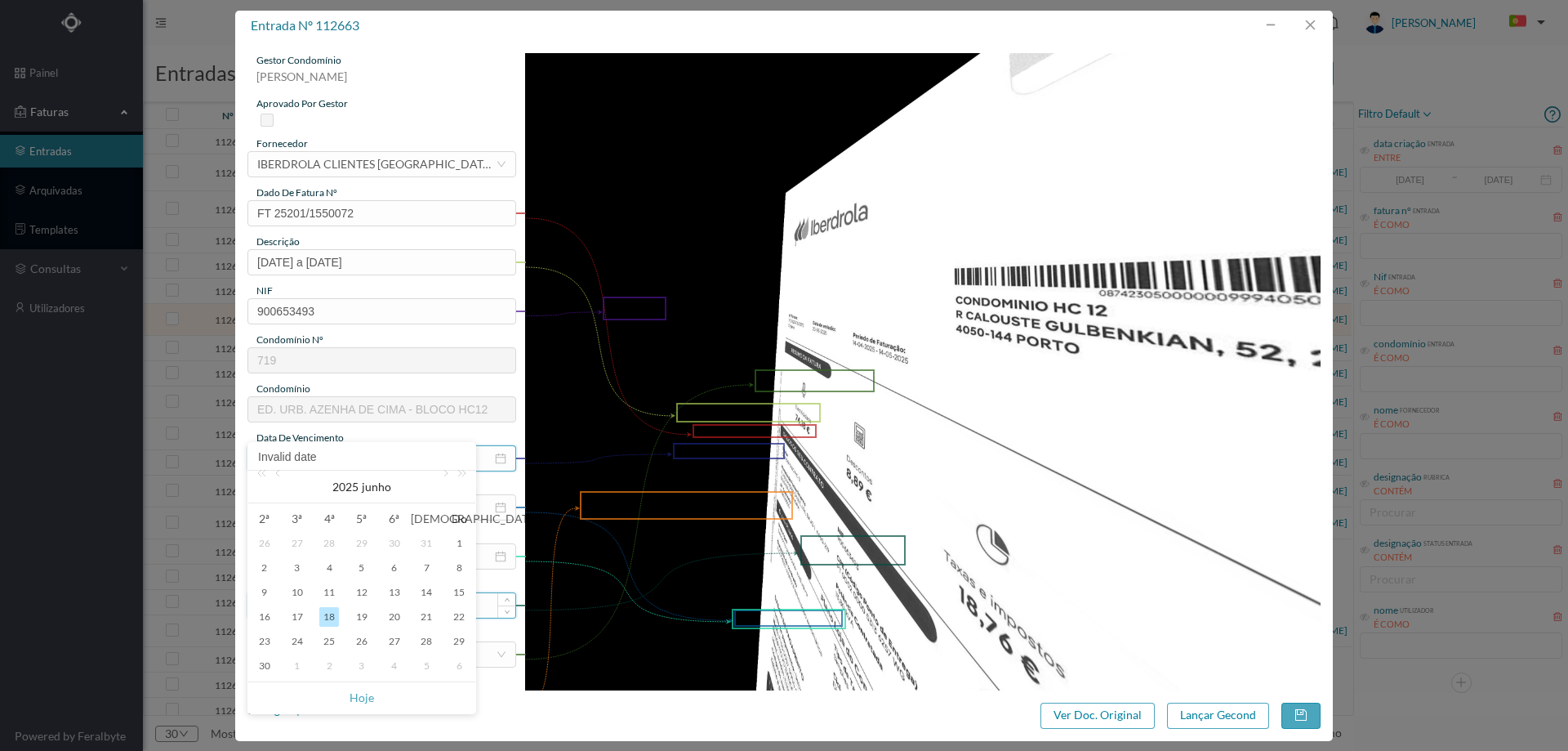
type input "[DATE]"
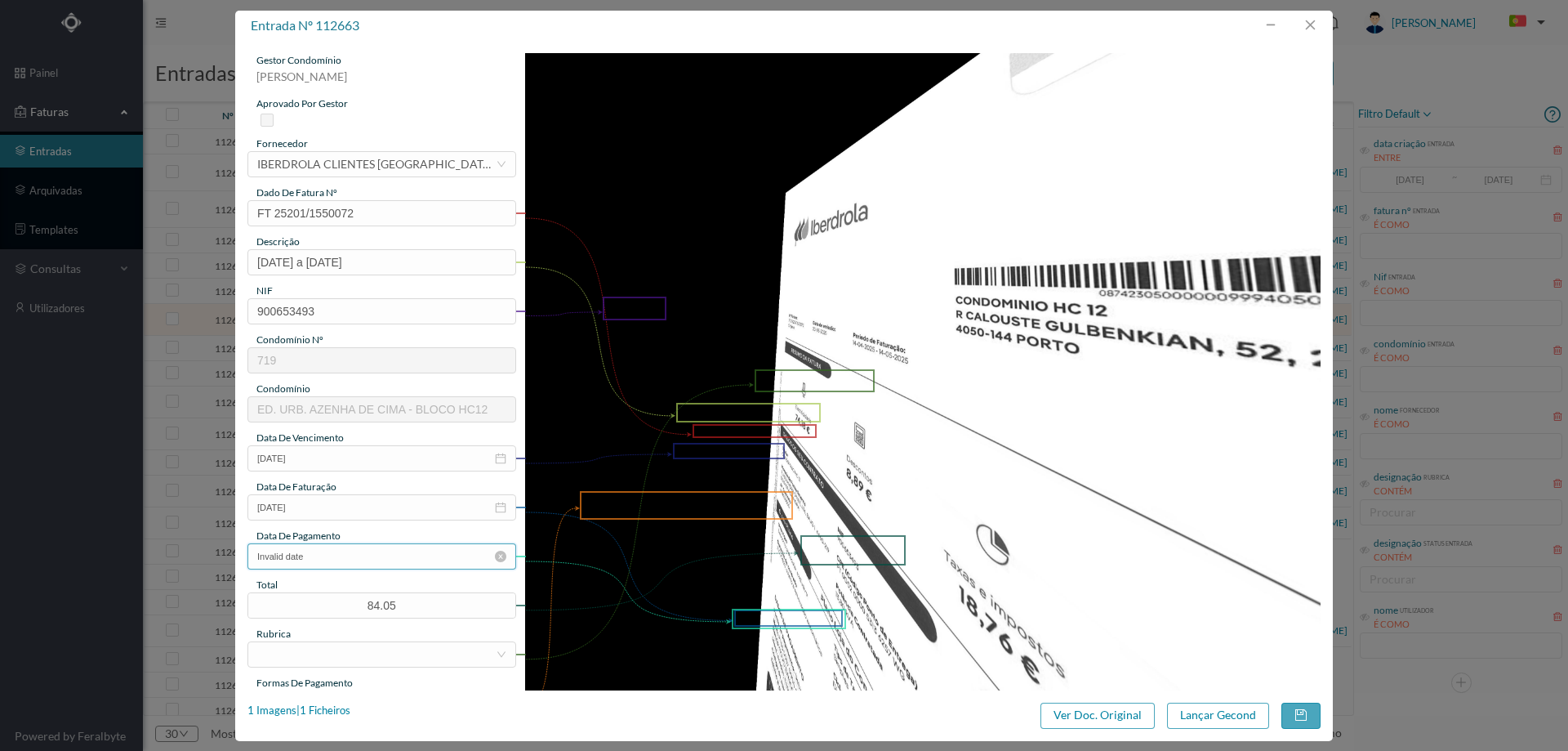
click at [340, 550] on input "Invalid date" at bounding box center [381, 556] width 269 height 26
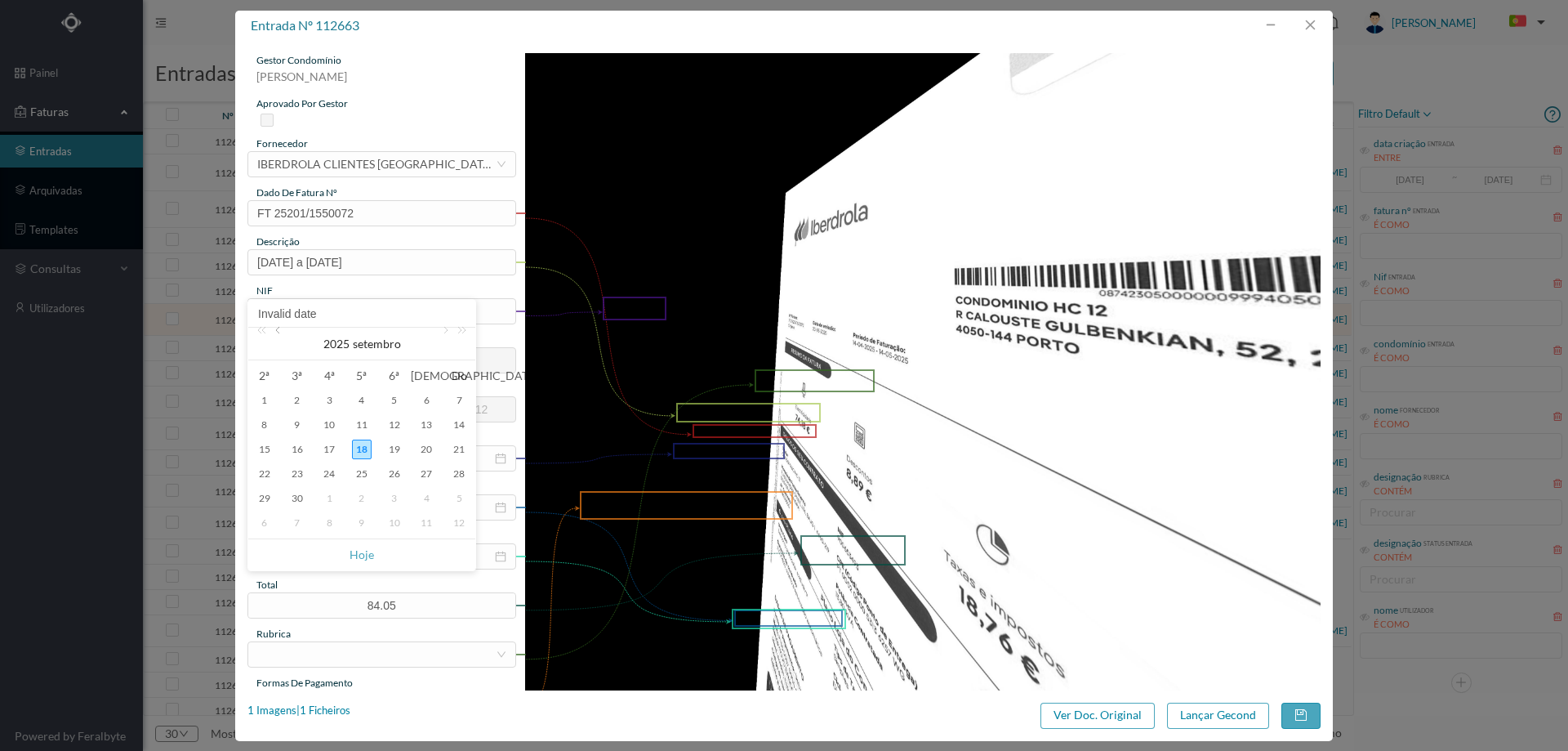
click at [276, 333] on link at bounding box center [279, 344] width 15 height 33
click at [362, 475] on div "19" at bounding box center [362, 474] width 20 height 20
type input "[DATE]"
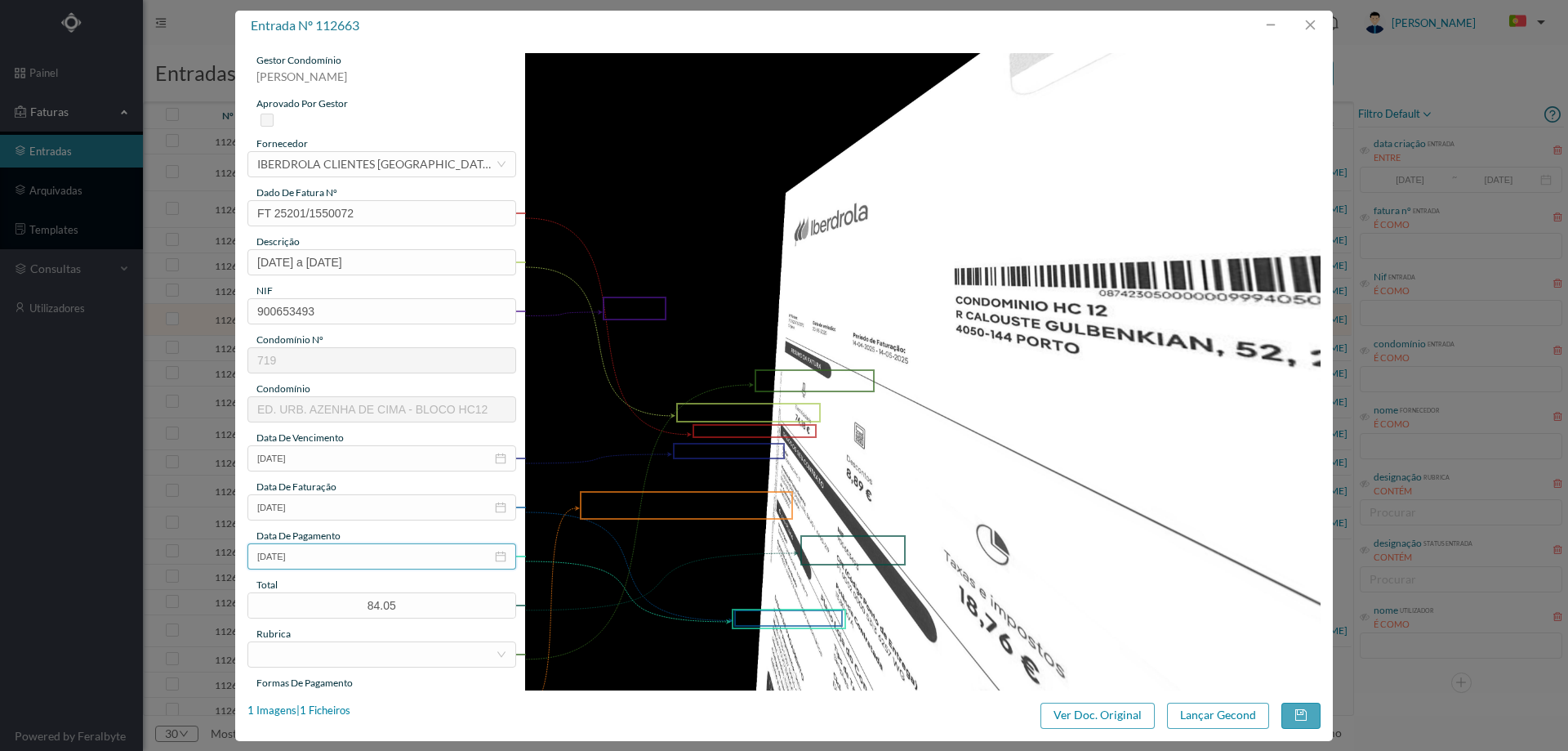
scroll to position [164, 0]
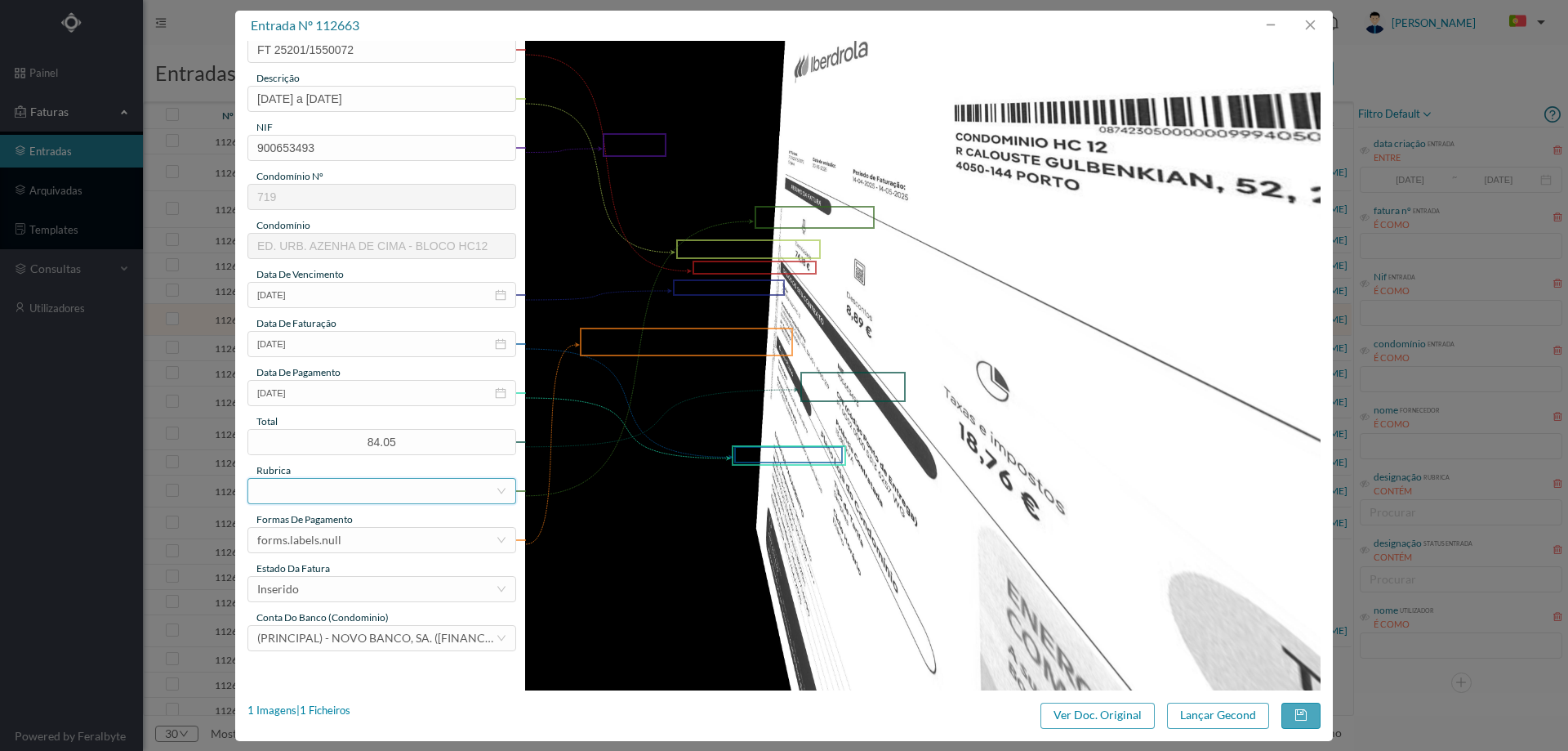
click at [332, 494] on div at bounding box center [376, 491] width 239 height 24
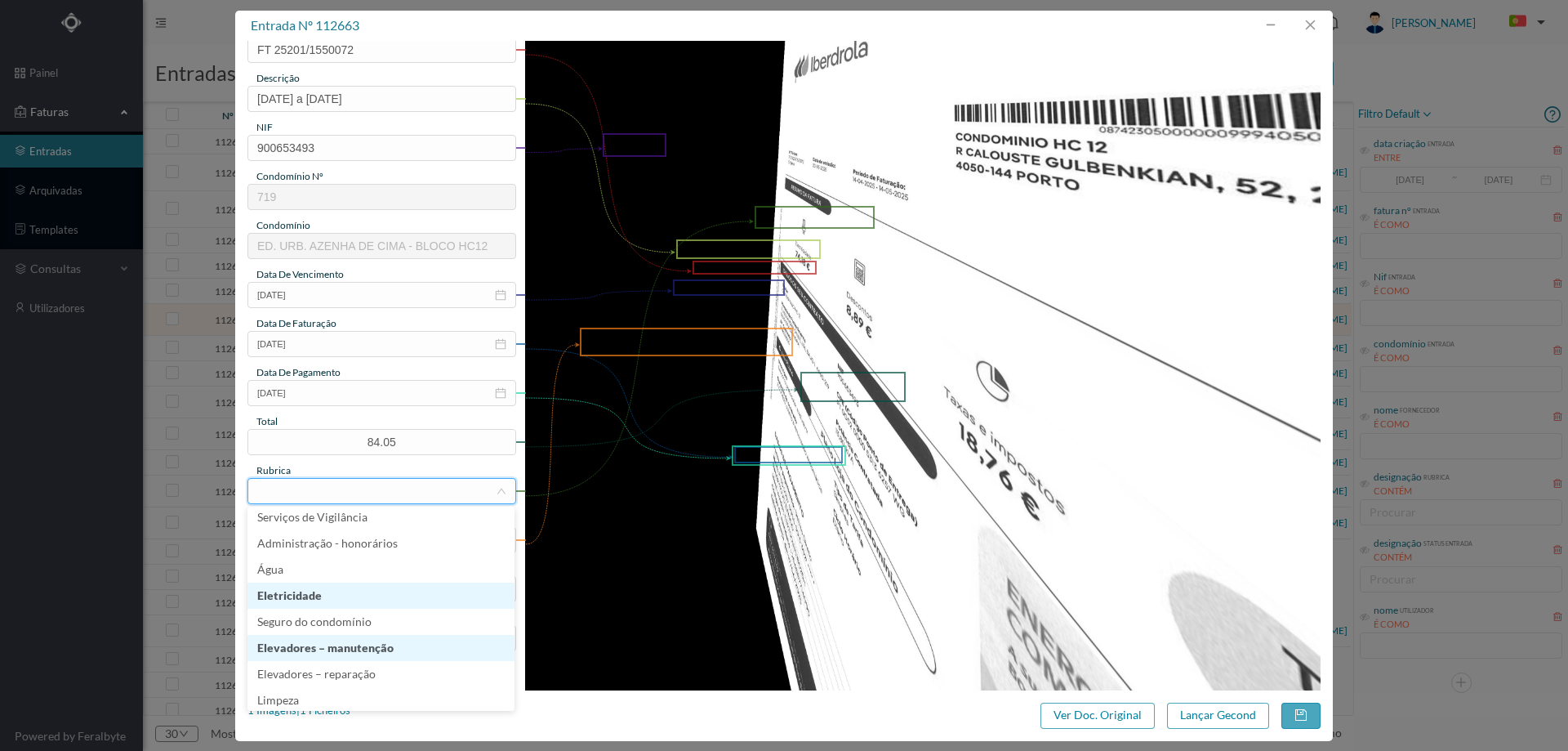
scroll to position [326, 0]
click at [356, 588] on li "Eletricidade" at bounding box center [381, 588] width 267 height 26
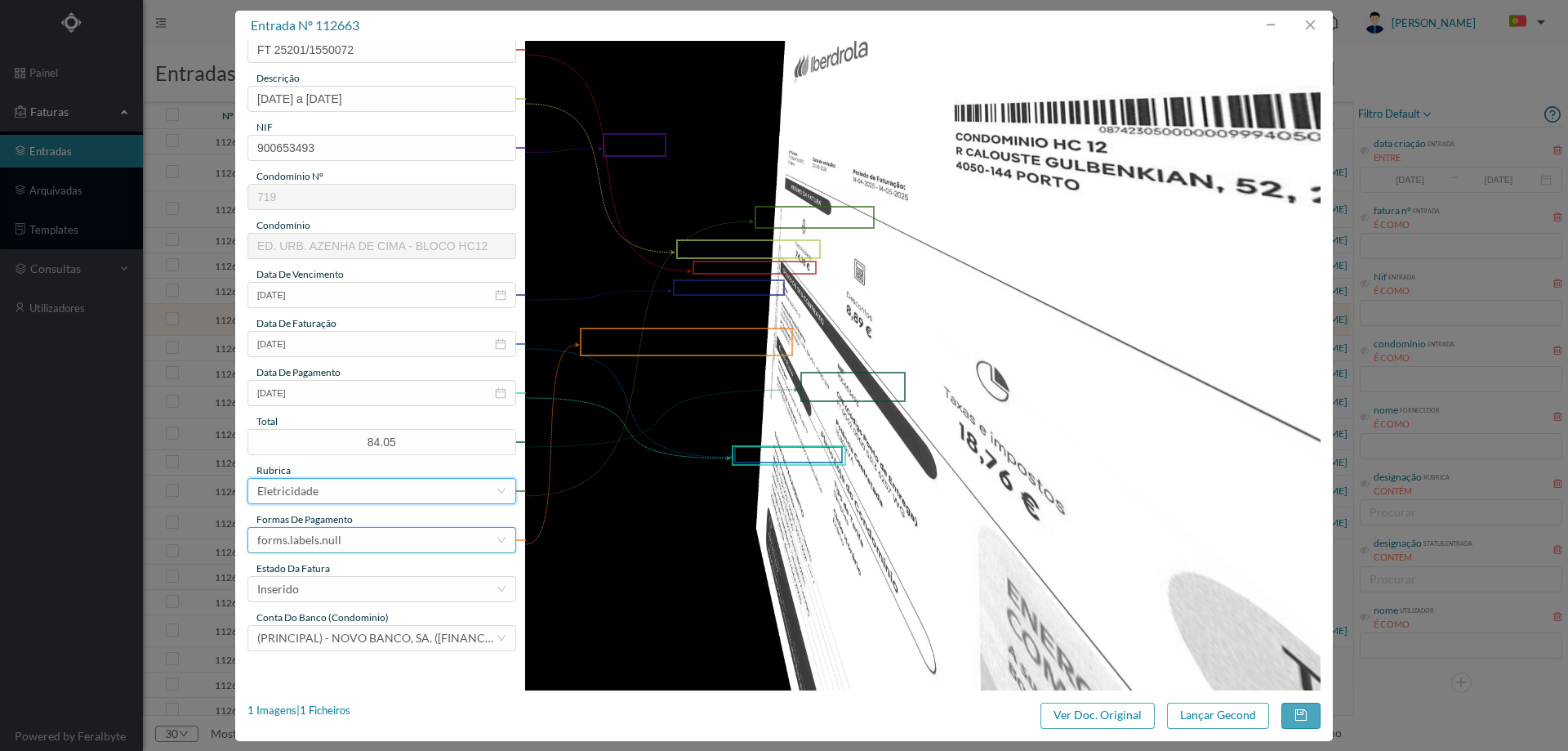
click at [350, 537] on div "forms.labels.null" at bounding box center [376, 540] width 239 height 24
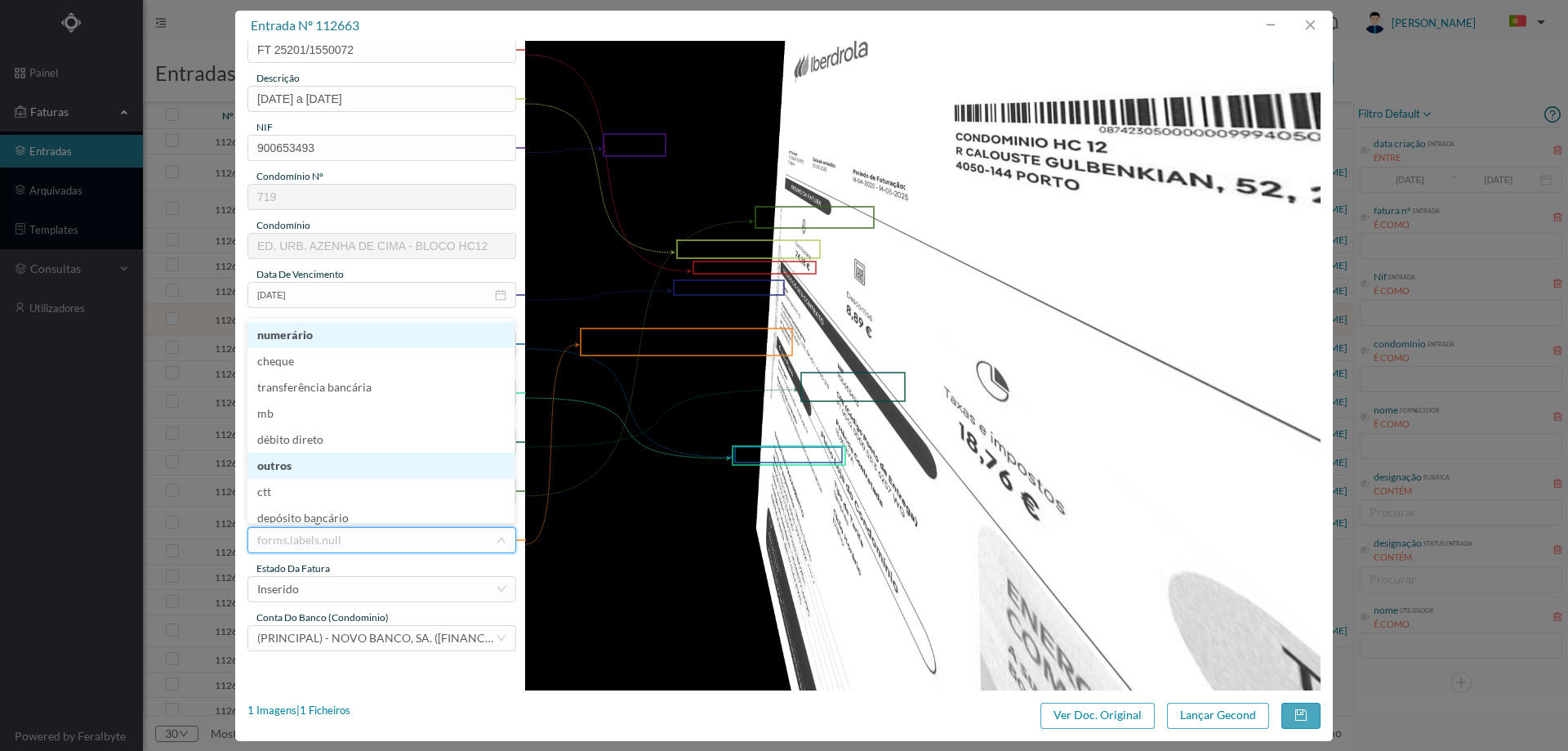
scroll to position [3, 0]
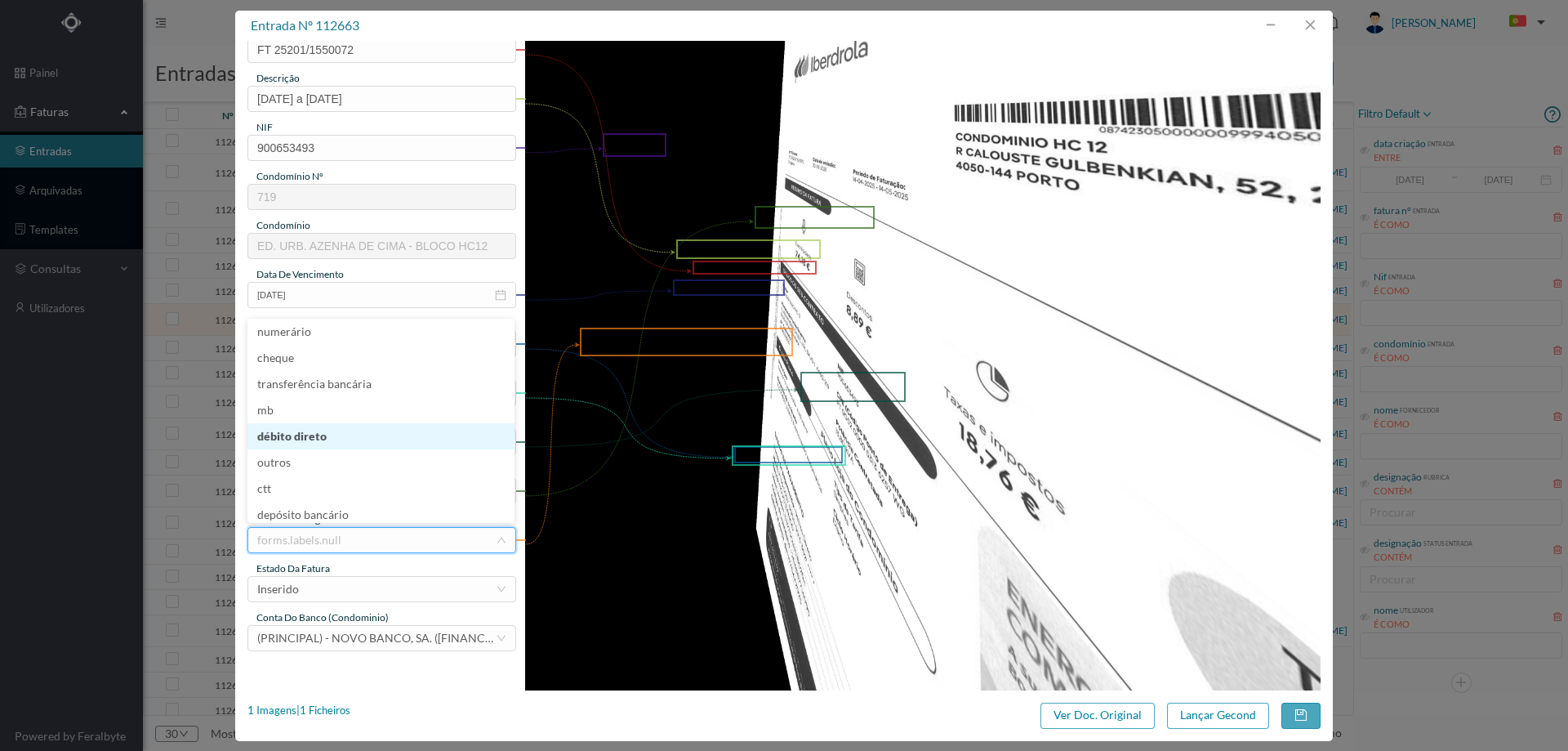
click at [333, 432] on li "débito direto" at bounding box center [381, 436] width 267 height 26
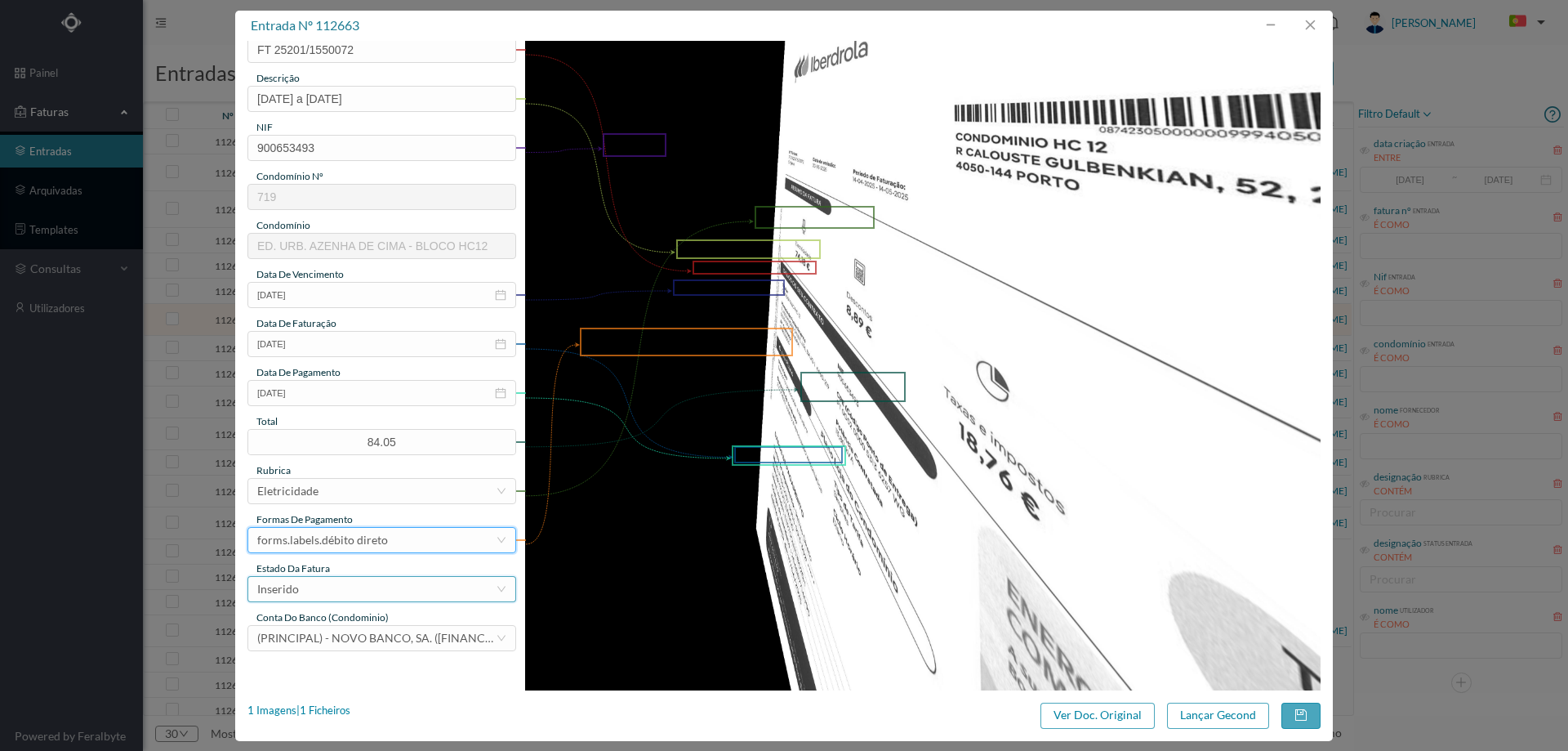
click at [330, 591] on div "Inserido" at bounding box center [376, 589] width 239 height 24
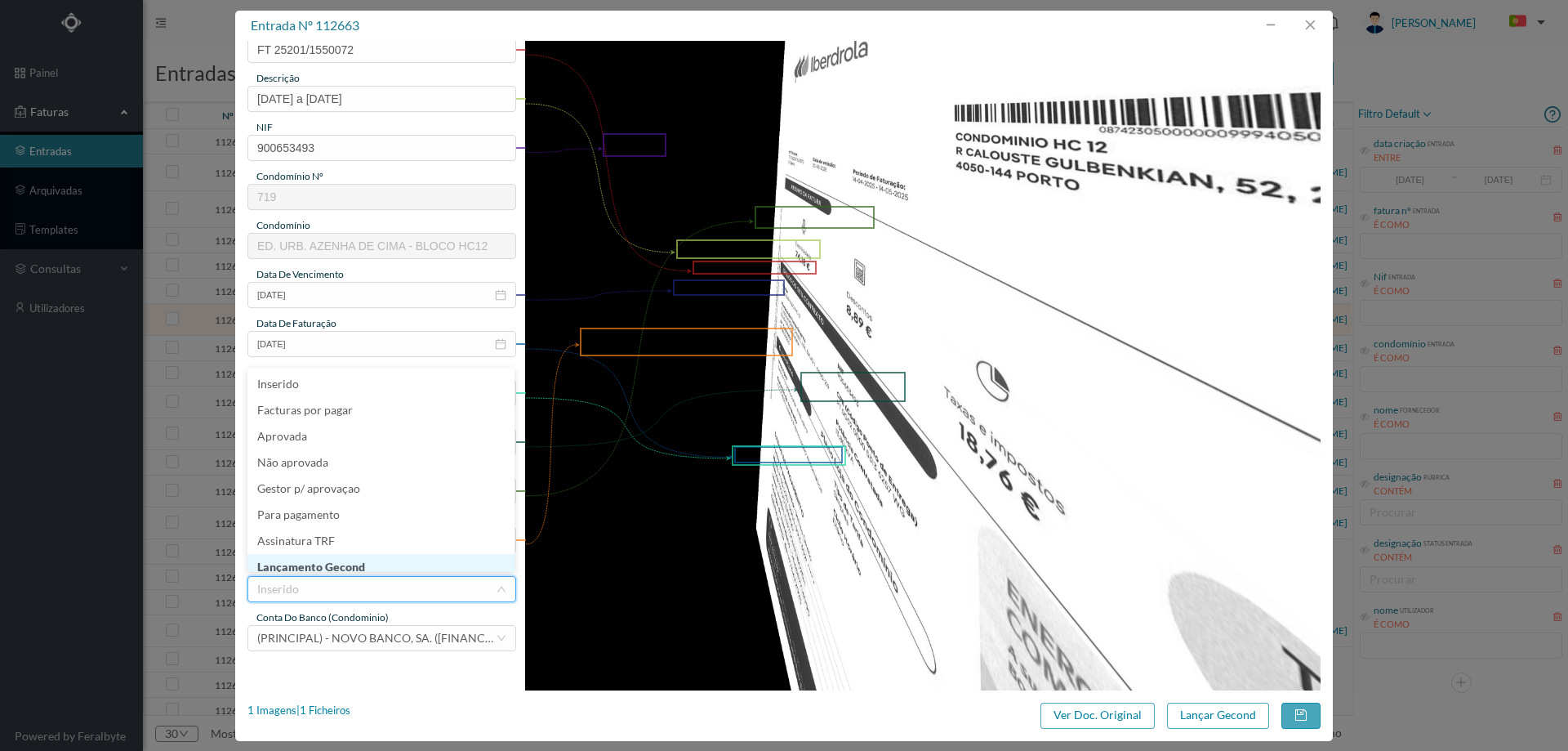
scroll to position [8, 0]
click at [342, 563] on li "Lançamento Gecond" at bounding box center [381, 558] width 267 height 26
click at [1215, 712] on button "Lançar Gecond" at bounding box center [1218, 716] width 102 height 26
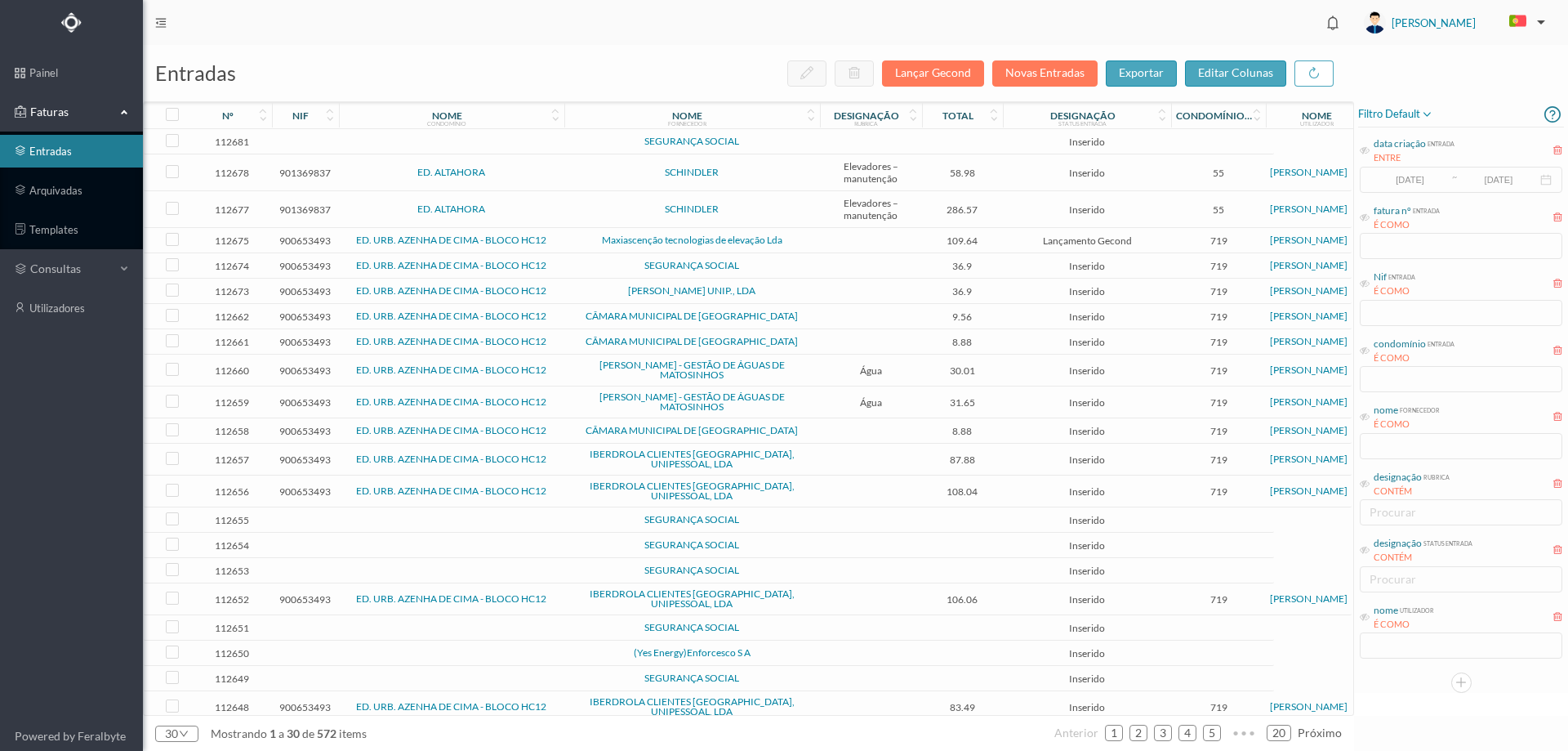
click at [815, 318] on td "CÂMARA MUNICIPAL DE [GEOGRAPHIC_DATA]" at bounding box center [691, 316] width 256 height 25
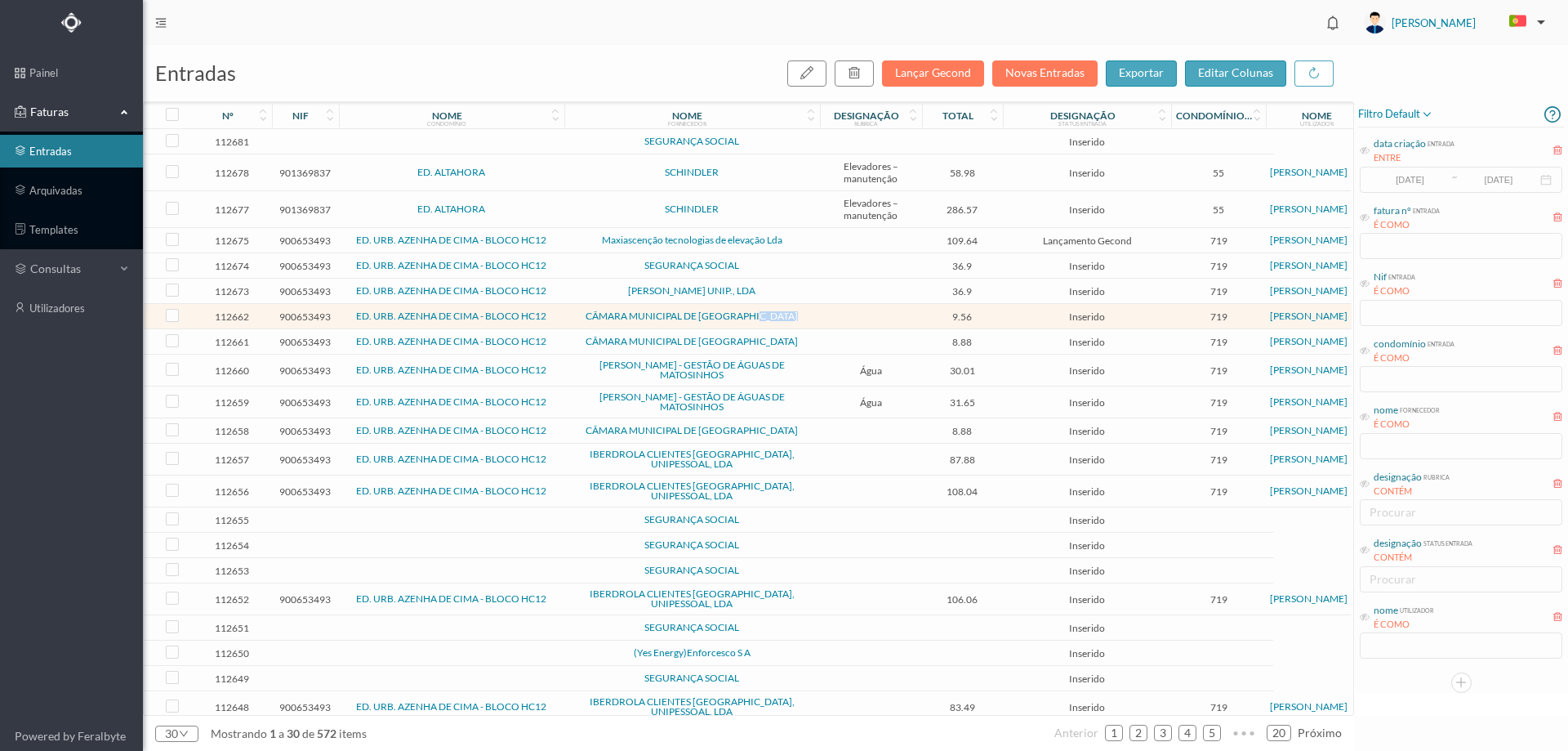
click at [815, 318] on td "CÂMARA MUNICIPAL DE [GEOGRAPHIC_DATA]" at bounding box center [691, 316] width 256 height 25
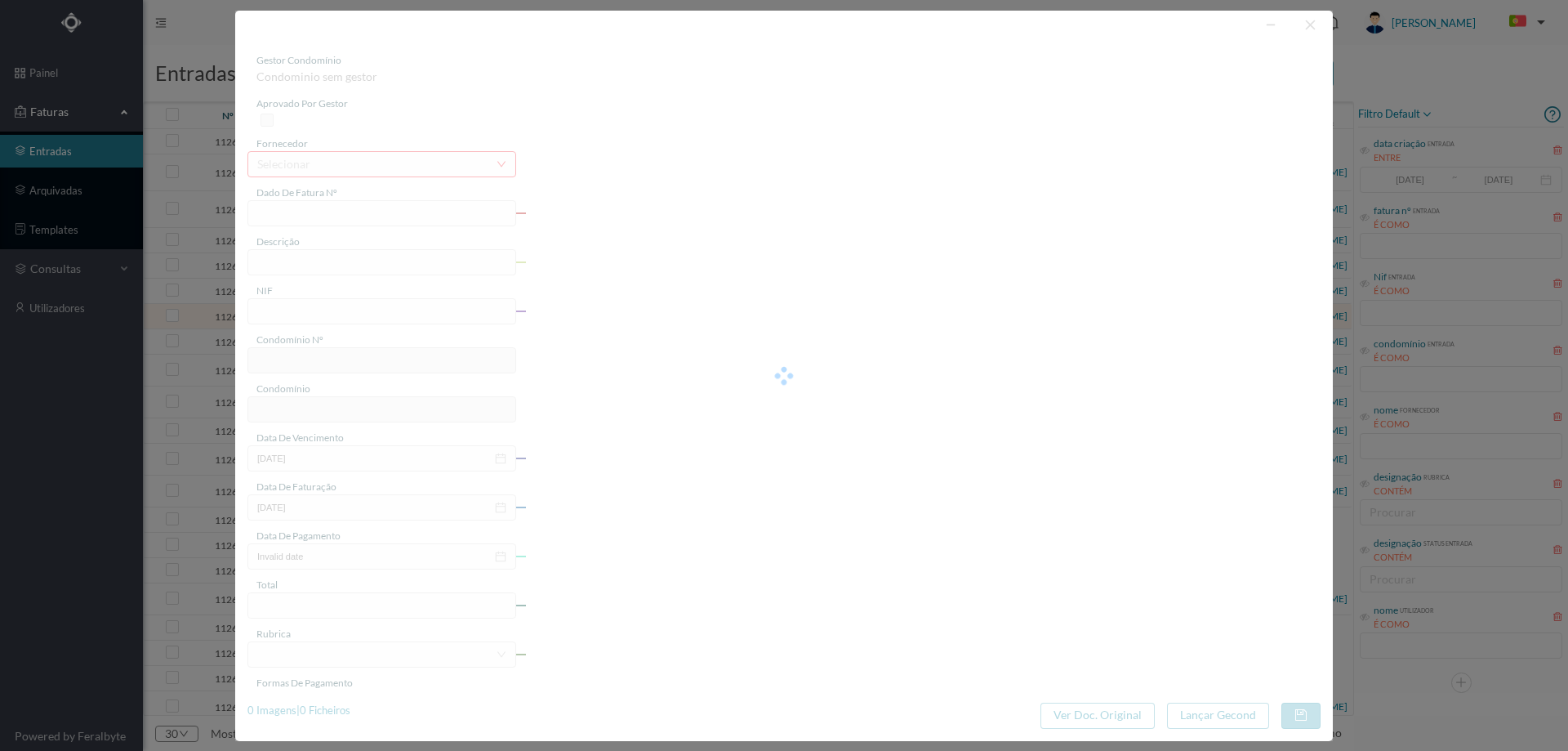
type input "FE E4025FE/10321037"
type input "900653493"
type input "Invalid date"
type input "[DATE]"
type input "9.56"
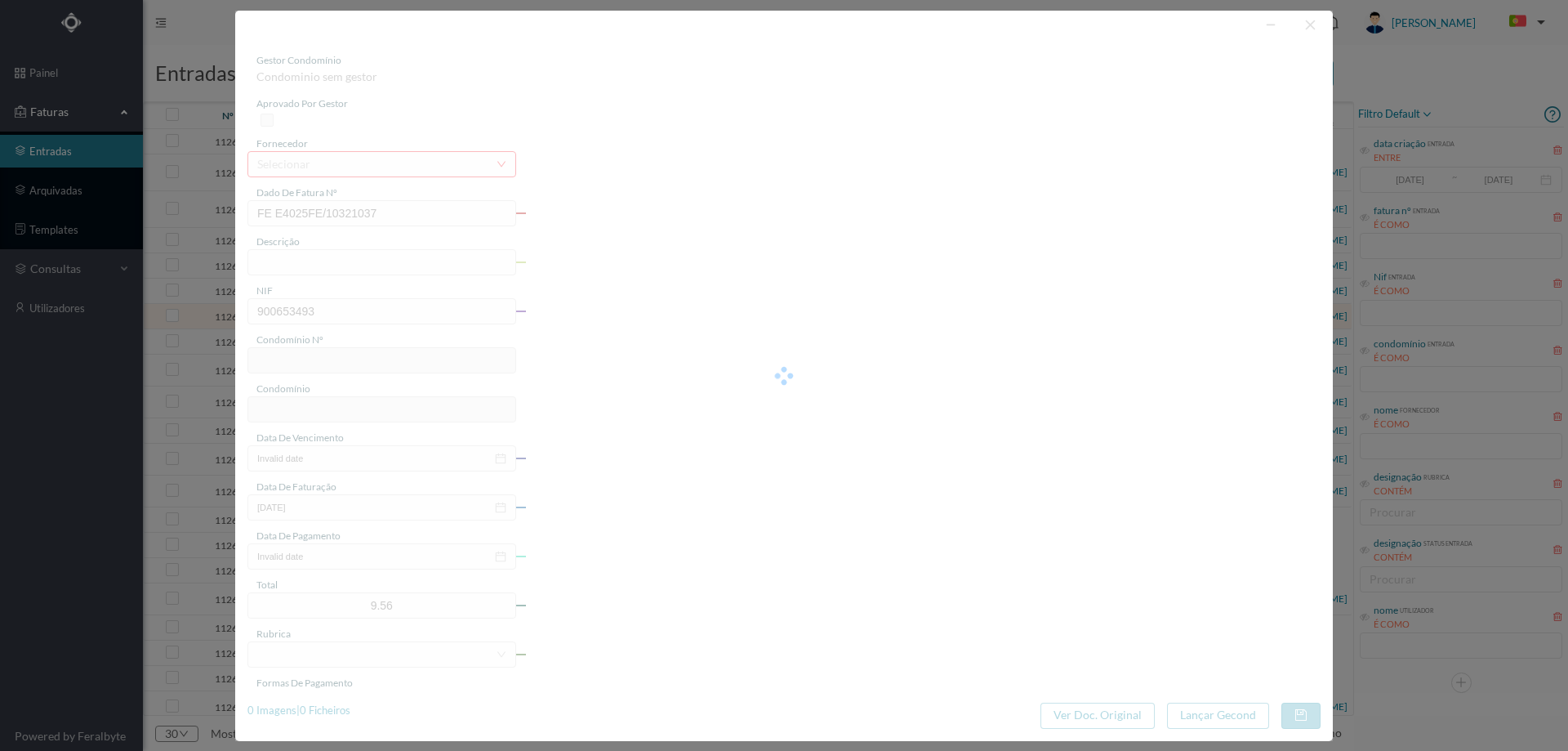
type input "719"
type input "ED. URB. AZENHA DE CIMA - BLOCO HC12"
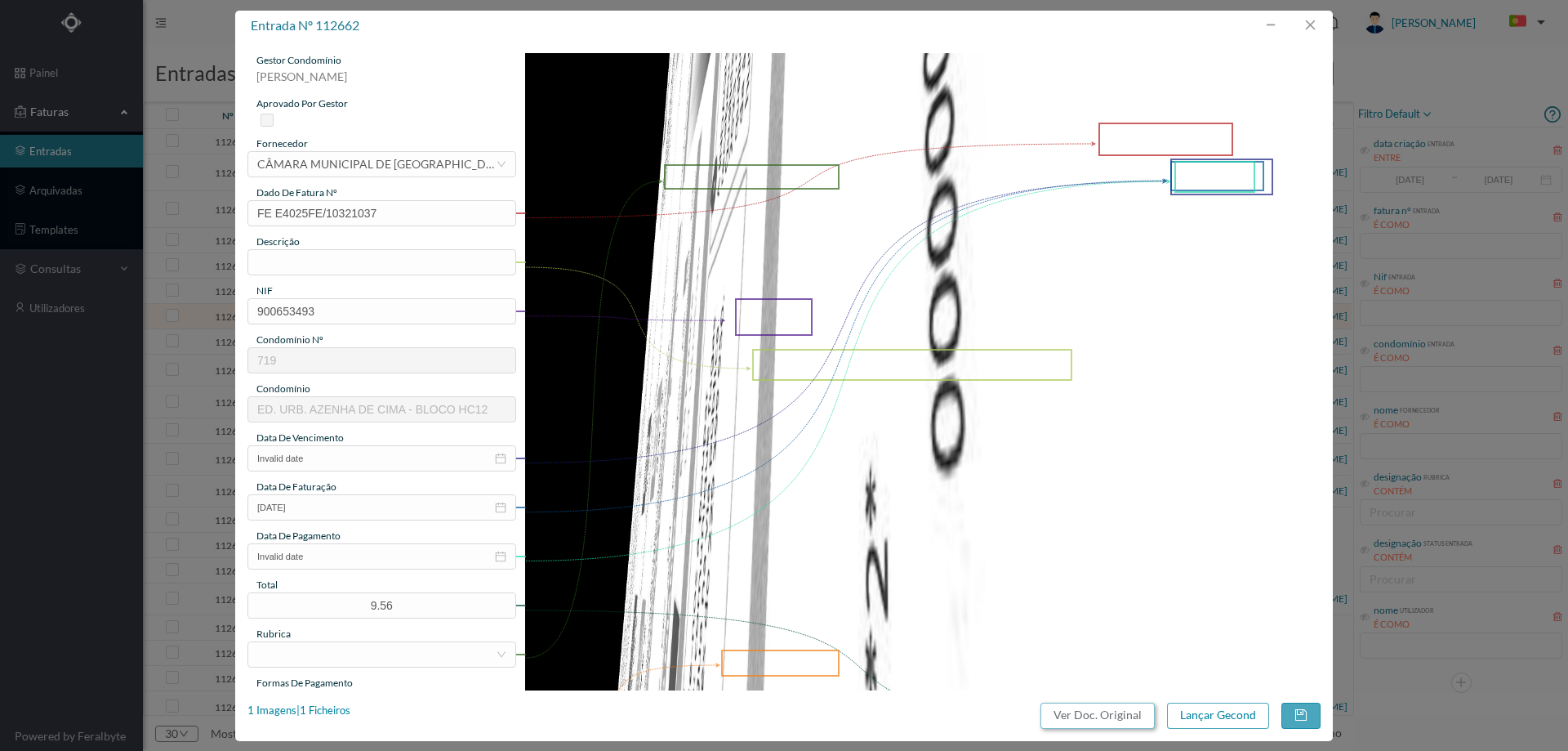
click at [1075, 711] on button "Ver Doc. Original" at bounding box center [1097, 716] width 115 height 26
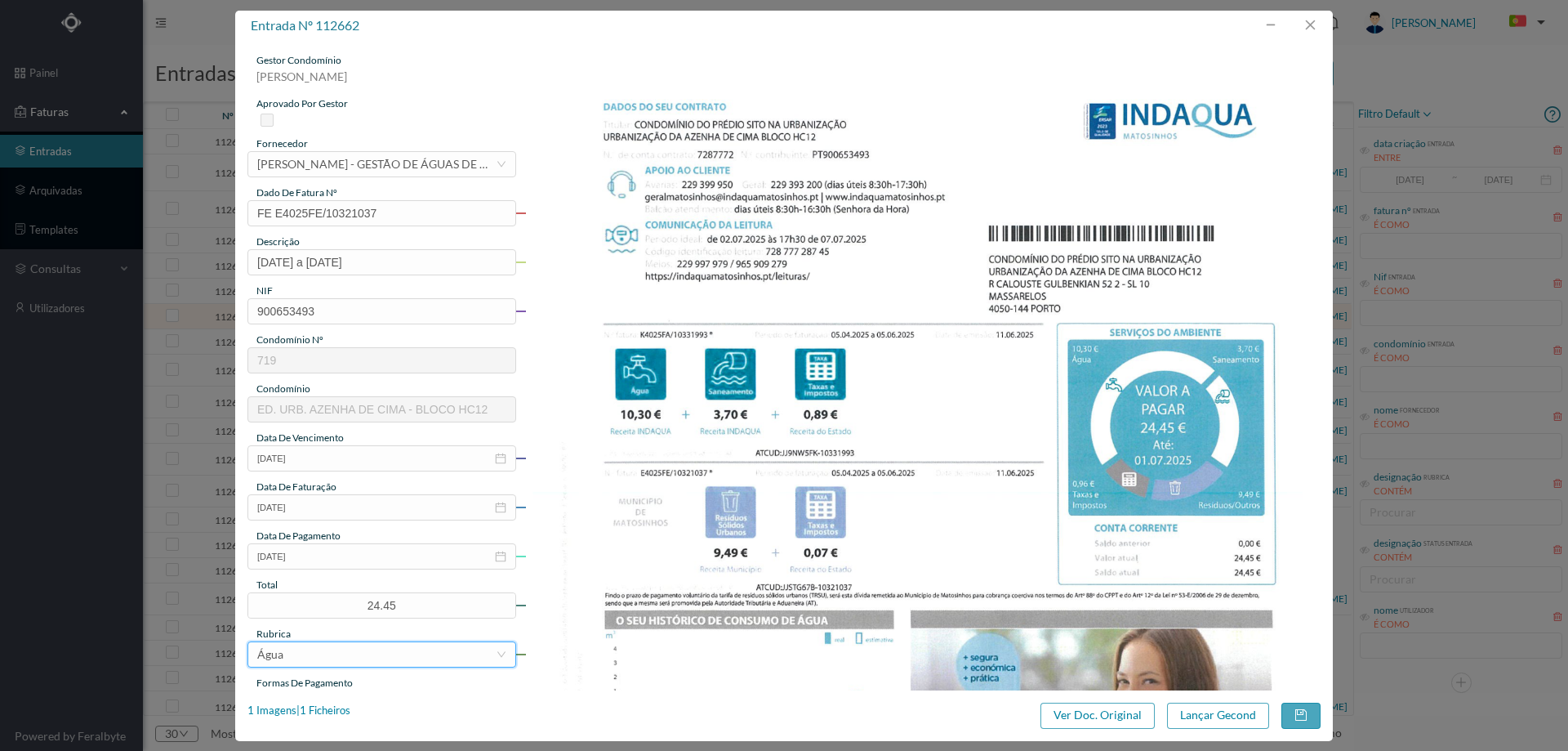
scroll to position [164, 0]
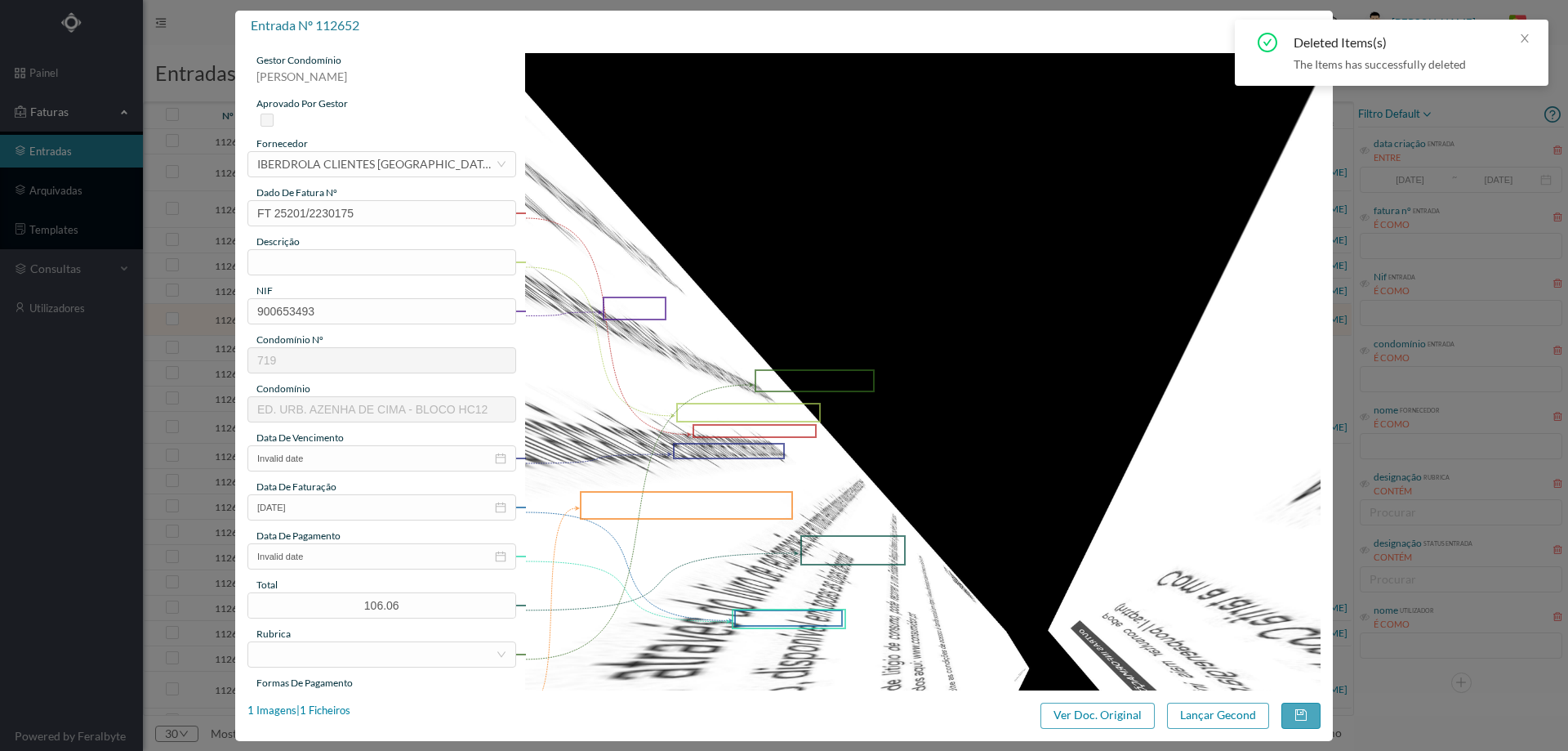
click at [1081, 708] on button "Ver Doc. Original" at bounding box center [1097, 716] width 115 height 26
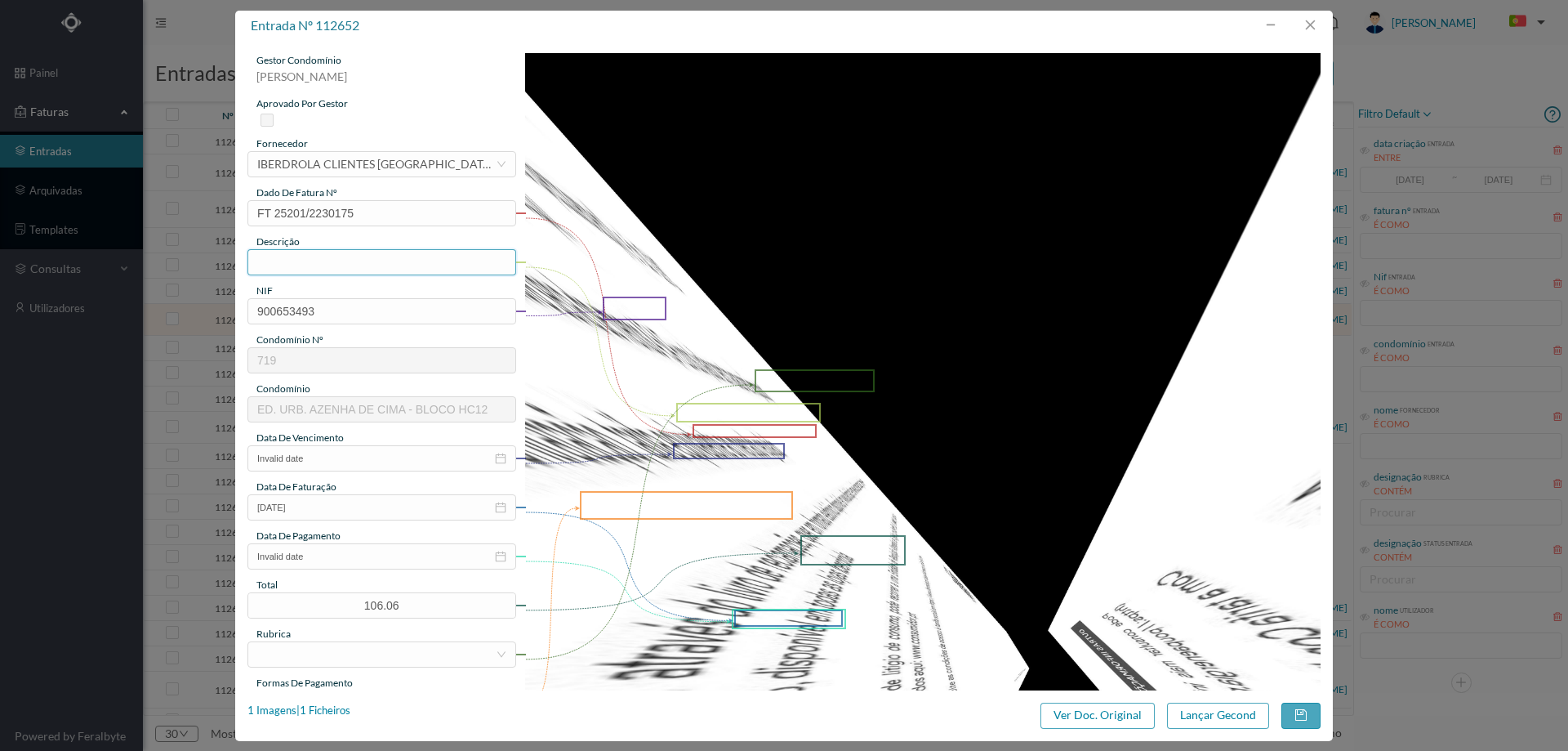
click at [308, 262] on input "text" at bounding box center [381, 262] width 269 height 26
